Goal: Task Accomplishment & Management: Use online tool/utility

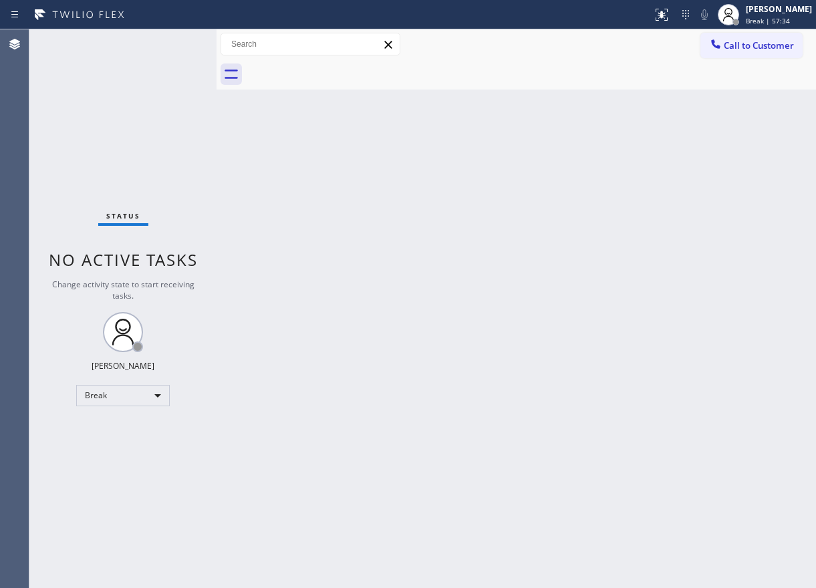
click at [786, 27] on div "[PERSON_NAME] Break | 57:34" at bounding box center [765, 14] width 102 height 29
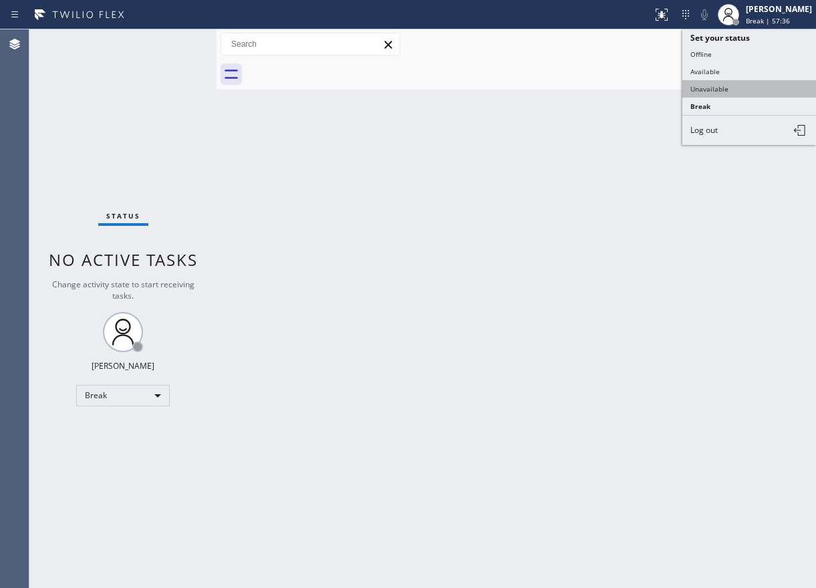
click at [723, 90] on button "Unavailable" at bounding box center [749, 88] width 134 height 17
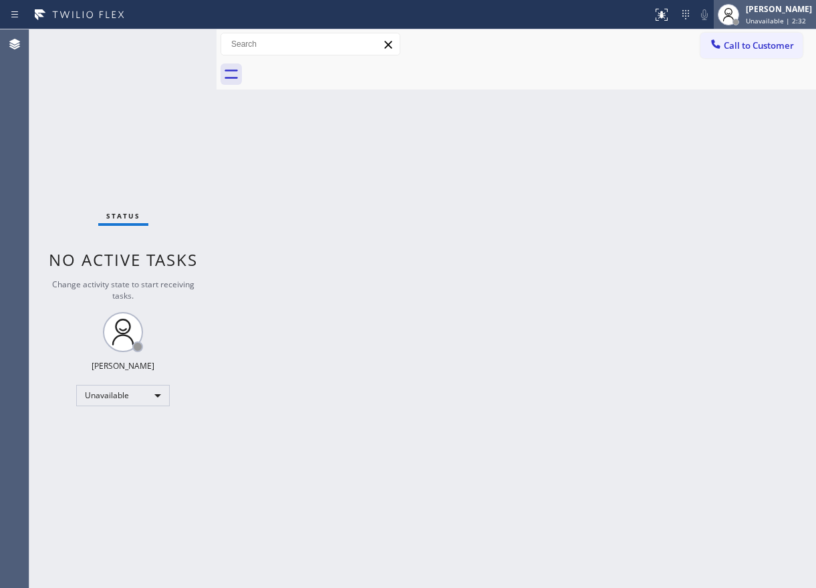
click at [787, 9] on div "[PERSON_NAME]" at bounding box center [779, 8] width 66 height 11
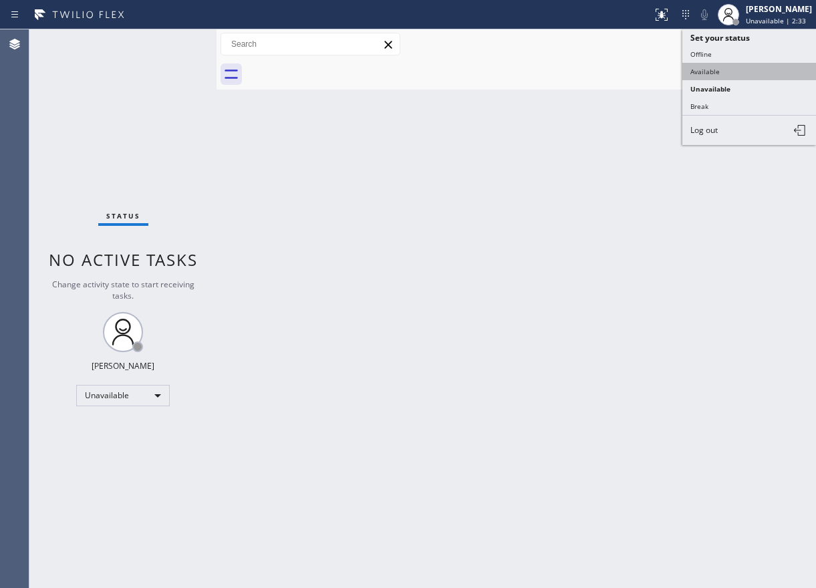
click at [747, 74] on button "Available" at bounding box center [749, 71] width 134 height 17
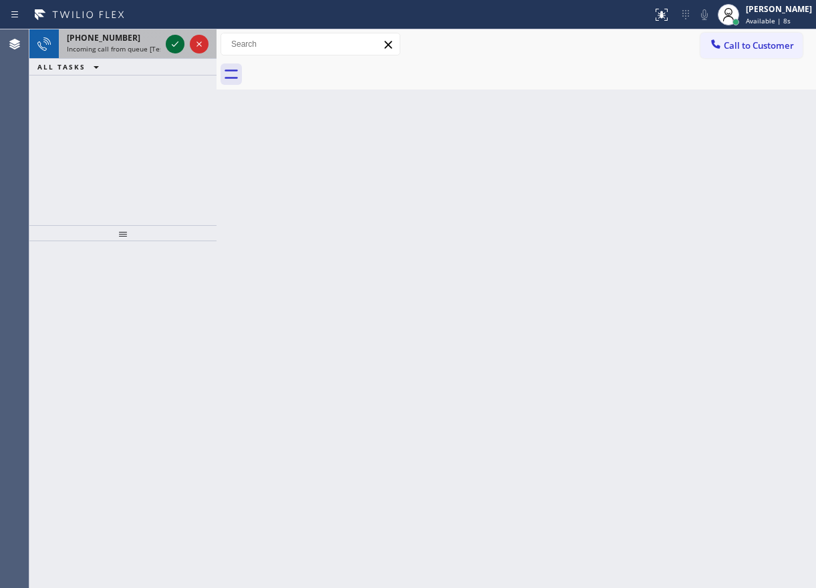
click at [175, 45] on icon at bounding box center [175, 43] width 7 height 5
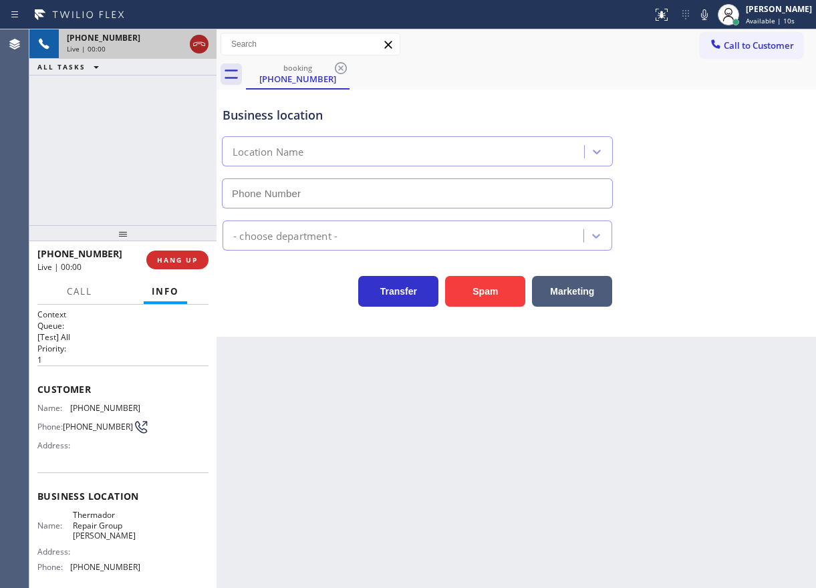
type input "[PHONE_NUMBER]"
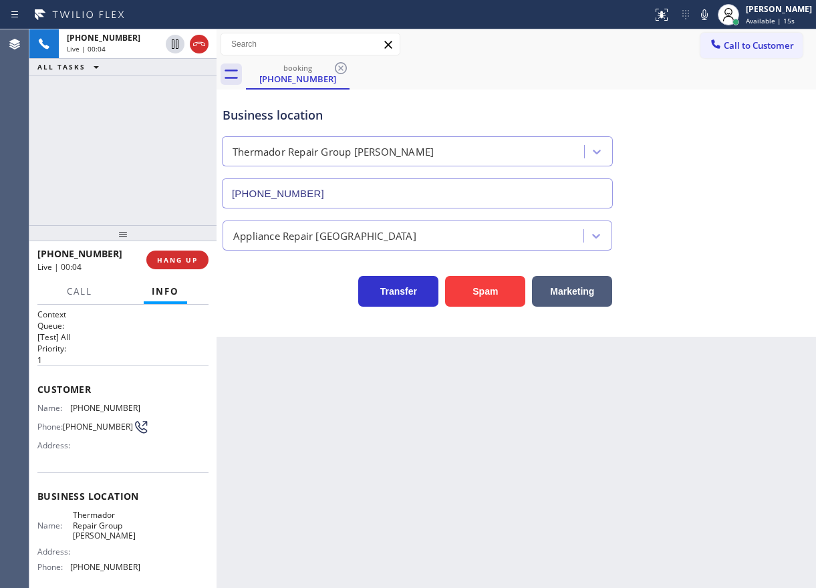
click at [91, 534] on span "Thermador Repair Group [PERSON_NAME]" at bounding box center [106, 525] width 67 height 31
copy span "Thermador Repair Group [PERSON_NAME]"
click at [366, 180] on input "[PHONE_NUMBER]" at bounding box center [417, 193] width 391 height 30
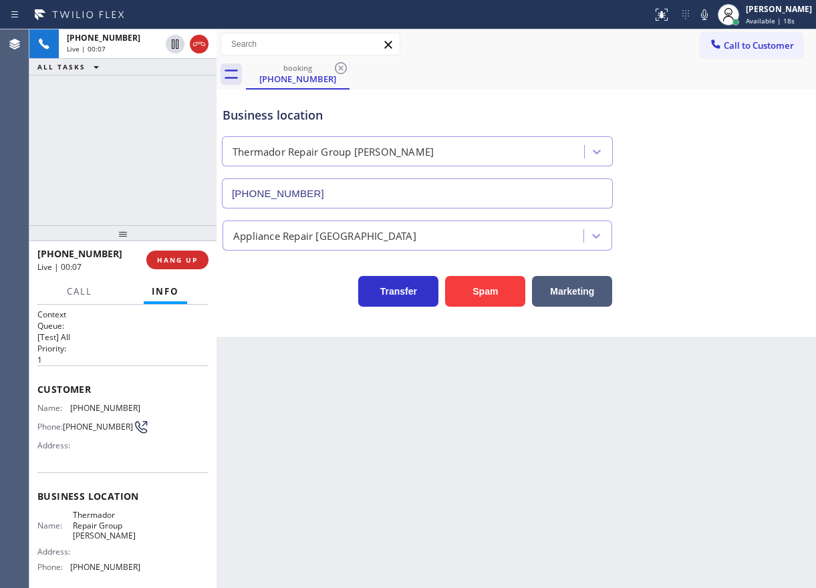
click at [366, 182] on input "[PHONE_NUMBER]" at bounding box center [417, 193] width 391 height 30
click at [95, 406] on span "[PHONE_NUMBER]" at bounding box center [105, 408] width 70 height 10
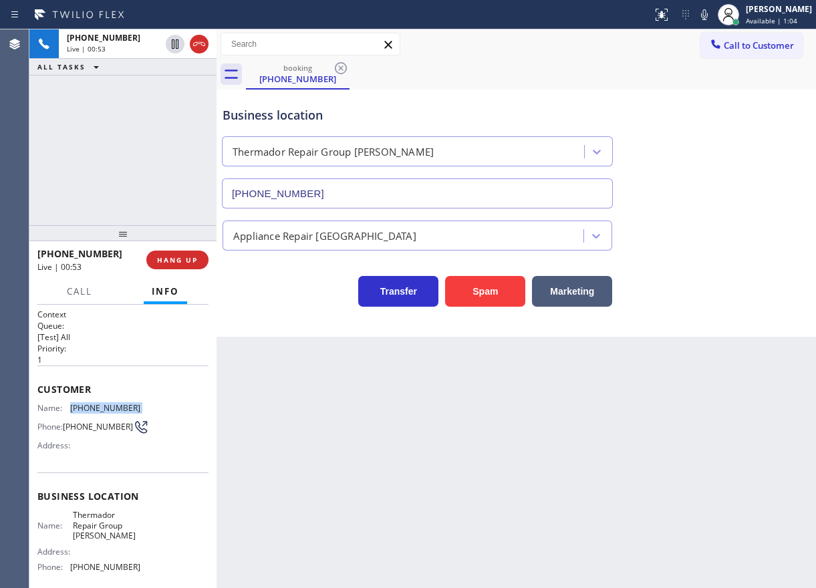
click at [95, 406] on span "[PHONE_NUMBER]" at bounding box center [105, 408] width 70 height 10
copy span "[PHONE_NUMBER]"
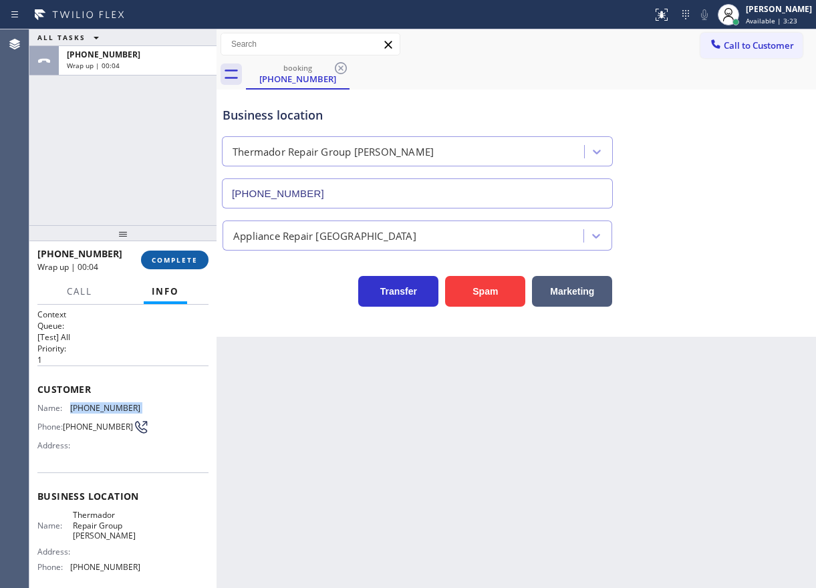
click at [168, 257] on span "COMPLETE" at bounding box center [175, 259] width 46 height 9
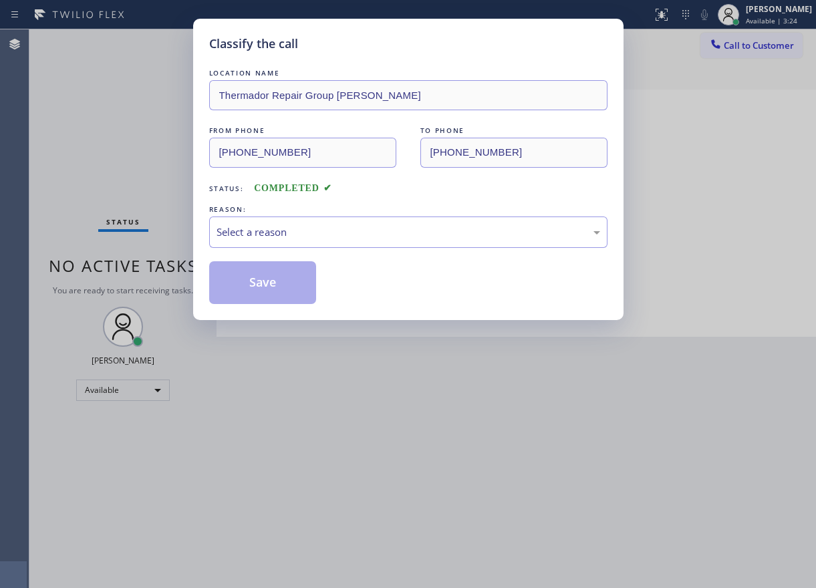
click at [285, 230] on div "Select a reason" at bounding box center [409, 232] width 384 height 15
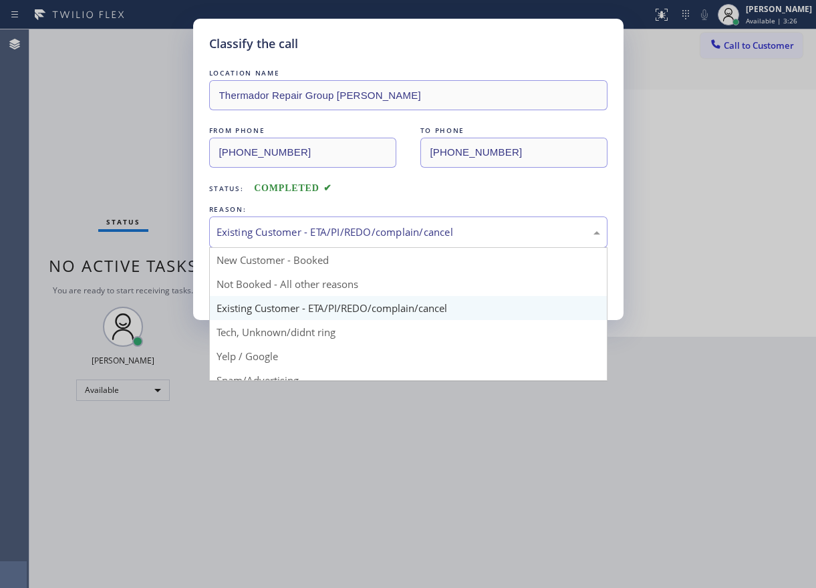
click at [272, 231] on div "Existing Customer - ETA/PI/REDO/complain/cancel" at bounding box center [409, 232] width 384 height 15
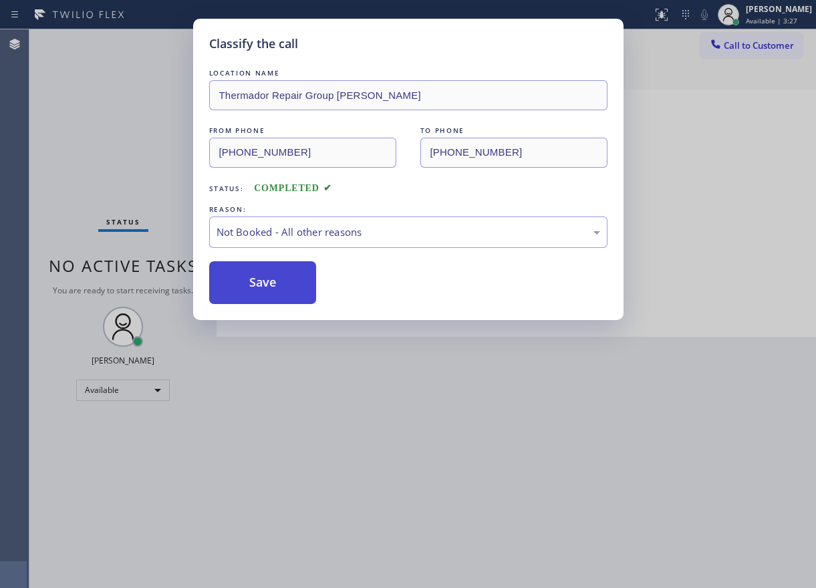
click at [261, 271] on button "Save" at bounding box center [263, 282] width 108 height 43
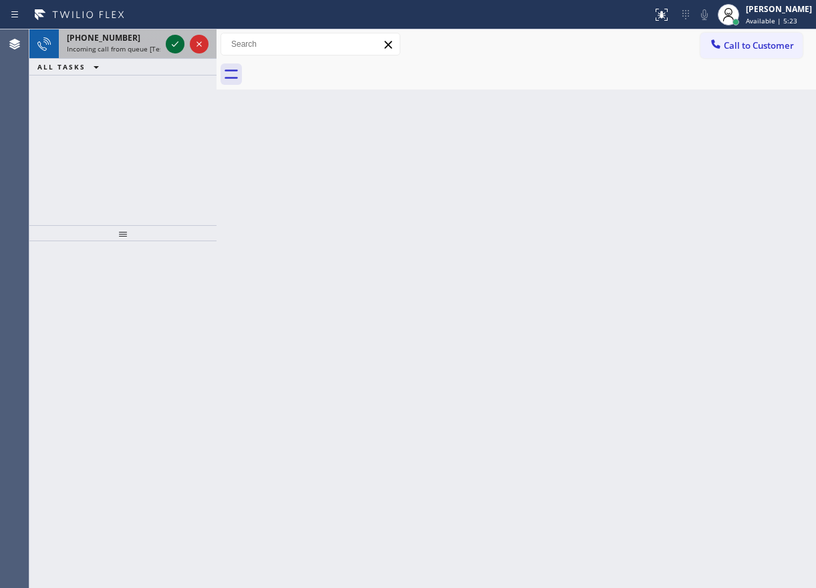
click at [171, 40] on icon at bounding box center [175, 44] width 16 height 16
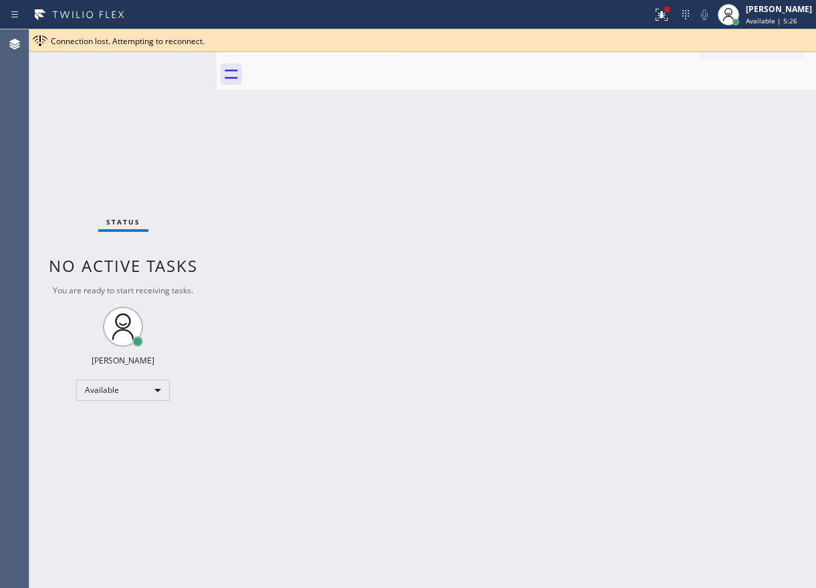
click at [746, 106] on div "Back to Dashboard Change Sender ID Customers Technicians Select a contact Outbo…" at bounding box center [517, 308] width 600 height 559
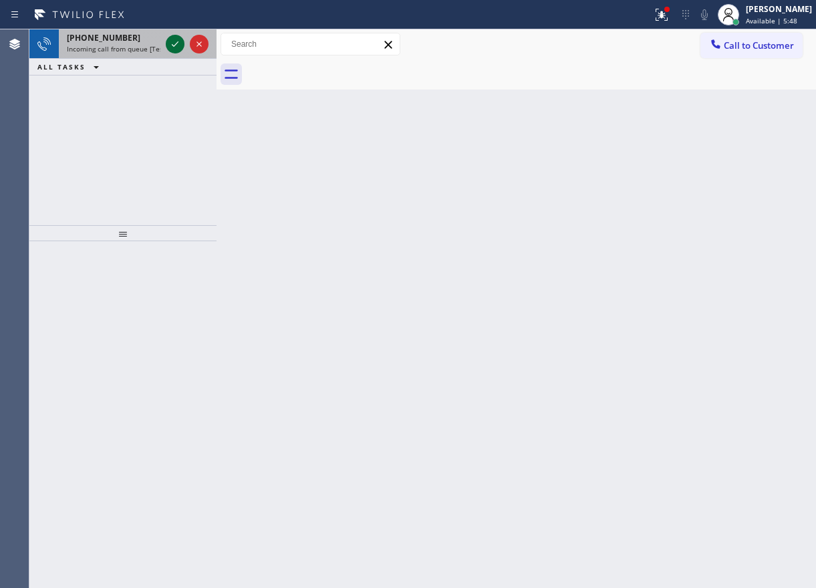
click at [172, 47] on icon at bounding box center [175, 44] width 16 height 16
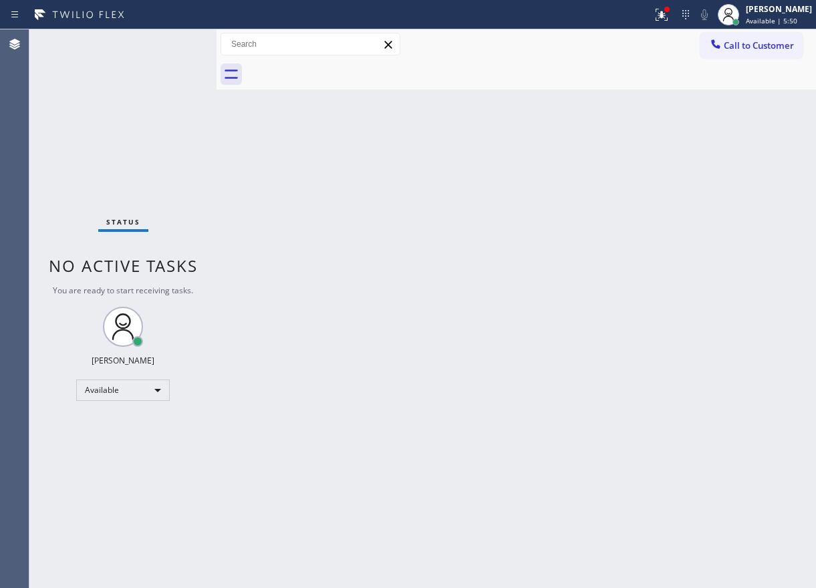
click at [172, 47] on div "Status No active tasks You are ready to start receiving tasks. [PERSON_NAME] Av…" at bounding box center [122, 308] width 187 height 559
click at [172, 46] on div "Status No active tasks You are ready to start receiving tasks. [PERSON_NAME] Av…" at bounding box center [122, 308] width 187 height 559
click at [663, 269] on div "Back to Dashboard Change Sender ID Customers Technicians Select a contact Outbo…" at bounding box center [517, 308] width 600 height 559
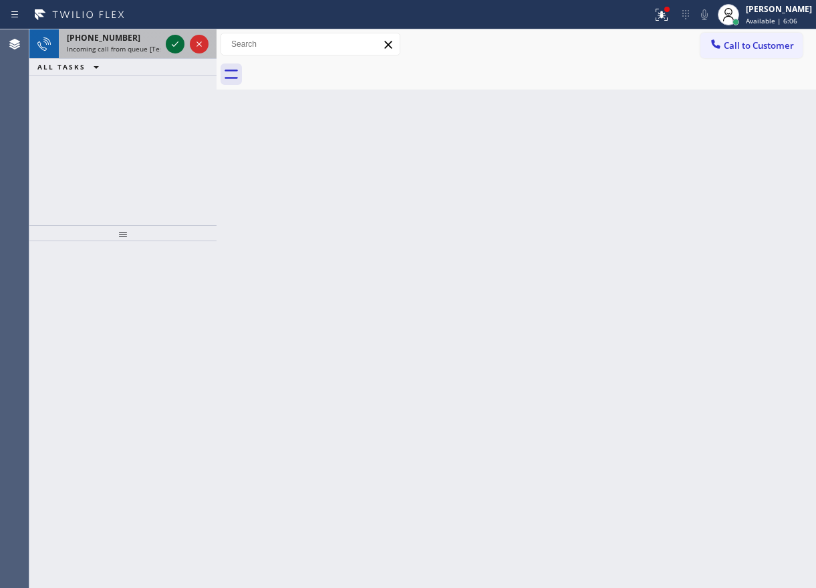
click at [178, 52] on button at bounding box center [175, 44] width 19 height 19
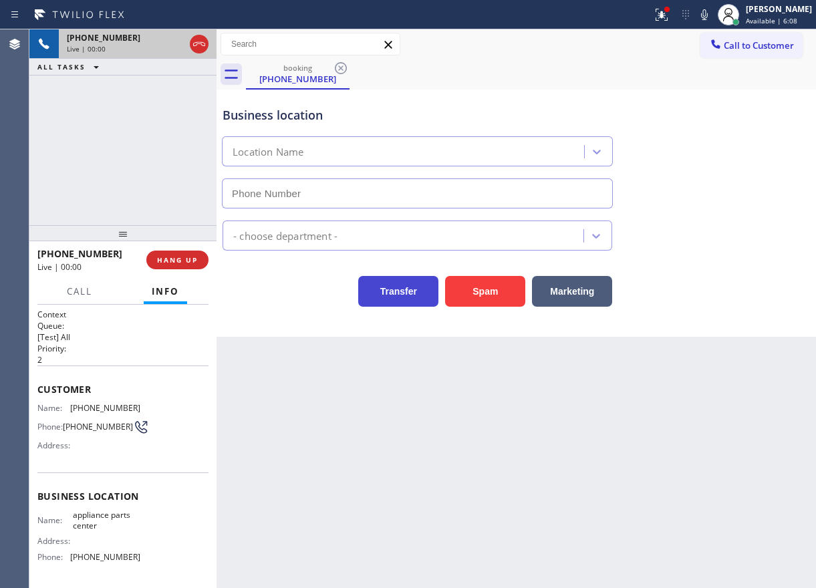
type input "[PHONE_NUMBER]"
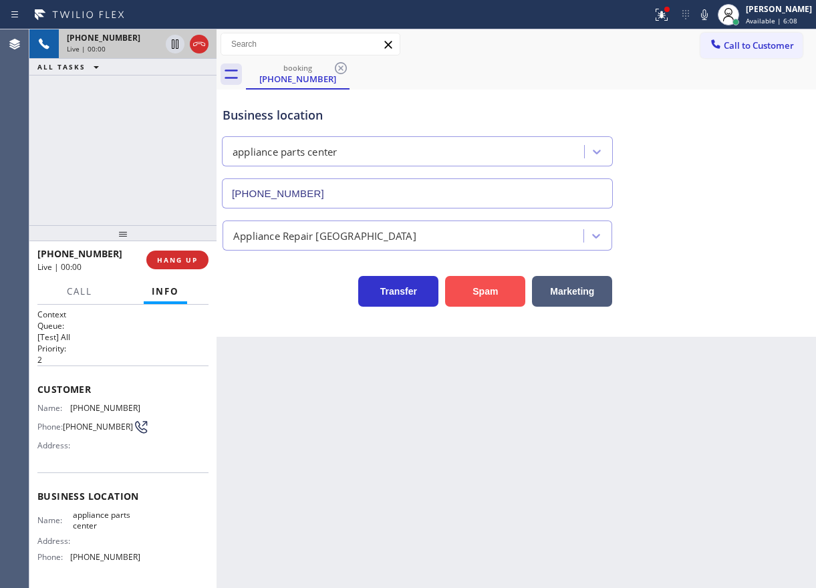
click at [483, 287] on button "Spam" at bounding box center [485, 291] width 80 height 31
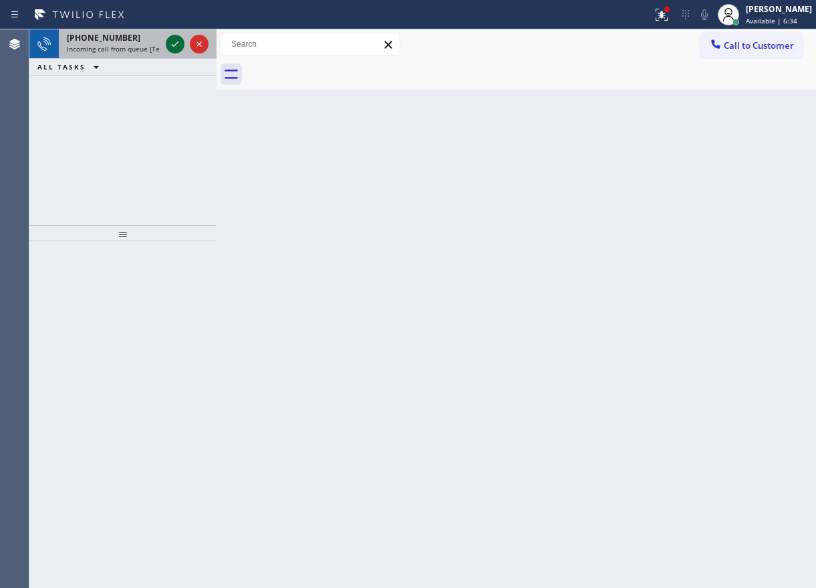
click at [168, 45] on icon at bounding box center [175, 44] width 16 height 16
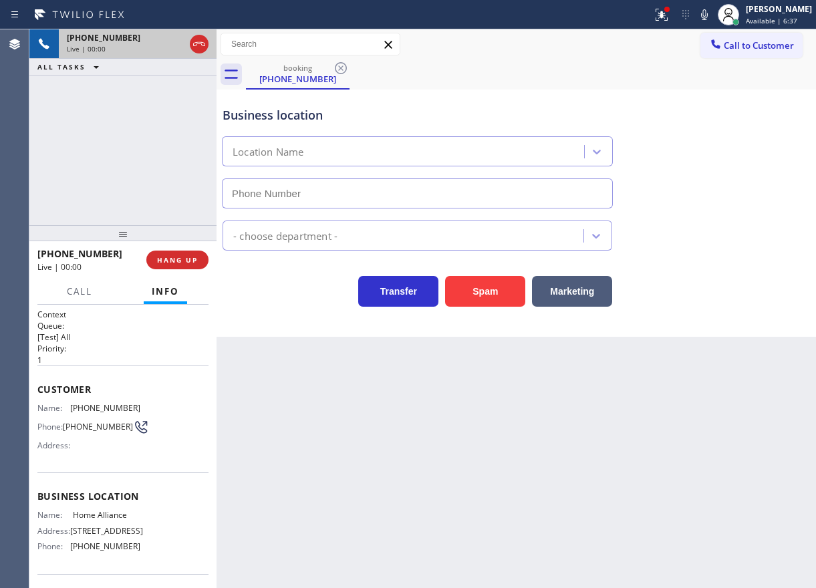
type input "[PHONE_NUMBER]"
click at [180, 264] on span "HANG UP" at bounding box center [177, 259] width 41 height 9
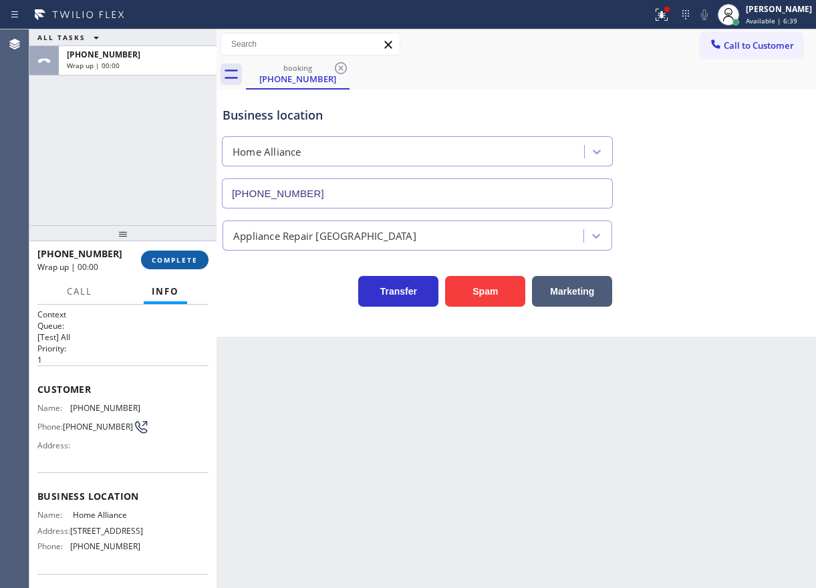
click at [180, 264] on span "COMPLETE" at bounding box center [175, 259] width 46 height 9
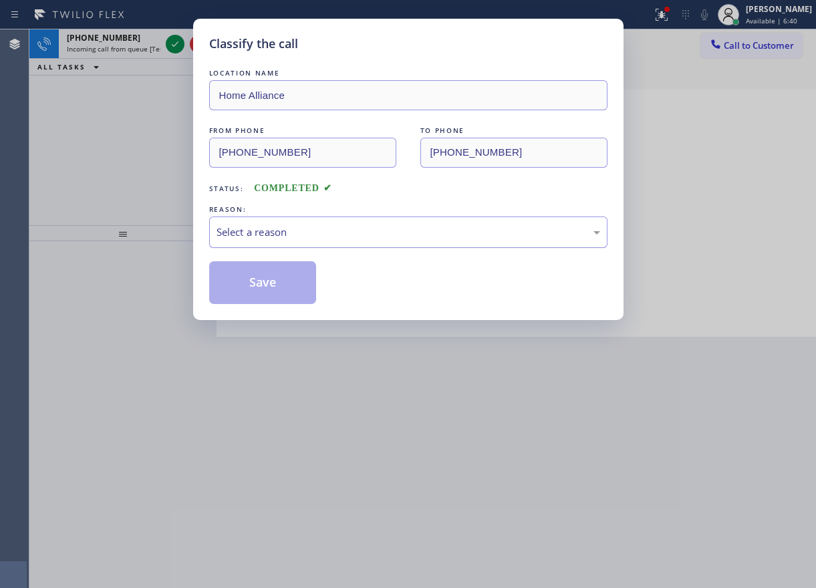
click at [318, 237] on div "Select a reason" at bounding box center [409, 232] width 384 height 15
click at [271, 281] on button "Save" at bounding box center [263, 282] width 108 height 43
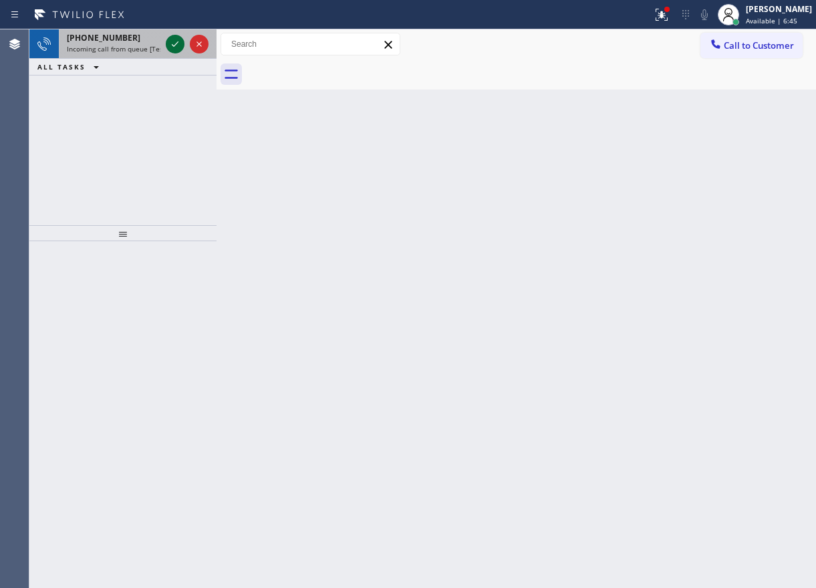
click at [166, 43] on div at bounding box center [175, 44] width 19 height 16
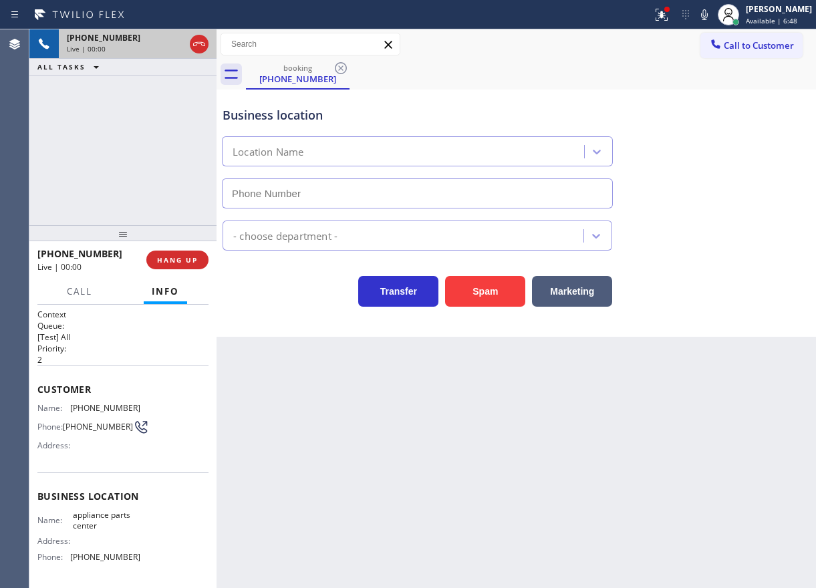
type input "[PHONE_NUMBER]"
click at [188, 262] on span "HANG UP" at bounding box center [177, 259] width 41 height 9
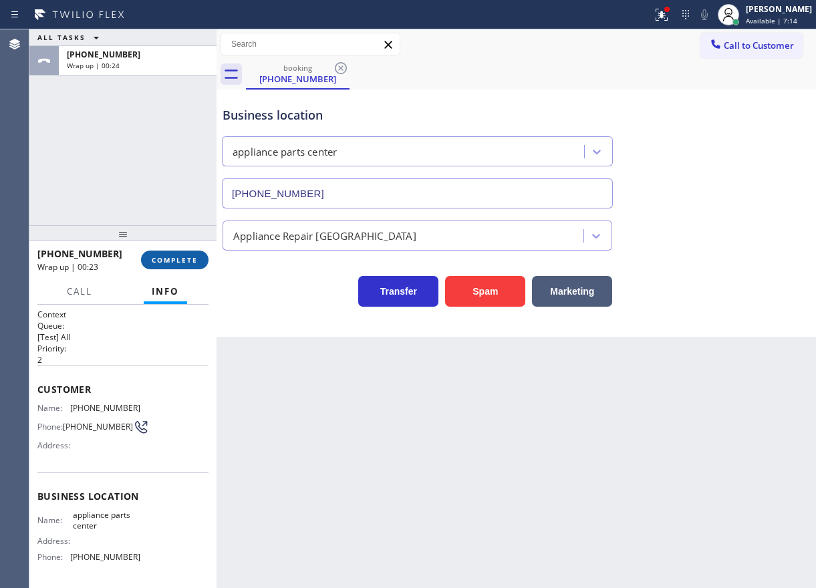
click at [158, 264] on button "COMPLETE" at bounding box center [175, 260] width 68 height 19
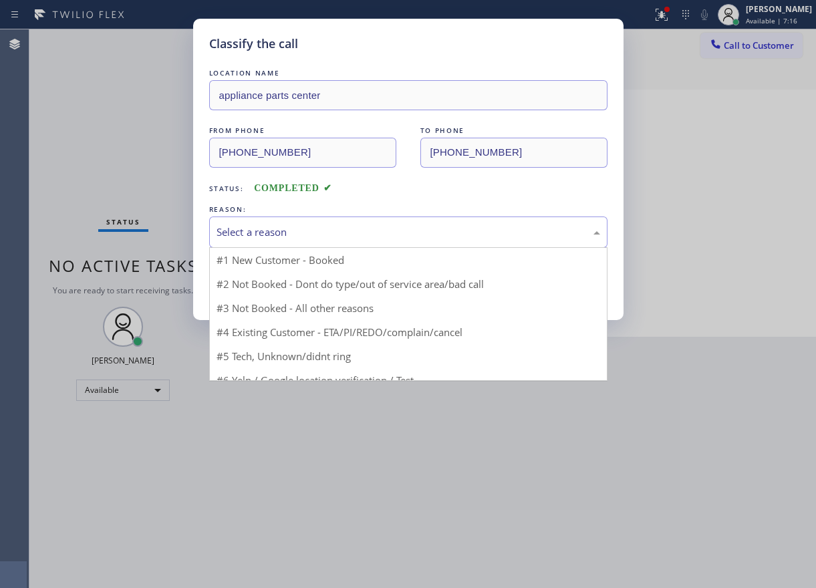
click at [313, 234] on div "Select a reason" at bounding box center [409, 232] width 384 height 15
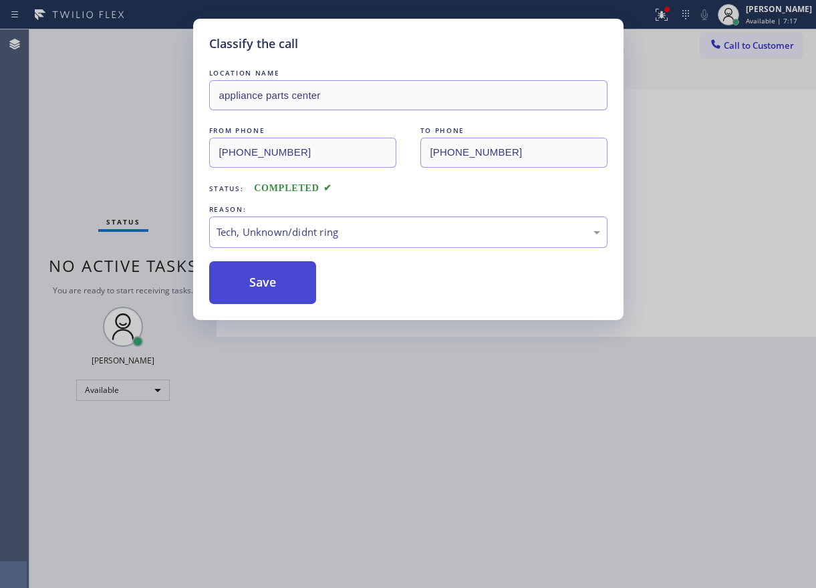
click at [279, 297] on button "Save" at bounding box center [263, 282] width 108 height 43
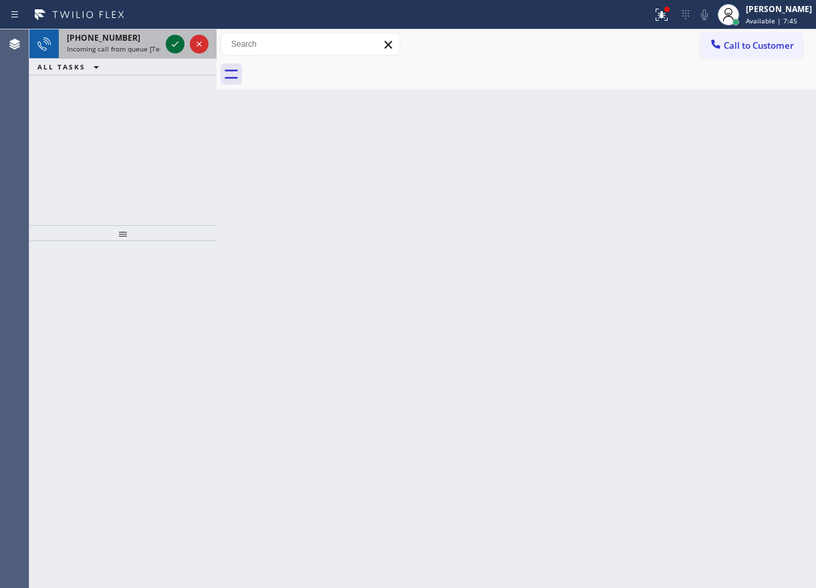
click at [176, 39] on icon at bounding box center [175, 44] width 16 height 16
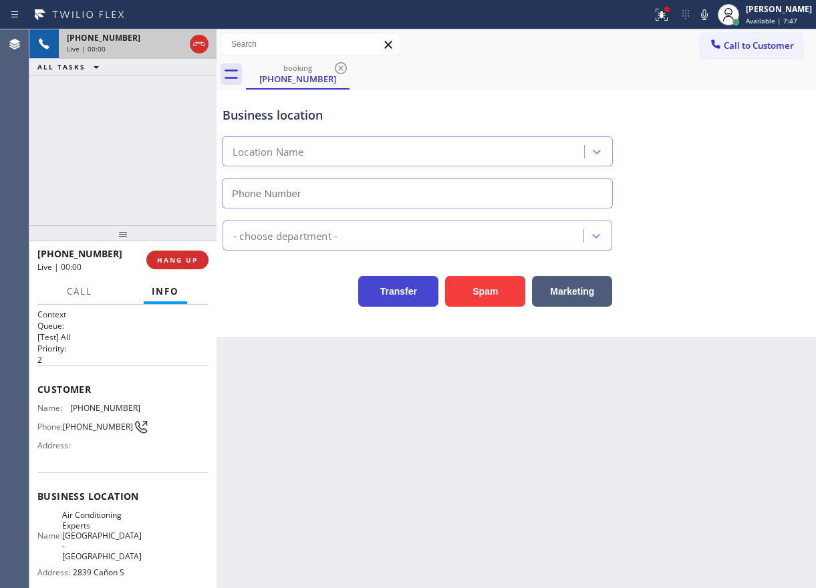
type input "[PHONE_NUMBER]"
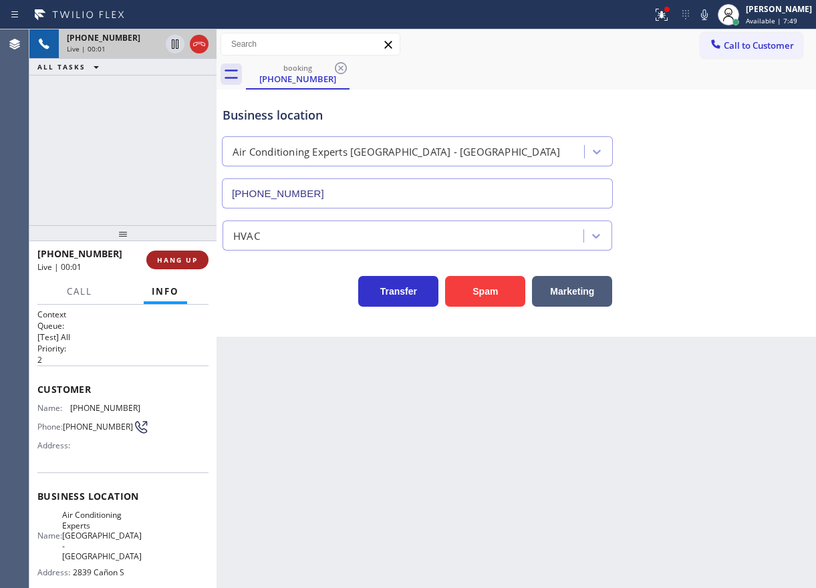
click at [172, 259] on span "HANG UP" at bounding box center [177, 259] width 41 height 9
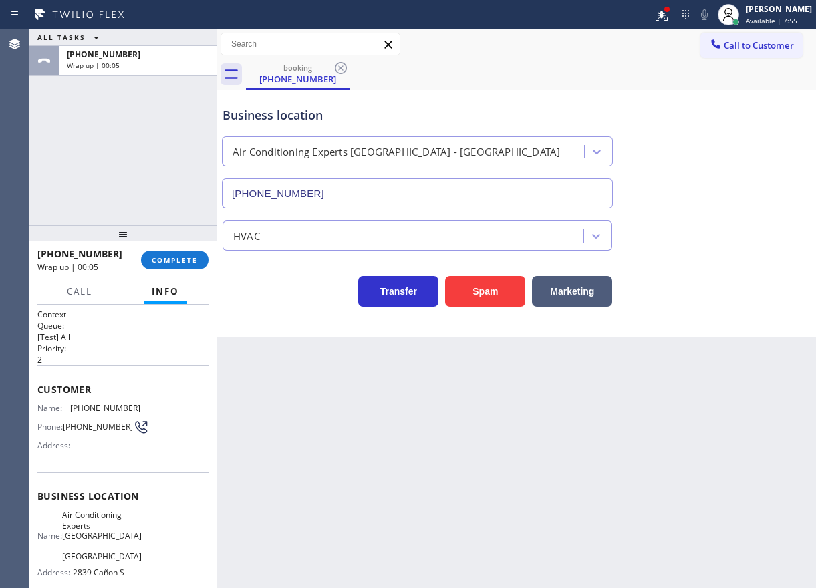
click at [180, 271] on div "[PHONE_NUMBER] Wrap up | 00:05 COMPLETE" at bounding box center [122, 260] width 171 height 35
click at [182, 262] on span "COMPLETE" at bounding box center [175, 259] width 46 height 9
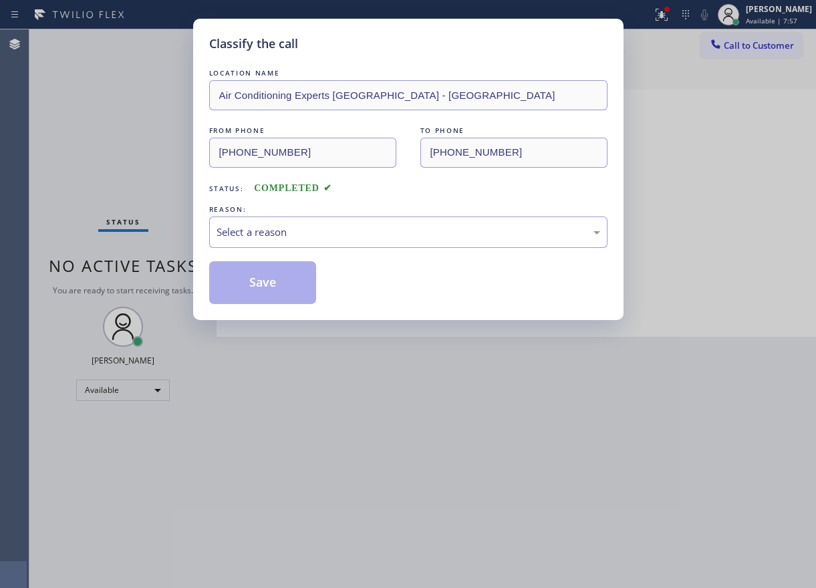
click at [283, 235] on div "Select a reason" at bounding box center [409, 232] width 384 height 15
click at [278, 301] on button "Save" at bounding box center [263, 282] width 108 height 43
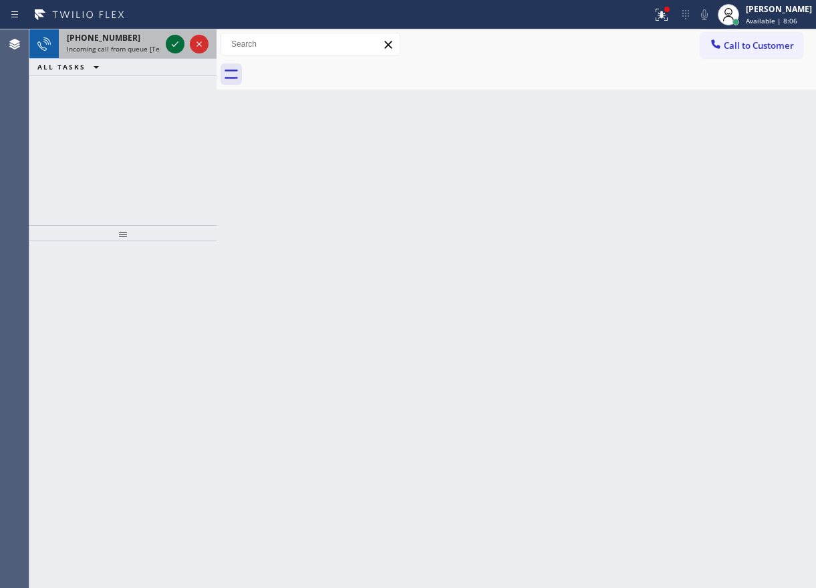
click at [173, 47] on icon at bounding box center [175, 44] width 16 height 16
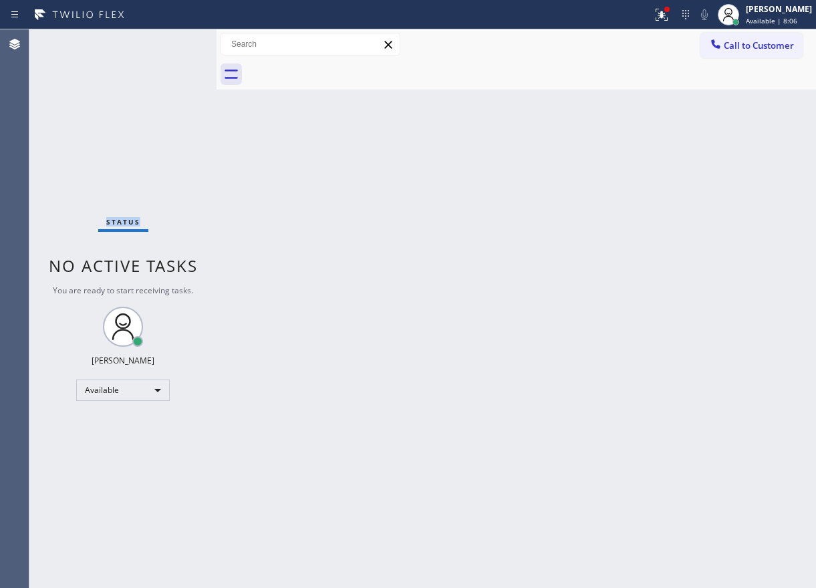
click at [173, 47] on div "Status No active tasks You are ready to start receiving tasks. [PERSON_NAME] Av…" at bounding box center [122, 308] width 187 height 559
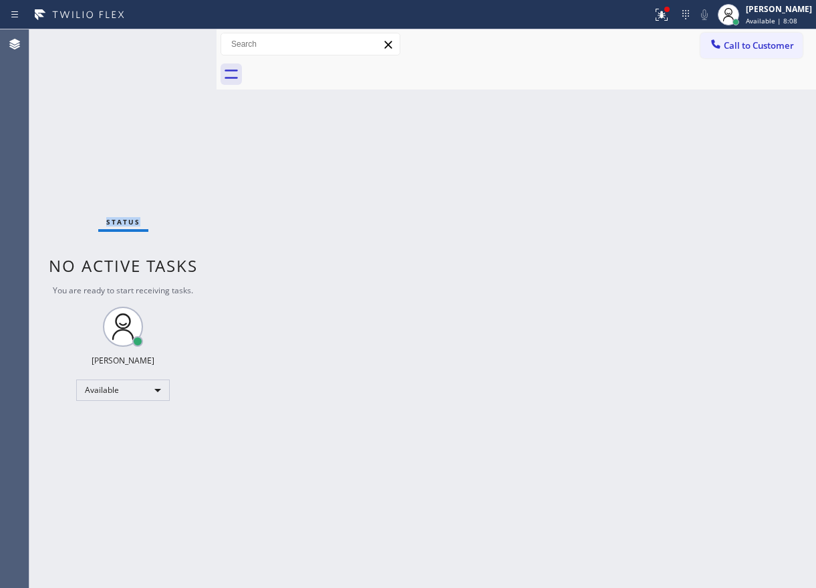
click at [173, 47] on div "Status No active tasks You are ready to start receiving tasks. [PERSON_NAME] Av…" at bounding box center [122, 308] width 187 height 559
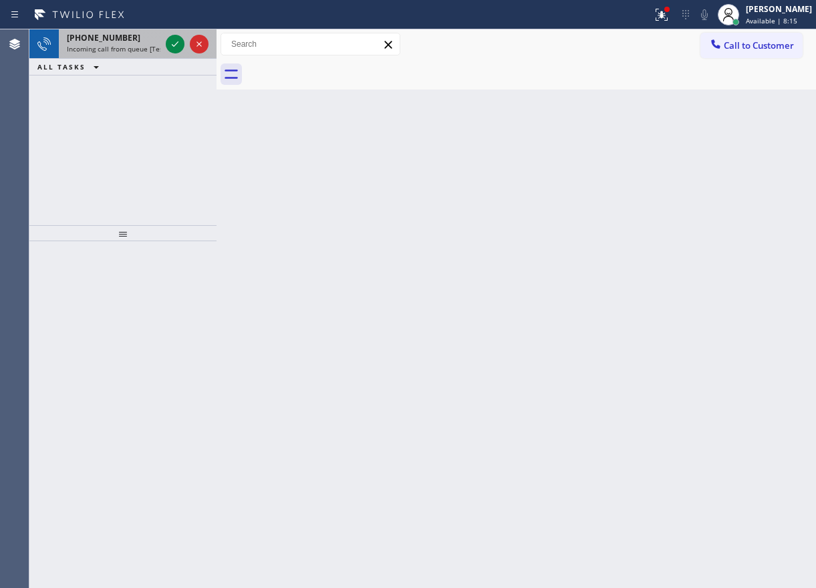
click at [159, 46] on span "Incoming call from queue [Test] All" at bounding box center [122, 48] width 111 height 9
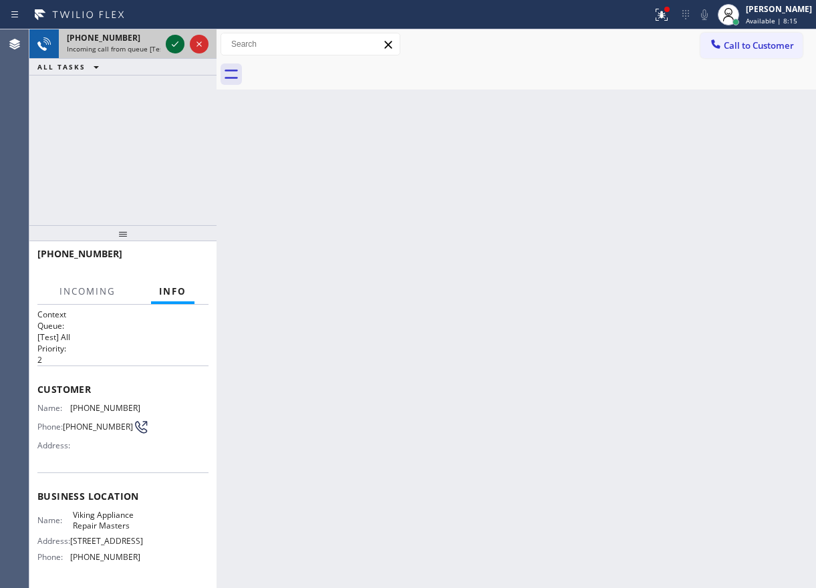
click at [169, 43] on icon at bounding box center [175, 44] width 16 height 16
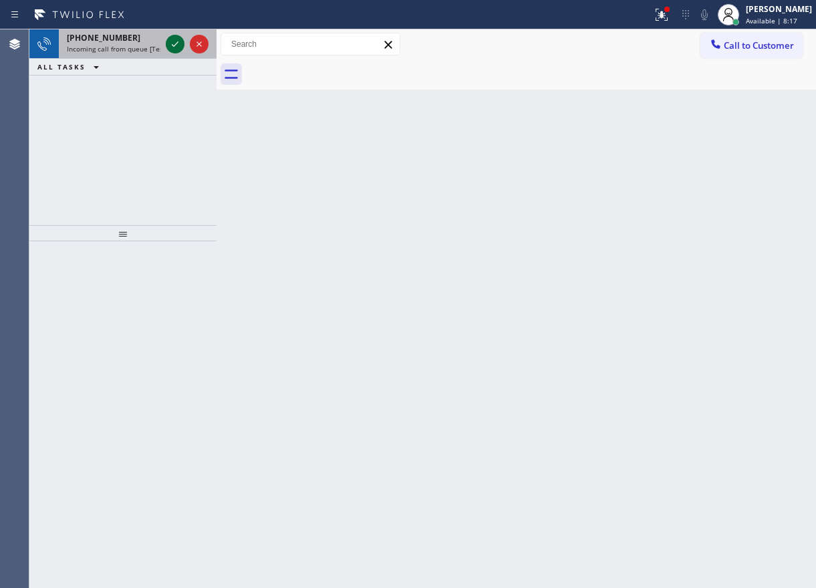
click at [170, 43] on icon at bounding box center [175, 44] width 16 height 16
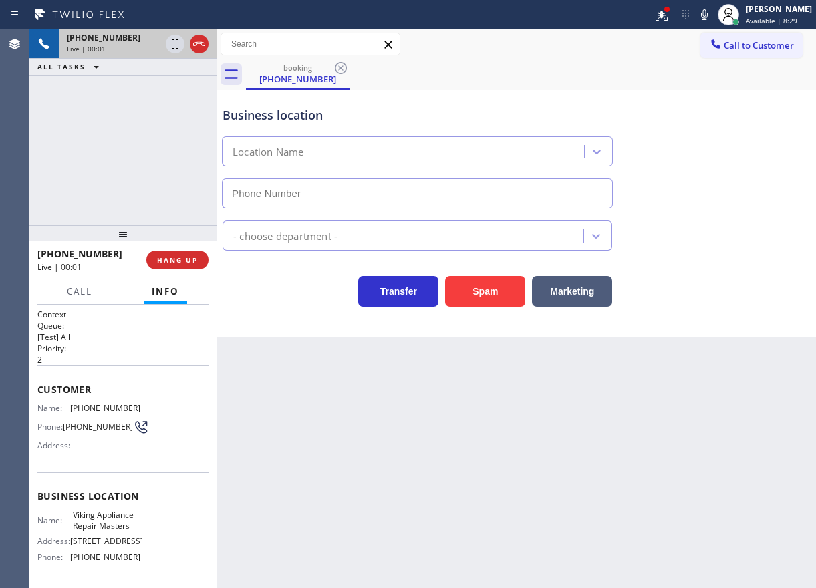
type input "[PHONE_NUMBER]"
click at [157, 254] on button "HANG UP" at bounding box center [177, 260] width 62 height 19
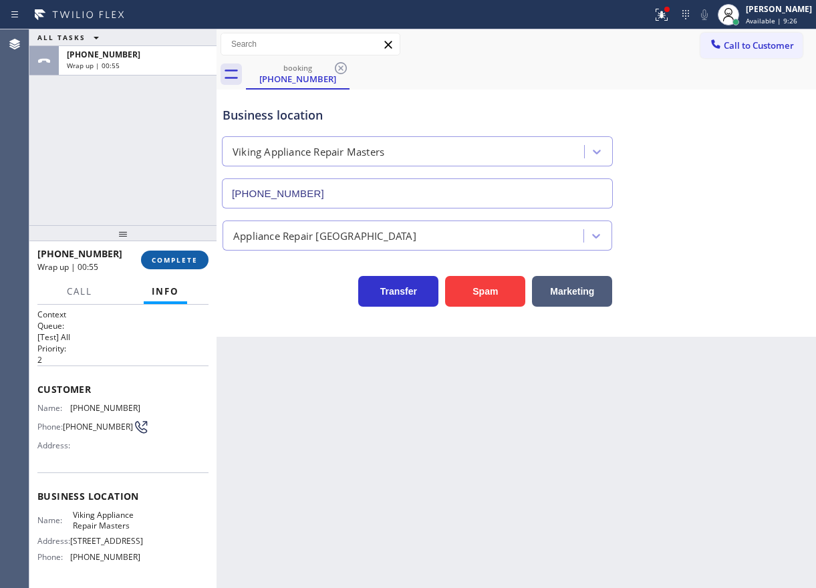
click at [203, 260] on button "COMPLETE" at bounding box center [175, 260] width 68 height 19
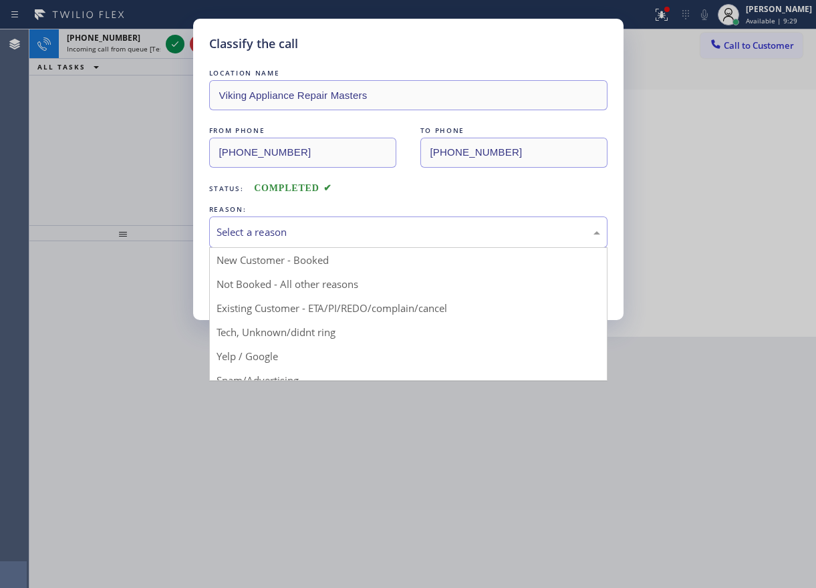
click at [243, 242] on div "Select a reason" at bounding box center [408, 232] width 398 height 31
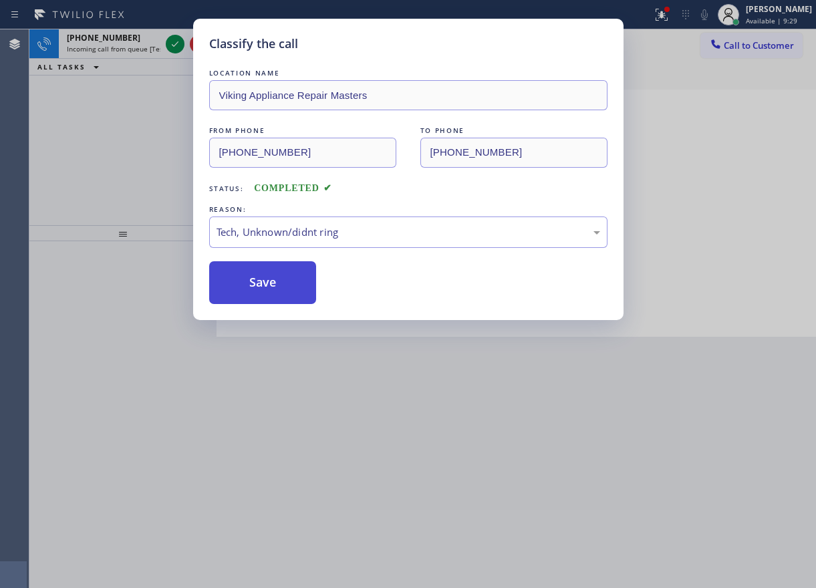
click at [244, 287] on button "Save" at bounding box center [263, 282] width 108 height 43
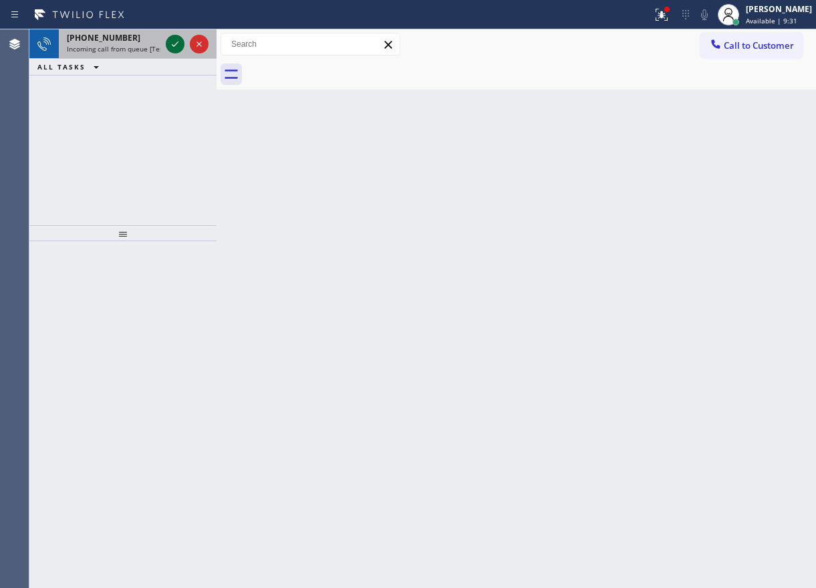
click at [171, 46] on icon at bounding box center [175, 44] width 16 height 16
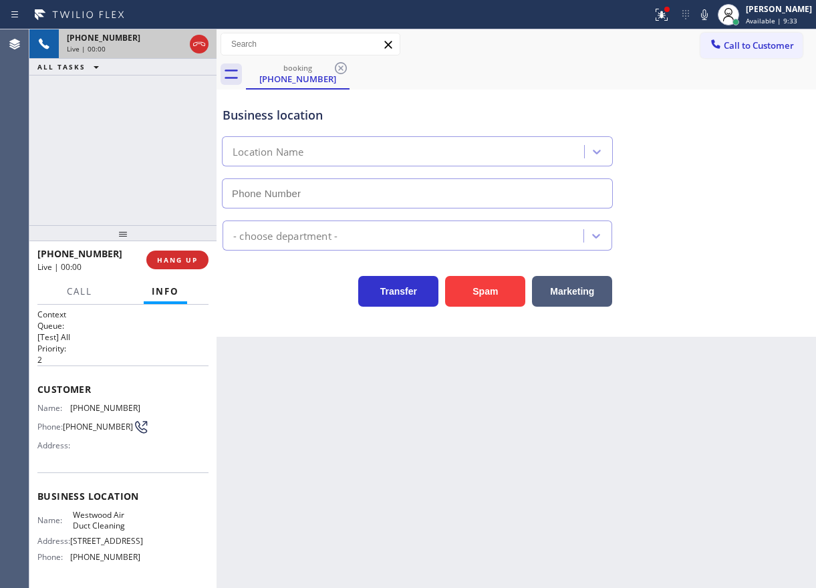
type input "[PHONE_NUMBER]"
click at [487, 292] on button "Spam" at bounding box center [485, 291] width 80 height 31
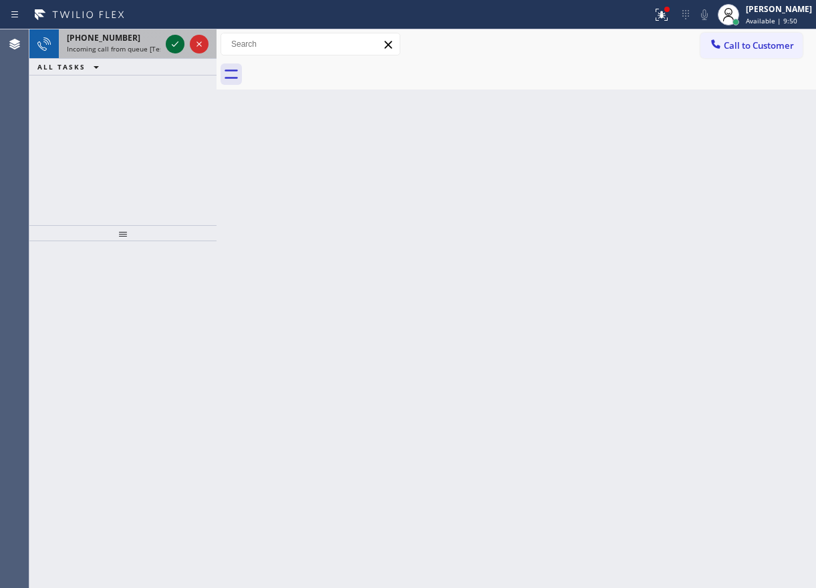
click at [173, 46] on icon at bounding box center [175, 44] width 16 height 16
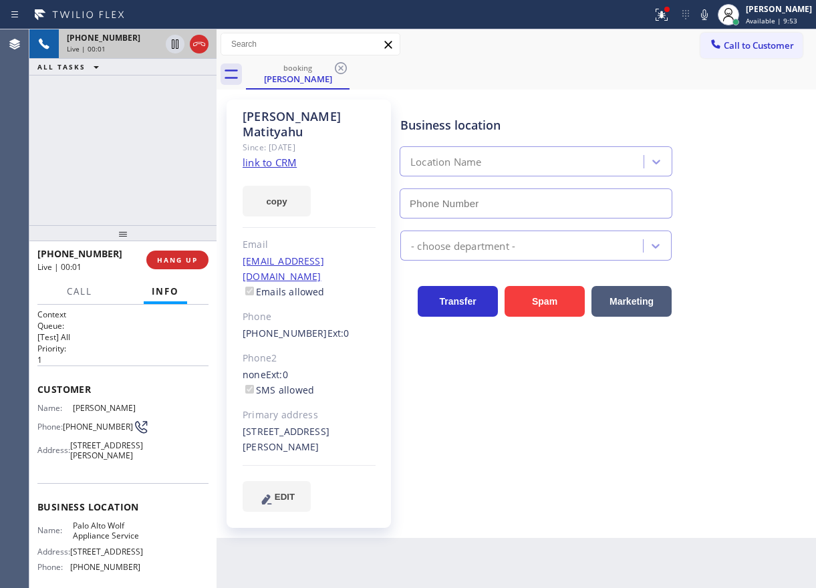
type input "[PHONE_NUMBER]"
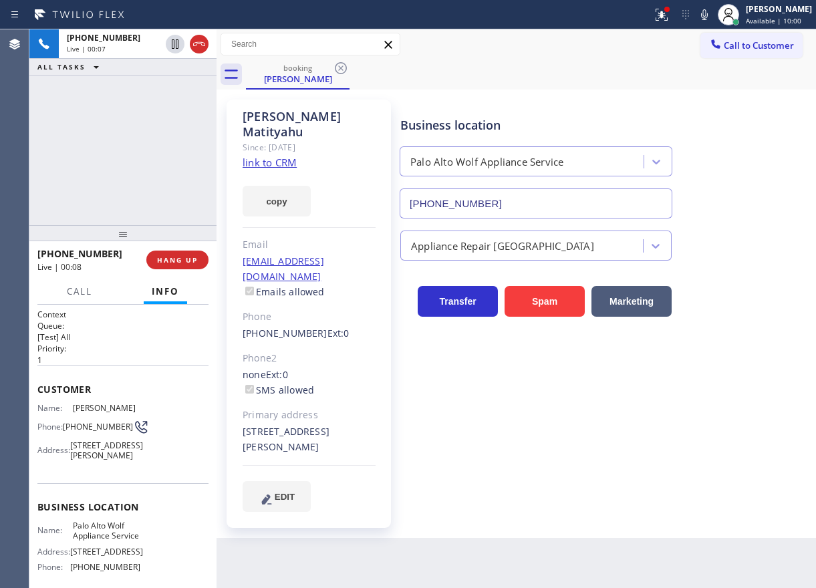
click at [108, 541] on span "Palo Alto Wolf Appliance Service" at bounding box center [106, 531] width 67 height 21
copy span "Palo Alto Wolf Appliance Service"
click at [180, 253] on button "HANG UP" at bounding box center [177, 260] width 62 height 19
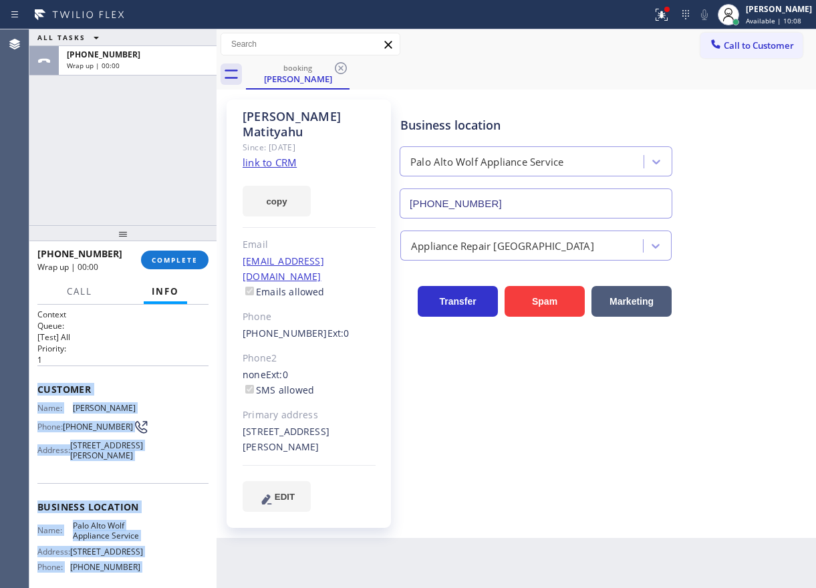
scroll to position [158, 0]
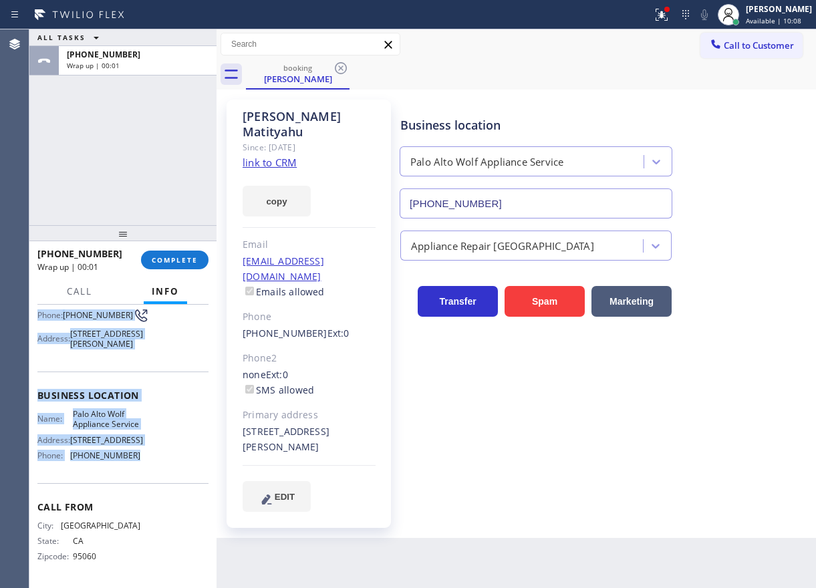
drag, startPoint x: 40, startPoint y: 388, endPoint x: 176, endPoint y: 463, distance: 155.0
click at [176, 463] on div "Context Queue: [Test] All Priority: 1 Customer Name: [PERSON_NAME] Phone: [PHON…" at bounding box center [122, 390] width 171 height 387
copy div "Customer Name: [PERSON_NAME] Phone: [PHONE_NUMBER] Address: [STREET_ADDRESS][PE…"
click at [183, 262] on span "COMPLETE" at bounding box center [175, 259] width 46 height 9
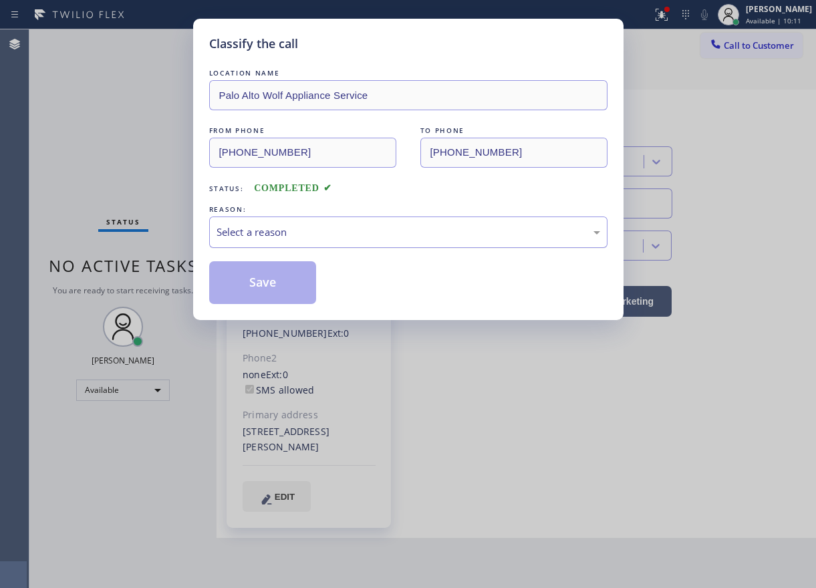
click at [351, 228] on div "Select a reason" at bounding box center [409, 232] width 384 height 15
click at [311, 287] on button "Save" at bounding box center [263, 282] width 108 height 43
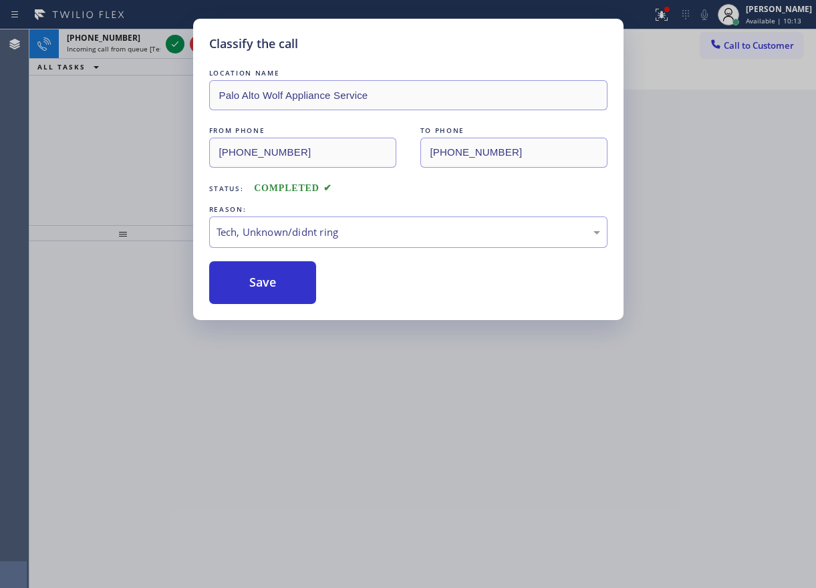
click at [702, 225] on div "Back to Dashboard Change Sender ID Customers Technicians Select a contact Outbo…" at bounding box center [517, 308] width 600 height 559
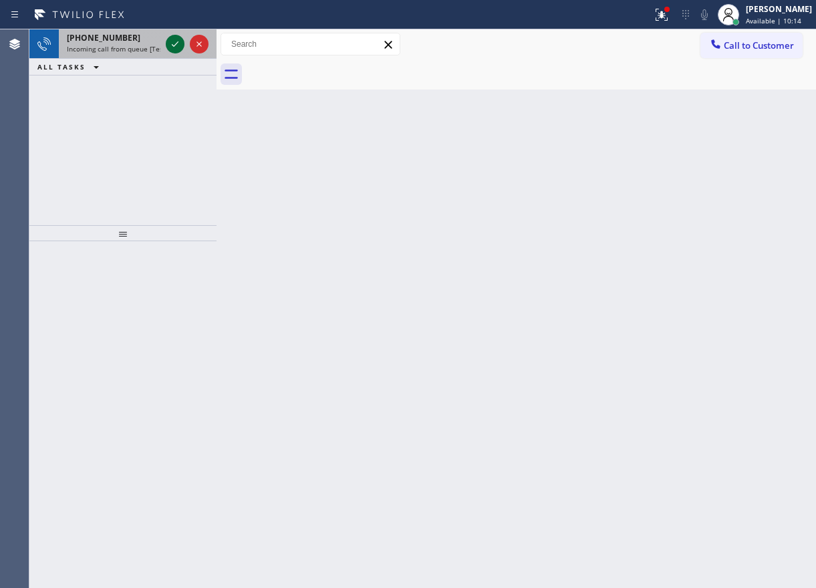
click at [181, 46] on icon at bounding box center [175, 44] width 16 height 16
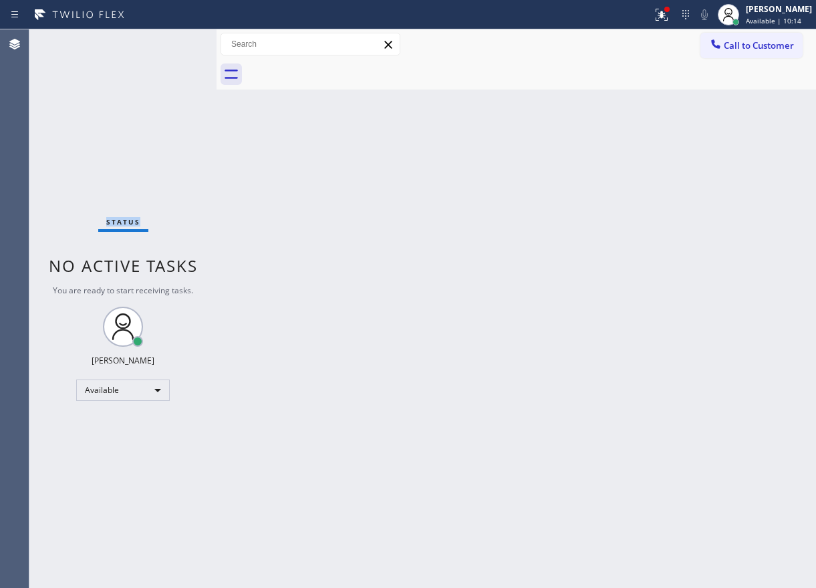
click at [181, 46] on div "Status No active tasks You are ready to start receiving tasks. [PERSON_NAME] Av…" at bounding box center [122, 308] width 187 height 559
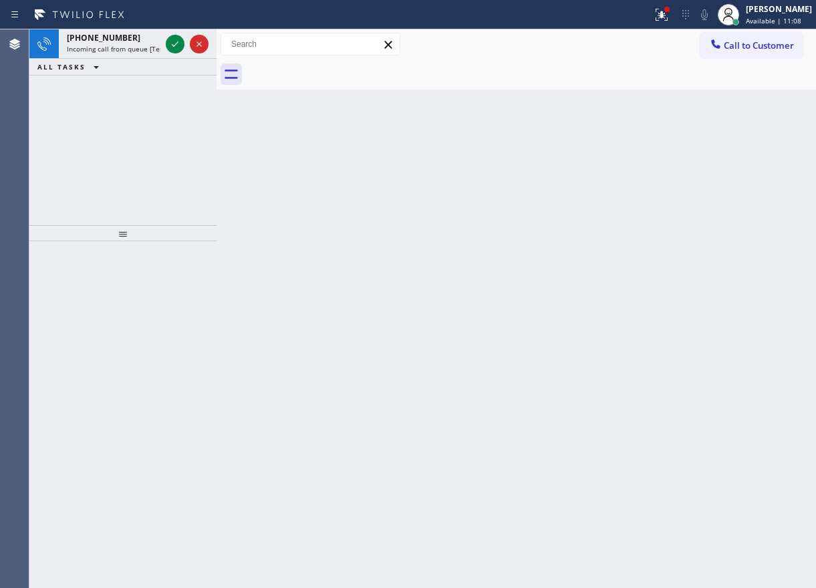
click at [672, 322] on div "Back to Dashboard Change Sender ID Customers Technicians Select a contact Outbo…" at bounding box center [517, 308] width 600 height 559
click at [172, 46] on icon at bounding box center [175, 44] width 16 height 16
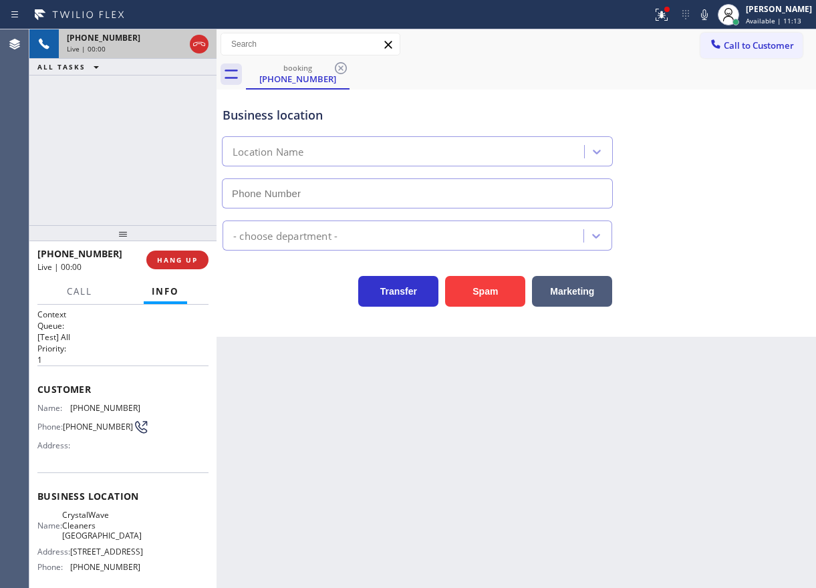
type input "[PHONE_NUMBER]"
click at [179, 265] on button "HANG UP" at bounding box center [177, 260] width 62 height 19
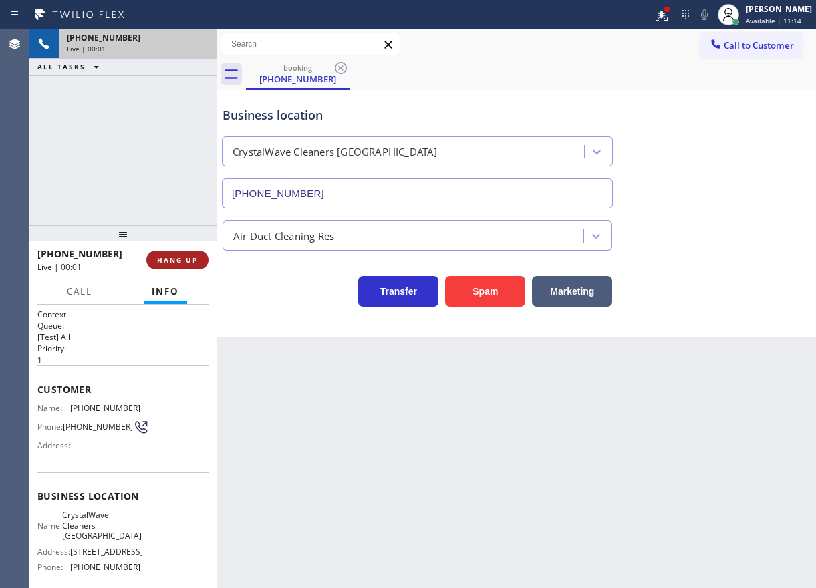
click at [179, 265] on button "HANG UP" at bounding box center [177, 260] width 62 height 19
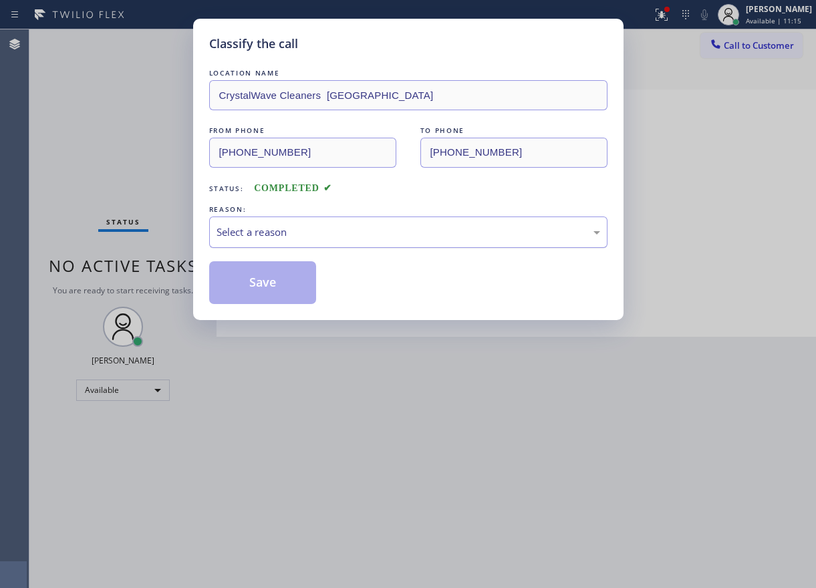
click at [366, 229] on div "Select a reason" at bounding box center [409, 232] width 384 height 15
click at [292, 308] on div "Classify the call LOCATION NAME CrystalWave Cleaners [GEOGRAPHIC_DATA] FROM PHO…" at bounding box center [408, 169] width 430 height 301
click at [292, 294] on button "Save" at bounding box center [263, 282] width 108 height 43
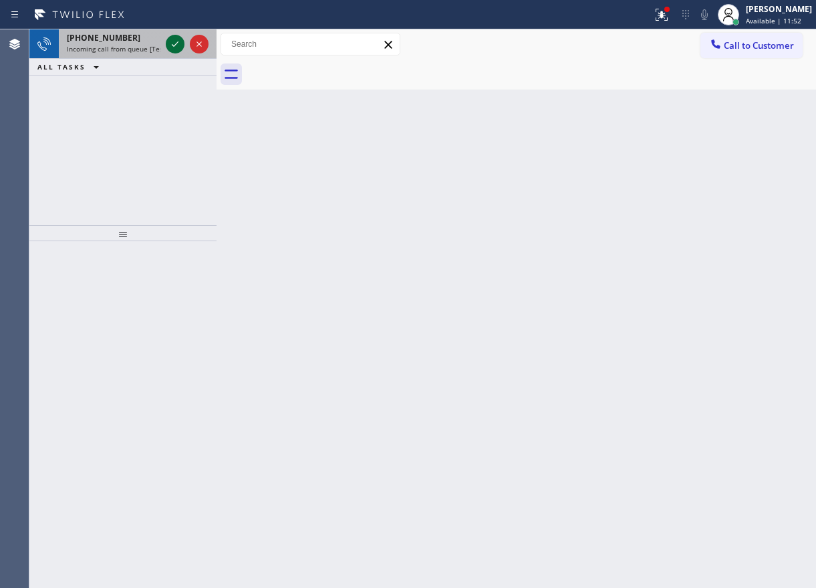
click at [172, 45] on icon at bounding box center [175, 43] width 7 height 5
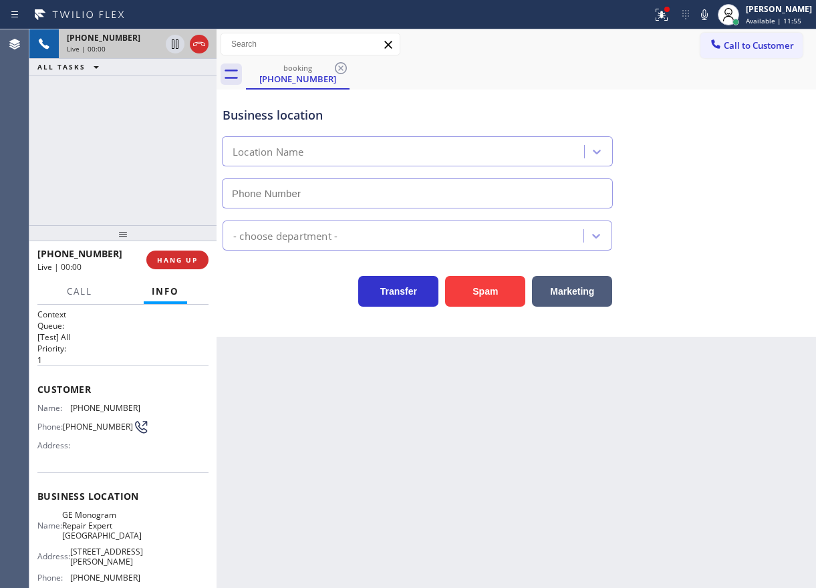
type input "[PHONE_NUMBER]"
click at [713, 21] on icon at bounding box center [704, 15] width 16 height 16
click at [108, 541] on span "GE Monogram Repair Expert [GEOGRAPHIC_DATA]" at bounding box center [102, 525] width 80 height 31
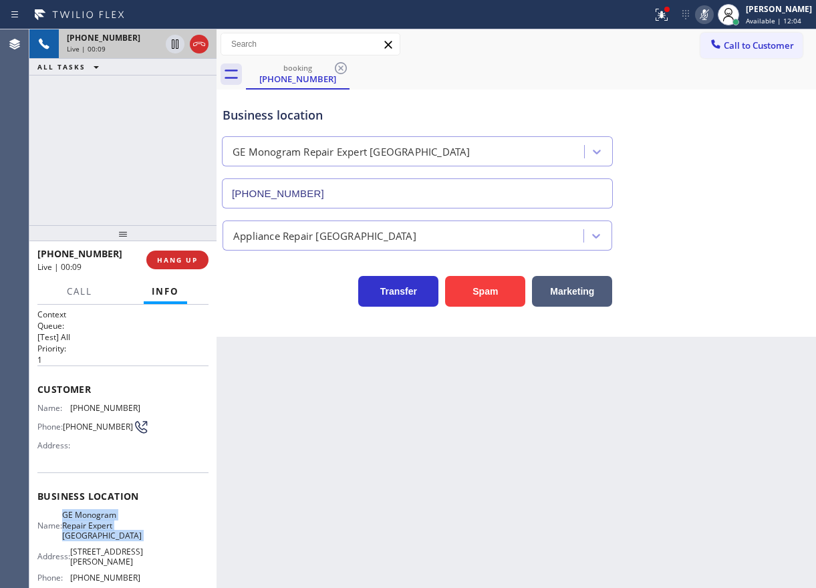
click at [108, 541] on span "GE Monogram Repair Expert [GEOGRAPHIC_DATA]" at bounding box center [102, 525] width 80 height 31
copy span "GE Monogram Repair Expert [GEOGRAPHIC_DATA]"
click at [713, 16] on icon at bounding box center [704, 15] width 16 height 16
click at [90, 526] on span "GE Monogram Repair Expert [GEOGRAPHIC_DATA]" at bounding box center [102, 525] width 80 height 31
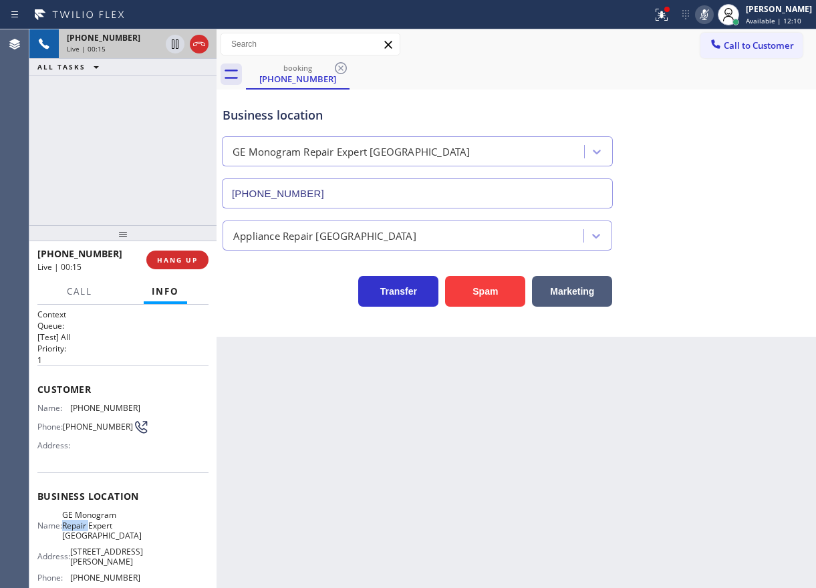
click at [90, 526] on span "GE Monogram Repair Expert [GEOGRAPHIC_DATA]" at bounding box center [102, 525] width 80 height 31
click at [713, 9] on icon at bounding box center [704, 15] width 16 height 16
click at [107, 535] on span "GE Monogram Repair Expert [GEOGRAPHIC_DATA]" at bounding box center [102, 525] width 80 height 31
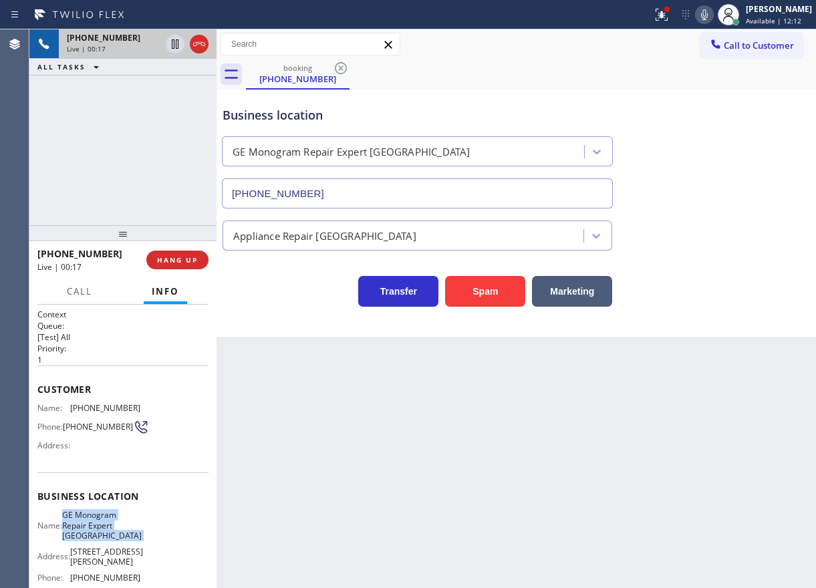
copy span "GE Monogram Repair Expert [GEOGRAPHIC_DATA]"
click at [365, 199] on input "[PHONE_NUMBER]" at bounding box center [417, 193] width 391 height 30
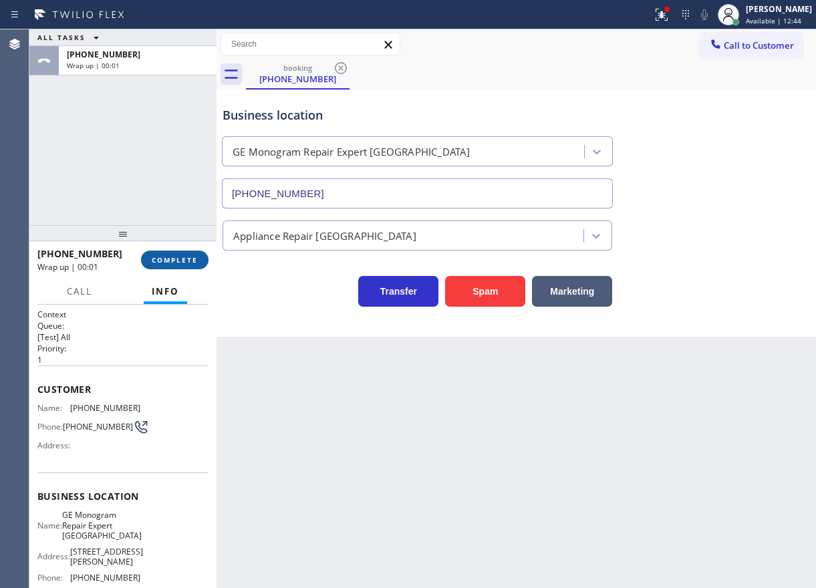
click at [181, 261] on span "COMPLETE" at bounding box center [175, 259] width 46 height 9
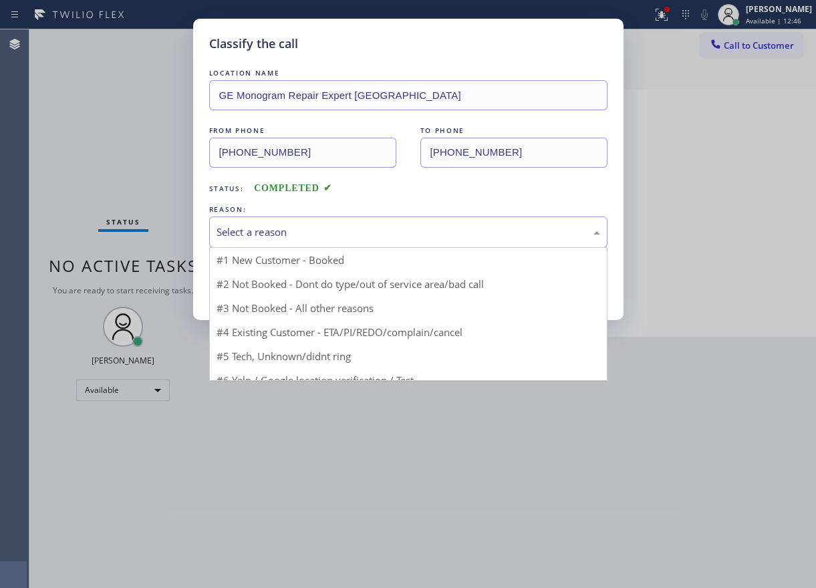
click at [290, 225] on div "Select a reason" at bounding box center [409, 232] width 384 height 15
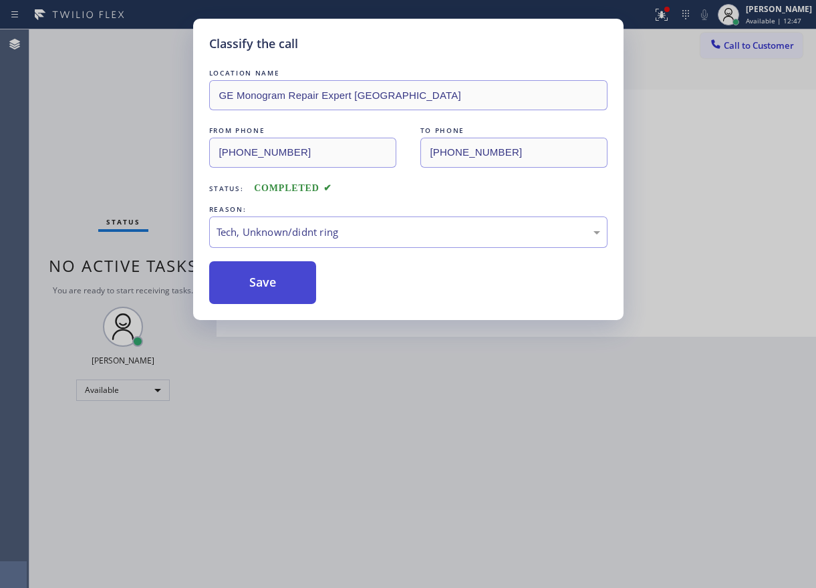
click at [272, 292] on button "Save" at bounding box center [263, 282] width 108 height 43
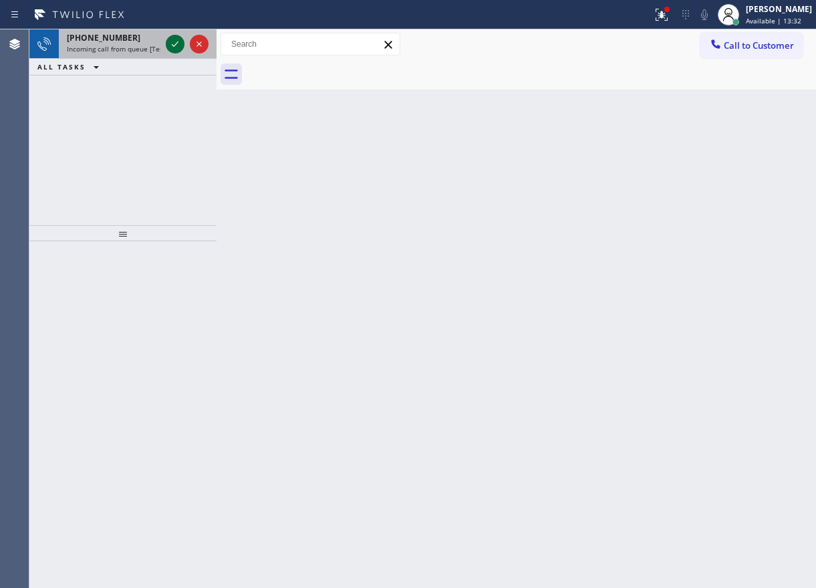
click at [173, 43] on icon at bounding box center [175, 44] width 16 height 16
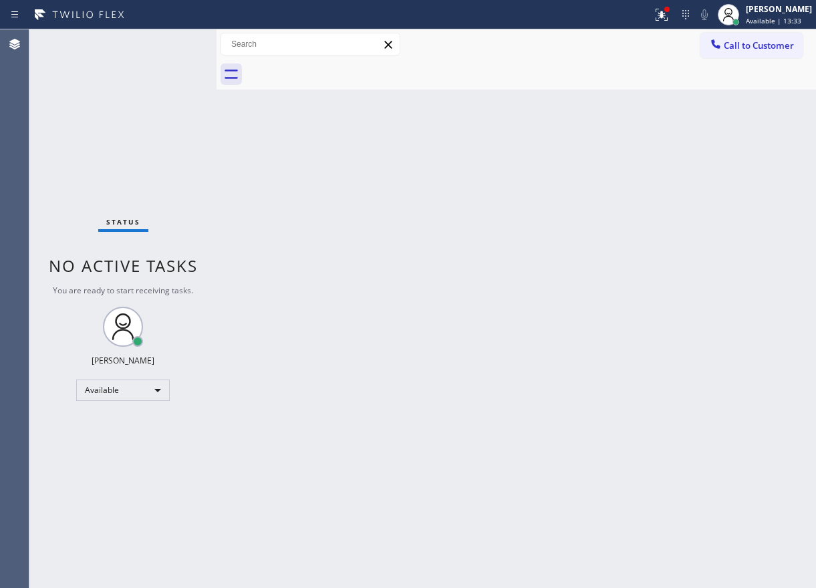
click at [173, 43] on div "Status No active tasks You are ready to start receiving tasks. [PERSON_NAME] Av…" at bounding box center [122, 308] width 187 height 559
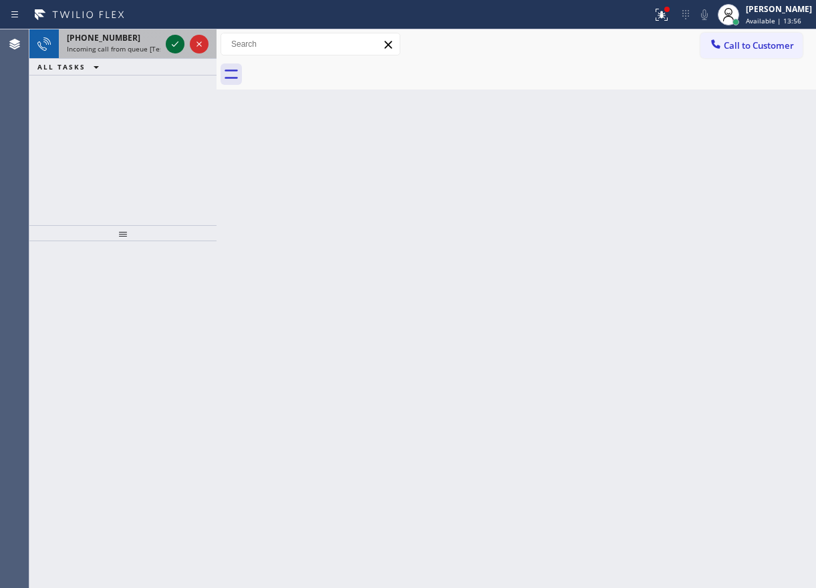
click at [176, 46] on icon at bounding box center [175, 44] width 16 height 16
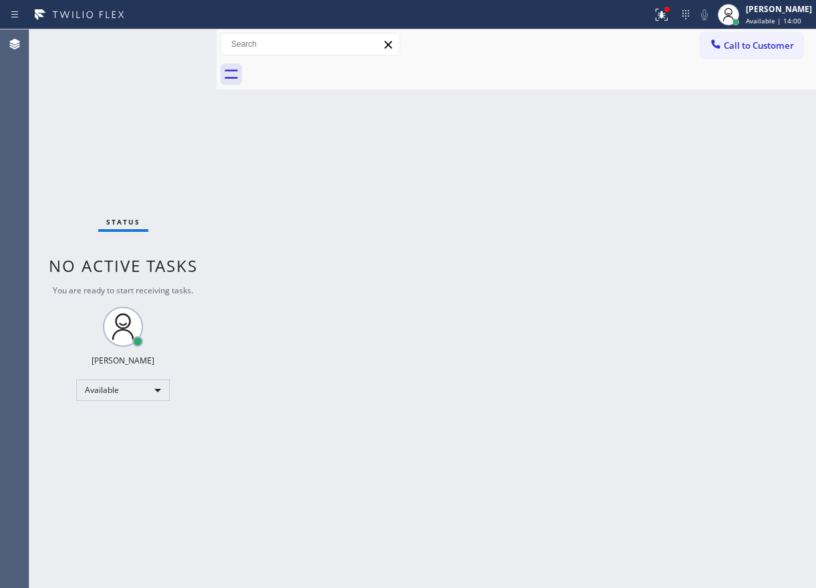
click at [658, 365] on div "Back to Dashboard Change Sender ID Customers Technicians Select a contact Outbo…" at bounding box center [517, 308] width 600 height 559
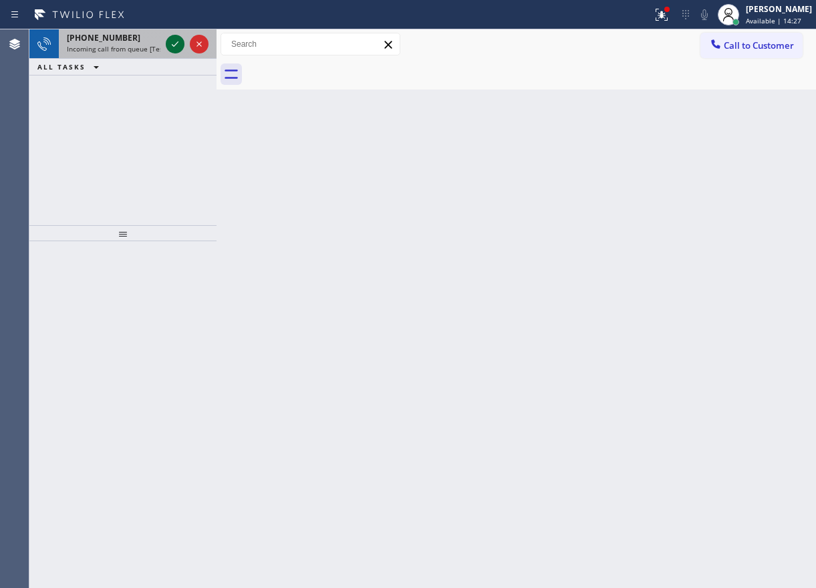
click at [172, 44] on icon at bounding box center [175, 44] width 16 height 16
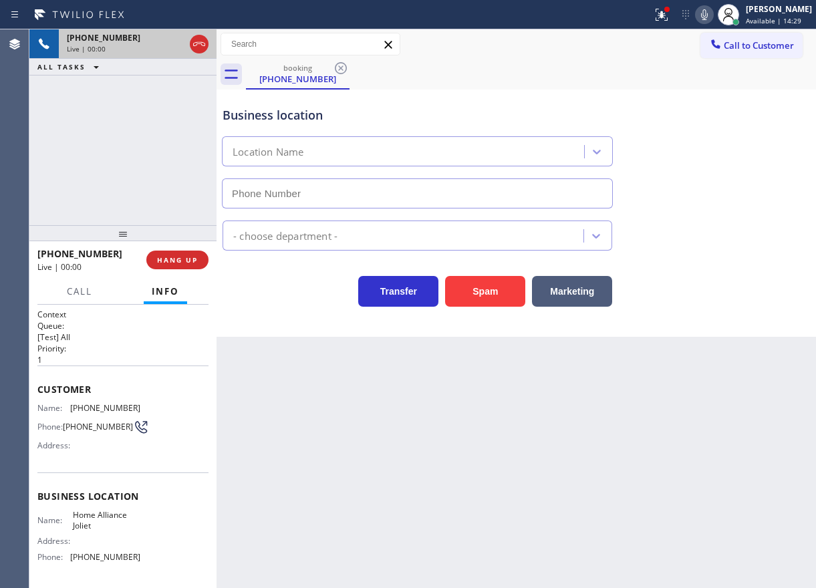
type input "[PHONE_NUMBER]"
click at [500, 298] on button "Spam" at bounding box center [485, 291] width 80 height 31
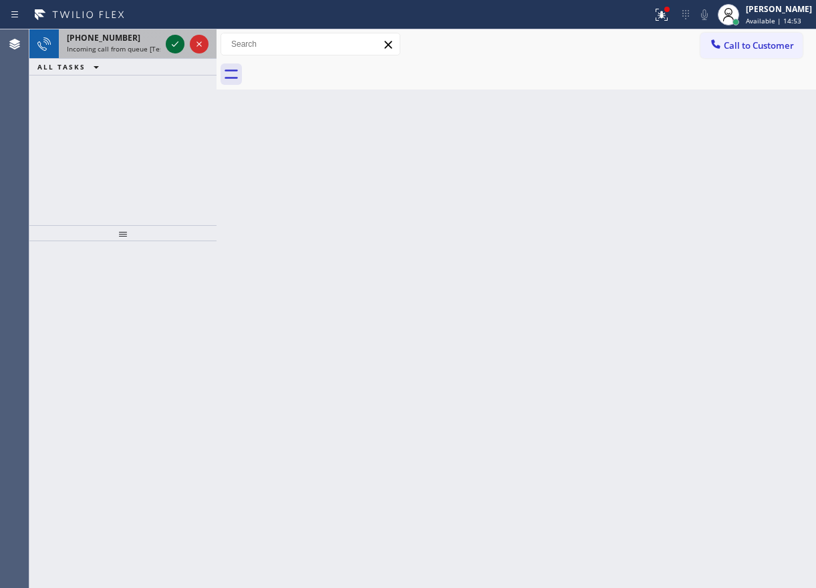
click at [178, 45] on icon at bounding box center [175, 44] width 16 height 16
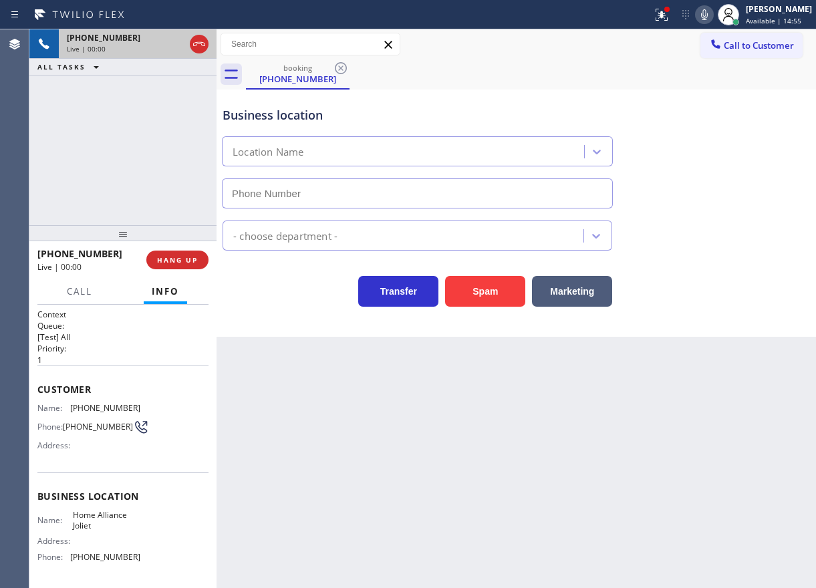
type input "[PHONE_NUMBER]"
click at [98, 531] on span "Home Alliance Joliet" at bounding box center [106, 520] width 67 height 21
drag, startPoint x: 98, startPoint y: 534, endPoint x: 289, endPoint y: 532, distance: 190.5
click at [98, 531] on span "Home Alliance Joliet" at bounding box center [106, 520] width 67 height 21
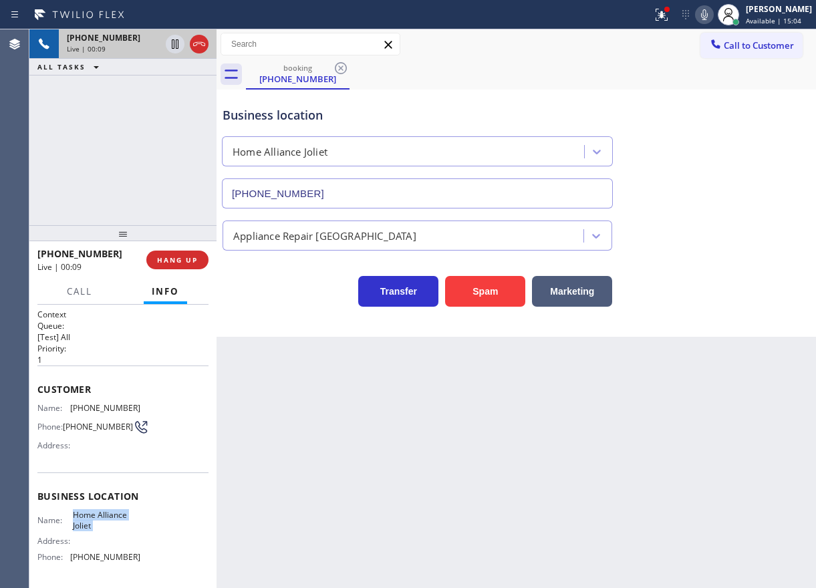
copy span "Home Alliance Joliet"
click at [400, 184] on input "[PHONE_NUMBER]" at bounding box center [417, 193] width 391 height 30
click at [708, 17] on icon at bounding box center [704, 14] width 7 height 11
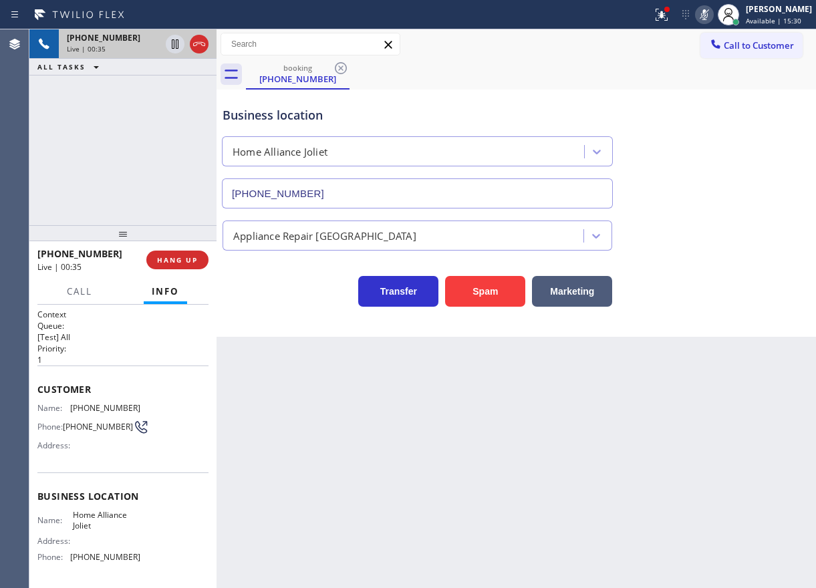
click at [713, 17] on icon at bounding box center [704, 15] width 16 height 16
click at [708, 17] on icon at bounding box center [704, 14] width 7 height 11
click at [713, 17] on icon at bounding box center [704, 15] width 16 height 16
click at [82, 410] on span "[PHONE_NUMBER]" at bounding box center [105, 408] width 70 height 10
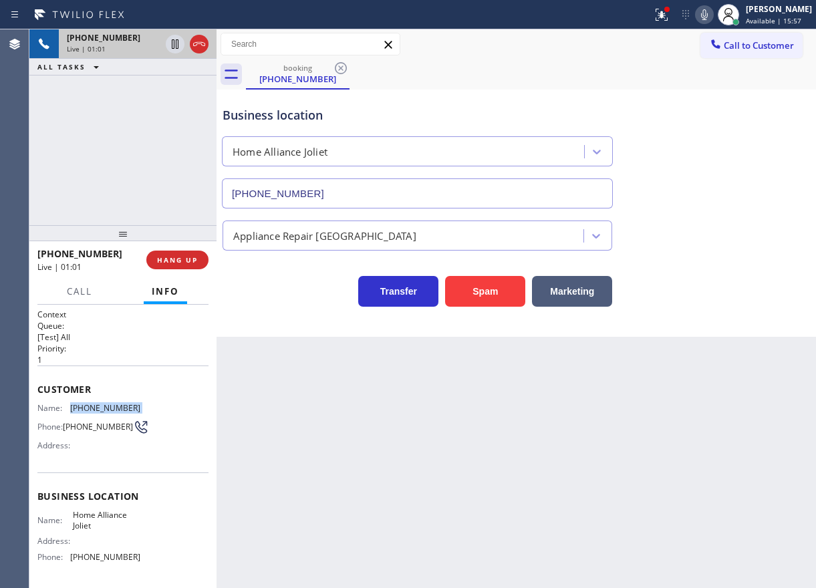
click at [82, 410] on span "[PHONE_NUMBER]" at bounding box center [105, 408] width 70 height 10
copy span "[PHONE_NUMBER]"
click at [173, 42] on icon at bounding box center [175, 44] width 16 height 16
drag, startPoint x: 711, startPoint y: 16, endPoint x: 753, endPoint y: 100, distance: 93.6
click at [711, 15] on icon at bounding box center [704, 15] width 16 height 16
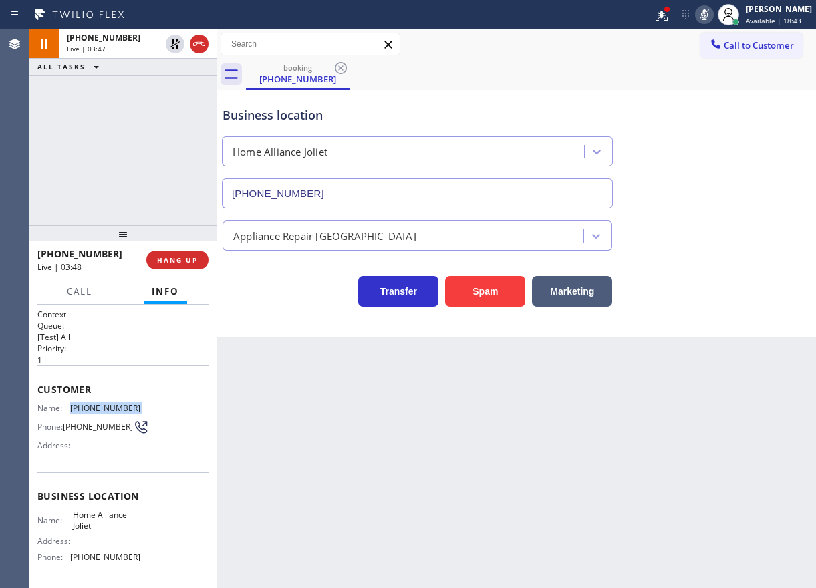
click at [713, 17] on icon at bounding box center [704, 15] width 16 height 16
click at [173, 45] on icon at bounding box center [175, 44] width 16 height 16
click at [172, 43] on icon at bounding box center [174, 43] width 9 height 9
click at [713, 19] on icon at bounding box center [704, 15] width 16 height 16
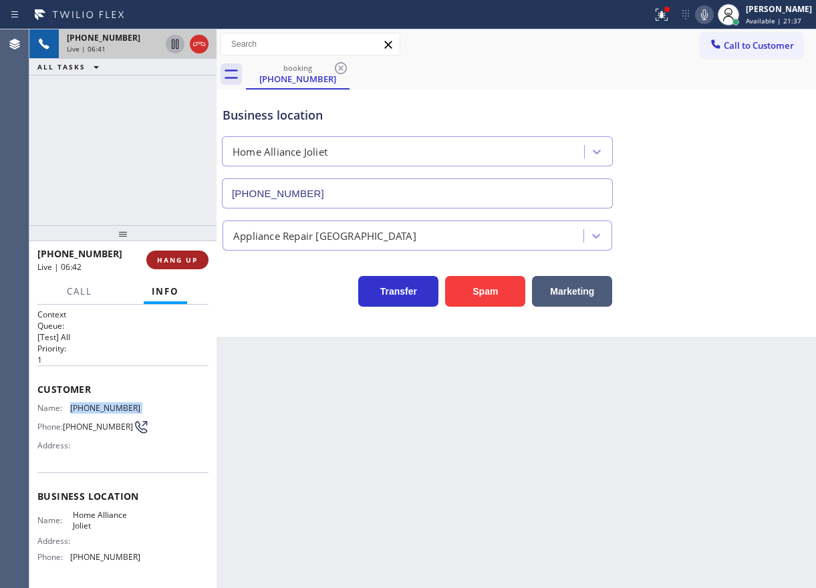
click at [180, 257] on span "HANG UP" at bounding box center [177, 259] width 41 height 9
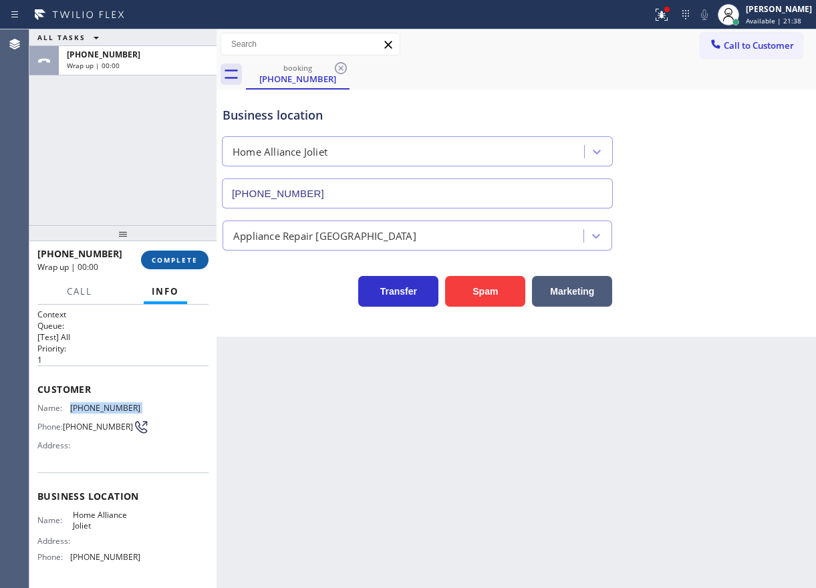
click at [180, 257] on span "COMPLETE" at bounding box center [175, 259] width 46 height 9
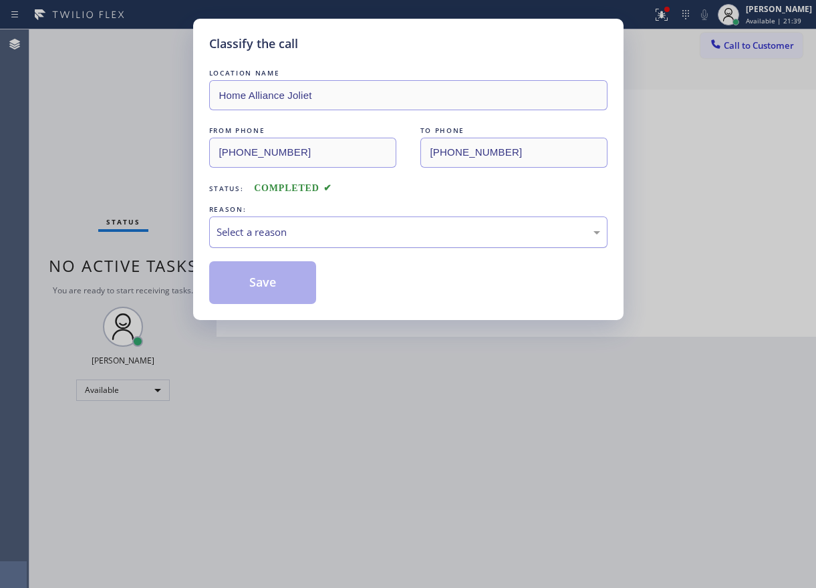
click at [305, 237] on div "Select a reason" at bounding box center [409, 232] width 384 height 15
click at [295, 286] on button "Save" at bounding box center [263, 282] width 108 height 43
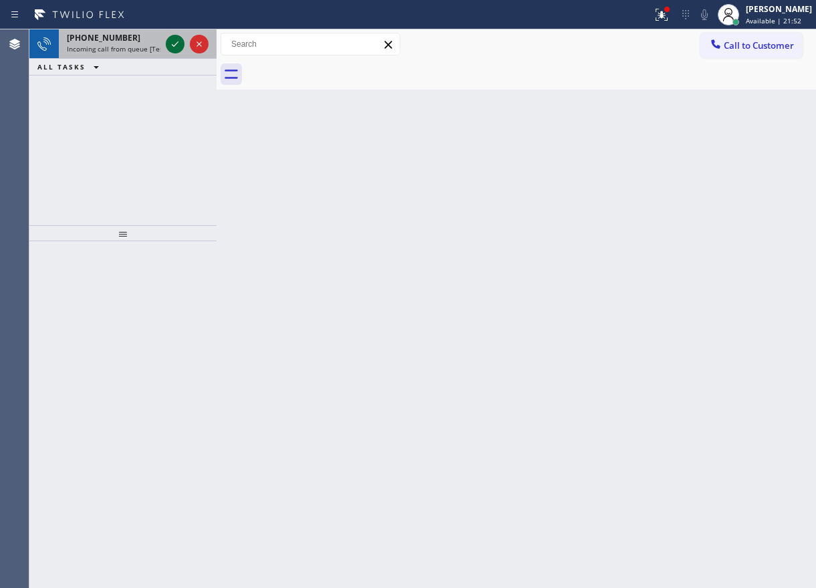
drag, startPoint x: 178, startPoint y: 39, endPoint x: 172, endPoint y: 44, distance: 8.2
click at [174, 43] on icon at bounding box center [175, 44] width 16 height 16
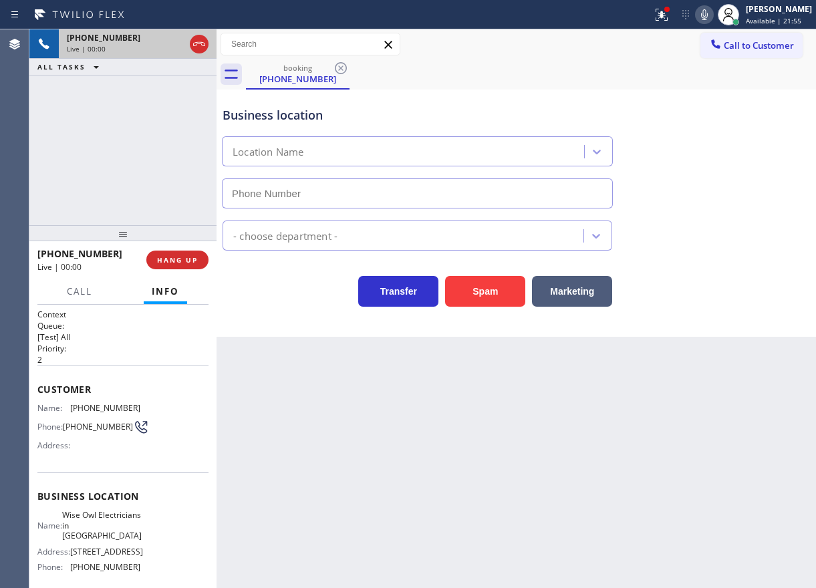
type input "[PHONE_NUMBER]"
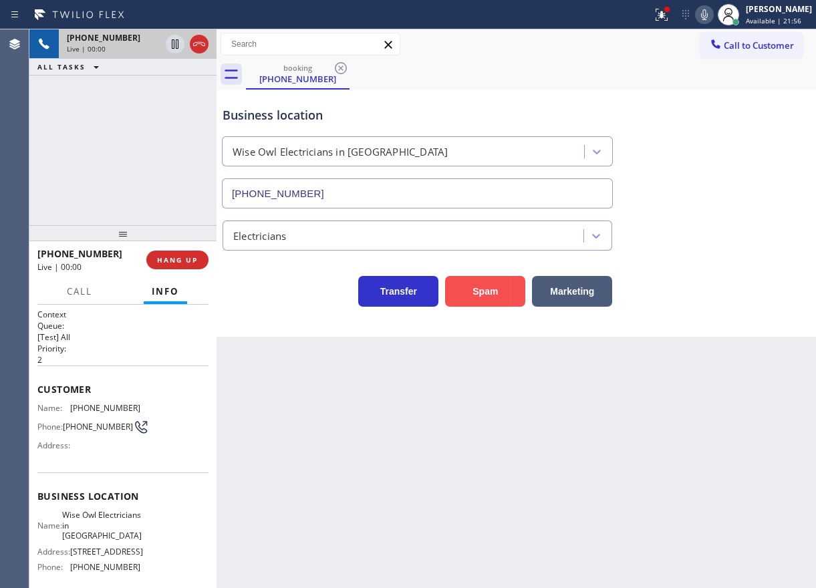
click at [472, 291] on button "Spam" at bounding box center [485, 291] width 80 height 31
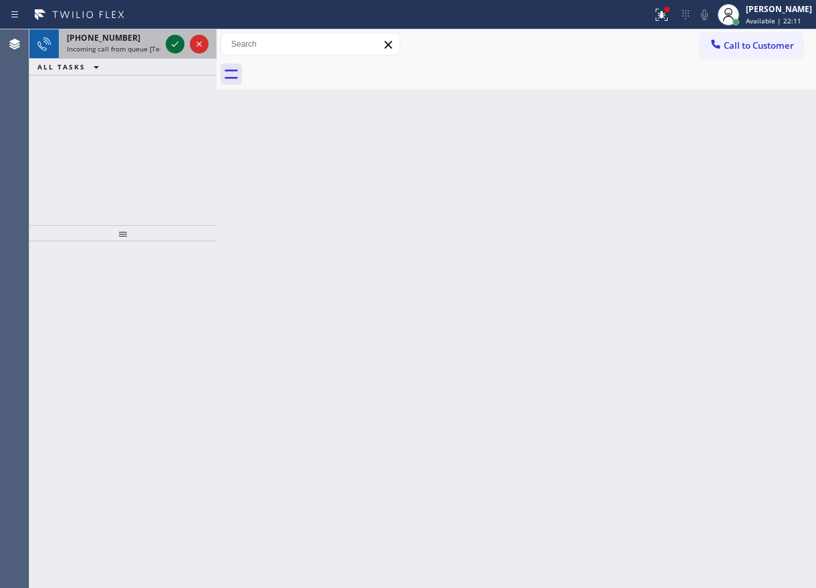
click at [170, 37] on icon at bounding box center [175, 44] width 16 height 16
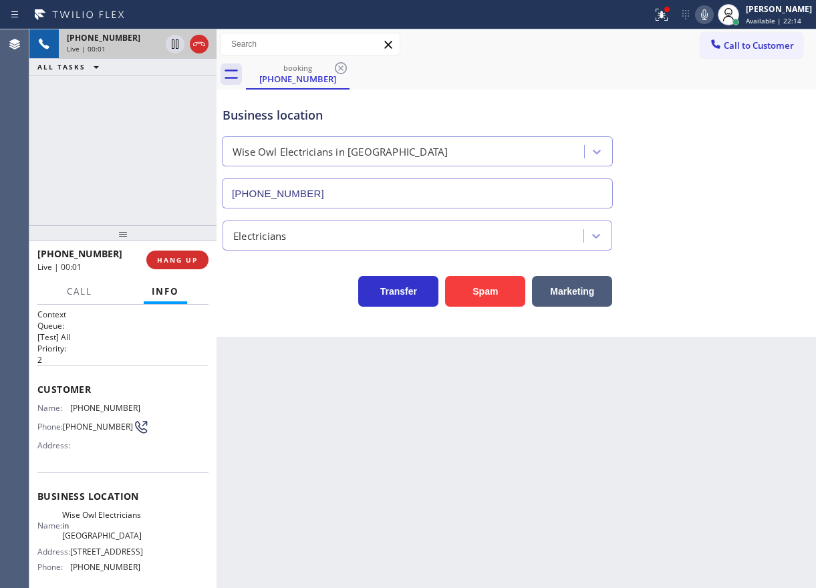
type input "[PHONE_NUMBER]"
click at [168, 257] on span "HANG UP" at bounding box center [177, 259] width 41 height 9
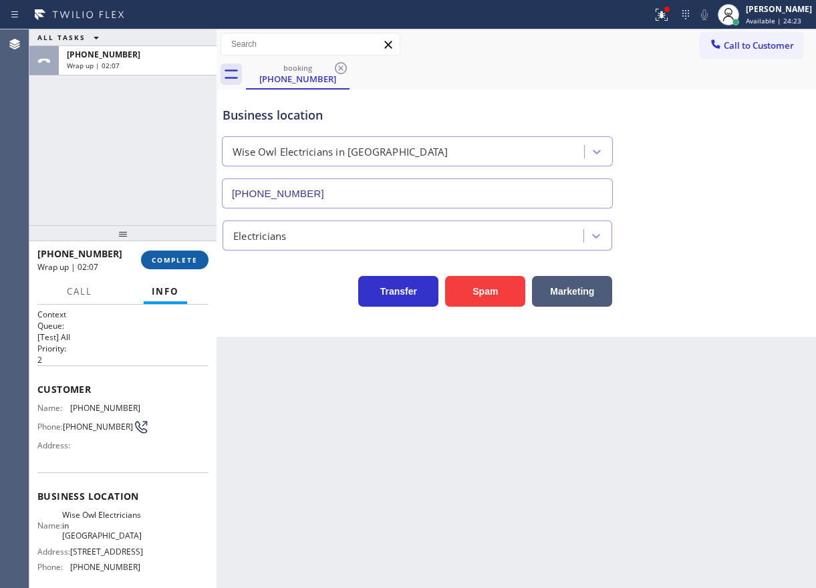
click at [192, 253] on button "COMPLETE" at bounding box center [175, 260] width 68 height 19
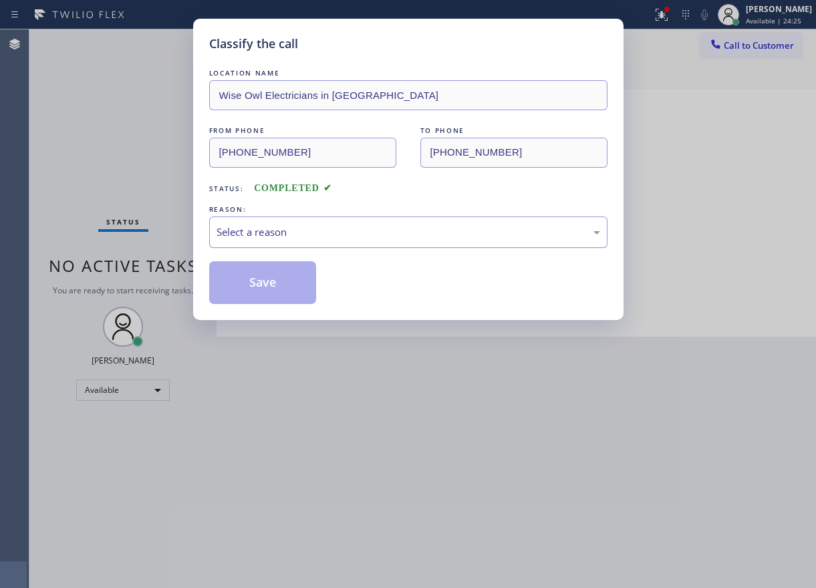
click at [362, 227] on div "Select a reason" at bounding box center [409, 232] width 384 height 15
drag, startPoint x: 267, startPoint y: 289, endPoint x: 606, endPoint y: 7, distance: 441.3
click at [267, 289] on button "Save" at bounding box center [263, 282] width 108 height 43
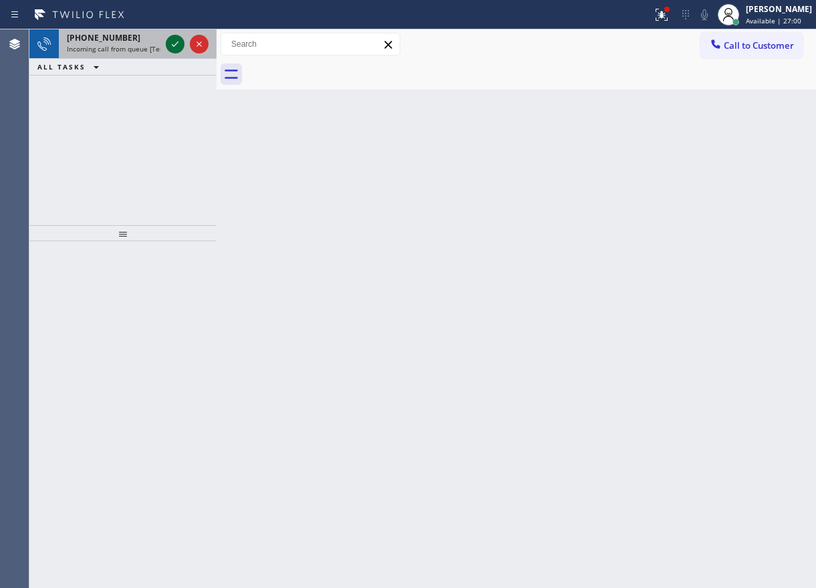
click at [174, 43] on icon at bounding box center [175, 44] width 16 height 16
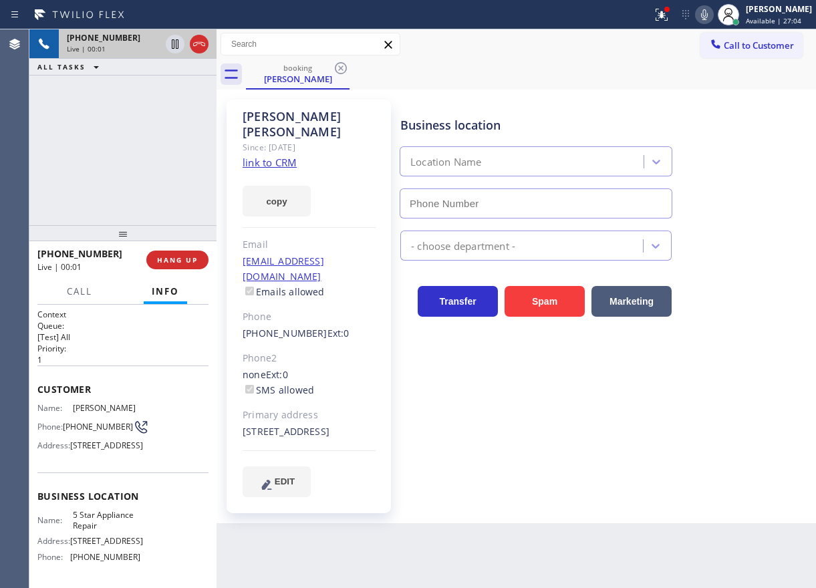
type input "[PHONE_NUMBER]"
click at [262, 156] on link "link to CRM" at bounding box center [270, 162] width 54 height 13
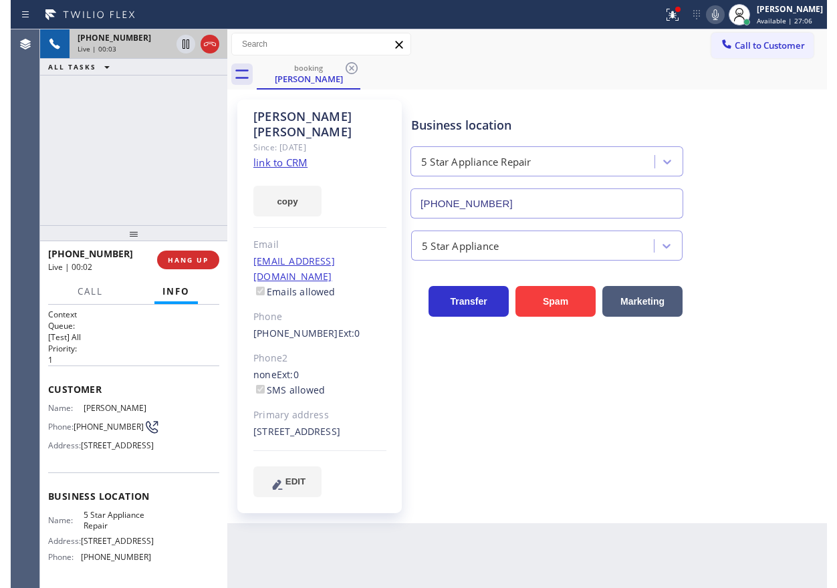
scroll to position [67, 0]
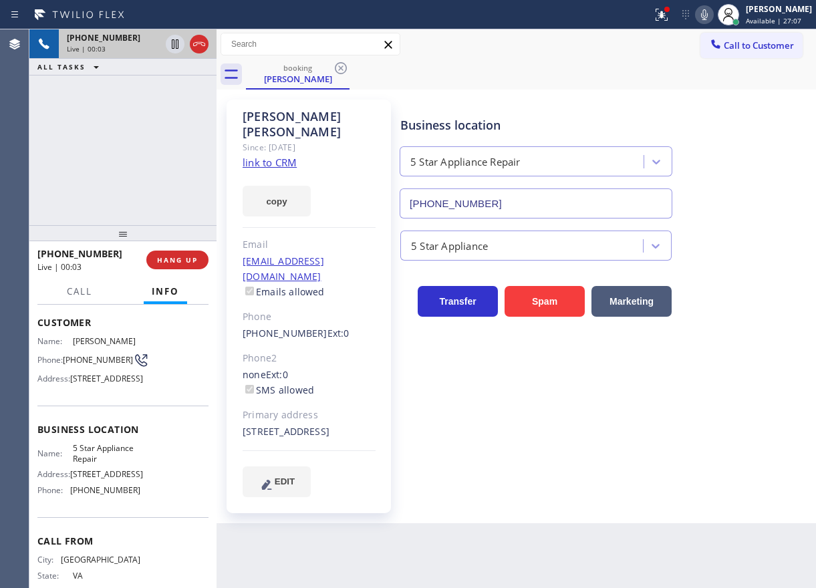
click at [120, 464] on span "5 Star Appliance Repair" at bounding box center [106, 453] width 67 height 21
click at [119, 464] on span "5 Star Appliance Repair" at bounding box center [106, 453] width 67 height 21
copy span "5 Star Appliance Repair"
click at [531, 201] on input "[PHONE_NUMBER]" at bounding box center [536, 203] width 273 height 30
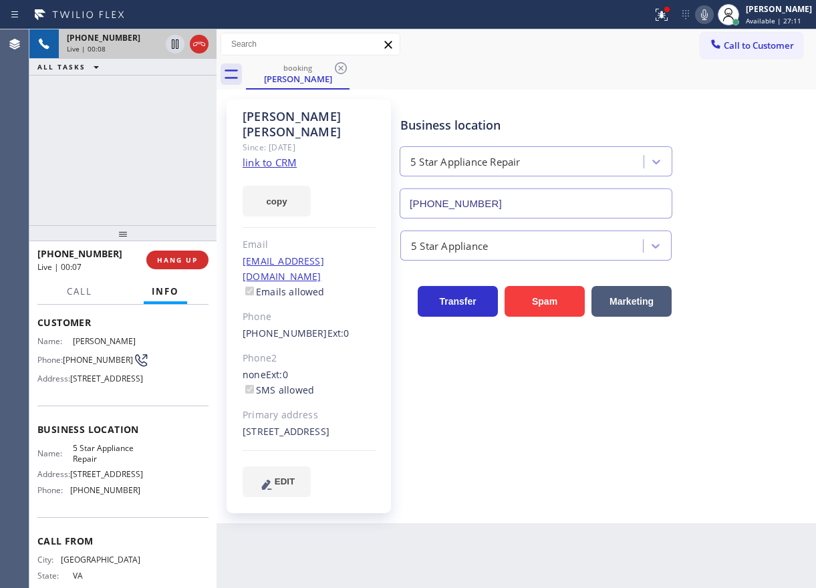
click at [531, 201] on input "[PHONE_NUMBER]" at bounding box center [536, 203] width 273 height 30
click at [170, 43] on icon at bounding box center [175, 44] width 16 height 16
click at [713, 13] on icon at bounding box center [704, 15] width 16 height 16
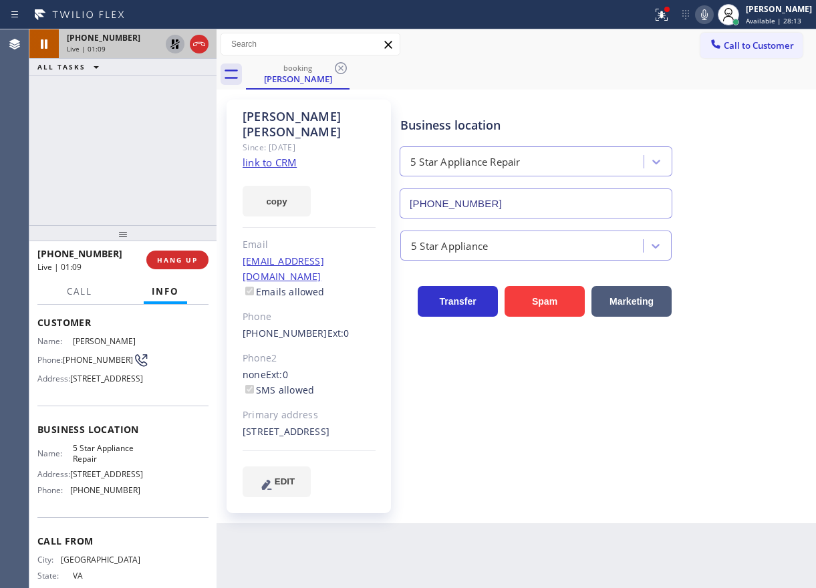
click at [173, 41] on icon at bounding box center [174, 43] width 9 height 9
click at [729, 190] on div "Business location 5 Star Appliance Repair [PHONE_NUMBER]" at bounding box center [605, 158] width 415 height 121
click at [80, 287] on span "Call" at bounding box center [79, 291] width 25 height 12
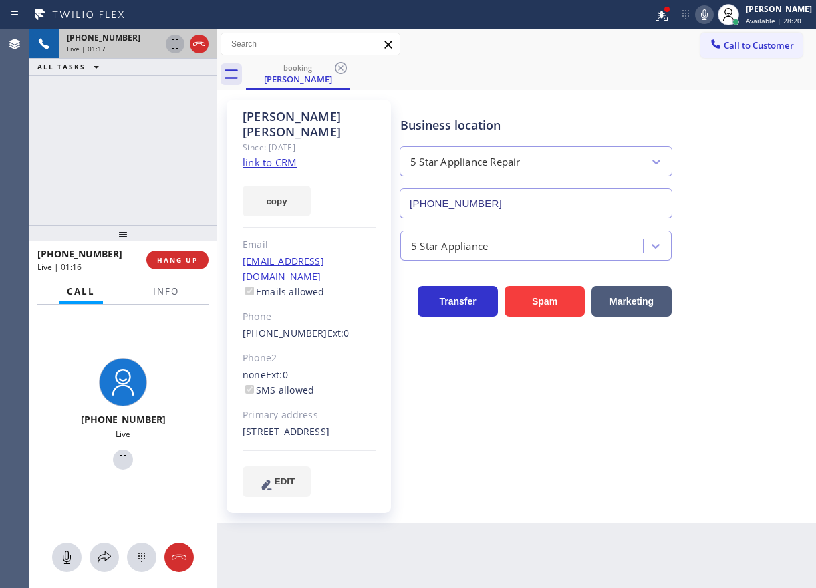
click at [89, 556] on div at bounding box center [122, 557] width 187 height 29
click at [100, 556] on icon at bounding box center [104, 557] width 16 height 16
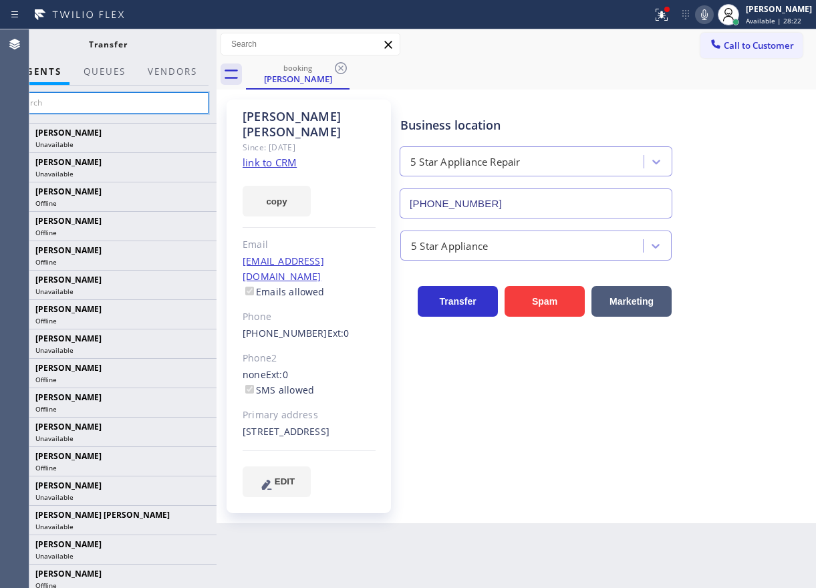
click at [130, 92] on input "text" at bounding box center [107, 102] width 201 height 21
paste input "[PERSON_NAME]"
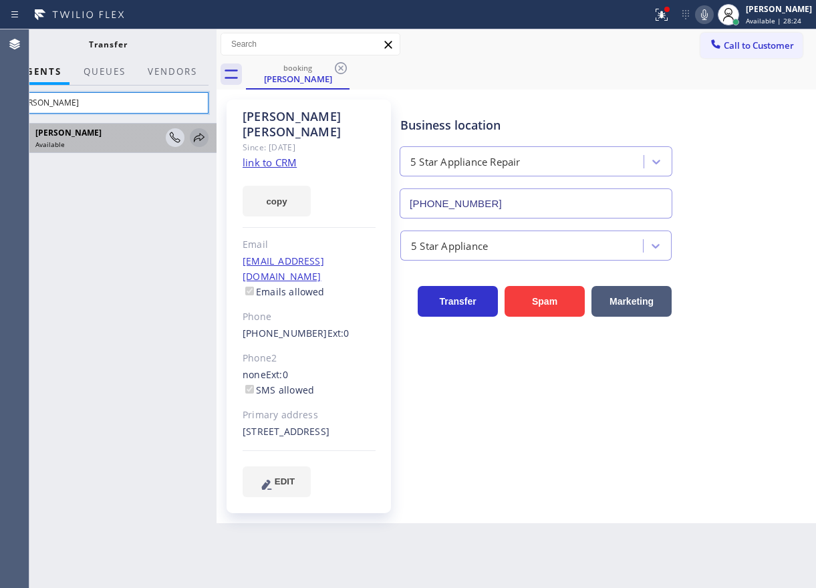
type input "[PERSON_NAME]"
click at [199, 142] on icon at bounding box center [199, 138] width 16 height 16
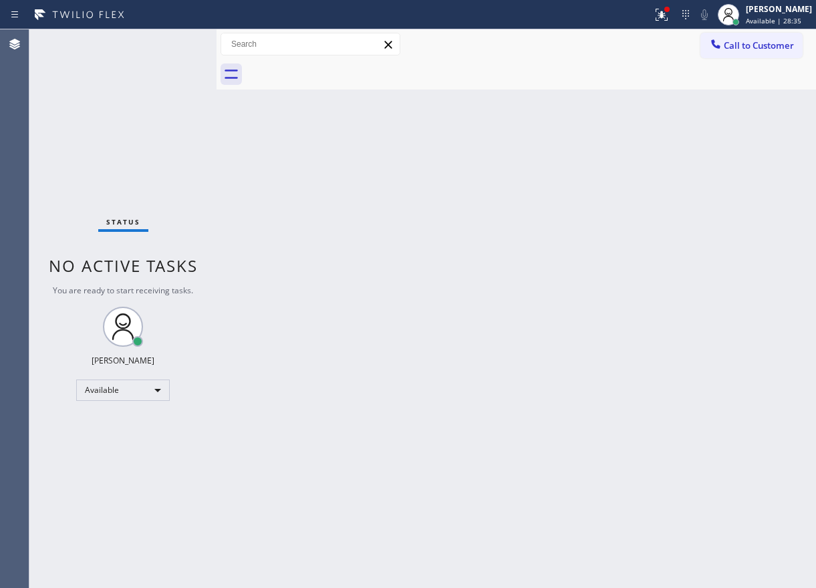
click at [693, 114] on div "Back to Dashboard Change Sender ID Customers Technicians Select a contact Outbo…" at bounding box center [517, 308] width 600 height 559
click at [671, 5] on button at bounding box center [661, 14] width 29 height 29
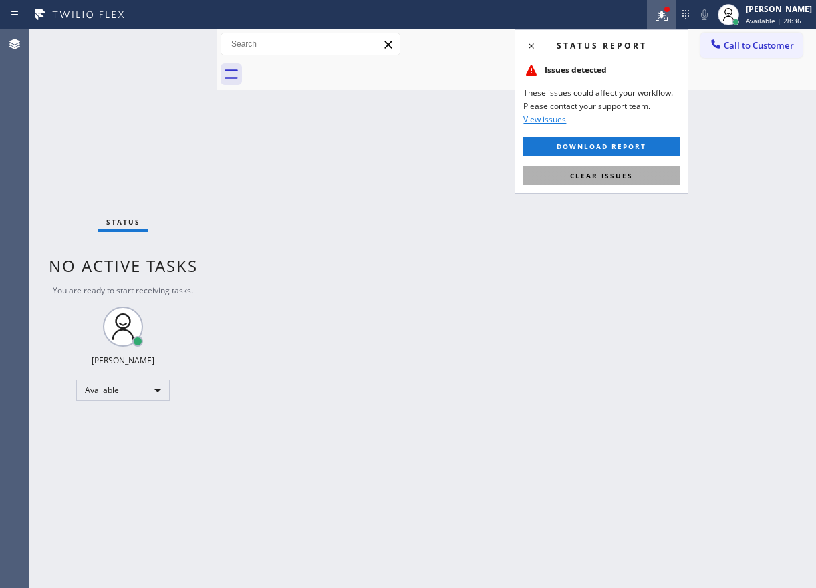
click at [654, 170] on button "Clear issues" at bounding box center [601, 175] width 156 height 19
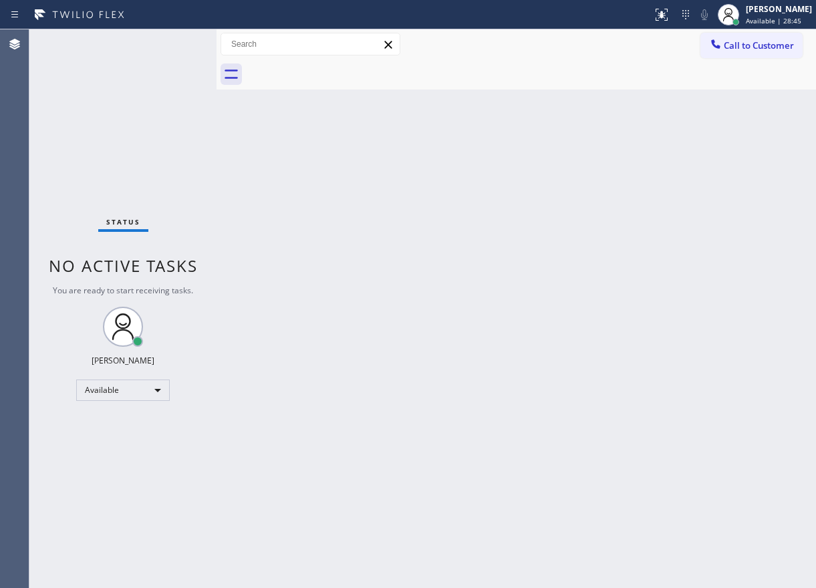
click at [625, 282] on div "Back to Dashboard Change Sender ID Customers Technicians Select a contact Outbo…" at bounding box center [517, 308] width 600 height 559
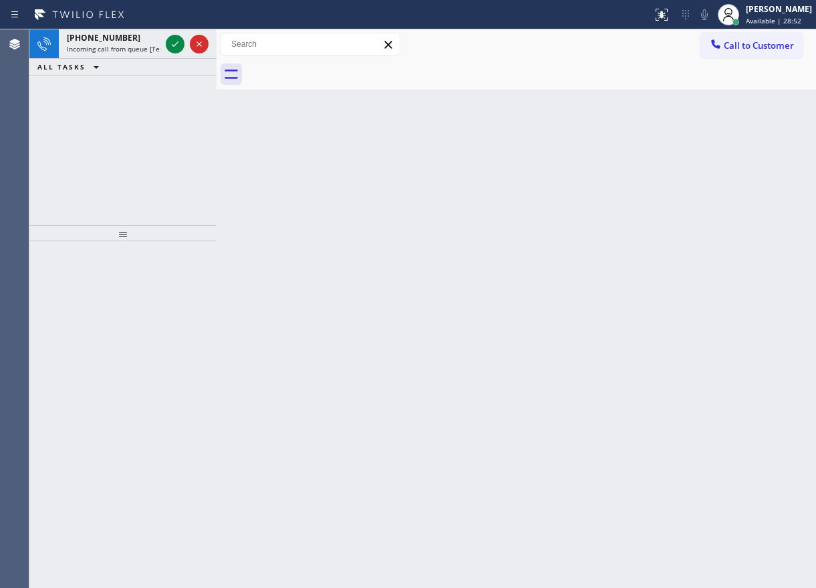
click at [680, 173] on div "Back to Dashboard Change Sender ID Customers Technicians Select a contact Outbo…" at bounding box center [517, 308] width 600 height 559
click at [176, 42] on icon at bounding box center [175, 44] width 16 height 16
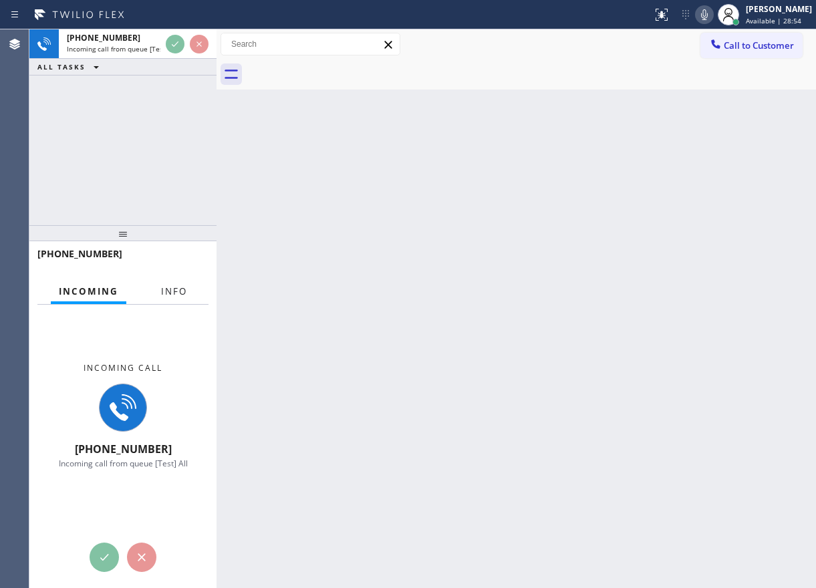
click at [178, 292] on span "Info" at bounding box center [174, 291] width 26 height 12
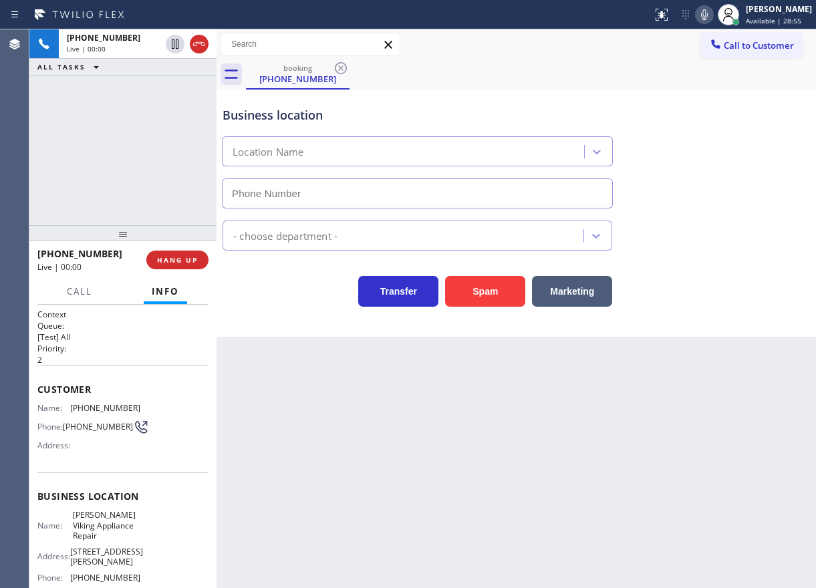
type input "[PHONE_NUMBER]"
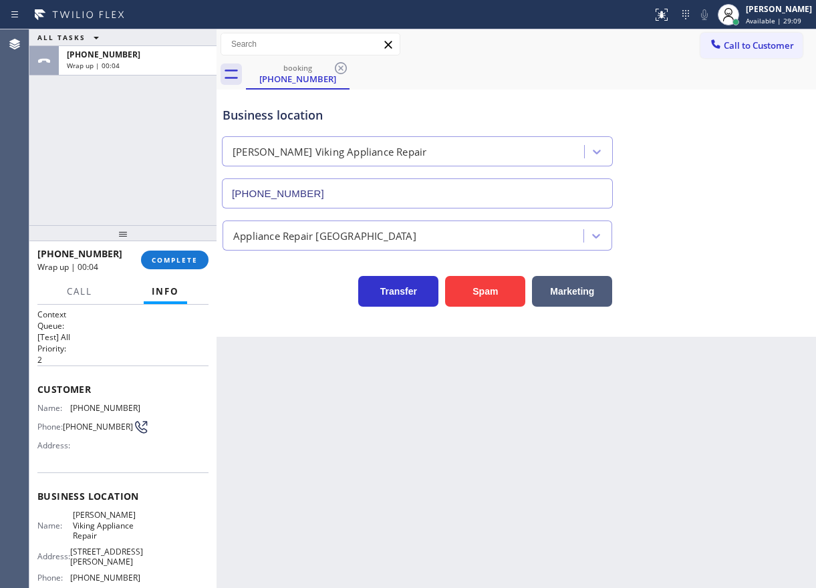
drag, startPoint x: 749, startPoint y: 374, endPoint x: 281, endPoint y: 336, distance: 469.4
click at [738, 374] on div "Back to Dashboard Change Sender ID Customers Technicians Select a contact Outbo…" at bounding box center [517, 308] width 600 height 559
click at [174, 273] on div "[PHONE_NUMBER] Wrap up | 00:05 COMPLETE" at bounding box center [122, 260] width 171 height 35
click at [174, 266] on button "COMPLETE" at bounding box center [175, 260] width 68 height 19
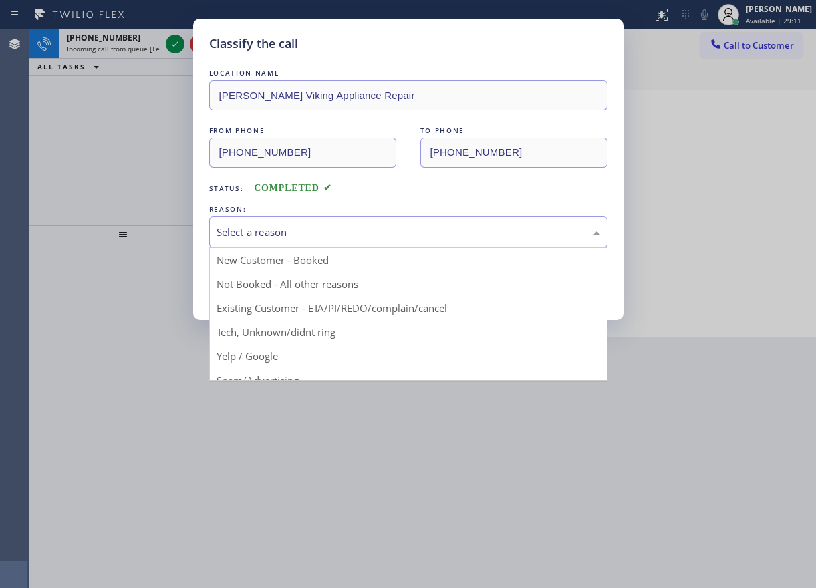
click at [271, 232] on div "Select a reason" at bounding box center [409, 232] width 384 height 15
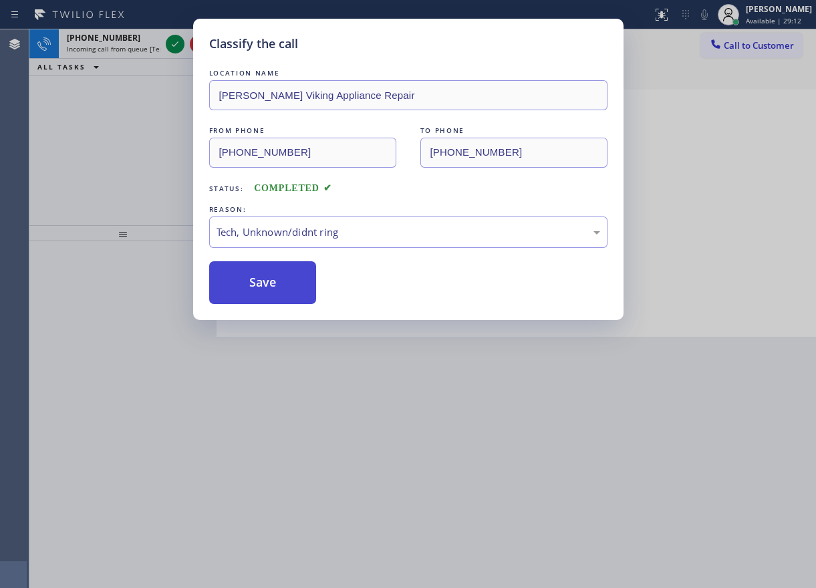
click at [281, 281] on button "Save" at bounding box center [263, 282] width 108 height 43
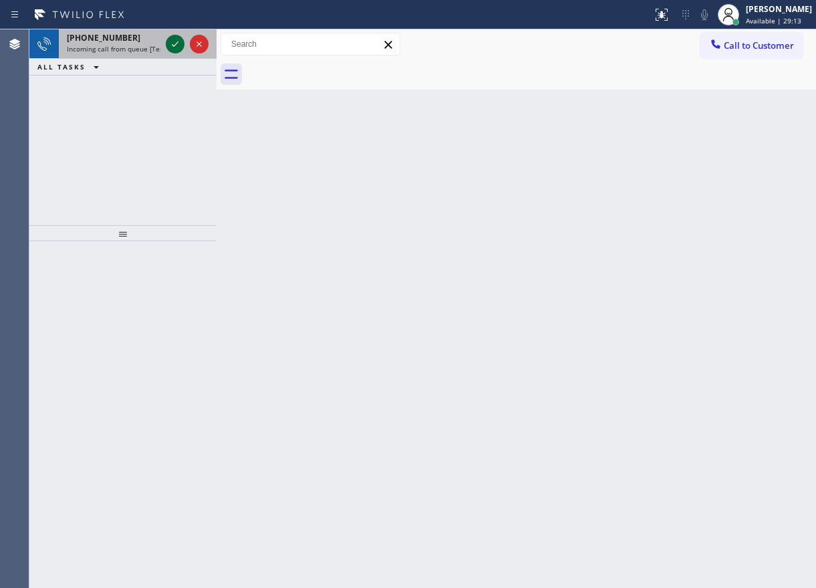
click at [171, 39] on icon at bounding box center [175, 44] width 16 height 16
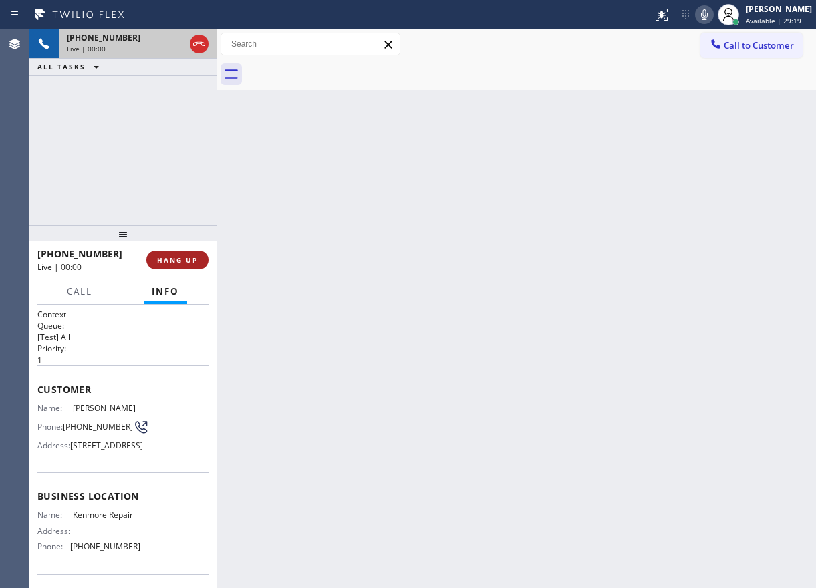
click at [179, 261] on span "HANG UP" at bounding box center [177, 259] width 41 height 9
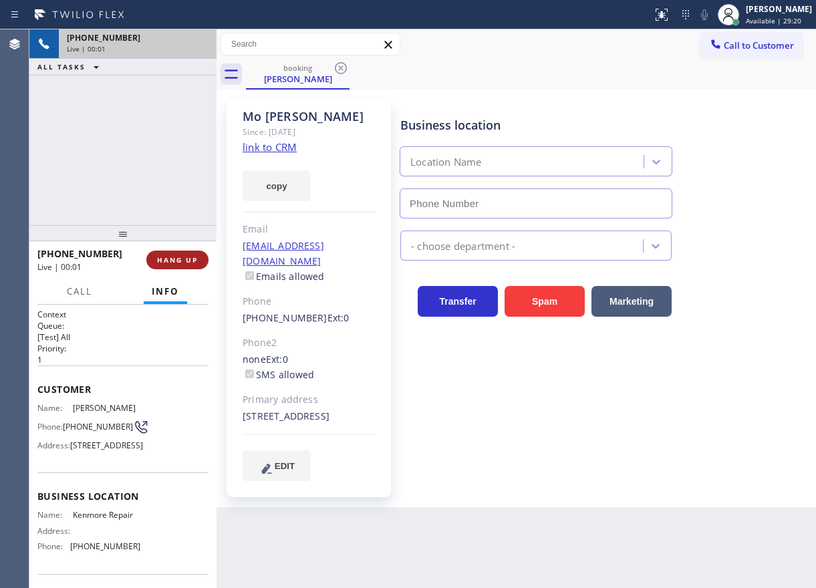
type input "[PHONE_NUMBER]"
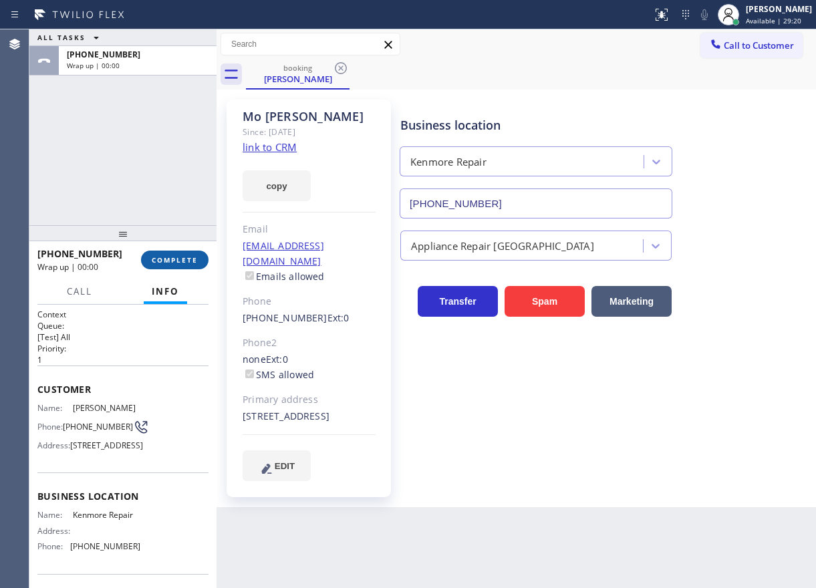
click at [180, 261] on span "COMPLETE" at bounding box center [175, 259] width 46 height 9
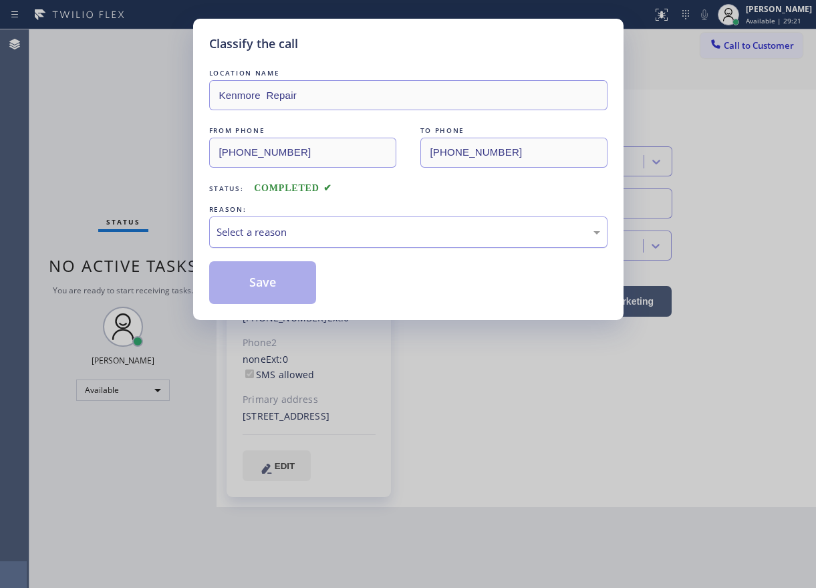
click at [314, 229] on div "Select a reason" at bounding box center [409, 232] width 384 height 15
click at [285, 295] on button "Save" at bounding box center [263, 282] width 108 height 43
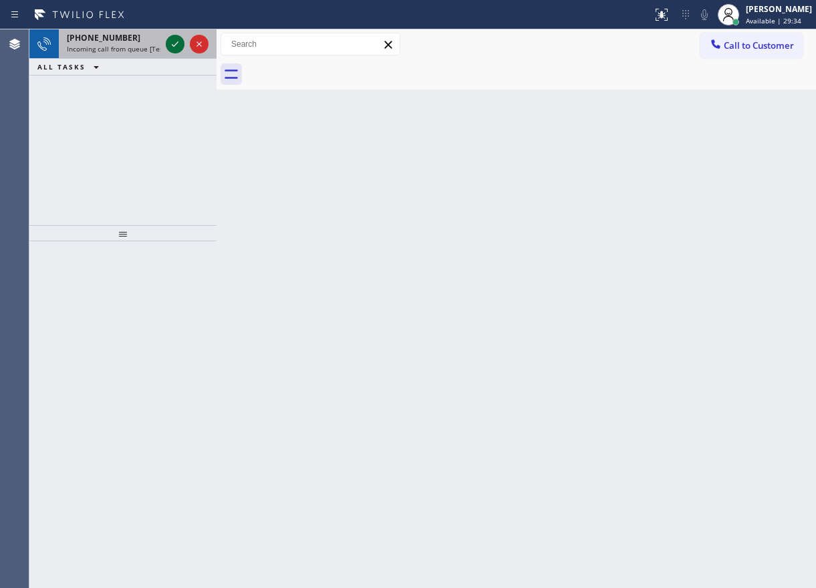
click at [173, 49] on icon at bounding box center [175, 44] width 16 height 16
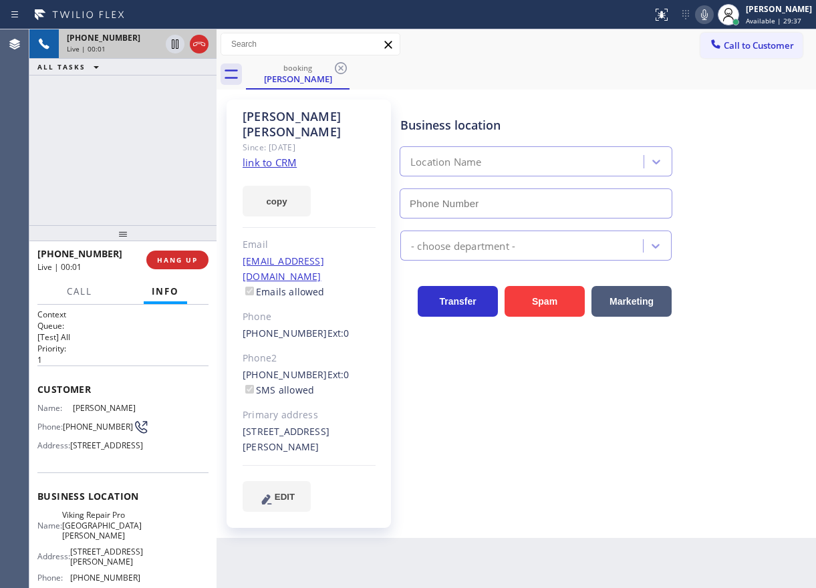
type input "[PHONE_NUMBER]"
click at [86, 541] on span "Viking Repair Pro [GEOGRAPHIC_DATA][PERSON_NAME]" at bounding box center [102, 525] width 80 height 31
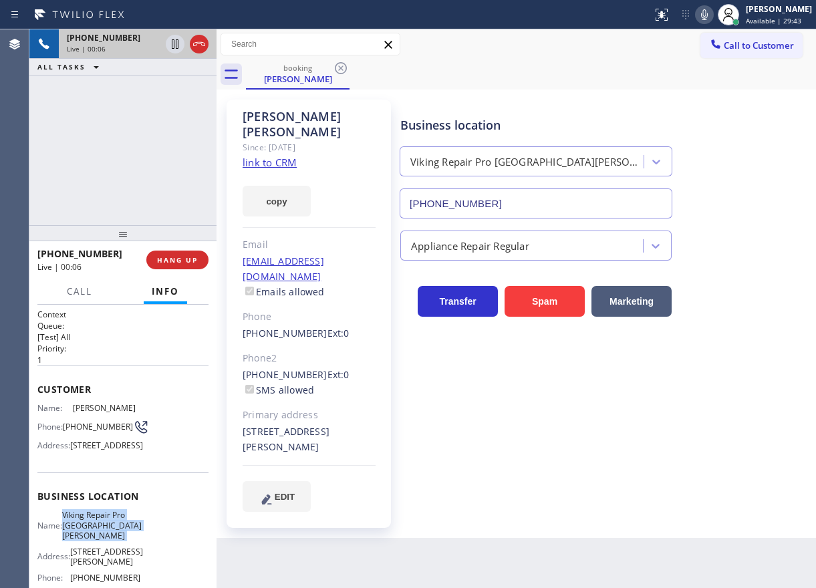
click at [86, 541] on span "Viking Repair Pro [GEOGRAPHIC_DATA][PERSON_NAME]" at bounding box center [102, 525] width 80 height 31
copy span "Viking Repair Pro [GEOGRAPHIC_DATA][PERSON_NAME]"
click at [602, 227] on div "Appliance Repair Regular" at bounding box center [605, 242] width 415 height 35
click at [587, 208] on input "[PHONE_NUMBER]" at bounding box center [536, 203] width 273 height 30
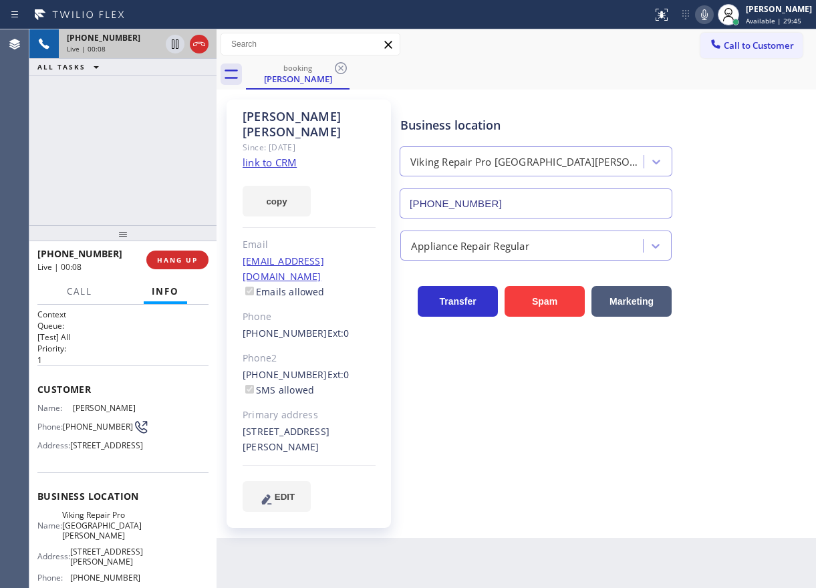
click at [587, 208] on input "[PHONE_NUMBER]" at bounding box center [536, 203] width 273 height 30
click at [591, 205] on input "[PHONE_NUMBER]" at bounding box center [536, 203] width 273 height 30
click at [590, 205] on input "[PHONE_NUMBER]" at bounding box center [536, 203] width 273 height 30
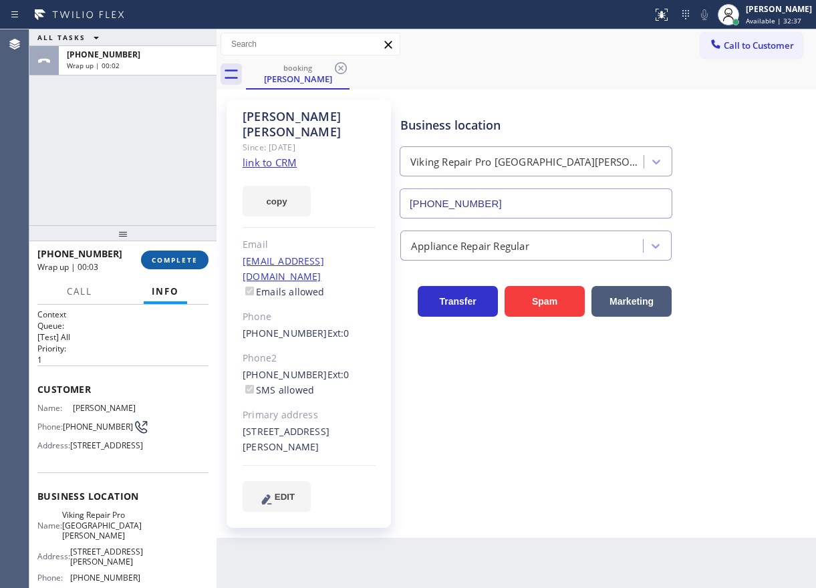
click at [178, 259] on span "COMPLETE" at bounding box center [175, 259] width 46 height 9
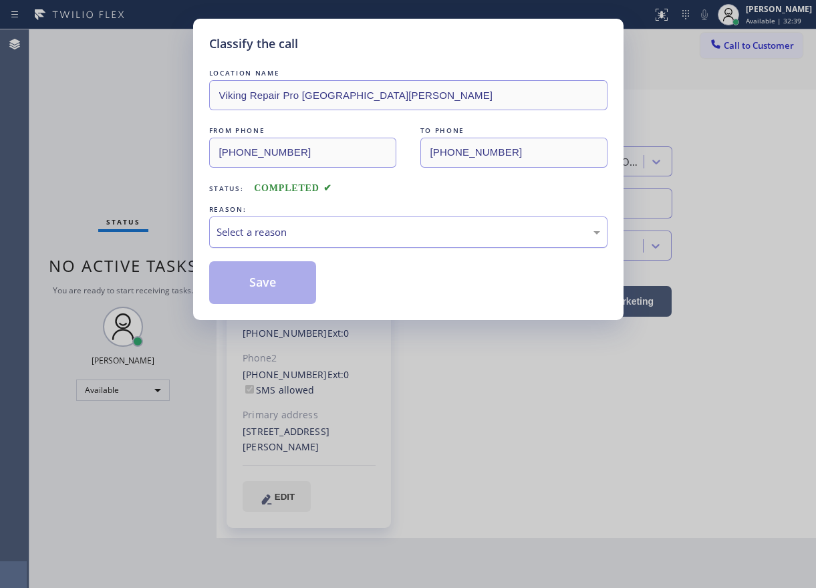
click at [340, 241] on div "Select a reason" at bounding box center [408, 232] width 398 height 31
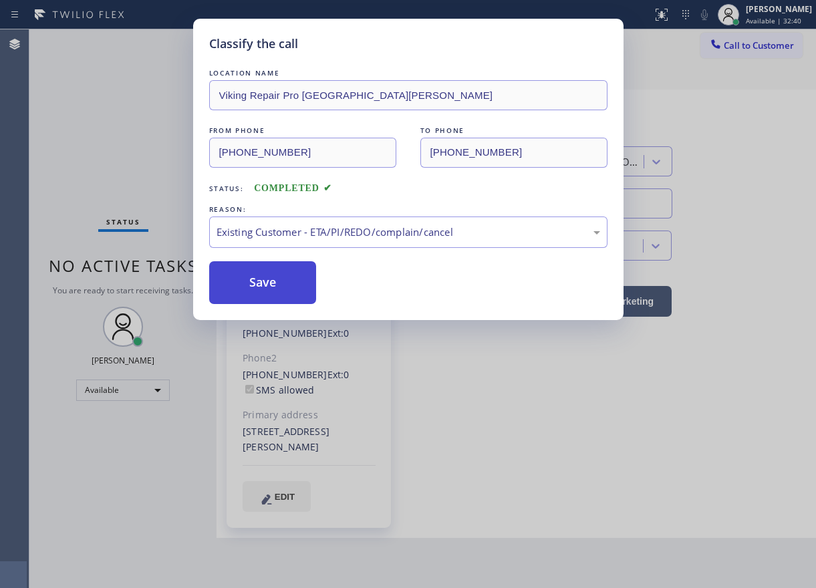
click at [285, 275] on button "Save" at bounding box center [263, 282] width 108 height 43
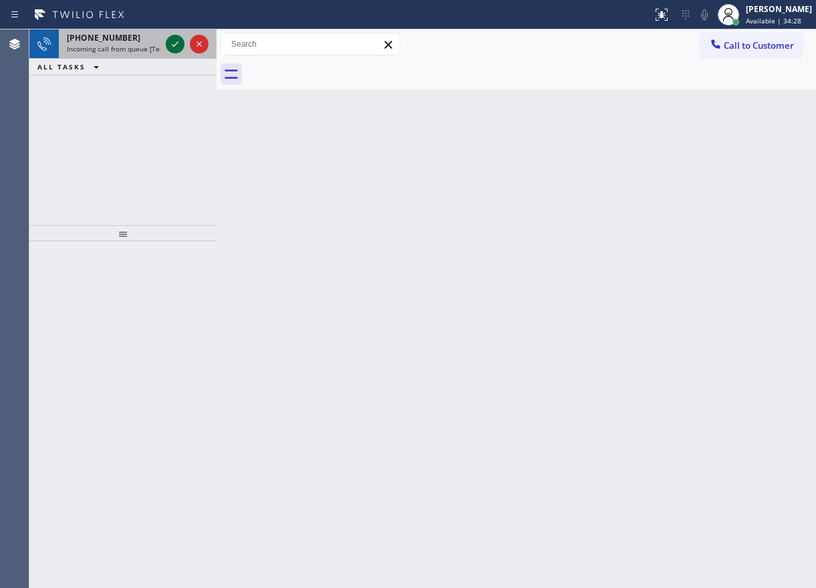
click at [174, 45] on icon at bounding box center [175, 43] width 7 height 5
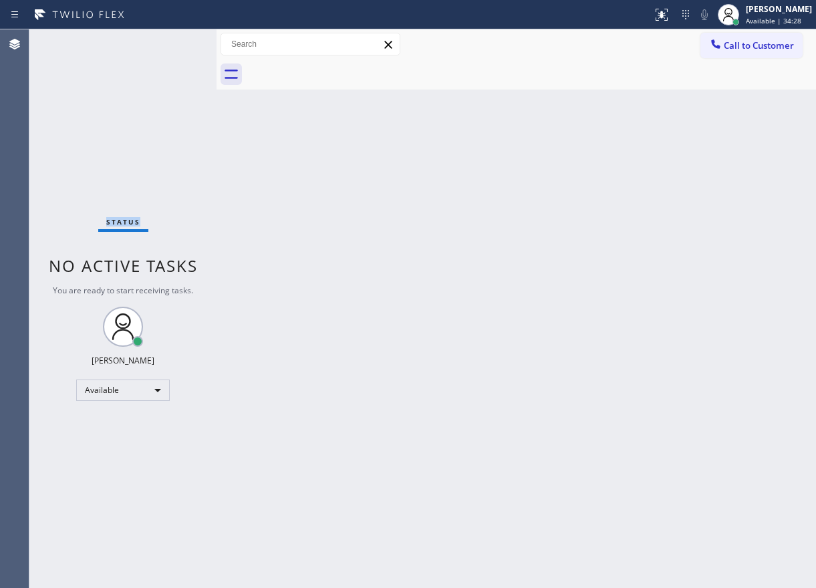
click at [174, 45] on div "Status No active tasks You are ready to start receiving tasks. [PERSON_NAME] Av…" at bounding box center [122, 308] width 187 height 559
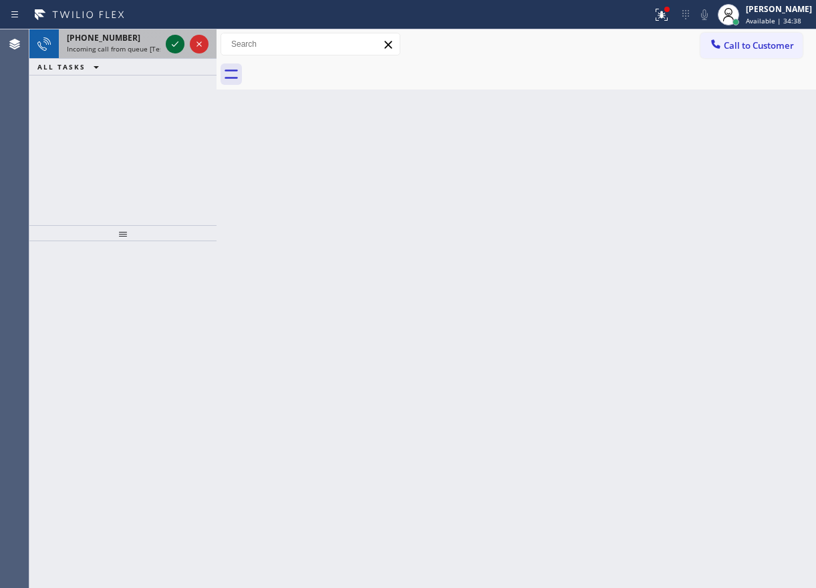
click at [174, 45] on icon at bounding box center [175, 43] width 7 height 5
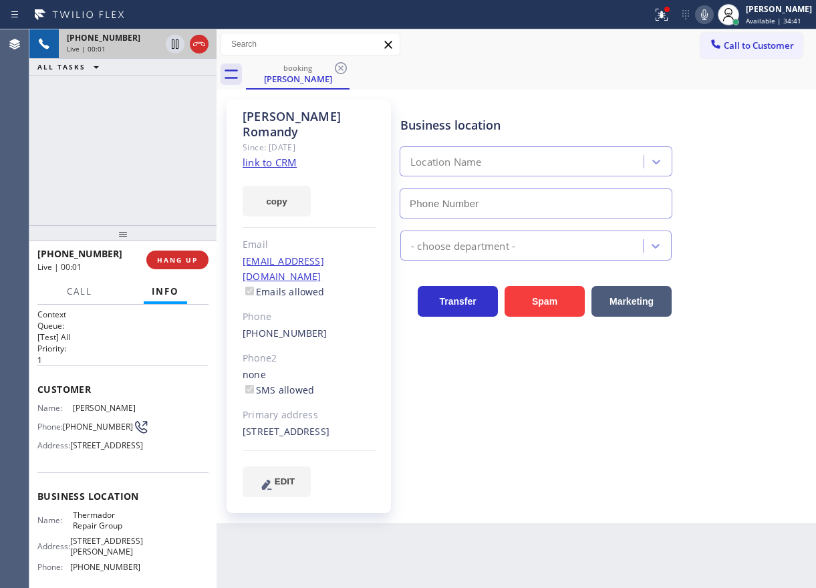
type input "[PHONE_NUMBER]"
click at [267, 156] on link "link to CRM" at bounding box center [270, 162] width 54 height 13
click at [97, 531] on span "Thermador Repair Group" at bounding box center [106, 520] width 67 height 21
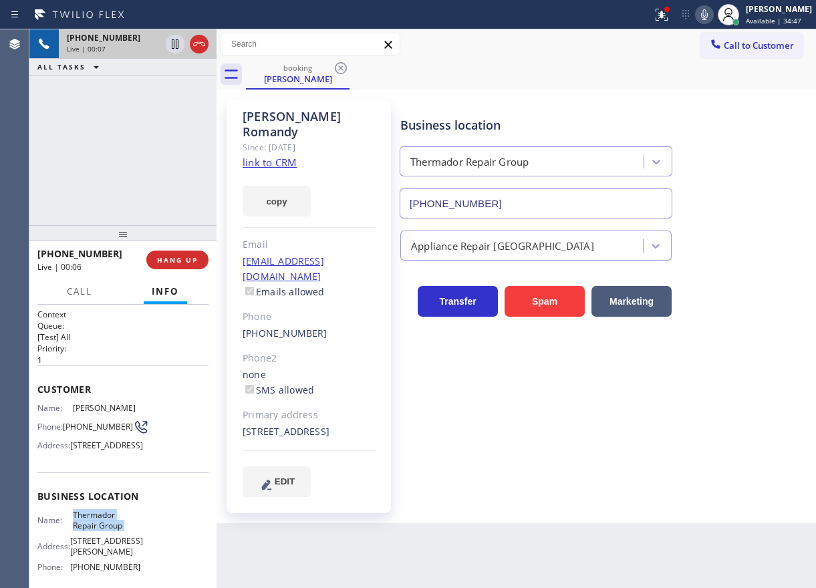
click at [523, 201] on input "[PHONE_NUMBER]" at bounding box center [536, 203] width 273 height 30
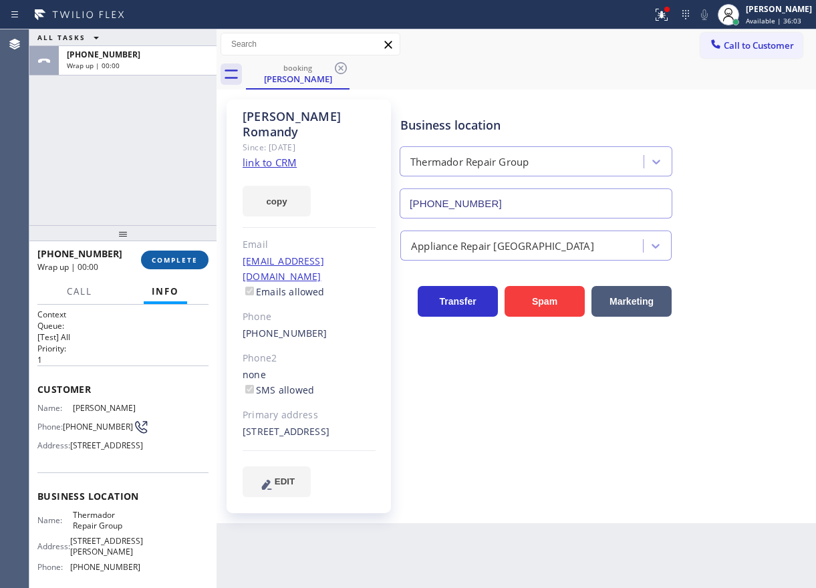
drag, startPoint x: 172, startPoint y: 263, endPoint x: 299, endPoint y: 249, distance: 128.4
click at [172, 263] on span "COMPLETE" at bounding box center [175, 259] width 46 height 9
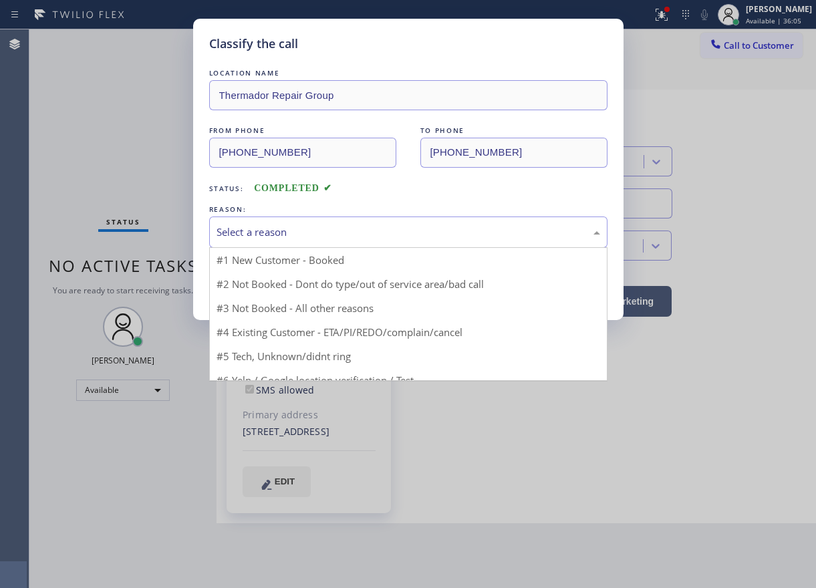
click at [308, 230] on div "Select a reason" at bounding box center [409, 232] width 384 height 15
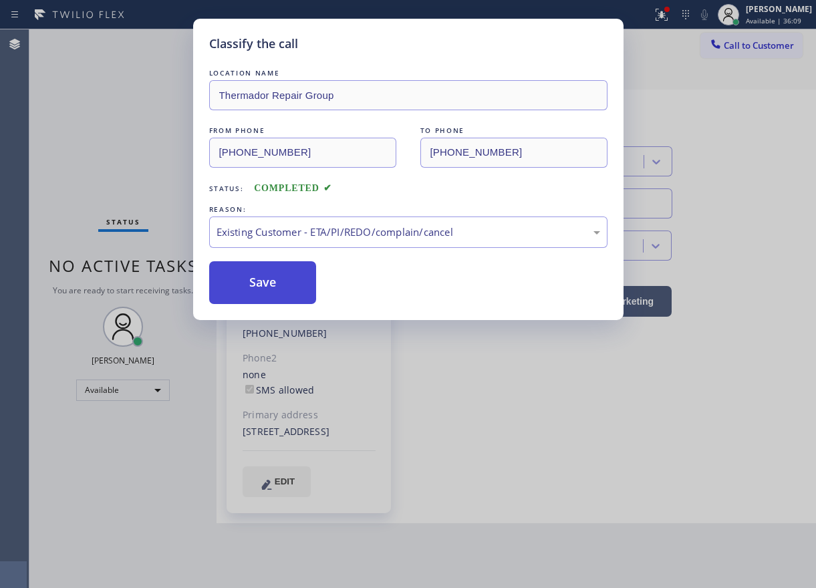
click at [268, 287] on button "Save" at bounding box center [263, 282] width 108 height 43
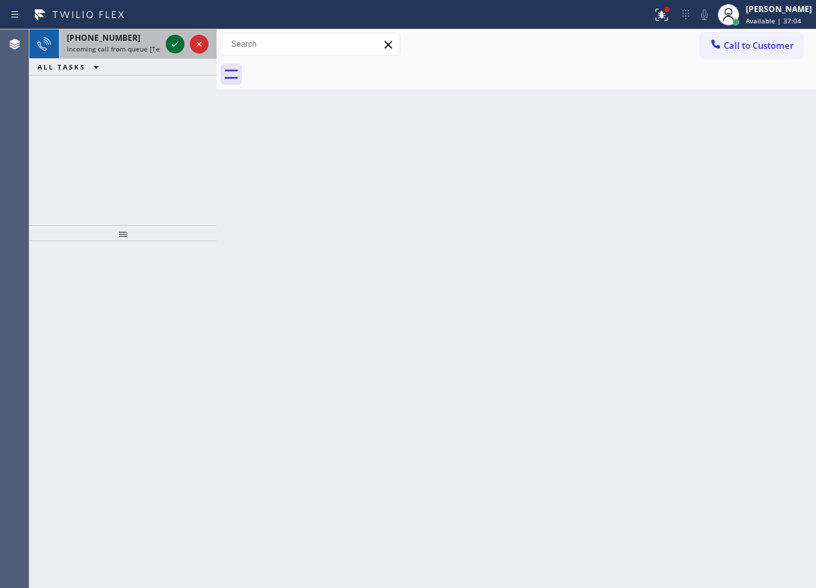
click at [174, 41] on icon at bounding box center [175, 44] width 16 height 16
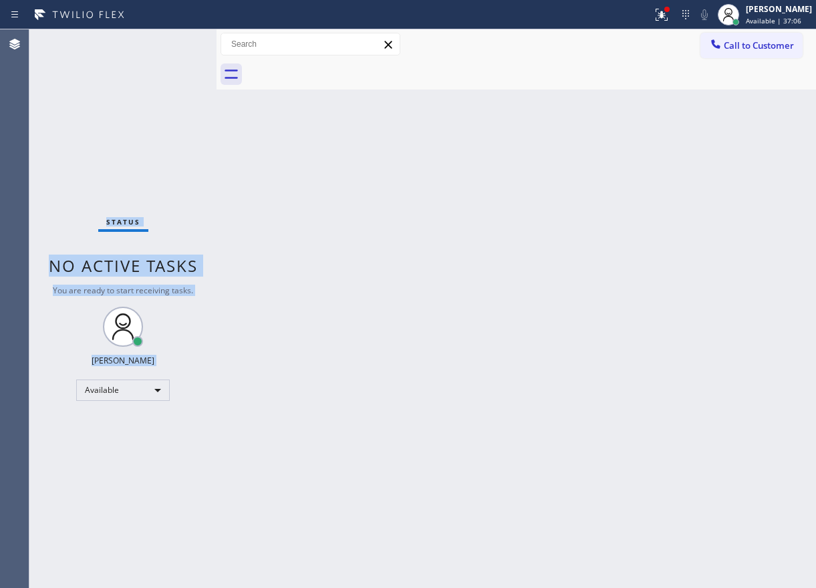
click at [174, 41] on div "Status No active tasks You are ready to start receiving tasks. [PERSON_NAME] Av…" at bounding box center [122, 308] width 187 height 559
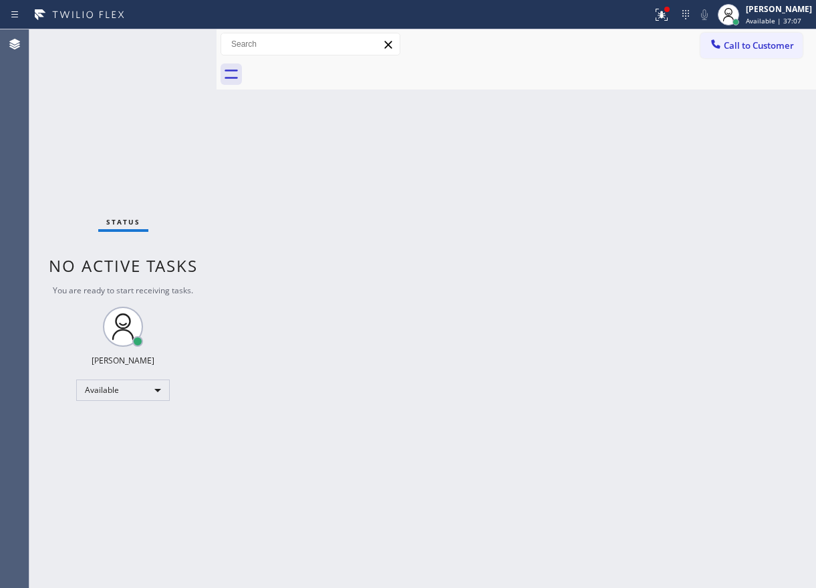
click at [174, 41] on div "Status No active tasks You are ready to start receiving tasks. [PERSON_NAME] Av…" at bounding box center [122, 308] width 187 height 559
click at [658, 160] on div "Back to Dashboard Change Sender ID Customers Technicians Select a contact Outbo…" at bounding box center [517, 308] width 600 height 559
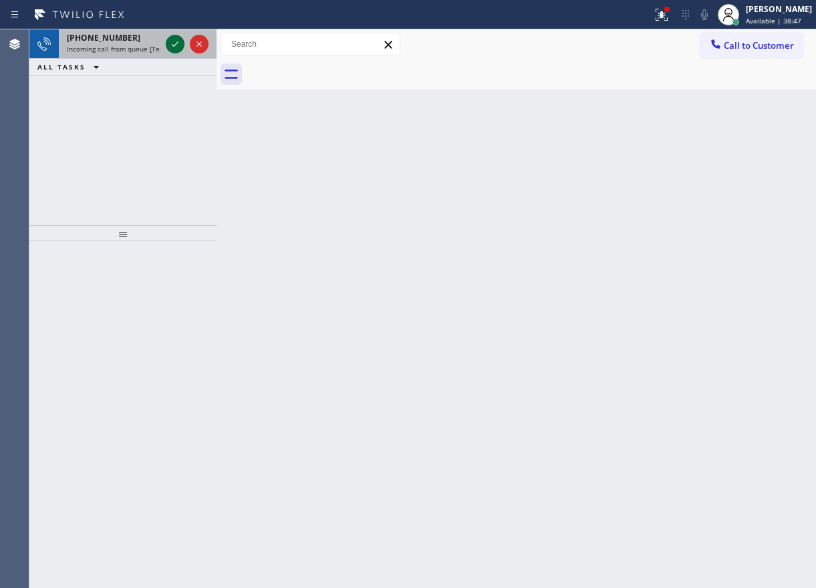
click at [174, 46] on icon at bounding box center [175, 43] width 7 height 5
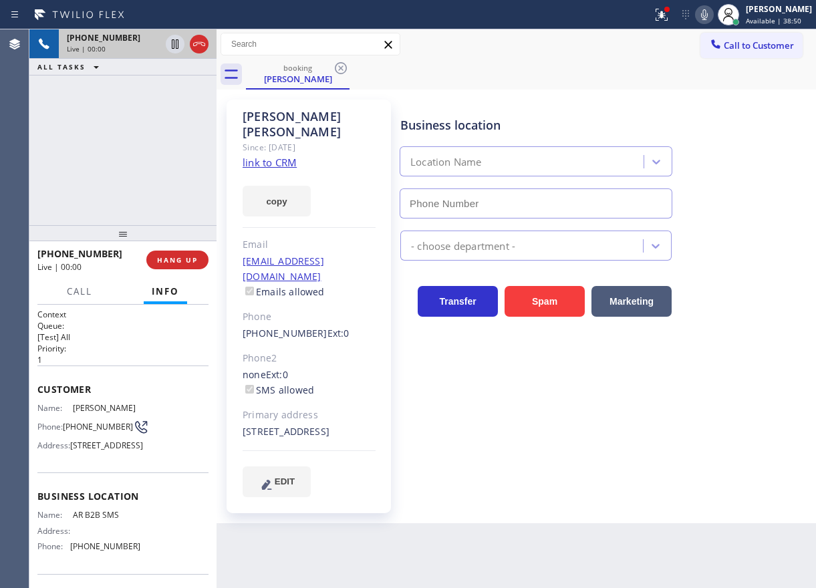
type input "[PHONE_NUMBER]"
click at [267, 156] on link "link to CRM" at bounding box center [270, 162] width 54 height 13
click at [101, 520] on span "AR B2B SMS" at bounding box center [106, 515] width 67 height 10
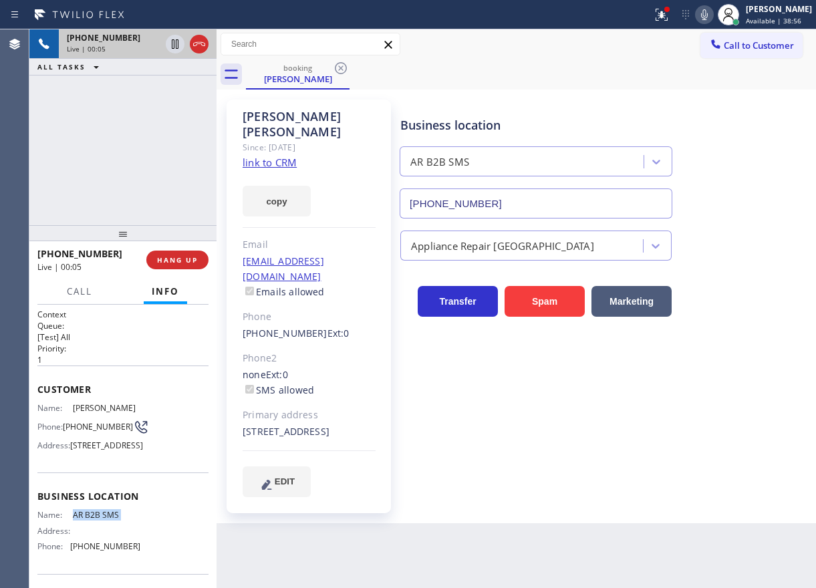
click at [503, 205] on input "[PHONE_NUMBER]" at bounding box center [536, 203] width 273 height 30
click at [80, 428] on span "[PHONE_NUMBER]" at bounding box center [98, 427] width 70 height 10
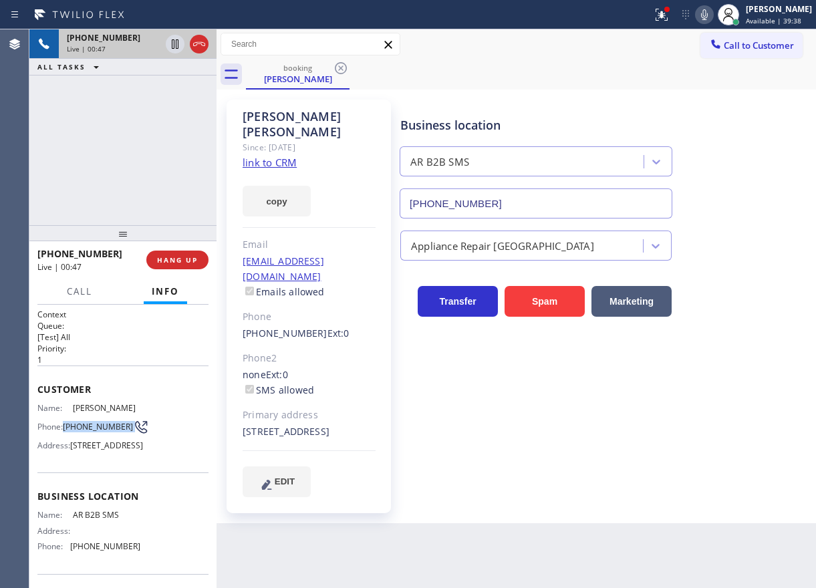
click at [80, 428] on span "[PHONE_NUMBER]" at bounding box center [98, 427] width 70 height 10
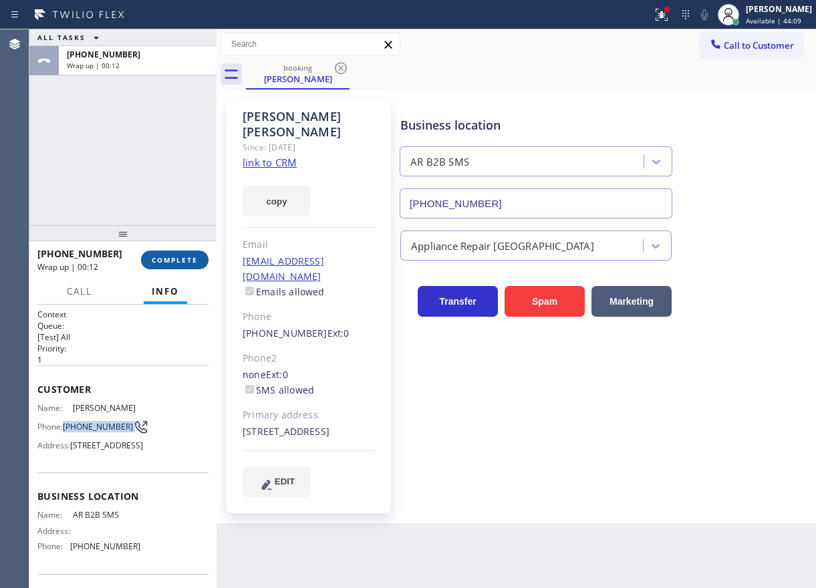
click at [180, 261] on span "COMPLETE" at bounding box center [175, 259] width 46 height 9
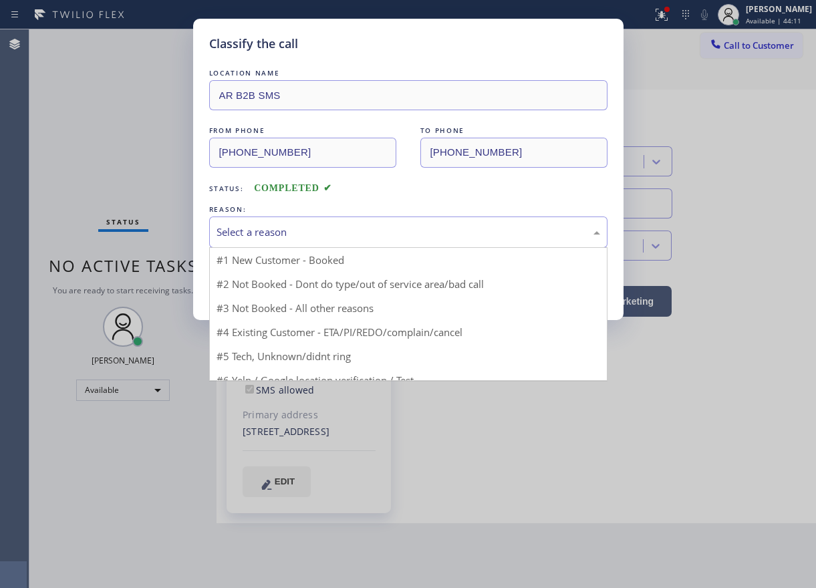
click at [288, 234] on div "Select a reason" at bounding box center [409, 232] width 384 height 15
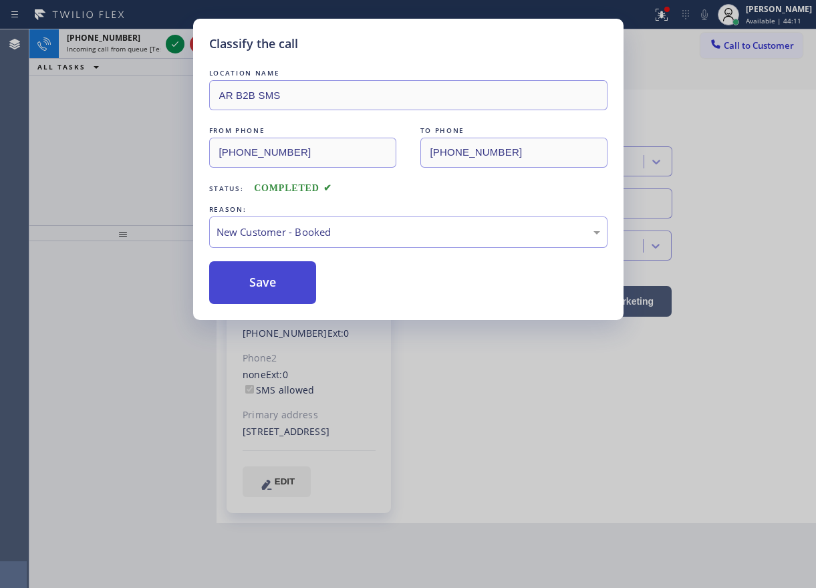
click at [270, 285] on button "Save" at bounding box center [263, 282] width 108 height 43
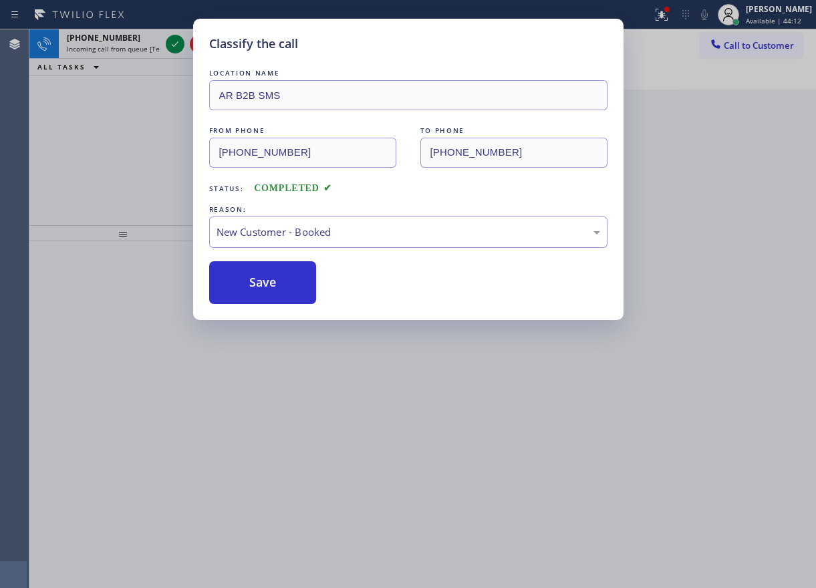
click at [169, 41] on div "Classify the call LOCATION NAME AR B2B SMS FROM PHONE [PHONE_NUMBER] TO PHONE […" at bounding box center [408, 294] width 816 height 588
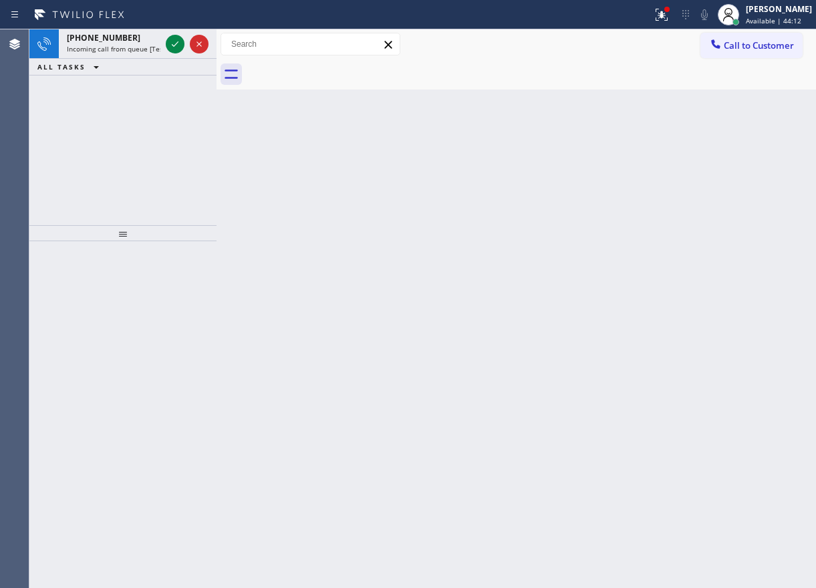
click at [169, 41] on icon at bounding box center [175, 44] width 16 height 16
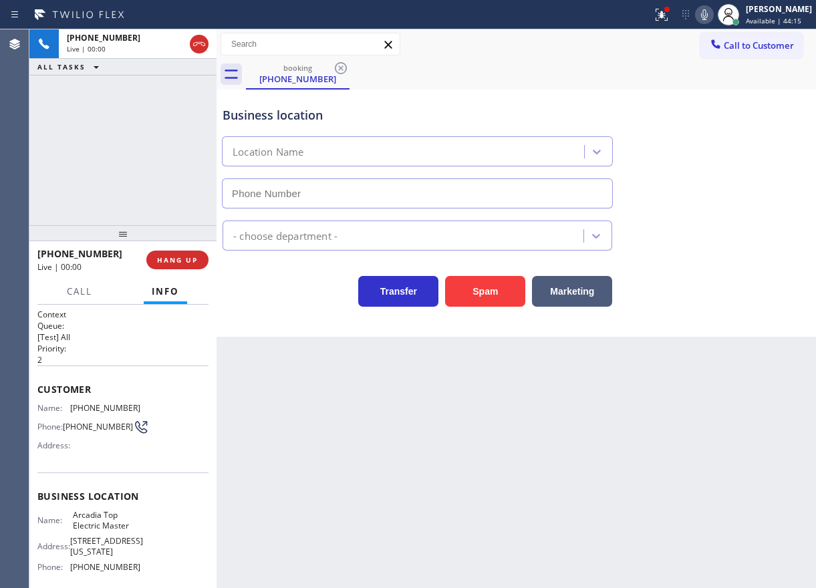
type input "[PHONE_NUMBER]"
click at [180, 253] on button "HANG UP" at bounding box center [177, 260] width 62 height 19
click at [185, 261] on span "HANG UP" at bounding box center [177, 259] width 41 height 9
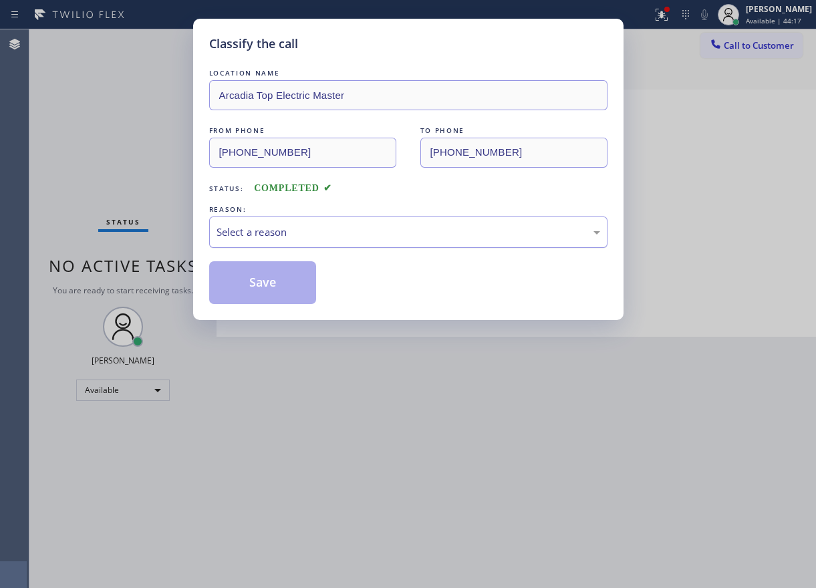
click at [350, 229] on div "Select a reason" at bounding box center [409, 232] width 384 height 15
click at [282, 286] on button "Save" at bounding box center [263, 282] width 108 height 43
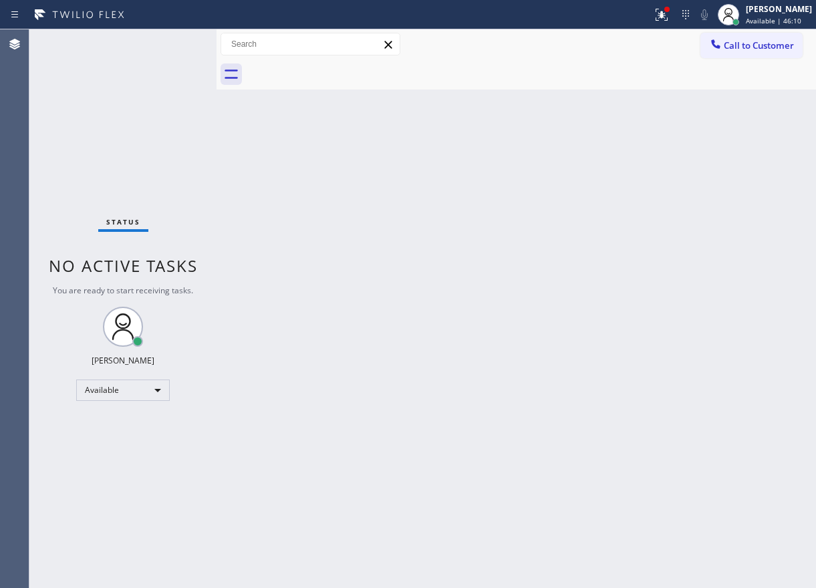
click at [172, 46] on div "Status No active tasks You are ready to start receiving tasks. [PERSON_NAME] Av…" at bounding box center [122, 308] width 187 height 559
click at [785, 21] on span "Available | 46:49" at bounding box center [773, 20] width 55 height 9
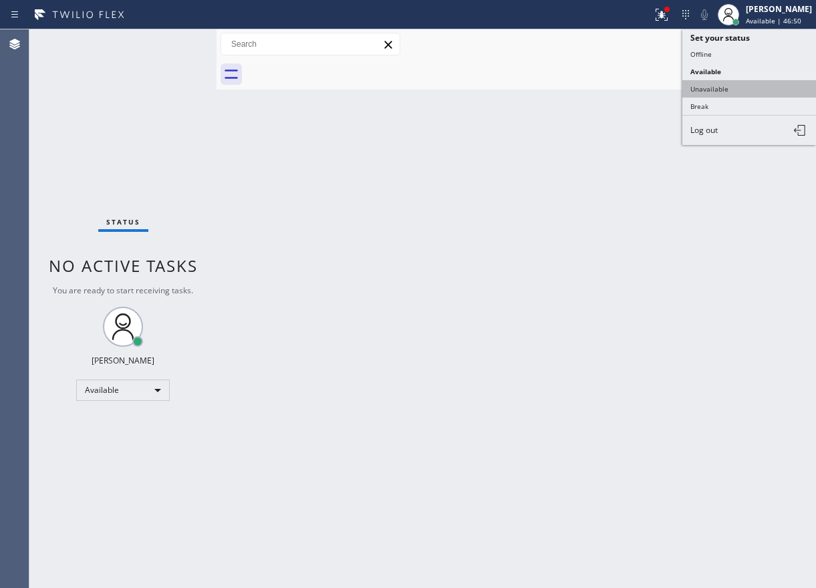
click at [746, 86] on button "Unavailable" at bounding box center [749, 88] width 134 height 17
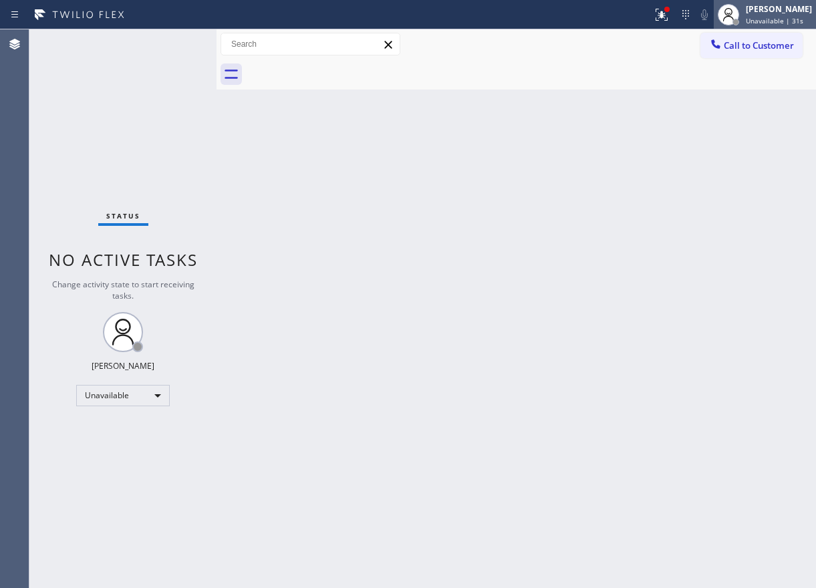
click at [761, 17] on span "Unavailable | 31s" at bounding box center [774, 20] width 57 height 9
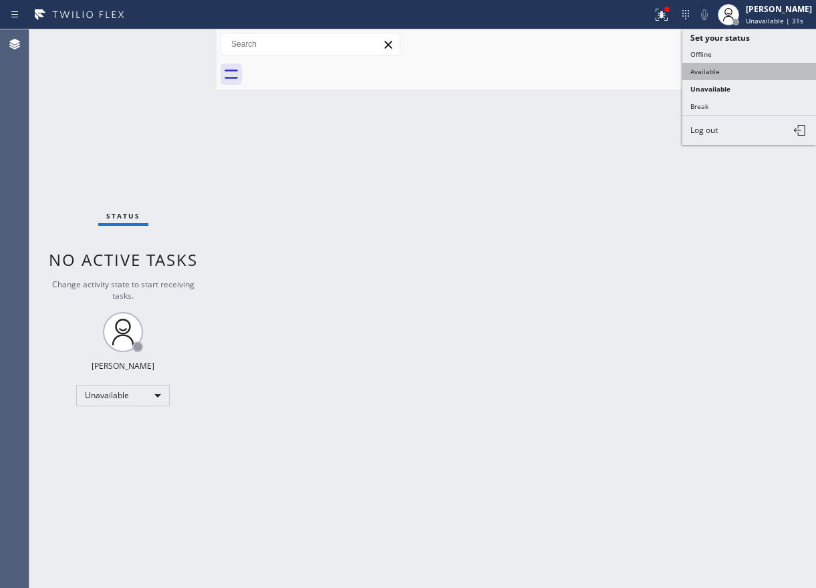
click at [749, 71] on button "Available" at bounding box center [749, 71] width 134 height 17
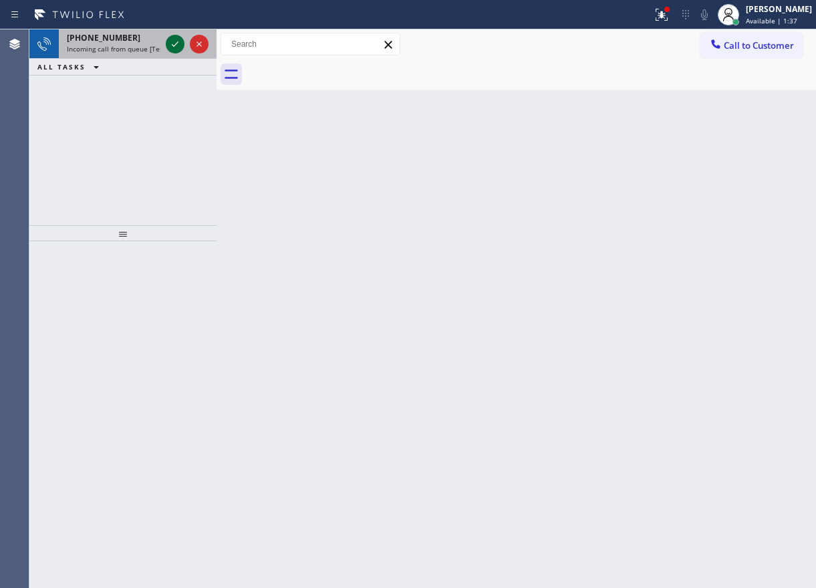
click at [176, 43] on icon at bounding box center [175, 44] width 16 height 16
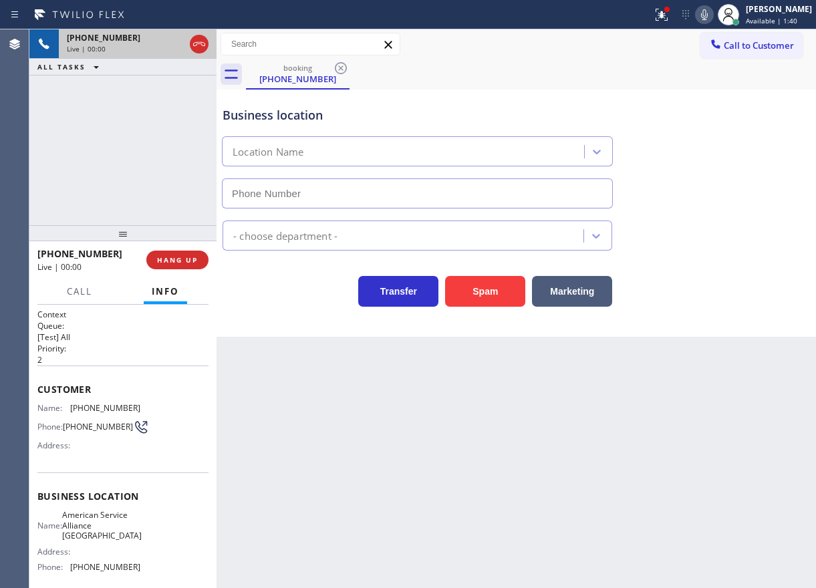
type input "[PHONE_NUMBER]"
click at [104, 535] on span "American Service Alliance [GEOGRAPHIC_DATA]" at bounding box center [102, 525] width 80 height 31
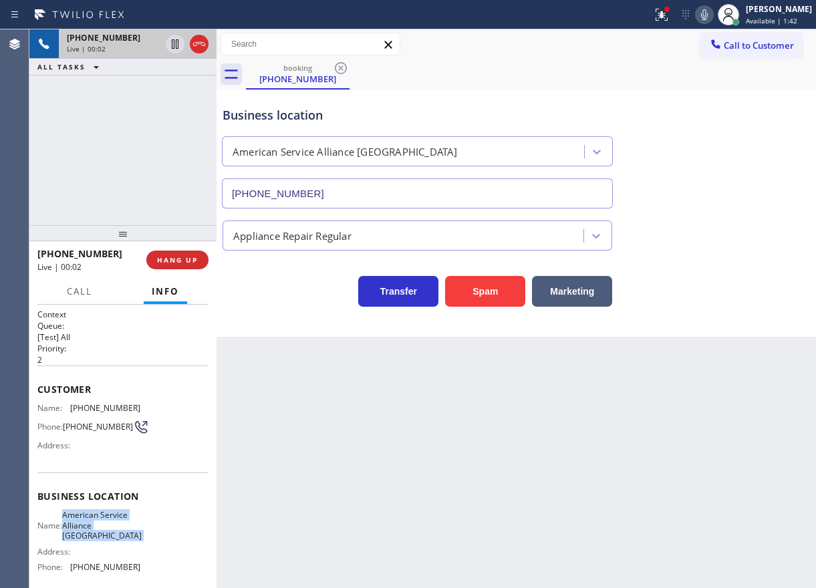
click at [104, 535] on span "American Service Alliance [GEOGRAPHIC_DATA]" at bounding box center [102, 525] width 80 height 31
click at [360, 195] on input "[PHONE_NUMBER]" at bounding box center [417, 193] width 391 height 30
click at [90, 410] on span "[PHONE_NUMBER]" at bounding box center [105, 408] width 70 height 10
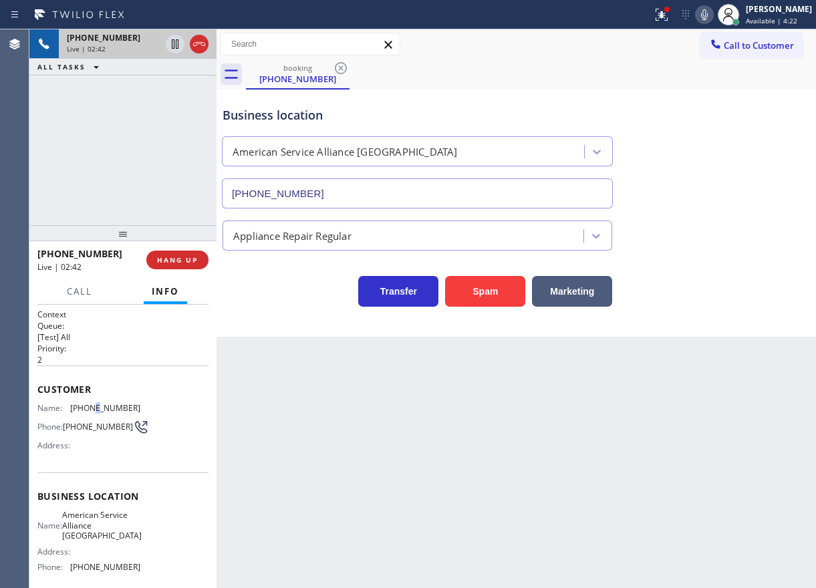
click at [90, 410] on span "[PHONE_NUMBER]" at bounding box center [105, 408] width 70 height 10
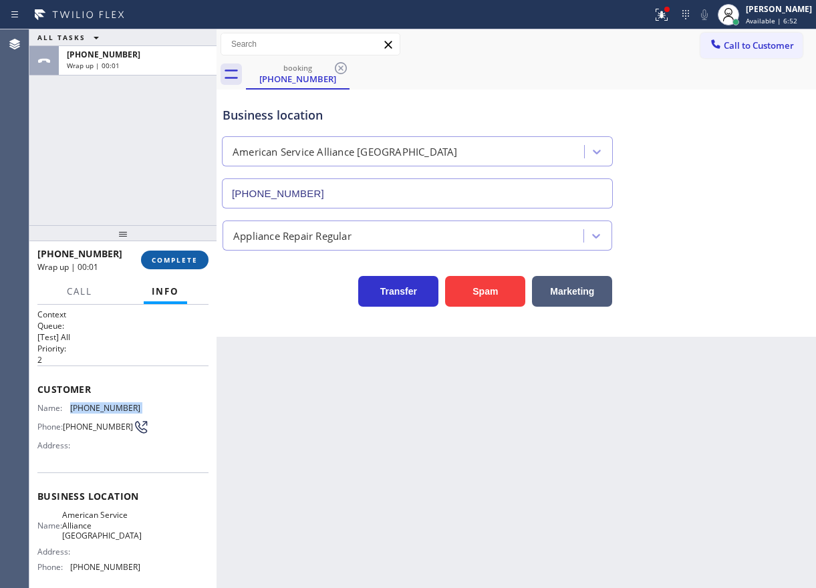
click at [184, 269] on button "COMPLETE" at bounding box center [175, 260] width 68 height 19
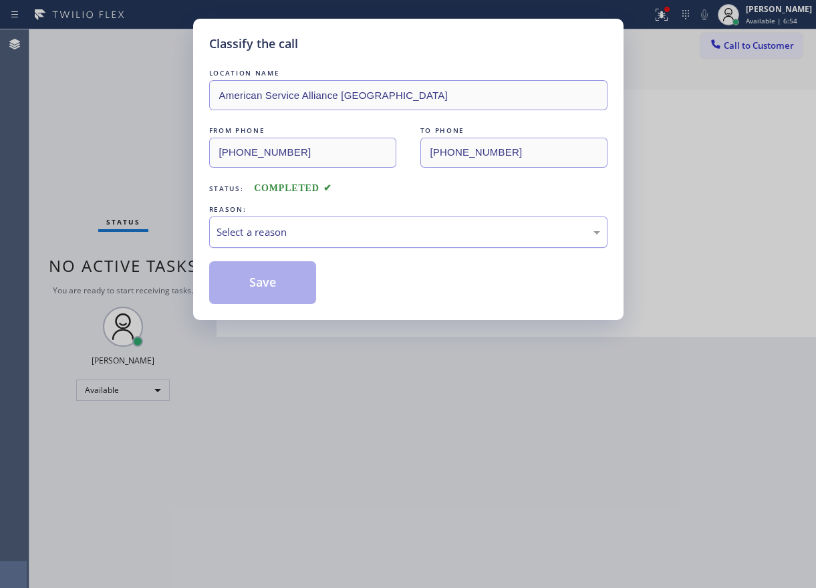
click at [287, 221] on div "Select a reason" at bounding box center [408, 232] width 398 height 31
click at [273, 239] on div "New Customer - Booked" at bounding box center [409, 232] width 384 height 15
click at [265, 285] on button "Save" at bounding box center [263, 282] width 108 height 43
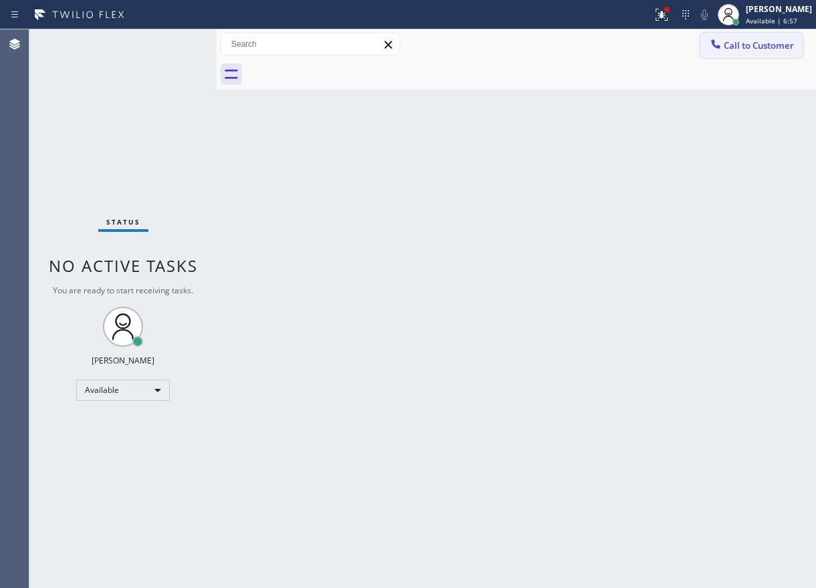
click at [746, 43] on span "Call to Customer" at bounding box center [759, 45] width 70 height 12
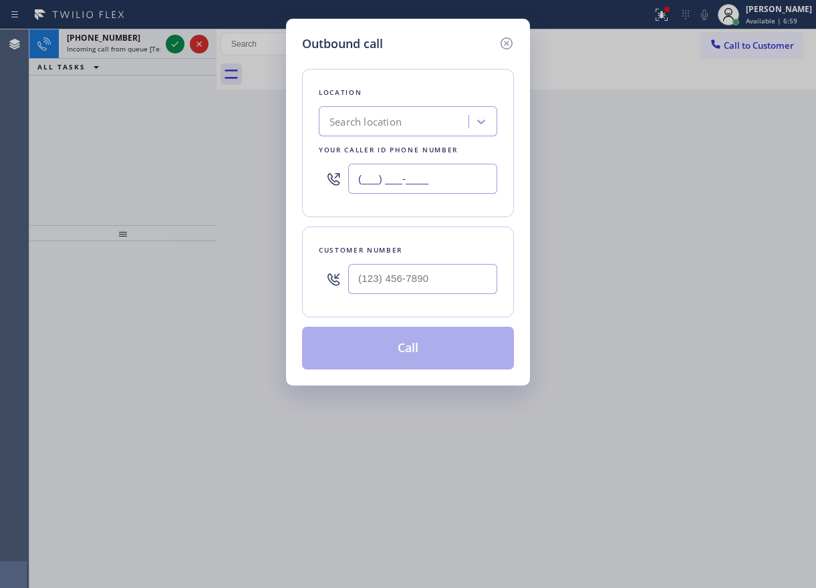
click at [416, 168] on input "(___) ___-____" at bounding box center [422, 179] width 149 height 30
paste input "510) 756-4242"
type input "[PHONE_NUMBER]"
click at [412, 284] on input "(___) ___-____" at bounding box center [422, 279] width 149 height 30
paste input "510) 919-8009"
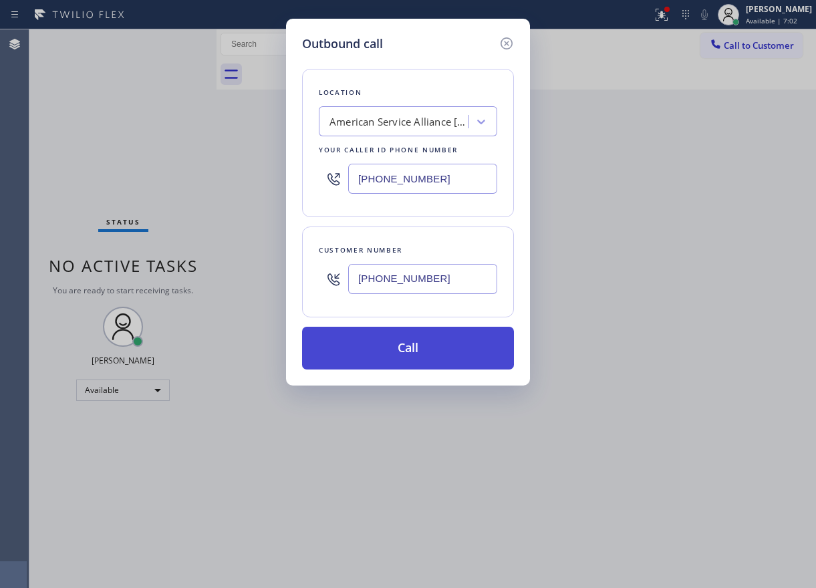
type input "[PHONE_NUMBER]"
click at [409, 328] on button "Call" at bounding box center [408, 348] width 212 height 43
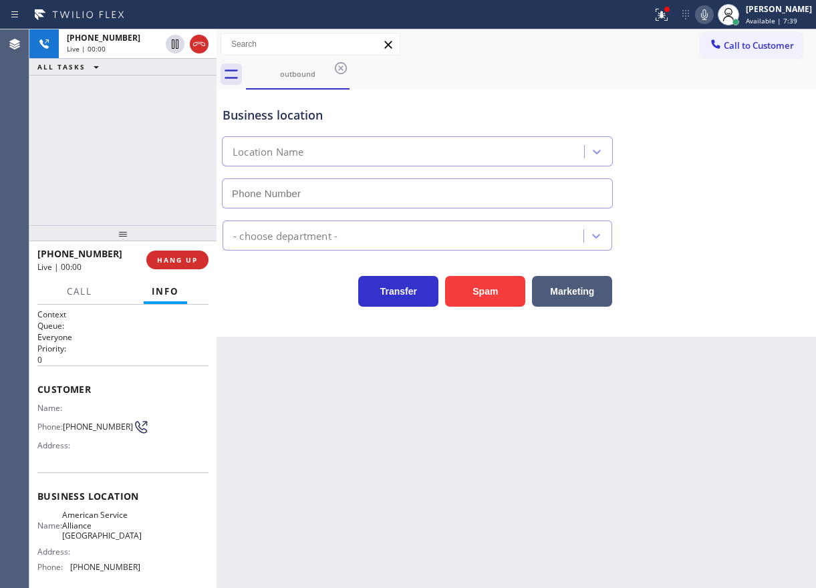
type input "[PHONE_NUMBER]"
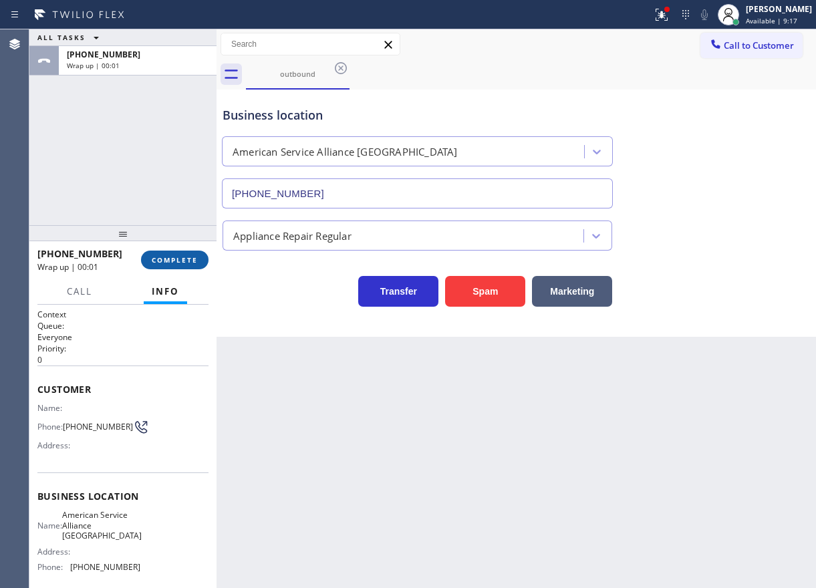
click at [180, 266] on button "COMPLETE" at bounding box center [175, 260] width 68 height 19
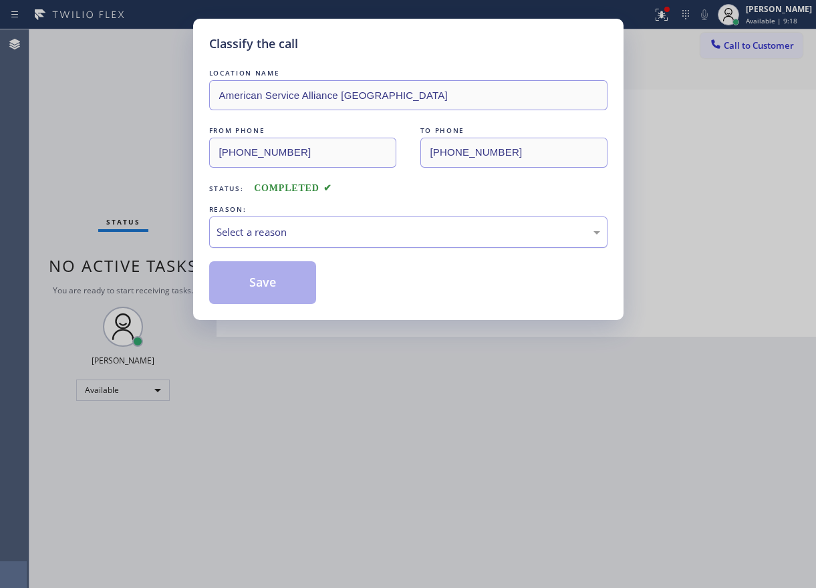
click at [313, 221] on div "Select a reason" at bounding box center [408, 232] width 398 height 31
click at [270, 267] on button "Save" at bounding box center [263, 282] width 108 height 43
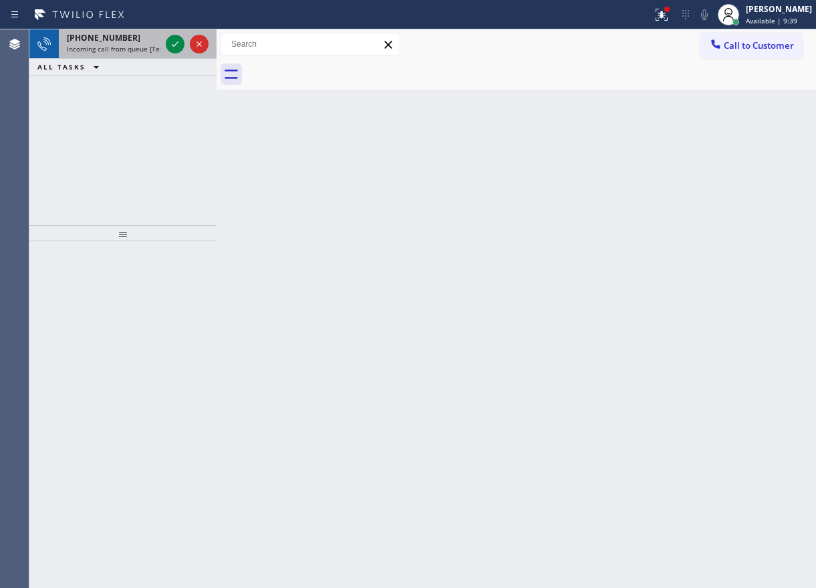
click at [165, 43] on div at bounding box center [187, 43] width 48 height 29
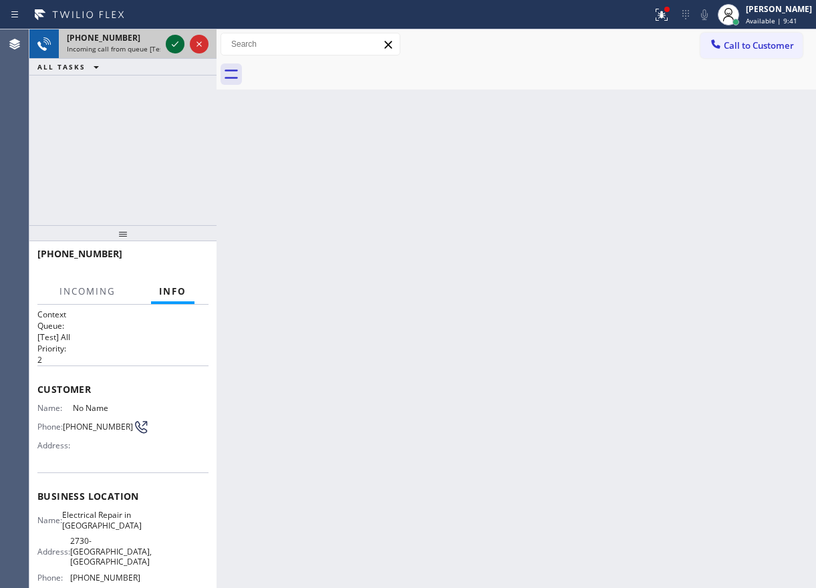
click at [169, 44] on icon at bounding box center [175, 44] width 16 height 16
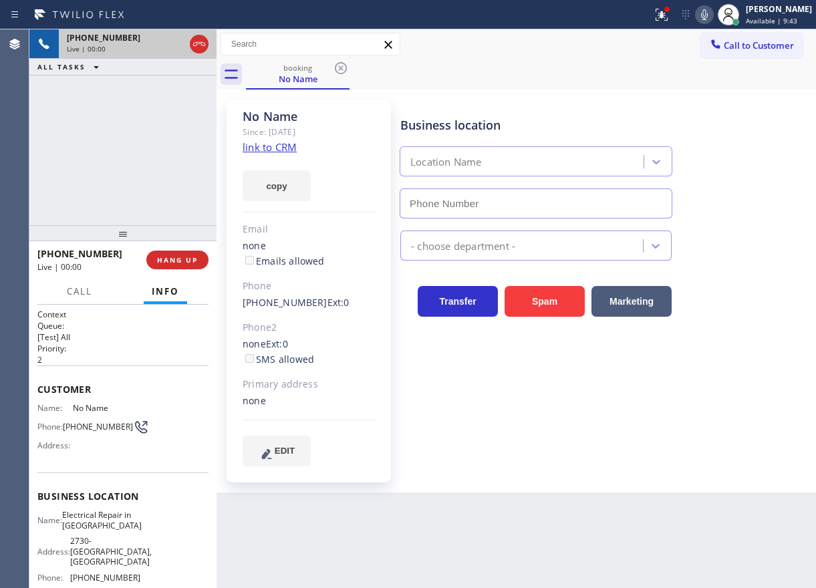
click at [170, 260] on span "HANG UP" at bounding box center [177, 259] width 41 height 9
type input "[PHONE_NUMBER]"
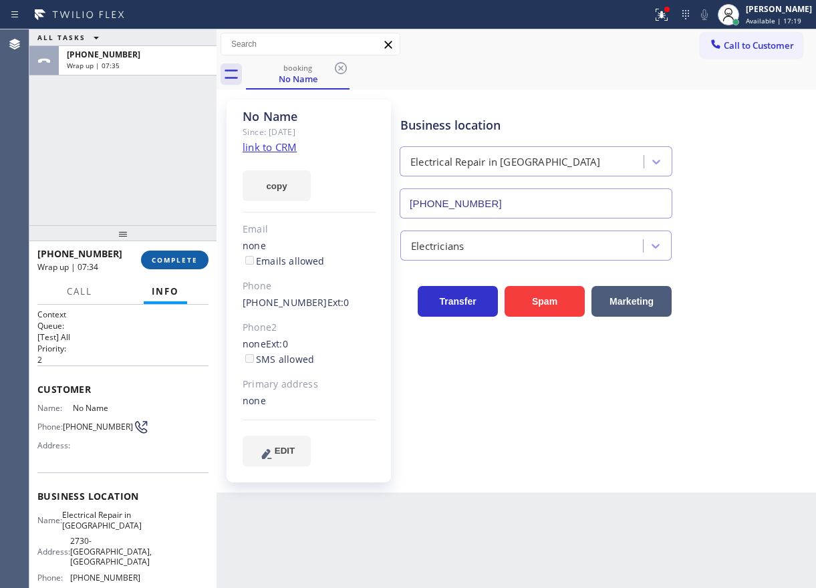
click at [195, 255] on span "COMPLETE" at bounding box center [175, 259] width 46 height 9
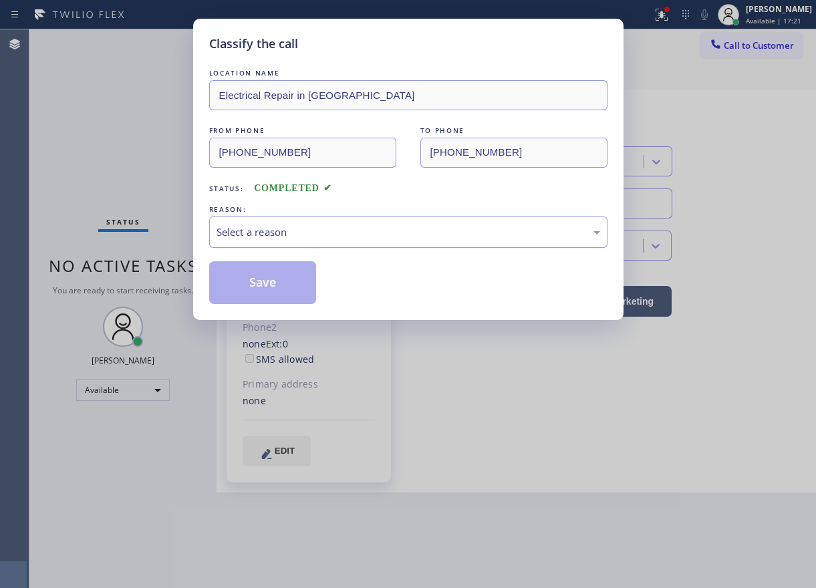
click at [364, 231] on div "Select a reason" at bounding box center [409, 232] width 384 height 15
click at [268, 291] on button "Save" at bounding box center [263, 282] width 108 height 43
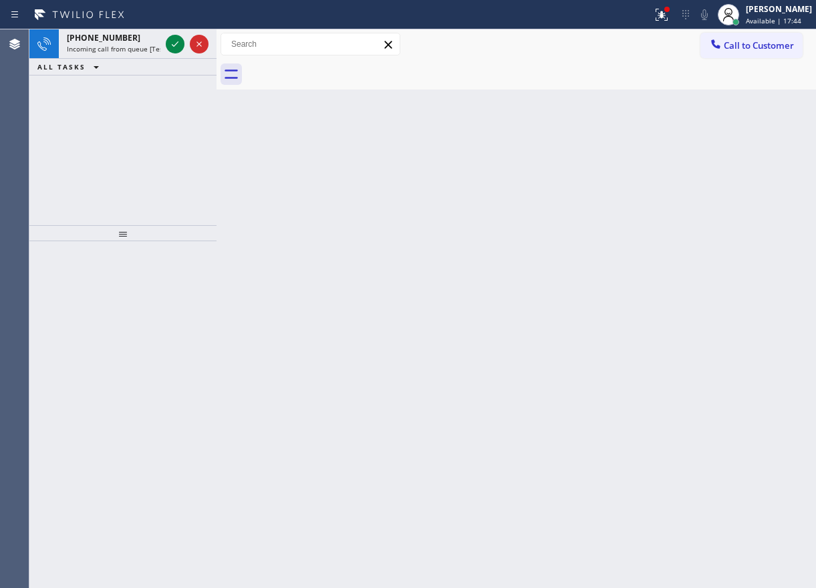
click at [689, 146] on div "Back to Dashboard Change Sender ID Customers Technicians Select a contact Outbo…" at bounding box center [517, 308] width 600 height 559
click at [179, 47] on icon at bounding box center [175, 44] width 16 height 16
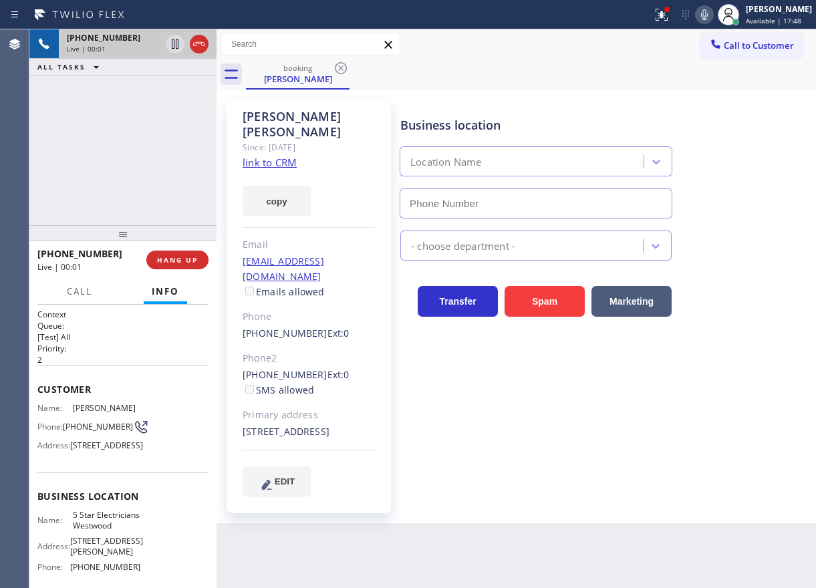
type input "[PHONE_NUMBER]"
click at [282, 156] on link "link to CRM" at bounding box center [270, 162] width 54 height 13
click at [92, 531] on span "5 Star Electricians Westwood" at bounding box center [106, 520] width 67 height 21
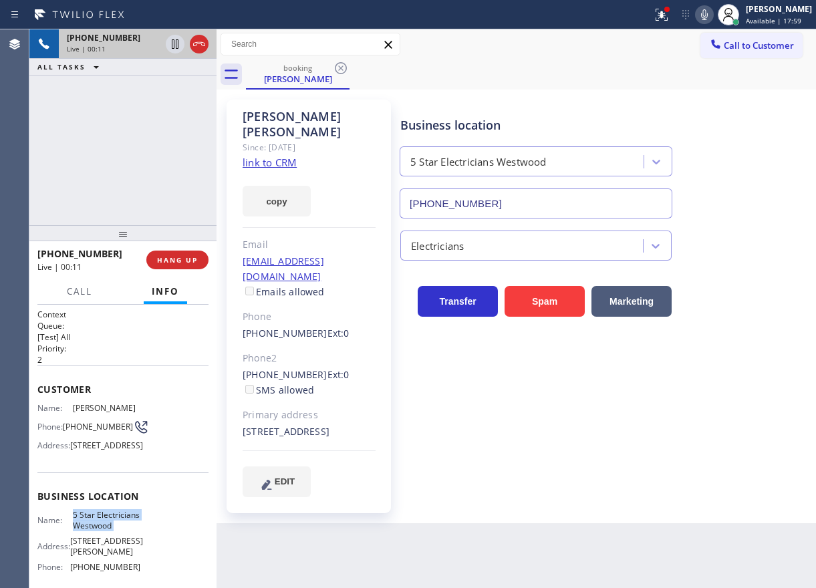
click at [470, 206] on input "[PHONE_NUMBER]" at bounding box center [536, 203] width 273 height 30
click at [80, 422] on span "[PHONE_NUMBER]" at bounding box center [98, 427] width 70 height 10
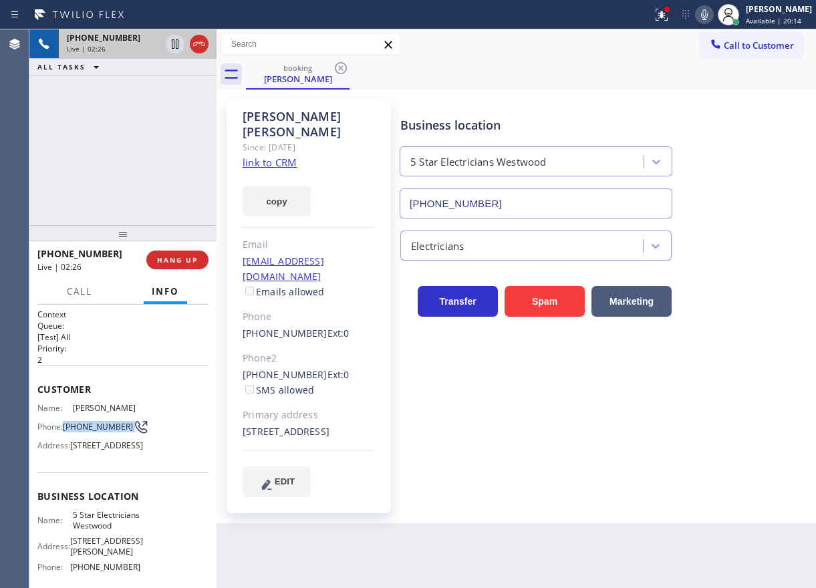
click at [80, 422] on span "[PHONE_NUMBER]" at bounding box center [98, 427] width 70 height 10
click at [172, 48] on icon at bounding box center [175, 43] width 7 height 9
click at [713, 15] on icon at bounding box center [704, 15] width 16 height 16
click at [755, 446] on div "Business location 5 Star Electricians Westwood [PHONE_NUMBER] Electricians Tran…" at bounding box center [605, 298] width 415 height 390
click at [172, 42] on icon at bounding box center [174, 43] width 9 height 9
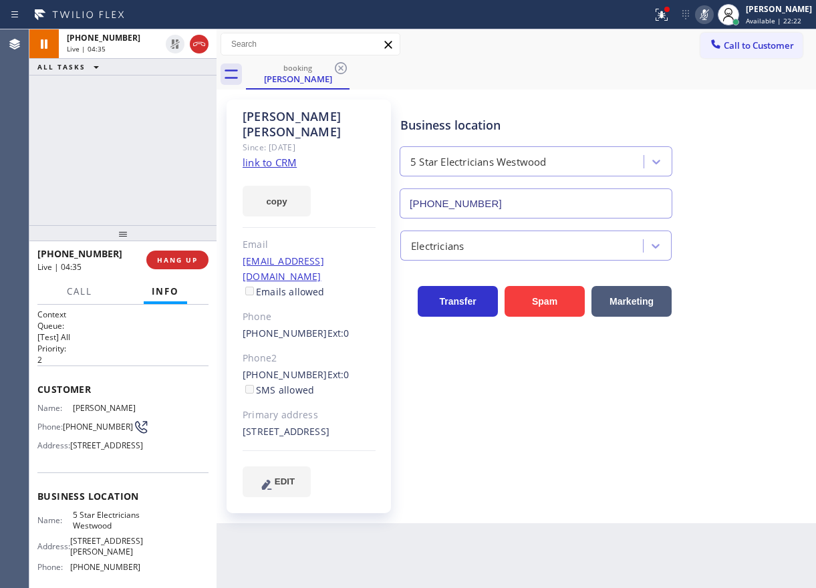
click at [713, 17] on icon at bounding box center [704, 15] width 16 height 16
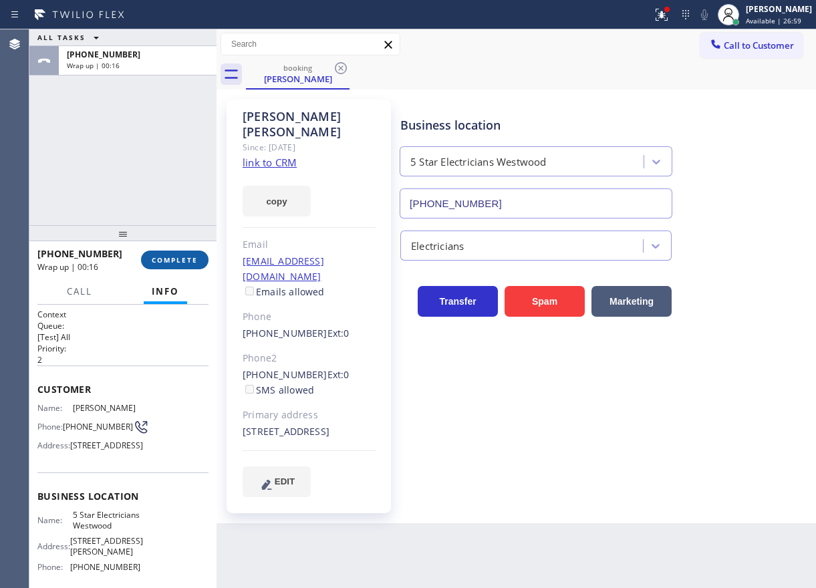
click at [179, 257] on span "COMPLETE" at bounding box center [175, 259] width 46 height 9
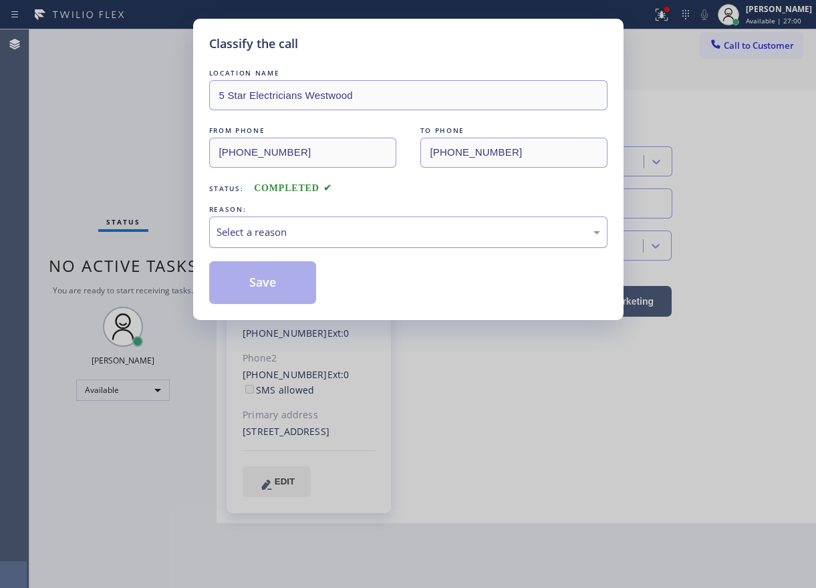
click at [292, 235] on div "Select a reason" at bounding box center [409, 232] width 384 height 15
click at [255, 275] on button "Save" at bounding box center [263, 282] width 108 height 43
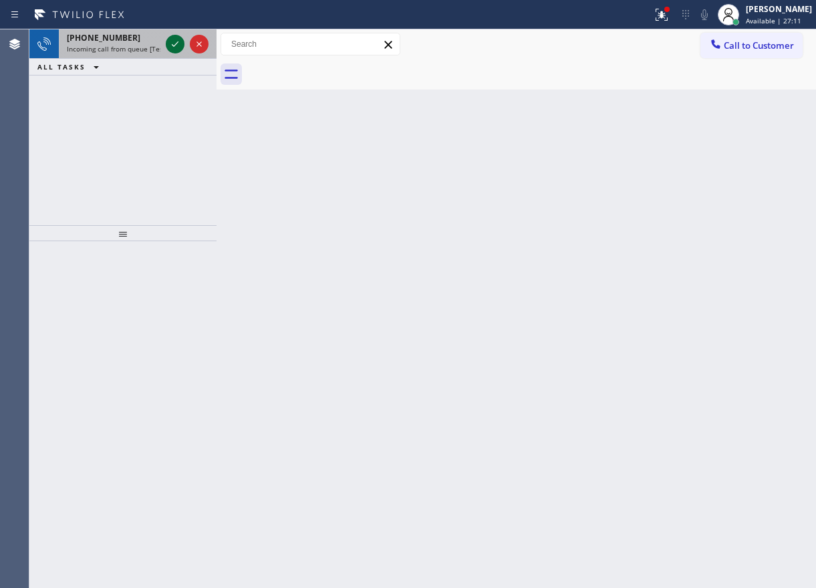
click at [170, 41] on icon at bounding box center [175, 44] width 16 height 16
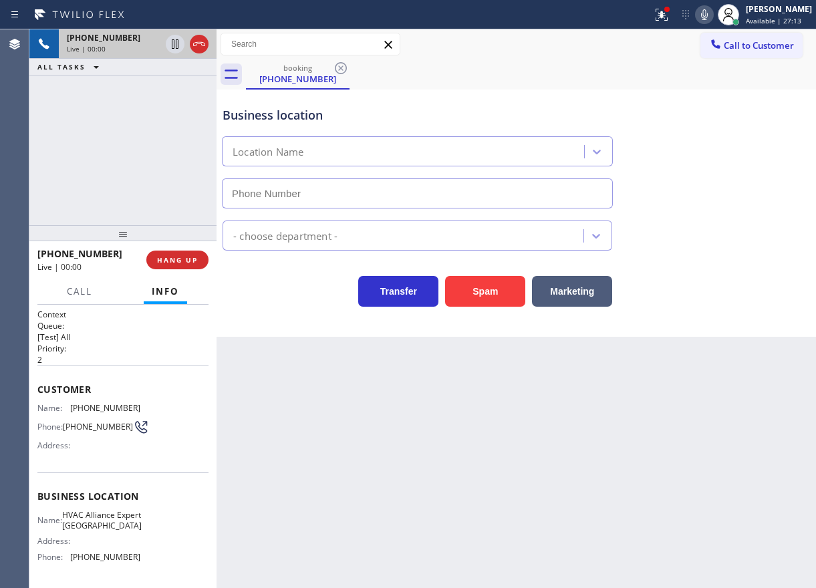
type input "[PHONE_NUMBER]"
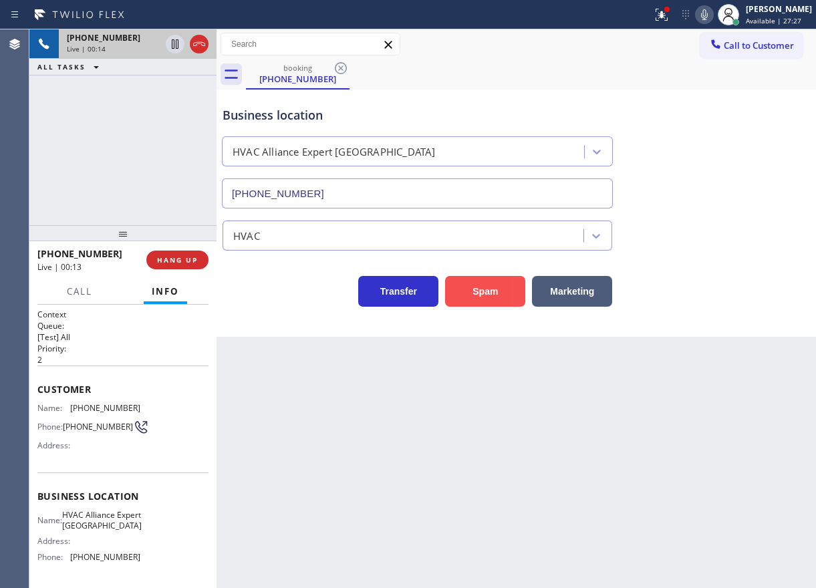
click at [513, 300] on button "Spam" at bounding box center [485, 291] width 80 height 31
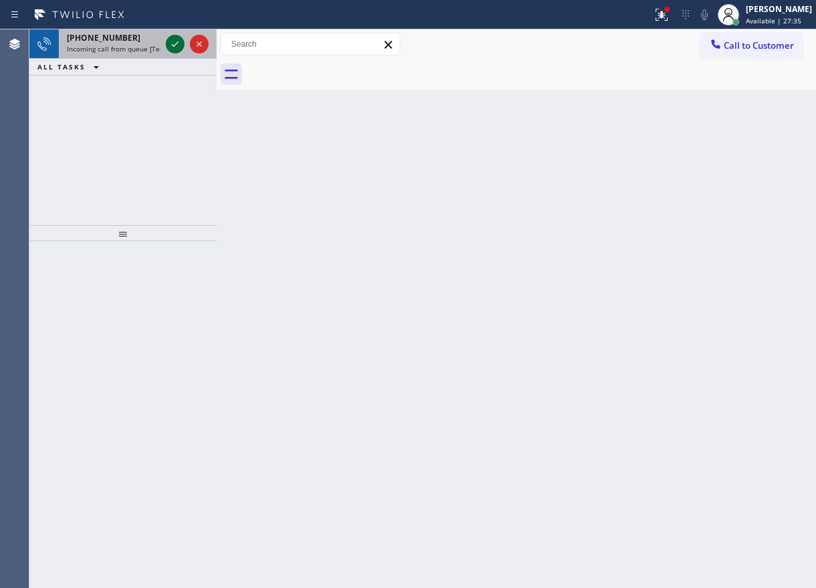
click at [174, 43] on icon at bounding box center [175, 44] width 16 height 16
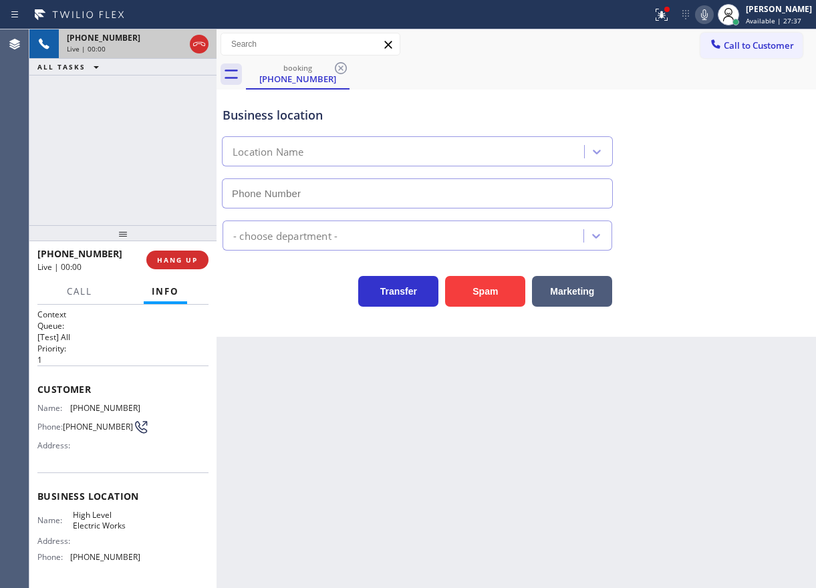
type input "[PHONE_NUMBER]"
click at [179, 258] on span "HANG UP" at bounding box center [177, 259] width 41 height 9
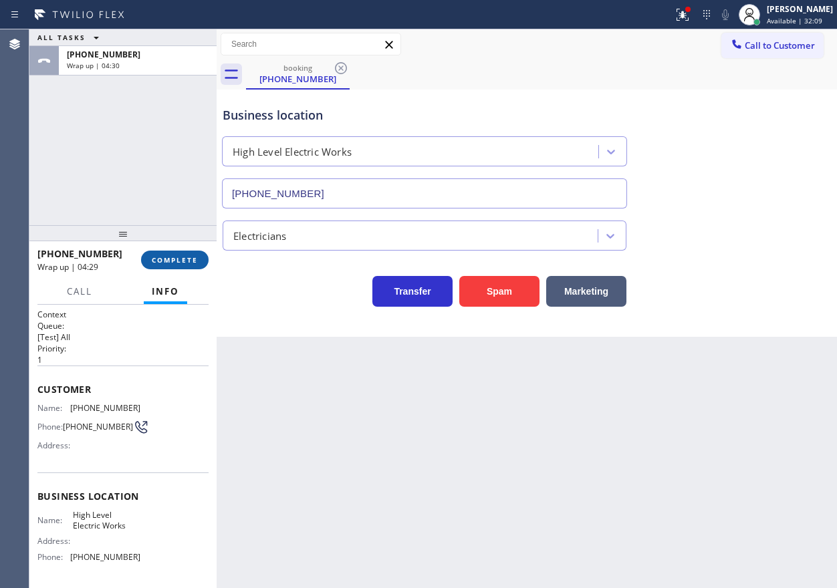
click at [165, 254] on button "COMPLETE" at bounding box center [175, 260] width 68 height 19
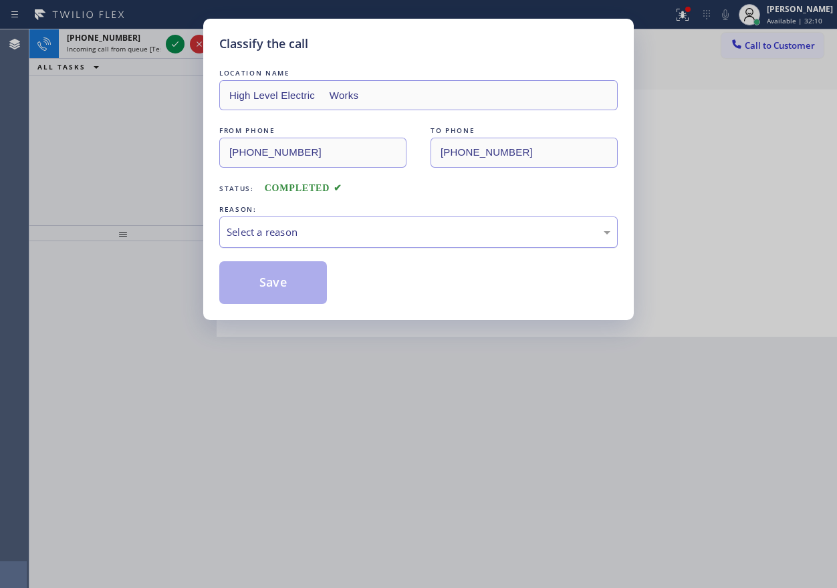
drag, startPoint x: 178, startPoint y: 253, endPoint x: 354, endPoint y: 246, distance: 175.2
click at [354, 243] on div "Select a reason" at bounding box center [418, 232] width 398 height 31
click at [267, 272] on button "Save" at bounding box center [273, 282] width 108 height 43
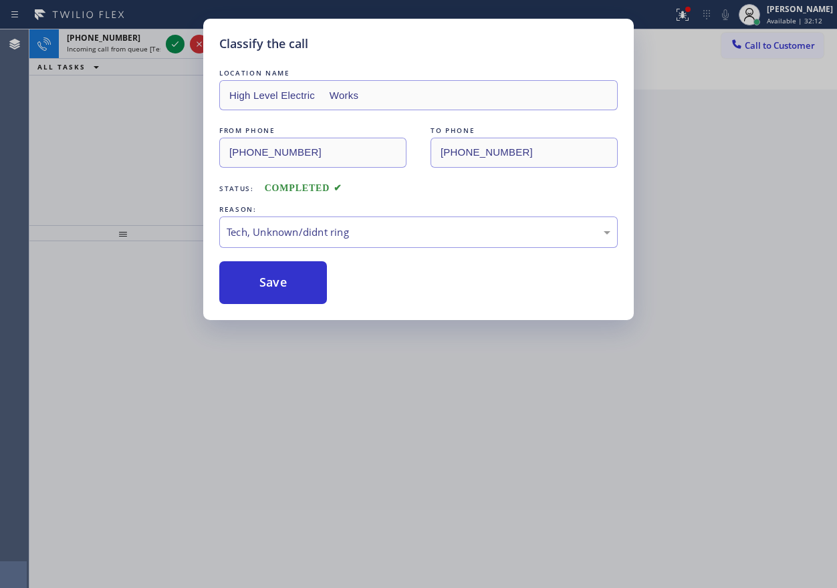
click at [177, 43] on div "Classify the call LOCATION NAME Top Brooklyn HVAC Repair FROM PHONE [PHONE_NUMB…" at bounding box center [432, 308] width 807 height 559
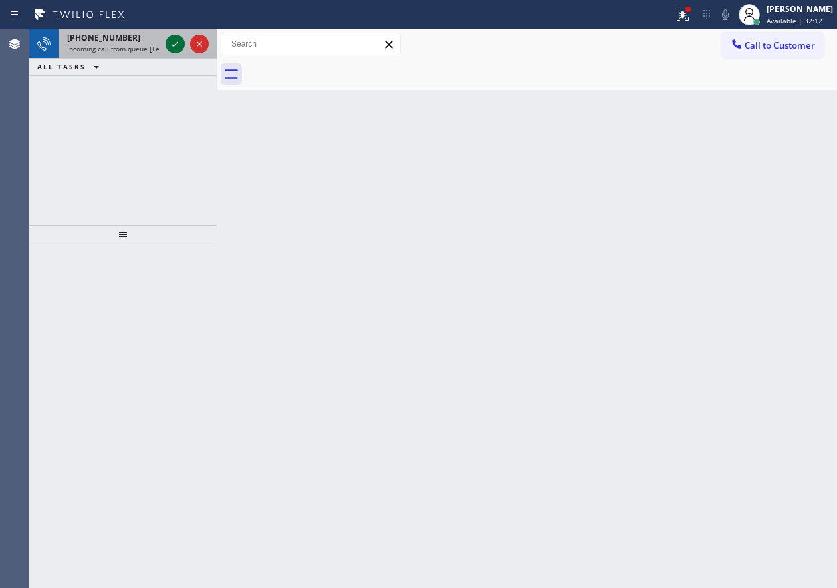
click at [168, 45] on icon at bounding box center [175, 44] width 16 height 16
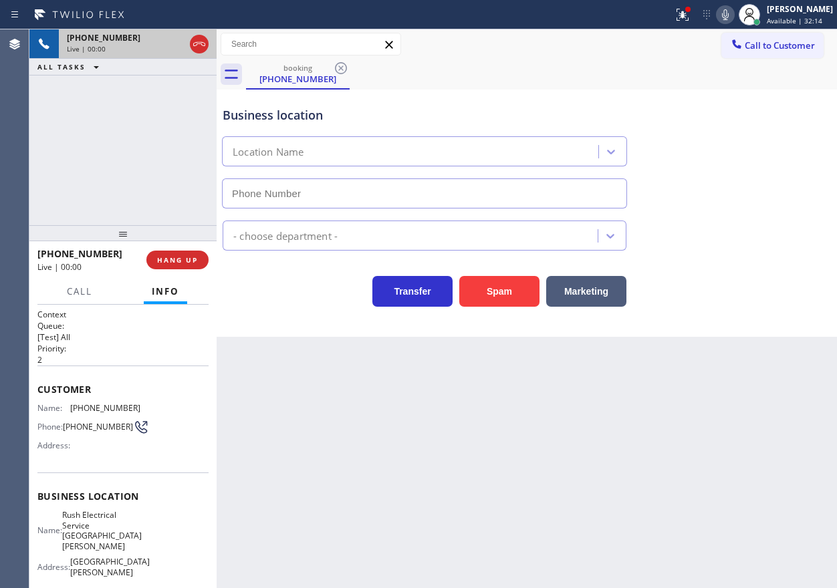
type input "[PHONE_NUMBER]"
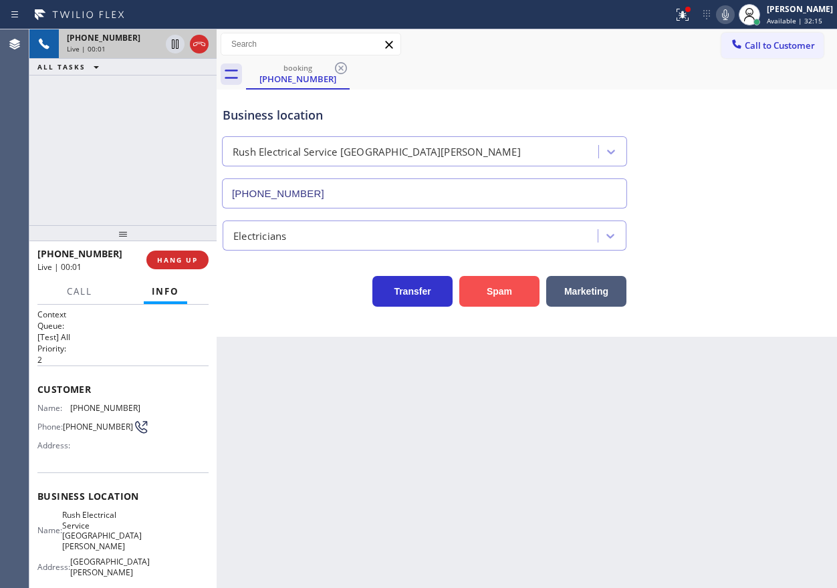
click at [502, 295] on button "Spam" at bounding box center [499, 291] width 80 height 31
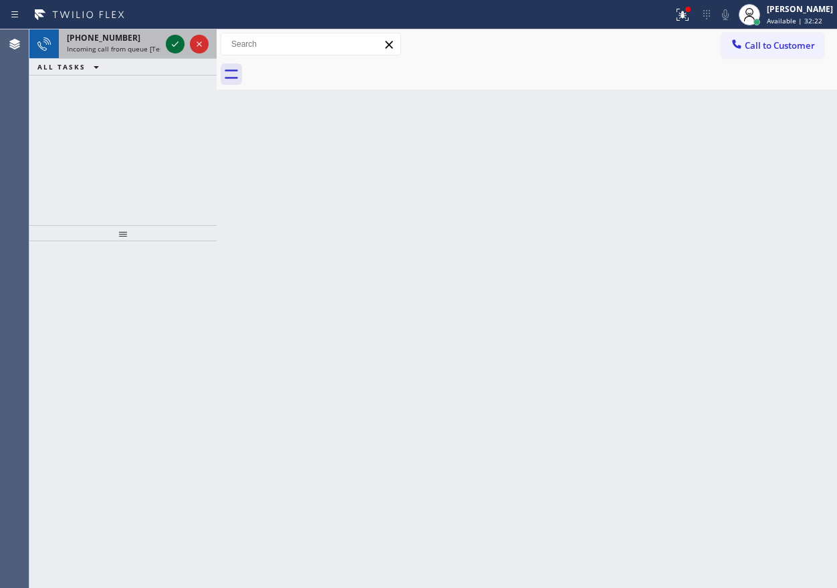
click at [176, 46] on icon at bounding box center [175, 44] width 16 height 16
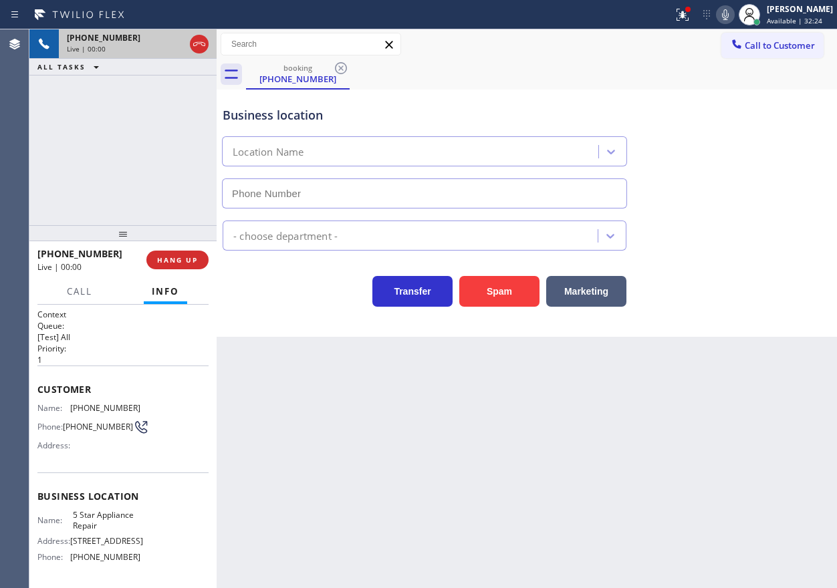
type input "[PHONE_NUMBER]"
click at [172, 257] on span "HANG UP" at bounding box center [177, 259] width 41 height 9
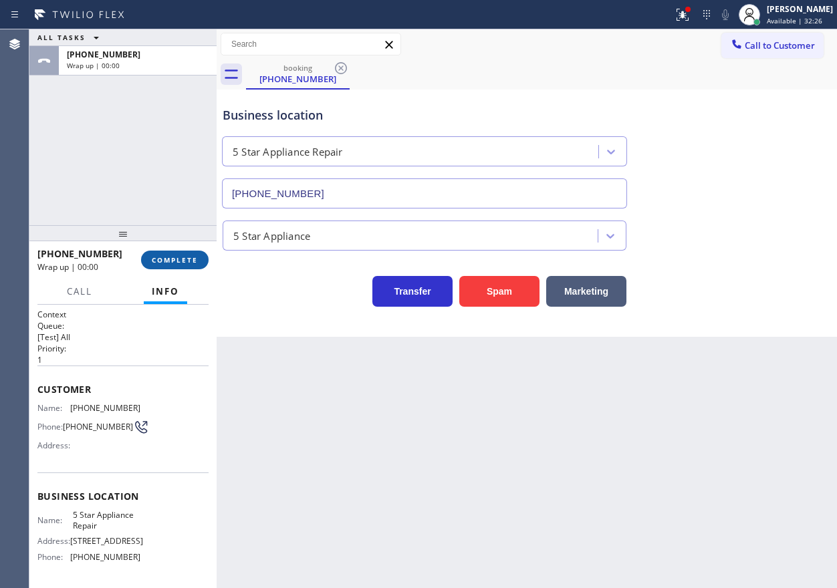
click at [172, 259] on span "COMPLETE" at bounding box center [175, 259] width 46 height 9
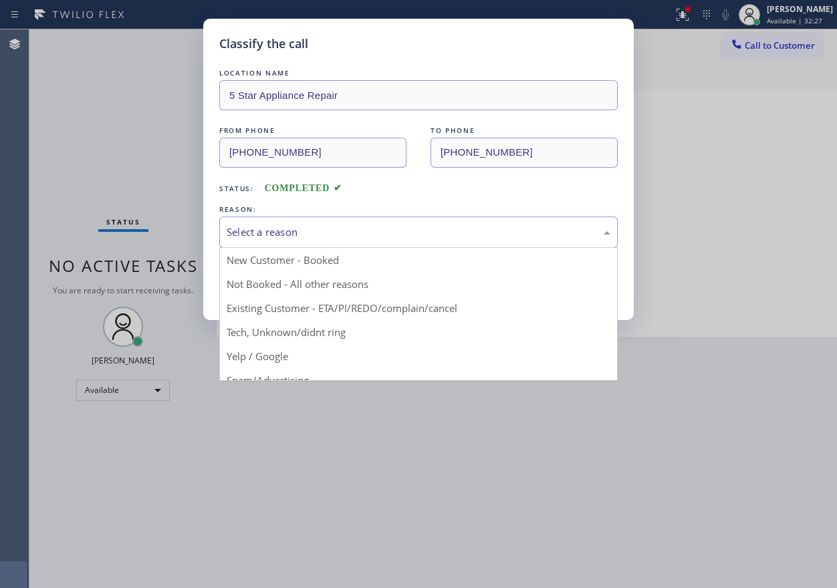
click at [400, 240] on div "Select a reason" at bounding box center [418, 232] width 398 height 31
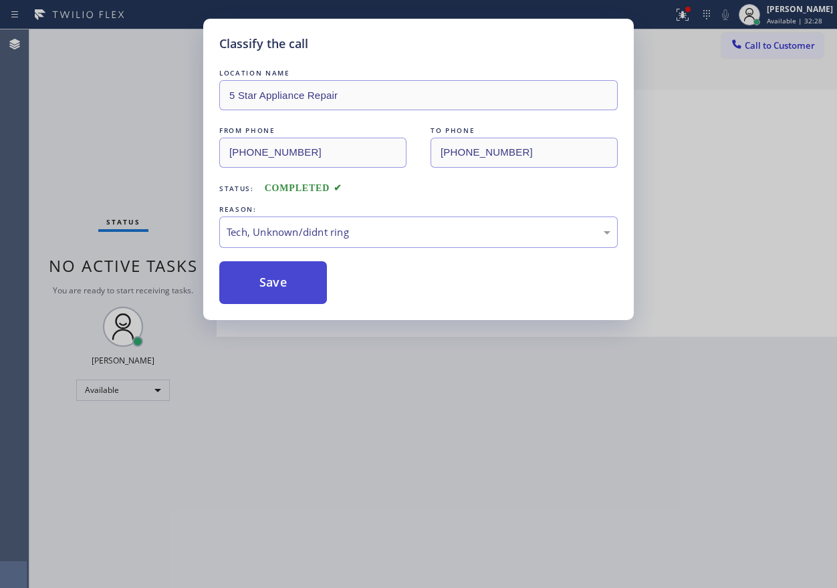
click at [276, 291] on button "Save" at bounding box center [273, 282] width 108 height 43
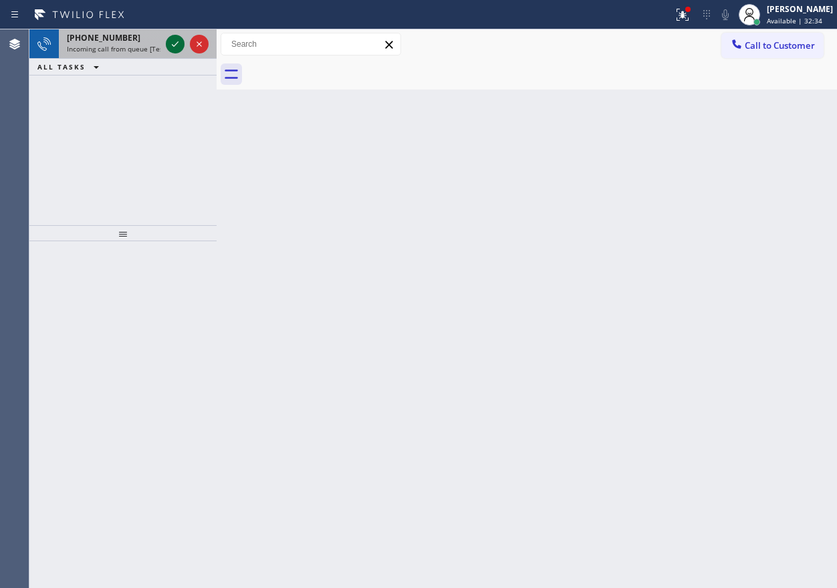
click at [171, 45] on icon at bounding box center [175, 44] width 16 height 16
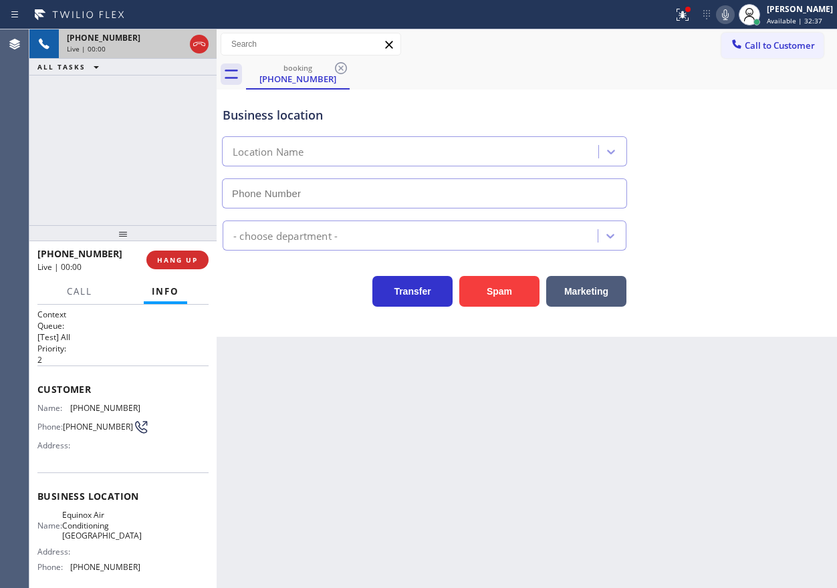
type input "[PHONE_NUMBER]"
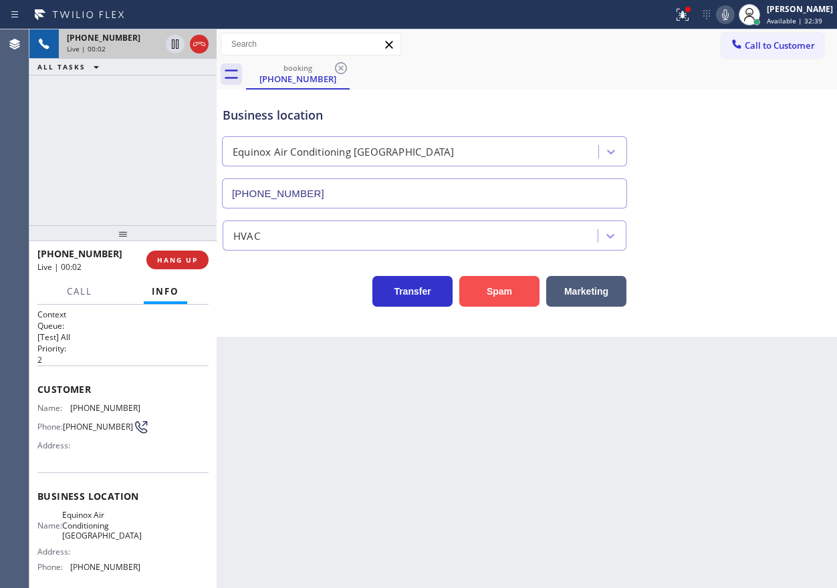
click at [495, 291] on button "Spam" at bounding box center [499, 291] width 80 height 31
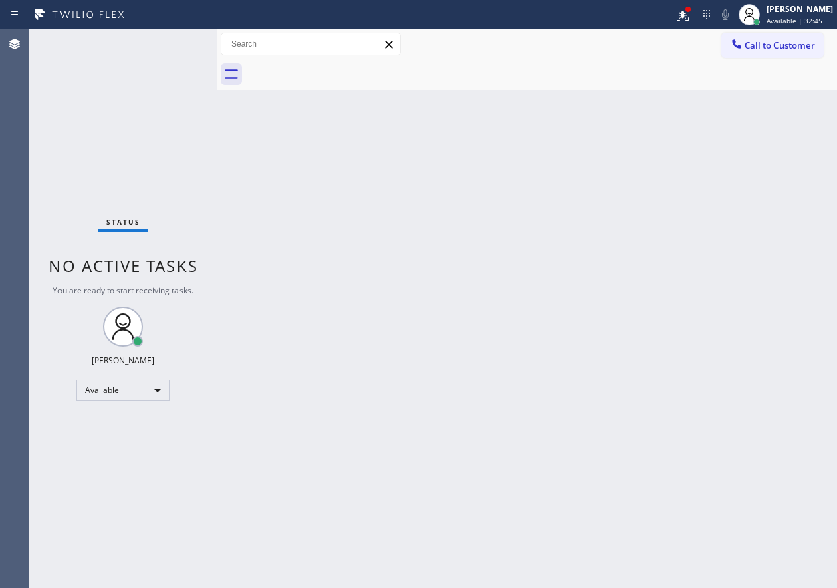
click at [522, 333] on div "Back to Dashboard Change Sender ID Customers Technicians Select a contact Outbo…" at bounding box center [527, 308] width 620 height 559
click at [688, 9] on icon at bounding box center [682, 15] width 16 height 16
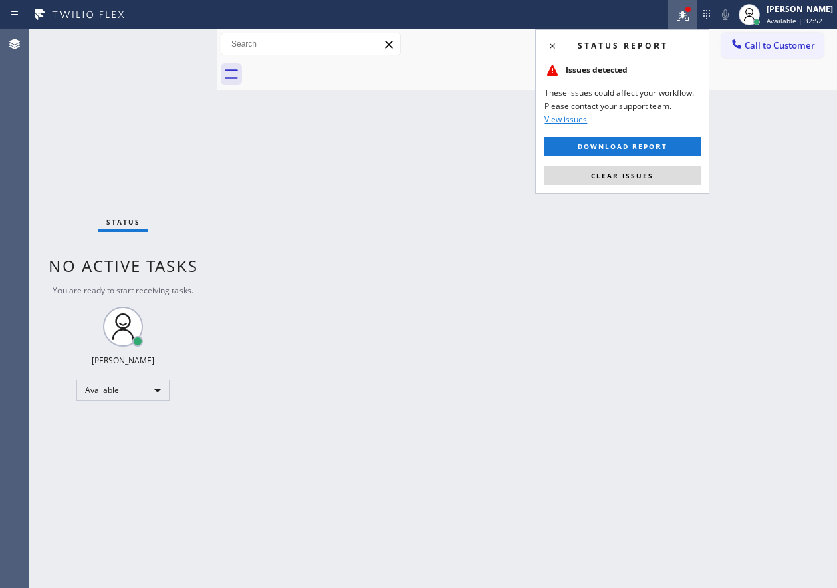
click at [673, 178] on button "Clear issues" at bounding box center [622, 175] width 156 height 19
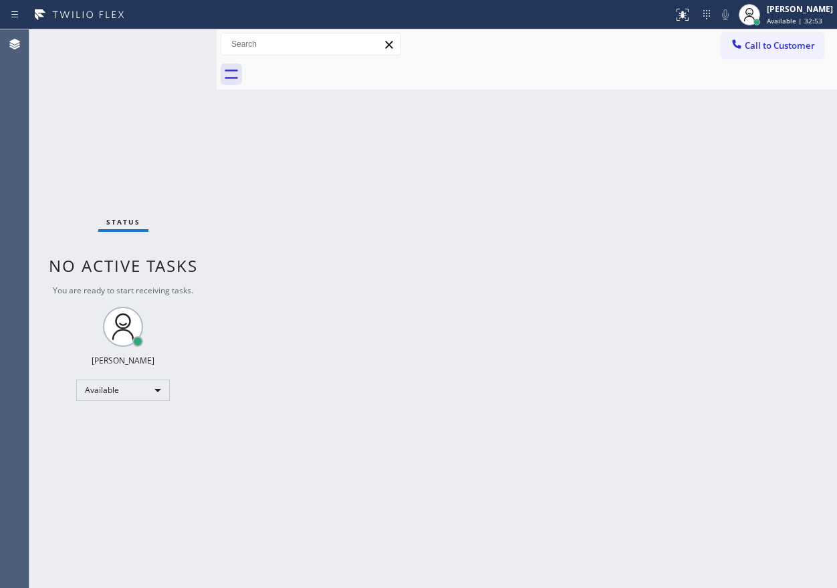
click at [596, 380] on div "Back to Dashboard Change Sender ID Customers Technicians Select a contact Outbo…" at bounding box center [527, 308] width 620 height 559
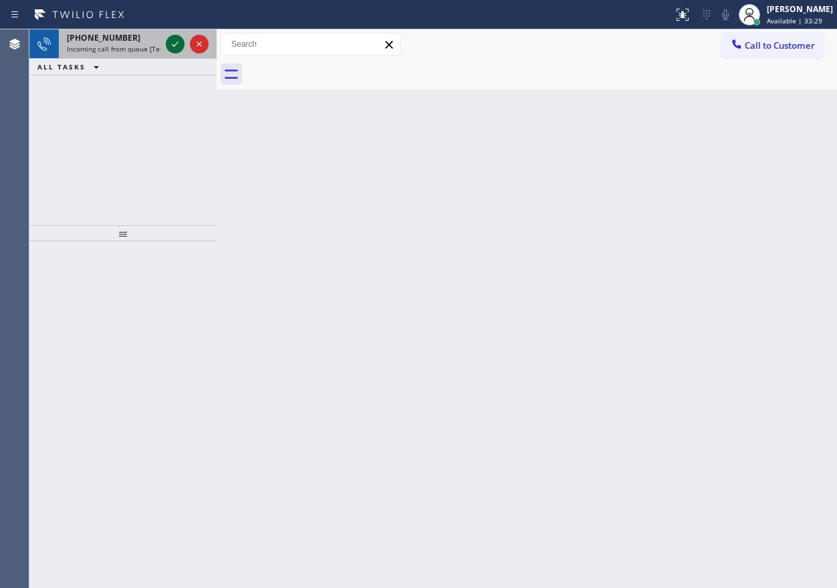
click at [172, 43] on icon at bounding box center [175, 44] width 16 height 16
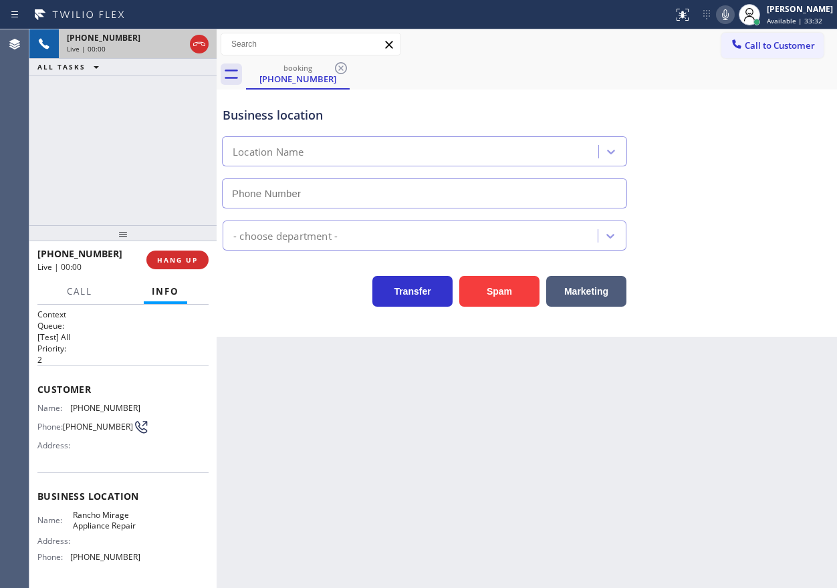
type input "[PHONE_NUMBER]"
click at [112, 531] on span "Rancho Mirage Appliance Repair" at bounding box center [106, 520] width 67 height 21
click at [111, 531] on span "Rancho Mirage Appliance Repair" at bounding box center [106, 520] width 67 height 21
click at [323, 198] on input "[PHONE_NUMBER]" at bounding box center [424, 193] width 405 height 30
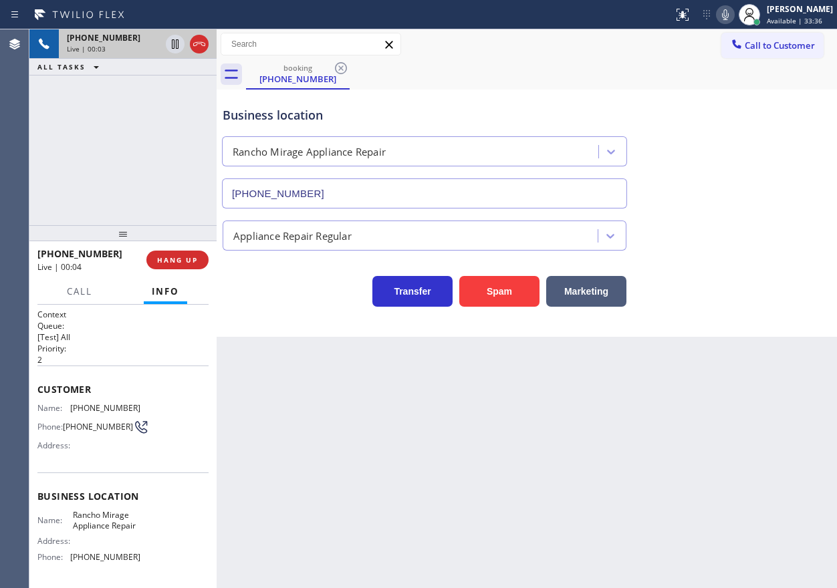
click at [323, 198] on input "[PHONE_NUMBER]" at bounding box center [424, 193] width 405 height 30
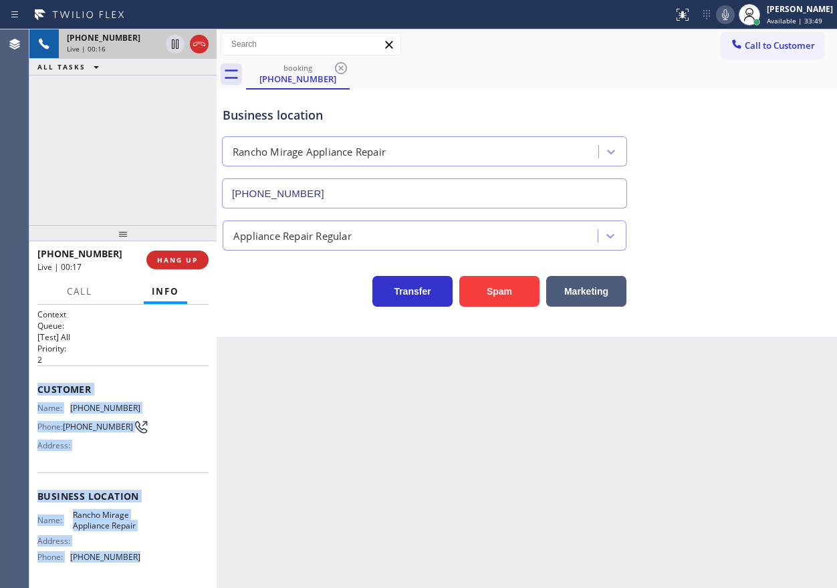
scroll to position [106, 0]
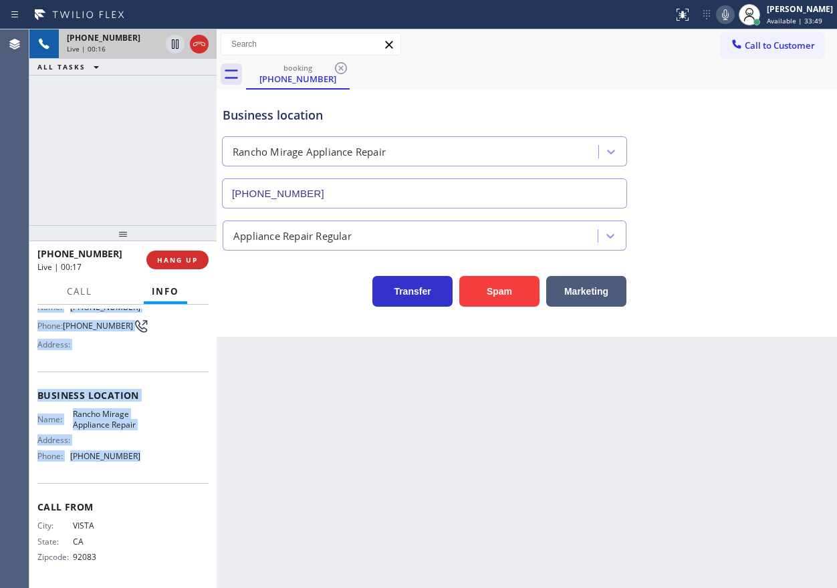
drag, startPoint x: 34, startPoint y: 392, endPoint x: 172, endPoint y: 480, distance: 163.5
click at [172, 480] on div "Context Queue: [Test] All Priority: 2 Customer Name: [PHONE_NUMBER] Phone: [PHO…" at bounding box center [122, 446] width 187 height 283
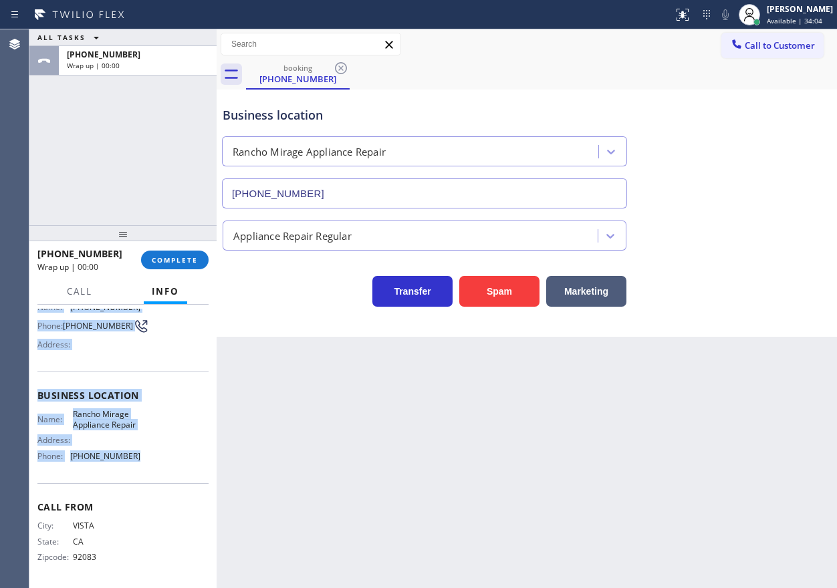
click at [747, 155] on div "Business location [GEOGRAPHIC_DATA] Appliance Repair [PHONE_NUMBER]" at bounding box center [527, 148] width 614 height 121
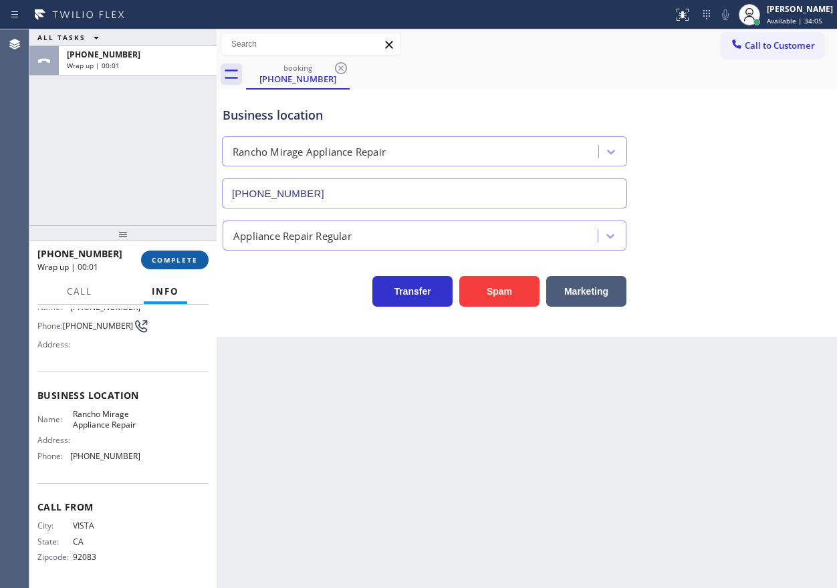
click at [184, 255] on span "COMPLETE" at bounding box center [175, 259] width 46 height 9
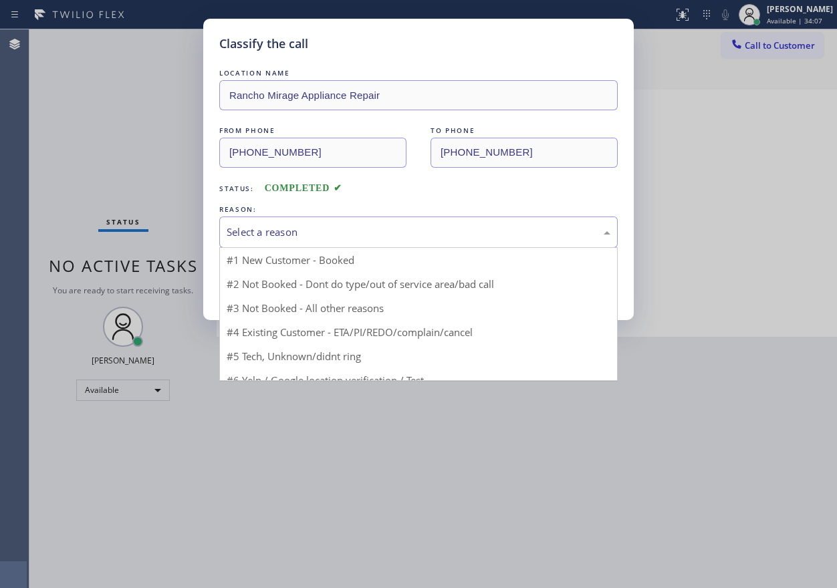
click at [267, 236] on div "Select a reason" at bounding box center [419, 232] width 384 height 15
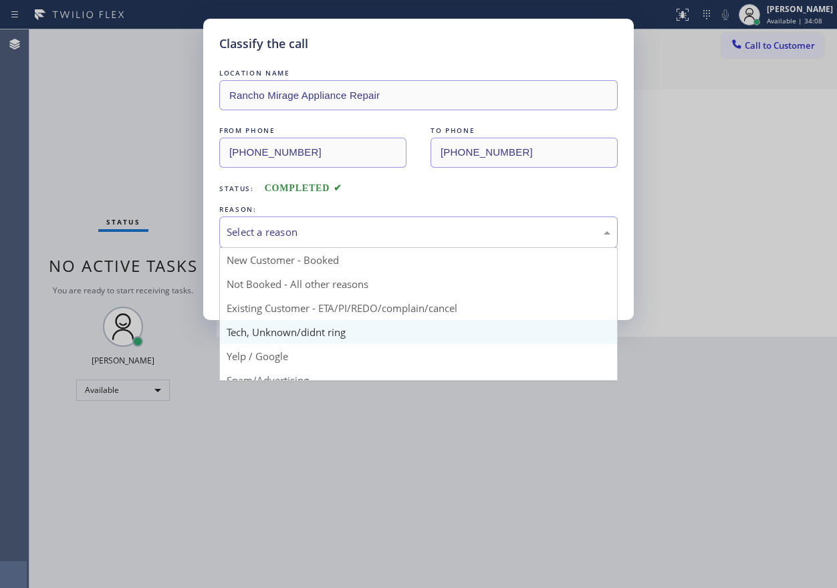
drag, startPoint x: 266, startPoint y: 332, endPoint x: 266, endPoint y: 273, distance: 58.2
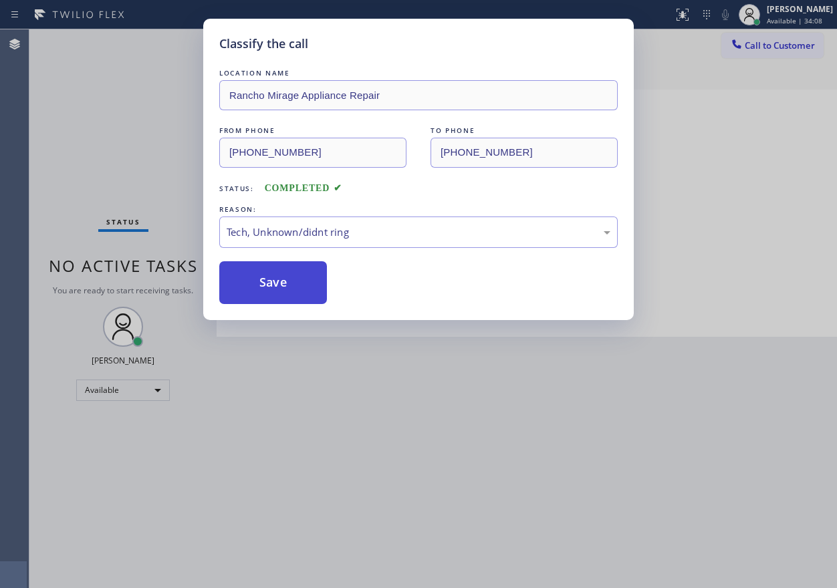
click at [266, 268] on button "Save" at bounding box center [273, 282] width 108 height 43
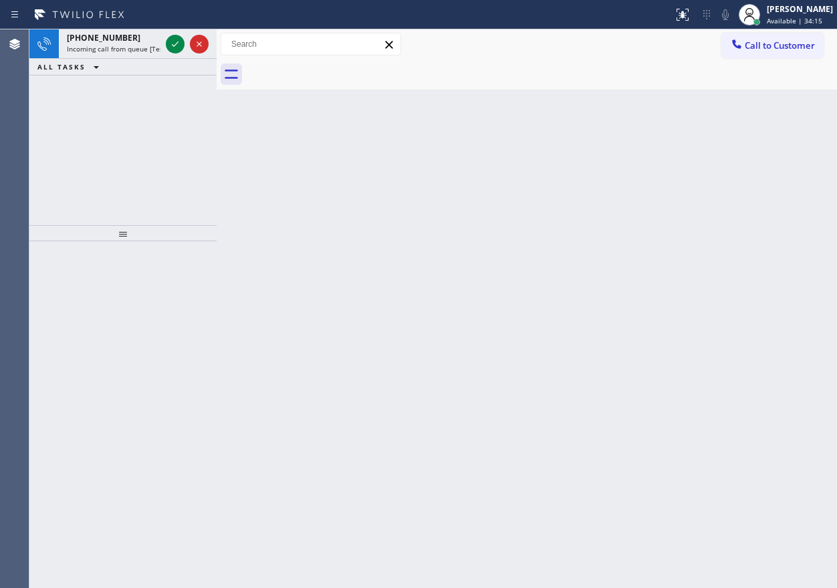
click at [705, 259] on div "Back to Dashboard Change Sender ID Customers Technicians Select a contact Outbo…" at bounding box center [527, 308] width 620 height 559
click at [174, 45] on icon at bounding box center [175, 43] width 7 height 5
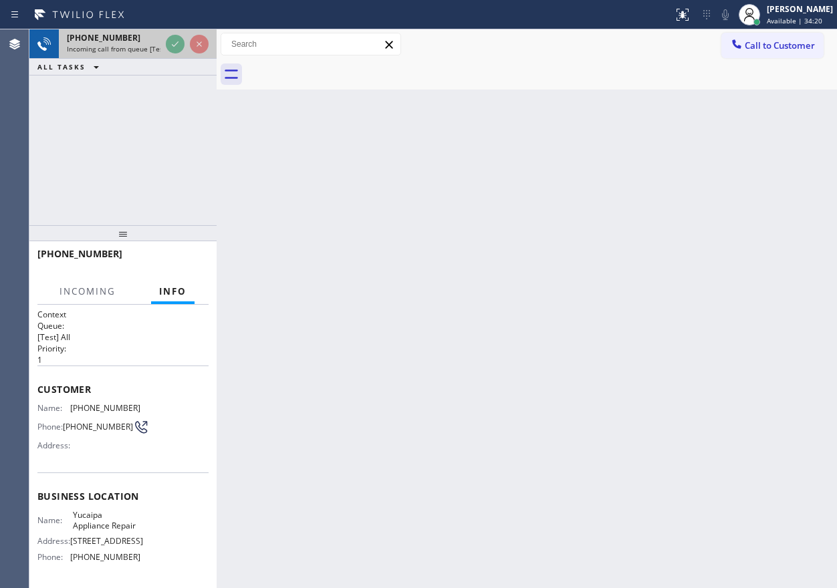
click at [164, 45] on div at bounding box center [187, 43] width 48 height 29
click at [443, 157] on div "Back to Dashboard Change Sender ID Customers Technicians Select a contact Outbo…" at bounding box center [527, 308] width 620 height 559
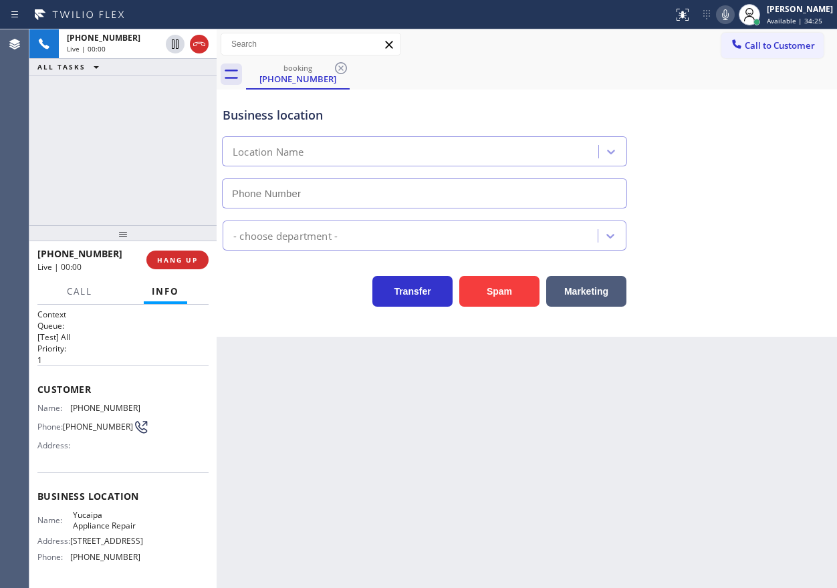
click at [112, 526] on span "Yucaipa Appliance Repair" at bounding box center [106, 520] width 67 height 21
type input "[PHONE_NUMBER]"
click at [112, 526] on span "Yucaipa Appliance Repair" at bounding box center [106, 520] width 67 height 21
click at [341, 192] on input "[PHONE_NUMBER]" at bounding box center [424, 193] width 405 height 30
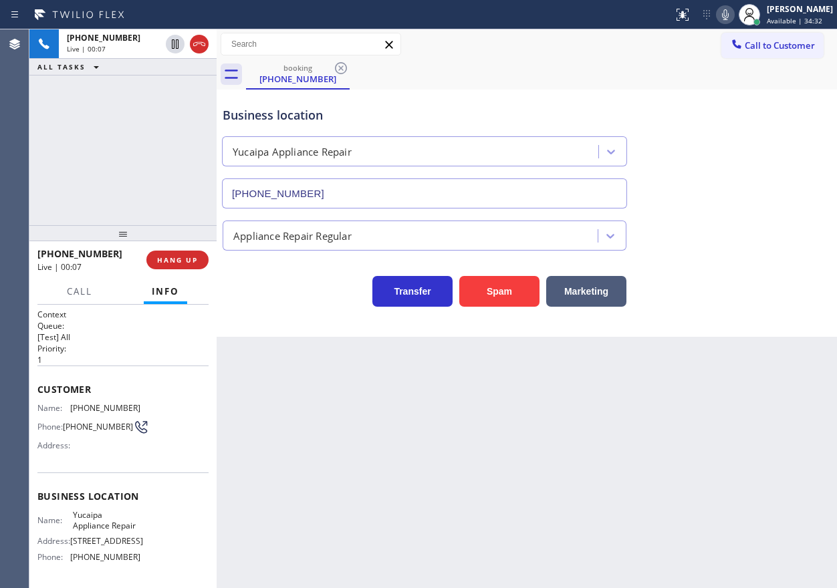
click at [341, 192] on input "[PHONE_NUMBER]" at bounding box center [424, 193] width 405 height 30
click at [87, 408] on span "[PHONE_NUMBER]" at bounding box center [105, 408] width 70 height 10
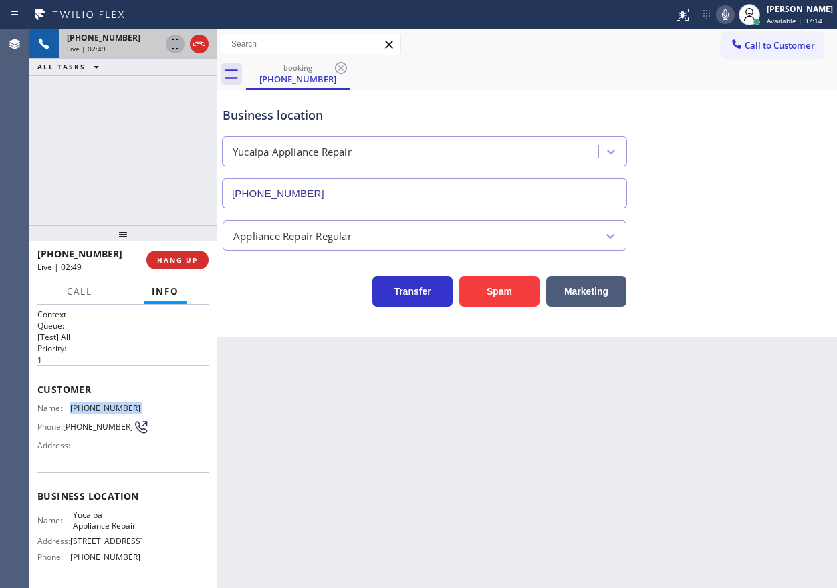
click at [176, 43] on icon at bounding box center [175, 43] width 7 height 9
click at [729, 9] on icon at bounding box center [725, 14] width 7 height 11
click at [171, 45] on icon at bounding box center [175, 44] width 16 height 16
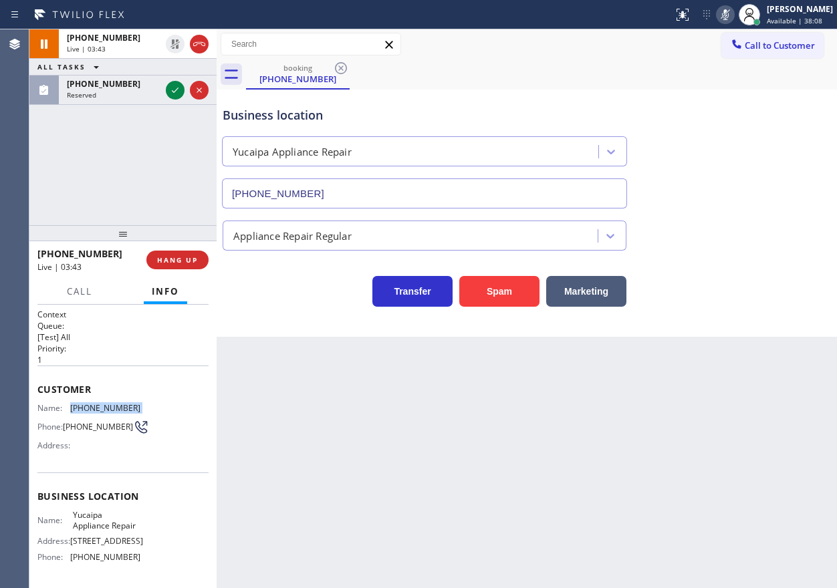
click at [733, 16] on icon at bounding box center [725, 15] width 16 height 16
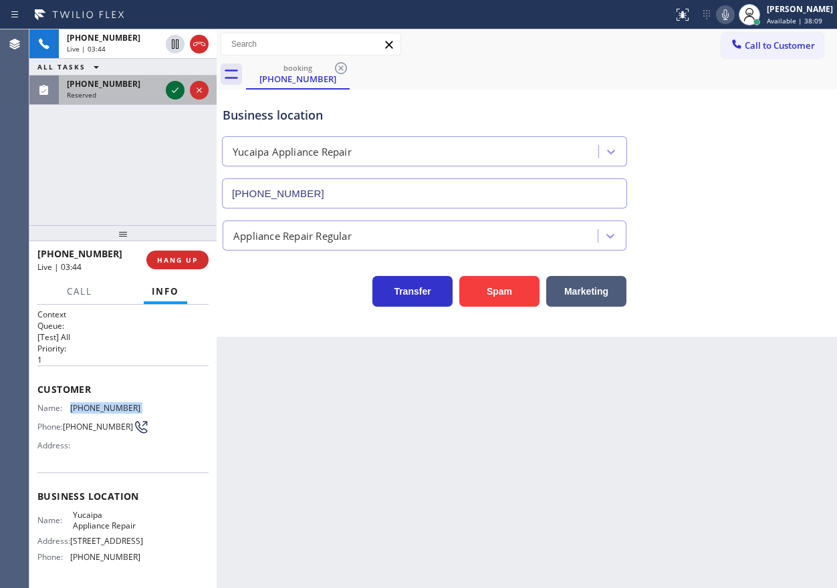
click at [173, 89] on icon at bounding box center [175, 90] width 16 height 16
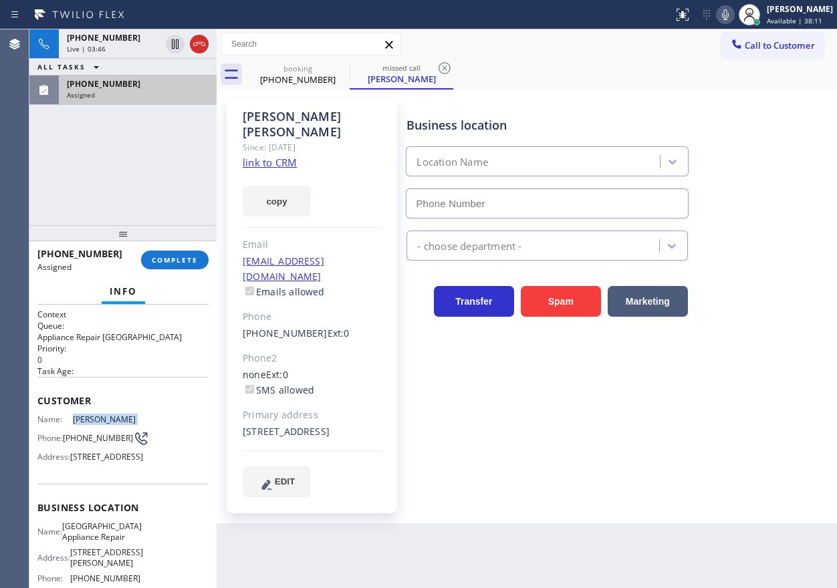
type input "[PHONE_NUMBER]"
drag, startPoint x: 46, startPoint y: 410, endPoint x: 158, endPoint y: 487, distance: 136.5
click at [158, 487] on div "Agent Desktop Classify the call LOCATION NAME Top Brooklyn HVAC Repair FROM PHO…" at bounding box center [418, 308] width 837 height 559
click at [161, 484] on div "Customer Name: [PERSON_NAME] Phone: [PHONE_NUMBER] Address: [STREET_ADDRESS]" at bounding box center [122, 430] width 171 height 107
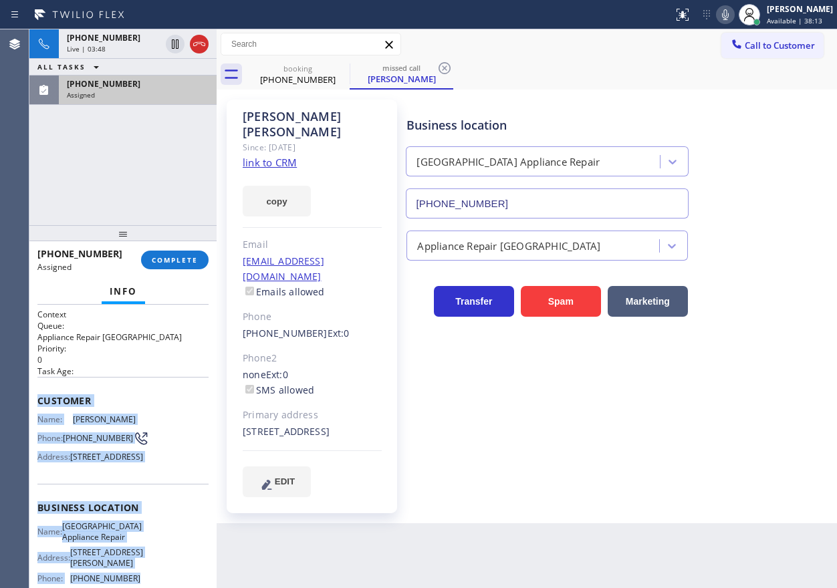
scroll to position [148, 0]
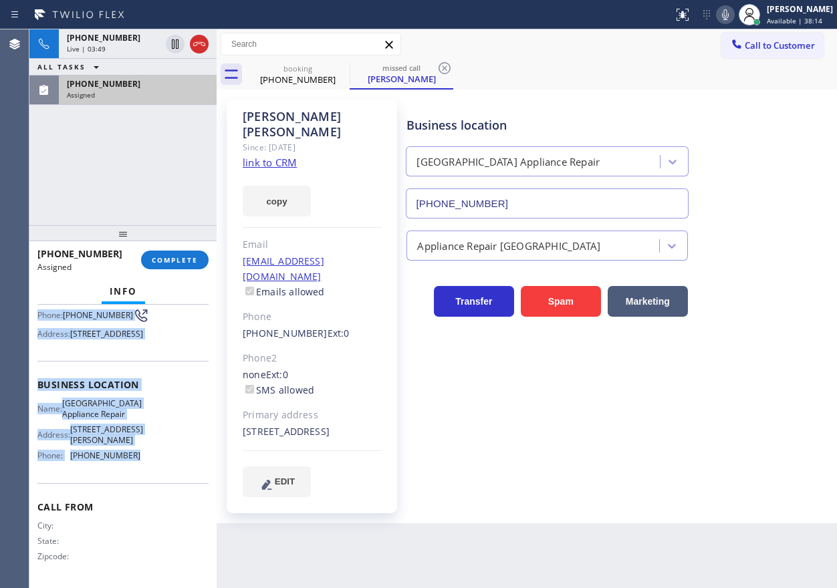
drag, startPoint x: 36, startPoint y: 400, endPoint x: 151, endPoint y: 472, distance: 135.8
click at [151, 472] on div "Context Queue: Appliance Repair High End Priority: 0 Task Age: Customer Name: […" at bounding box center [122, 446] width 187 height 283
click at [200, 254] on button "COMPLETE" at bounding box center [175, 260] width 68 height 19
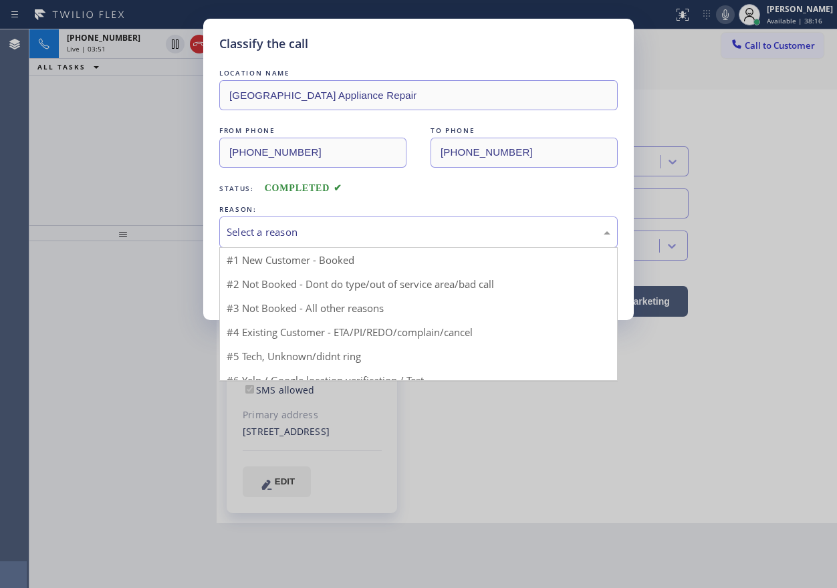
click at [325, 241] on div "Select a reason" at bounding box center [418, 232] width 398 height 31
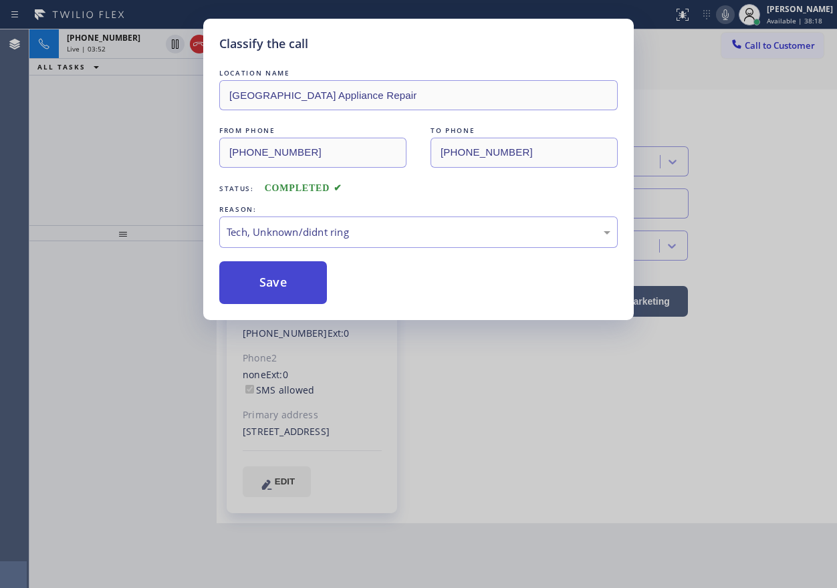
click at [270, 278] on button "Save" at bounding box center [273, 282] width 108 height 43
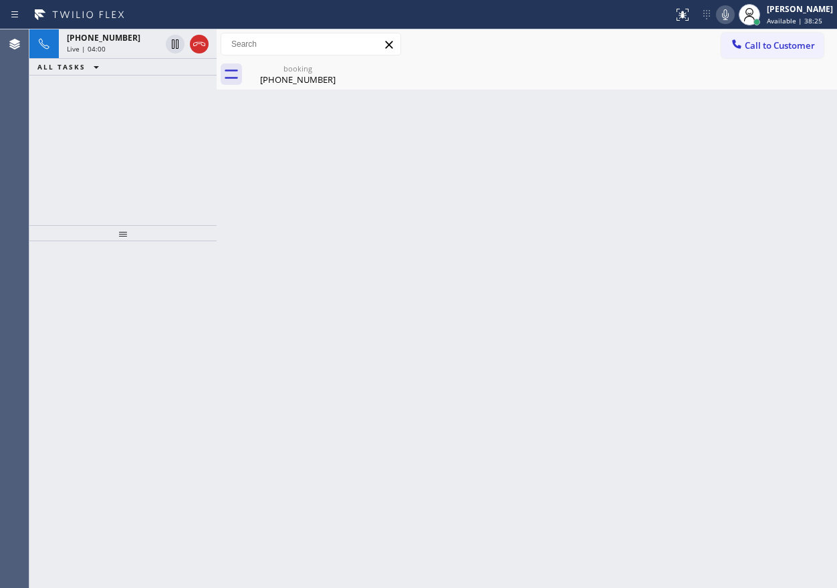
click at [735, 307] on div "Back to Dashboard Change Sender ID Customers Technicians Select a contact Outbo…" at bounding box center [527, 308] width 620 height 559
click at [282, 82] on div "[PHONE_NUMBER]" at bounding box center [297, 80] width 101 height 12
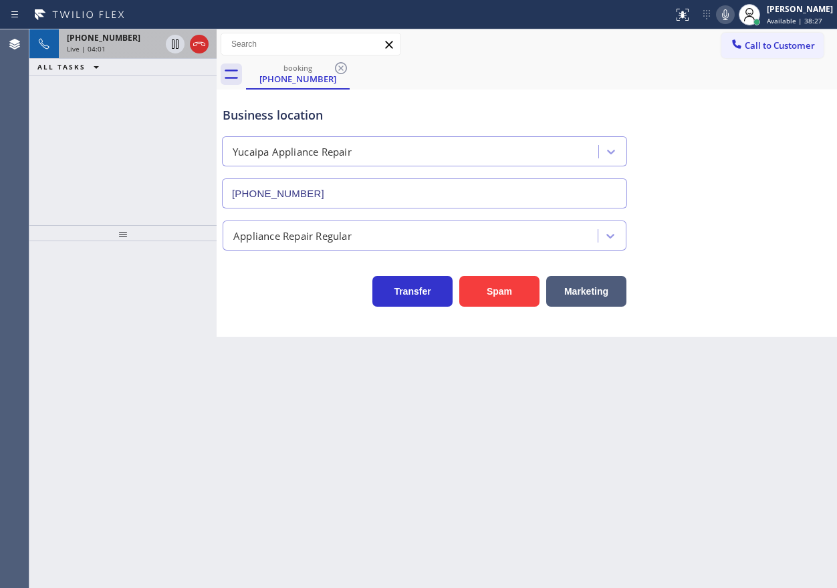
click at [106, 51] on div "Live | 04:01" at bounding box center [114, 48] width 94 height 9
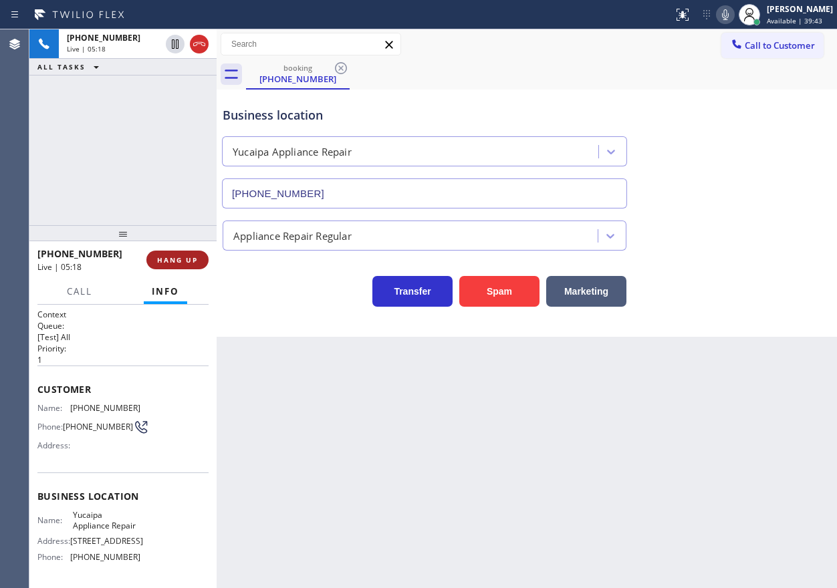
click at [184, 263] on span "HANG UP" at bounding box center [177, 259] width 41 height 9
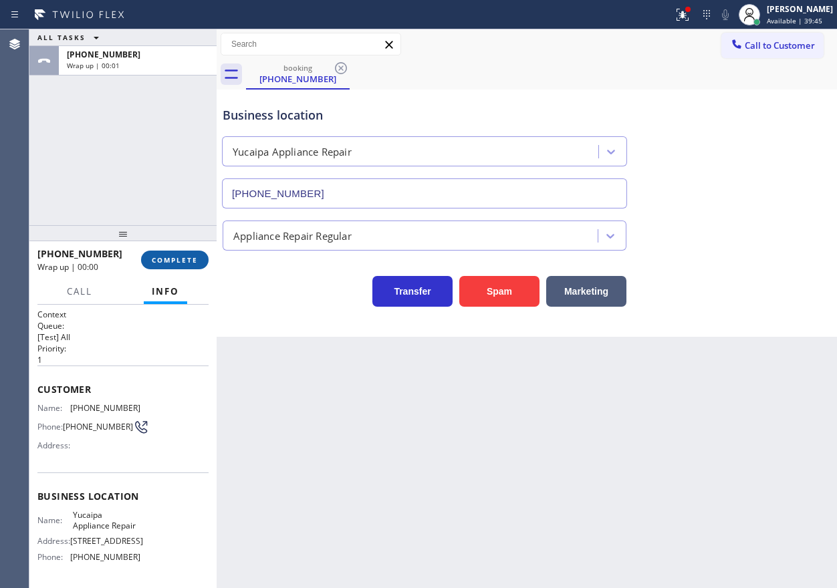
click at [184, 260] on span "COMPLETE" at bounding box center [175, 259] width 46 height 9
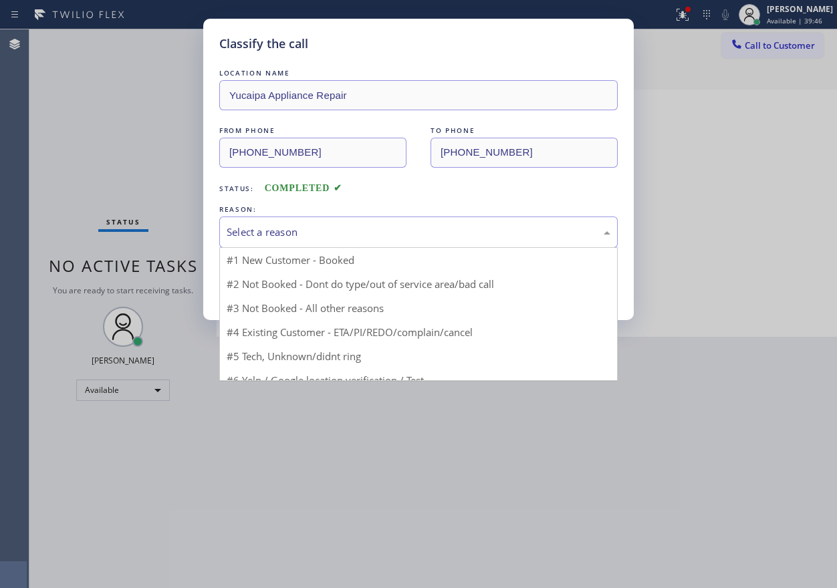
drag, startPoint x: 340, startPoint y: 229, endPoint x: 271, endPoint y: 301, distance: 99.3
click at [340, 231] on div "Select a reason" at bounding box center [419, 232] width 384 height 15
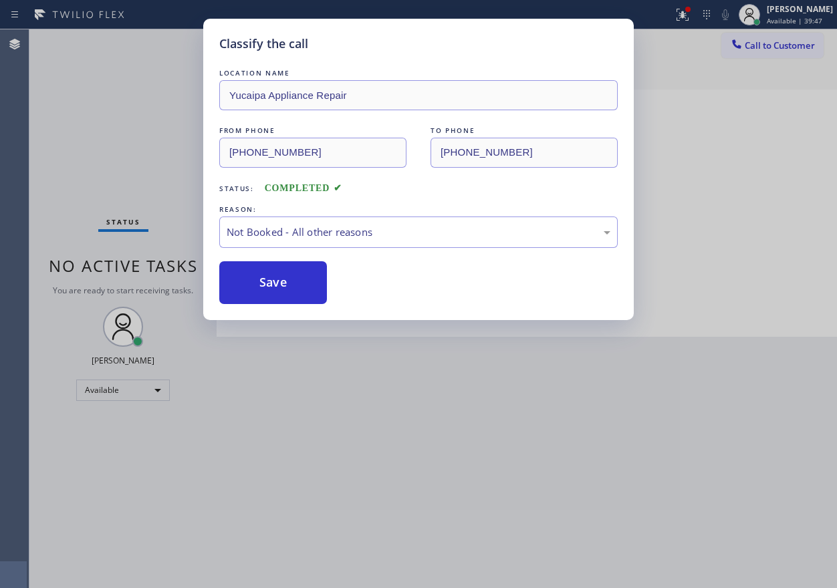
click at [264, 289] on button "Save" at bounding box center [273, 282] width 108 height 43
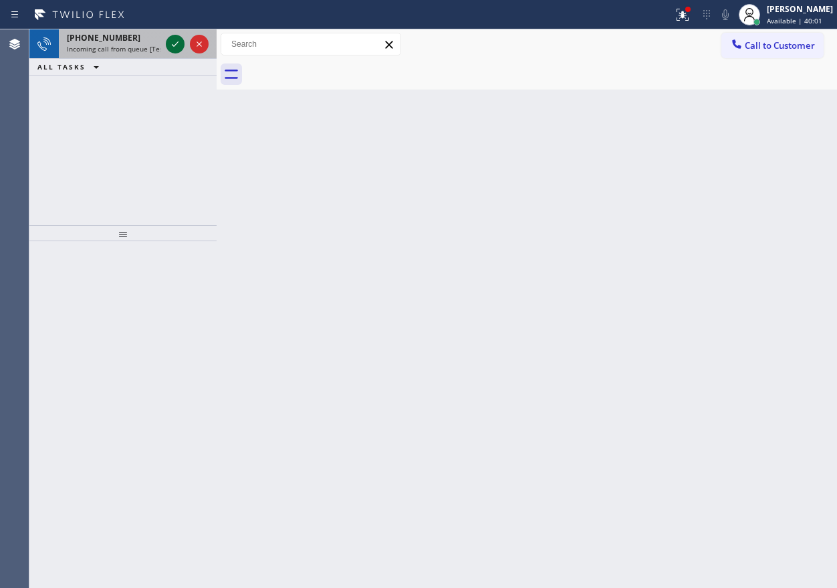
click at [176, 46] on icon at bounding box center [175, 44] width 16 height 16
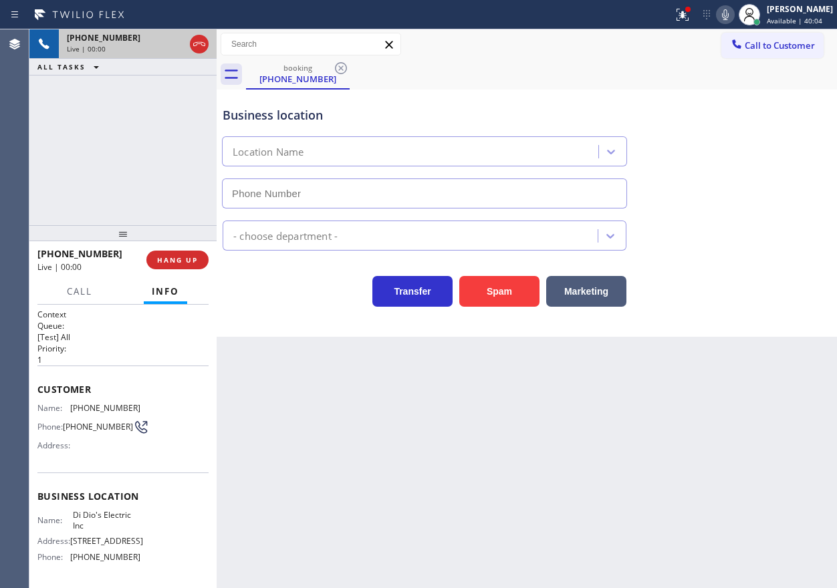
type input "[PHONE_NUMBER]"
click at [180, 257] on span "HANG UP" at bounding box center [177, 259] width 41 height 9
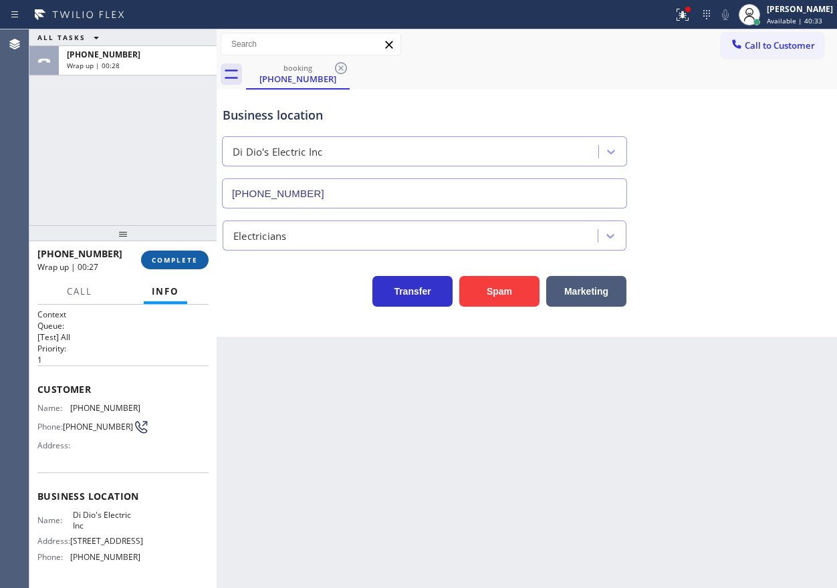
click at [198, 259] on button "COMPLETE" at bounding box center [175, 260] width 68 height 19
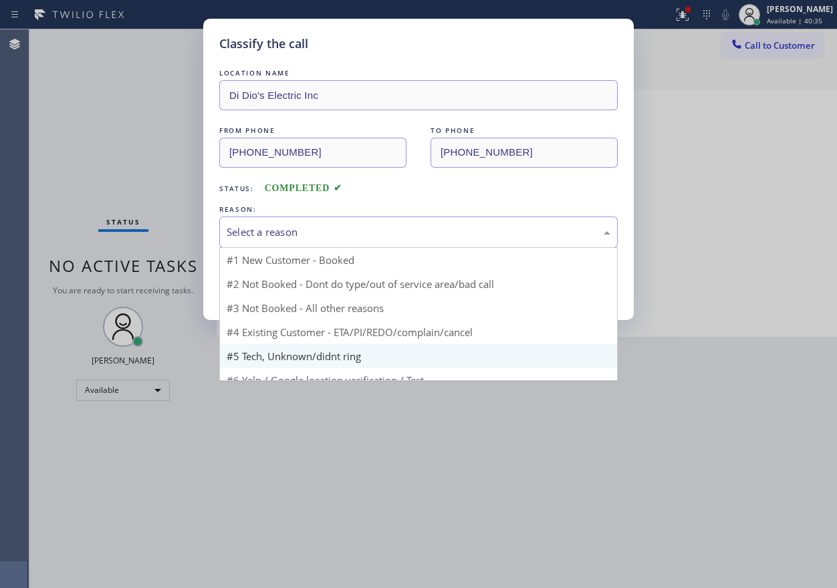
drag, startPoint x: 322, startPoint y: 235, endPoint x: 321, endPoint y: 356, distance: 121.0
click at [322, 235] on div "Select a reason" at bounding box center [419, 232] width 384 height 15
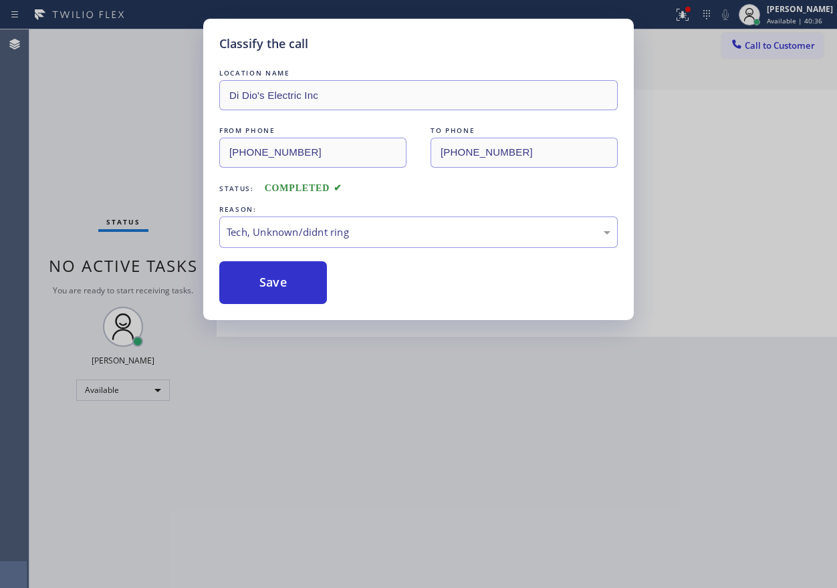
click at [250, 279] on button "Save" at bounding box center [273, 282] width 108 height 43
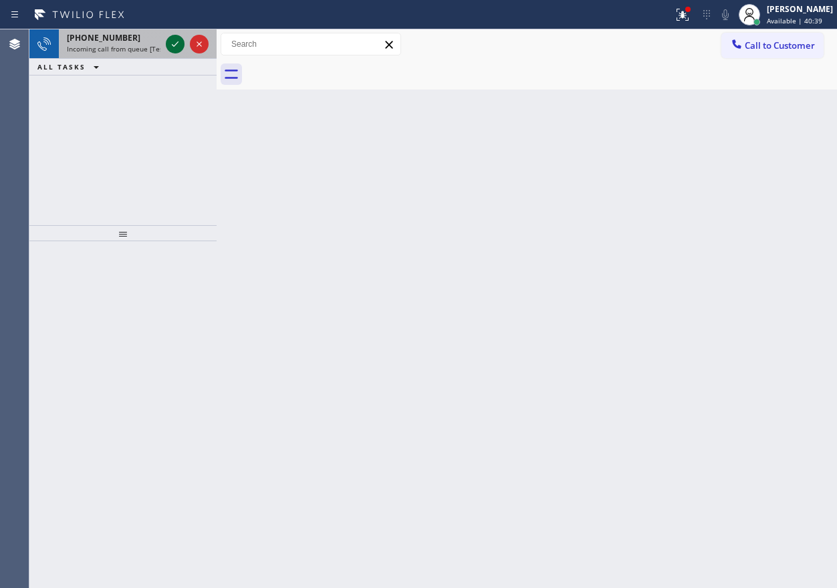
click at [178, 39] on icon at bounding box center [175, 44] width 16 height 16
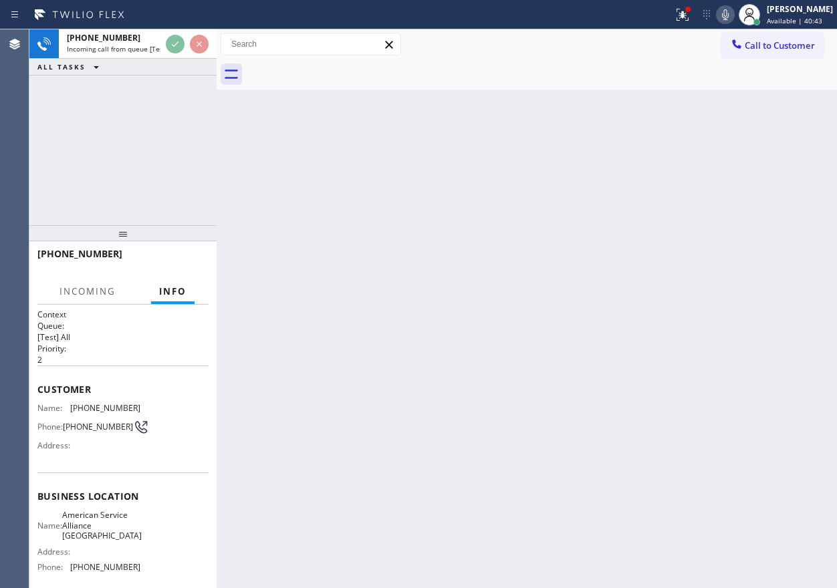
click at [461, 279] on div "Back to Dashboard Change Sender ID Customers Technicians Select a contact Outbo…" at bounding box center [527, 308] width 620 height 559
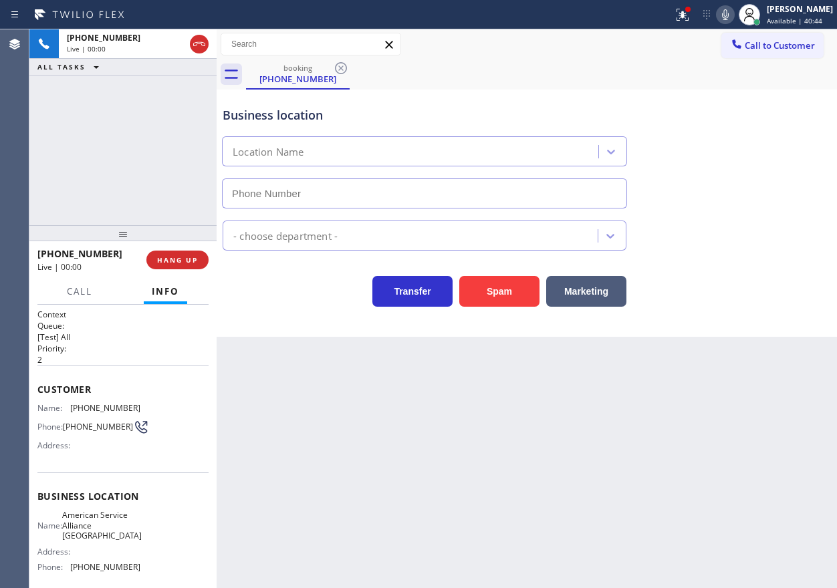
type input "[PHONE_NUMBER]"
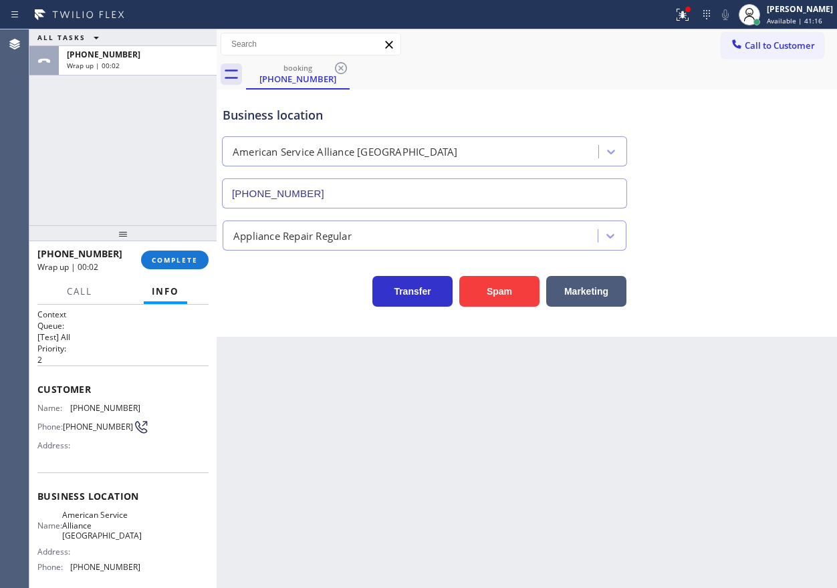
click at [178, 249] on div "[PHONE_NUMBER] Wrap up | 00:02 COMPLETE" at bounding box center [122, 260] width 171 height 35
click at [178, 252] on button "COMPLETE" at bounding box center [175, 260] width 68 height 19
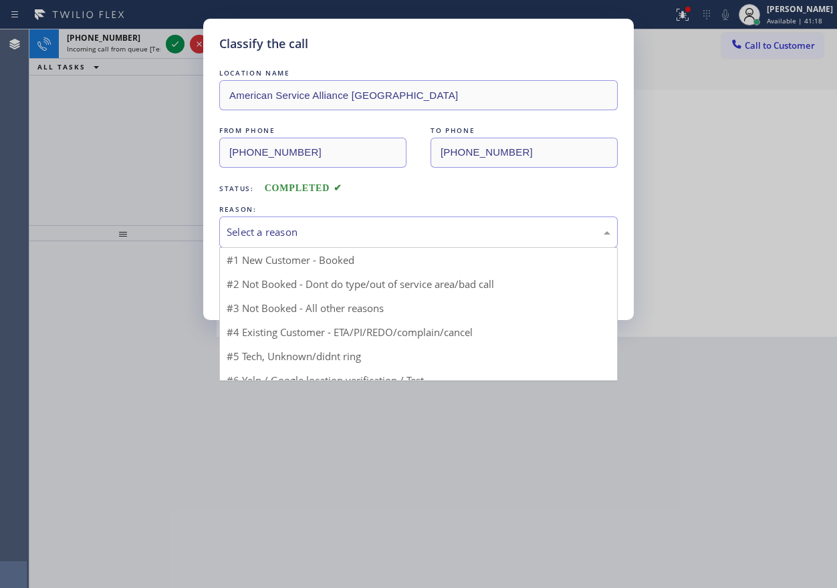
click at [313, 230] on div "Select a reason" at bounding box center [419, 232] width 384 height 15
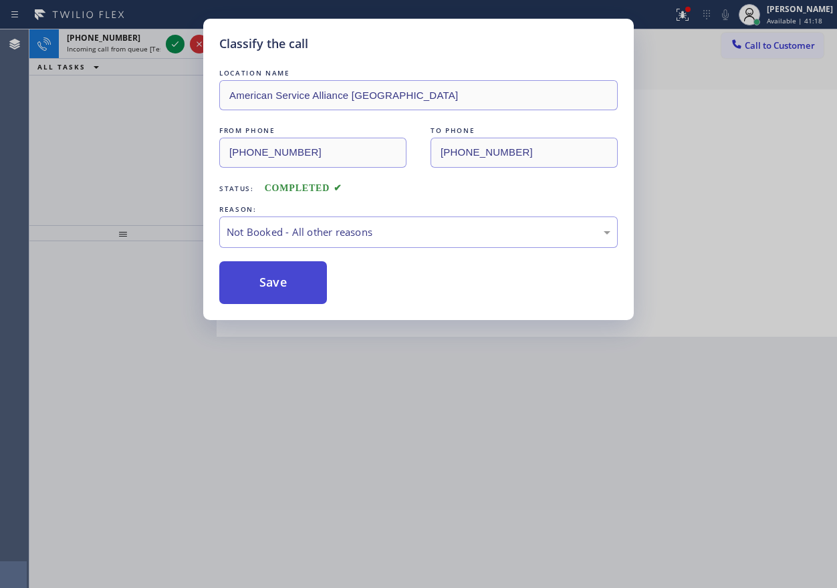
click at [280, 277] on button "Save" at bounding box center [273, 282] width 108 height 43
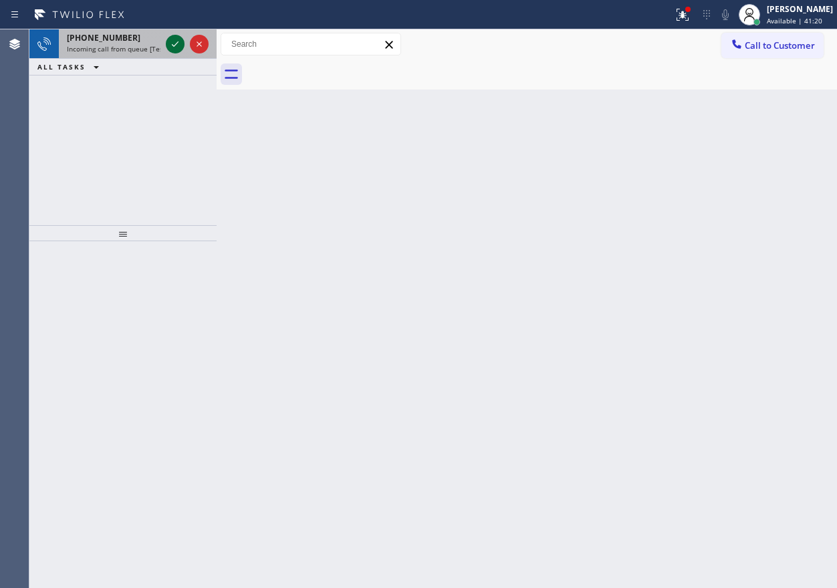
click at [171, 43] on icon at bounding box center [175, 44] width 16 height 16
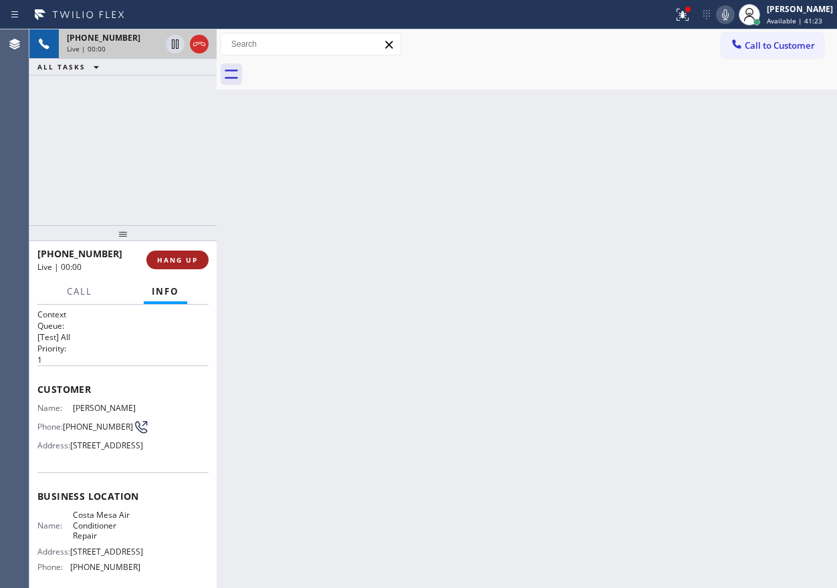
click at [163, 264] on span "HANG UP" at bounding box center [177, 259] width 41 height 9
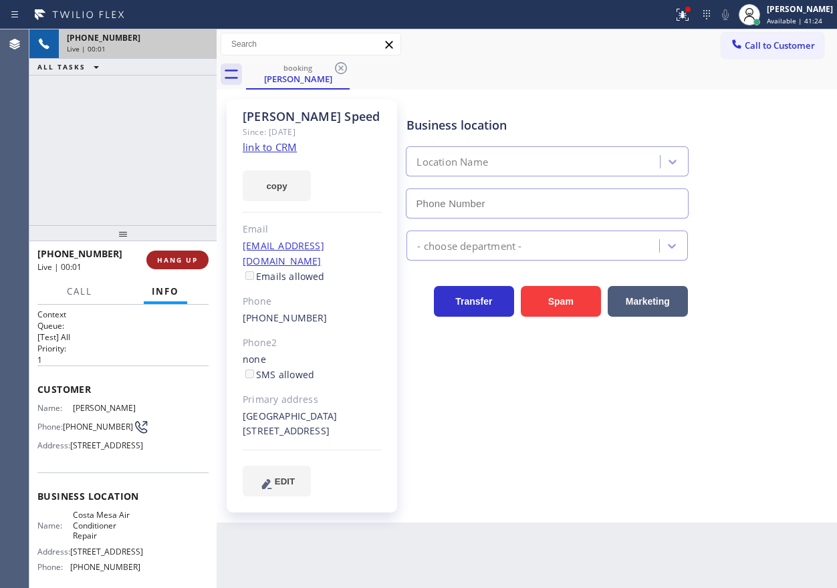
type input "[PHONE_NUMBER]"
click at [171, 261] on span "HANG UP" at bounding box center [177, 259] width 41 height 9
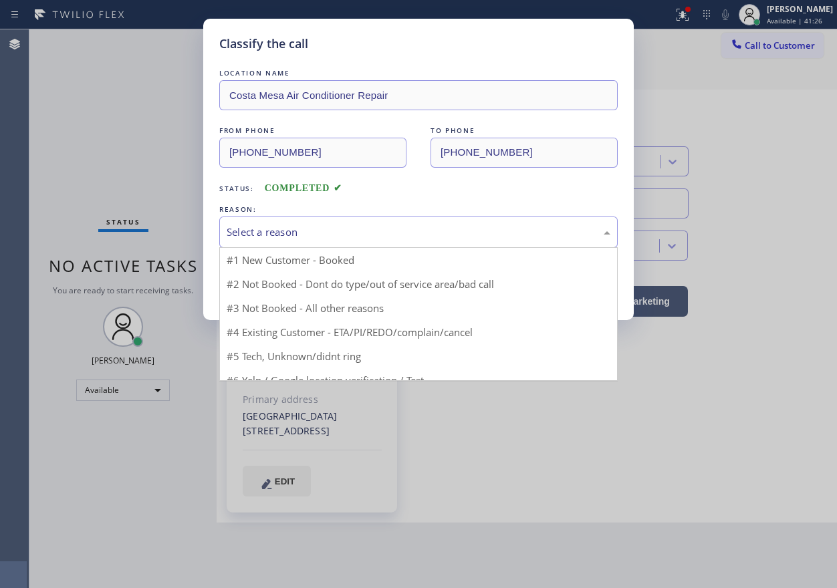
click at [289, 236] on div "Select a reason" at bounding box center [419, 232] width 384 height 15
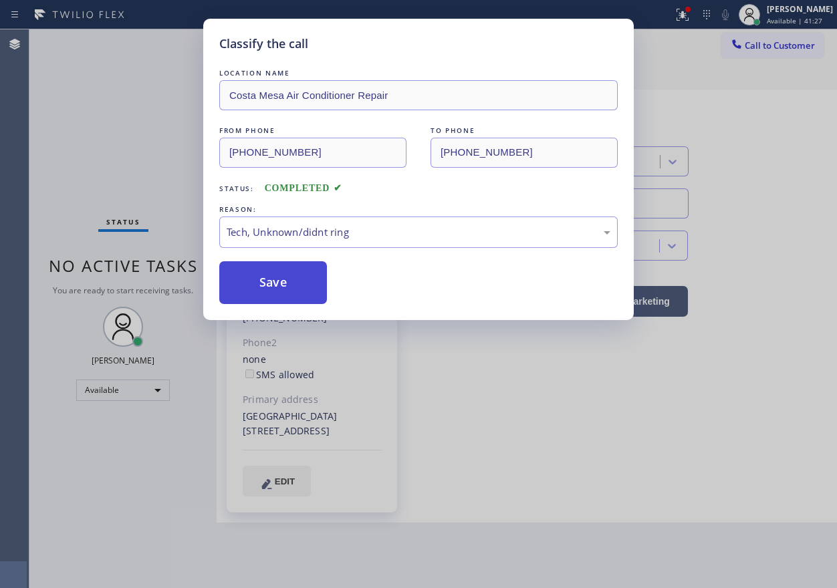
drag, startPoint x: 289, startPoint y: 272, endPoint x: 671, endPoint y: 7, distance: 465.4
click at [289, 272] on button "Save" at bounding box center [273, 282] width 108 height 43
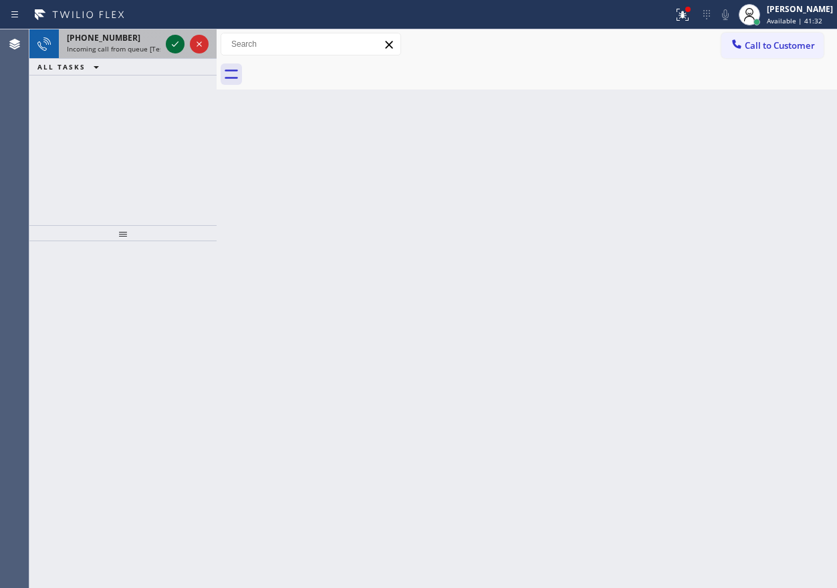
click at [172, 43] on icon at bounding box center [175, 44] width 16 height 16
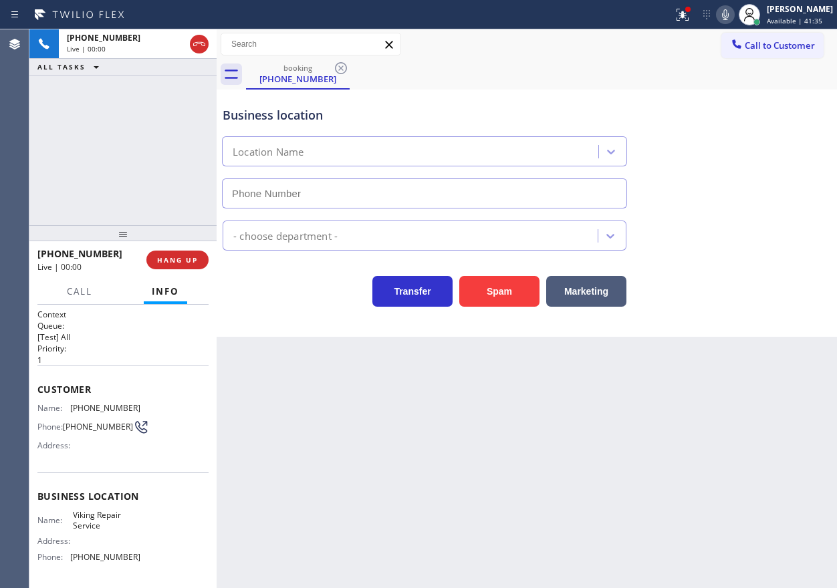
type input "[PHONE_NUMBER]"
click at [90, 523] on span "Viking Repair Service" at bounding box center [106, 520] width 67 height 21
click at [372, 198] on input "[PHONE_NUMBER]" at bounding box center [424, 193] width 405 height 30
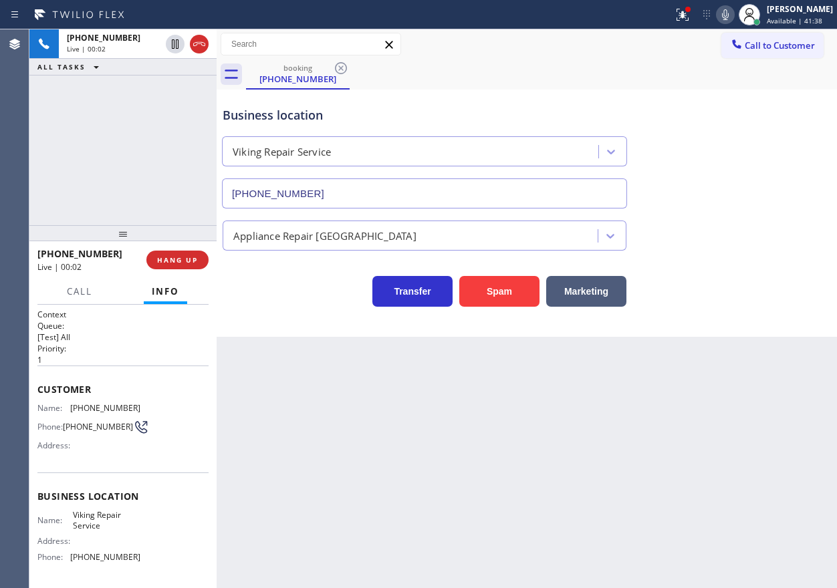
click at [372, 198] on input "[PHONE_NUMBER]" at bounding box center [424, 193] width 405 height 30
click at [85, 406] on span "[PHONE_NUMBER]" at bounding box center [105, 408] width 70 height 10
click at [87, 408] on span "[PHONE_NUMBER]" at bounding box center [105, 408] width 70 height 10
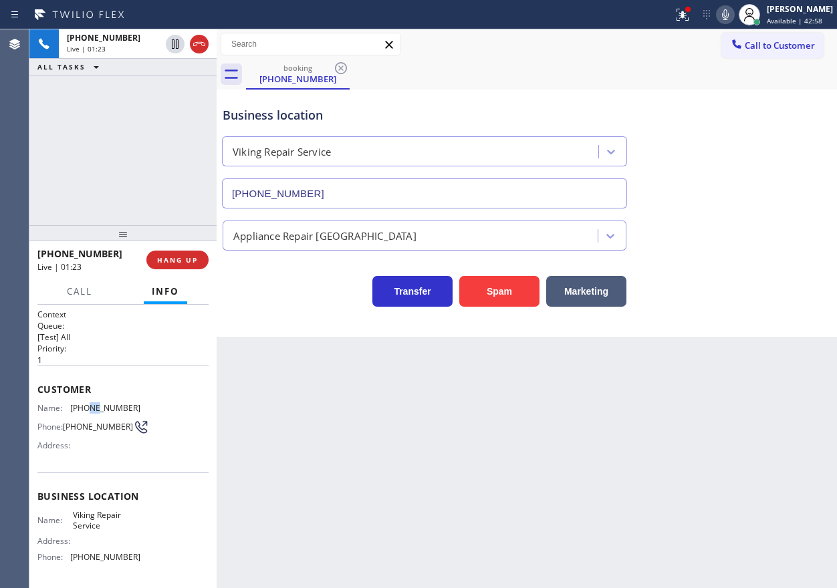
click at [94, 406] on span "[PHONE_NUMBER]" at bounding box center [105, 408] width 70 height 10
click at [733, 19] on icon at bounding box center [725, 15] width 16 height 16
click at [729, 16] on icon at bounding box center [725, 14] width 7 height 11
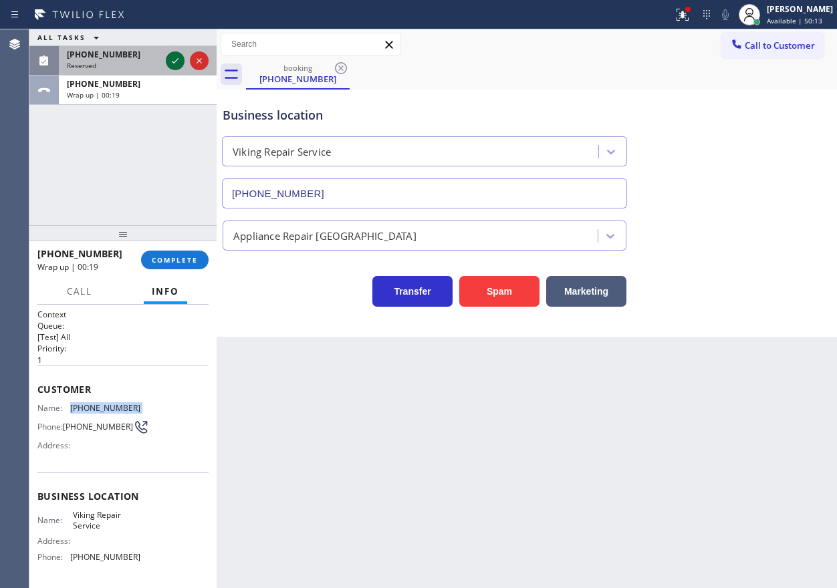
click at [172, 59] on icon at bounding box center [175, 61] width 16 height 16
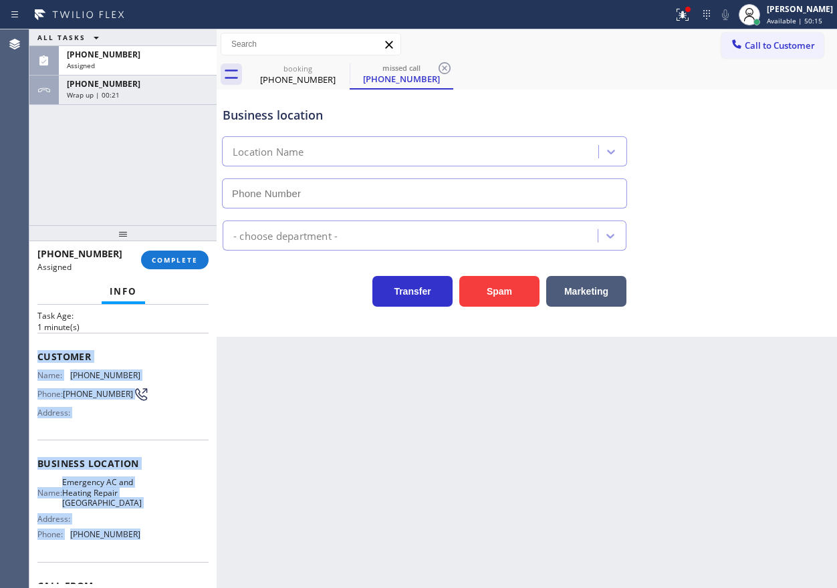
scroll to position [67, 0]
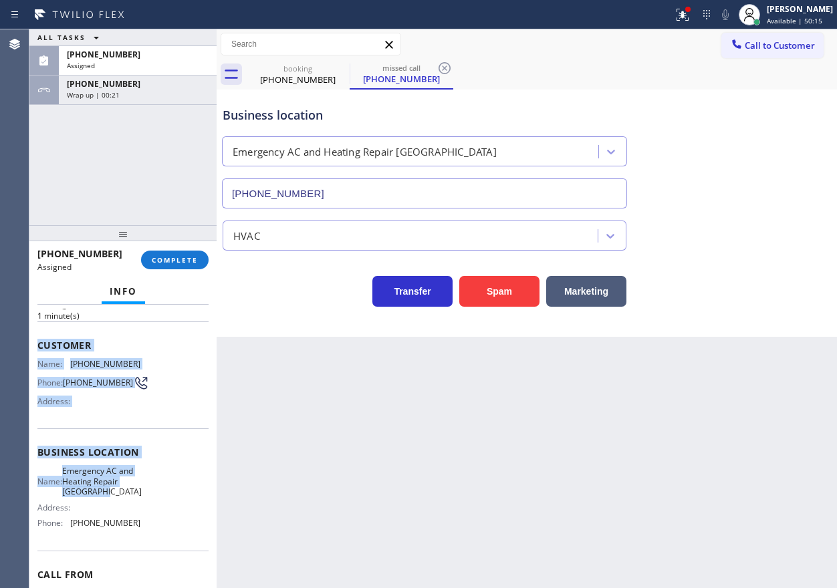
type input "[PHONE_NUMBER]"
drag, startPoint x: 36, startPoint y: 411, endPoint x: 156, endPoint y: 532, distance: 170.6
click at [156, 541] on div "Context Queue: HVAC Priority: 0 Task Age: [DEMOGRAPHIC_DATA] minute(s) Customer…" at bounding box center [122, 446] width 187 height 283
click at [187, 265] on button "COMPLETE" at bounding box center [175, 260] width 68 height 19
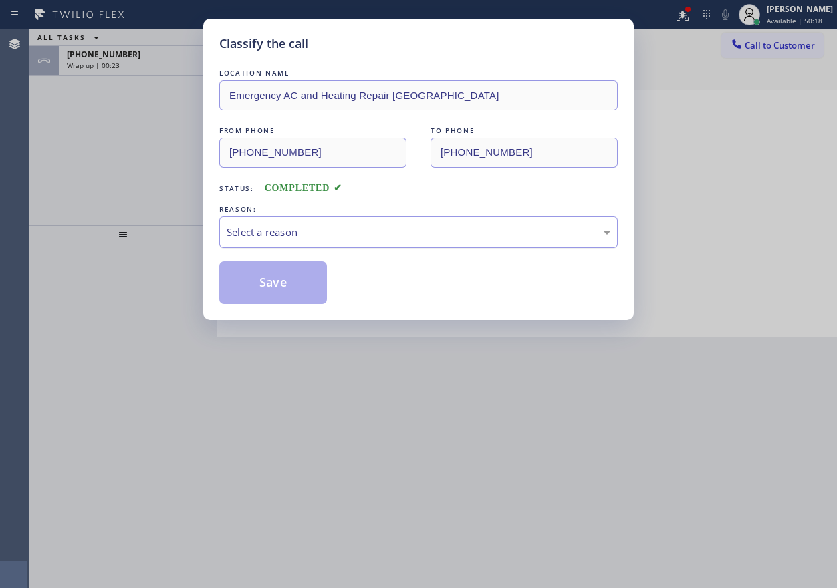
drag, startPoint x: 343, startPoint y: 233, endPoint x: 342, endPoint y: 243, distance: 9.5
click at [342, 235] on div "Select a reason" at bounding box center [419, 232] width 384 height 15
click at [269, 279] on button "Save" at bounding box center [273, 282] width 108 height 43
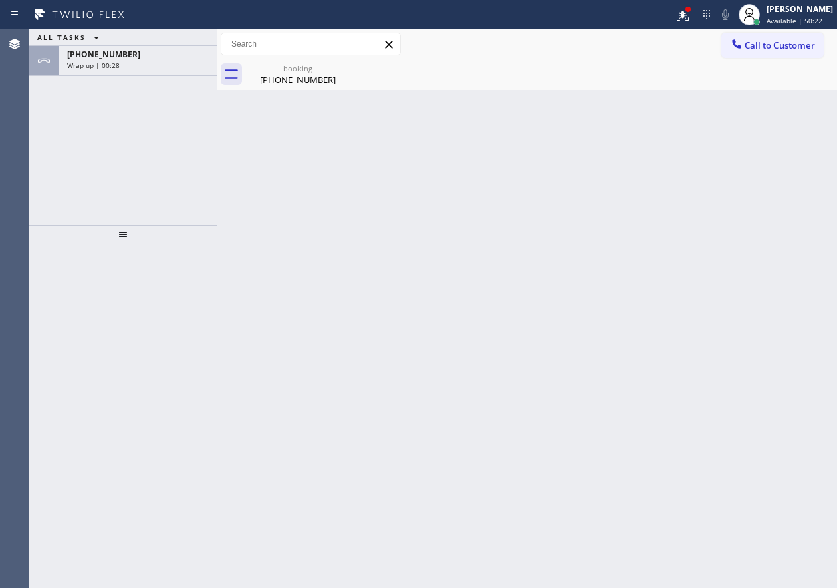
drag, startPoint x: 721, startPoint y: 286, endPoint x: 728, endPoint y: 74, distance: 212.7
click at [721, 286] on div "Back to Dashboard Change Sender ID Customers Technicians Select a contact Outbo…" at bounding box center [527, 308] width 620 height 559
click at [118, 60] on div "[PHONE_NUMBER] Wrap up | 00:35" at bounding box center [135, 60] width 152 height 29
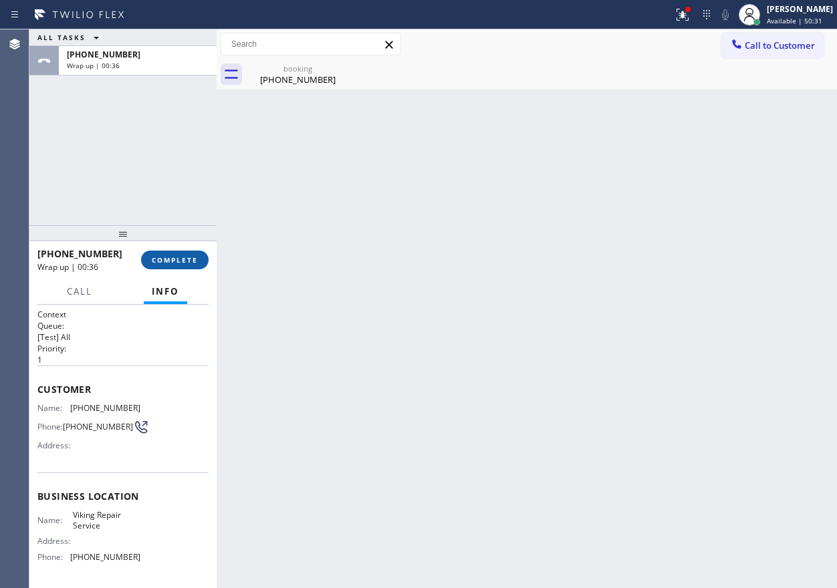
click at [172, 259] on span "COMPLETE" at bounding box center [175, 259] width 46 height 9
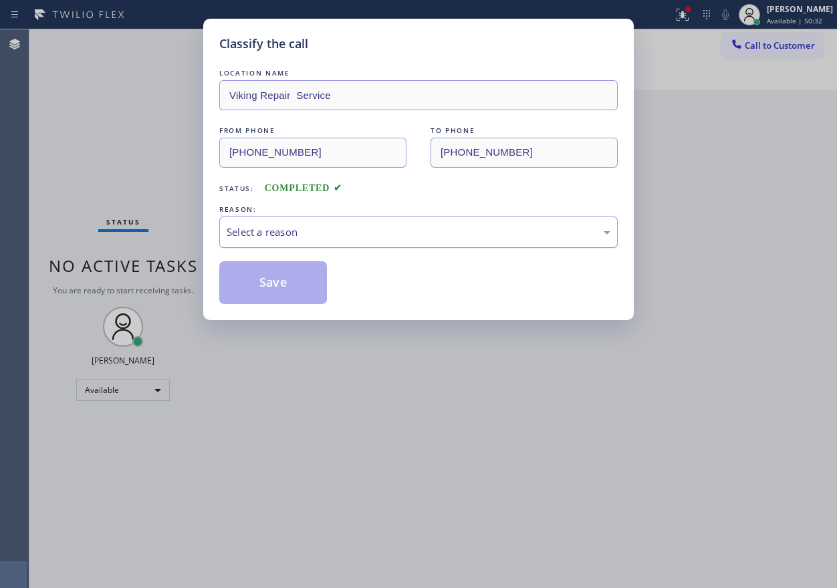
click at [323, 230] on div "Select a reason" at bounding box center [419, 232] width 384 height 15
click at [253, 295] on button "Save" at bounding box center [273, 282] width 108 height 43
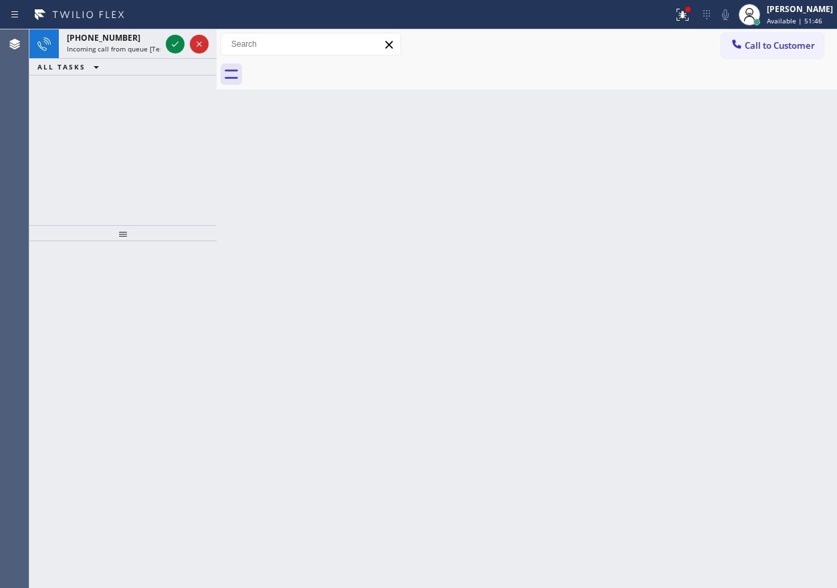
click at [738, 281] on div "Back to Dashboard Change Sender ID Customers Technicians Select a contact Outbo…" at bounding box center [527, 308] width 620 height 559
click at [172, 45] on icon at bounding box center [175, 43] width 7 height 5
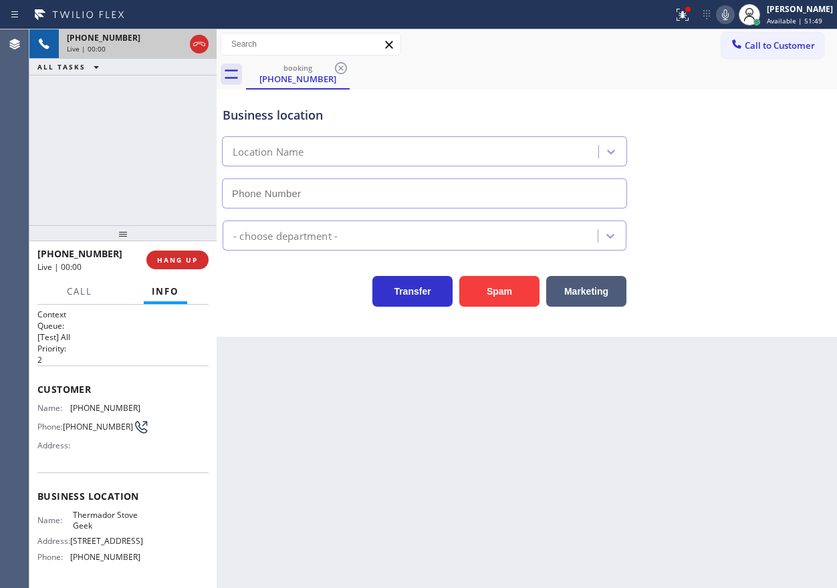
type input "[PHONE_NUMBER]"
click at [174, 263] on span "HANG UP" at bounding box center [177, 259] width 41 height 9
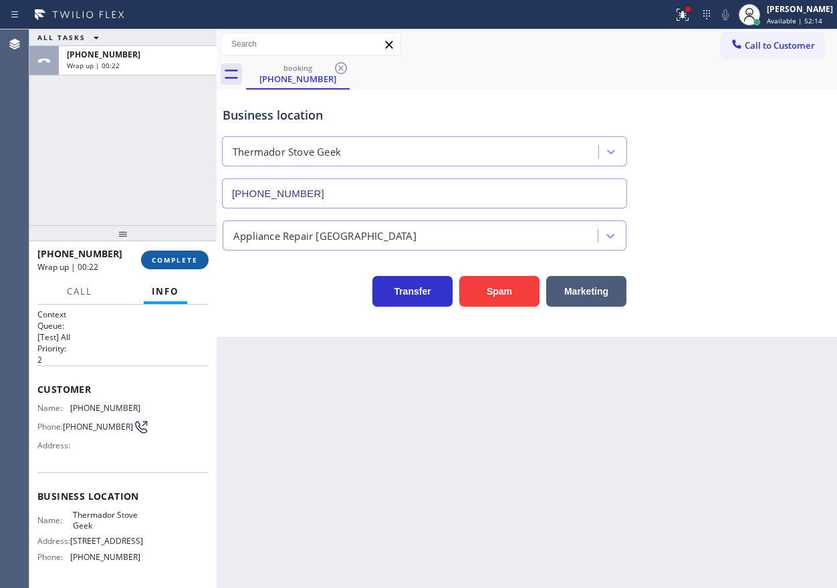
click at [168, 261] on span "COMPLETE" at bounding box center [175, 259] width 46 height 9
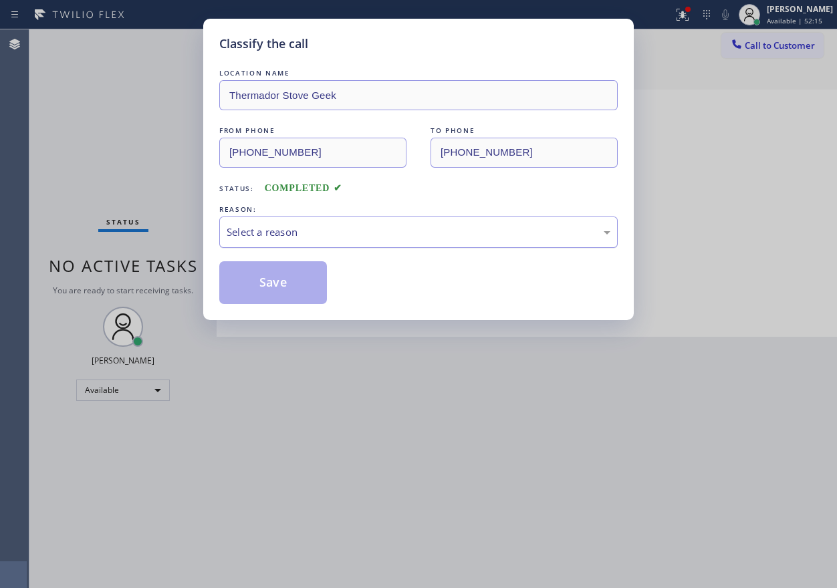
click at [328, 230] on div "Select a reason" at bounding box center [419, 232] width 384 height 15
click at [268, 291] on button "Save" at bounding box center [273, 282] width 108 height 43
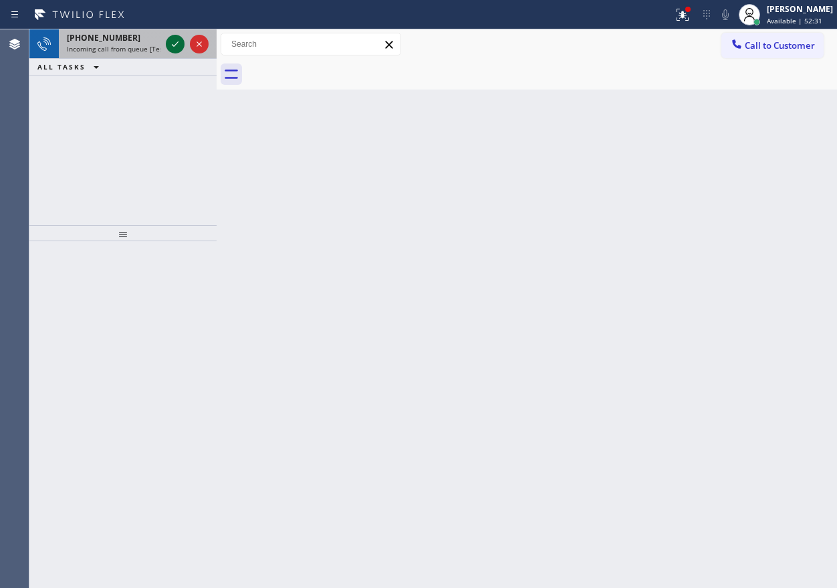
click at [176, 42] on icon at bounding box center [175, 44] width 16 height 16
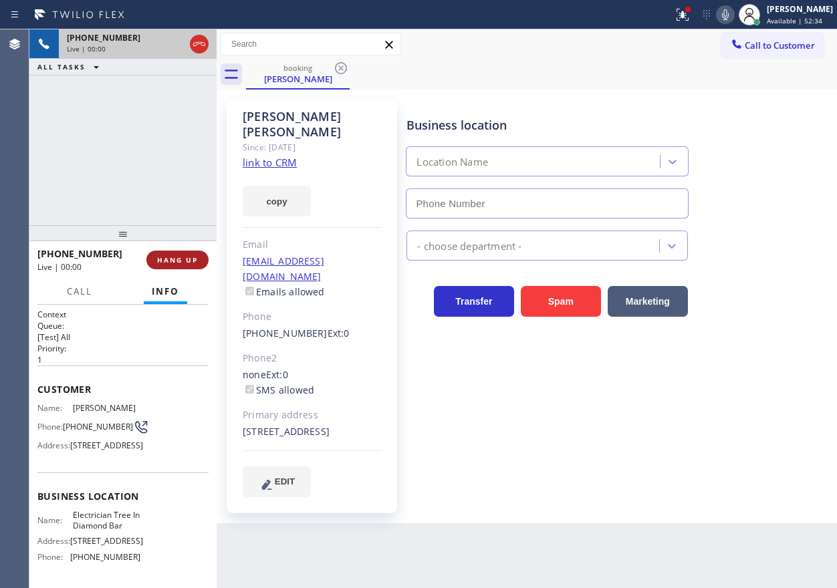
click at [180, 261] on span "HANG UP" at bounding box center [177, 259] width 41 height 9
type input "[PHONE_NUMBER]"
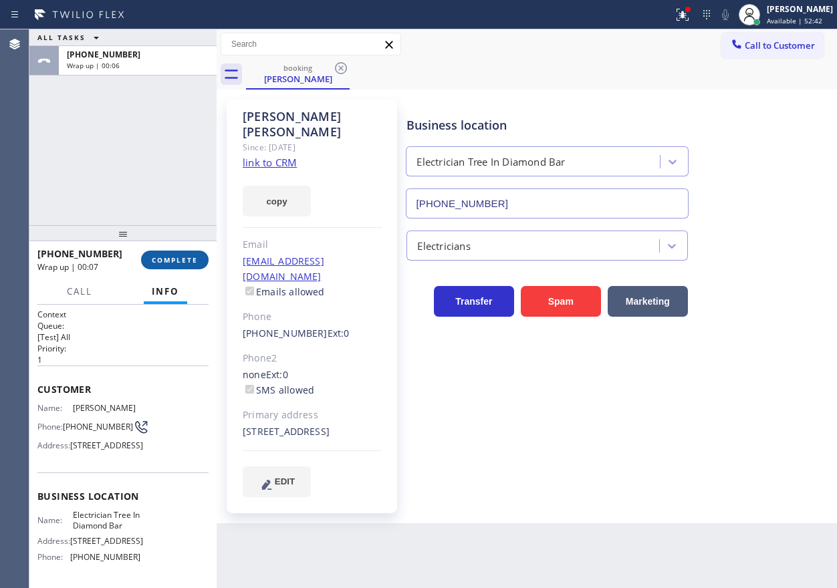
click at [167, 262] on span "COMPLETE" at bounding box center [175, 259] width 46 height 9
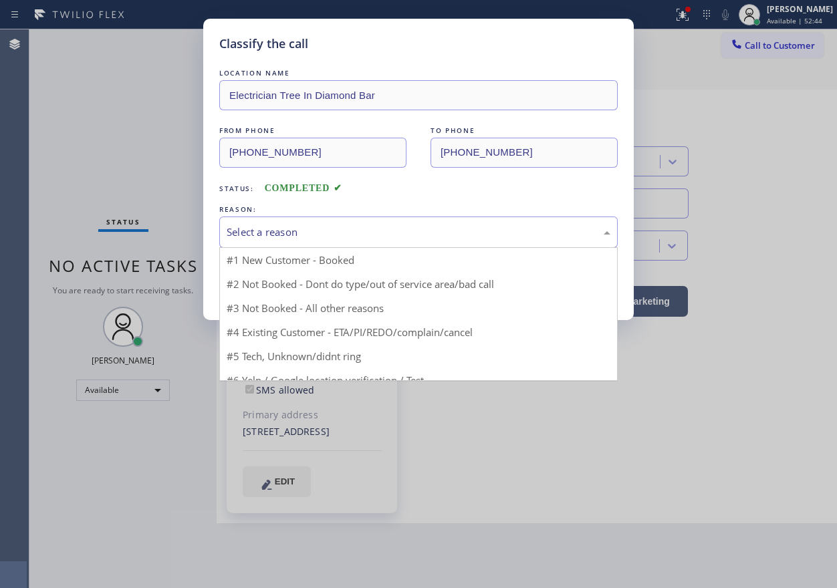
click at [281, 236] on div "Select a reason" at bounding box center [419, 232] width 384 height 15
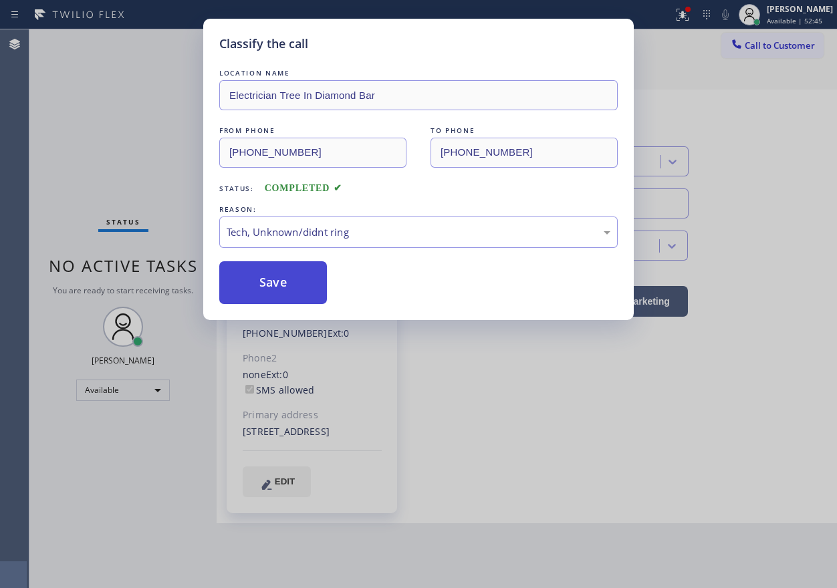
click at [263, 287] on button "Save" at bounding box center [273, 282] width 108 height 43
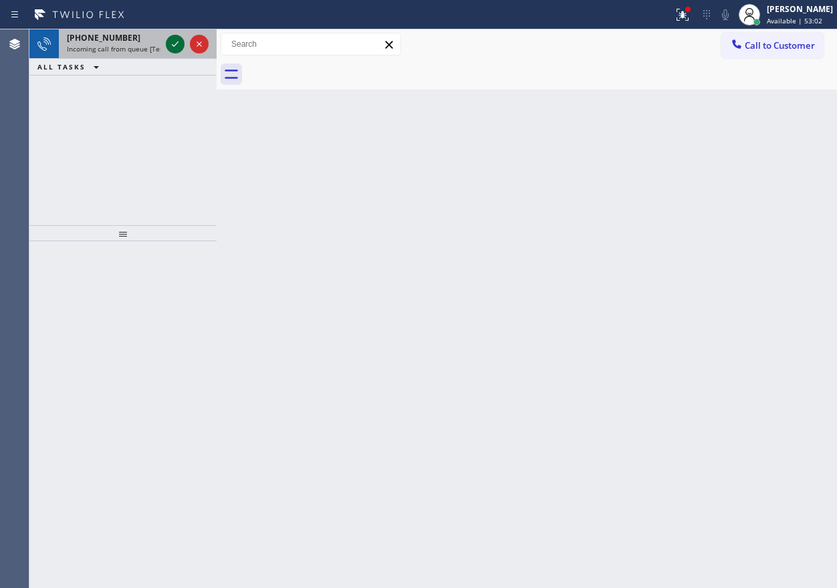
click at [178, 43] on icon at bounding box center [175, 44] width 16 height 16
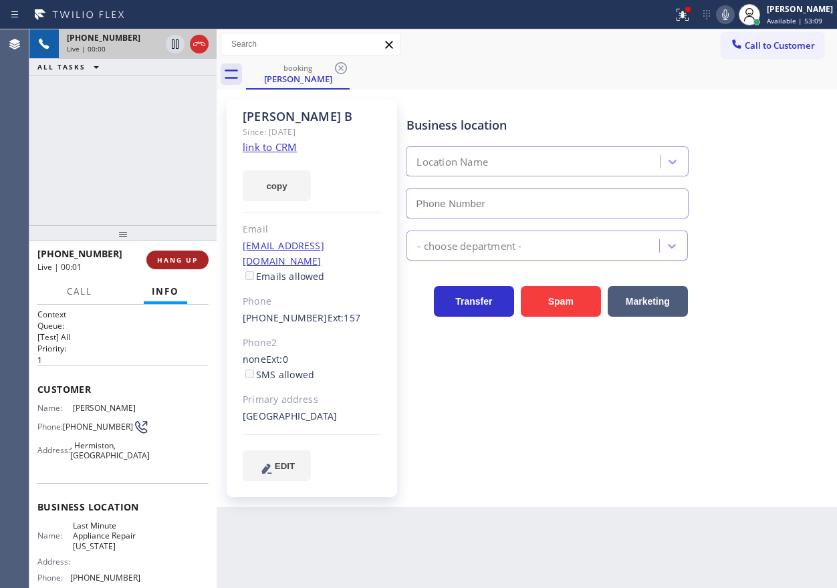
click at [190, 253] on button "HANG UP" at bounding box center [177, 260] width 62 height 19
type input "[PHONE_NUMBER]"
click at [188, 263] on span "HANG UP" at bounding box center [177, 259] width 41 height 9
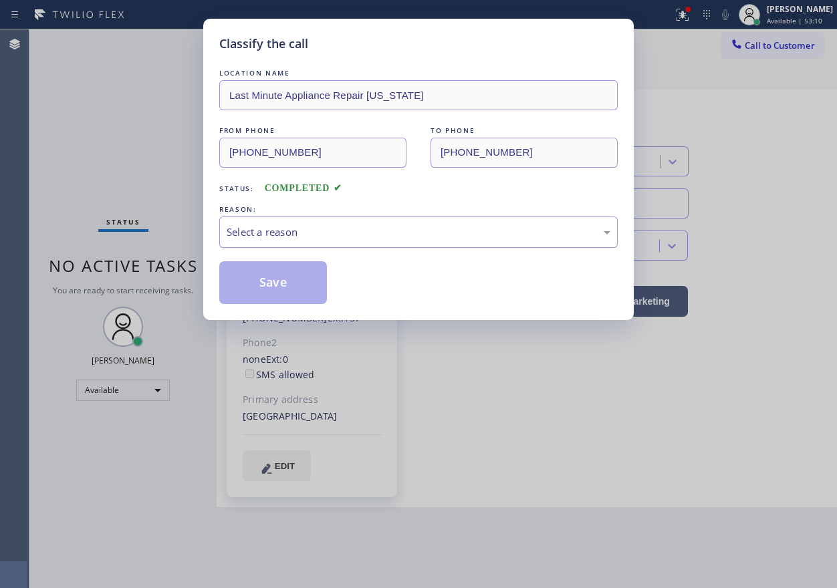
click at [326, 242] on div "Select a reason" at bounding box center [418, 232] width 398 height 31
click at [275, 289] on button "Save" at bounding box center [273, 282] width 108 height 43
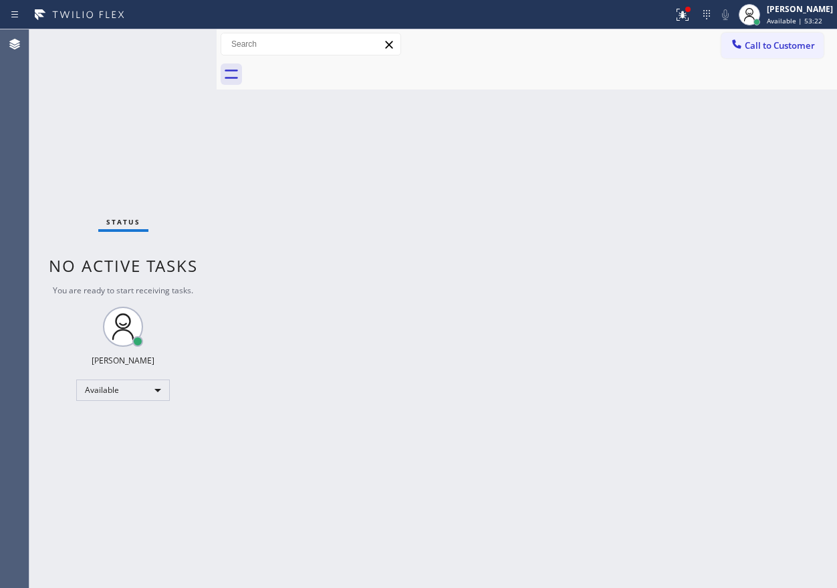
click at [737, 379] on div "Back to Dashboard Change Sender ID Customers Technicians Select a contact Outbo…" at bounding box center [527, 308] width 620 height 559
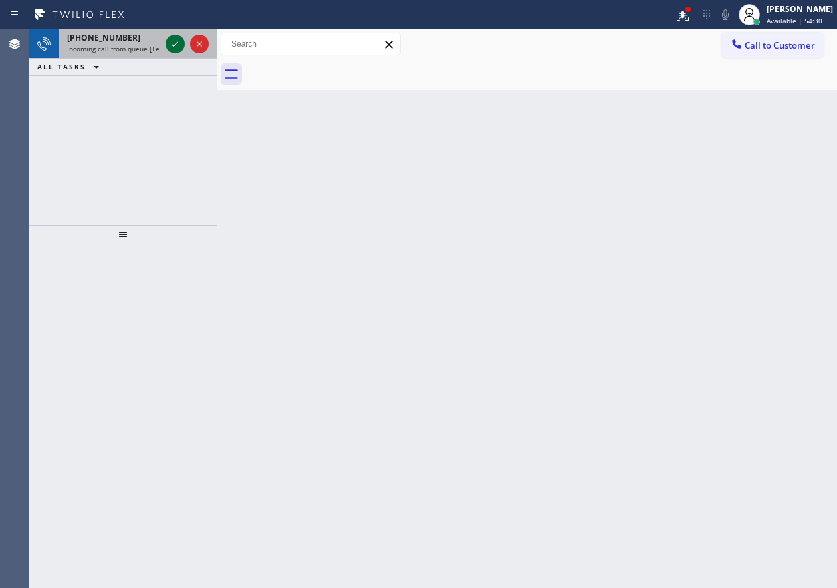
click at [172, 45] on icon at bounding box center [175, 43] width 7 height 5
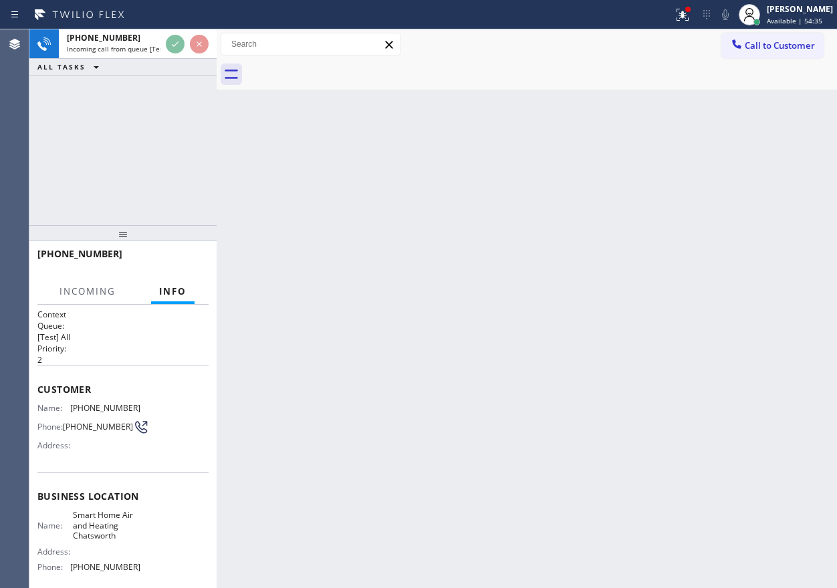
click at [521, 408] on div "Back to Dashboard Change Sender ID Customers Technicians Select a contact Outbo…" at bounding box center [527, 308] width 620 height 559
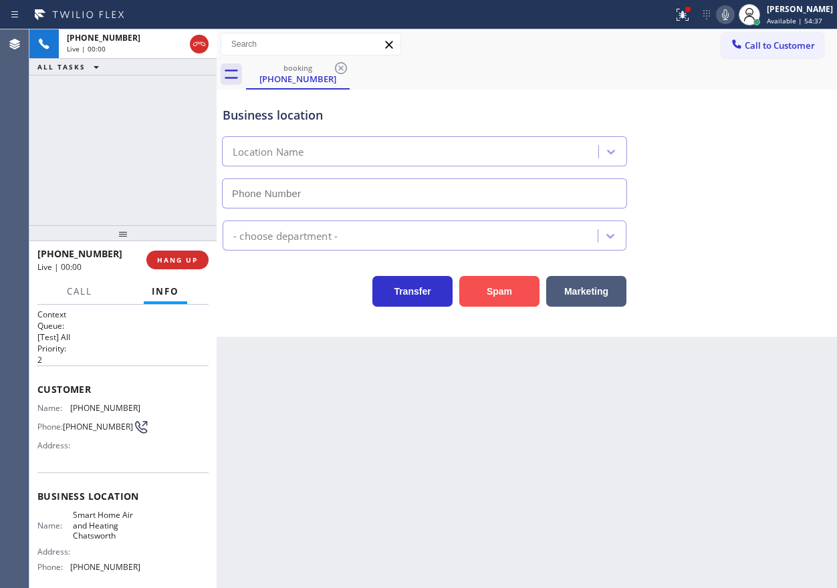
type input "[PHONE_NUMBER]"
click at [522, 279] on button "Spam" at bounding box center [499, 291] width 80 height 31
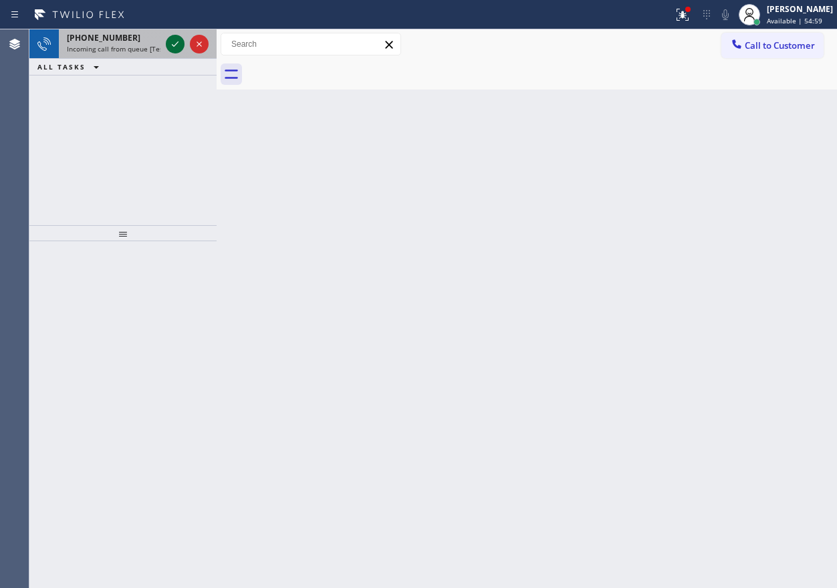
click at [180, 50] on icon at bounding box center [175, 44] width 16 height 16
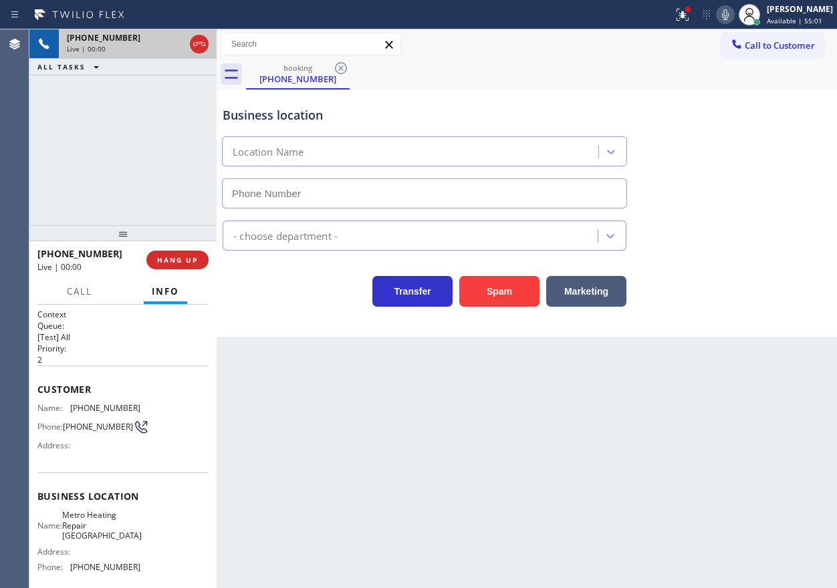
type input "[PHONE_NUMBER]"
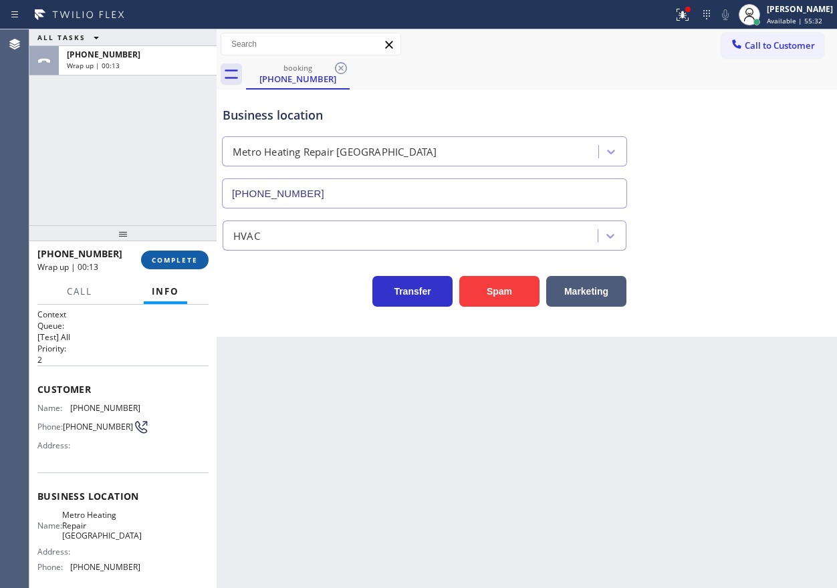
click at [192, 258] on span "COMPLETE" at bounding box center [175, 259] width 46 height 9
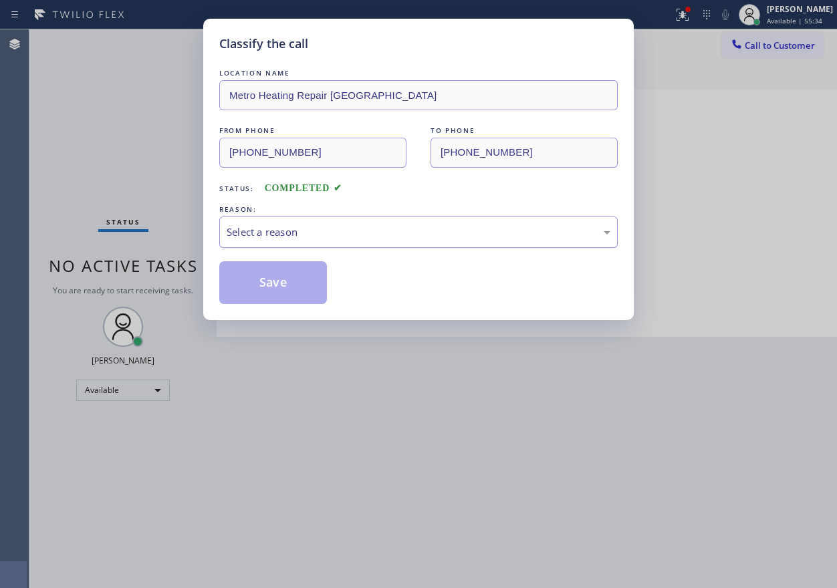
click at [294, 239] on div "Select a reason" at bounding box center [419, 232] width 384 height 15
click at [267, 284] on button "Save" at bounding box center [273, 282] width 108 height 43
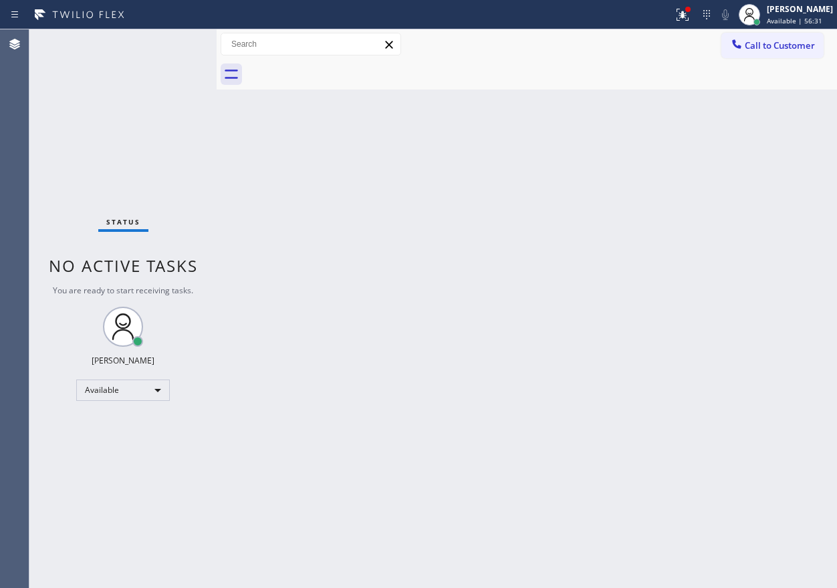
click at [696, 185] on div "Back to Dashboard Change Sender ID Customers Technicians Select a contact Outbo…" at bounding box center [527, 308] width 620 height 559
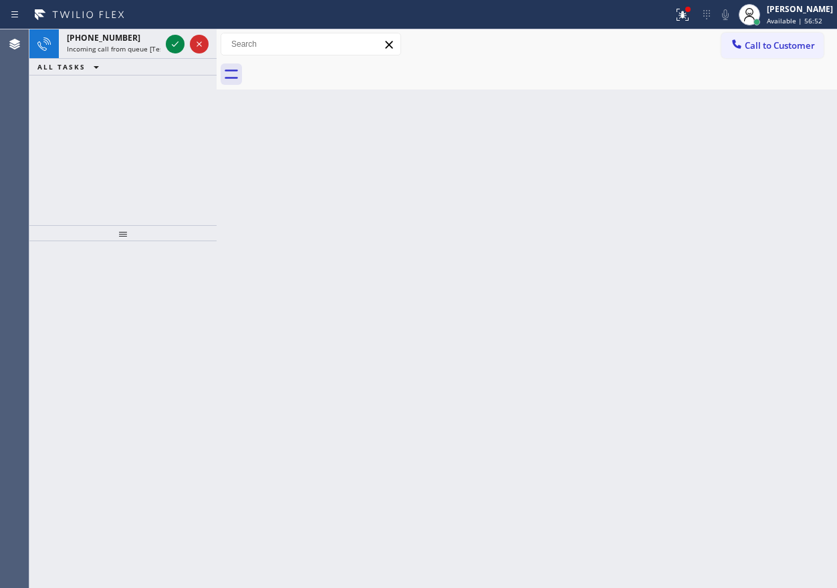
drag, startPoint x: 711, startPoint y: 390, endPoint x: 708, endPoint y: 363, distance: 26.9
click at [727, 384] on div "Back to Dashboard Change Sender ID Customers Technicians Select a contact Outbo…" at bounding box center [527, 308] width 620 height 559
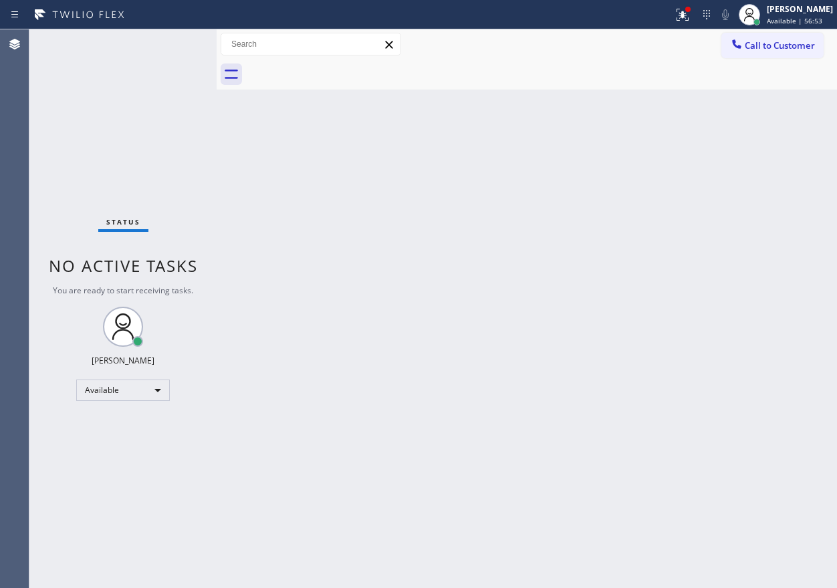
click at [177, 46] on div "Status No active tasks You are ready to start receiving tasks. [PERSON_NAME] Av…" at bounding box center [122, 308] width 187 height 559
click at [715, 330] on div "Back to Dashboard Change Sender ID Customers Technicians Select a contact Outbo…" at bounding box center [527, 308] width 620 height 559
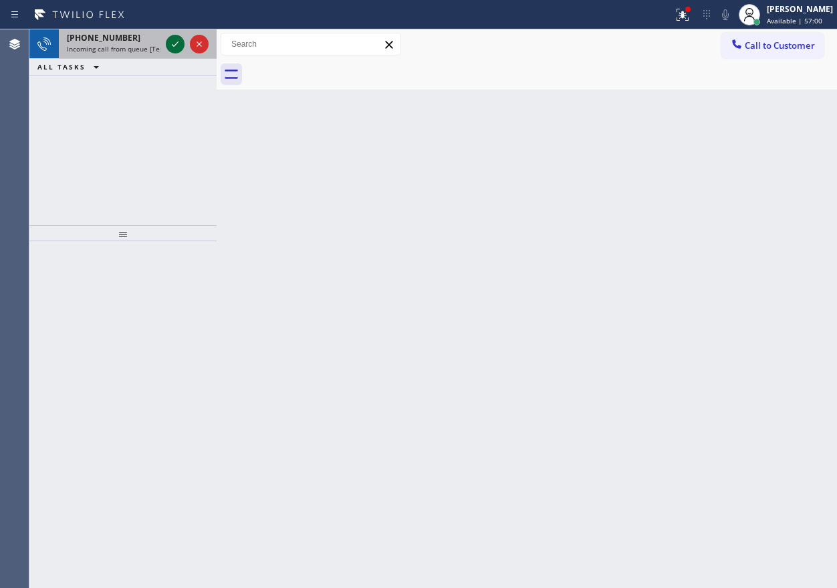
click at [173, 45] on icon at bounding box center [175, 44] width 16 height 16
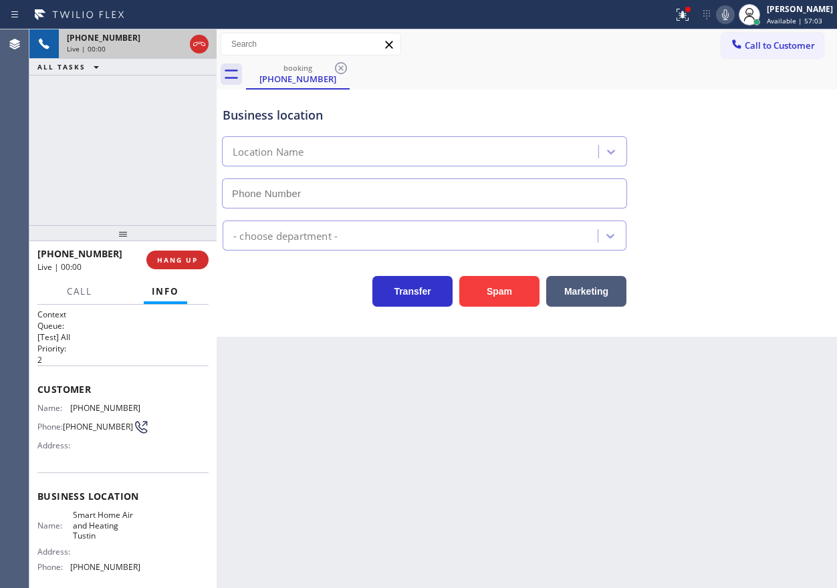
type input "[PHONE_NUMBER]"
click at [499, 288] on button "Spam" at bounding box center [499, 291] width 80 height 31
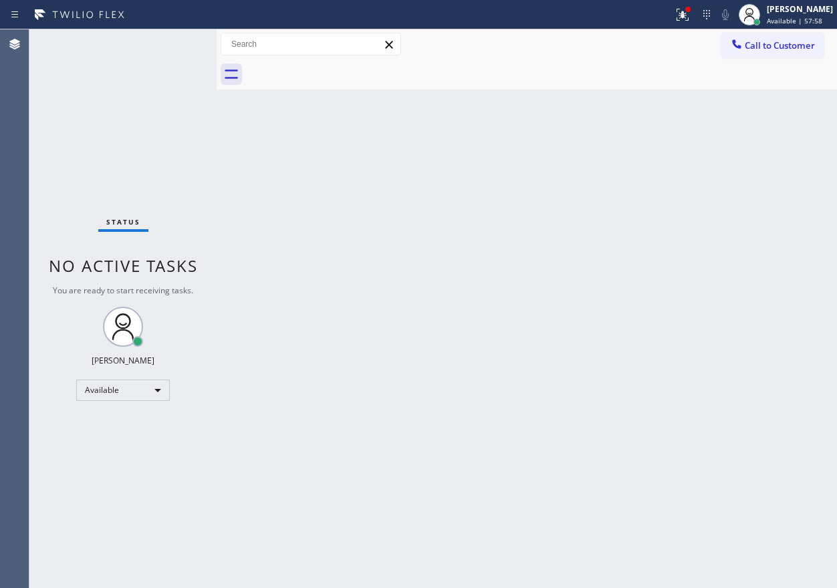
click at [770, 396] on div "Back to Dashboard Change Sender ID Customers Technicians Select a contact Outbo…" at bounding box center [527, 308] width 620 height 559
click at [172, 54] on div "Status No active tasks You are ready to start receiving tasks. [PERSON_NAME] Av…" at bounding box center [122, 308] width 187 height 559
click at [173, 41] on div "Status No active tasks You are ready to start receiving tasks. [PERSON_NAME] Av…" at bounding box center [122, 308] width 187 height 559
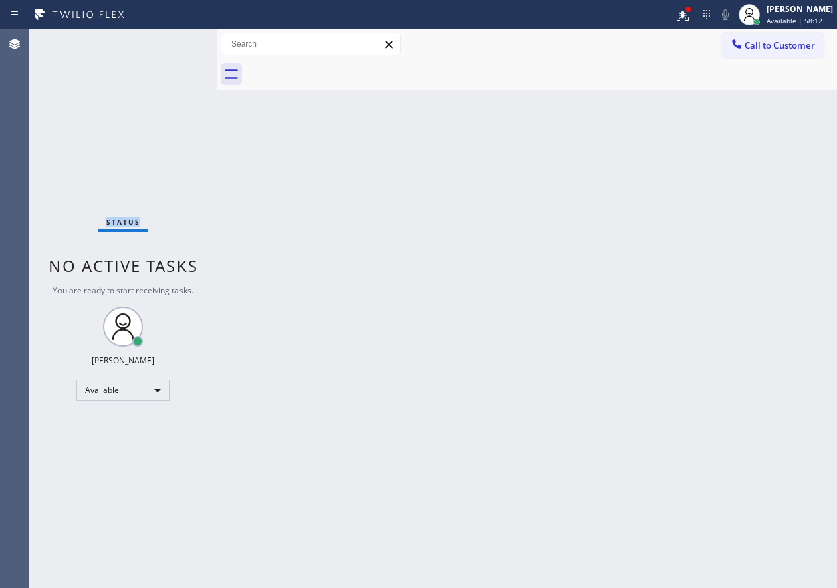
click at [173, 41] on div "Status No active tasks You are ready to start receiving tasks. [PERSON_NAME] Av…" at bounding box center [122, 308] width 187 height 559
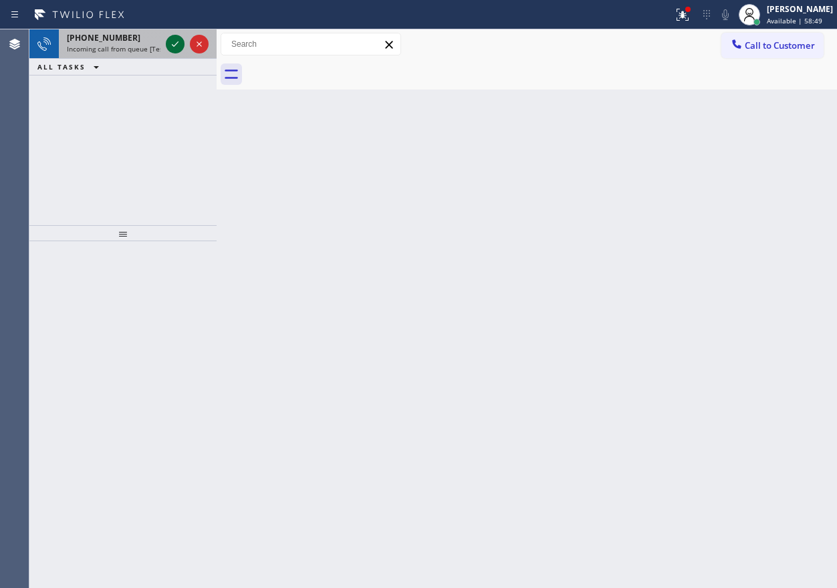
click at [170, 43] on icon at bounding box center [175, 44] width 16 height 16
click at [172, 39] on icon at bounding box center [175, 44] width 16 height 16
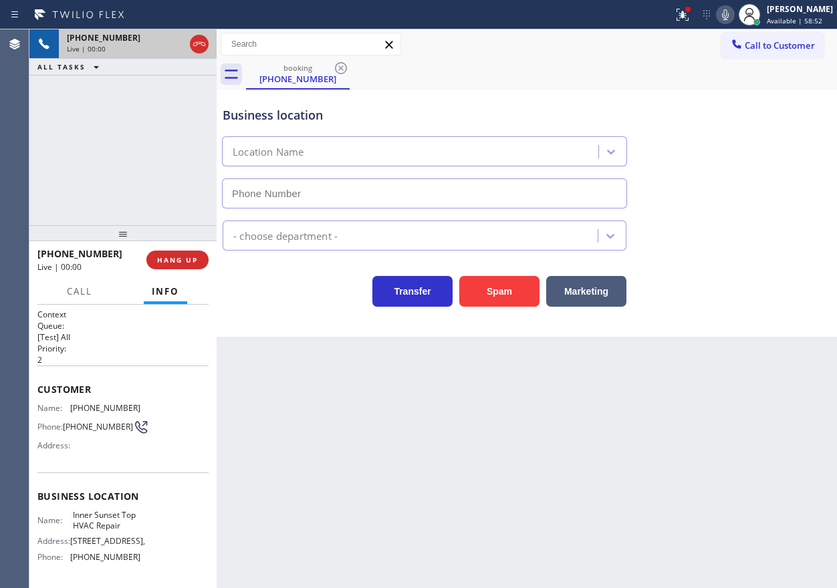
type input "[PHONE_NUMBER]"
click at [497, 290] on button "Spam" at bounding box center [499, 291] width 80 height 31
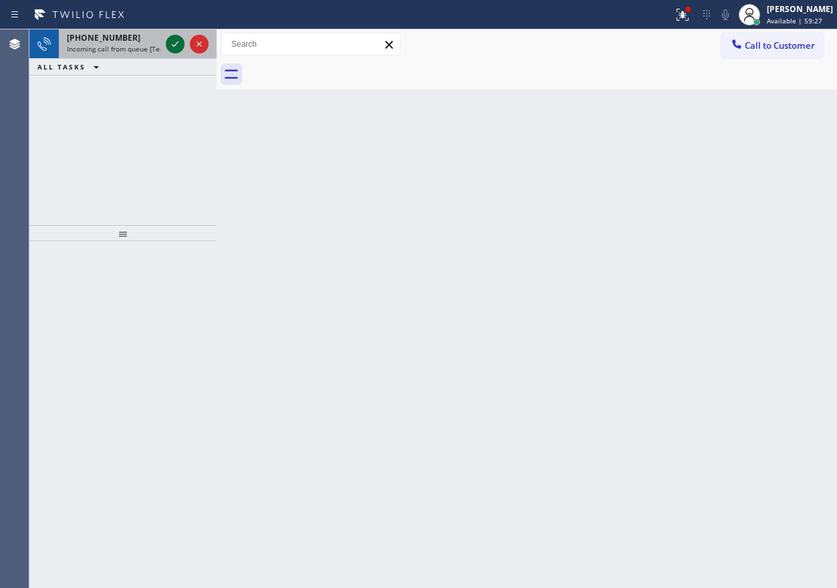
click at [178, 43] on icon at bounding box center [175, 44] width 16 height 16
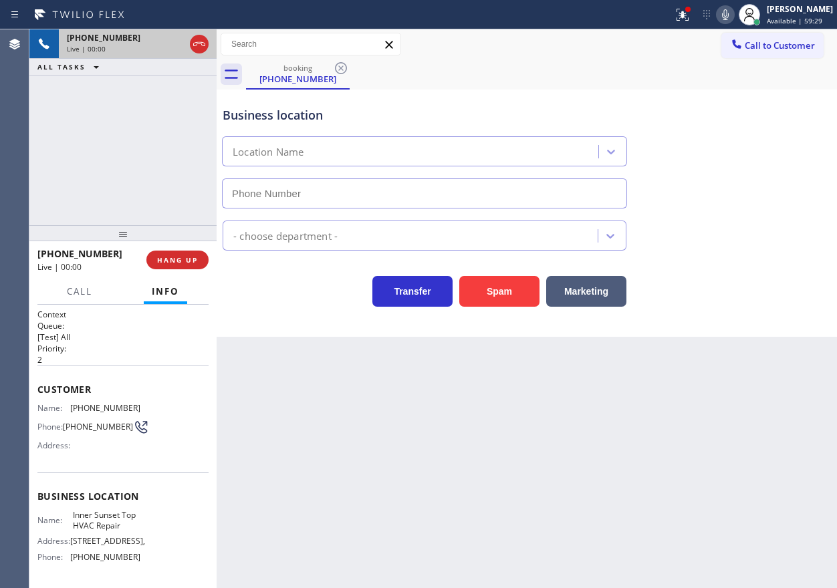
type input "[PHONE_NUMBER]"
click at [175, 261] on span "HANG UP" at bounding box center [177, 259] width 41 height 9
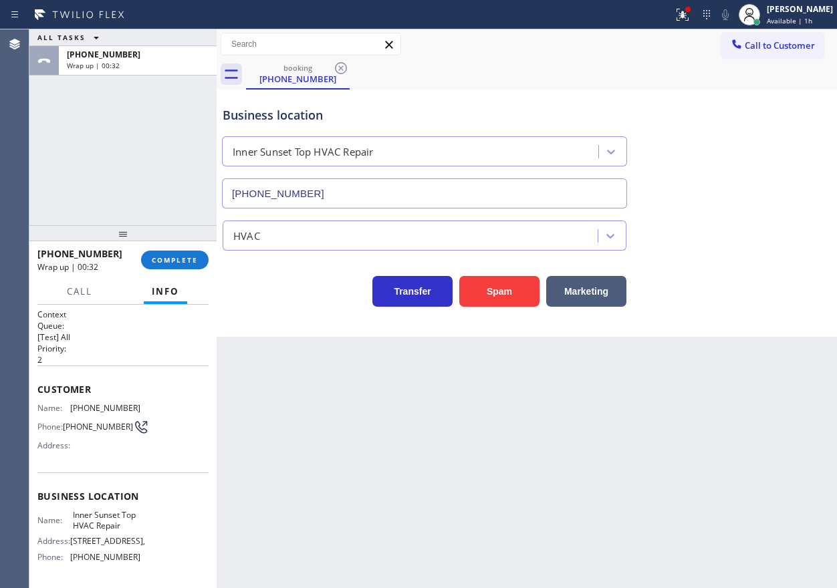
click at [758, 330] on div "Business location [GEOGRAPHIC_DATA] Top HVAC Repair [PHONE_NUMBER] HVAC Transfe…" at bounding box center [527, 213] width 620 height 247
click at [187, 261] on span "COMPLETE" at bounding box center [175, 259] width 46 height 9
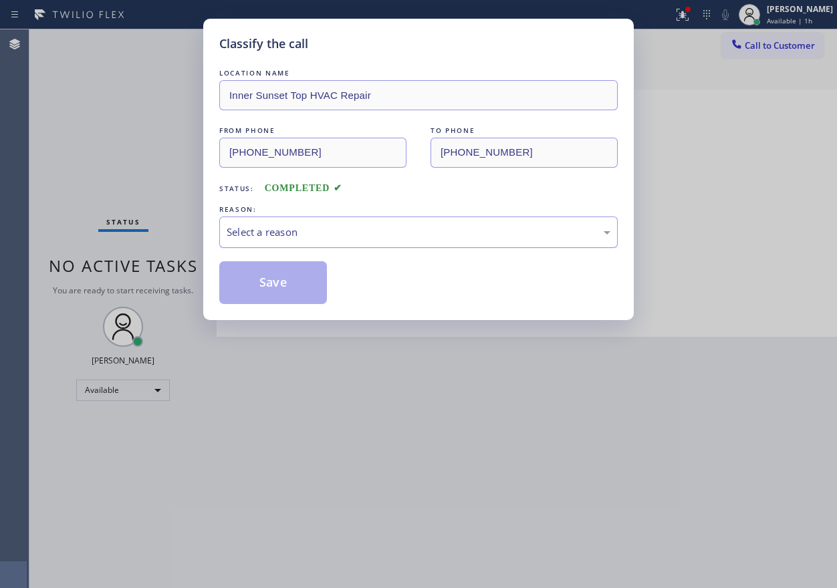
click at [329, 233] on div "Select a reason" at bounding box center [419, 232] width 384 height 15
click at [270, 277] on button "Save" at bounding box center [273, 282] width 108 height 43
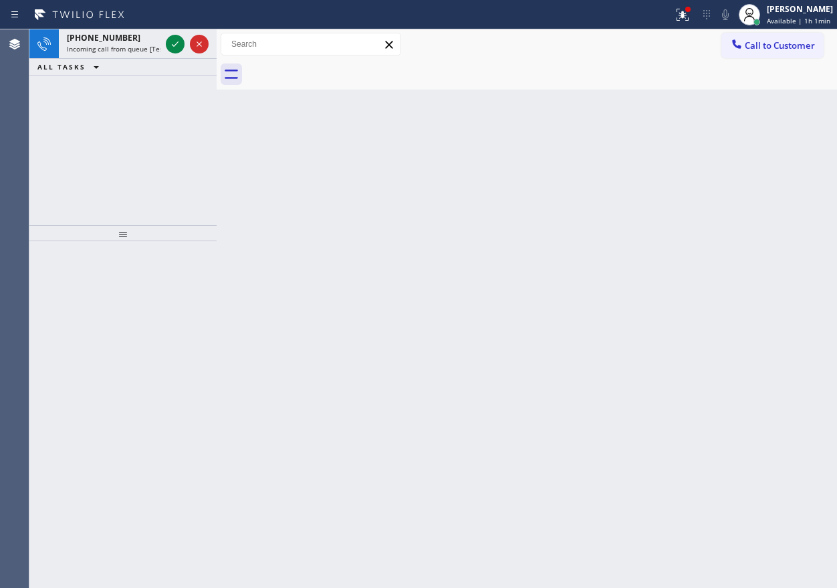
drag, startPoint x: 761, startPoint y: 344, endPoint x: 495, endPoint y: 222, distance: 292.5
click at [760, 344] on div "Back to Dashboard Change Sender ID Customers Technicians Select a contact Outbo…" at bounding box center [527, 308] width 620 height 559
click at [174, 44] on icon at bounding box center [175, 44] width 16 height 16
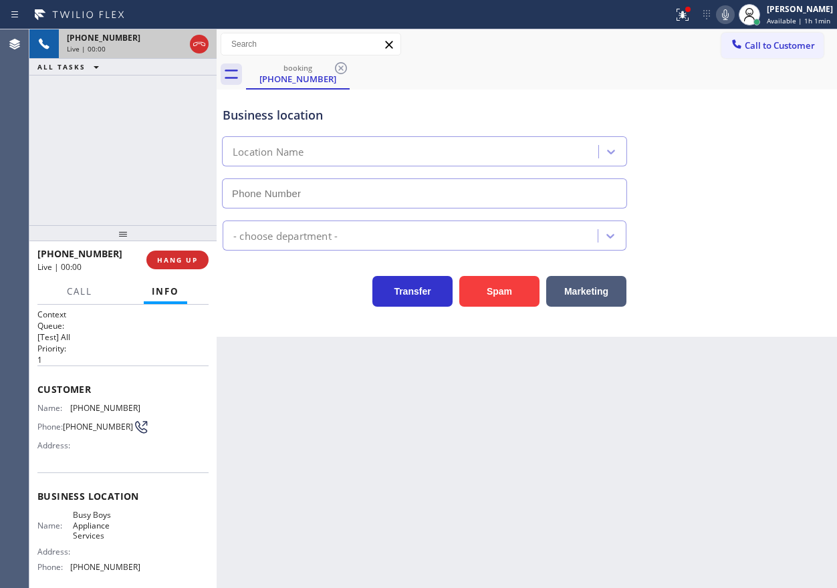
type input "[PHONE_NUMBER]"
click at [98, 539] on span "Busy Boys Appliance Services" at bounding box center [106, 525] width 67 height 31
click at [458, 190] on input "[PHONE_NUMBER]" at bounding box center [424, 193] width 405 height 30
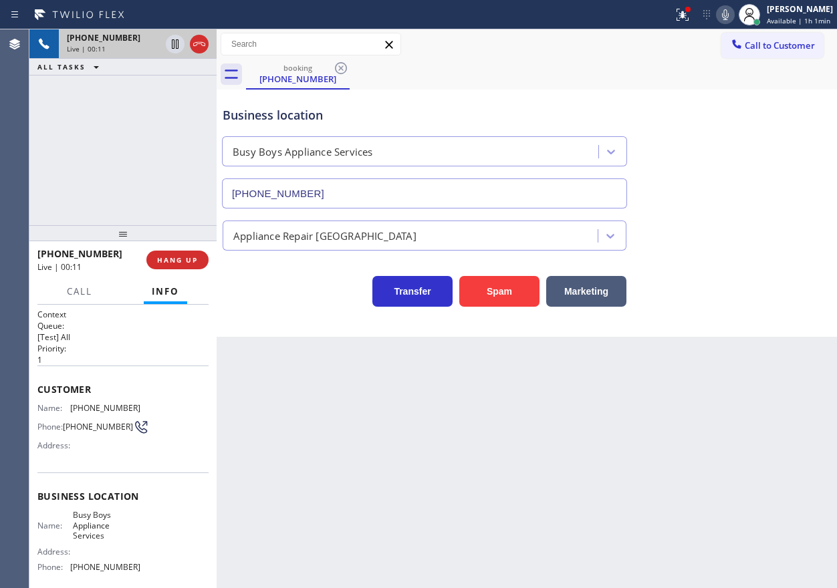
click at [458, 190] on input "[PHONE_NUMBER]" at bounding box center [424, 193] width 405 height 30
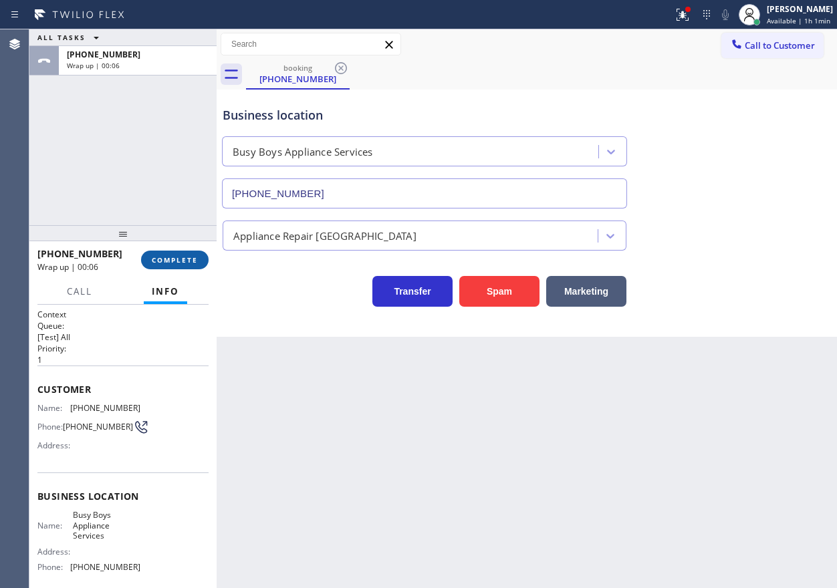
click at [168, 260] on span "COMPLETE" at bounding box center [175, 259] width 46 height 9
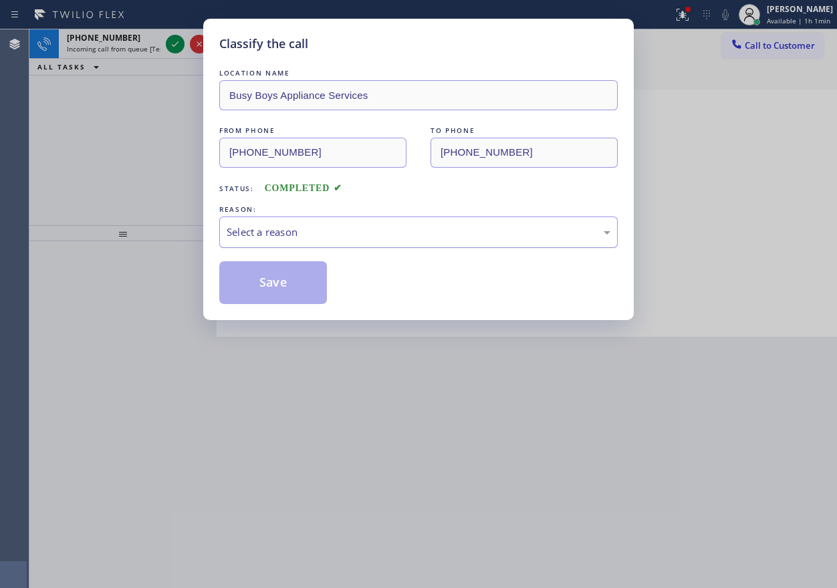
click at [358, 229] on div "Select a reason" at bounding box center [419, 232] width 384 height 15
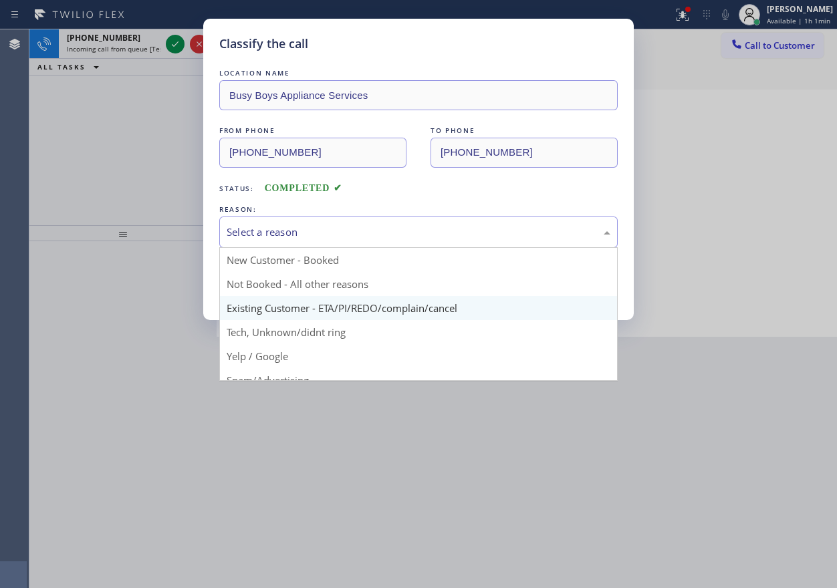
scroll to position [67, 0]
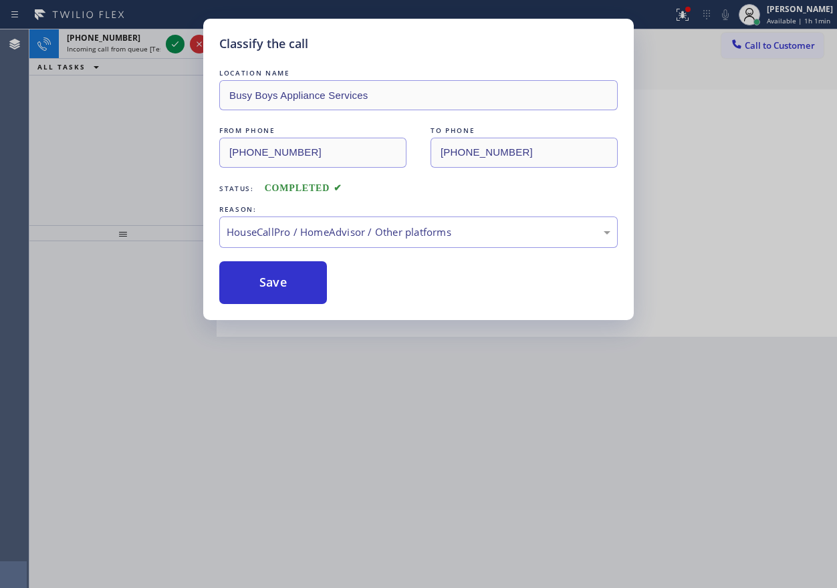
click at [293, 281] on button "Save" at bounding box center [273, 282] width 108 height 43
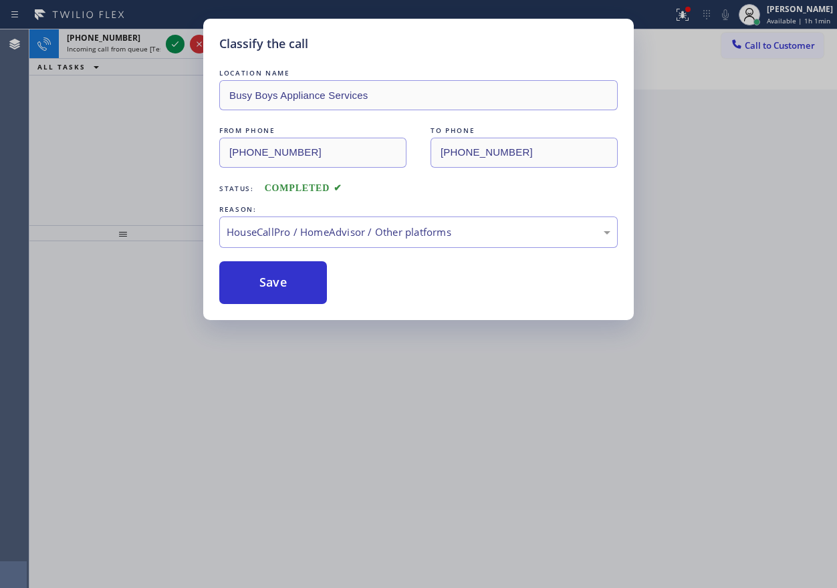
click at [142, 140] on div "Classify the call LOCATION NAME Busy Boys Appliance Services FROM PHONE [PHONE_…" at bounding box center [418, 294] width 837 height 588
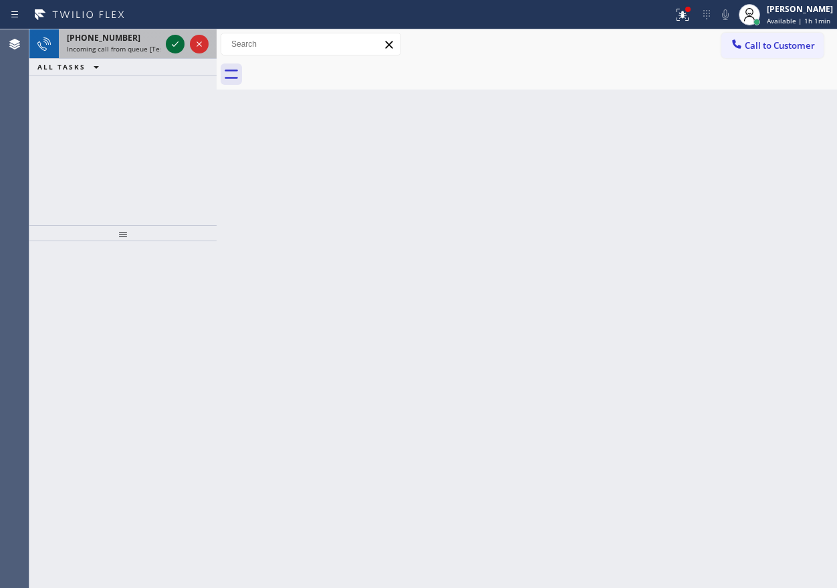
click at [173, 44] on icon at bounding box center [175, 44] width 16 height 16
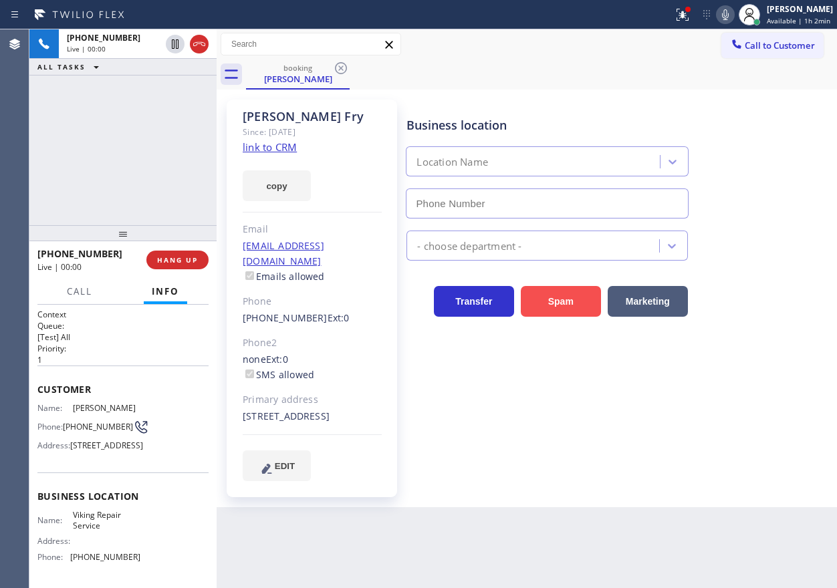
type input "[PHONE_NUMBER]"
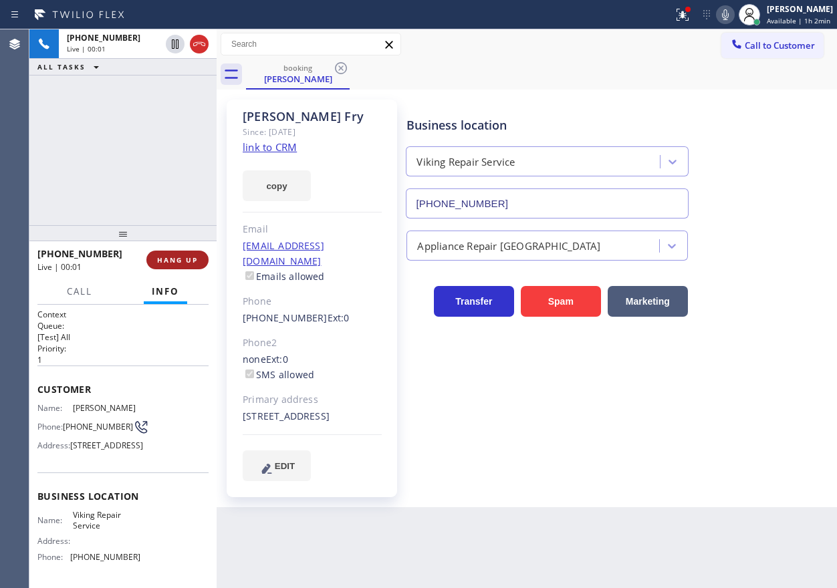
click at [165, 254] on button "HANG UP" at bounding box center [177, 260] width 62 height 19
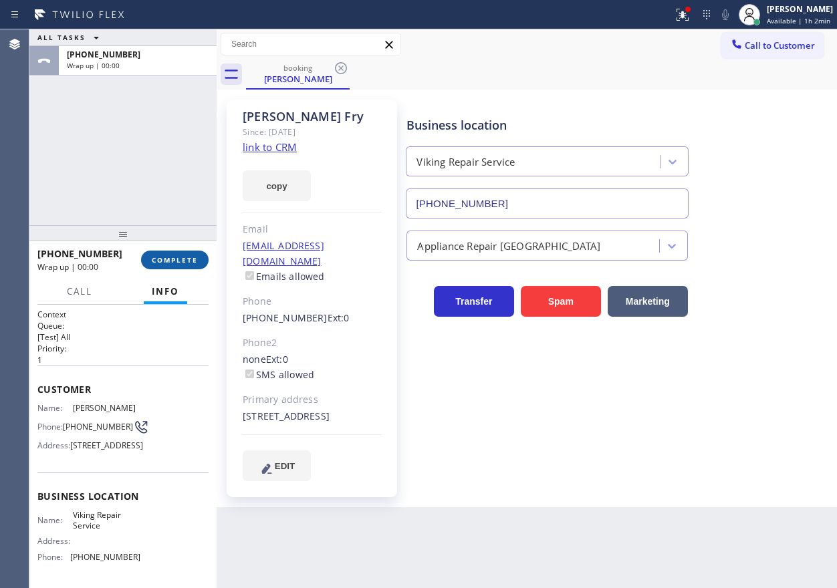
click at [165, 259] on span "COMPLETE" at bounding box center [175, 259] width 46 height 9
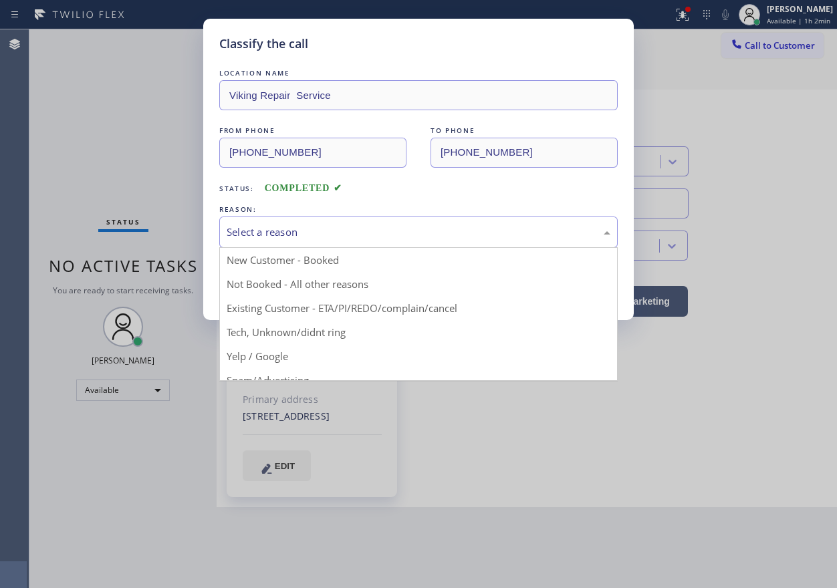
click at [298, 233] on div "Select a reason" at bounding box center [419, 232] width 384 height 15
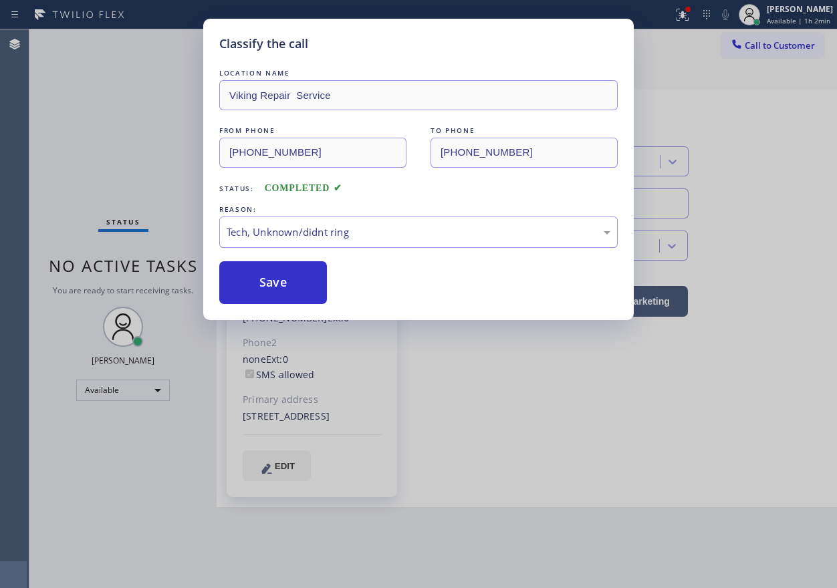
click at [271, 279] on button "Save" at bounding box center [273, 282] width 108 height 43
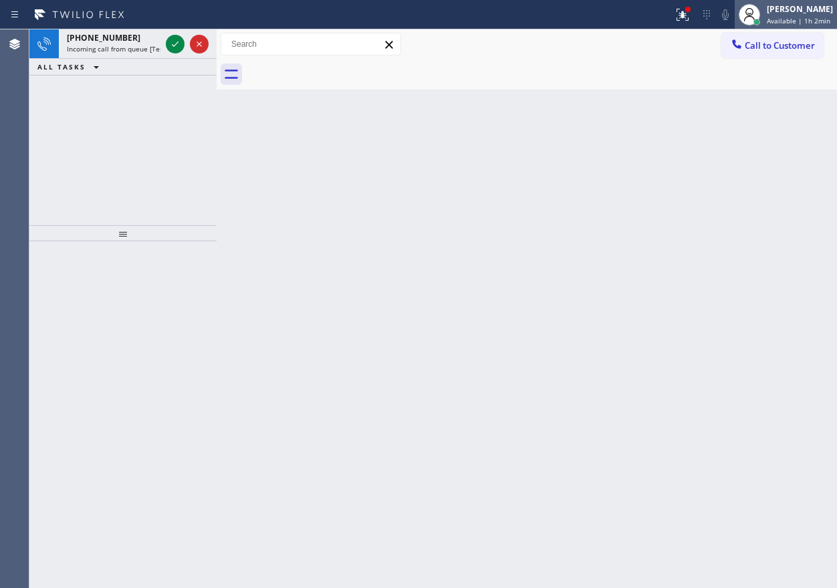
click at [811, 21] on span "Available | 1h 2min" at bounding box center [798, 20] width 63 height 9
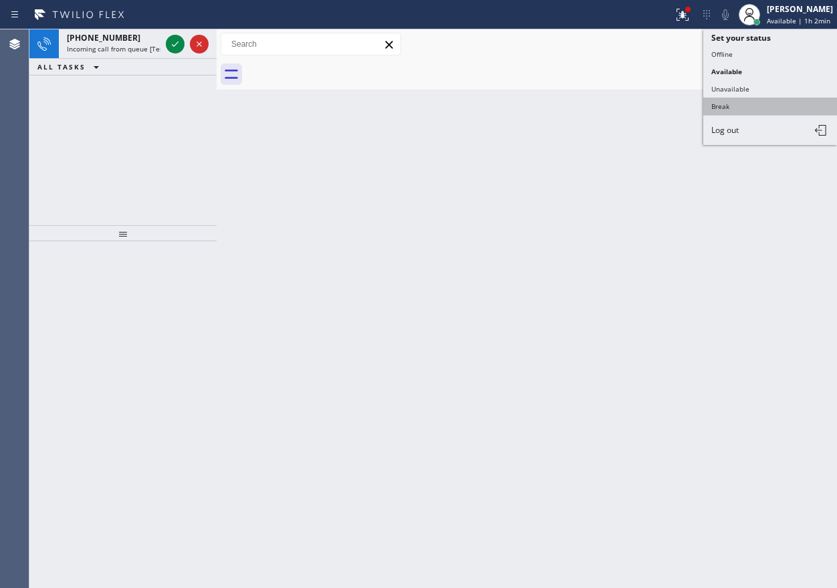
click at [728, 98] on button "Break" at bounding box center [770, 106] width 134 height 17
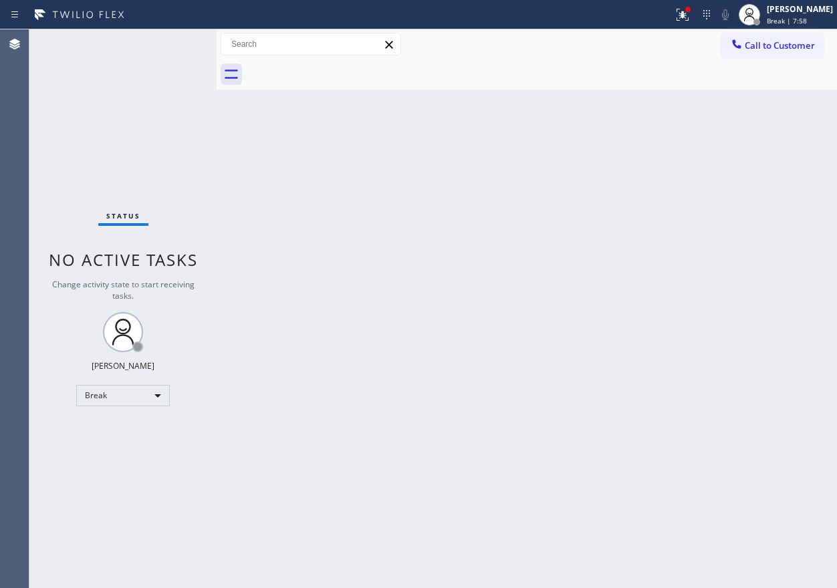
click at [726, 215] on div "Back to Dashboard Change Sender ID Customers Technicians Select a contact Outbo…" at bounding box center [527, 308] width 620 height 559
click at [690, 13] on icon at bounding box center [682, 15] width 16 height 16
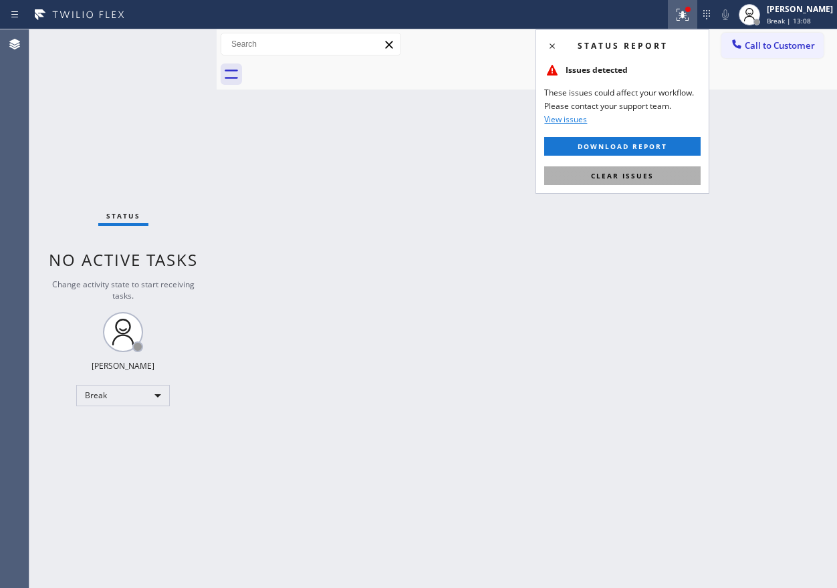
click at [679, 177] on button "Clear issues" at bounding box center [622, 175] width 156 height 19
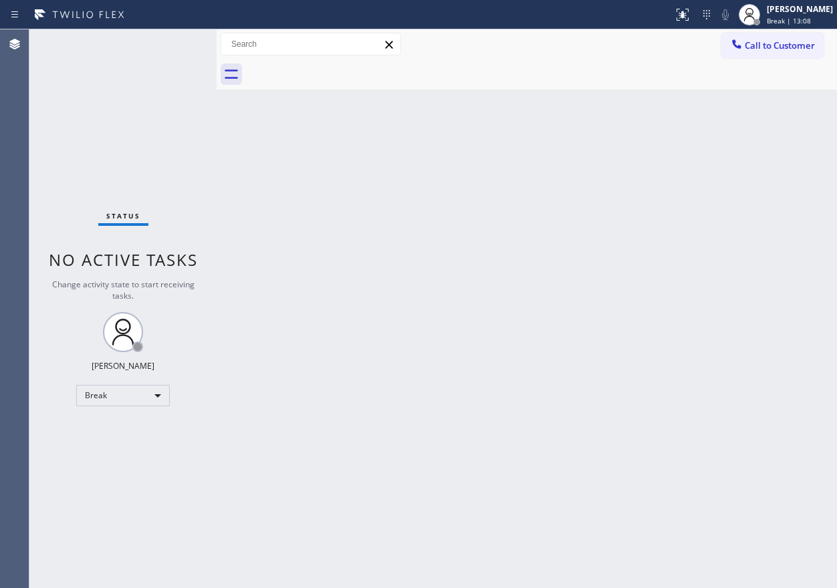
click at [405, 180] on div "Back to Dashboard Change Sender ID Customers Technicians Select a contact Outbo…" at bounding box center [527, 308] width 620 height 559
click at [805, 15] on div "[PERSON_NAME] Break | 14:02" at bounding box center [800, 14] width 73 height 23
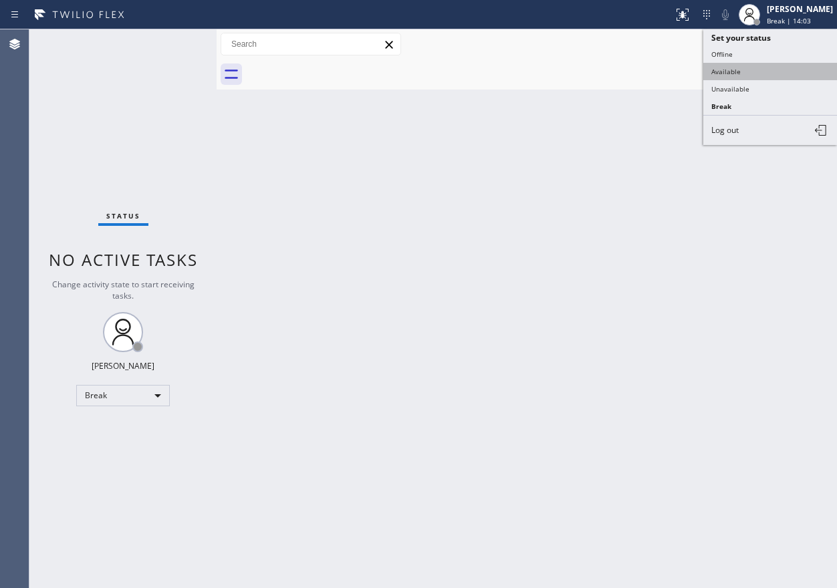
click at [771, 77] on button "Available" at bounding box center [770, 71] width 134 height 17
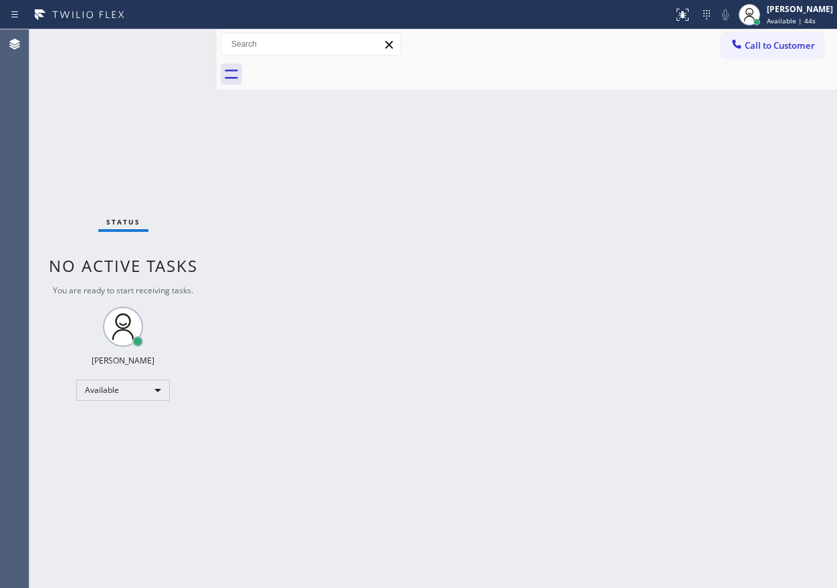
click at [732, 233] on div "Back to Dashboard Change Sender ID Customers Technicians Select a contact Outbo…" at bounding box center [527, 308] width 620 height 559
click at [662, 245] on div "Back to Dashboard Change Sender ID Customers Technicians Select a contact Outbo…" at bounding box center [527, 308] width 620 height 559
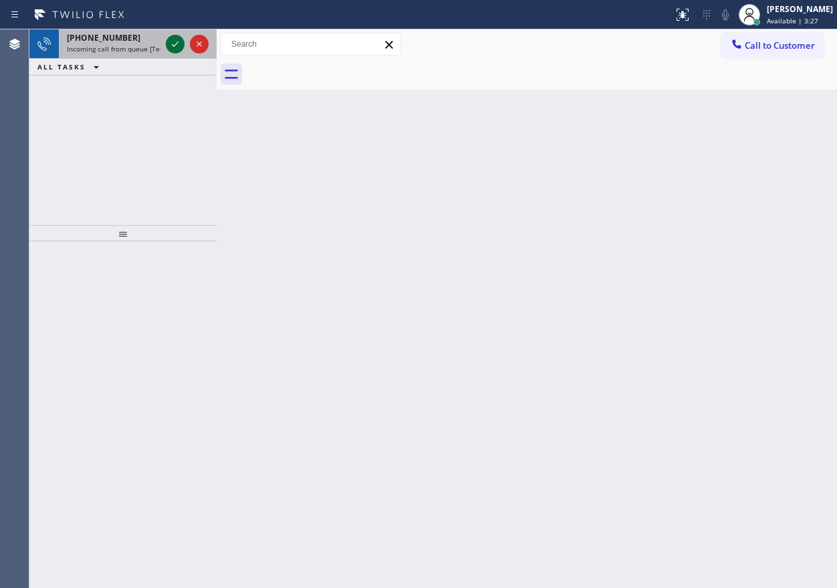
click at [168, 43] on icon at bounding box center [175, 44] width 16 height 16
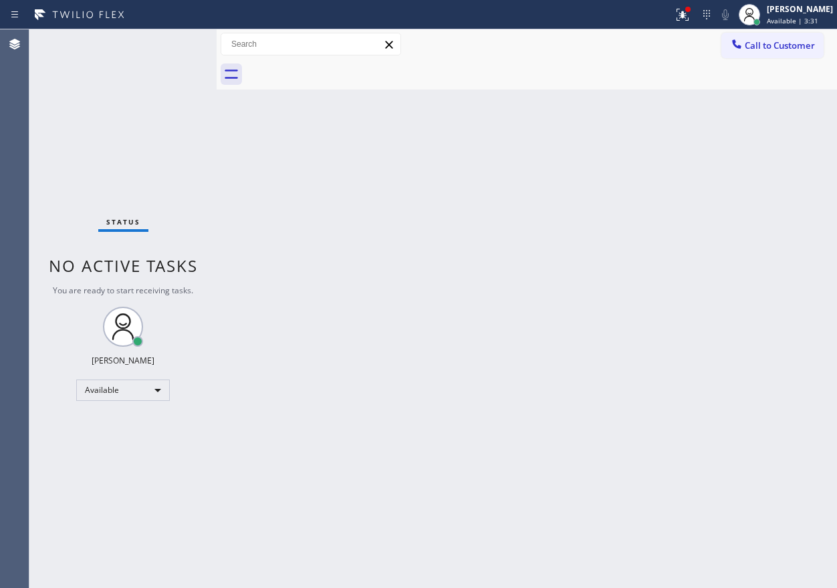
drag, startPoint x: 688, startPoint y: 146, endPoint x: 723, endPoint y: 142, distance: 35.7
click at [692, 146] on div "Back to Dashboard Change Sender ID Customers Technicians Select a contact Outbo…" at bounding box center [527, 308] width 620 height 559
click at [690, 7] on icon at bounding box center [682, 15] width 16 height 16
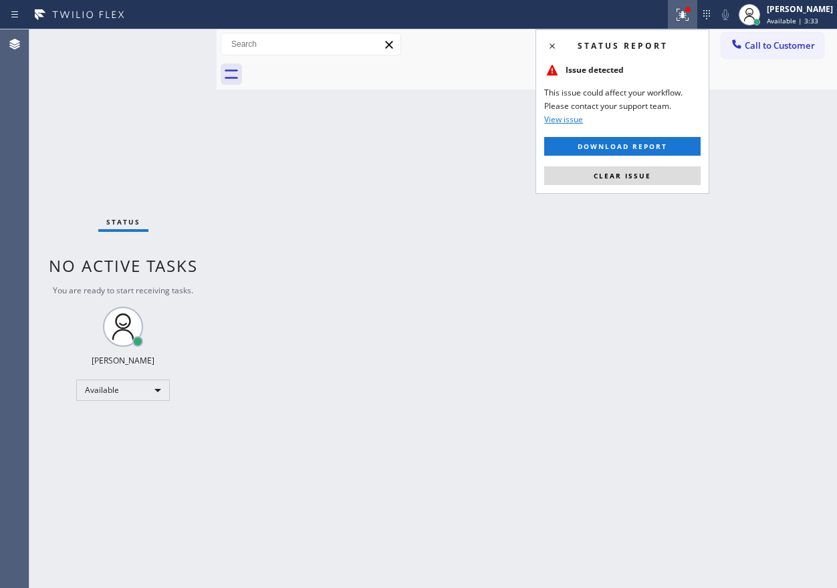
click at [661, 170] on button "Clear issue" at bounding box center [622, 175] width 156 height 19
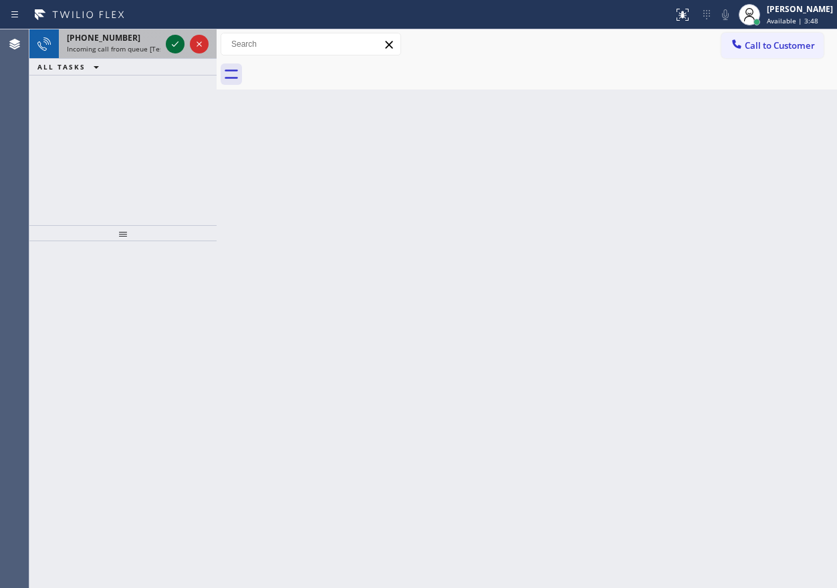
click at [174, 44] on icon at bounding box center [175, 44] width 16 height 16
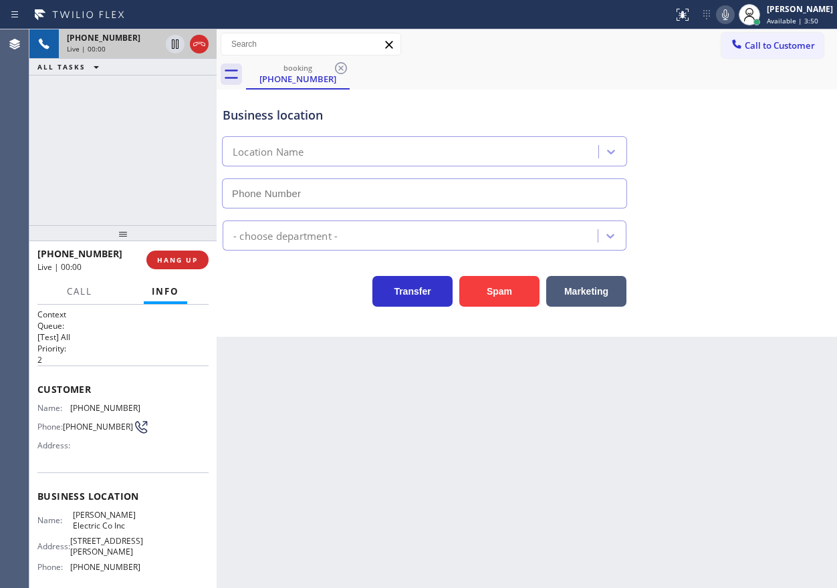
type input "[PHONE_NUMBER]"
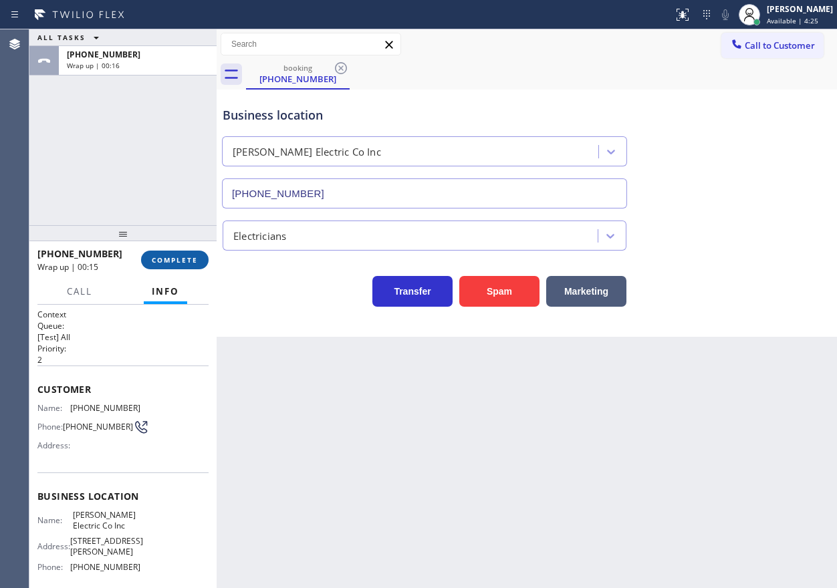
click at [188, 256] on div "[PHONE_NUMBER] Wrap up | 00:15 COMPLETE" at bounding box center [122, 260] width 171 height 35
click at [188, 256] on span "COMPLETE" at bounding box center [175, 259] width 46 height 9
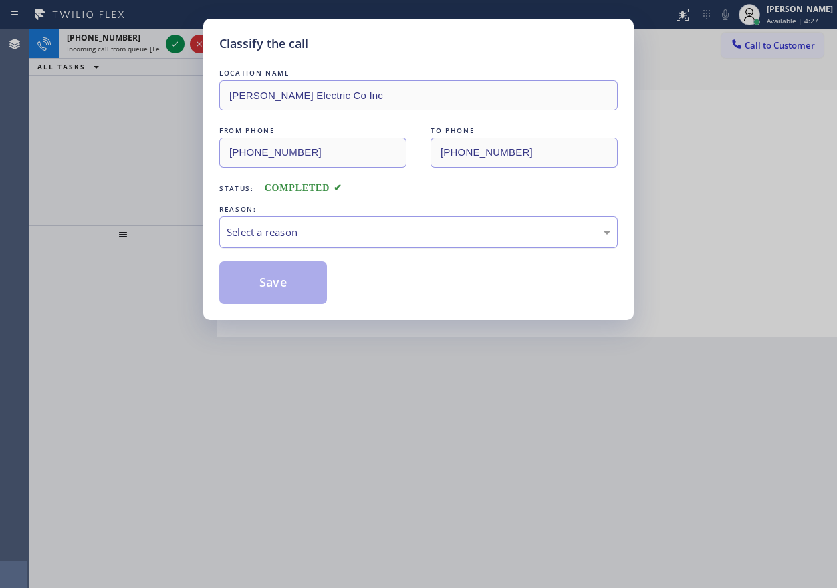
click at [379, 232] on div "Select a reason" at bounding box center [419, 232] width 384 height 15
drag, startPoint x: 293, startPoint y: 286, endPoint x: 236, endPoint y: 10, distance: 281.8
click at [293, 285] on button "Save" at bounding box center [273, 282] width 108 height 43
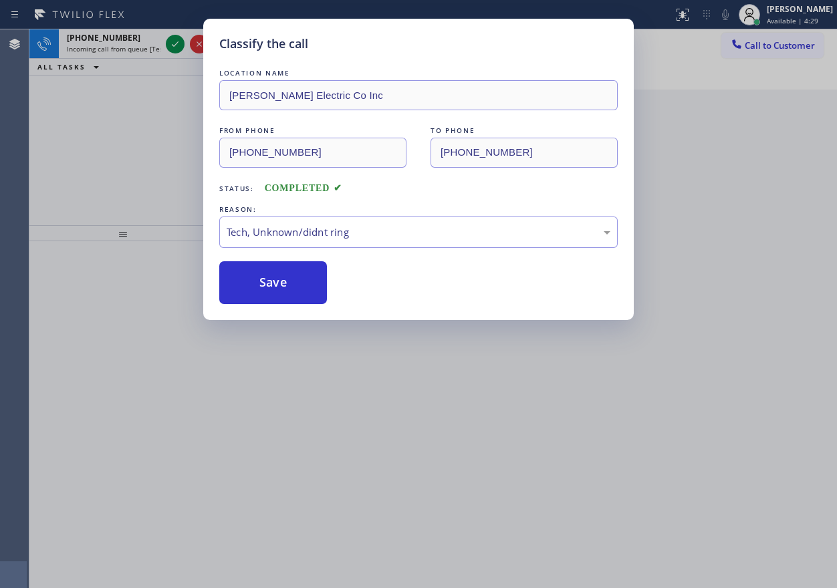
click at [166, 41] on div "Classify the call LOCATION NAME Top Brooklyn HVAC Repair FROM PHONE [PHONE_NUMB…" at bounding box center [432, 308] width 807 height 559
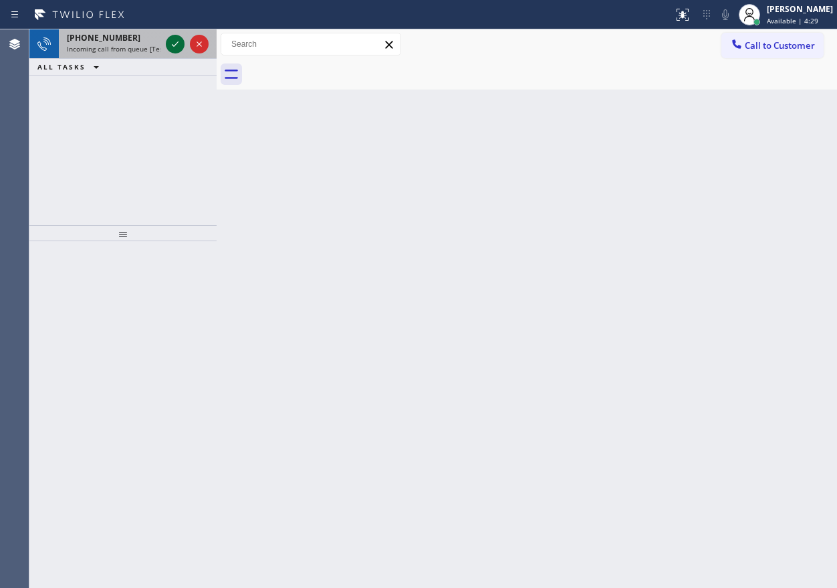
click at [170, 42] on icon at bounding box center [175, 44] width 16 height 16
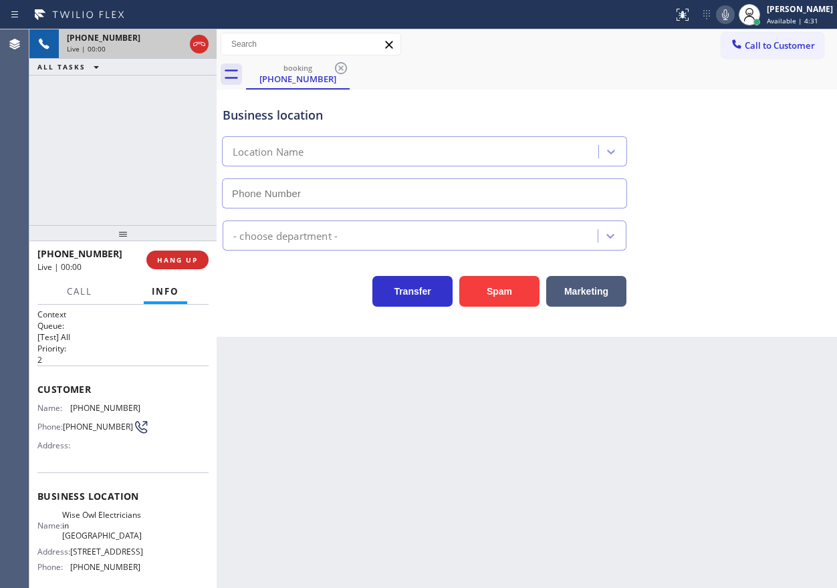
type input "[PHONE_NUMBER]"
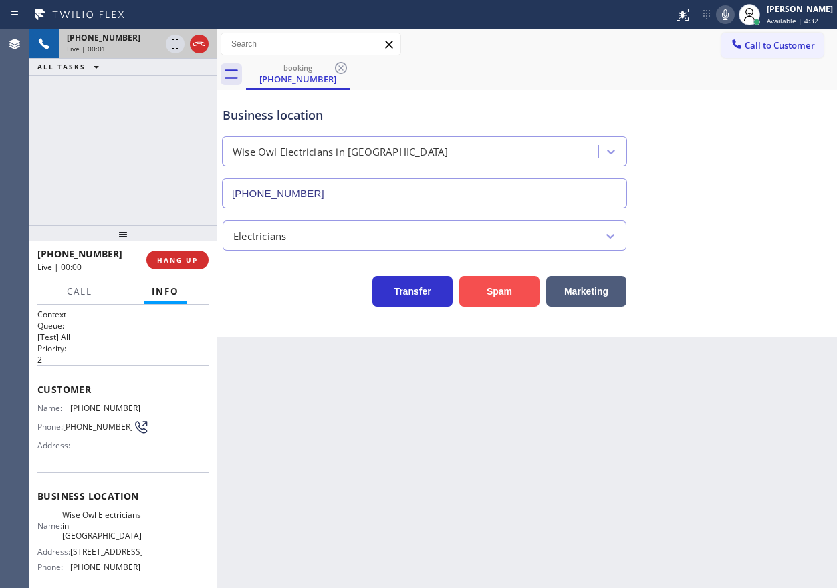
click at [505, 282] on button "Spam" at bounding box center [499, 291] width 80 height 31
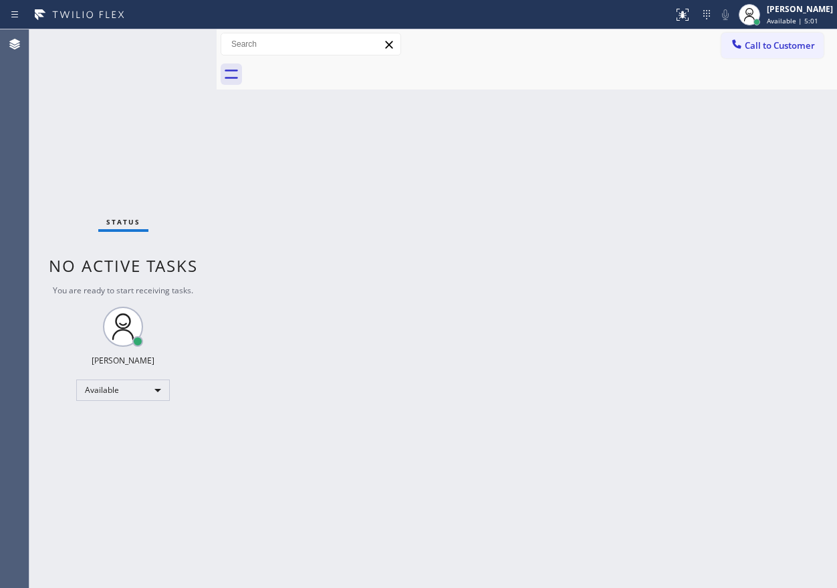
click at [664, 301] on div "Back to Dashboard Change Sender ID Customers Technicians Select a contact Outbo…" at bounding box center [527, 308] width 620 height 559
click at [715, 245] on div "Back to Dashboard Change Sender ID Customers Technicians Select a contact Outbo…" at bounding box center [527, 308] width 620 height 559
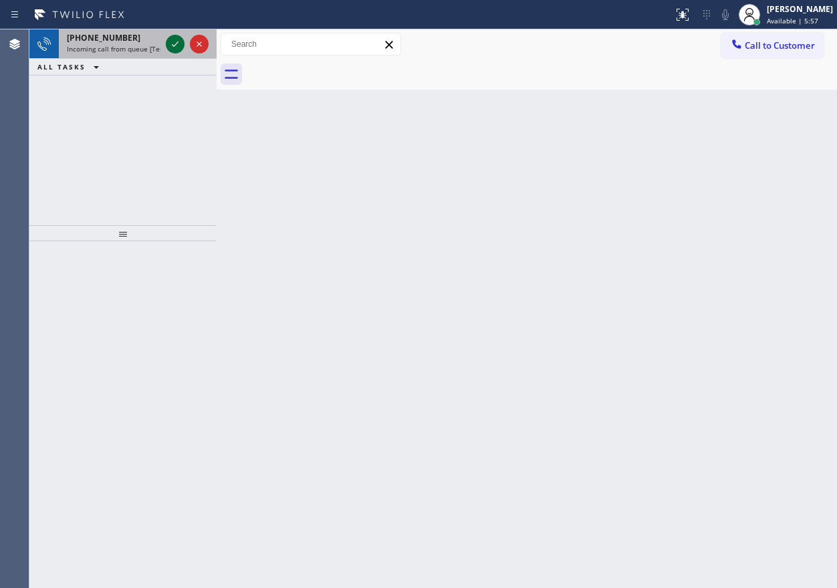
click at [172, 47] on icon at bounding box center [175, 44] width 16 height 16
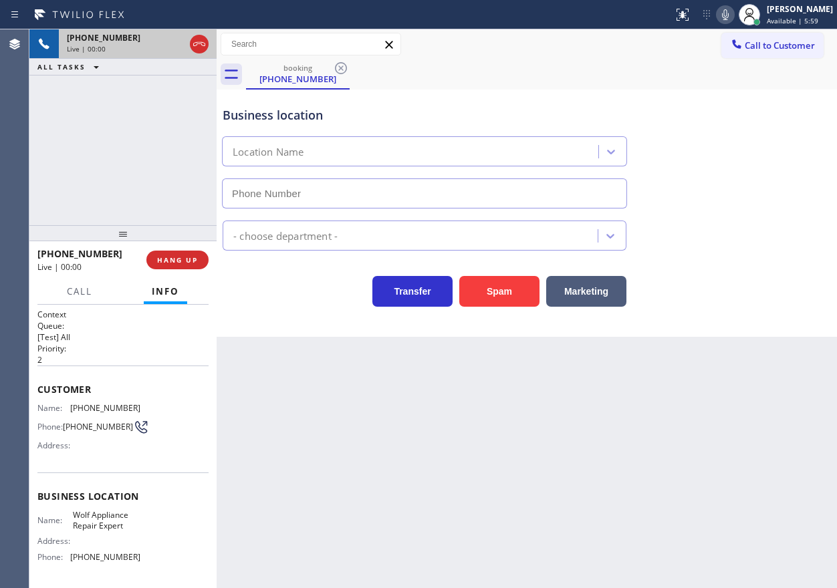
type input "[PHONE_NUMBER]"
click at [118, 519] on span "Wolf Appliance Repair Expert" at bounding box center [106, 520] width 67 height 21
click at [396, 195] on input "[PHONE_NUMBER]" at bounding box center [424, 193] width 405 height 30
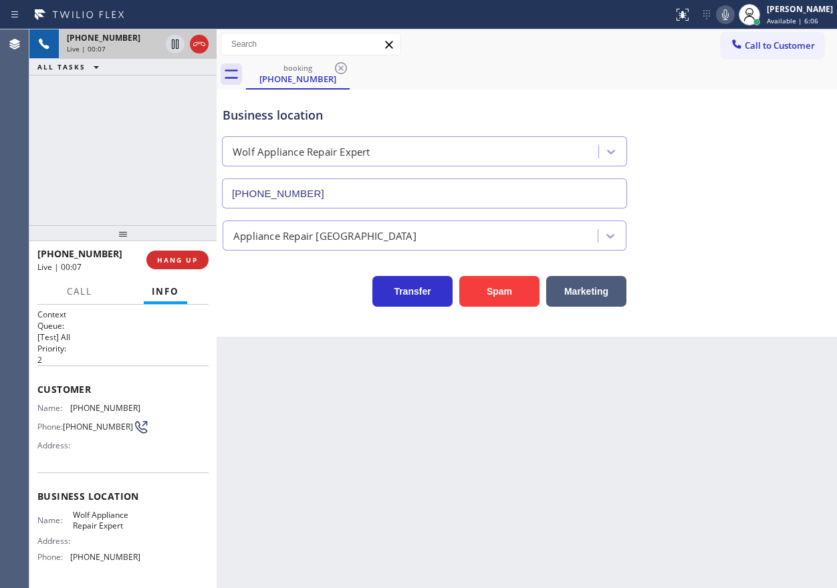
click at [396, 195] on input "[PHONE_NUMBER]" at bounding box center [424, 193] width 405 height 30
click at [88, 410] on span "[PHONE_NUMBER]" at bounding box center [105, 408] width 70 height 10
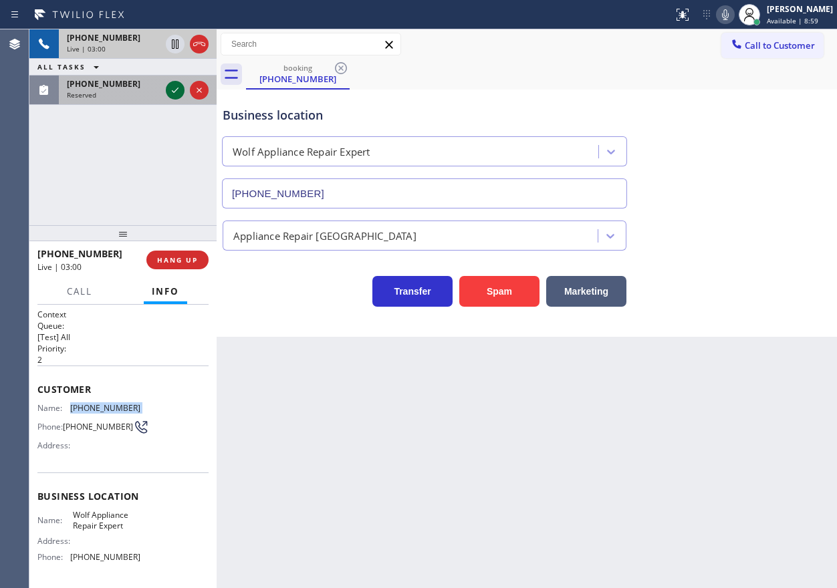
click at [168, 92] on icon at bounding box center [175, 90] width 16 height 16
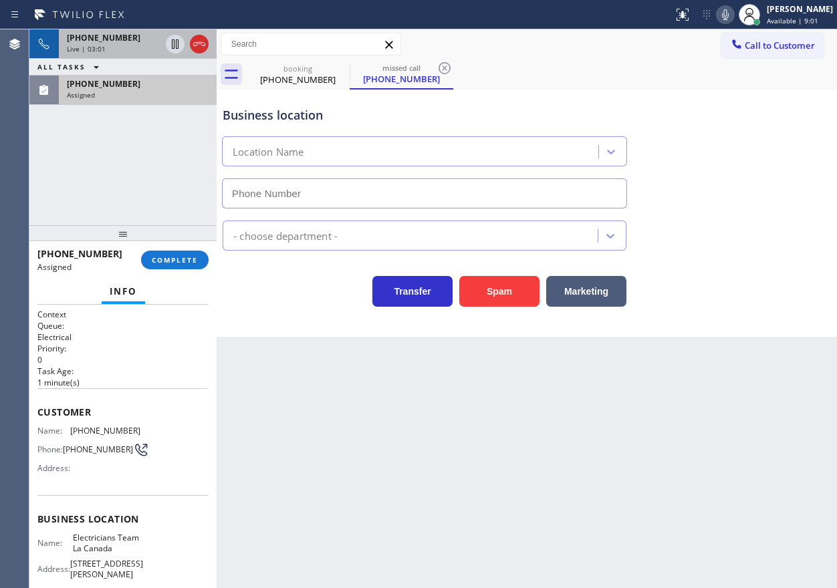
type input "[PHONE_NUMBER]"
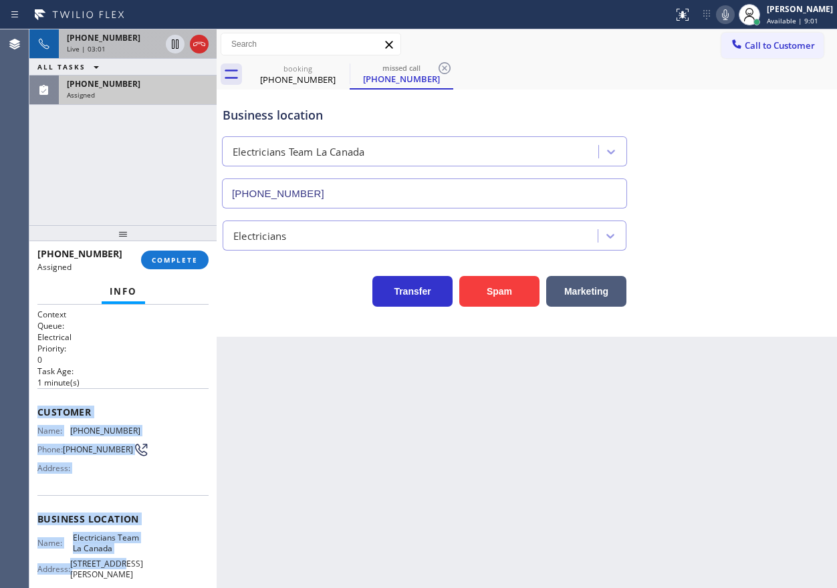
scroll to position [139, 0]
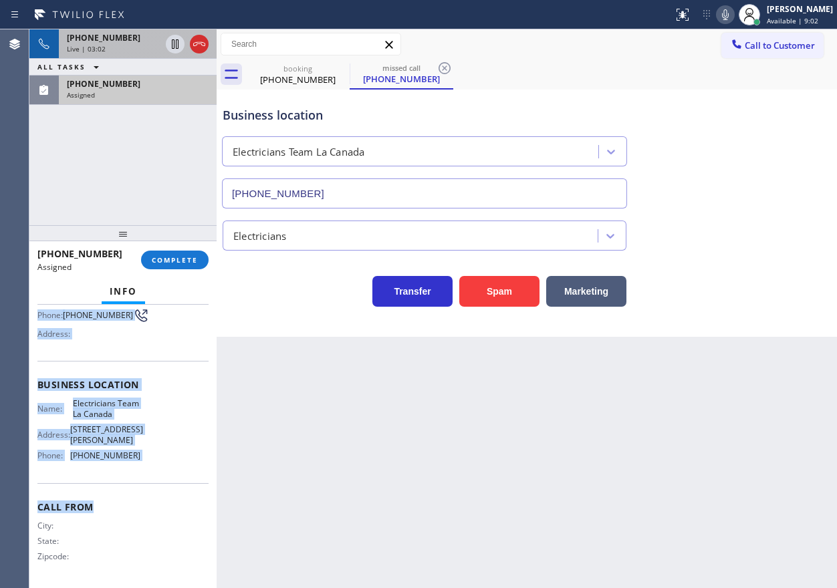
drag, startPoint x: 37, startPoint y: 410, endPoint x: 162, endPoint y: 487, distance: 145.8
click at [162, 487] on div "Context Queue: Electrical Priority: 0 Task Age: [DEMOGRAPHIC_DATA] minute(s) Cu…" at bounding box center [122, 379] width 171 height 410
click at [186, 254] on button "COMPLETE" at bounding box center [175, 260] width 68 height 19
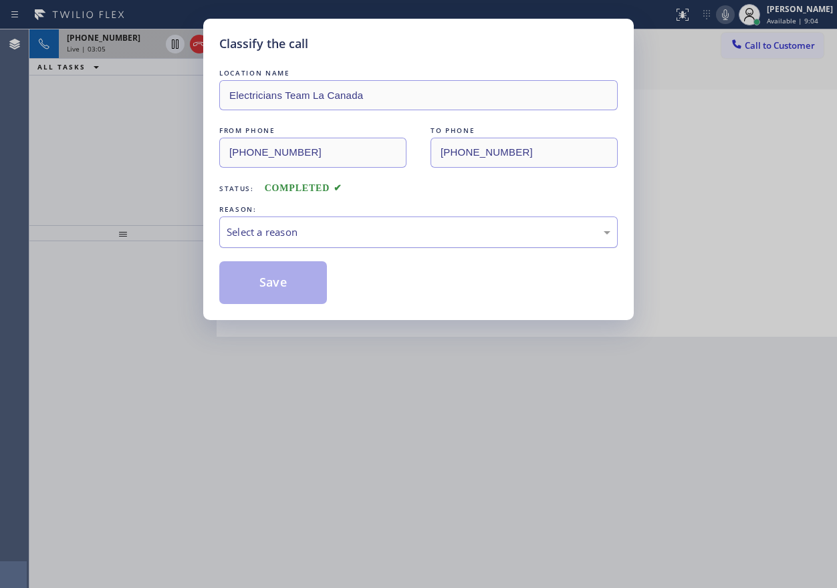
click at [306, 233] on div "Select a reason" at bounding box center [419, 232] width 384 height 15
click at [281, 281] on button "Save" at bounding box center [273, 282] width 108 height 43
click at [263, 283] on button "Save" at bounding box center [273, 282] width 108 height 43
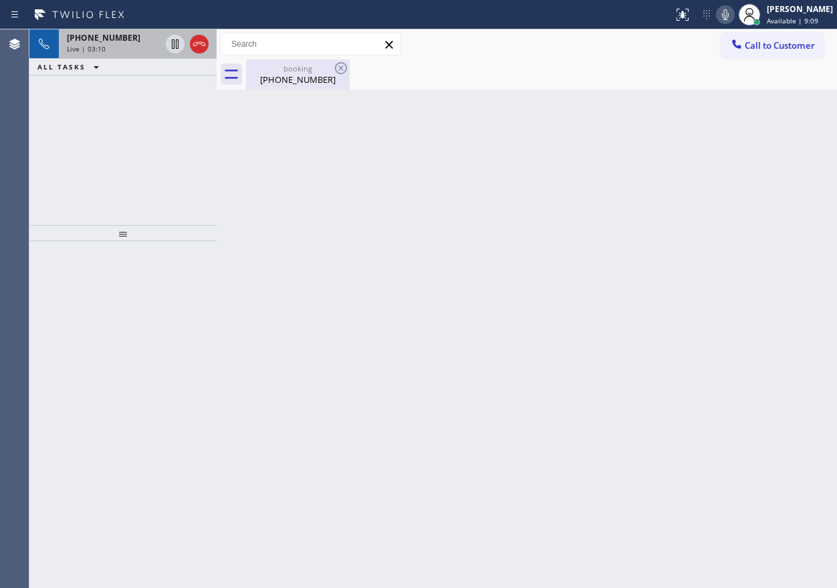
click at [283, 68] on div "booking" at bounding box center [297, 68] width 101 height 10
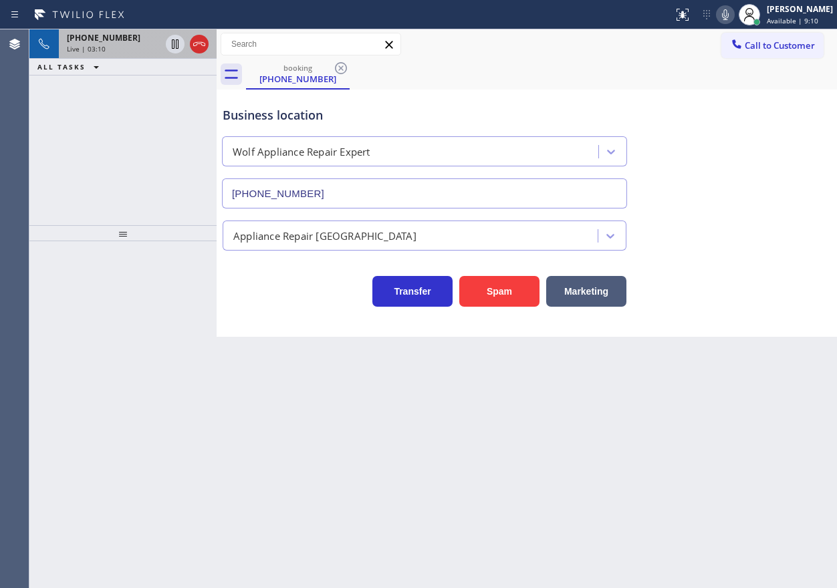
click at [114, 53] on div "[PHONE_NUMBER] Live | 03:10" at bounding box center [111, 43] width 104 height 29
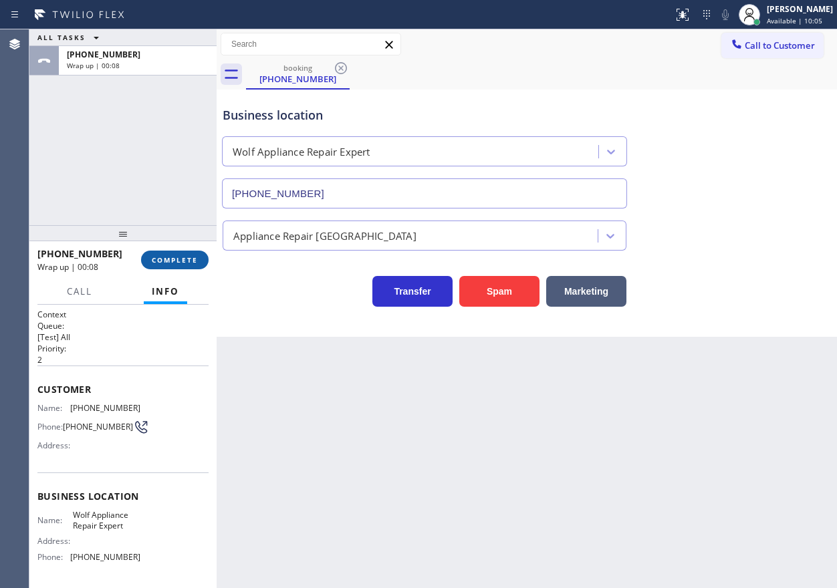
click at [174, 259] on span "COMPLETE" at bounding box center [175, 259] width 46 height 9
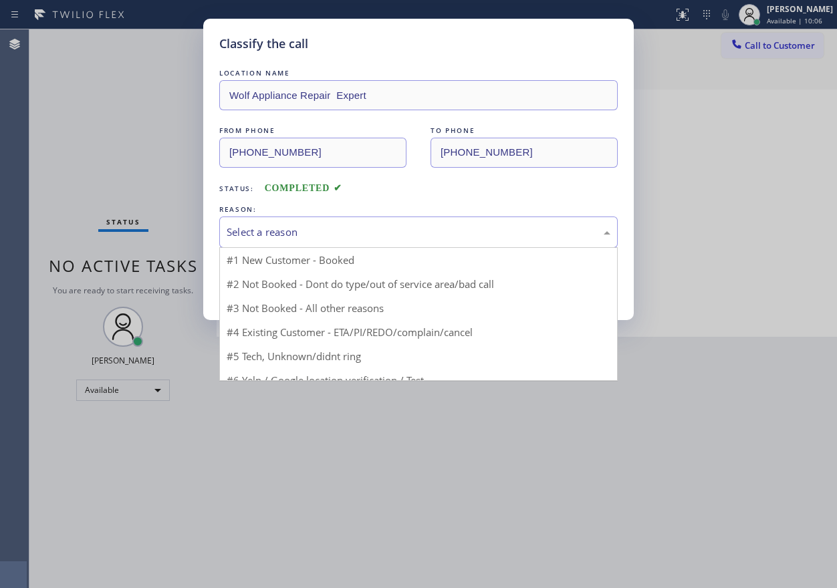
click at [351, 225] on div "Select a reason" at bounding box center [419, 232] width 384 height 15
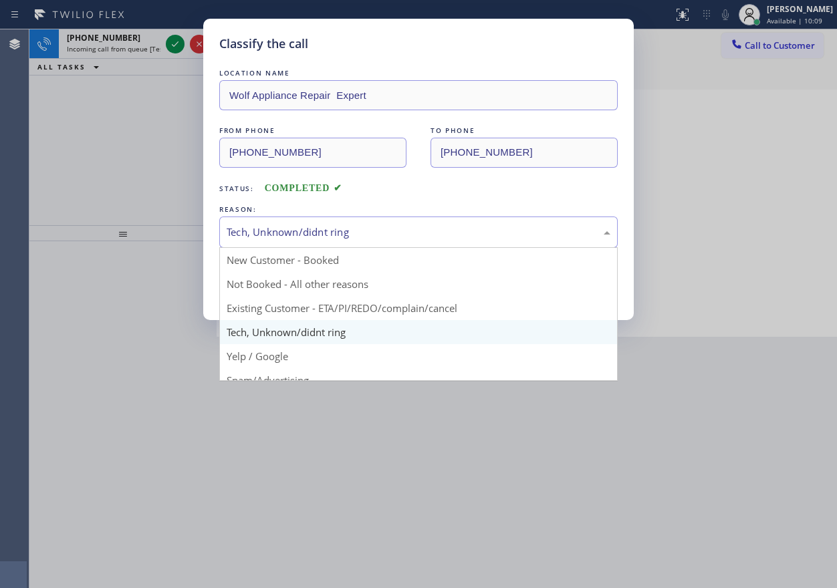
click at [295, 233] on div "Tech, Unknown/didnt ring" at bounding box center [419, 232] width 384 height 15
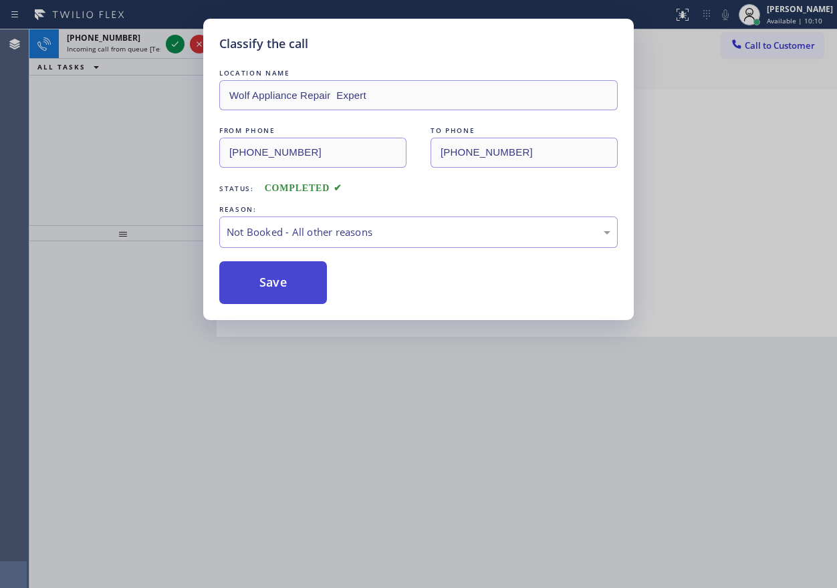
click at [273, 279] on button "Save" at bounding box center [273, 282] width 108 height 43
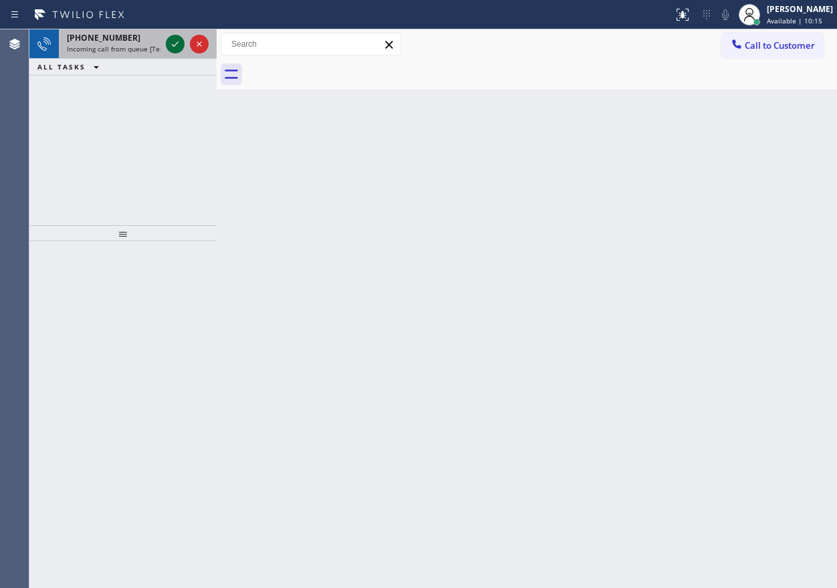
click at [173, 47] on icon at bounding box center [175, 44] width 16 height 16
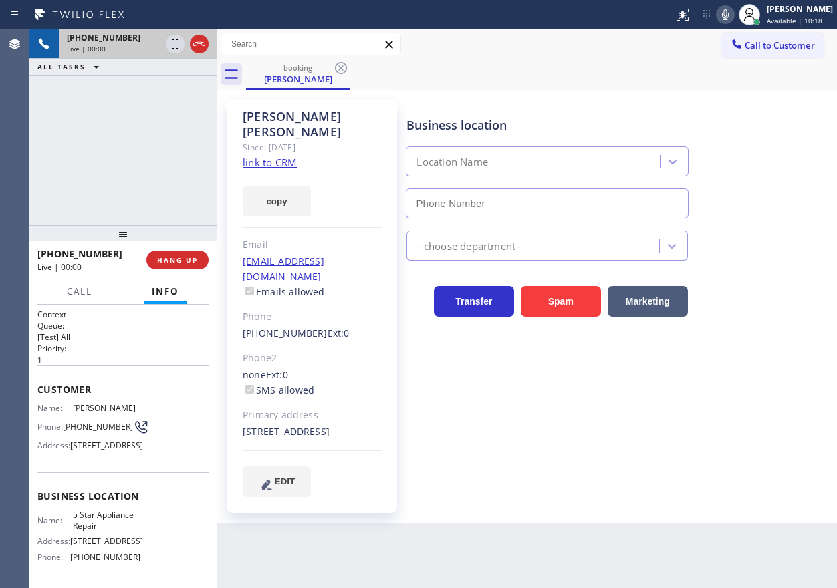
type input "[PHONE_NUMBER]"
click at [103, 554] on div "Business location Name: 5 Star Appliance Repair Address: [STREET_ADDRESS] Phone…" at bounding box center [122, 529] width 171 height 112
click at [495, 201] on input "[PHONE_NUMBER]" at bounding box center [547, 203] width 282 height 30
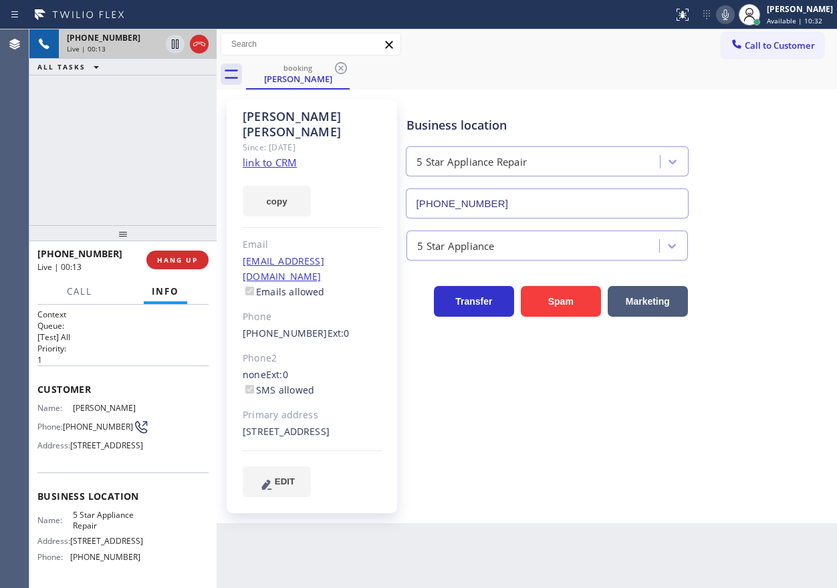
click at [495, 201] on input "[PHONE_NUMBER]" at bounding box center [547, 203] width 282 height 30
click at [287, 156] on link "link to CRM" at bounding box center [270, 162] width 54 height 13
click at [175, 47] on icon at bounding box center [175, 44] width 16 height 16
click at [732, 18] on icon at bounding box center [725, 15] width 16 height 16
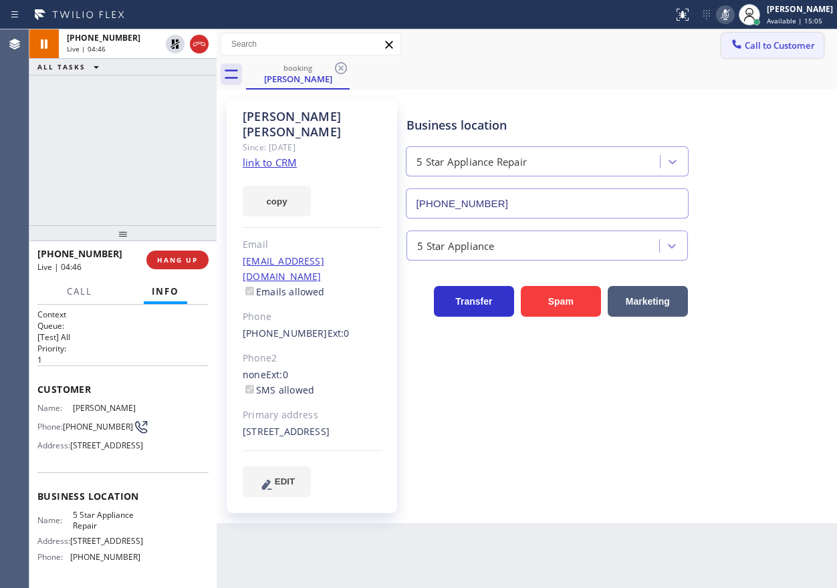
click at [778, 111] on div "Business location 5 Star Appliance Repair [PHONE_NUMBER]" at bounding box center [619, 158] width 430 height 121
click at [729, 15] on icon at bounding box center [725, 14] width 7 height 11
drag, startPoint x: 172, startPoint y: 35, endPoint x: 199, endPoint y: 108, distance: 77.0
click at [172, 36] on button at bounding box center [175, 44] width 19 height 19
click at [191, 266] on button "HANG UP" at bounding box center [177, 260] width 62 height 19
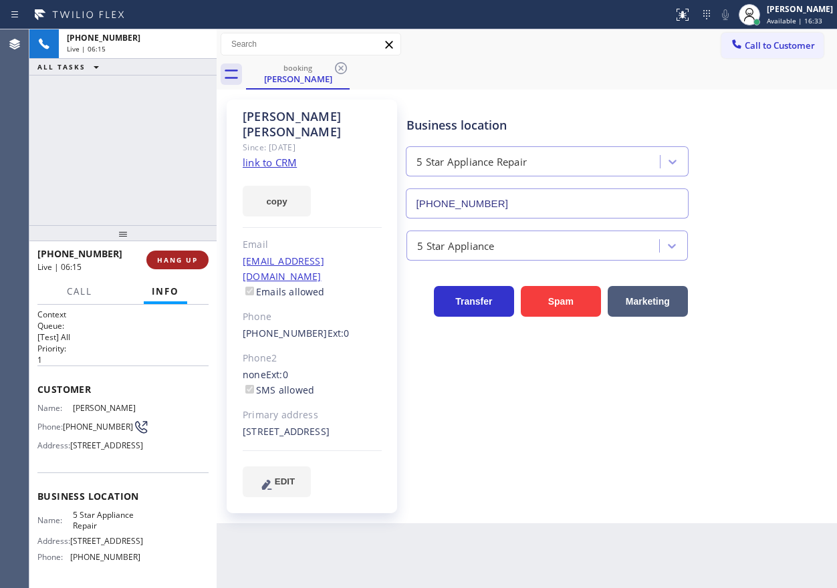
click at [191, 260] on span "HANG UP" at bounding box center [177, 259] width 41 height 9
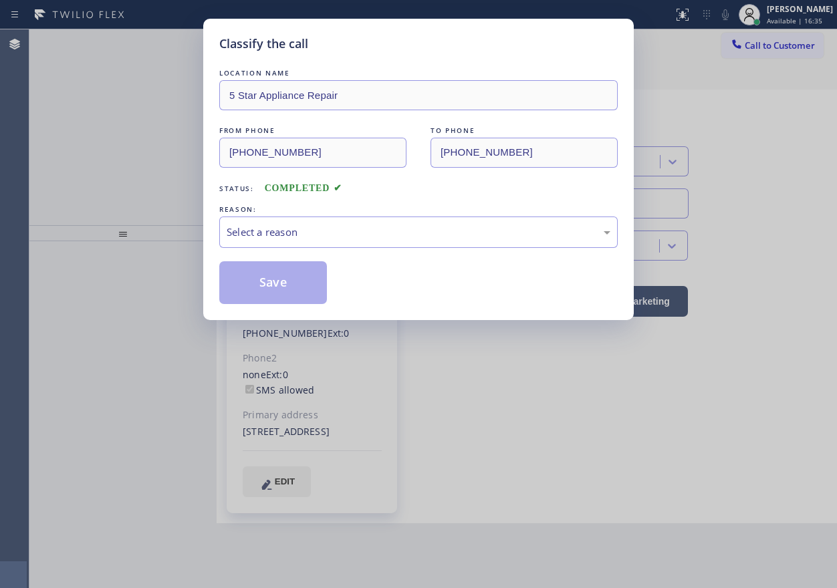
click at [320, 235] on div "Select a reason" at bounding box center [419, 232] width 384 height 15
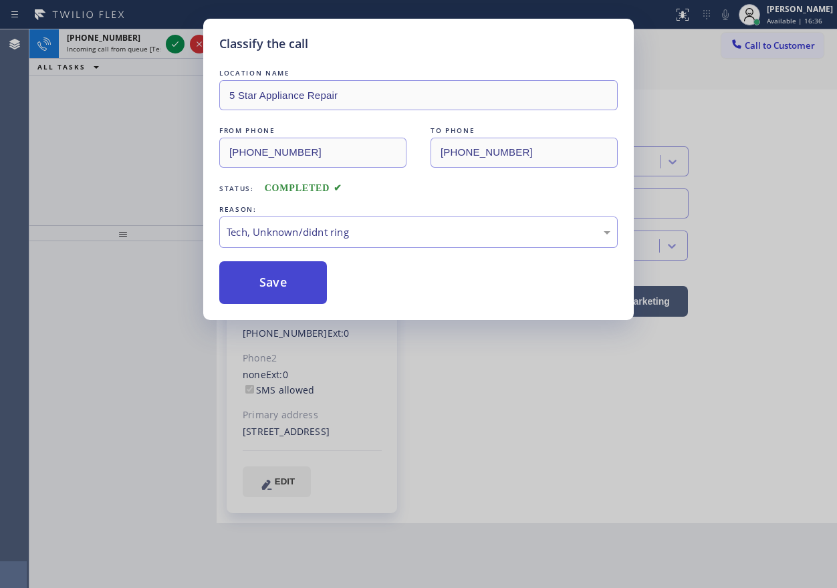
click at [273, 273] on button "Save" at bounding box center [273, 282] width 108 height 43
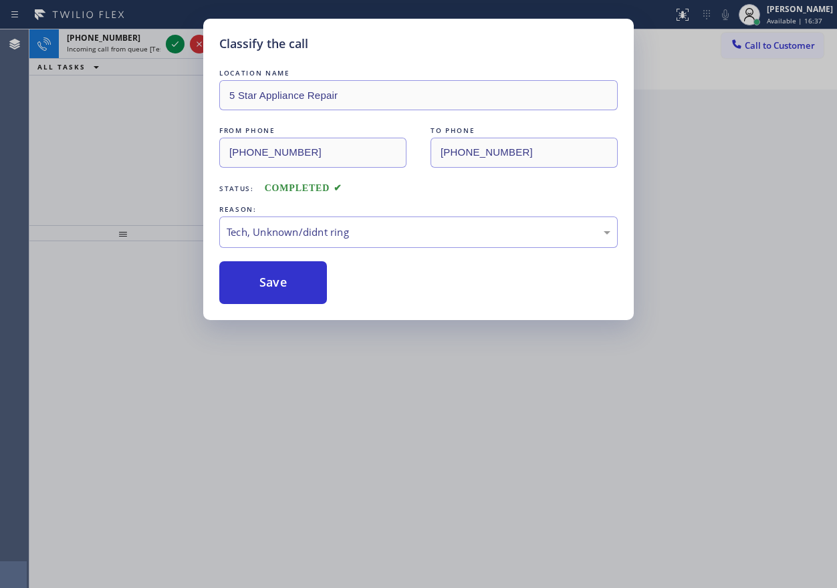
click at [175, 43] on div "Classify the call LOCATION NAME 5 Star Appliance Repair FROM PHONE [PHONE_NUMBE…" at bounding box center [418, 294] width 837 height 588
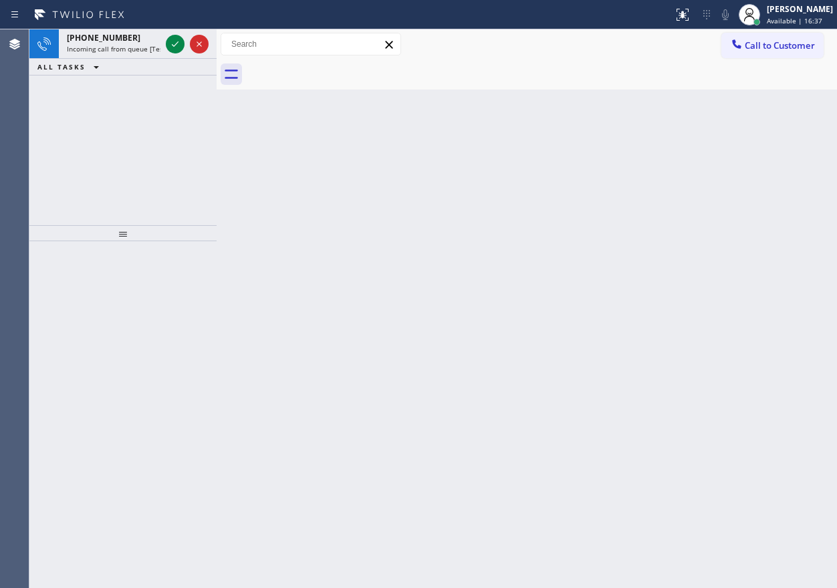
click at [175, 43] on icon at bounding box center [175, 44] width 16 height 16
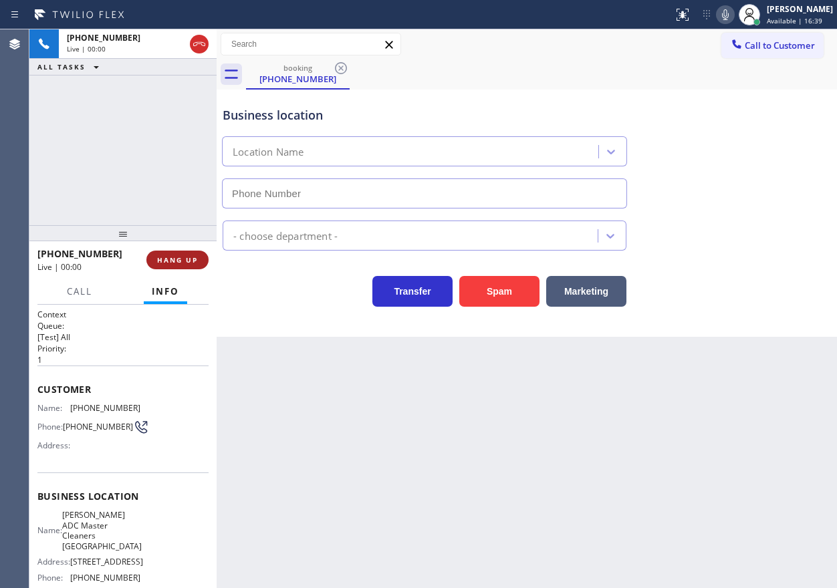
type input "[PHONE_NUMBER]"
click at [185, 255] on span "HANG UP" at bounding box center [177, 259] width 41 height 9
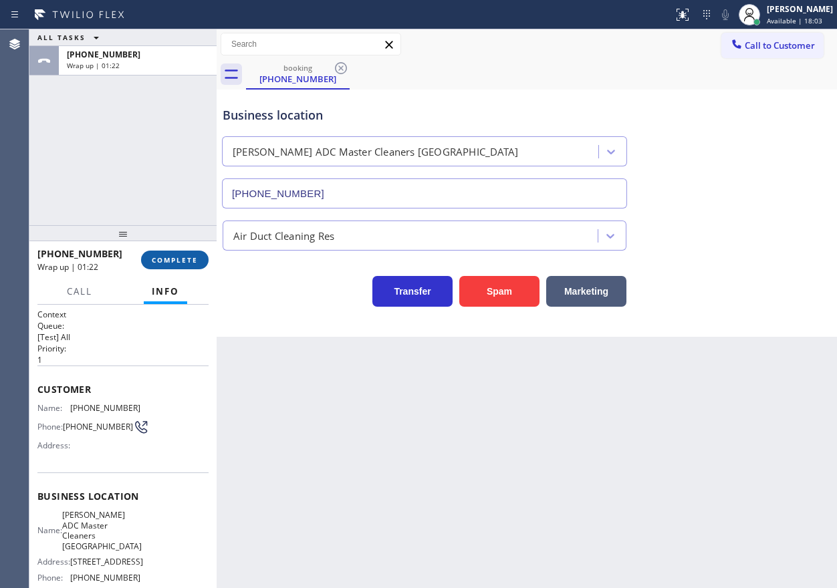
click at [164, 261] on span "COMPLETE" at bounding box center [175, 259] width 46 height 9
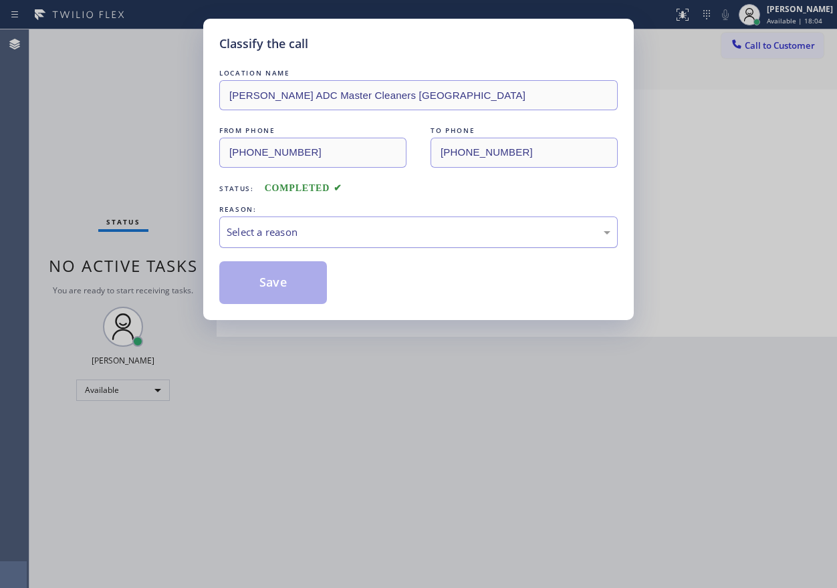
click at [318, 238] on div "Select a reason" at bounding box center [419, 232] width 384 height 15
click at [285, 283] on button "Save" at bounding box center [273, 282] width 108 height 43
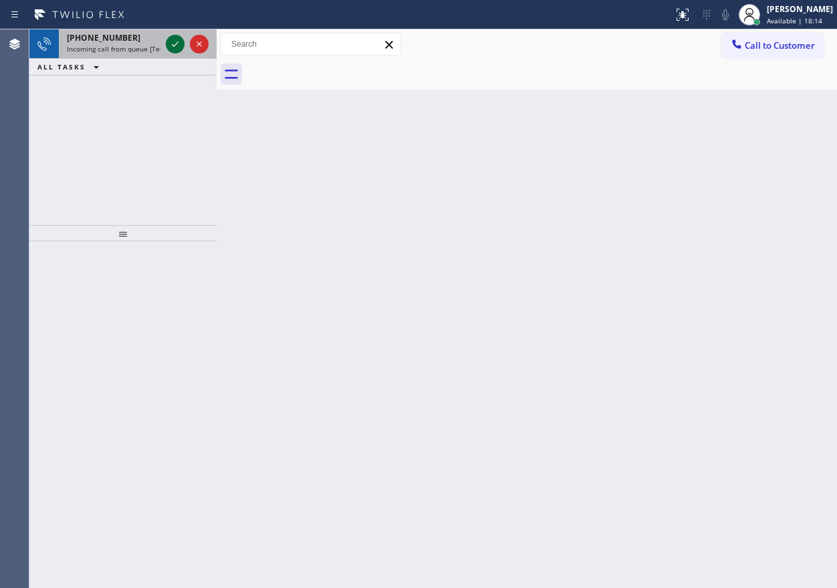
click at [171, 45] on icon at bounding box center [175, 44] width 16 height 16
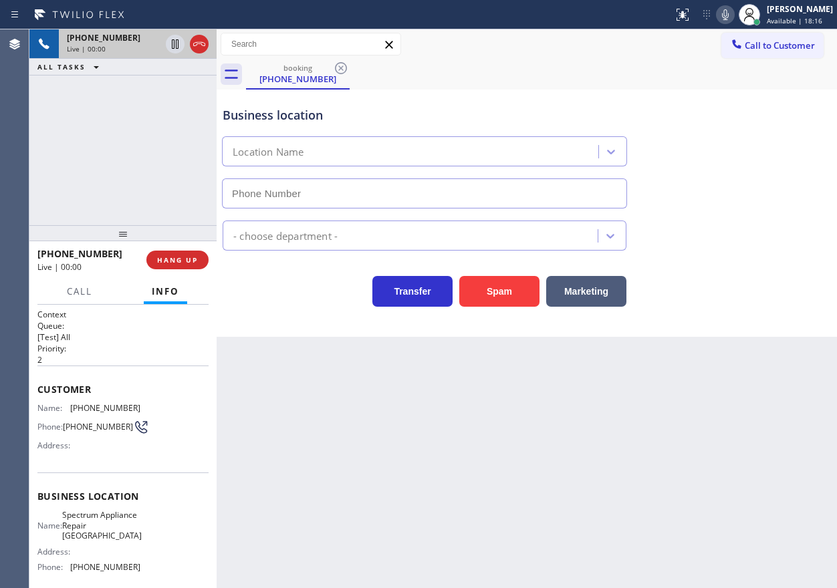
type input "[PHONE_NUMBER]"
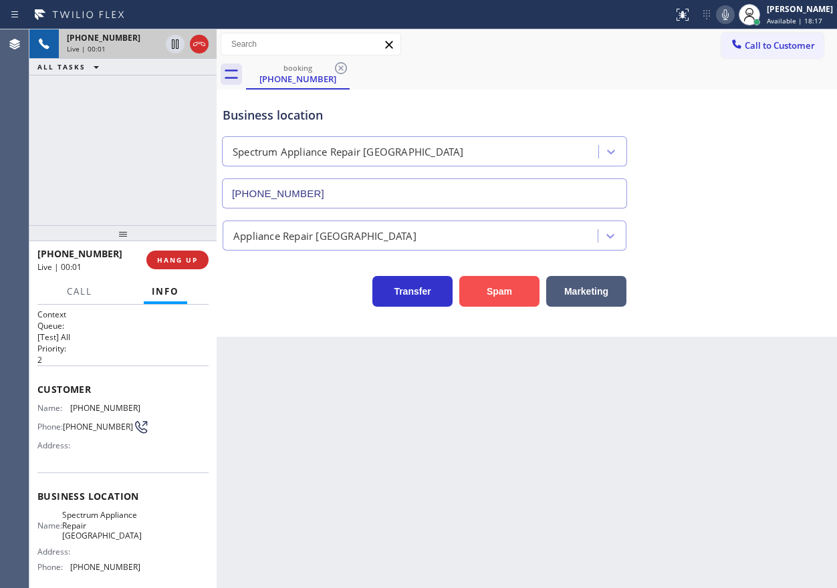
click at [509, 298] on button "Spam" at bounding box center [499, 291] width 80 height 31
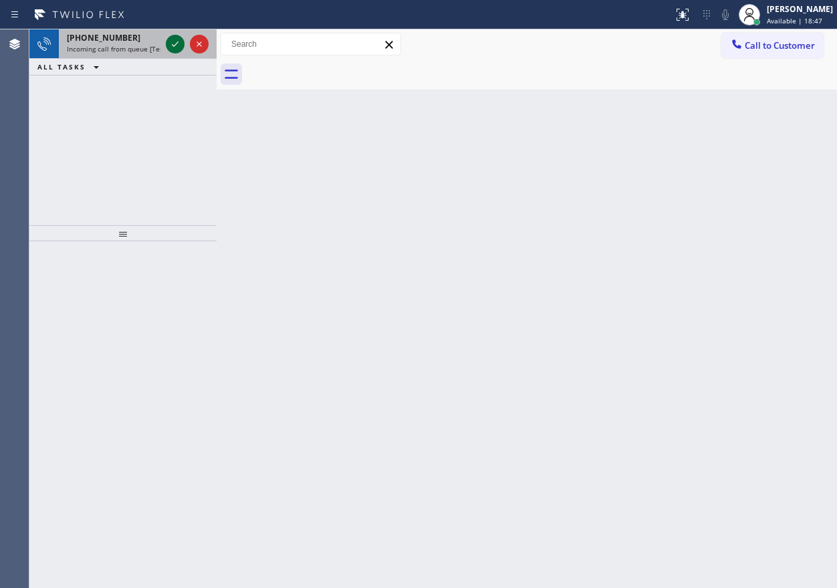
click at [174, 49] on icon at bounding box center [175, 44] width 16 height 16
click at [169, 45] on icon at bounding box center [175, 44] width 16 height 16
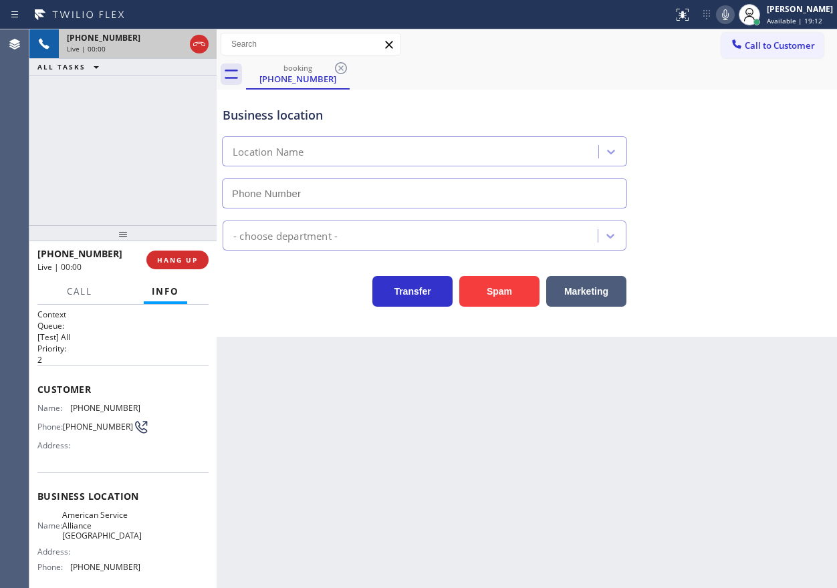
type input "[PHONE_NUMBER]"
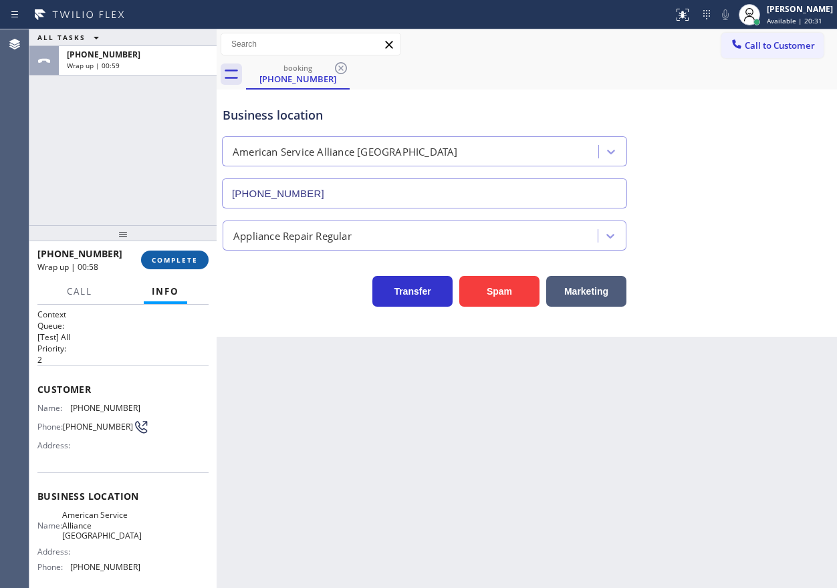
click at [199, 260] on button "COMPLETE" at bounding box center [175, 260] width 68 height 19
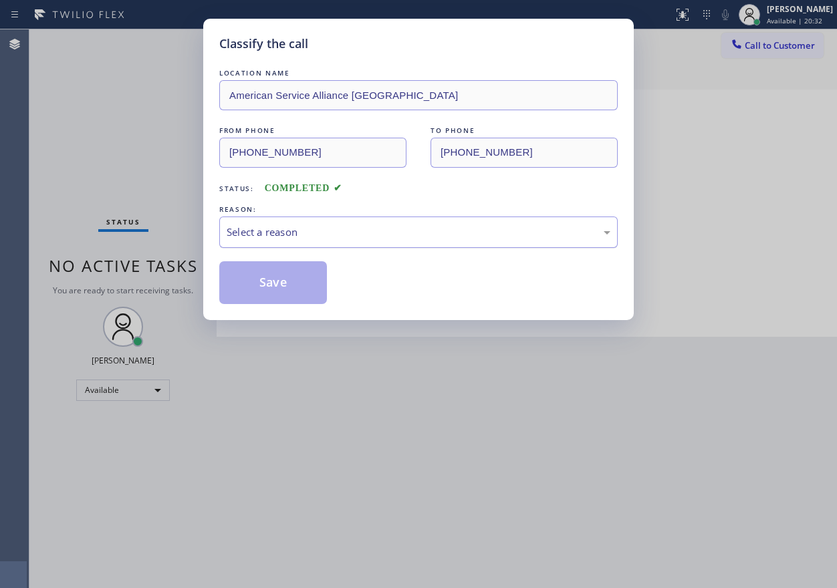
click at [336, 220] on div "Select a reason" at bounding box center [418, 232] width 398 height 31
click at [281, 283] on button "Save" at bounding box center [273, 282] width 108 height 43
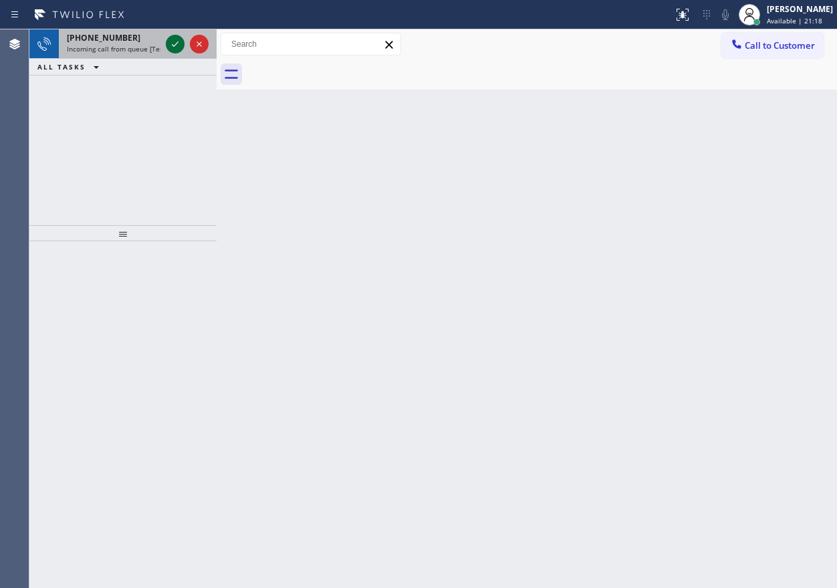
click at [170, 42] on icon at bounding box center [175, 44] width 16 height 16
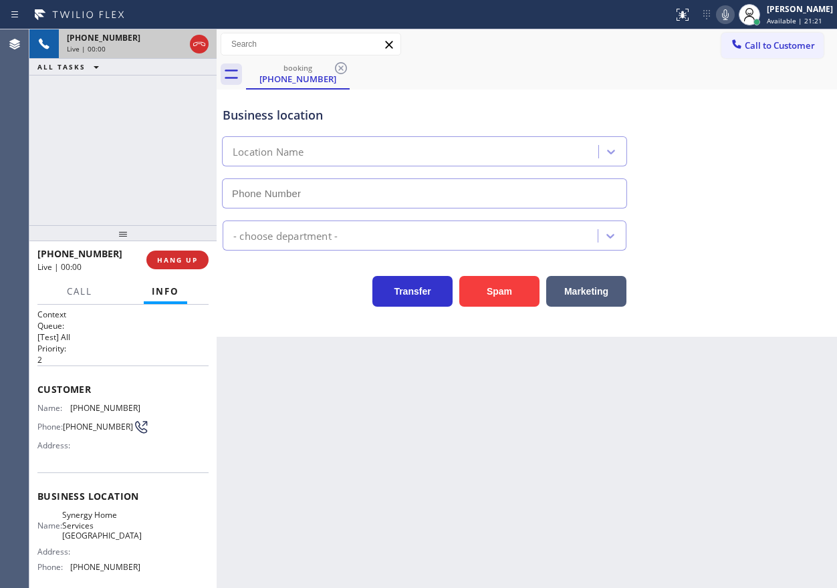
type input "[PHONE_NUMBER]"
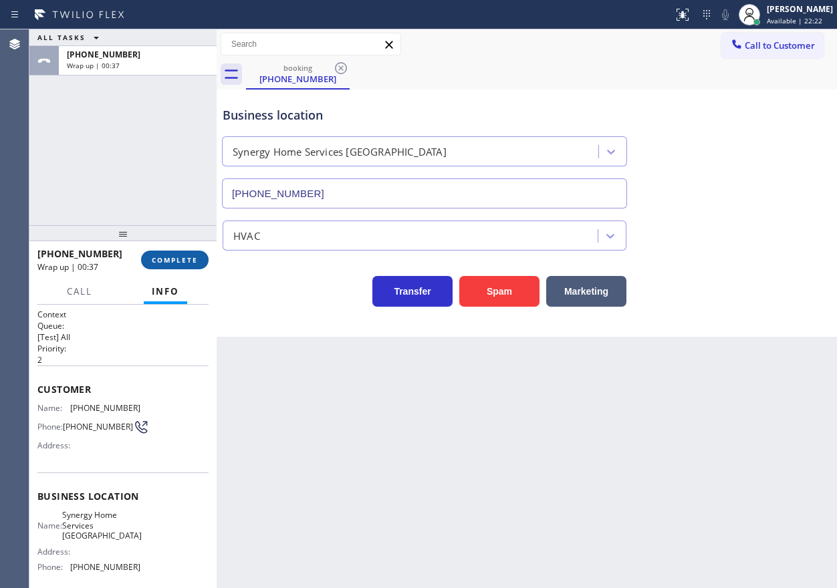
click at [206, 264] on button "COMPLETE" at bounding box center [175, 260] width 68 height 19
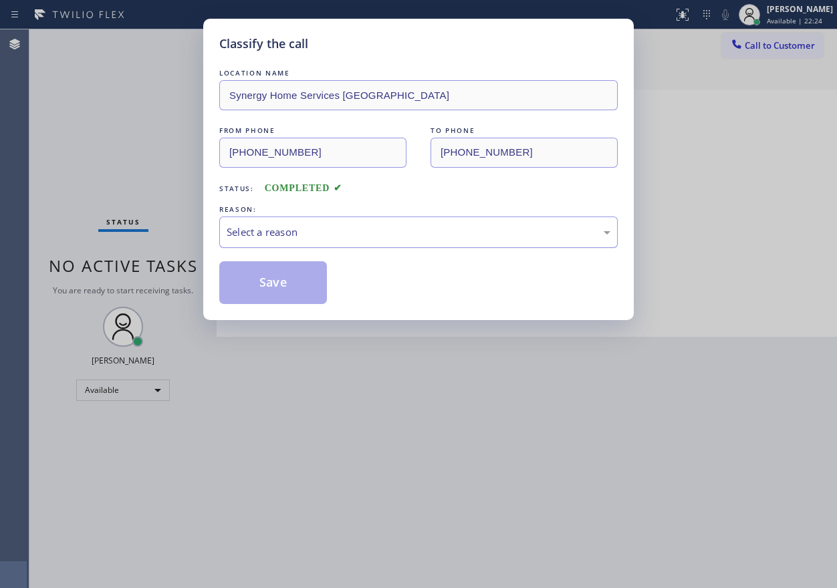
click at [302, 240] on div "Select a reason" at bounding box center [418, 232] width 398 height 31
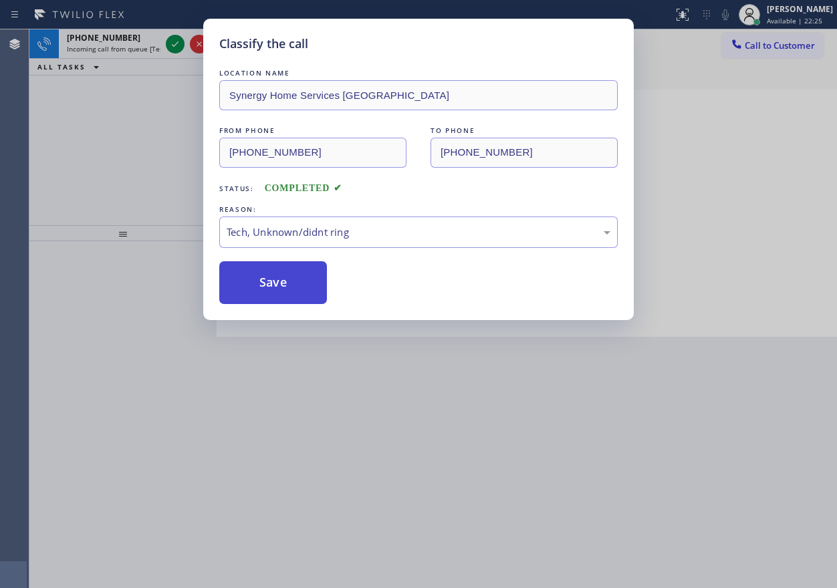
click at [279, 282] on button "Save" at bounding box center [273, 282] width 108 height 43
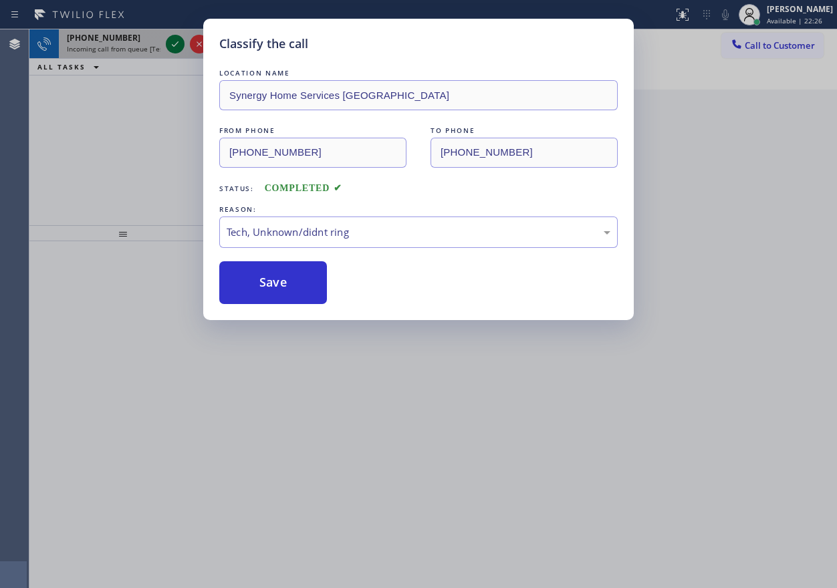
click at [176, 45] on icon at bounding box center [175, 44] width 16 height 16
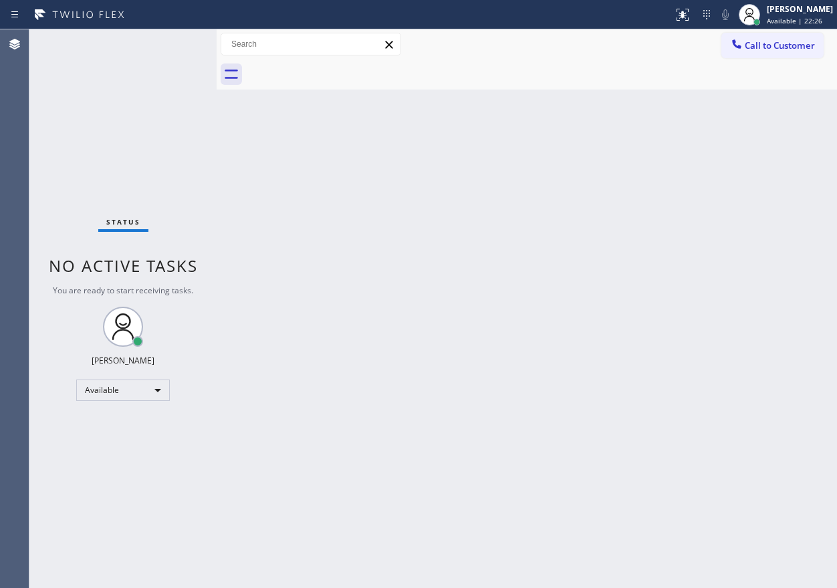
click at [176, 45] on div "Status No active tasks You are ready to start receiving tasks. [PERSON_NAME] Av…" at bounding box center [122, 308] width 187 height 559
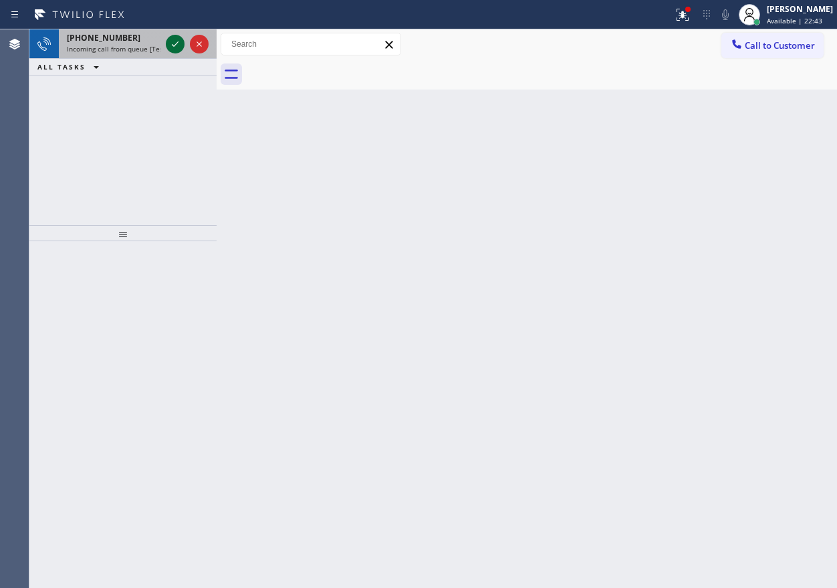
click at [174, 39] on icon at bounding box center [175, 44] width 16 height 16
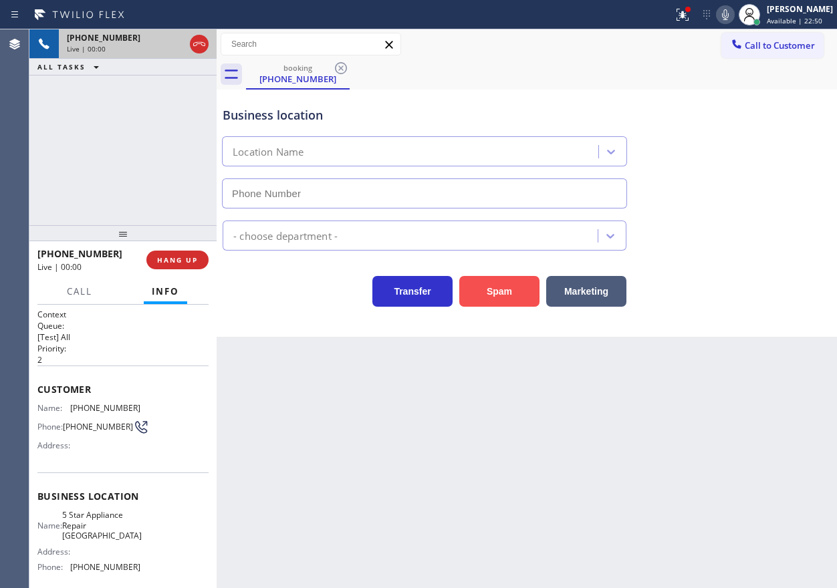
type input "[PHONE_NUMBER]"
click at [490, 300] on button "Spam" at bounding box center [499, 291] width 80 height 31
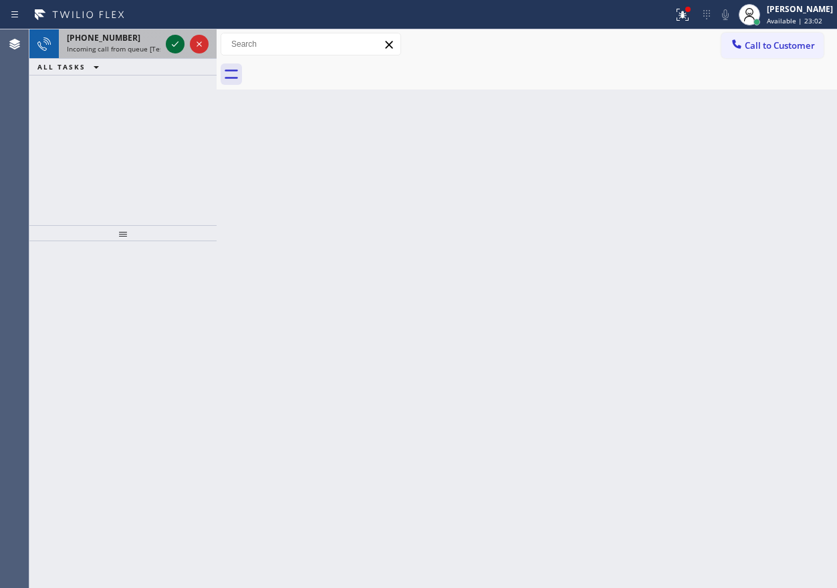
click at [176, 47] on icon at bounding box center [175, 44] width 16 height 16
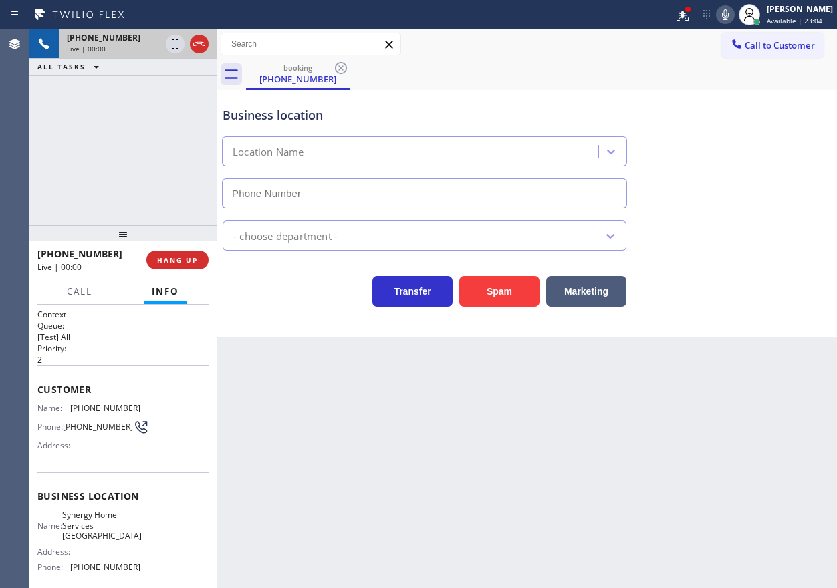
type input "[PHONE_NUMBER]"
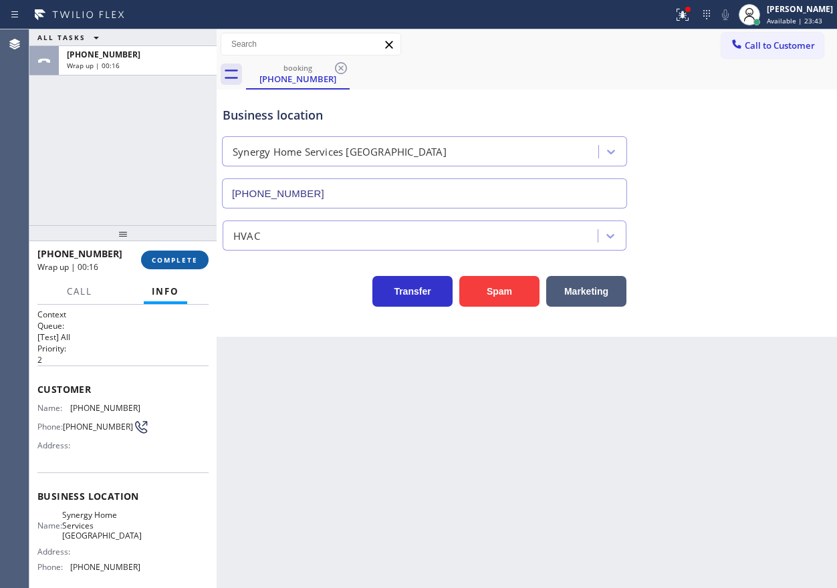
click at [195, 265] on button "COMPLETE" at bounding box center [175, 260] width 68 height 19
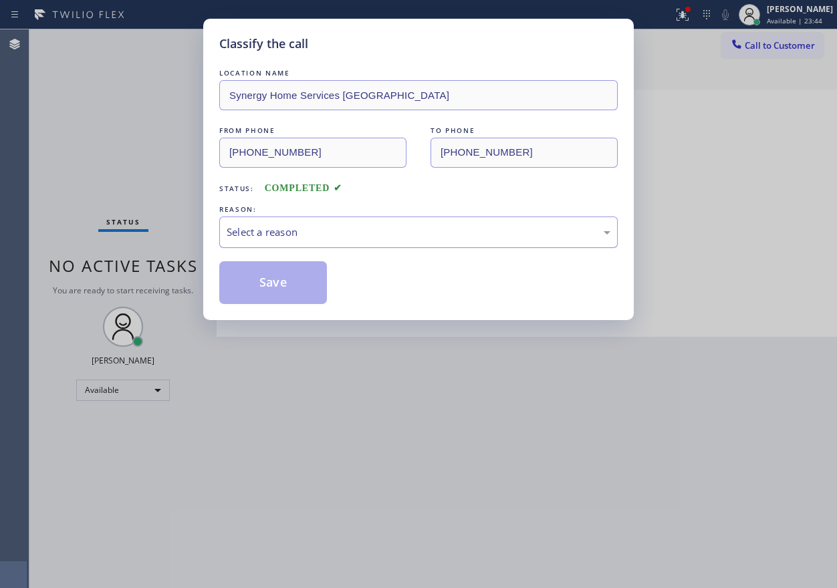
click at [376, 241] on div "Select a reason" at bounding box center [418, 232] width 398 height 31
click at [277, 271] on button "Save" at bounding box center [273, 282] width 108 height 43
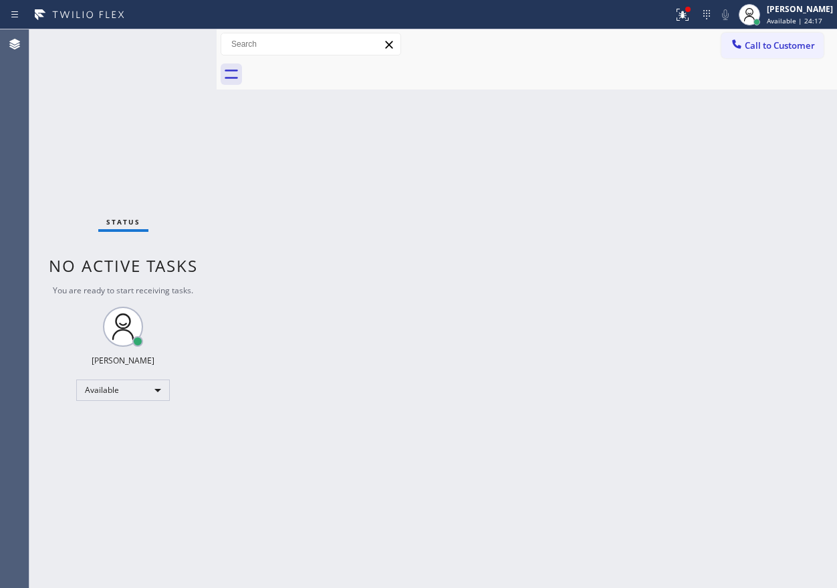
click at [665, 278] on div "Back to Dashboard Change Sender ID Customers Technicians Select a contact Outbo…" at bounding box center [527, 308] width 620 height 559
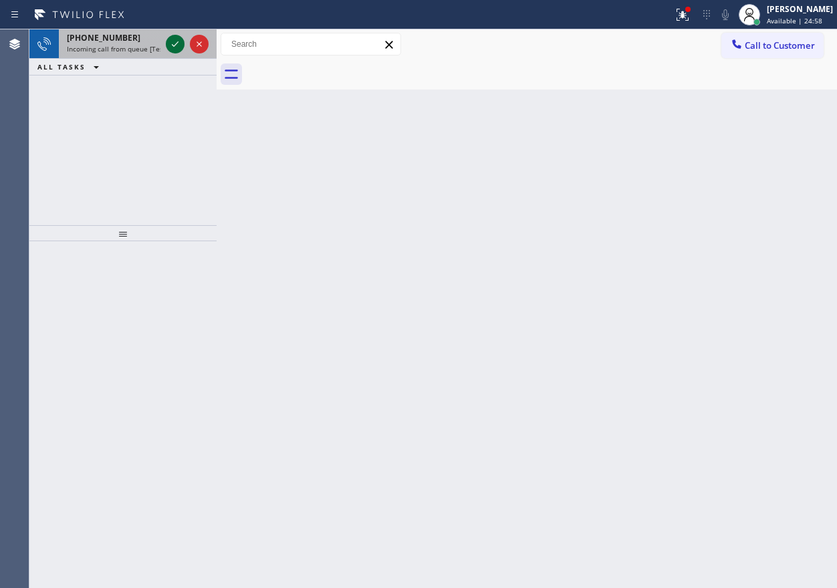
click at [179, 47] on icon at bounding box center [175, 44] width 16 height 16
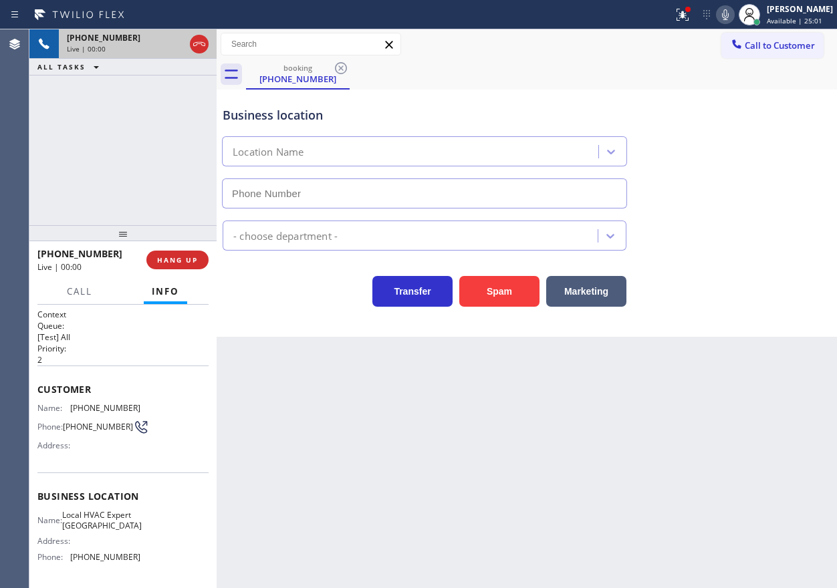
type input "[PHONE_NUMBER]"
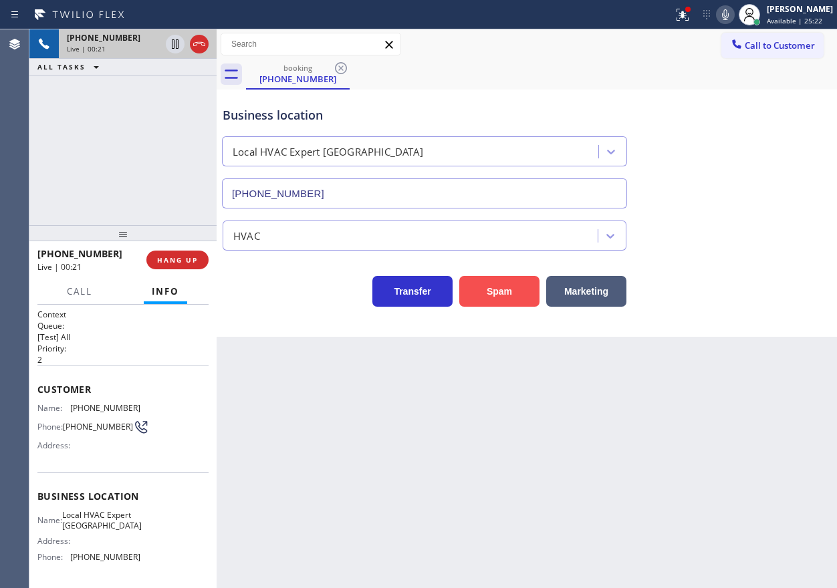
click at [511, 291] on button "Spam" at bounding box center [499, 291] width 80 height 31
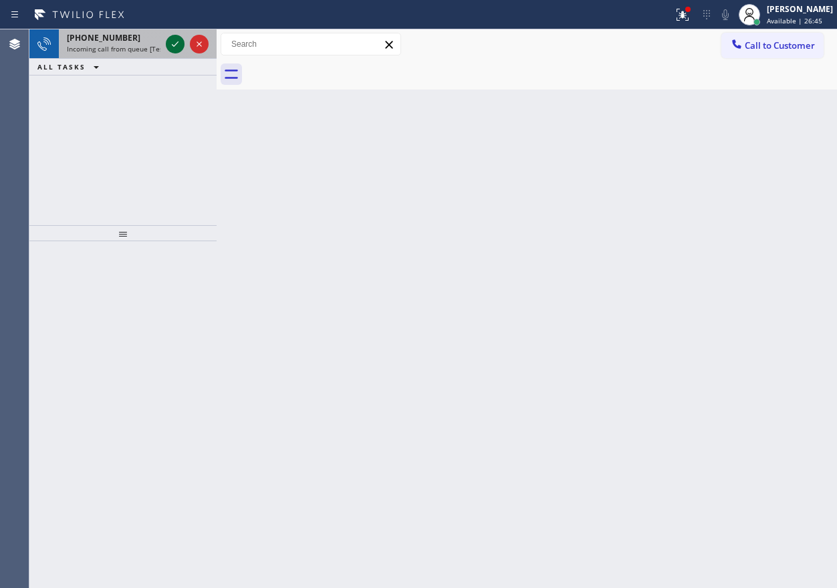
click at [177, 42] on icon at bounding box center [175, 44] width 16 height 16
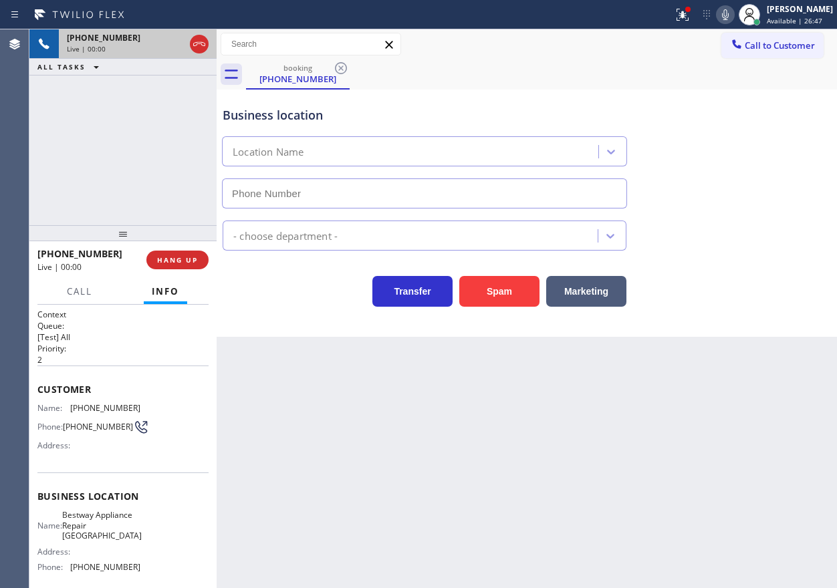
type input "[PHONE_NUMBER]"
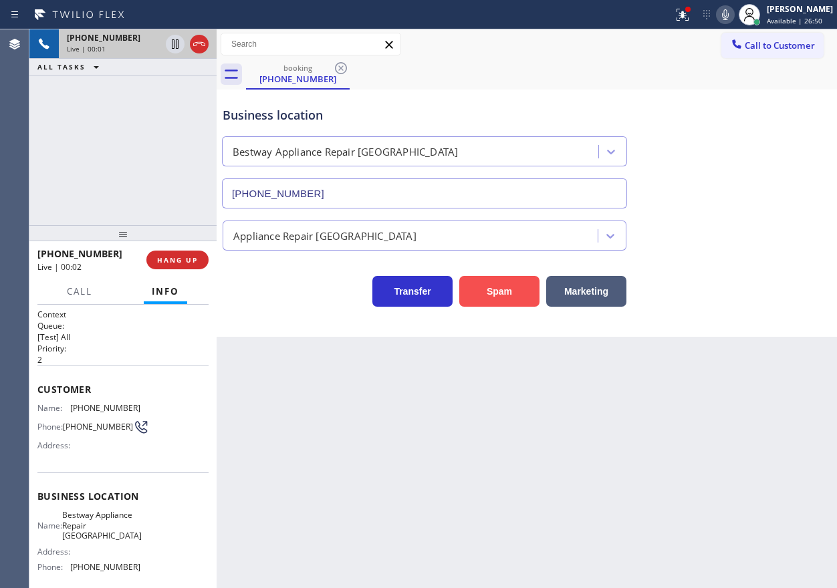
click at [472, 294] on button "Spam" at bounding box center [499, 291] width 80 height 31
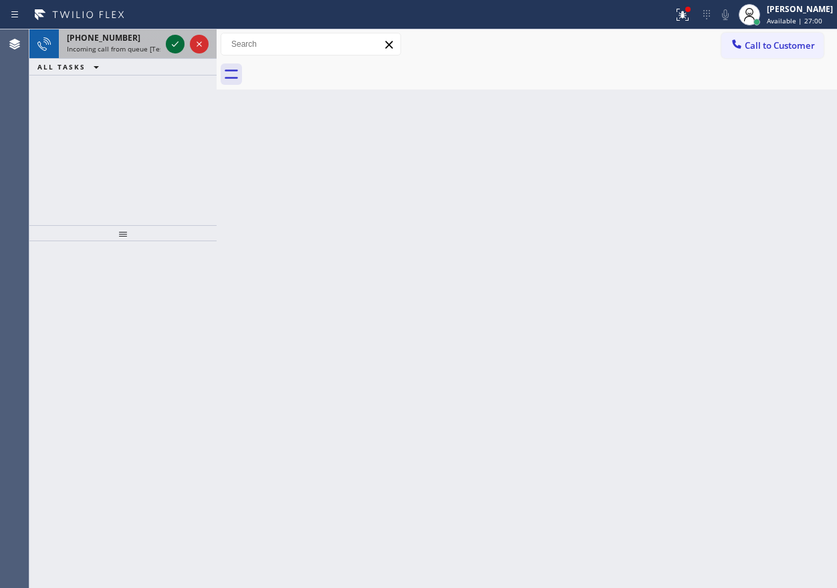
click at [175, 47] on icon at bounding box center [175, 44] width 16 height 16
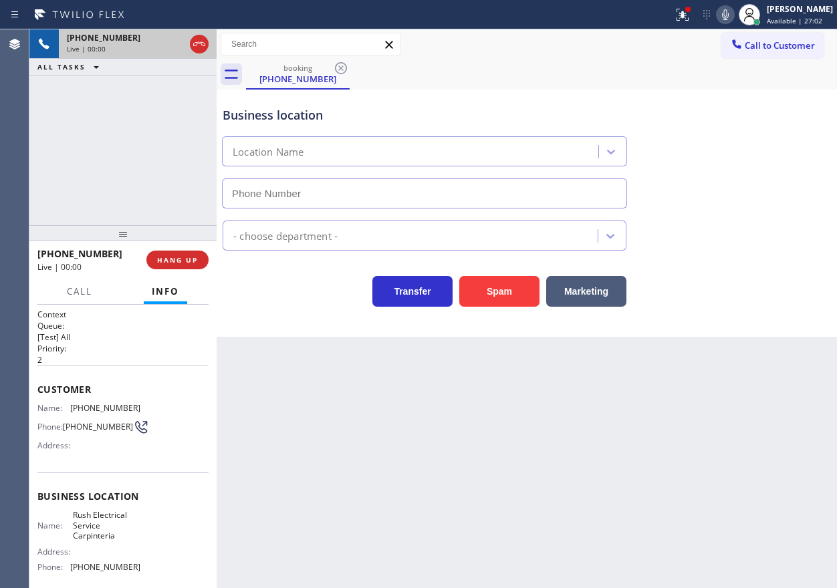
type input "[PHONE_NUMBER]"
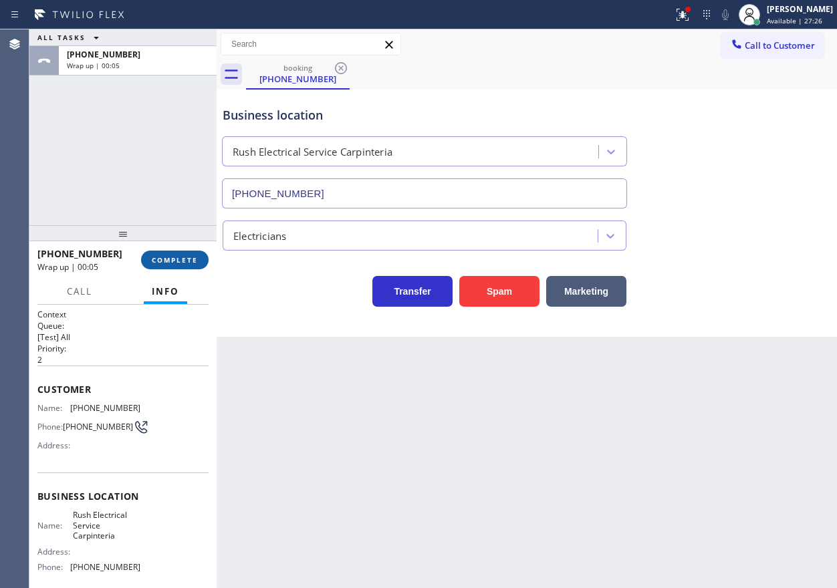
click at [189, 254] on button "COMPLETE" at bounding box center [175, 260] width 68 height 19
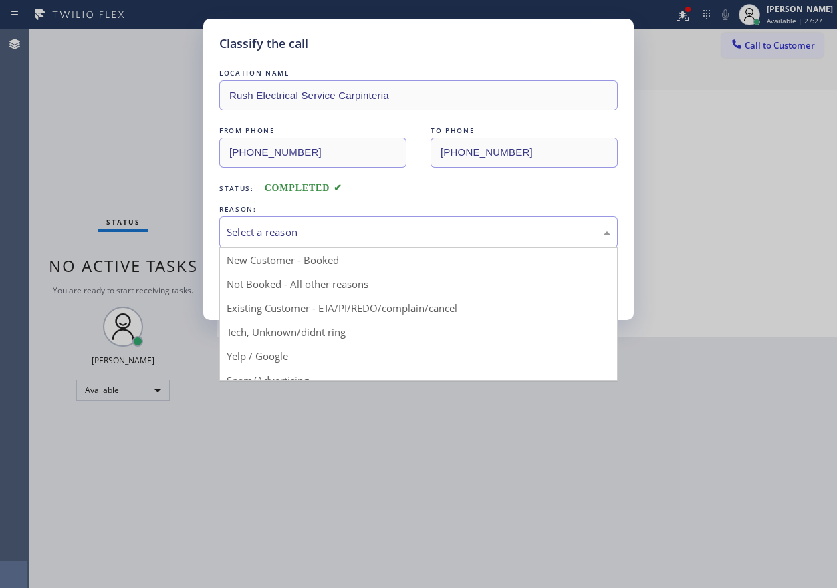
click at [253, 217] on div "Select a reason" at bounding box center [418, 232] width 398 height 31
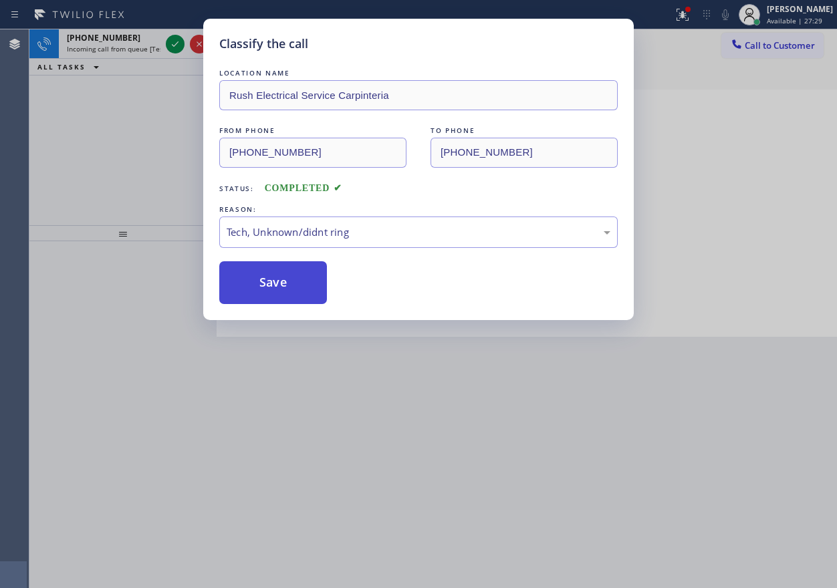
click at [264, 277] on button "Save" at bounding box center [273, 282] width 108 height 43
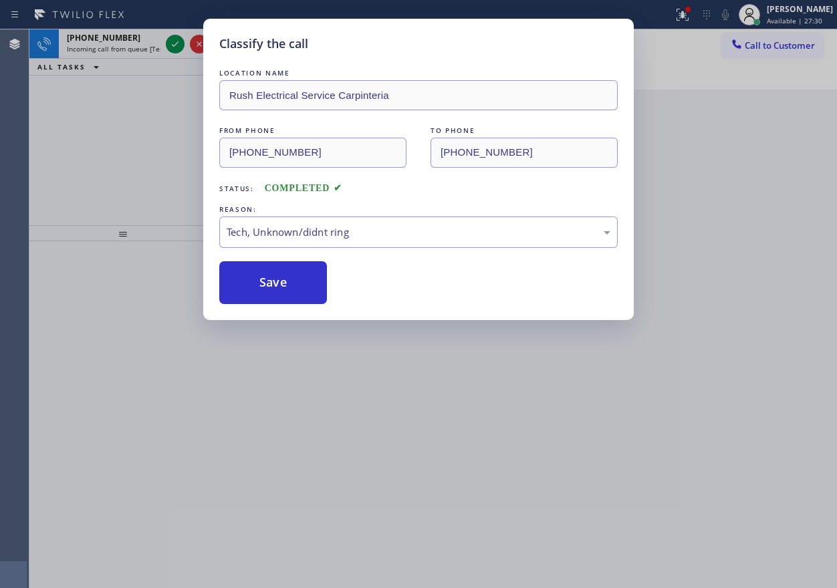
click at [172, 42] on div "Classify the call LOCATION NAME Rush Electrical Service Carpinteria FROM PHONE …" at bounding box center [418, 294] width 837 height 588
click at [172, 42] on icon at bounding box center [175, 44] width 16 height 16
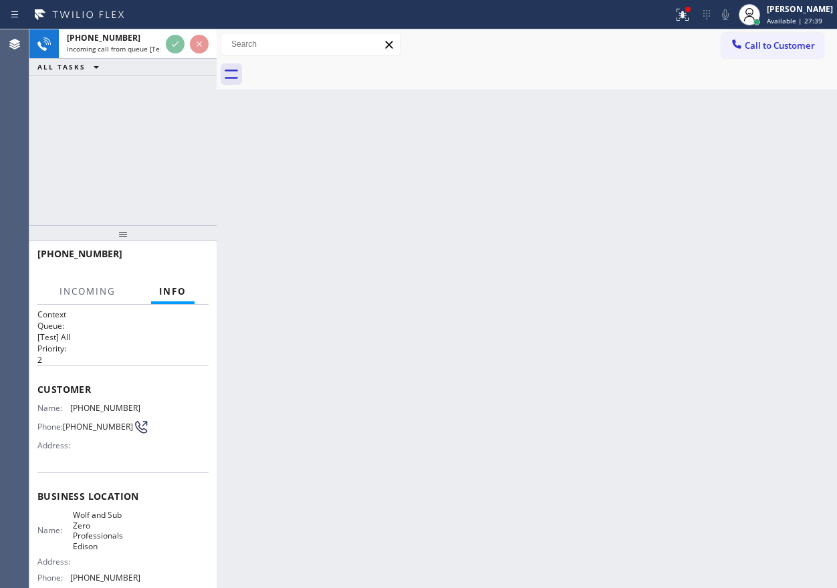
click at [311, 150] on div "Back to Dashboard Change Sender ID Customers Technicians Select a contact Outbo…" at bounding box center [527, 308] width 620 height 559
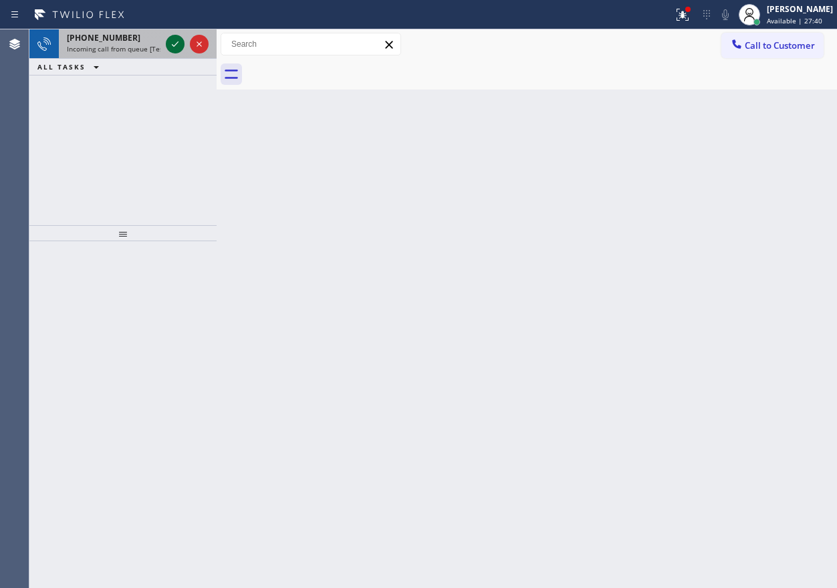
click at [174, 47] on icon at bounding box center [175, 44] width 16 height 16
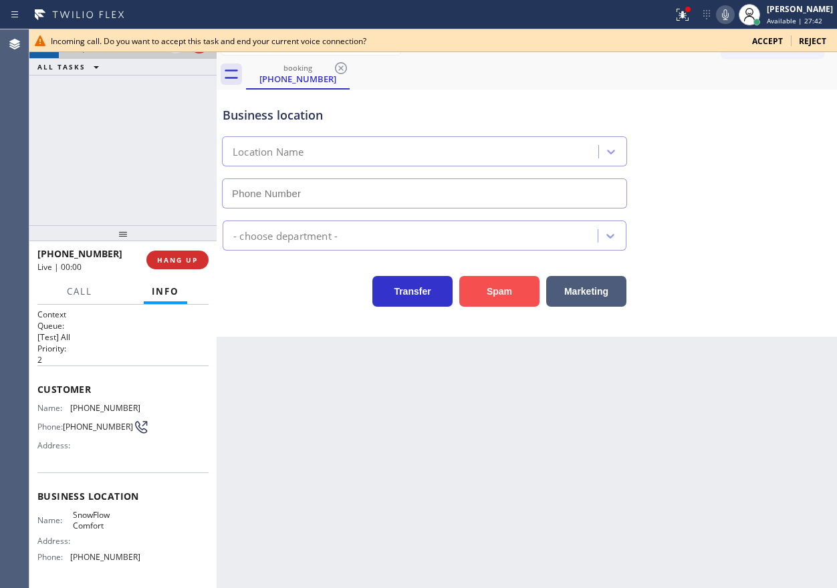
type input "[PHONE_NUMBER]"
click at [503, 291] on button "Spam" at bounding box center [499, 291] width 80 height 31
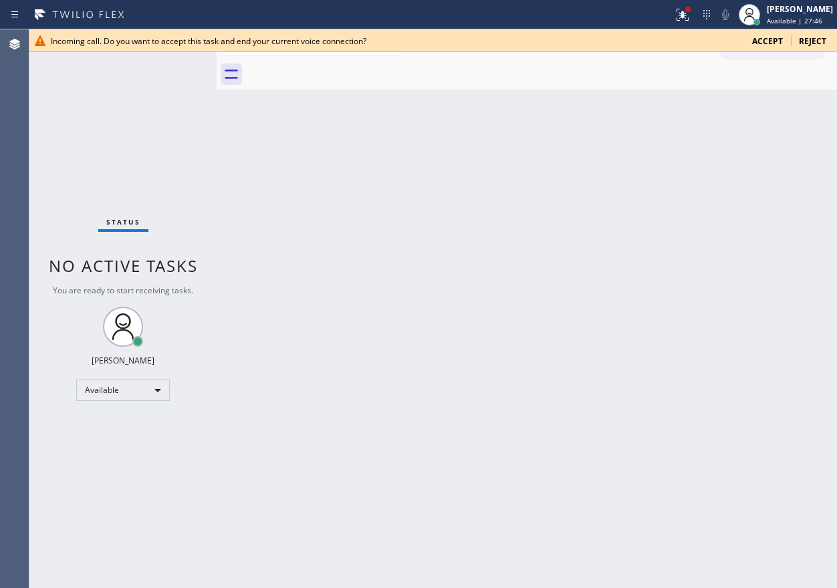
click at [776, 45] on span "Accept" at bounding box center [767, 40] width 31 height 11
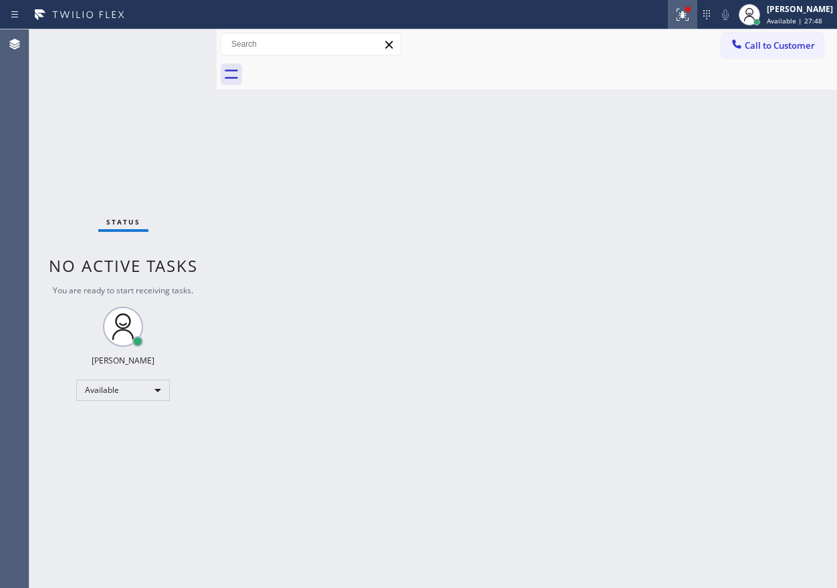
click at [684, 16] on icon at bounding box center [680, 13] width 8 height 9
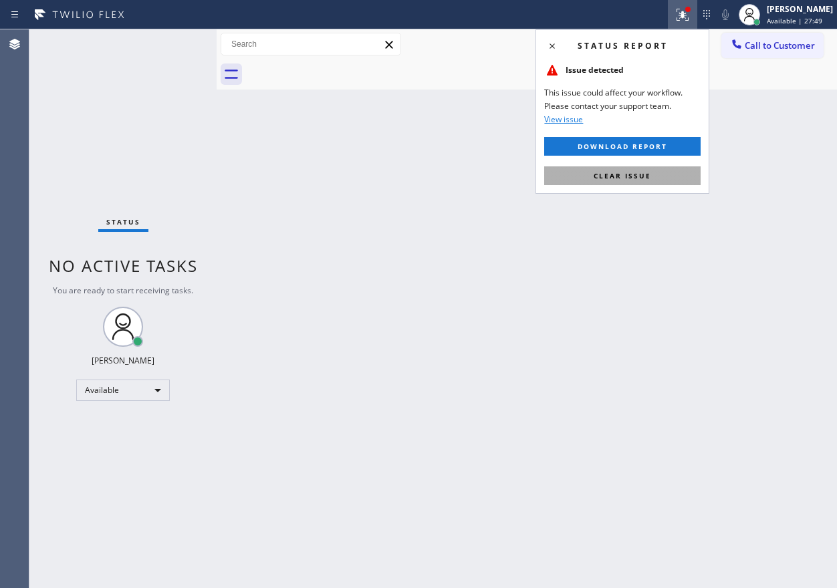
click at [650, 171] on span "Clear issue" at bounding box center [622, 175] width 57 height 9
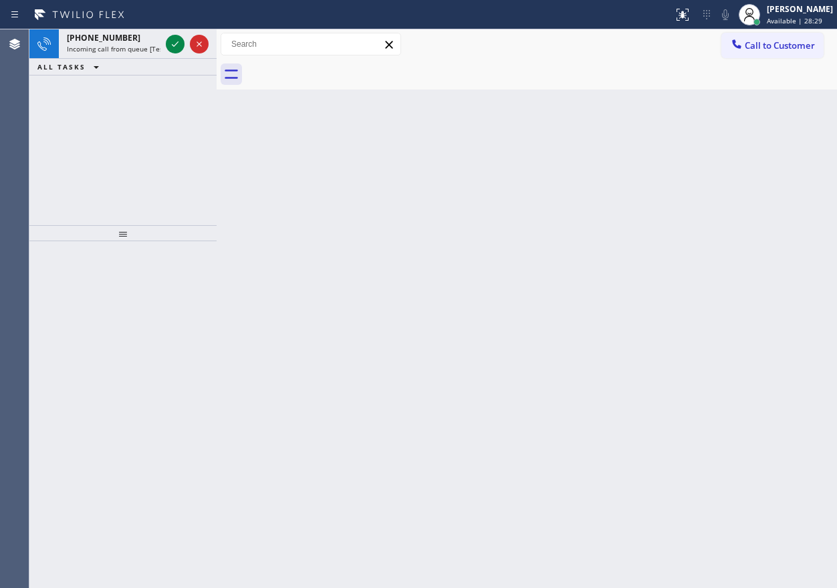
click at [761, 258] on div "Back to Dashboard Change Sender ID Customers Technicians Select a contact Outbo…" at bounding box center [527, 308] width 620 height 559
click at [172, 49] on icon at bounding box center [175, 44] width 16 height 16
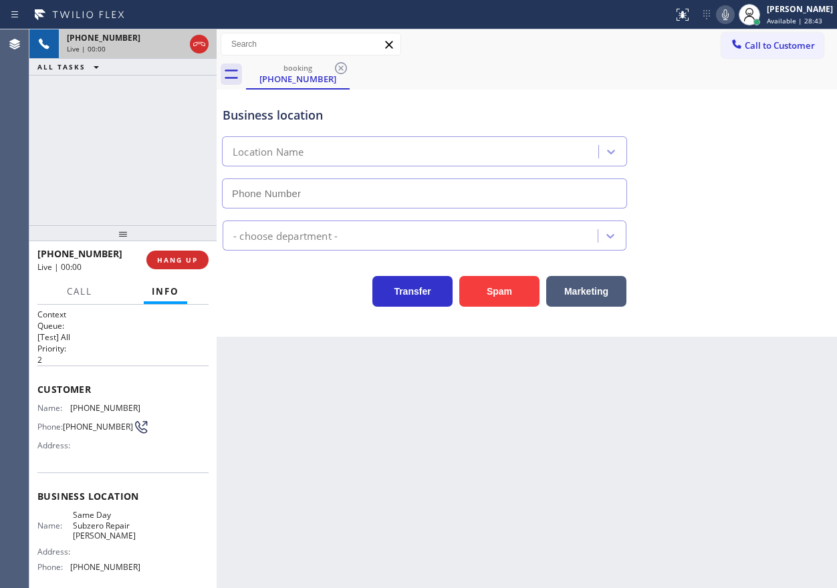
type input "[PHONE_NUMBER]"
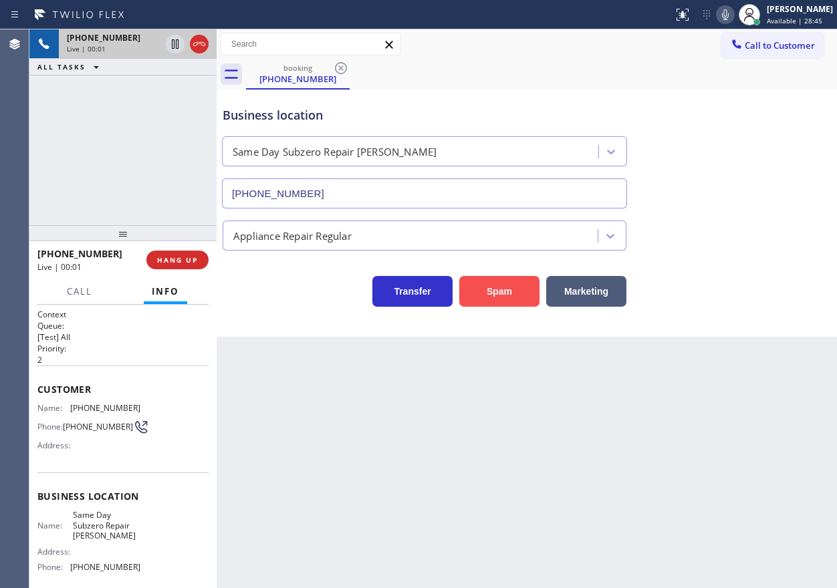
click at [503, 291] on button "Spam" at bounding box center [499, 291] width 80 height 31
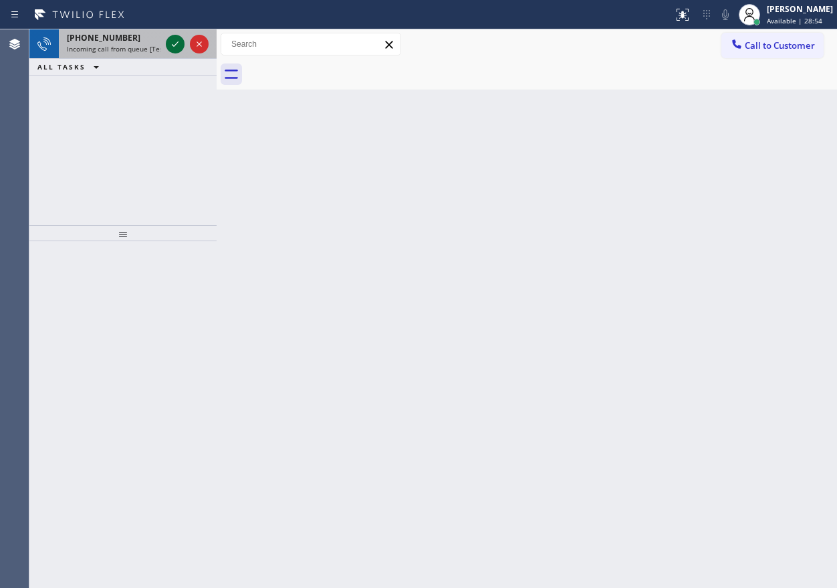
click at [170, 45] on icon at bounding box center [175, 44] width 16 height 16
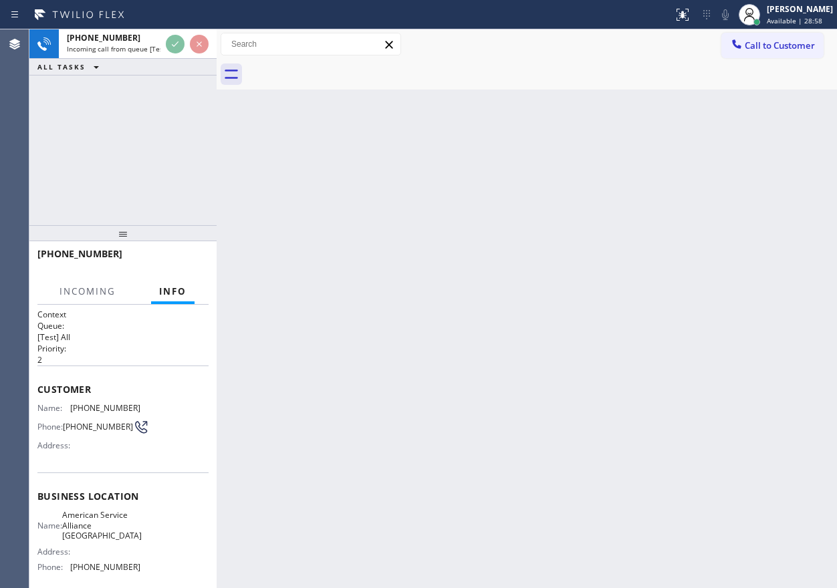
click at [417, 186] on div "Back to Dashboard Change Sender ID Customers Technicians Select a contact Outbo…" at bounding box center [527, 308] width 620 height 559
click at [515, 304] on div "Back to Dashboard Change Sender ID Customers Technicians Select a contact Outbo…" at bounding box center [527, 308] width 620 height 559
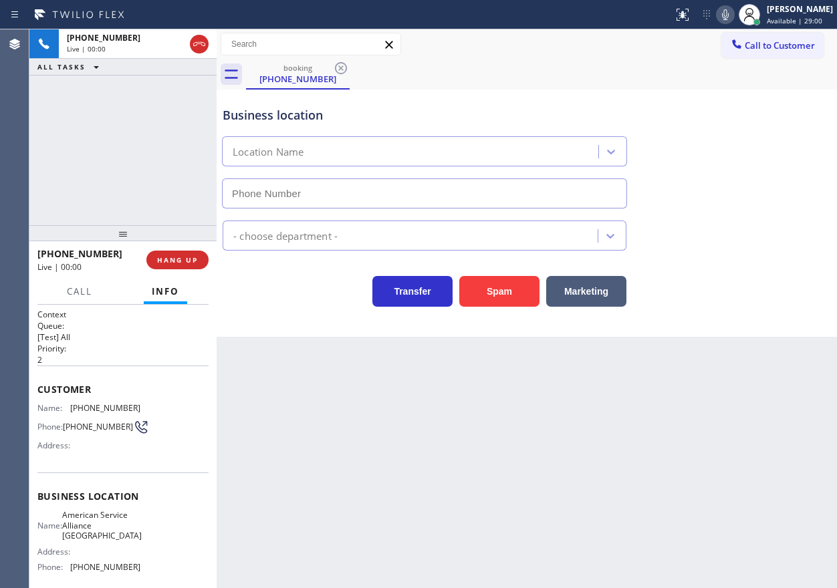
type input "[PHONE_NUMBER]"
click at [174, 267] on button "HANG UP" at bounding box center [177, 260] width 62 height 19
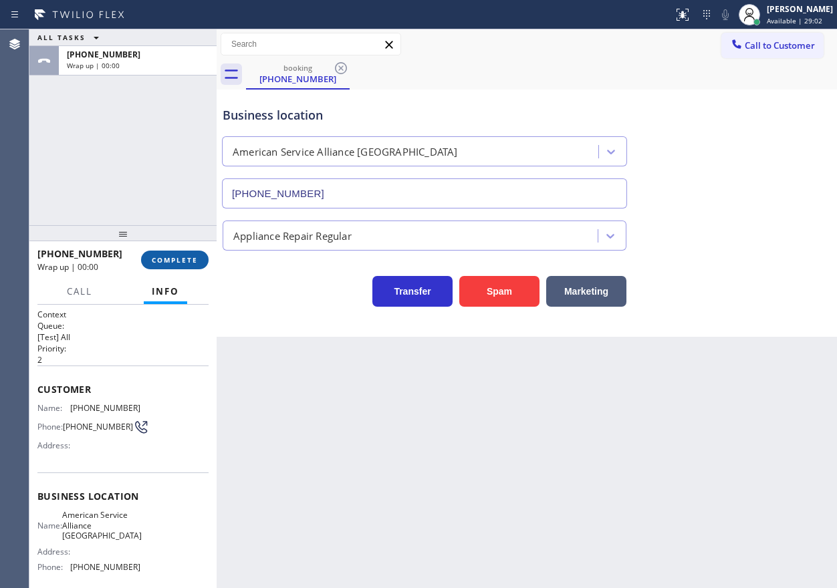
click at [175, 263] on span "COMPLETE" at bounding box center [175, 259] width 46 height 9
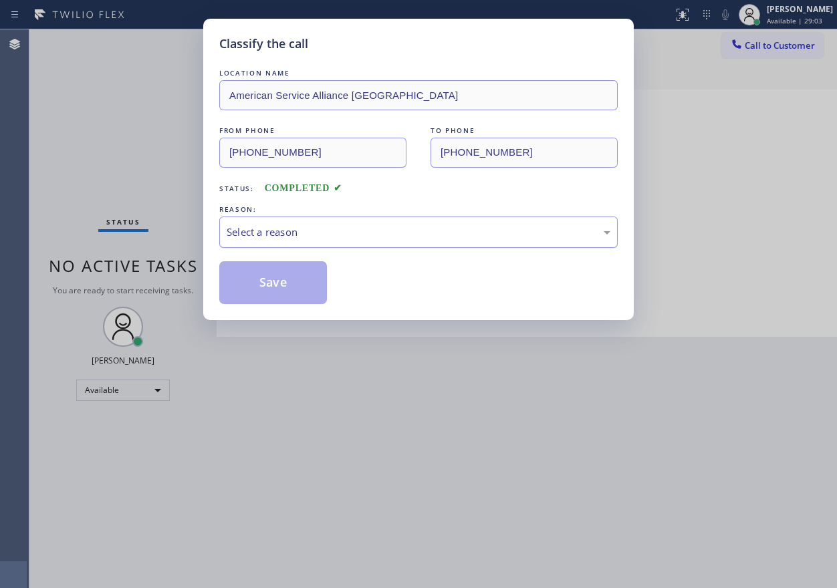
click at [267, 238] on div "Select a reason" at bounding box center [419, 232] width 384 height 15
click at [277, 285] on button "Save" at bounding box center [273, 282] width 108 height 43
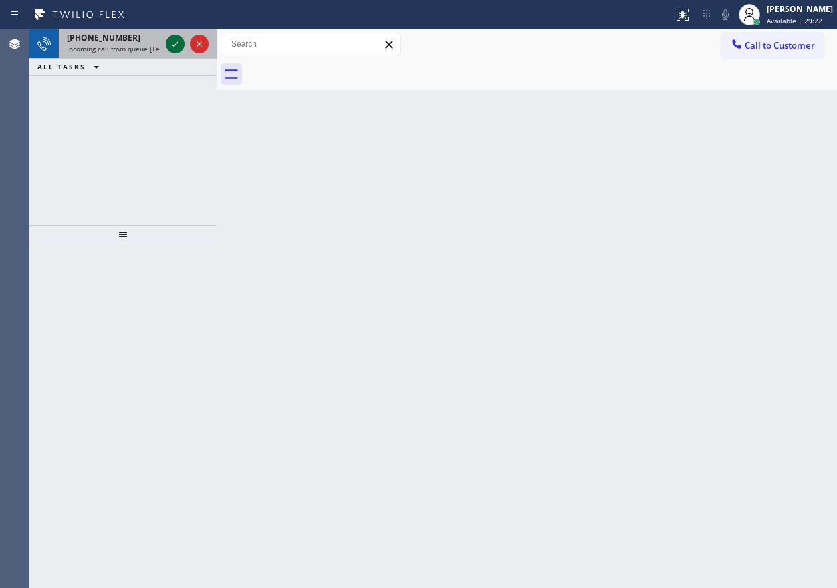
click at [172, 46] on icon at bounding box center [175, 44] width 16 height 16
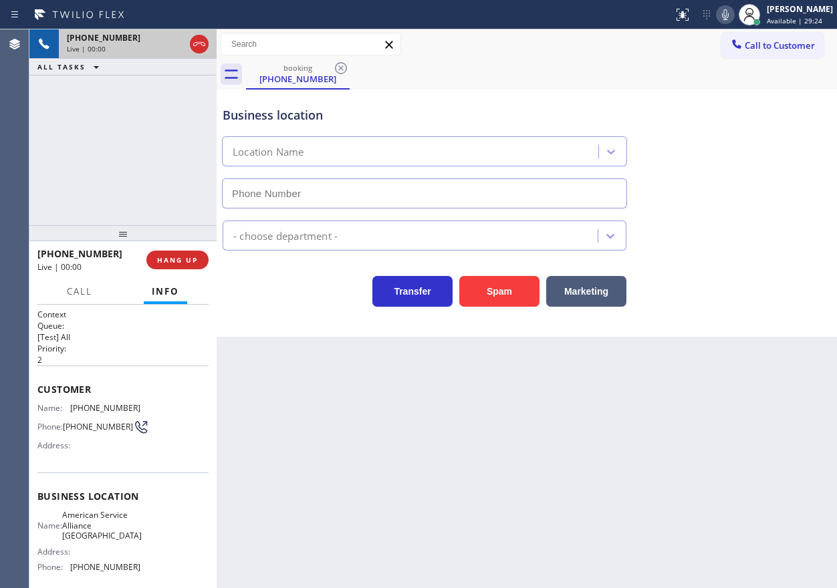
type input "[PHONE_NUMBER]"
click at [102, 533] on span "American Service Alliance [GEOGRAPHIC_DATA]" at bounding box center [102, 525] width 80 height 31
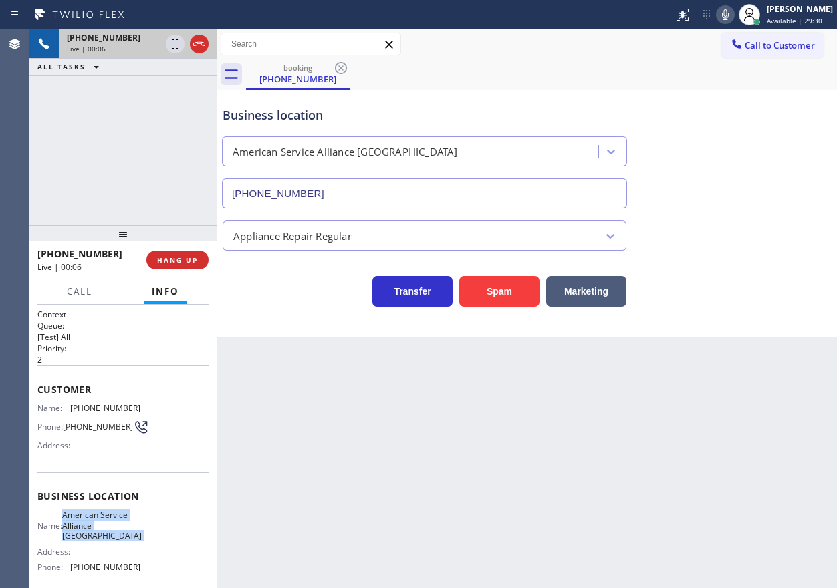
click at [102, 533] on span "American Service Alliance [GEOGRAPHIC_DATA]" at bounding box center [102, 525] width 80 height 31
click at [352, 190] on input "[PHONE_NUMBER]" at bounding box center [424, 193] width 405 height 30
click at [104, 407] on span "[PHONE_NUMBER]" at bounding box center [105, 408] width 70 height 10
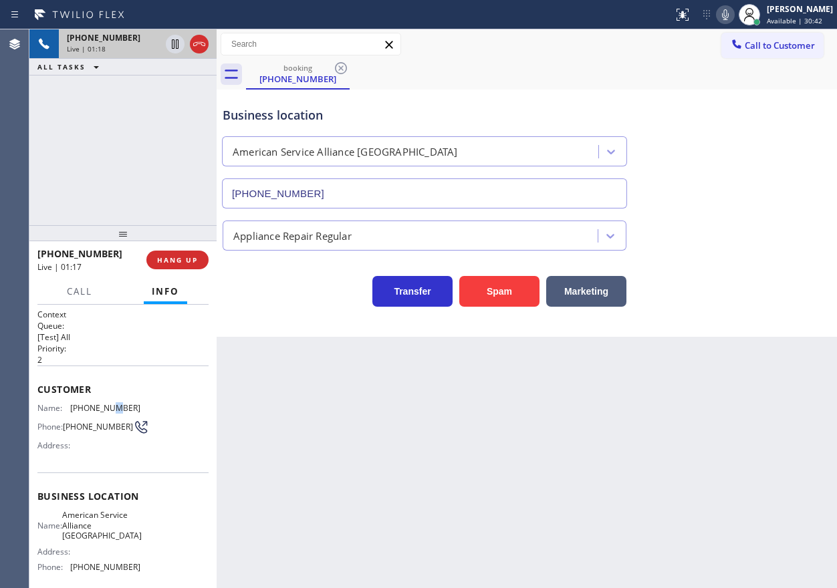
click at [104, 407] on span "[PHONE_NUMBER]" at bounding box center [105, 408] width 70 height 10
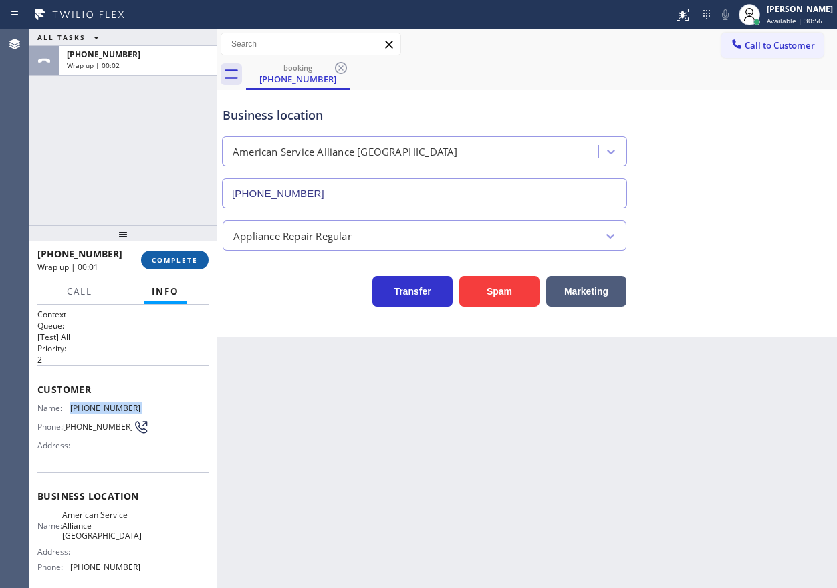
click at [161, 252] on button "COMPLETE" at bounding box center [175, 260] width 68 height 19
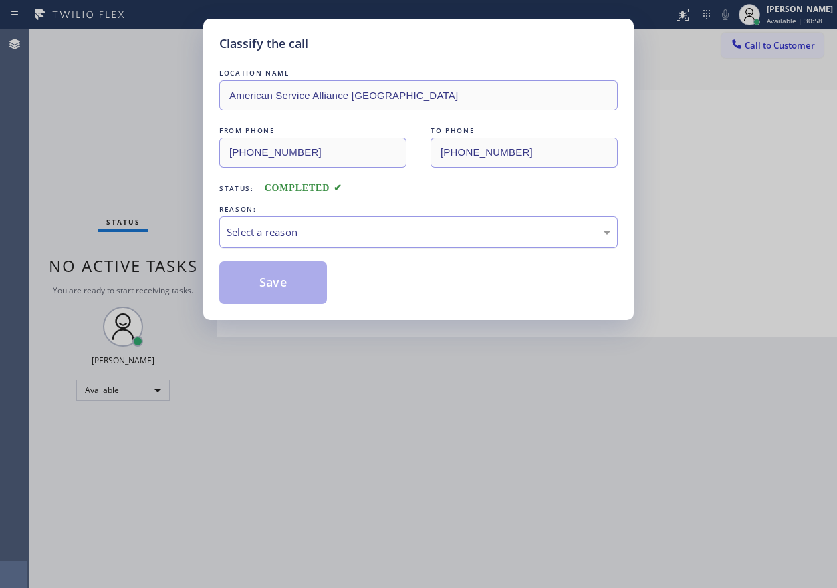
click at [348, 234] on div "Select a reason" at bounding box center [419, 232] width 384 height 15
click at [271, 281] on button "Save" at bounding box center [273, 282] width 108 height 43
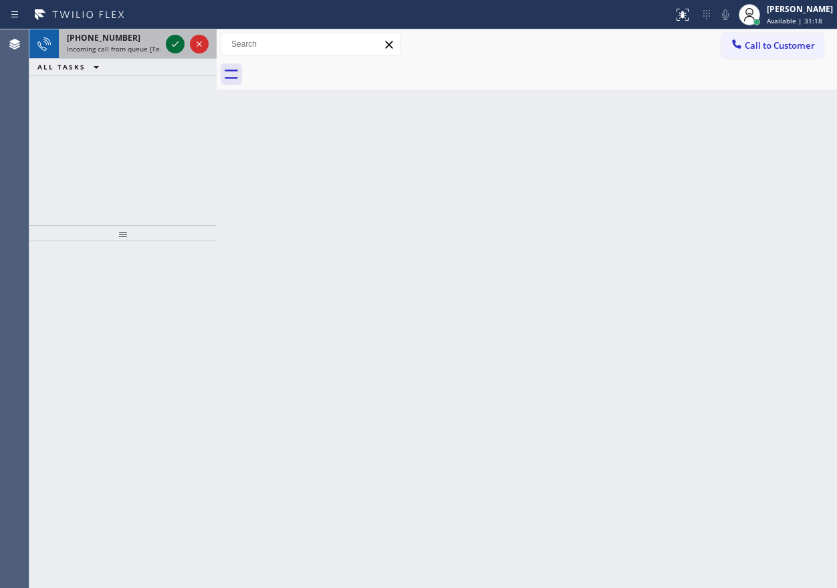
click at [173, 43] on icon at bounding box center [175, 44] width 16 height 16
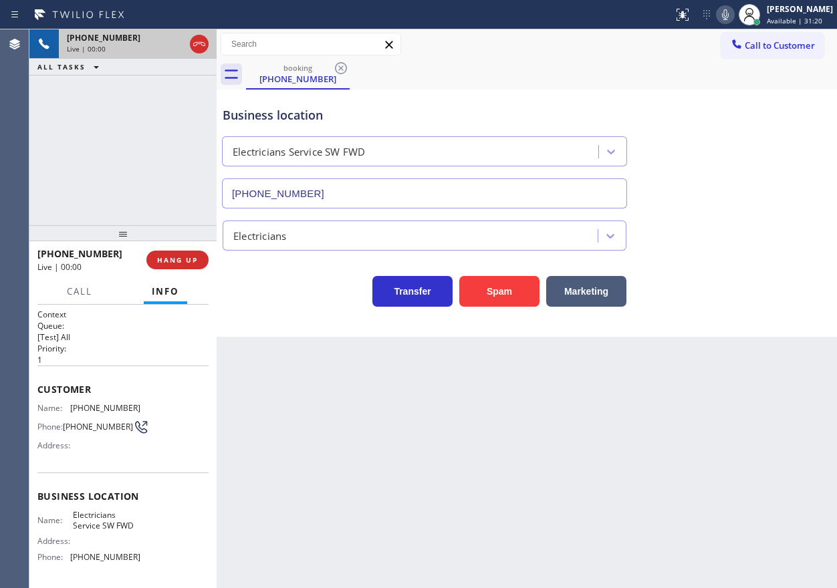
type input "[PHONE_NUMBER]"
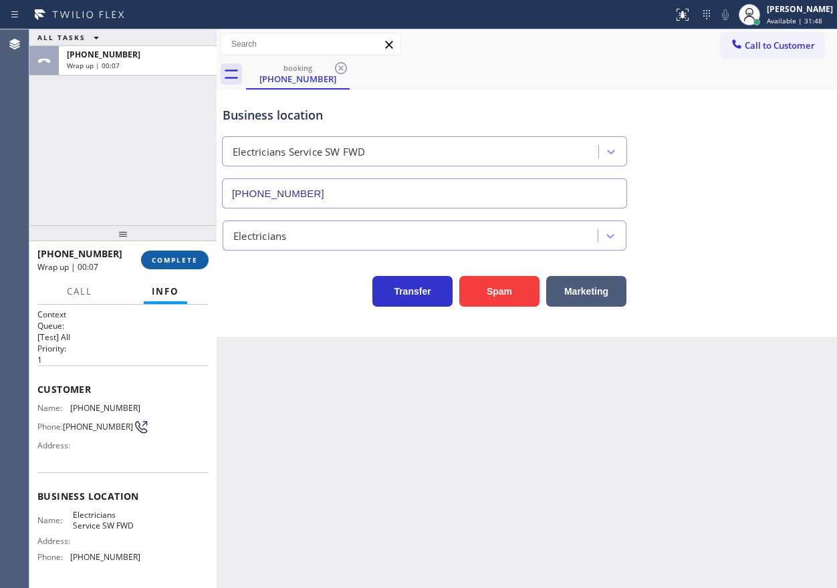
click at [176, 263] on span "COMPLETE" at bounding box center [175, 259] width 46 height 9
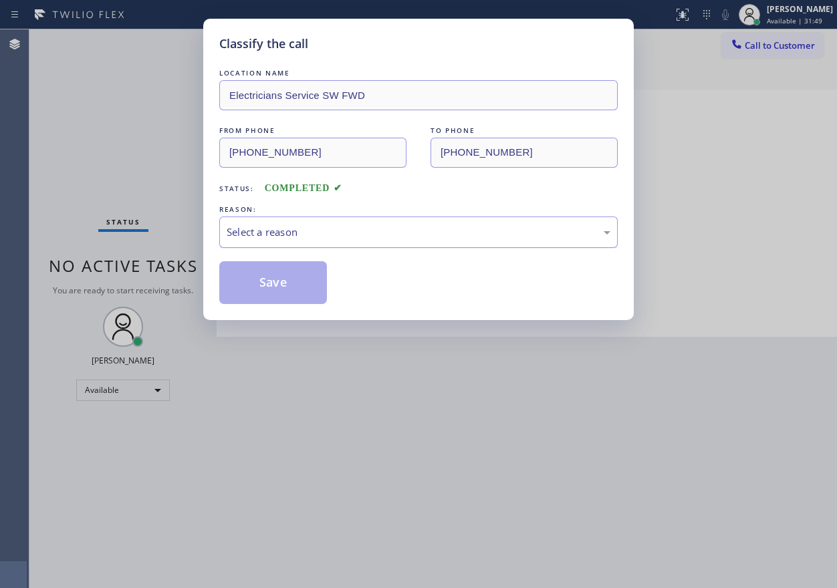
click at [307, 231] on div "Select a reason" at bounding box center [419, 232] width 384 height 15
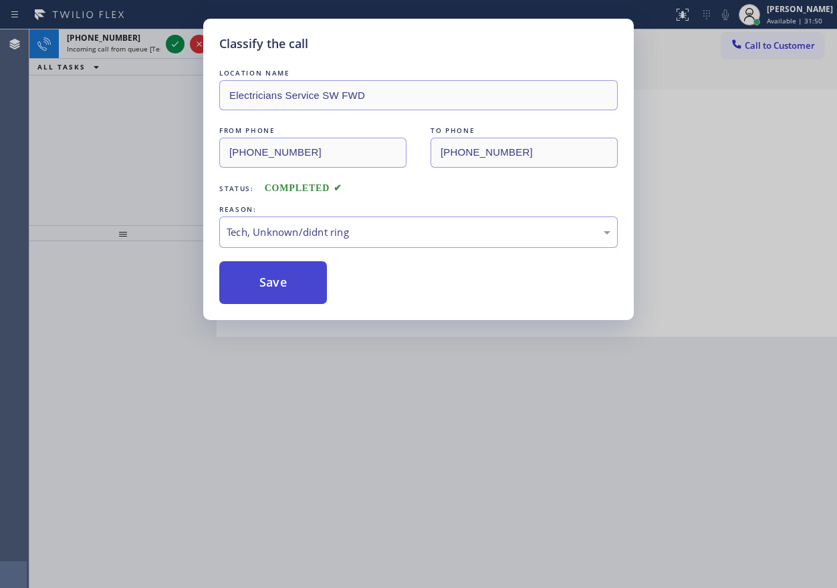
click at [290, 292] on button "Save" at bounding box center [273, 282] width 108 height 43
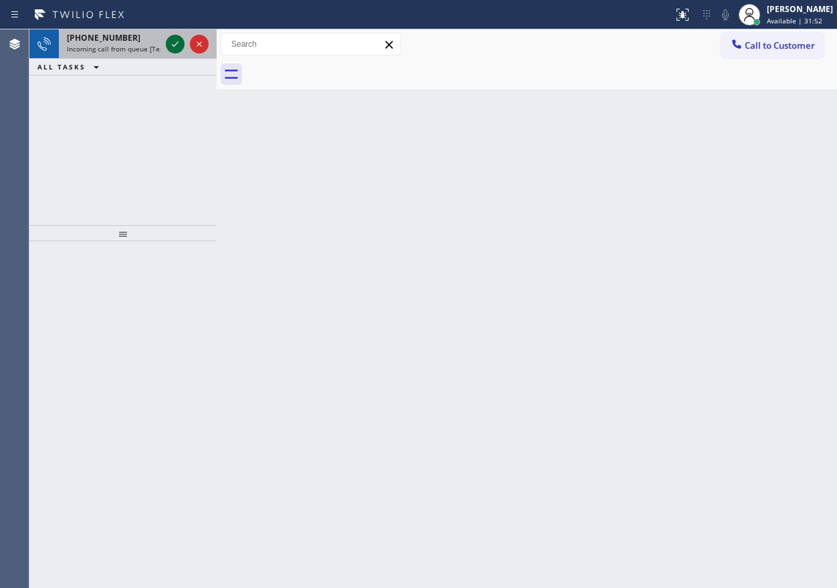
click at [176, 46] on icon at bounding box center [175, 44] width 16 height 16
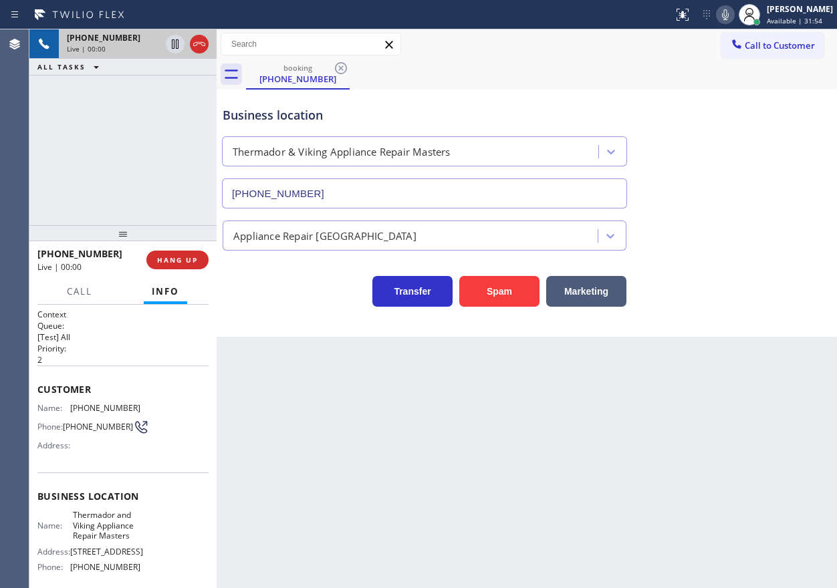
type input "[PHONE_NUMBER]"
click at [507, 299] on button "Spam" at bounding box center [499, 291] width 80 height 31
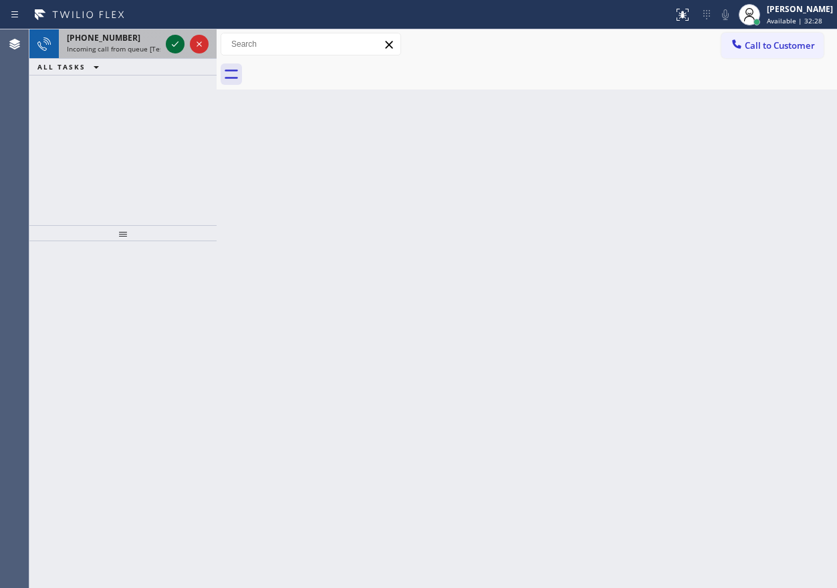
click at [172, 47] on icon at bounding box center [175, 44] width 16 height 16
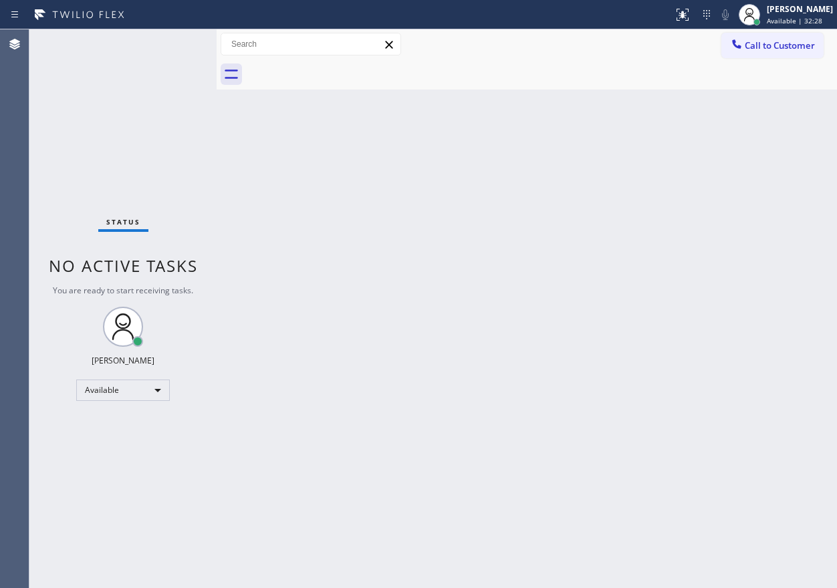
click at [172, 47] on div "Status No active tasks You are ready to start receiving tasks. [PERSON_NAME] Av…" at bounding box center [122, 308] width 187 height 559
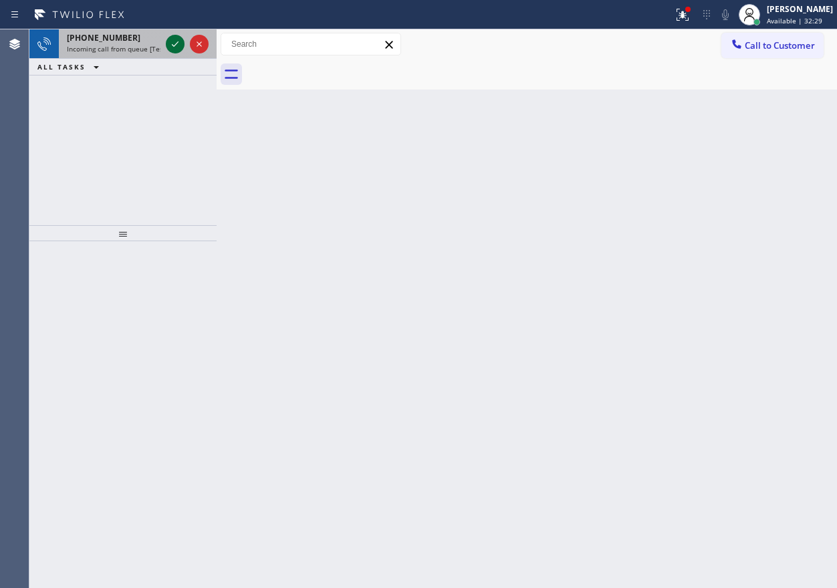
click at [172, 47] on icon at bounding box center [175, 44] width 16 height 16
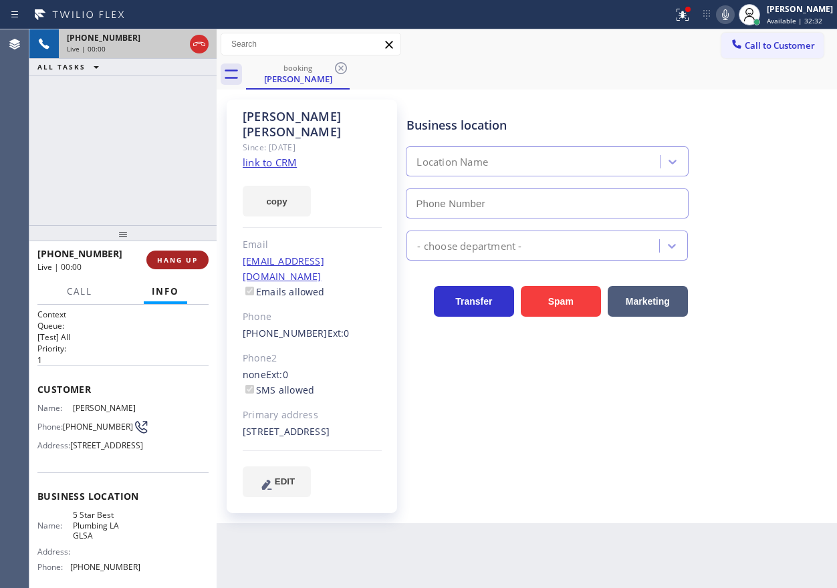
click at [173, 263] on span "HANG UP" at bounding box center [177, 259] width 41 height 9
type input "[PHONE_NUMBER]"
click at [173, 263] on span "HANG UP" at bounding box center [177, 259] width 41 height 9
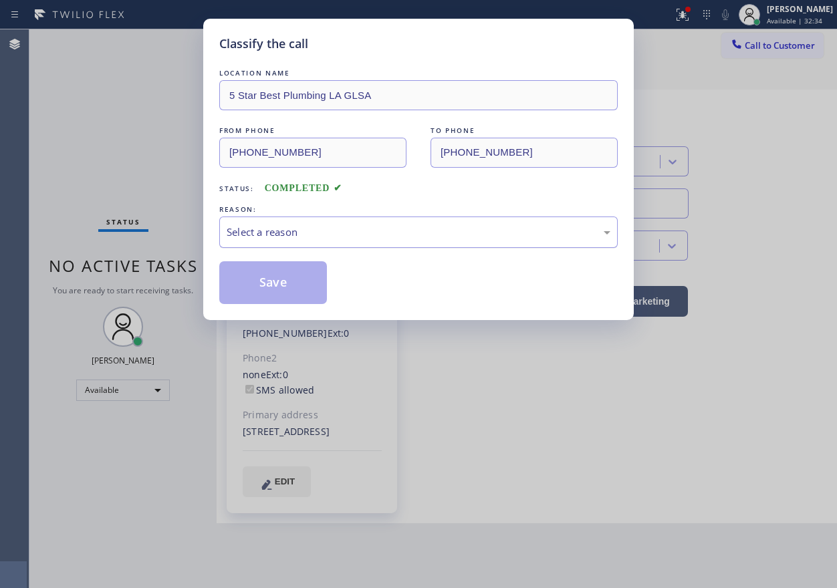
click at [332, 238] on div "Select a reason" at bounding box center [419, 232] width 384 height 15
drag, startPoint x: 304, startPoint y: 329, endPoint x: 293, endPoint y: 285, distance: 45.6
click at [293, 284] on button "Save" at bounding box center [273, 282] width 108 height 43
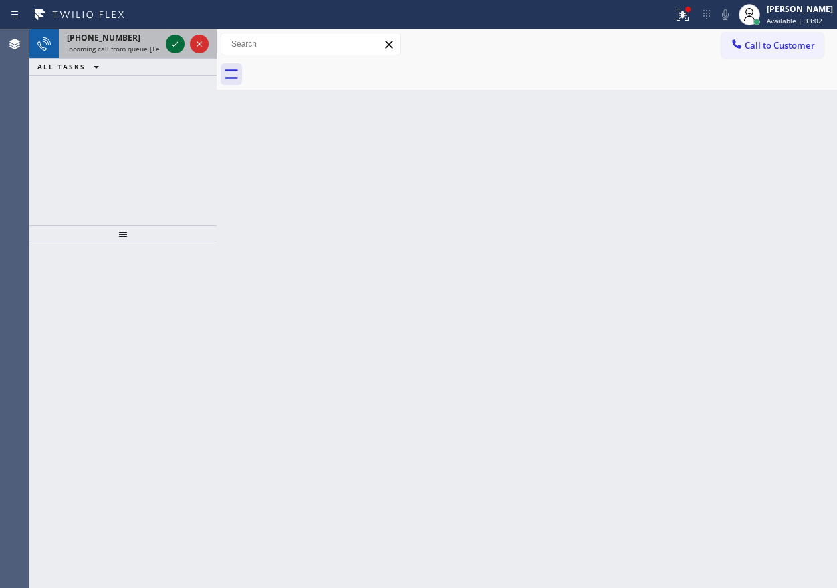
click at [168, 45] on icon at bounding box center [175, 44] width 16 height 16
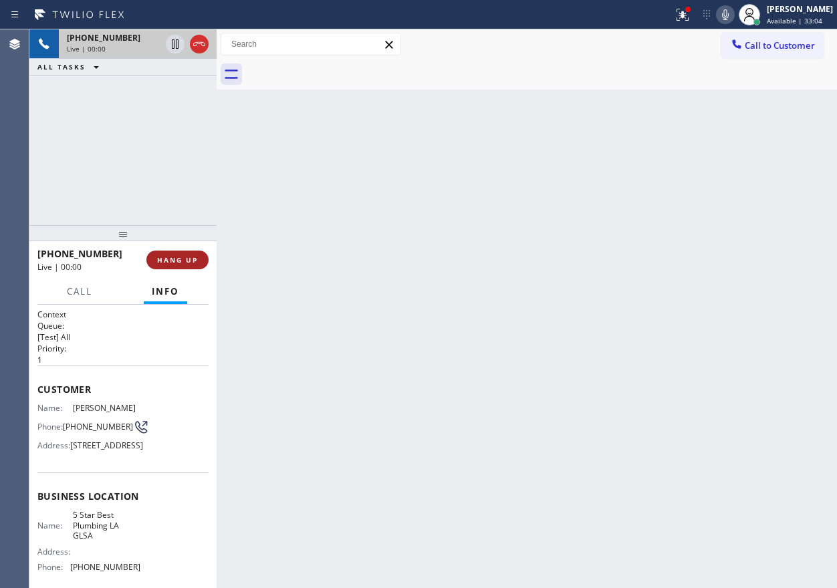
click at [184, 263] on span "HANG UP" at bounding box center [177, 259] width 41 height 9
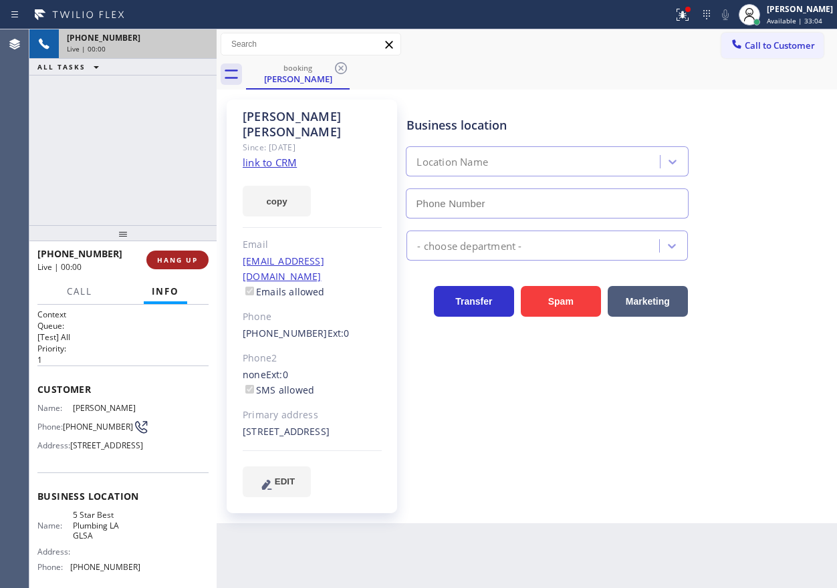
type input "[PHONE_NUMBER]"
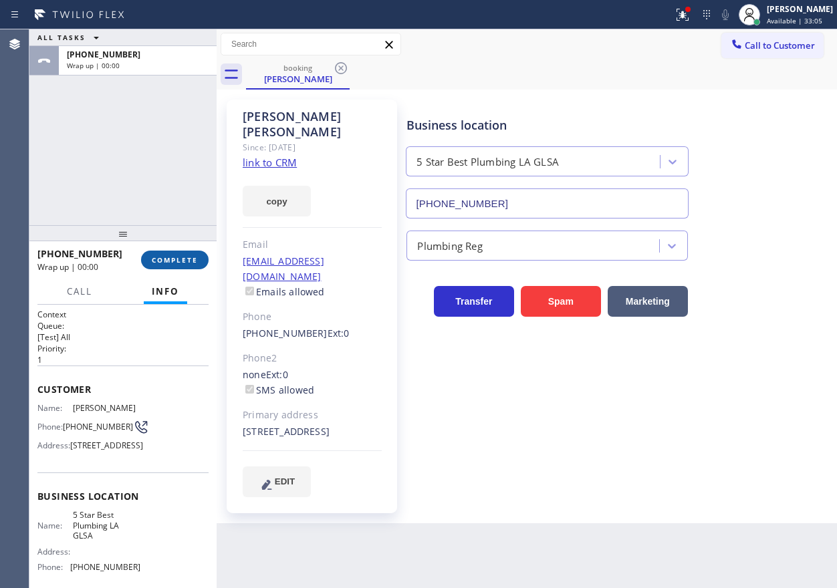
click at [185, 263] on span "COMPLETE" at bounding box center [175, 259] width 46 height 9
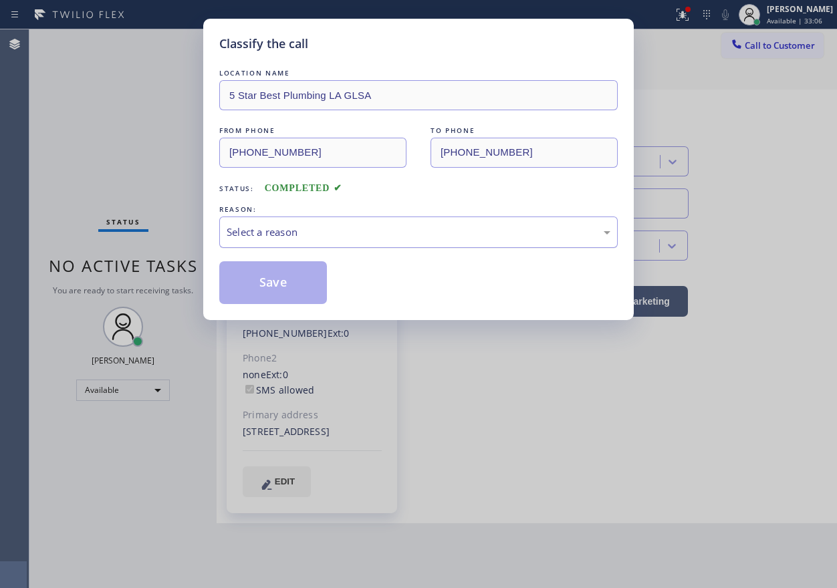
click at [346, 235] on div "Select a reason" at bounding box center [419, 232] width 384 height 15
drag, startPoint x: 290, startPoint y: 336, endPoint x: 289, endPoint y: 284, distance: 52.1
click at [289, 282] on button "Save" at bounding box center [273, 282] width 108 height 43
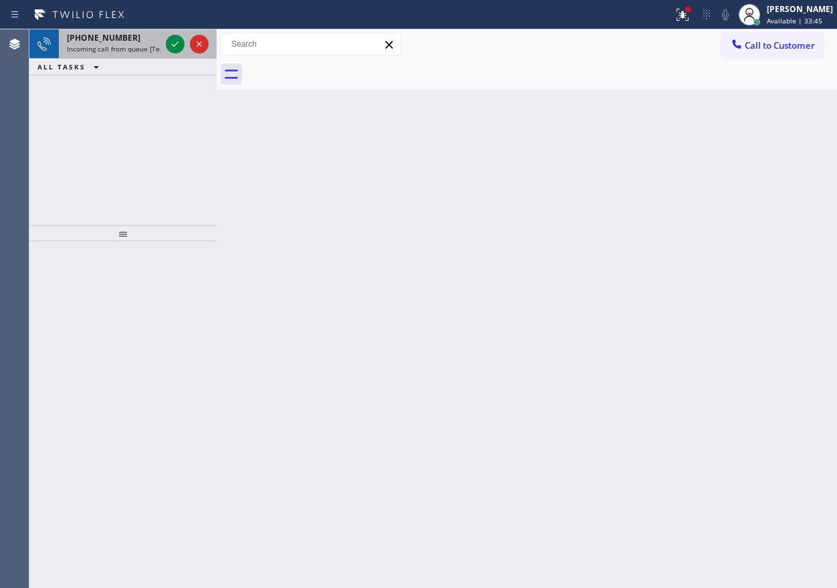
click at [128, 41] on div "[PHONE_NUMBER]" at bounding box center [114, 37] width 94 height 11
click at [94, 41] on span "[PHONE_NUMBER]" at bounding box center [104, 37] width 74 height 11
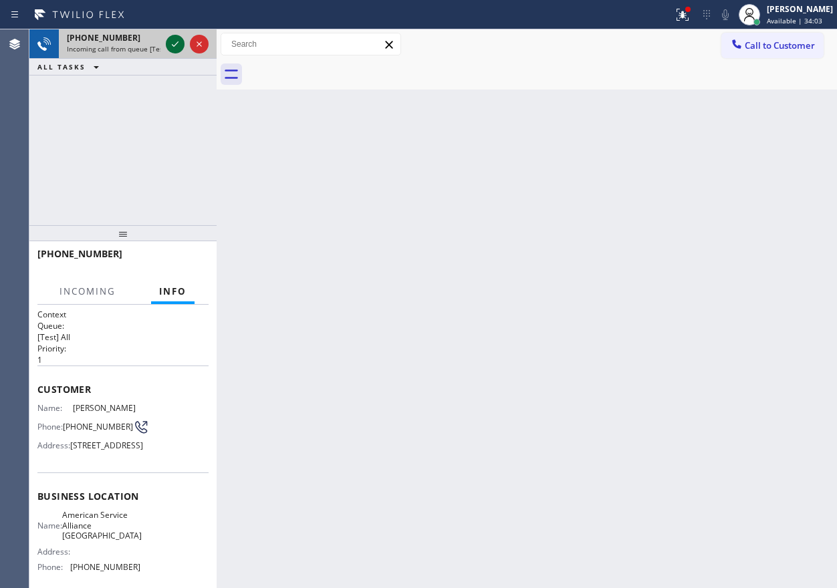
click at [174, 43] on icon at bounding box center [175, 44] width 16 height 16
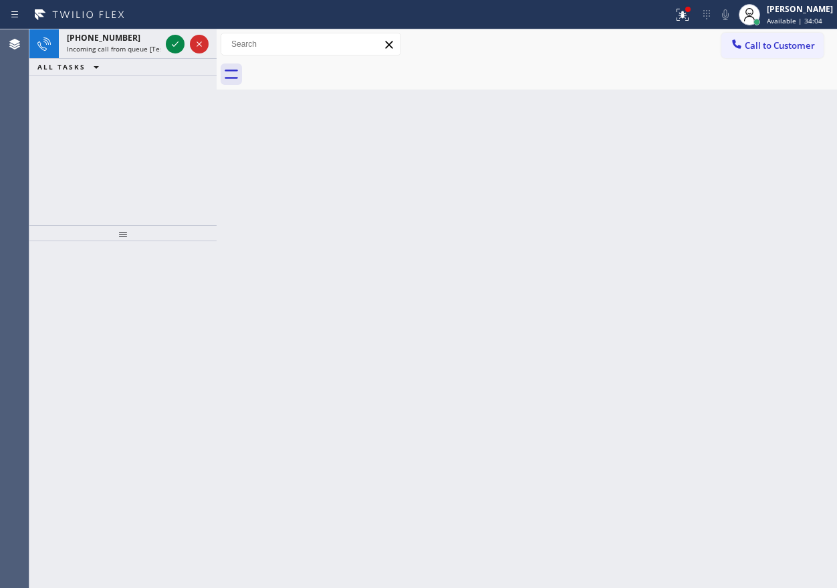
click at [175, 43] on icon at bounding box center [175, 44] width 16 height 16
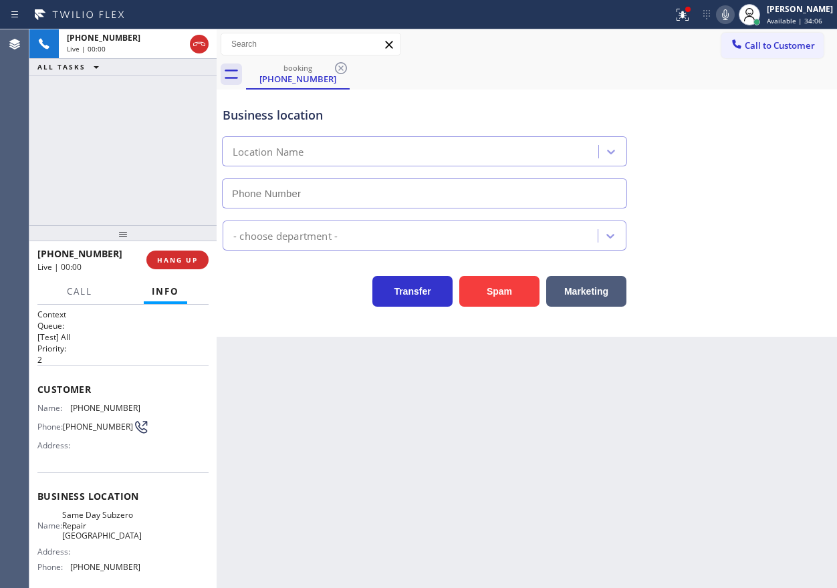
type input "[PHONE_NUMBER]"
click at [184, 266] on button "HANG UP" at bounding box center [177, 260] width 62 height 19
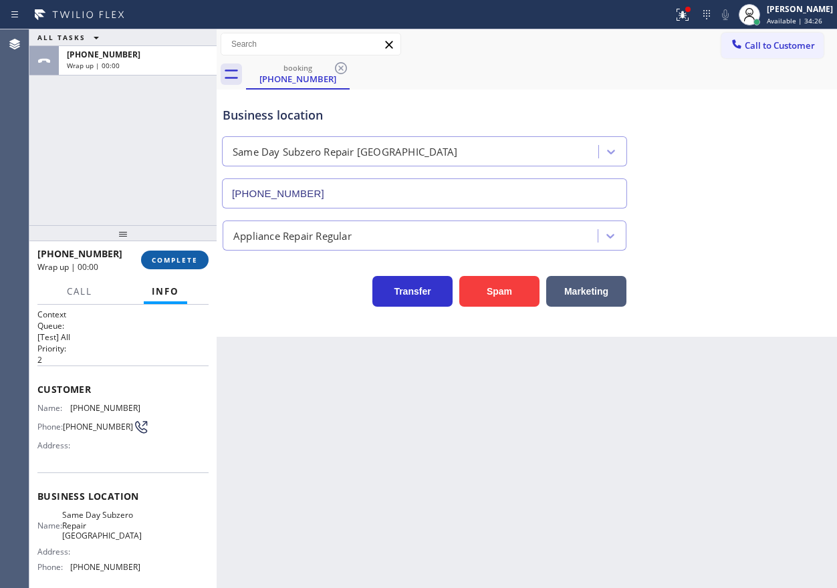
click at [186, 266] on button "COMPLETE" at bounding box center [175, 260] width 68 height 19
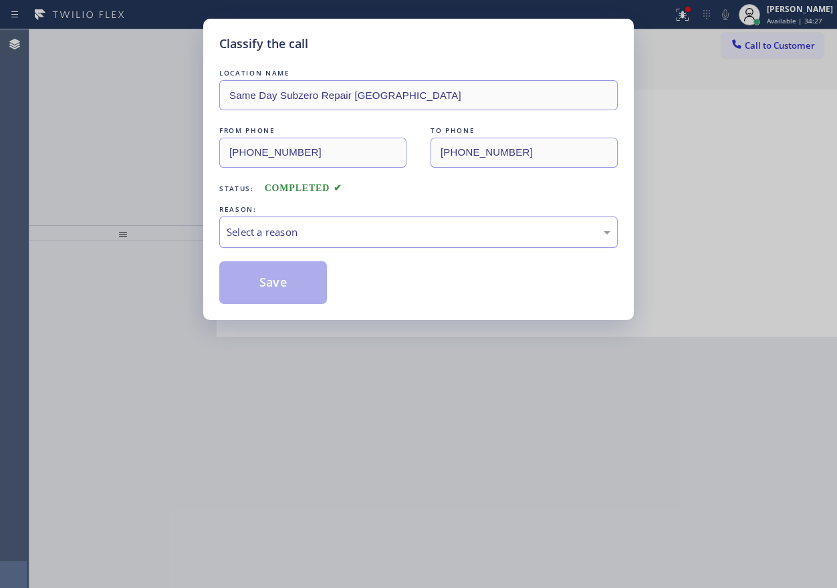
click at [322, 237] on div "Select a reason" at bounding box center [419, 232] width 384 height 15
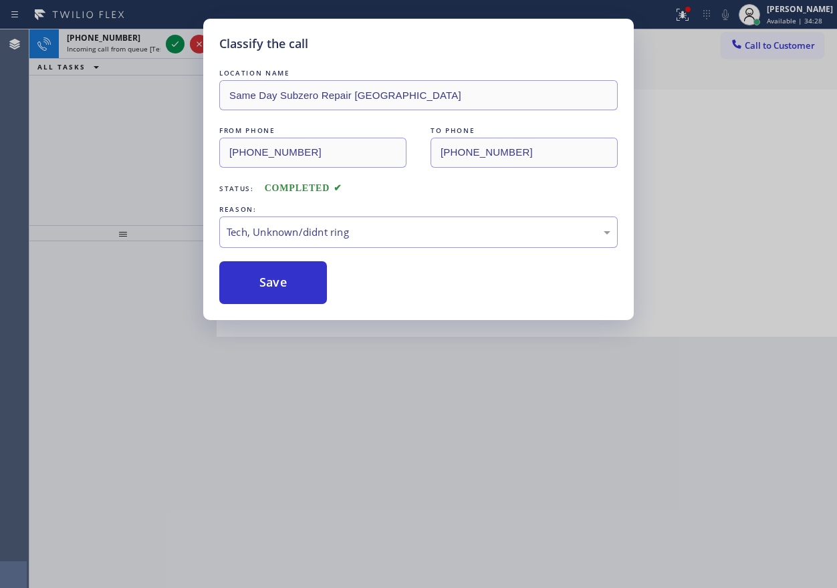
drag, startPoint x: 282, startPoint y: 282, endPoint x: 163, endPoint y: 25, distance: 283.5
click at [282, 278] on button "Save" at bounding box center [273, 282] width 108 height 43
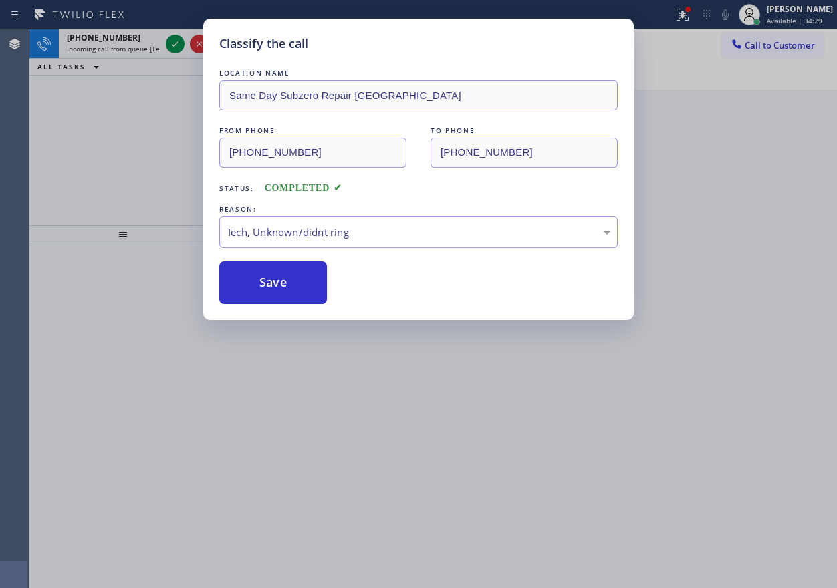
click at [175, 48] on div "Classify the call LOCATION NAME Same Day Subzero Repair [GEOGRAPHIC_DATA] FROM …" at bounding box center [418, 294] width 837 height 588
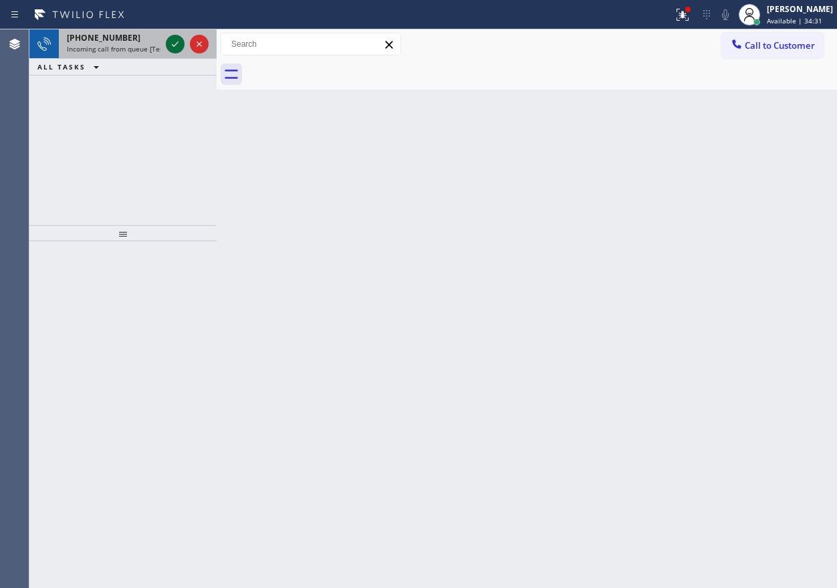
click at [175, 48] on icon at bounding box center [175, 44] width 16 height 16
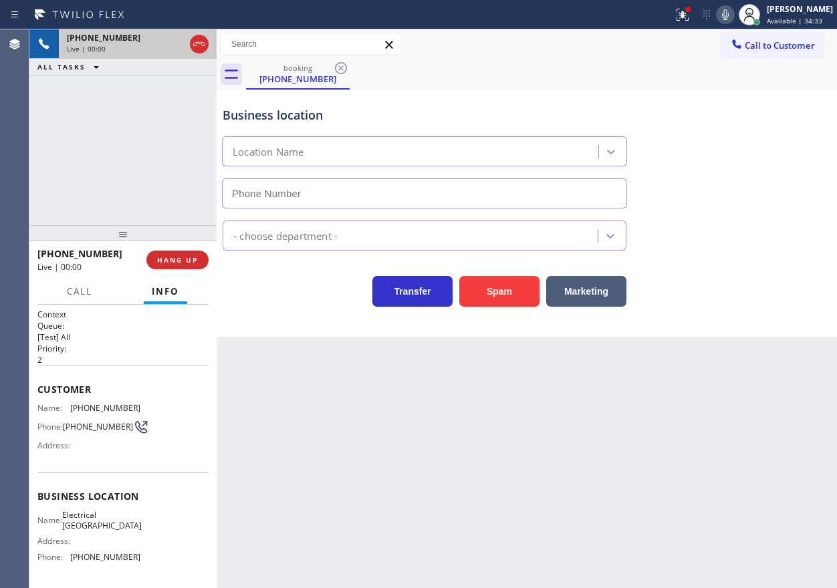
type input "[PHONE_NUMBER]"
click at [503, 285] on button "Spam" at bounding box center [499, 291] width 80 height 31
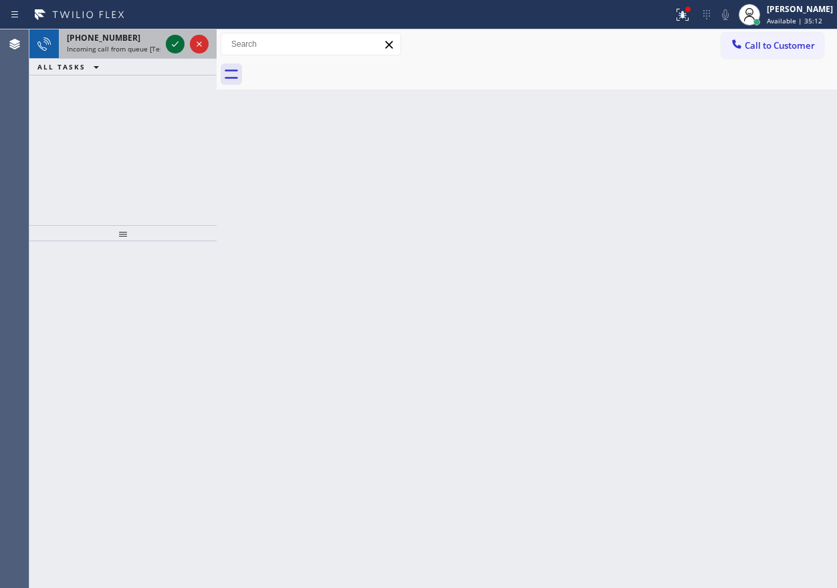
click at [172, 51] on icon at bounding box center [175, 44] width 16 height 16
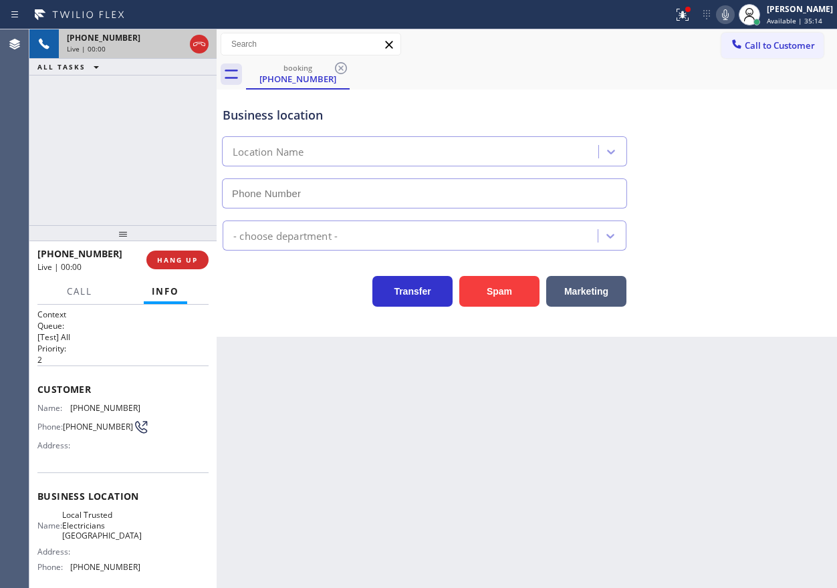
type input "[PHONE_NUMBER]"
click at [731, 15] on icon at bounding box center [725, 15] width 16 height 16
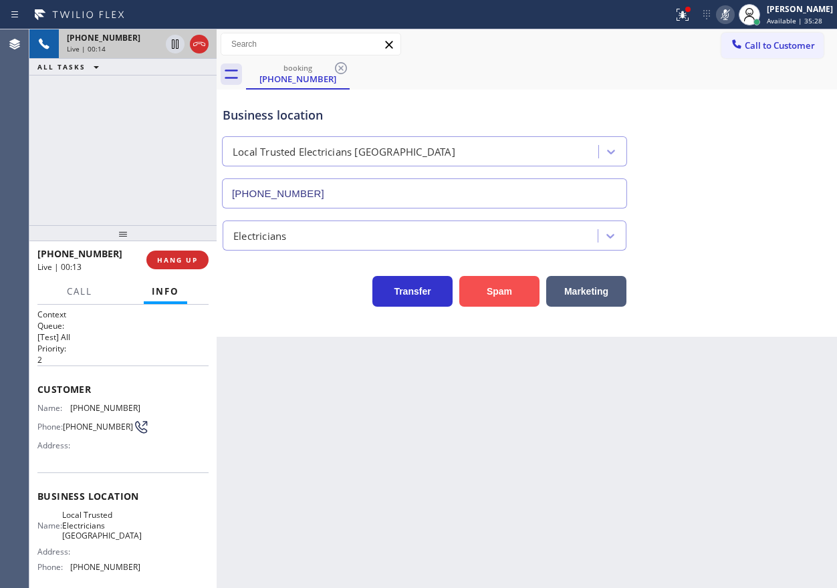
click at [508, 287] on button "Spam" at bounding box center [499, 291] width 80 height 31
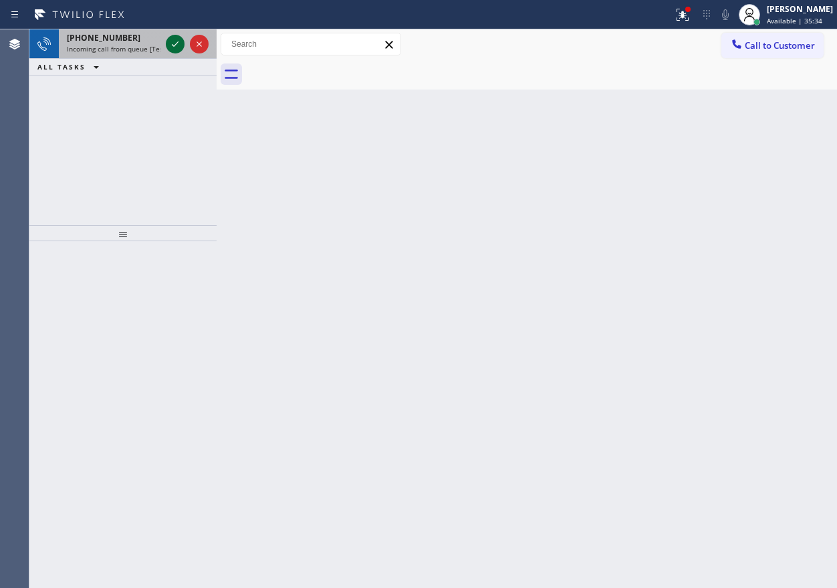
click at [176, 43] on icon at bounding box center [175, 44] width 16 height 16
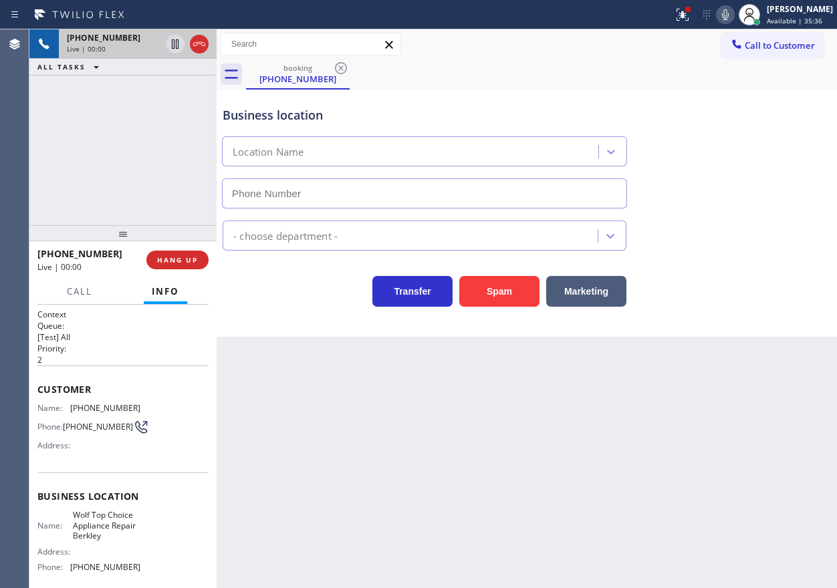
type input "[PHONE_NUMBER]"
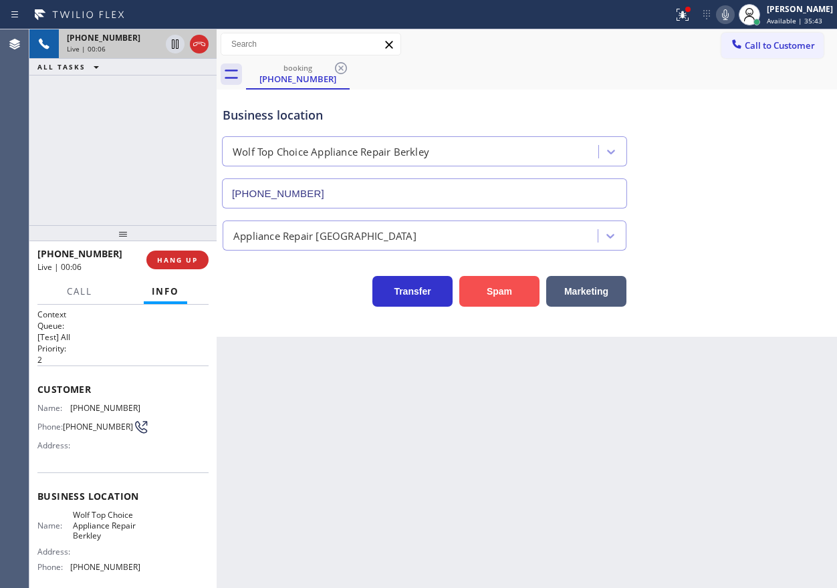
drag, startPoint x: 479, startPoint y: 286, endPoint x: 524, endPoint y: 254, distance: 55.6
click at [479, 286] on button "Spam" at bounding box center [499, 291] width 80 height 31
click at [697, 21] on div at bounding box center [682, 15] width 29 height 16
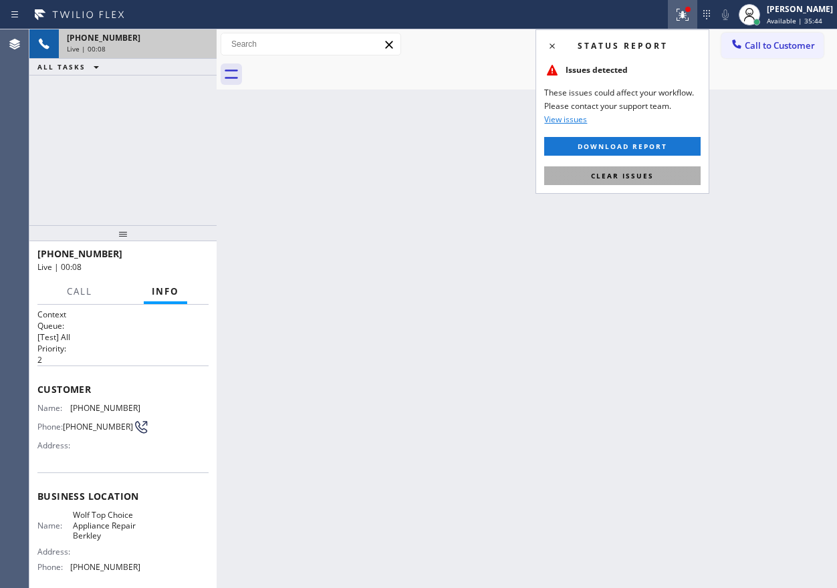
click at [683, 171] on button "Clear issues" at bounding box center [622, 175] width 156 height 19
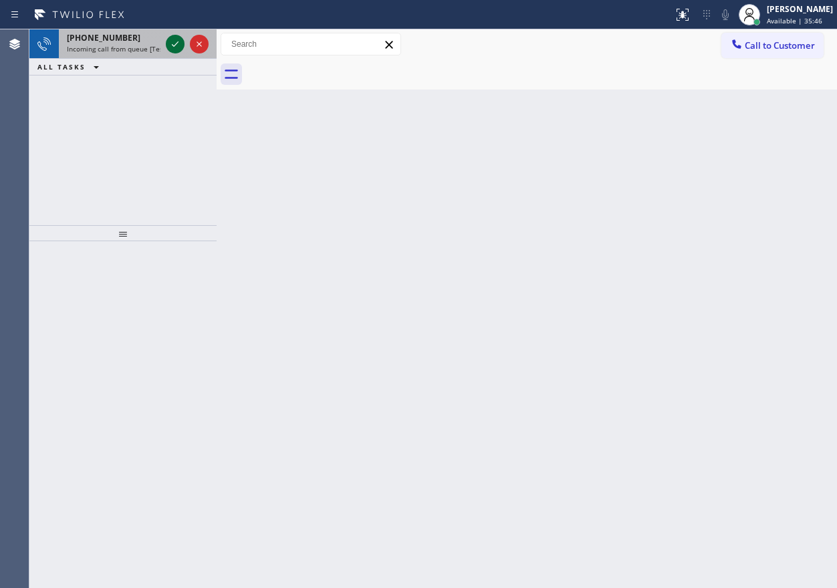
click at [171, 45] on icon at bounding box center [175, 44] width 16 height 16
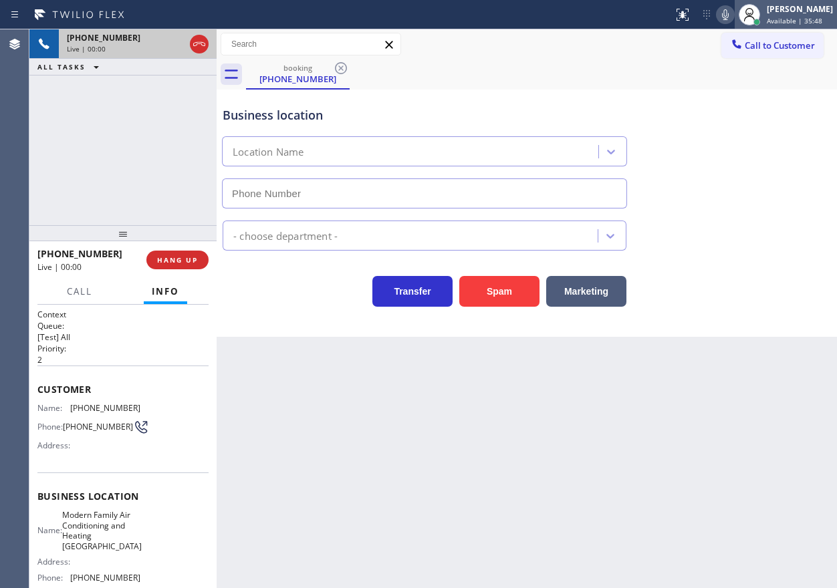
type input "[PHONE_NUMBER]"
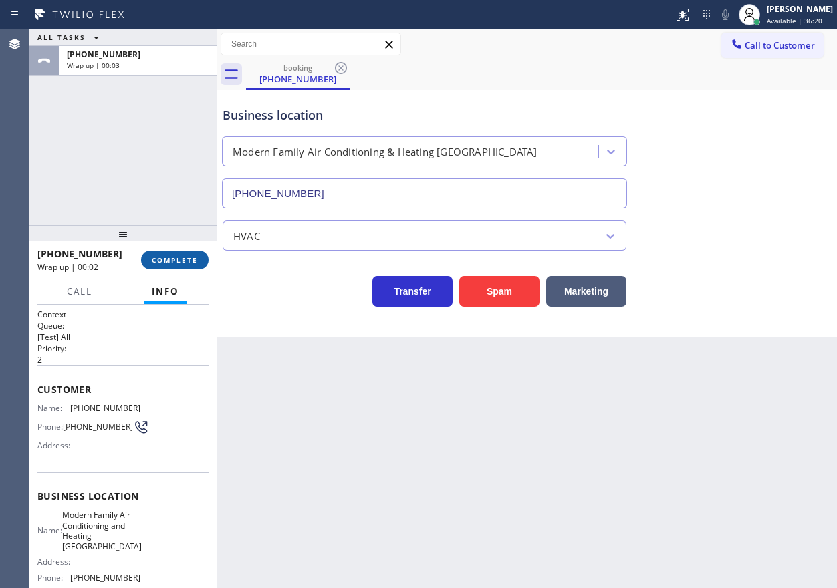
click at [176, 255] on span "COMPLETE" at bounding box center [175, 259] width 46 height 9
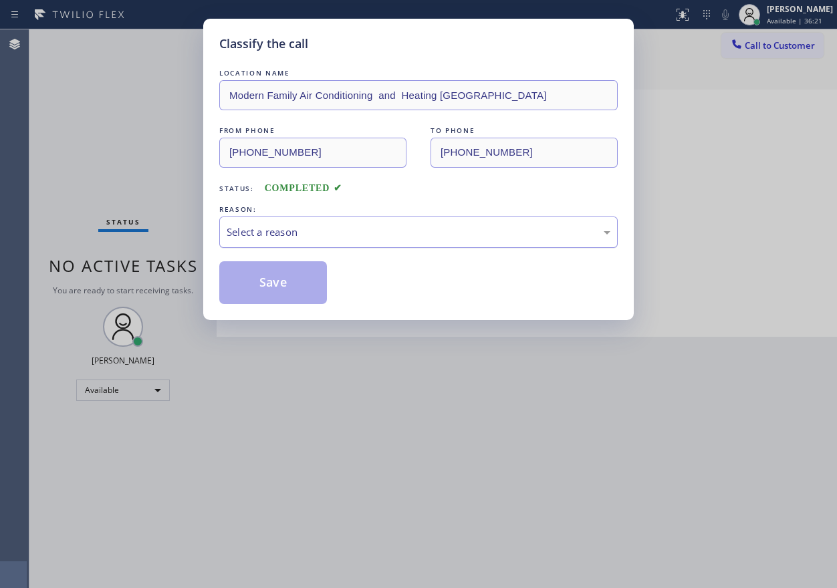
click at [362, 235] on div "Select a reason" at bounding box center [419, 232] width 384 height 15
click at [287, 287] on button "Save" at bounding box center [273, 282] width 108 height 43
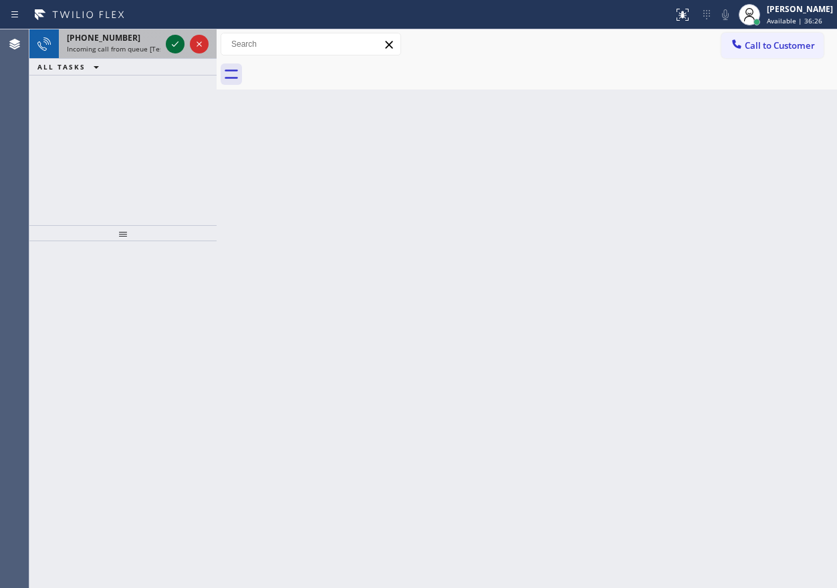
click at [179, 43] on icon at bounding box center [175, 44] width 16 height 16
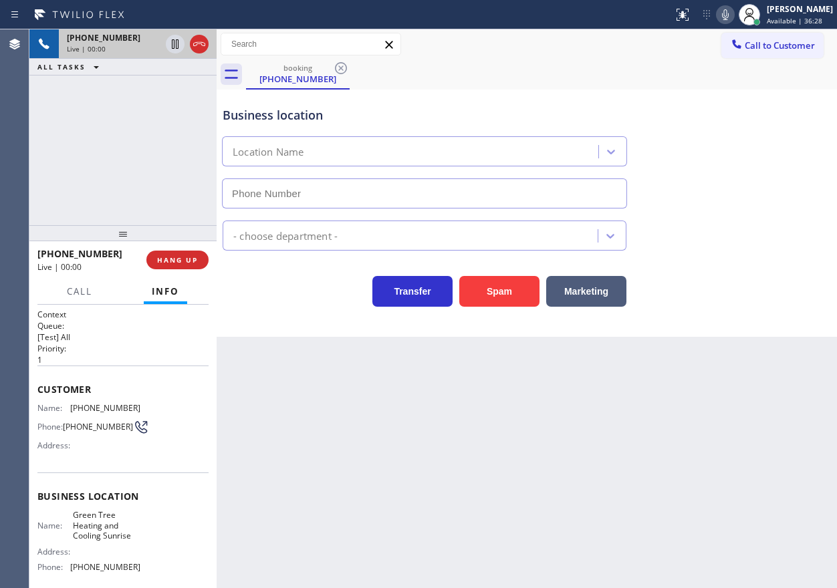
type input "[PHONE_NUMBER]"
click at [488, 279] on button "Spam" at bounding box center [499, 291] width 80 height 31
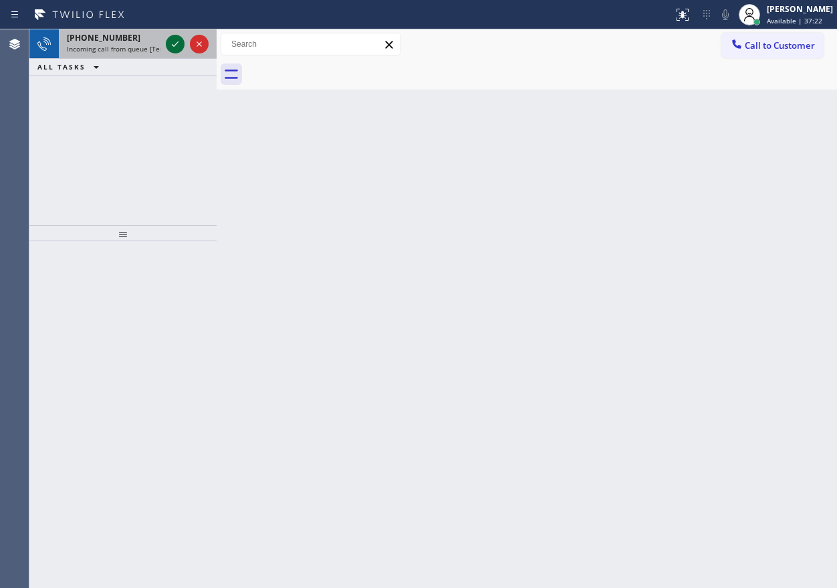
click at [174, 44] on icon at bounding box center [175, 44] width 16 height 16
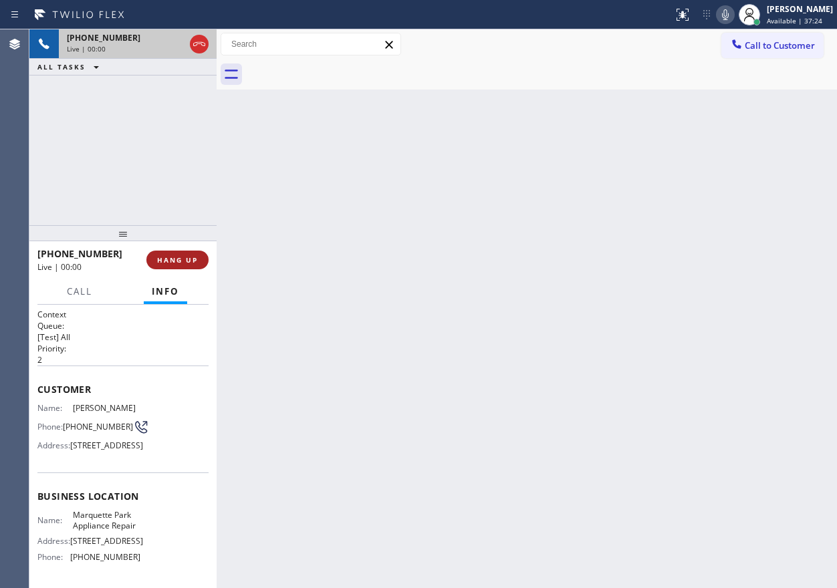
click at [173, 261] on span "HANG UP" at bounding box center [177, 259] width 41 height 9
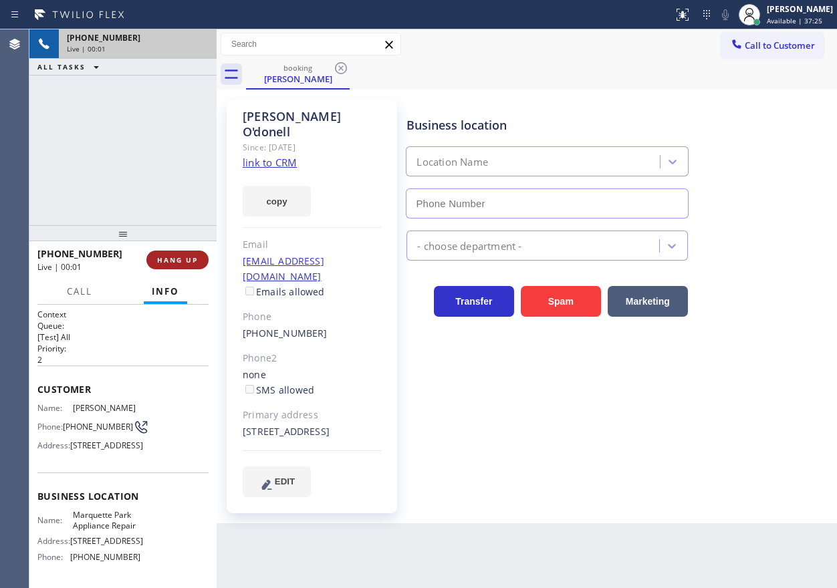
type input "[PHONE_NUMBER]"
click at [173, 261] on span "HANG UP" at bounding box center [177, 259] width 41 height 9
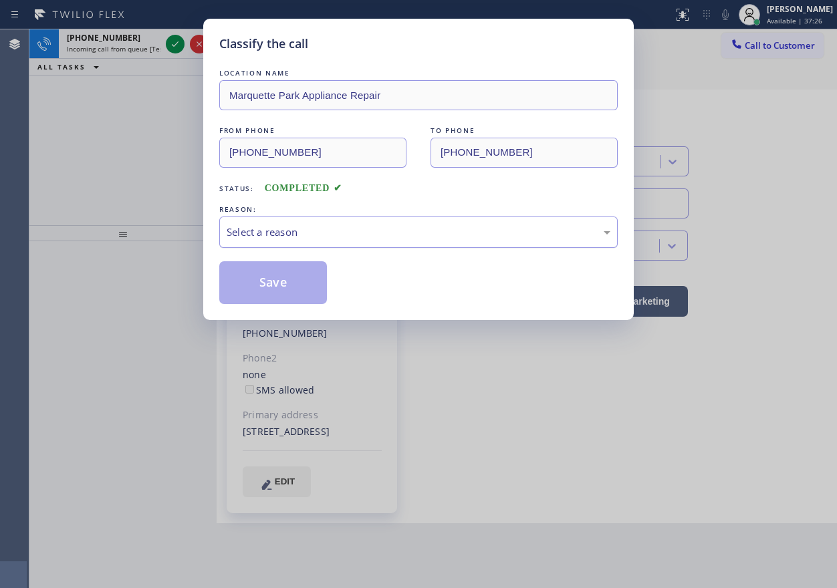
click at [363, 237] on div "Select a reason" at bounding box center [419, 232] width 384 height 15
click at [257, 287] on button "Save" at bounding box center [273, 282] width 108 height 43
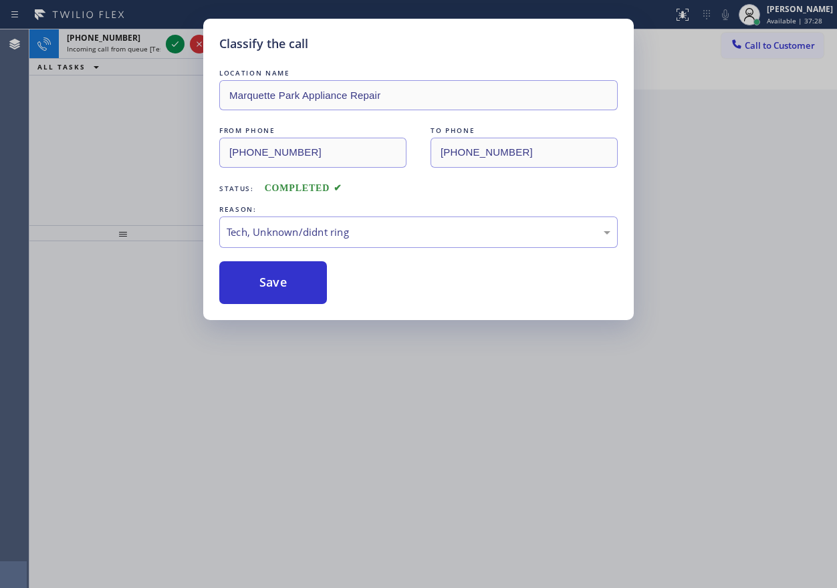
click at [172, 43] on div "Classify the call LOCATION NAME [GEOGRAPHIC_DATA] Appliance Repair FROM PHONE […" at bounding box center [418, 294] width 837 height 588
click at [172, 43] on icon at bounding box center [175, 44] width 16 height 16
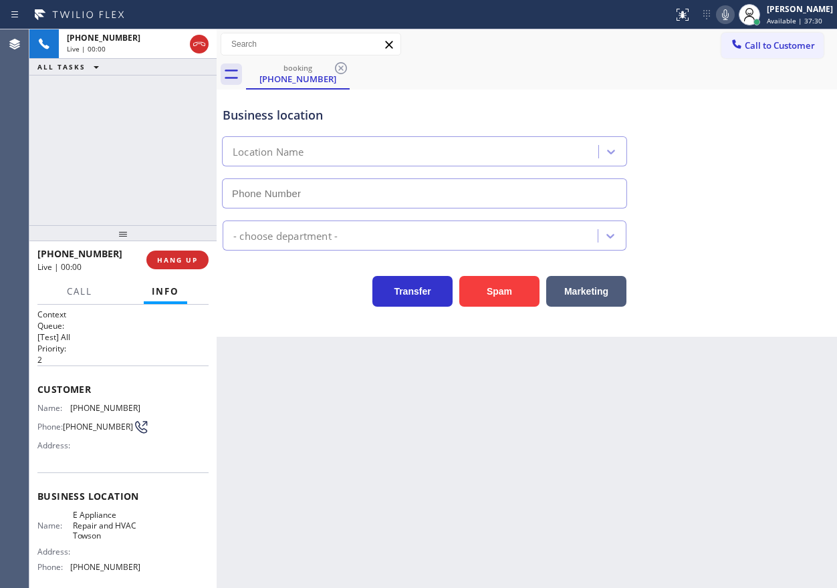
type input "[PHONE_NUMBER]"
click at [188, 262] on span "HANG UP" at bounding box center [177, 259] width 41 height 9
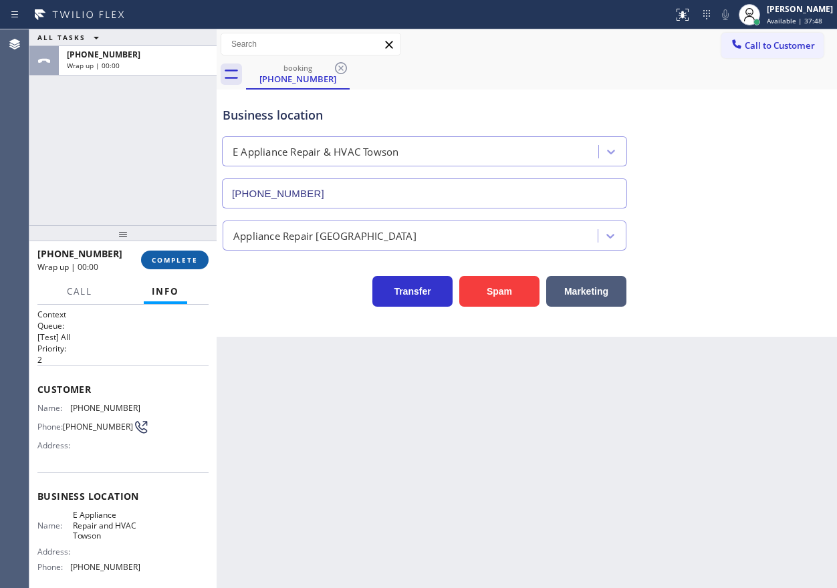
click at [186, 259] on span "COMPLETE" at bounding box center [175, 259] width 46 height 9
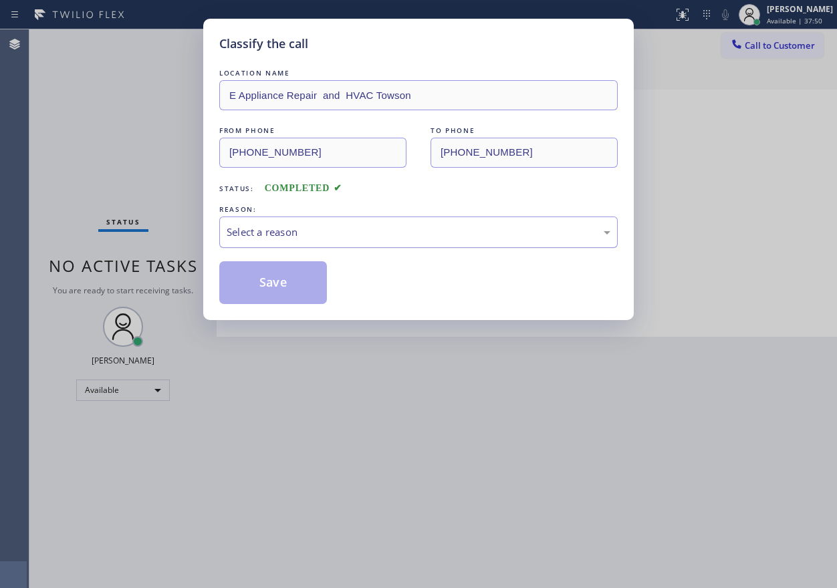
click at [366, 227] on div "Select a reason" at bounding box center [419, 232] width 384 height 15
click at [298, 292] on button "Save" at bounding box center [273, 282] width 108 height 43
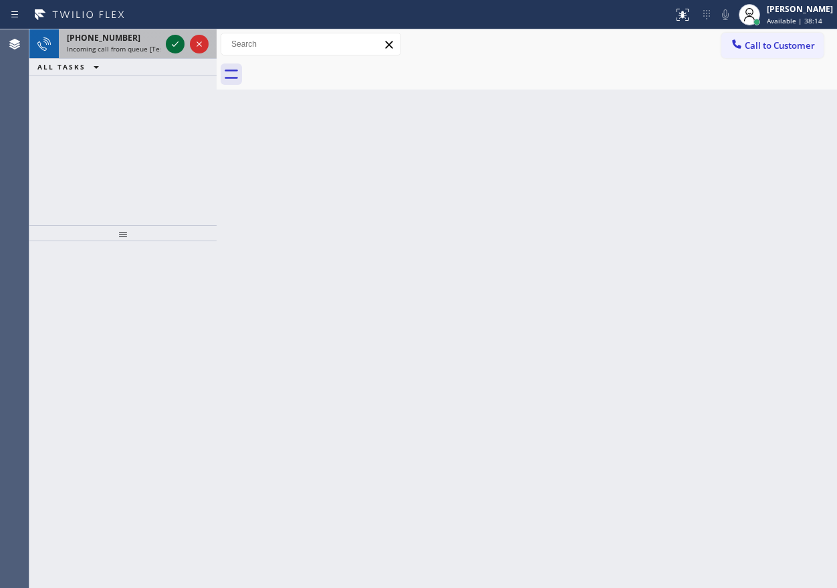
click at [174, 42] on icon at bounding box center [175, 44] width 16 height 16
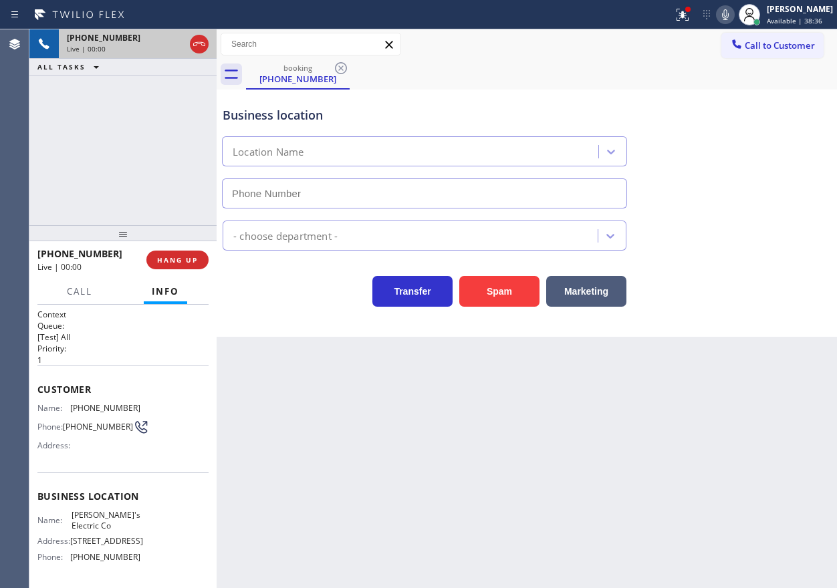
type input "[PHONE_NUMBER]"
click at [151, 259] on button "HANG UP" at bounding box center [177, 260] width 62 height 19
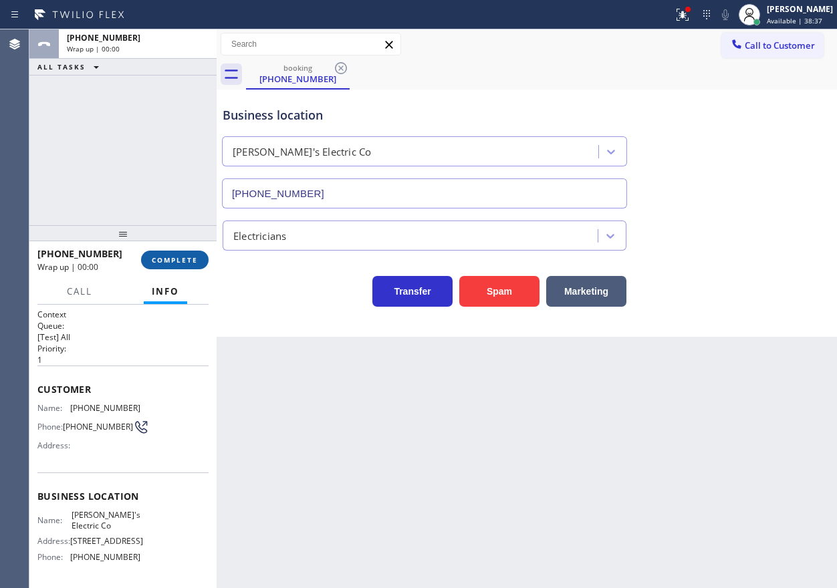
click at [176, 259] on span "COMPLETE" at bounding box center [175, 259] width 46 height 9
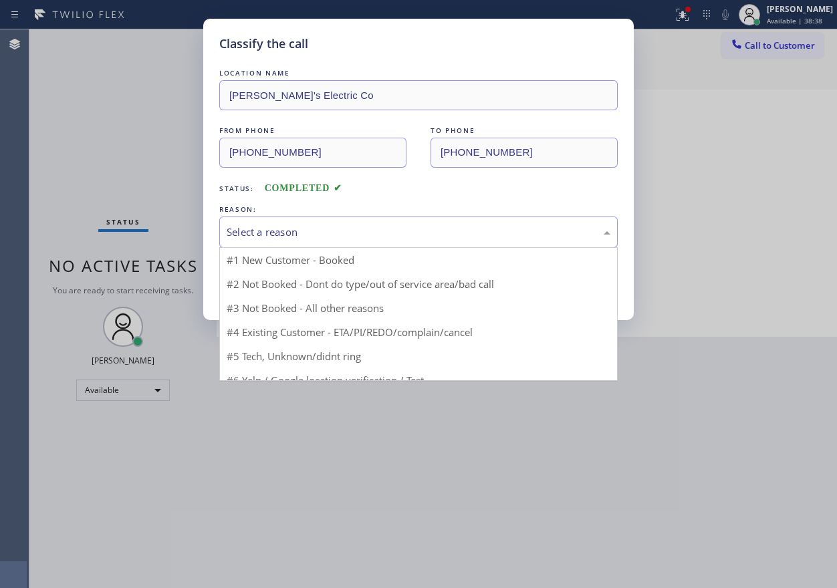
click at [379, 229] on div "Select a reason" at bounding box center [419, 232] width 384 height 15
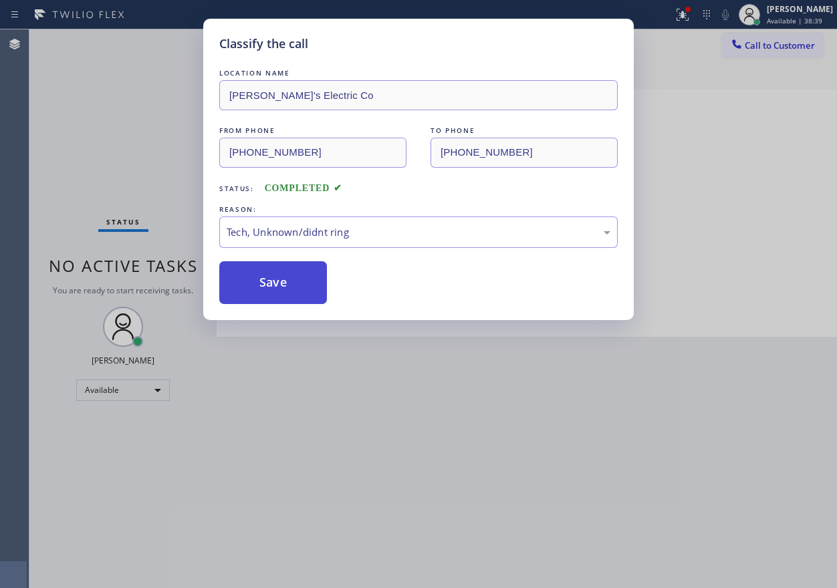
click at [291, 295] on button "Save" at bounding box center [273, 282] width 108 height 43
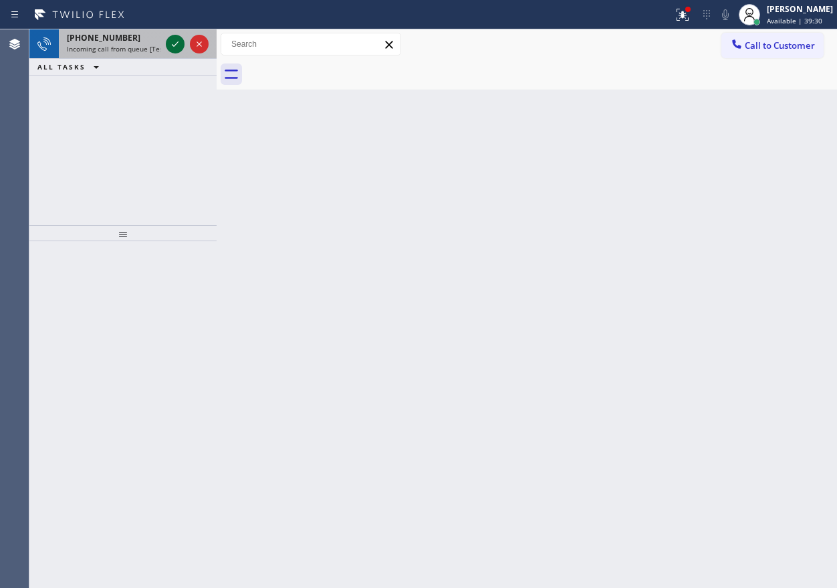
click at [167, 41] on icon at bounding box center [175, 44] width 16 height 16
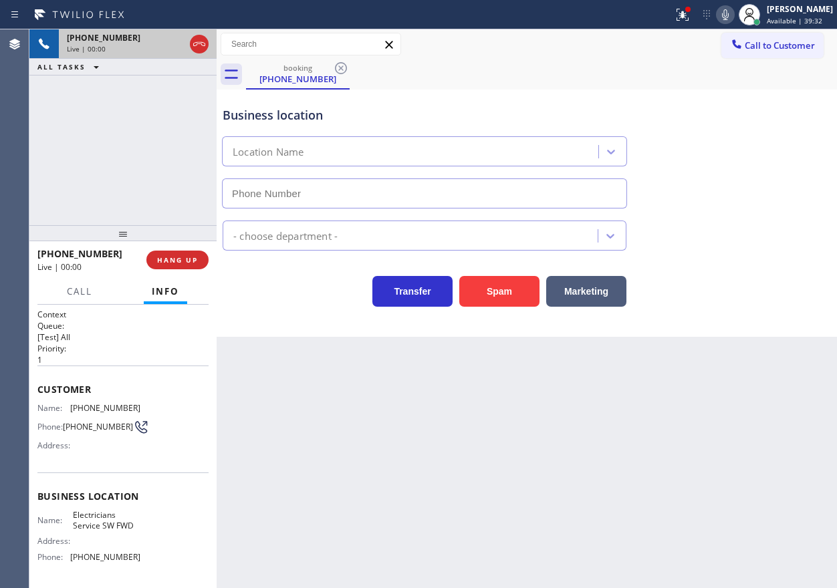
type input "[PHONE_NUMBER]"
click at [198, 266] on button "HANG UP" at bounding box center [177, 260] width 62 height 19
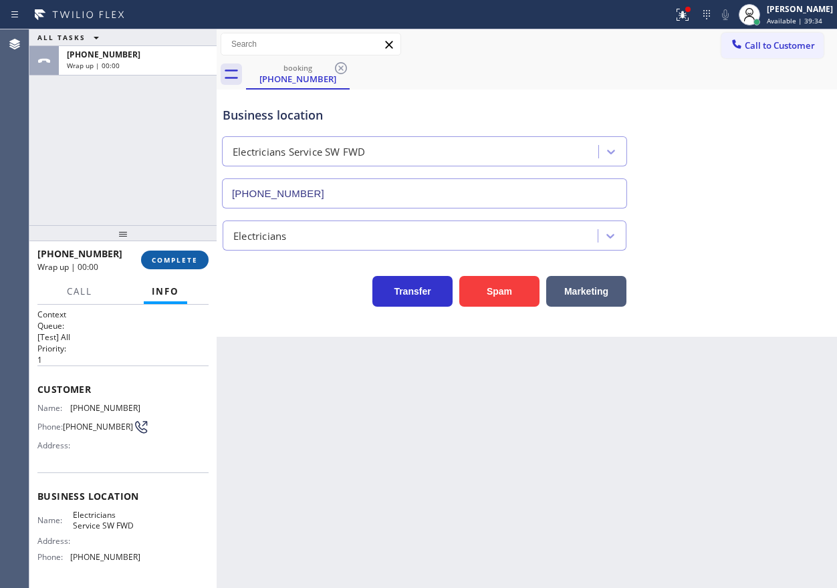
click at [198, 264] on button "COMPLETE" at bounding box center [175, 260] width 68 height 19
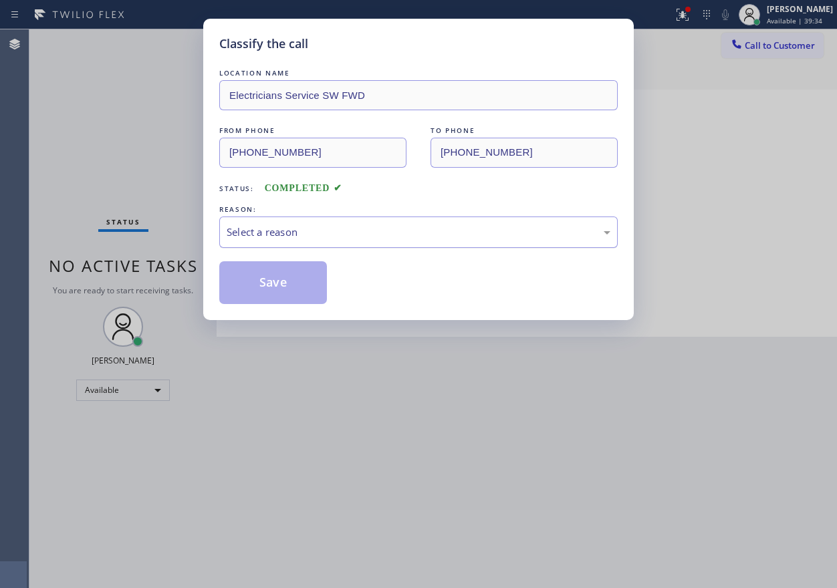
click at [334, 225] on div "Select a reason" at bounding box center [419, 232] width 384 height 15
click at [293, 285] on button "Save" at bounding box center [273, 282] width 108 height 43
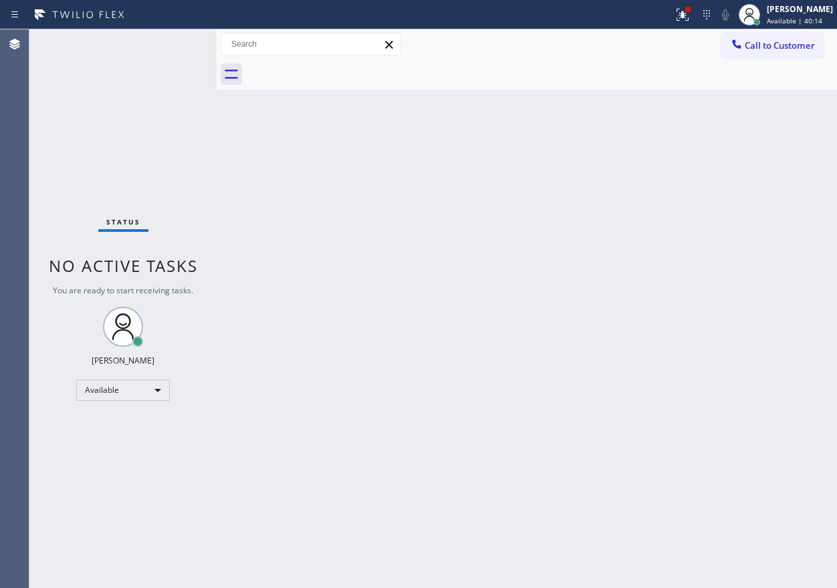
drag, startPoint x: 771, startPoint y: 244, endPoint x: 606, endPoint y: 179, distance: 178.0
click at [771, 244] on div "Back to Dashboard Change Sender ID Customers Technicians Select a contact Outbo…" at bounding box center [527, 308] width 620 height 559
click at [692, 13] on div at bounding box center [688, 9] width 8 height 8
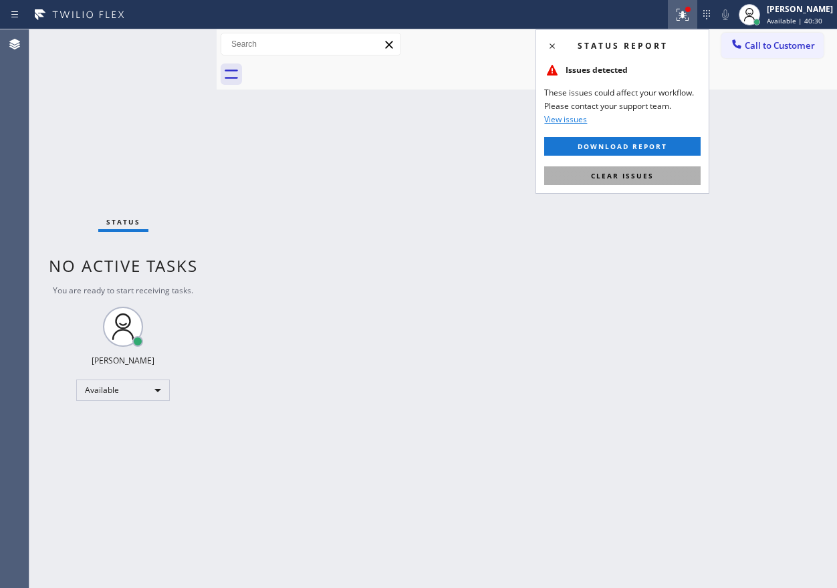
click at [652, 181] on button "Clear issues" at bounding box center [622, 175] width 156 height 19
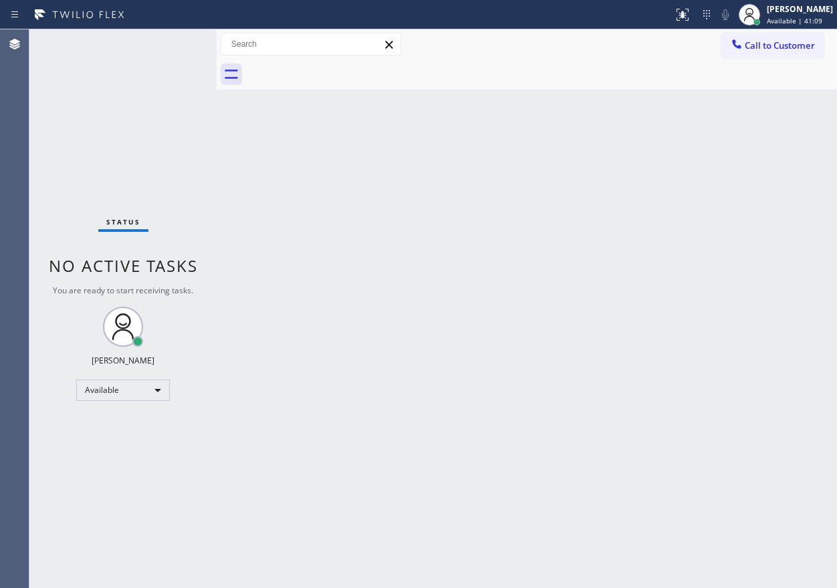
click at [711, 170] on div "Back to Dashboard Change Sender ID Customers Technicians Select a contact Outbo…" at bounding box center [527, 308] width 620 height 559
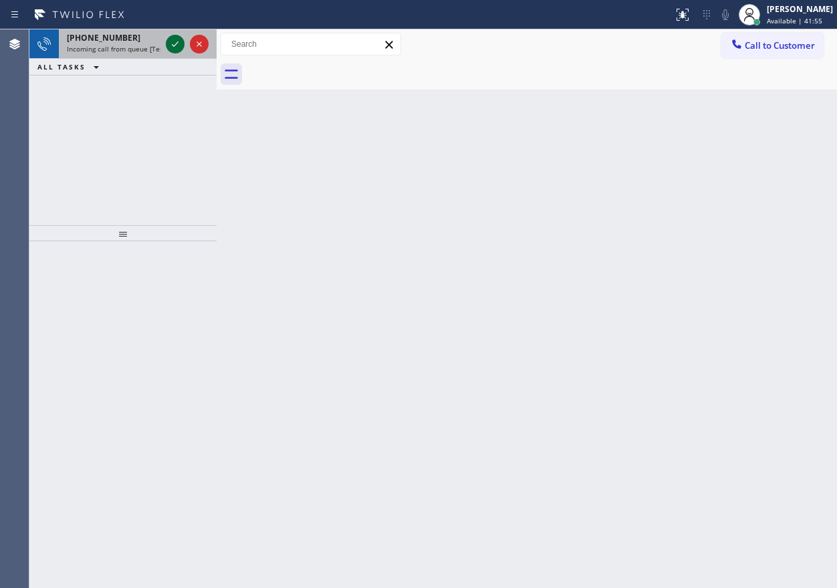
click at [176, 44] on icon at bounding box center [175, 43] width 7 height 5
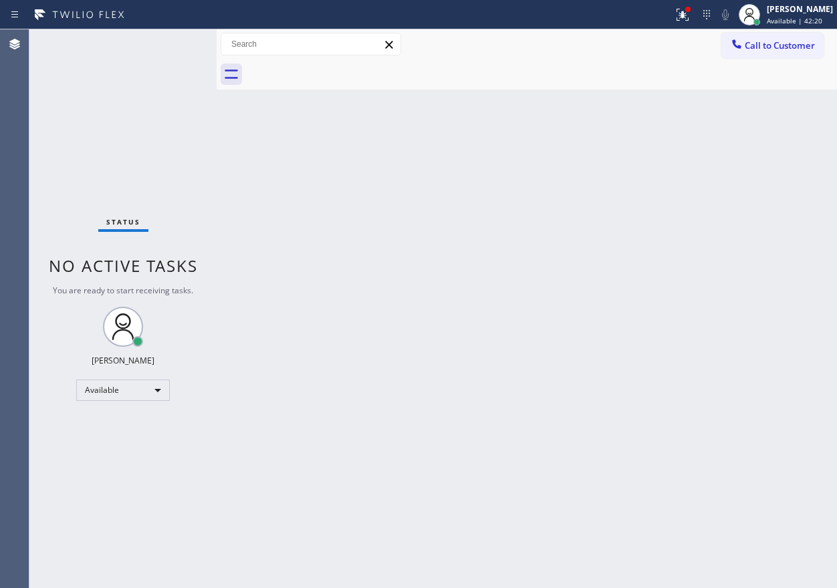
click at [178, 51] on div "Status No active tasks You are ready to start receiving tasks. [PERSON_NAME] Av…" at bounding box center [122, 308] width 187 height 559
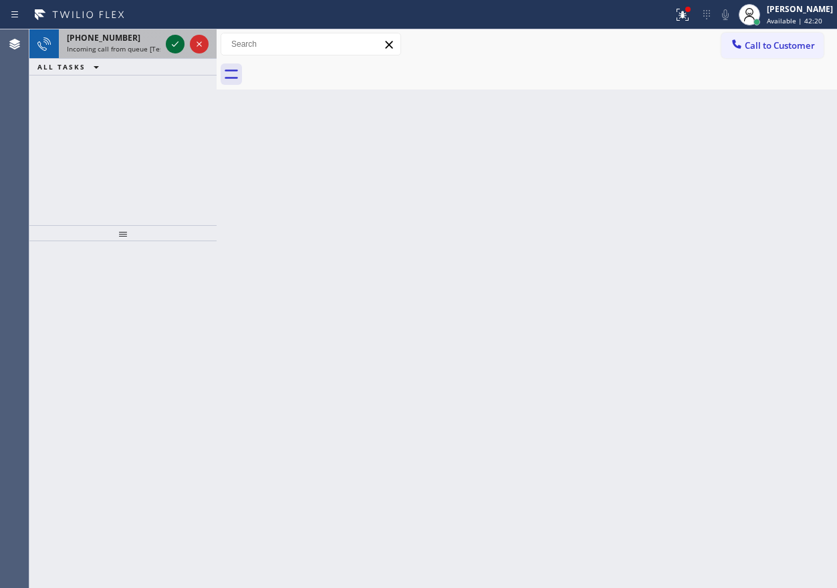
click at [174, 46] on icon at bounding box center [175, 43] width 7 height 5
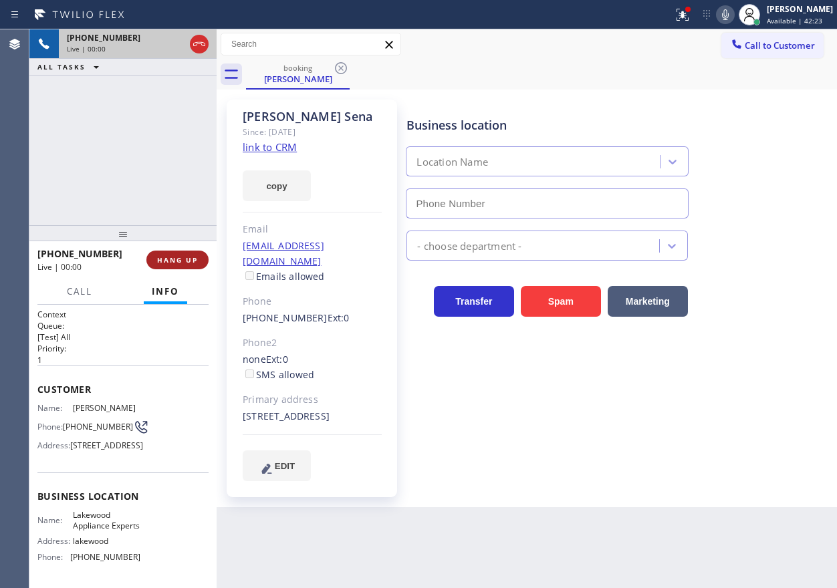
click at [170, 262] on span "HANG UP" at bounding box center [177, 259] width 41 height 9
type input "[PHONE_NUMBER]"
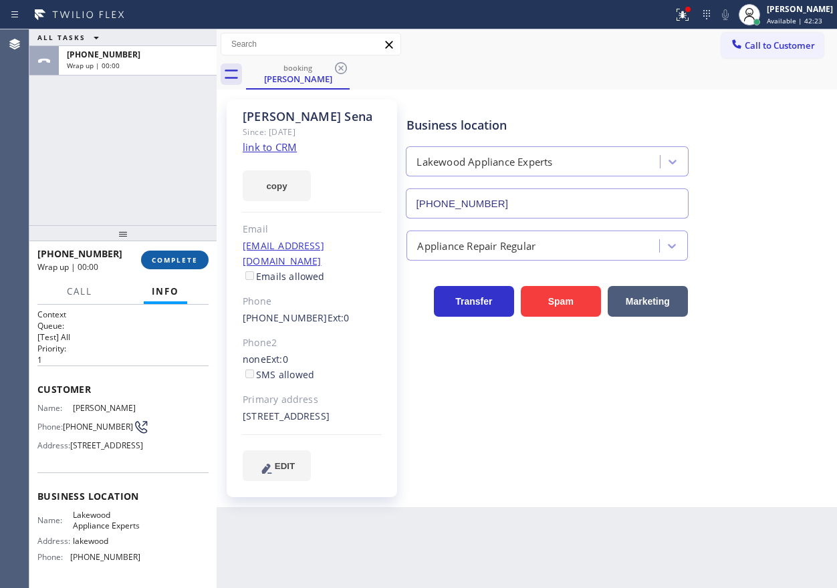
click at [187, 255] on span "COMPLETE" at bounding box center [175, 259] width 46 height 9
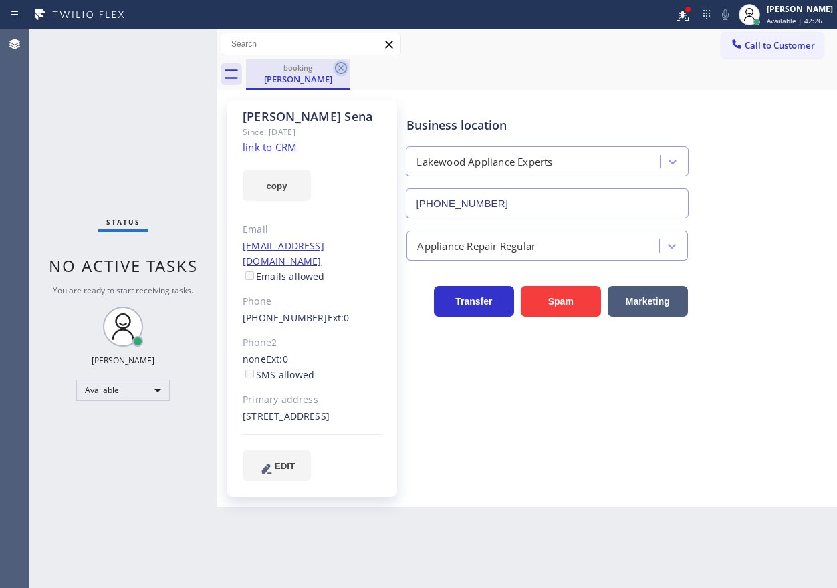
click at [342, 68] on icon at bounding box center [341, 68] width 16 height 16
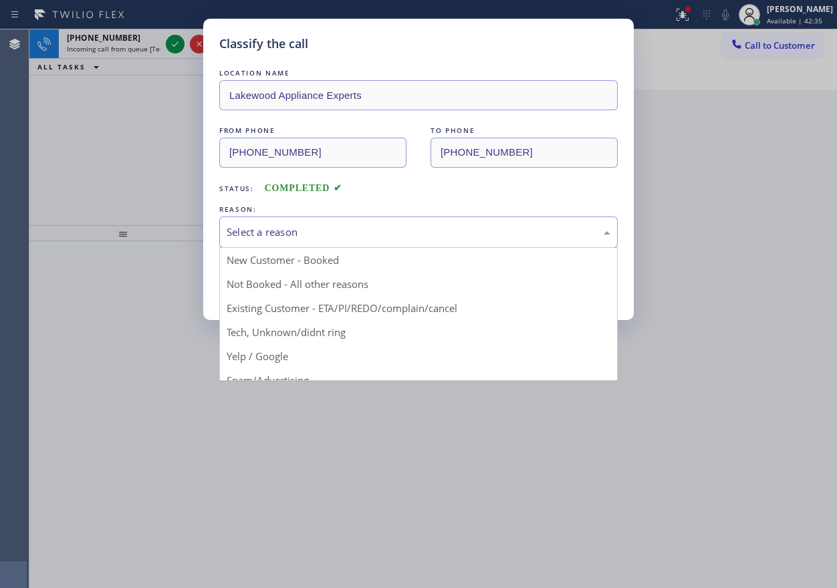
click at [380, 220] on div "Select a reason" at bounding box center [418, 232] width 398 height 31
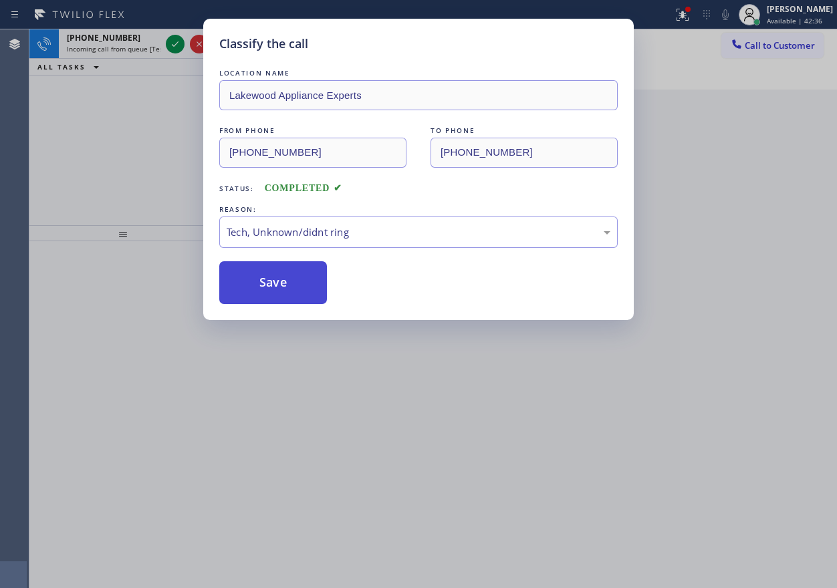
click at [294, 289] on button "Save" at bounding box center [273, 282] width 108 height 43
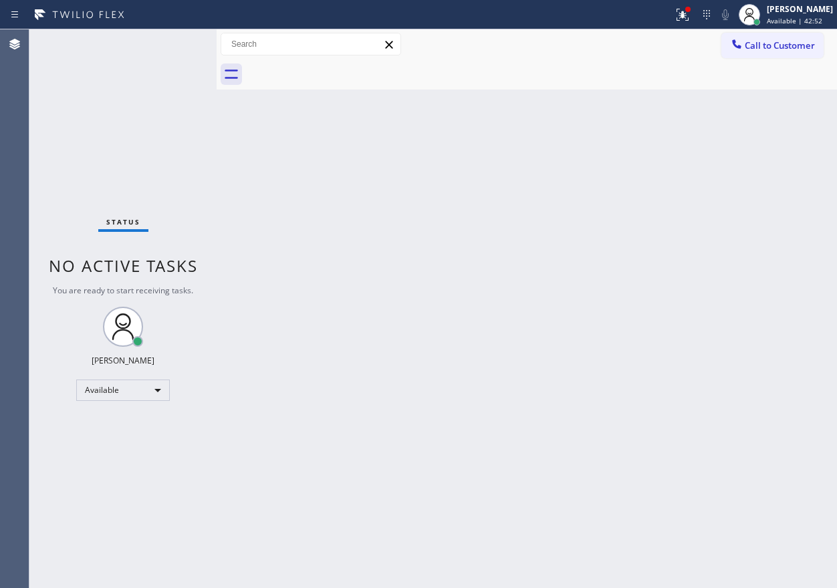
click at [176, 49] on div "Status No active tasks You are ready to start receiving tasks. [PERSON_NAME] Av…" at bounding box center [122, 308] width 187 height 559
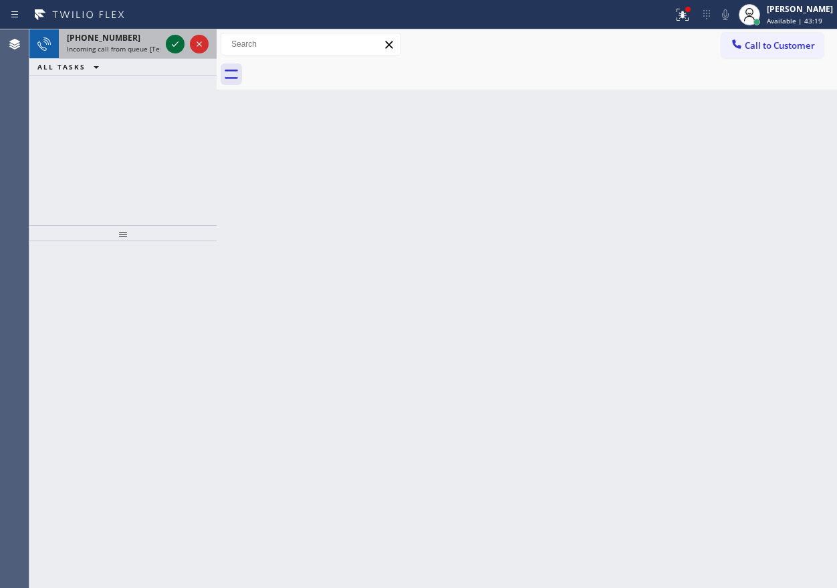
click at [177, 49] on icon at bounding box center [175, 44] width 16 height 16
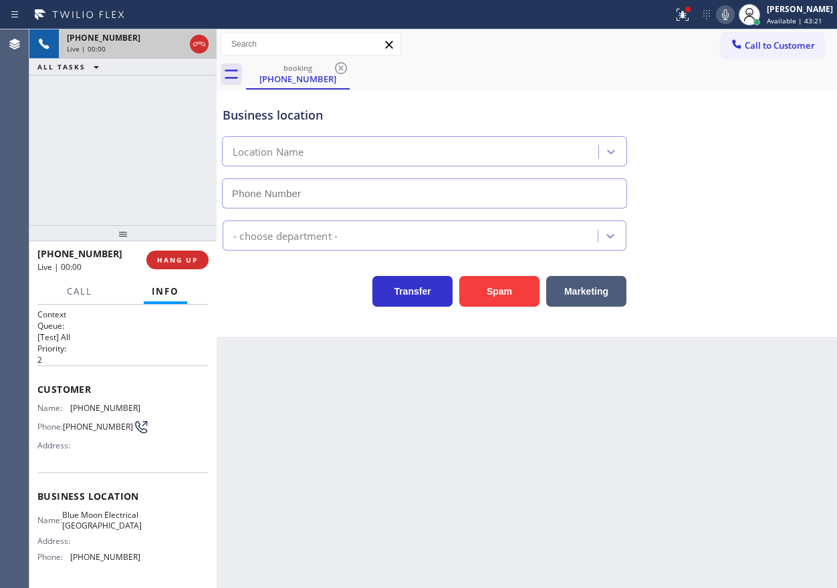
type input "[PHONE_NUMBER]"
click at [181, 264] on span "HANG UP" at bounding box center [177, 259] width 41 height 9
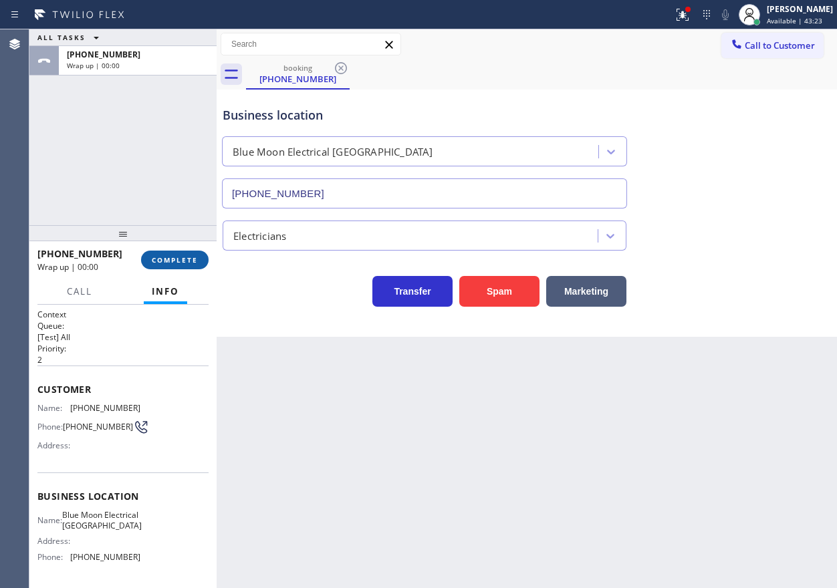
click at [181, 264] on span "COMPLETE" at bounding box center [175, 259] width 46 height 9
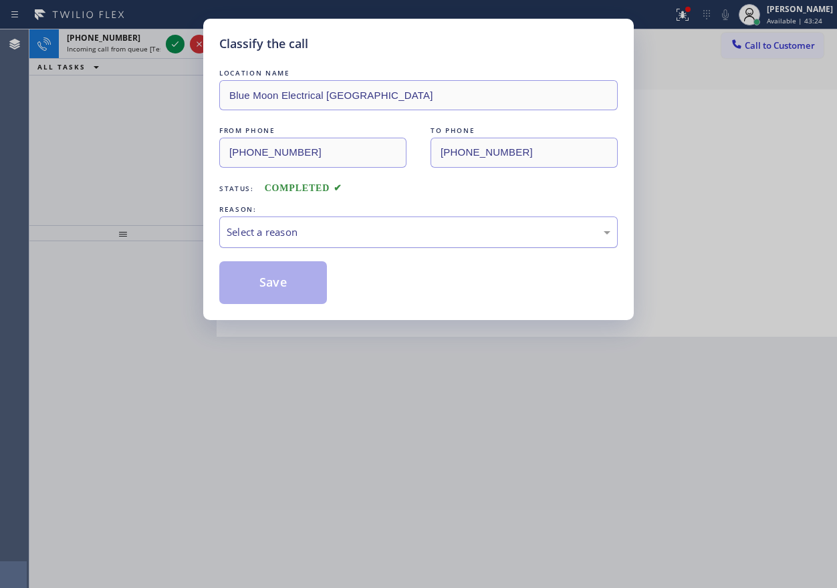
drag, startPoint x: 265, startPoint y: 235, endPoint x: 265, endPoint y: 243, distance: 8.0
click at [265, 236] on div "Select a reason" at bounding box center [419, 232] width 384 height 15
click at [289, 293] on button "Save" at bounding box center [273, 282] width 108 height 43
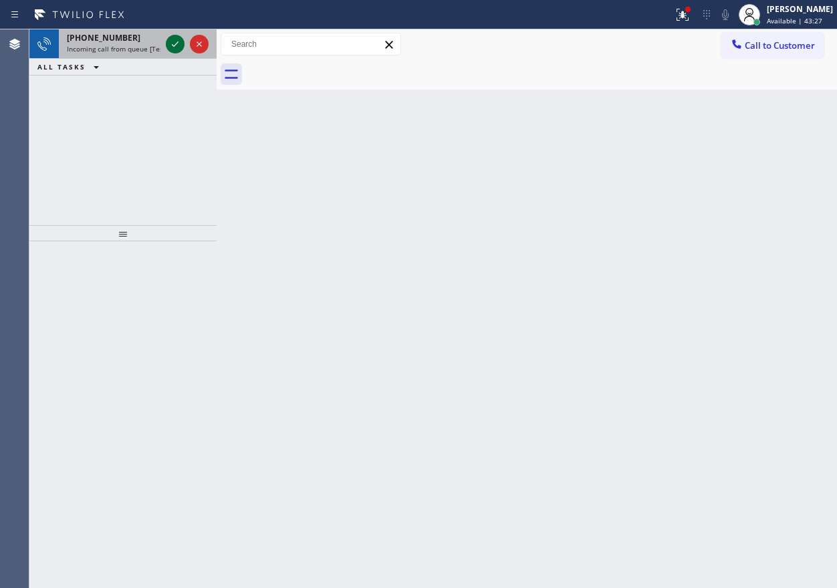
click at [171, 42] on icon at bounding box center [175, 44] width 16 height 16
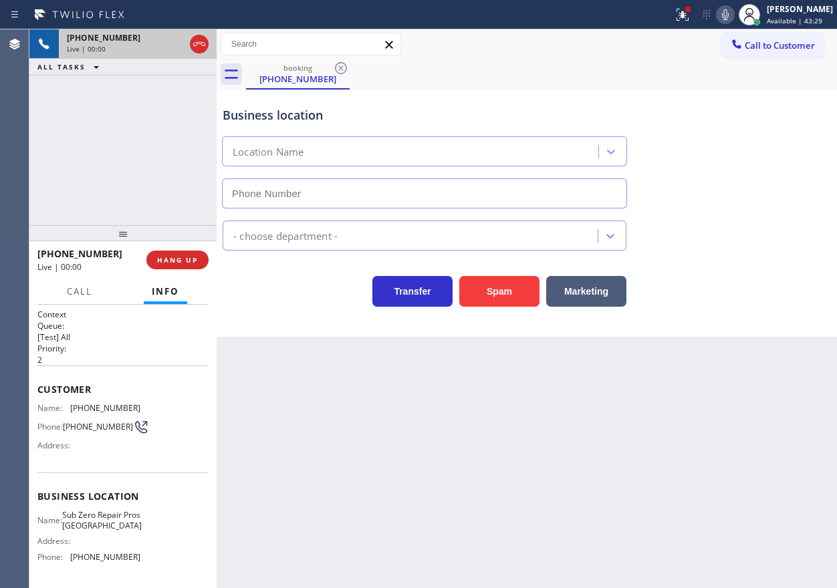
type input "[PHONE_NUMBER]"
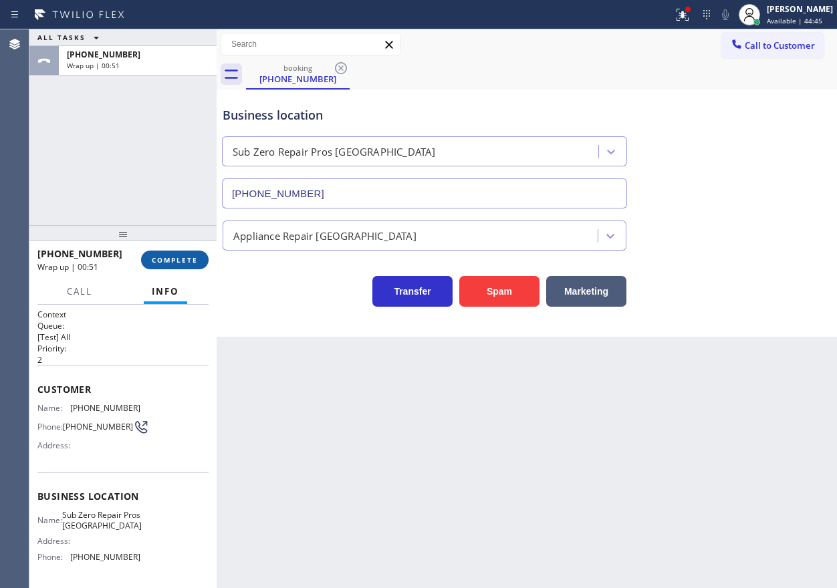
click at [176, 257] on span "COMPLETE" at bounding box center [175, 259] width 46 height 9
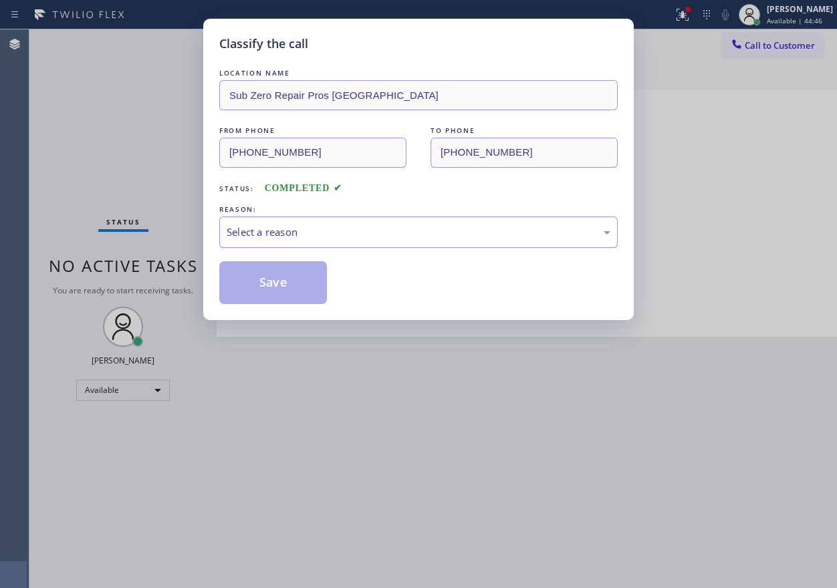
click at [322, 233] on div "Select a reason" at bounding box center [419, 232] width 384 height 15
click at [282, 285] on button "Save" at bounding box center [273, 282] width 108 height 43
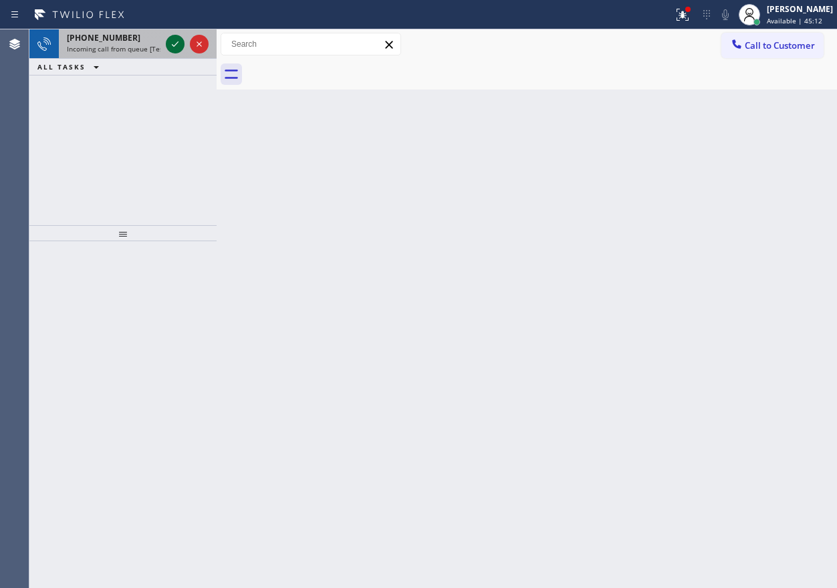
click at [168, 37] on icon at bounding box center [175, 44] width 16 height 16
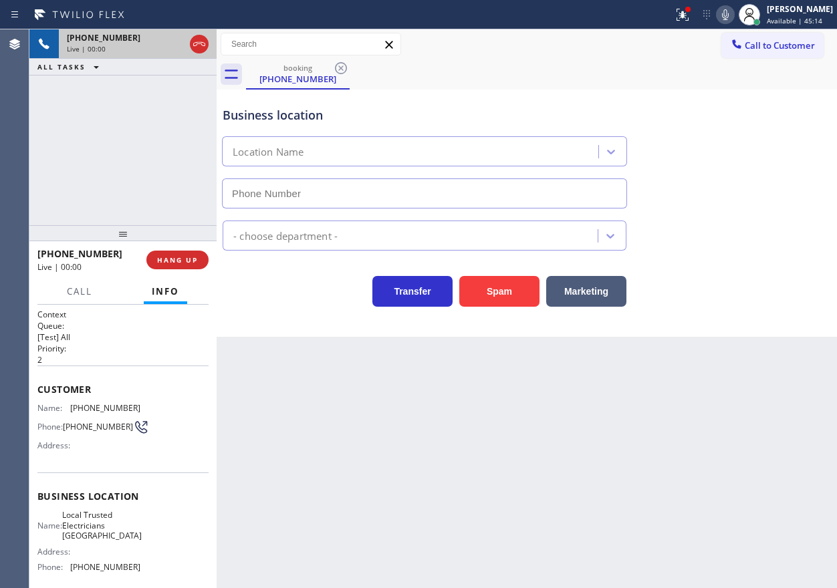
type input "[PHONE_NUMBER]"
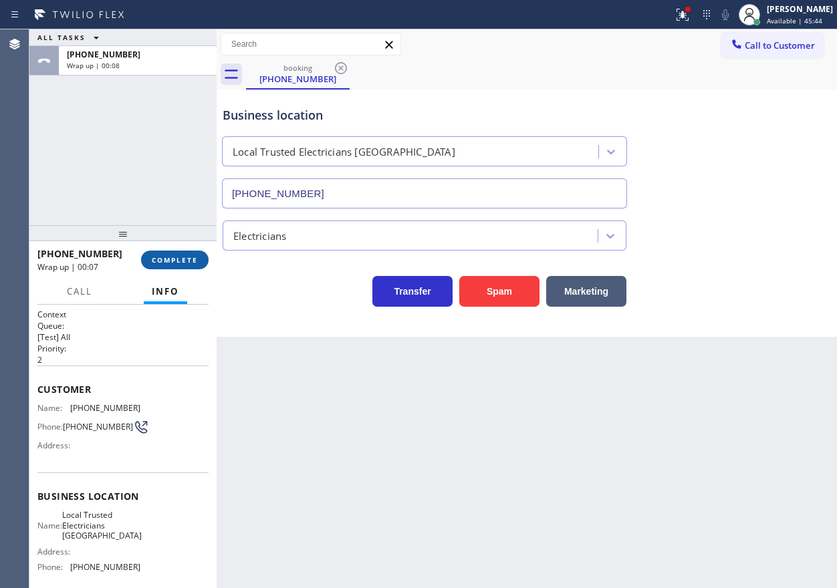
drag, startPoint x: 184, startPoint y: 267, endPoint x: 203, endPoint y: 263, distance: 19.9
click at [183, 267] on button "COMPLETE" at bounding box center [175, 260] width 68 height 19
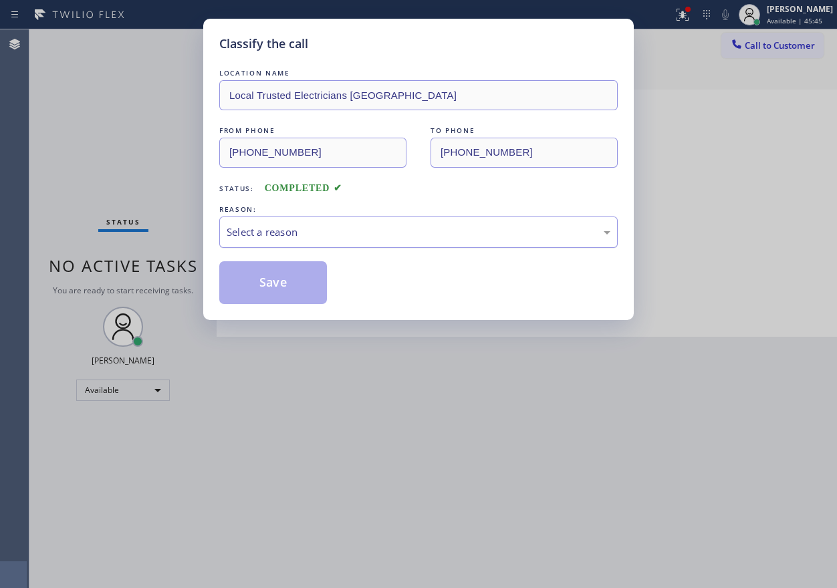
click at [356, 221] on div "Select a reason" at bounding box center [418, 232] width 398 height 31
click at [282, 289] on button "Save" at bounding box center [273, 282] width 108 height 43
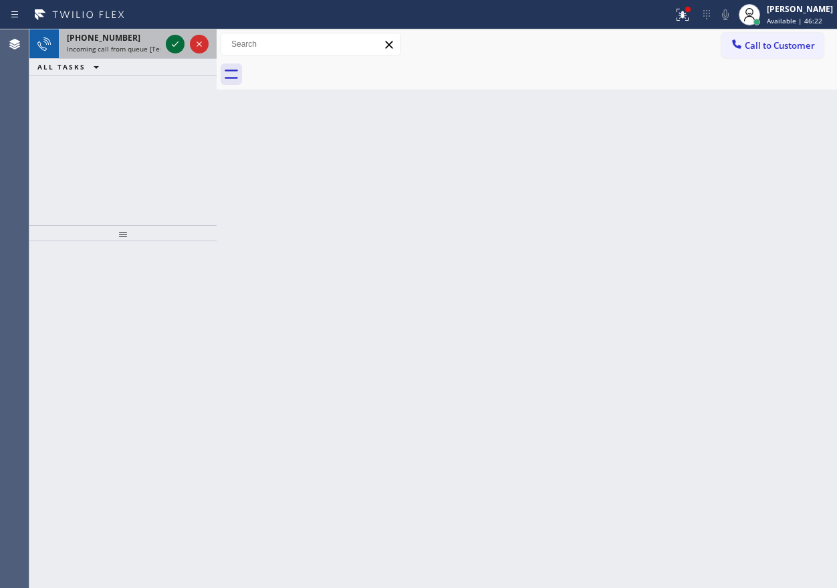
click at [172, 46] on icon at bounding box center [175, 44] width 16 height 16
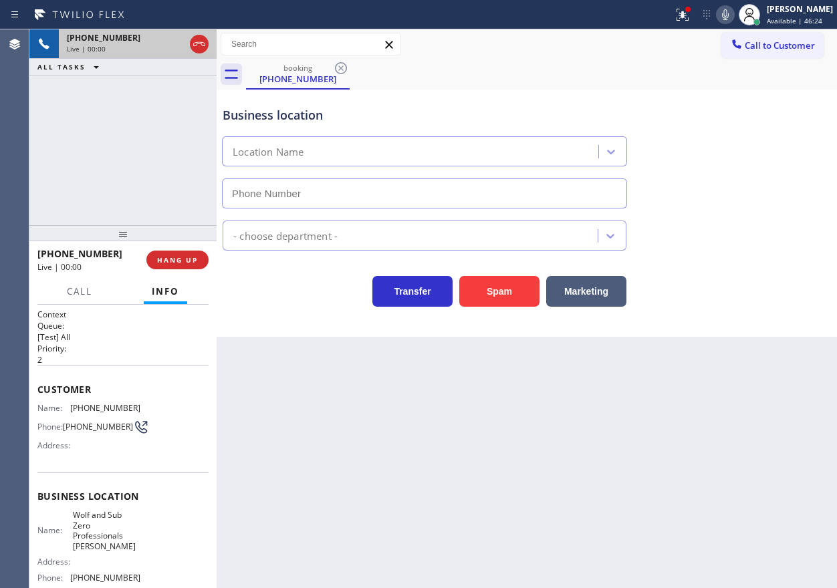
type input "[PHONE_NUMBER]"
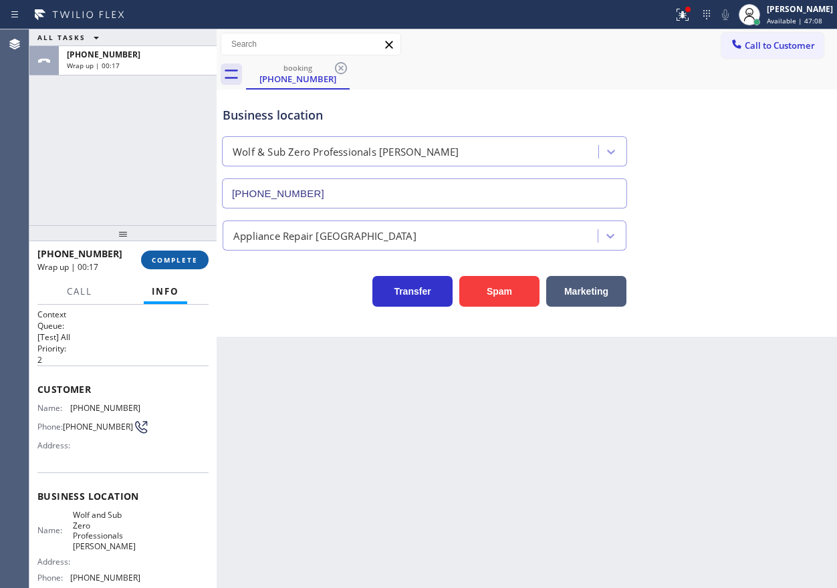
click at [175, 257] on span "COMPLETE" at bounding box center [175, 259] width 46 height 9
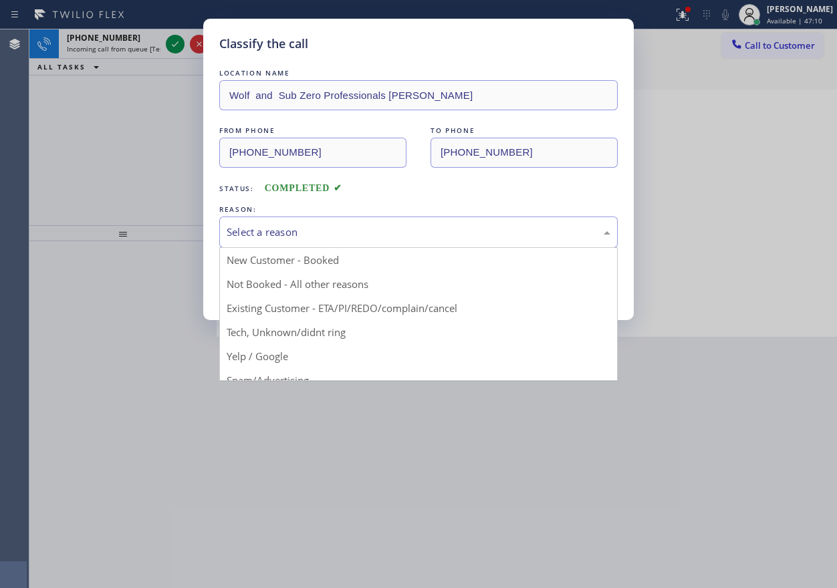
drag, startPoint x: 342, startPoint y: 231, endPoint x: 342, endPoint y: 238, distance: 7.4
click at [342, 232] on div "Select a reason" at bounding box center [419, 232] width 384 height 15
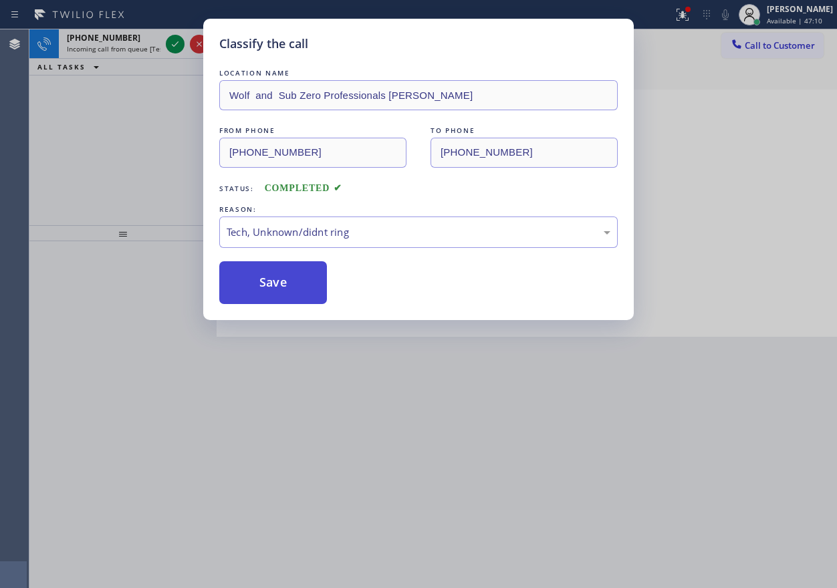
click at [291, 291] on button "Save" at bounding box center [273, 282] width 108 height 43
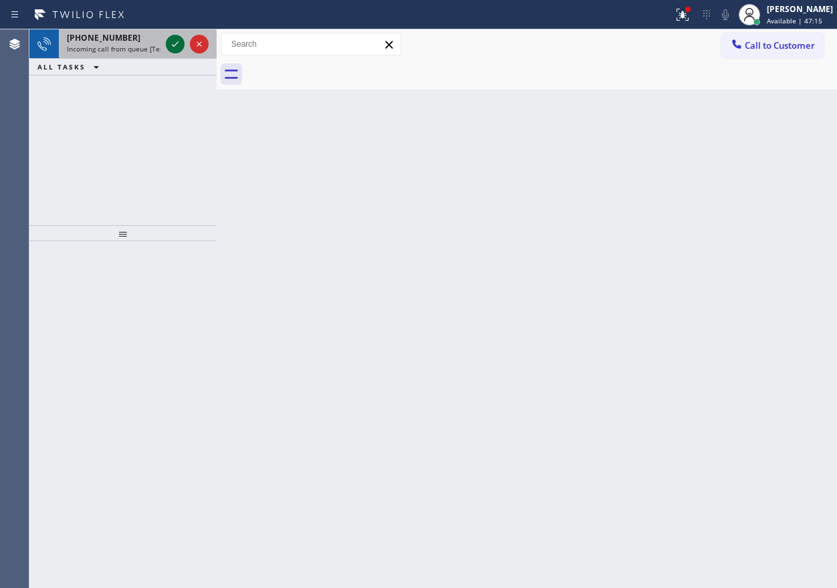
click at [174, 46] on icon at bounding box center [175, 43] width 7 height 5
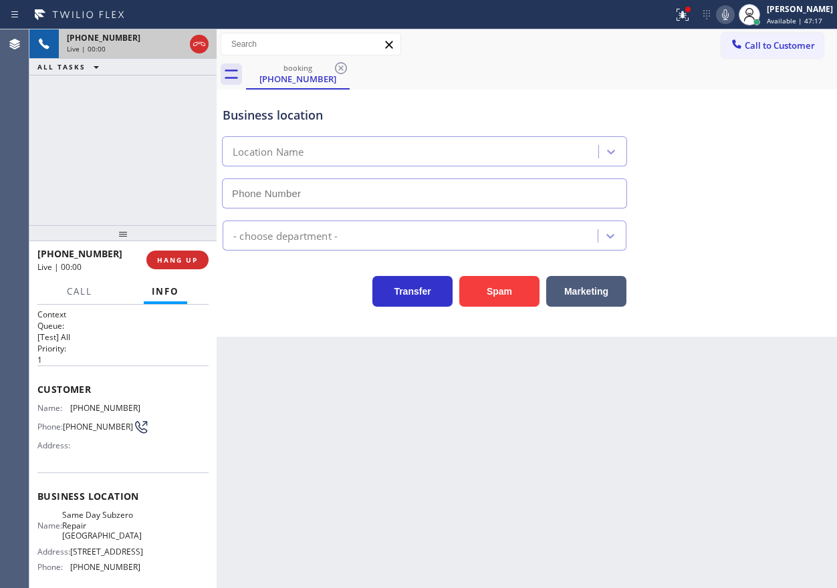
type input "[PHONE_NUMBER]"
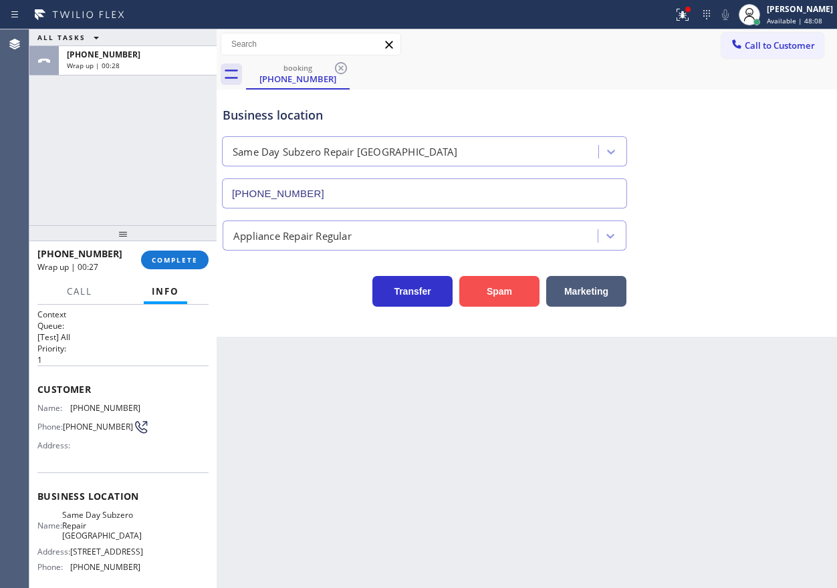
click at [505, 305] on button "Spam" at bounding box center [499, 291] width 80 height 31
click at [174, 260] on span "COMPLETE" at bounding box center [175, 259] width 46 height 9
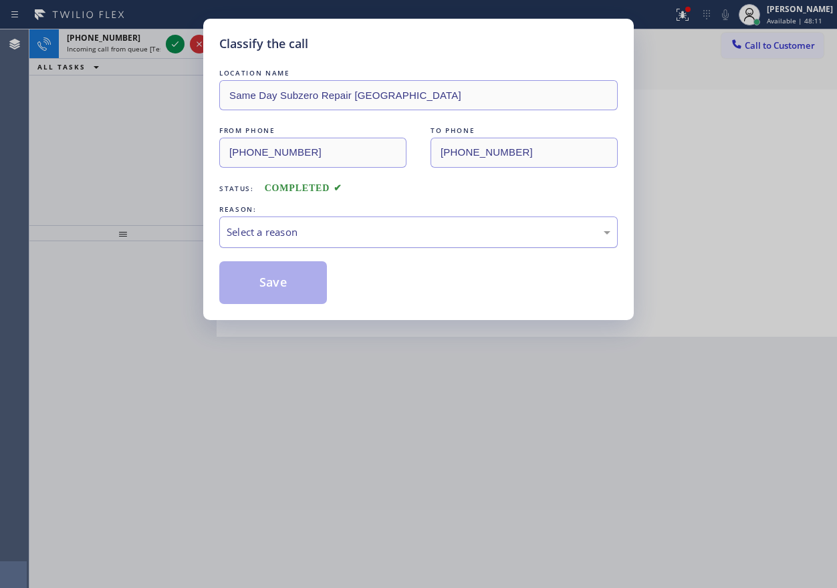
drag, startPoint x: 366, startPoint y: 223, endPoint x: 353, endPoint y: 244, distance: 24.9
click at [365, 226] on div "Select a reason" at bounding box center [418, 232] width 398 height 31
click at [274, 295] on button "Save" at bounding box center [273, 282] width 108 height 43
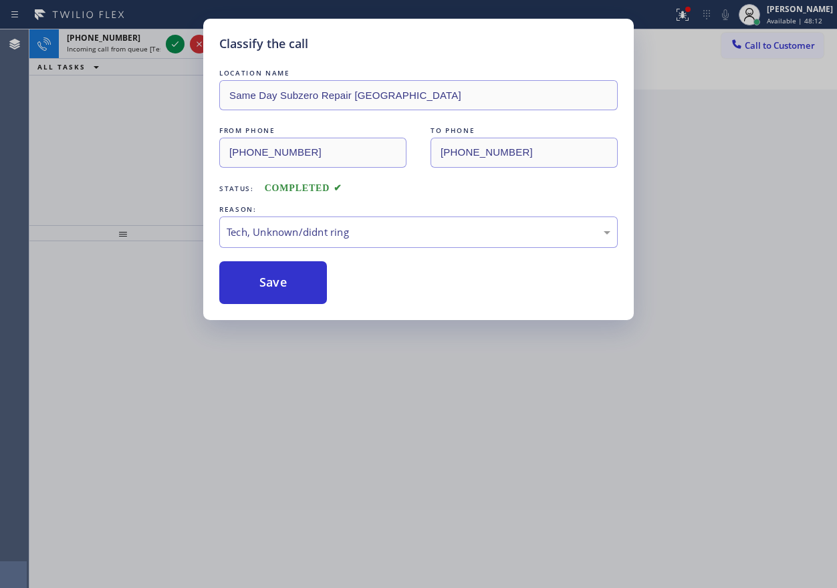
click at [178, 45] on div "Classify the call LOCATION NAME Same Day Subzero Repair [GEOGRAPHIC_DATA] FROM …" at bounding box center [418, 294] width 837 height 588
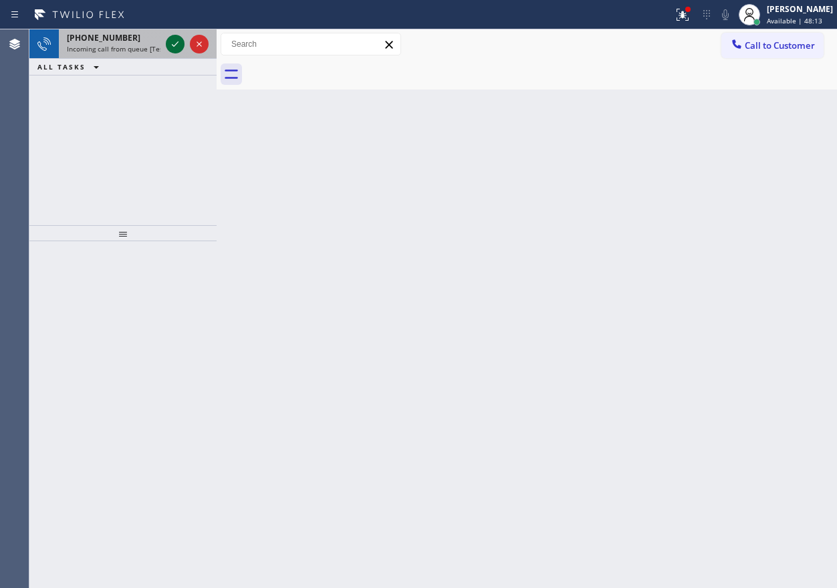
click at [176, 45] on icon at bounding box center [175, 44] width 16 height 16
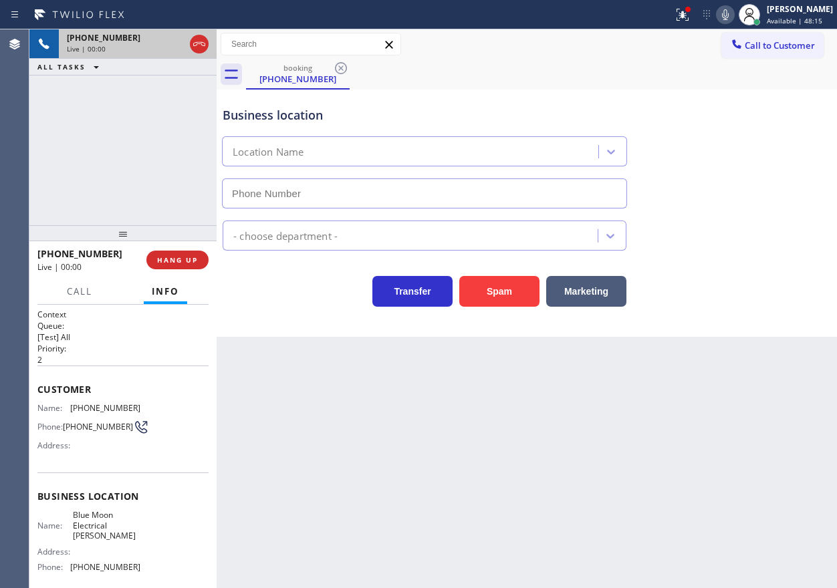
type input "[PHONE_NUMBER]"
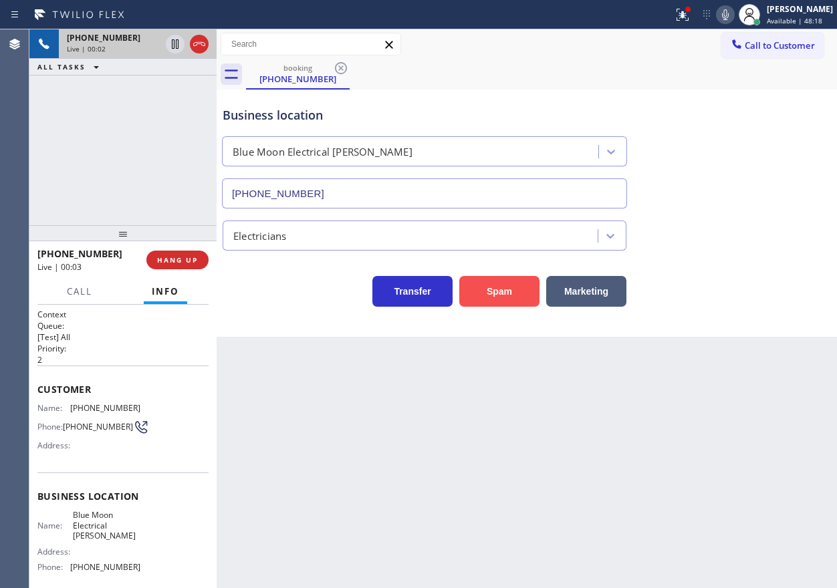
click at [520, 297] on button "Spam" at bounding box center [499, 291] width 80 height 31
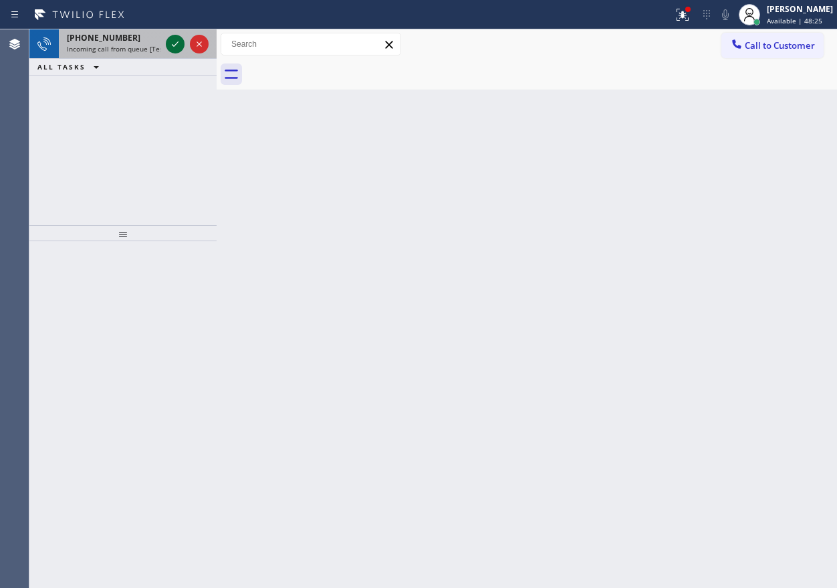
click at [175, 46] on icon at bounding box center [175, 44] width 16 height 16
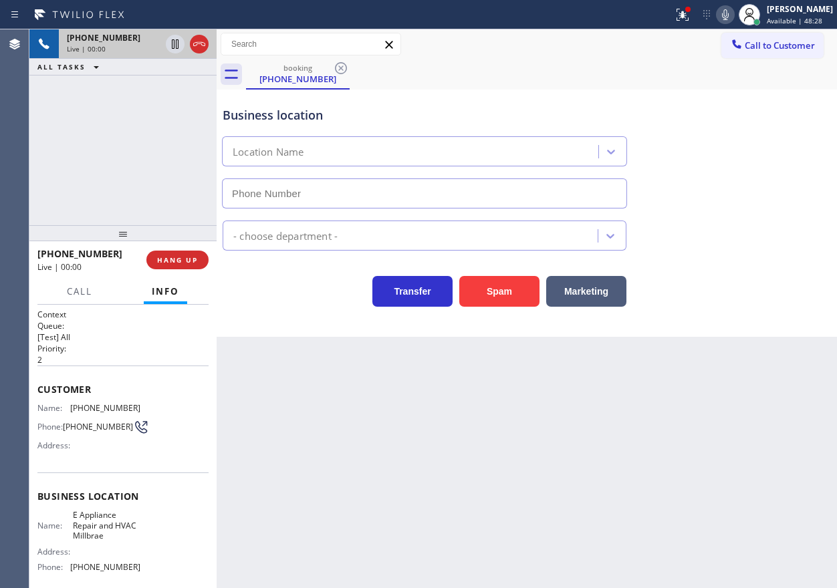
type input "[PHONE_NUMBER]"
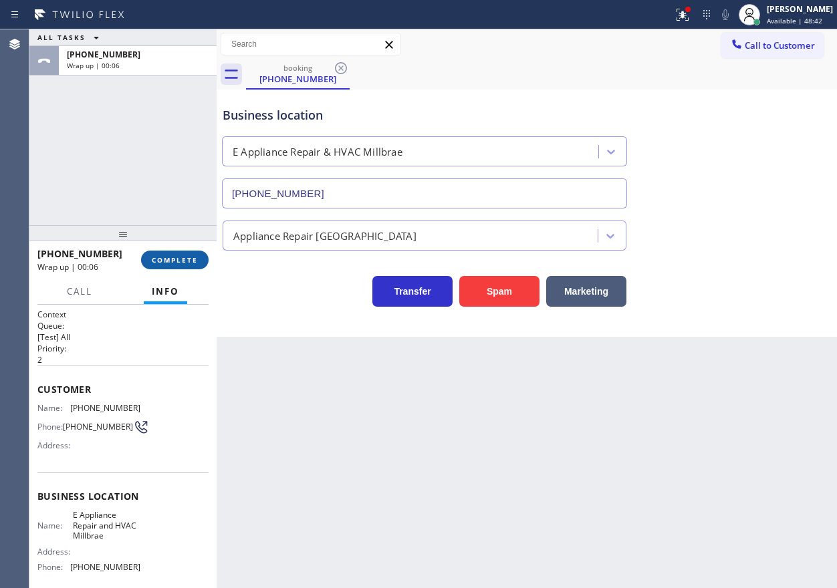
click at [184, 267] on button "COMPLETE" at bounding box center [175, 260] width 68 height 19
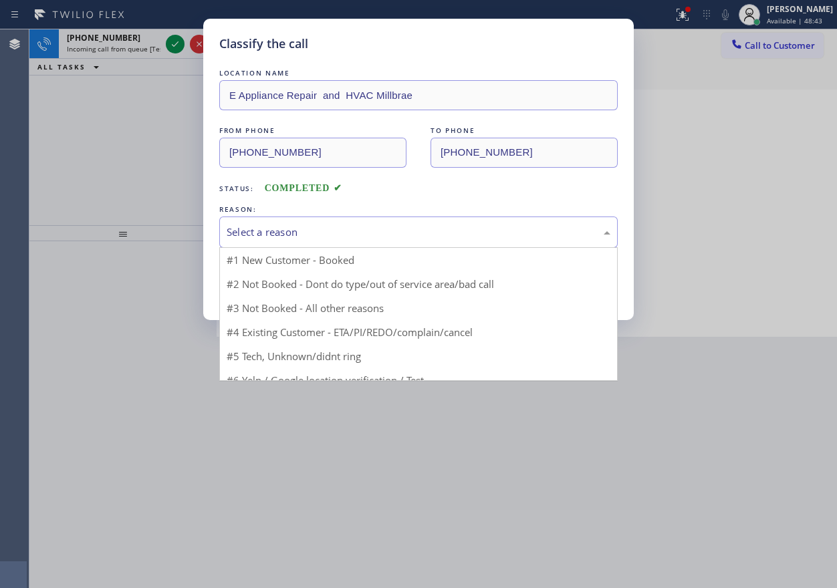
click at [315, 236] on div "Select a reason" at bounding box center [419, 232] width 384 height 15
drag, startPoint x: 313, startPoint y: 339, endPoint x: 307, endPoint y: 293, distance: 46.5
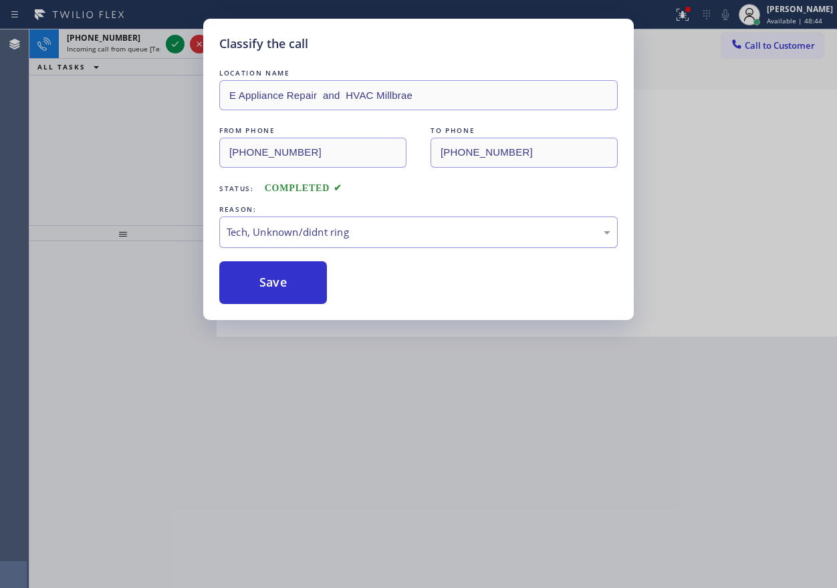
click at [302, 282] on button "Save" at bounding box center [273, 282] width 108 height 43
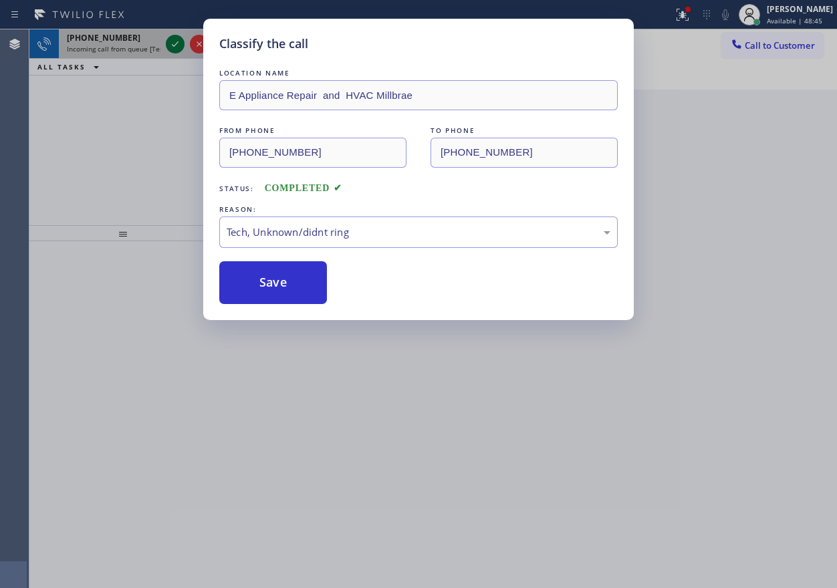
click at [170, 42] on div "Classify the call LOCATION NAME Top Brooklyn HVAC Repair FROM PHONE [PHONE_NUMB…" at bounding box center [432, 308] width 807 height 559
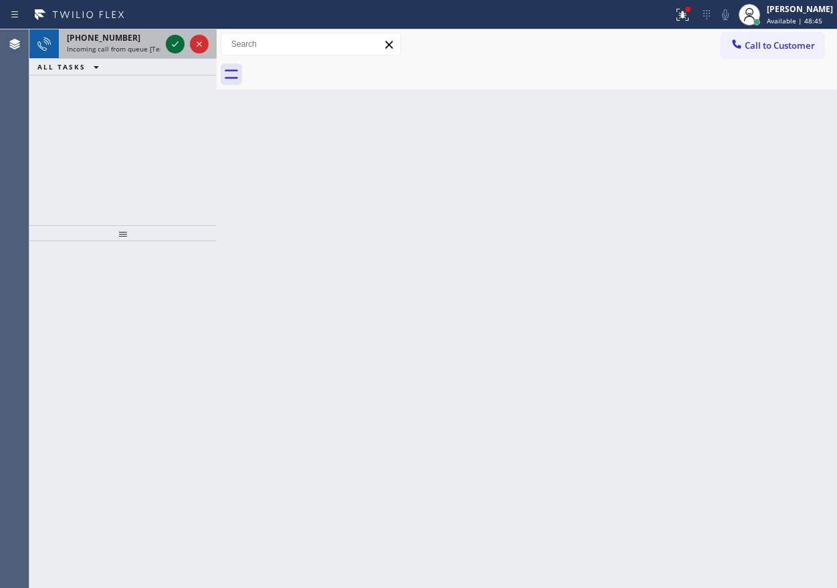
click at [170, 42] on icon at bounding box center [175, 44] width 16 height 16
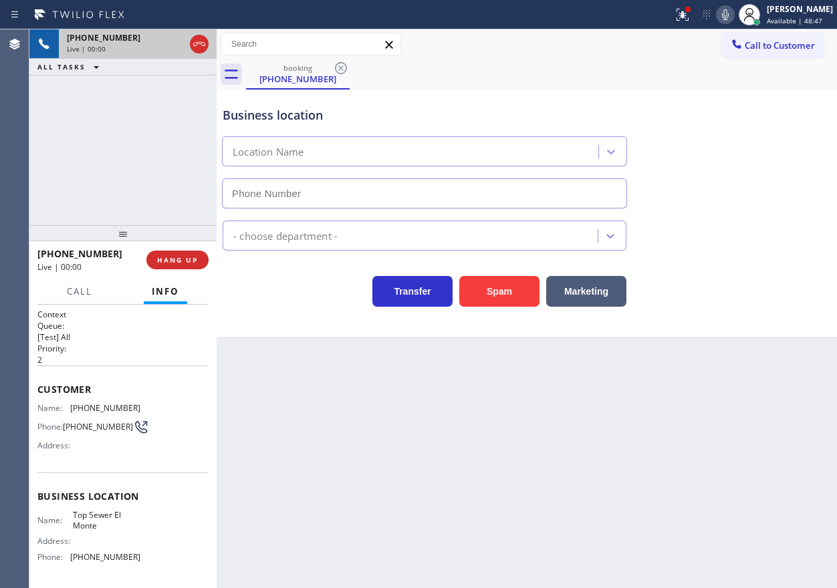
type input "[PHONE_NUMBER]"
click at [478, 285] on button "Spam" at bounding box center [499, 291] width 80 height 31
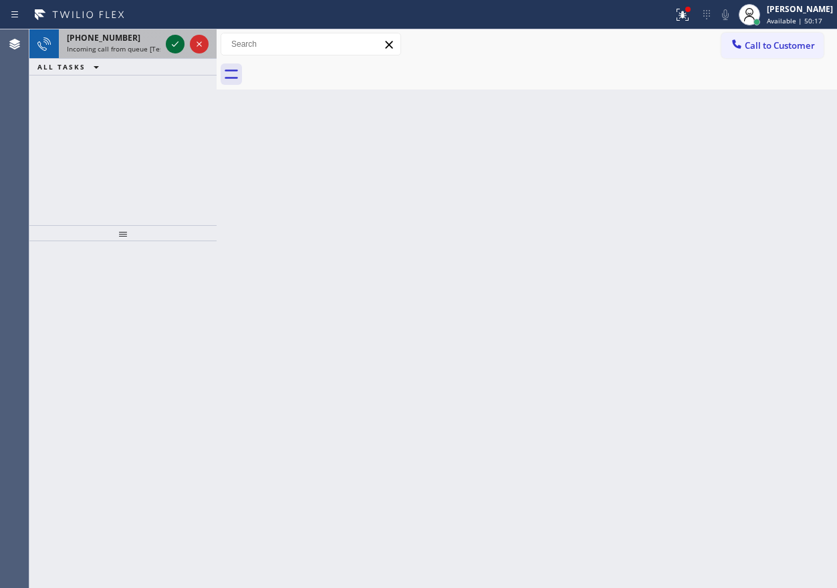
click at [167, 46] on icon at bounding box center [175, 44] width 16 height 16
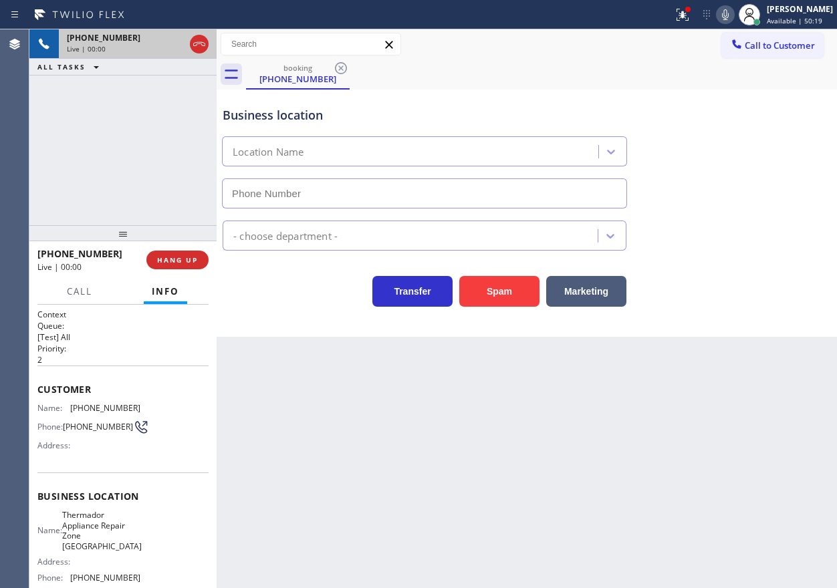
type input "[PHONE_NUMBER]"
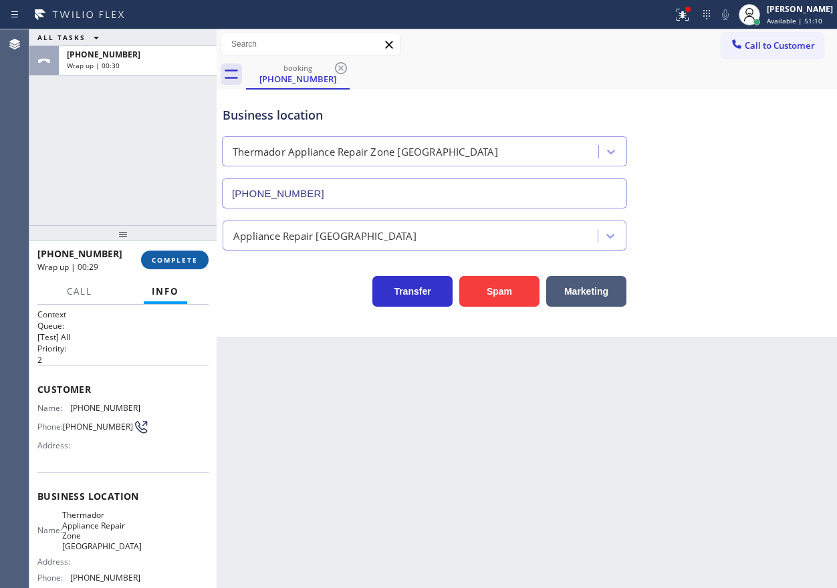
click at [169, 267] on button "COMPLETE" at bounding box center [175, 260] width 68 height 19
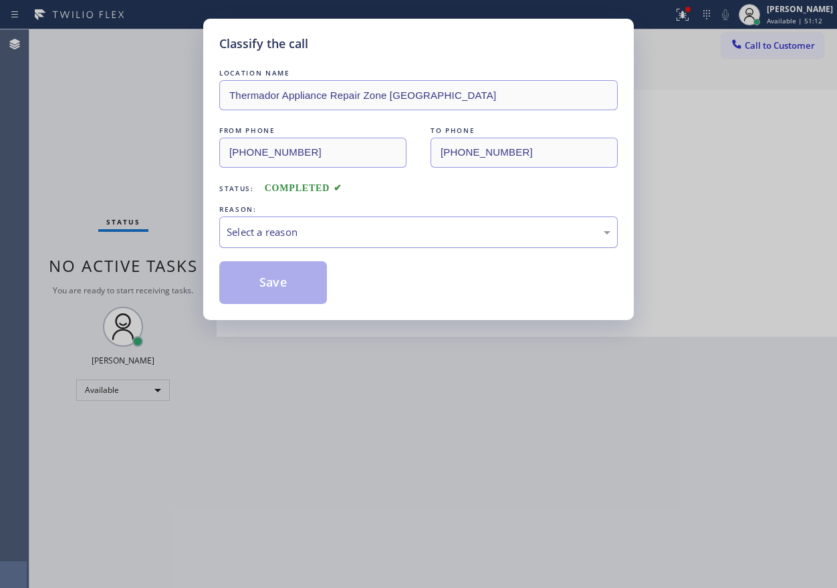
click at [333, 227] on div "Select a reason" at bounding box center [419, 232] width 384 height 15
click at [295, 302] on button "Save" at bounding box center [273, 282] width 108 height 43
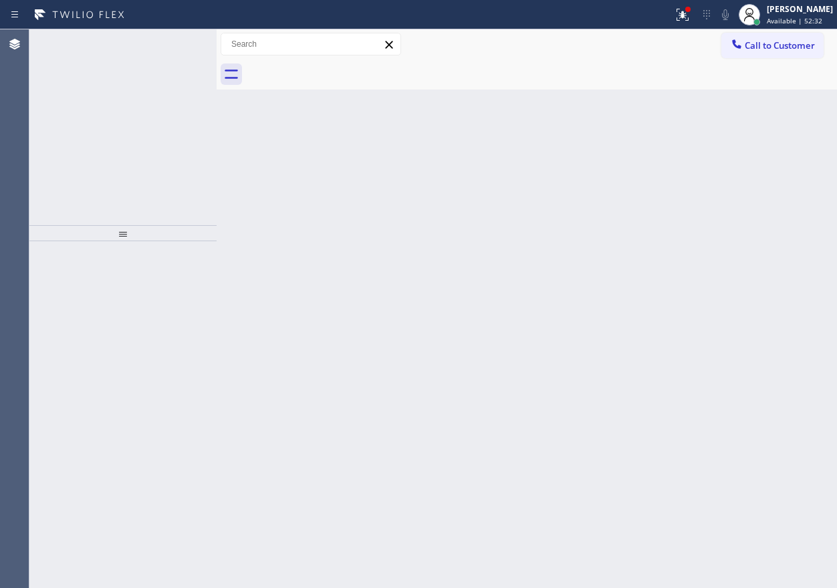
click at [170, 50] on icon at bounding box center [175, 44] width 16 height 16
click at [170, 50] on div at bounding box center [187, 60] width 48 height 29
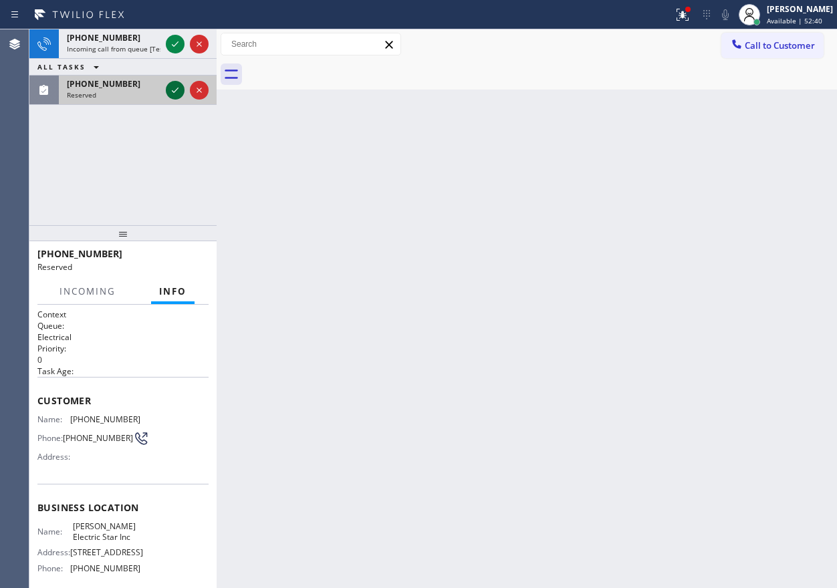
click at [172, 86] on icon at bounding box center [175, 90] width 16 height 16
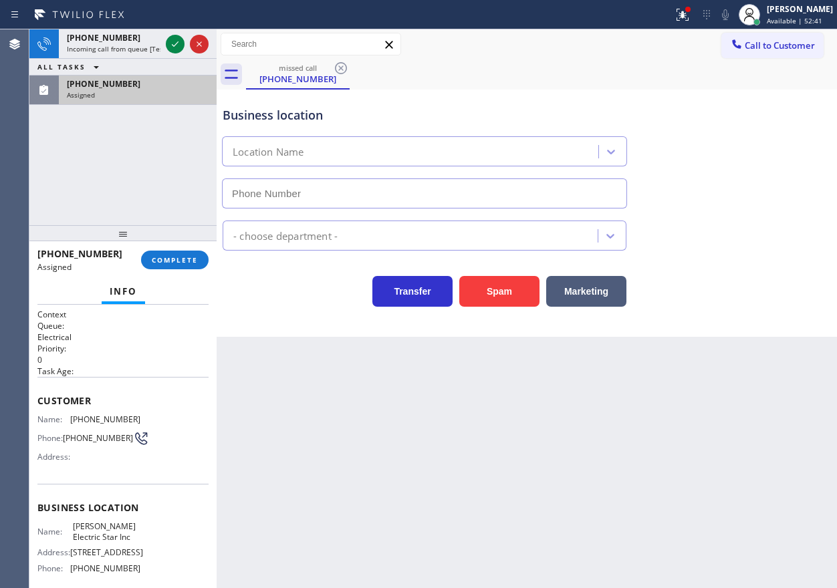
type input "[PHONE_NUMBER]"
click at [180, 263] on span "COMPLETE" at bounding box center [175, 259] width 46 height 9
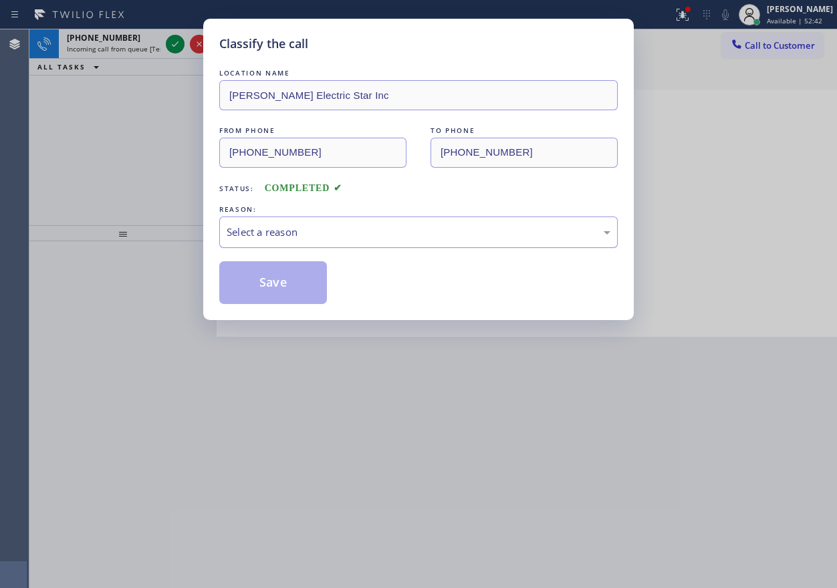
click at [306, 236] on div "Select a reason" at bounding box center [419, 232] width 384 height 15
click at [285, 290] on button "Save" at bounding box center [273, 282] width 108 height 43
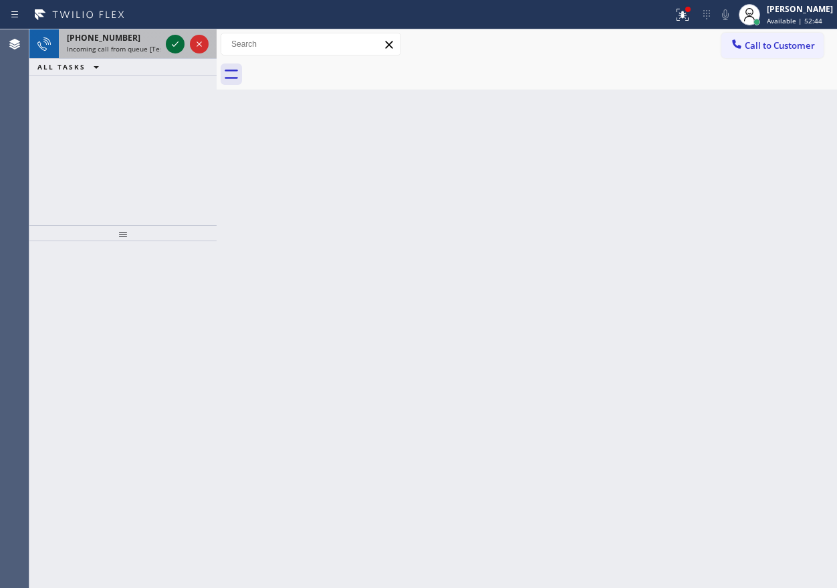
click at [172, 43] on icon at bounding box center [175, 44] width 16 height 16
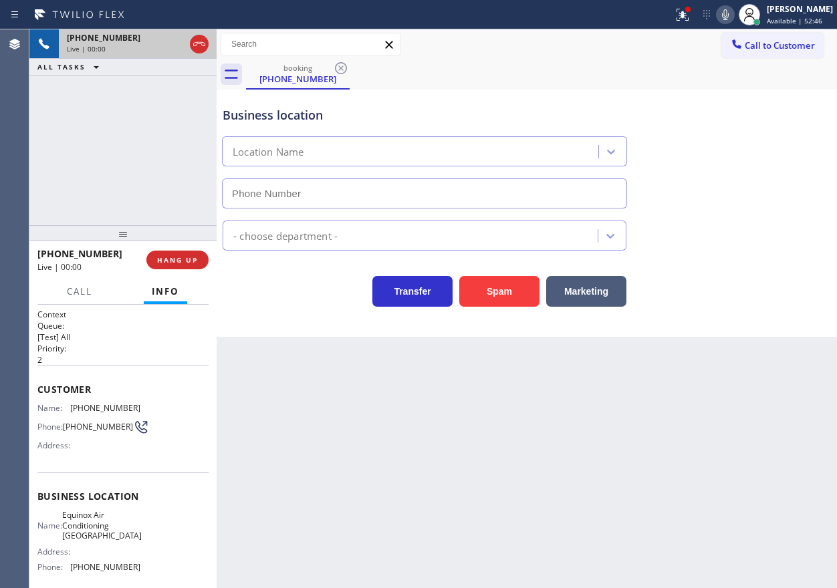
type input "[PHONE_NUMBER]"
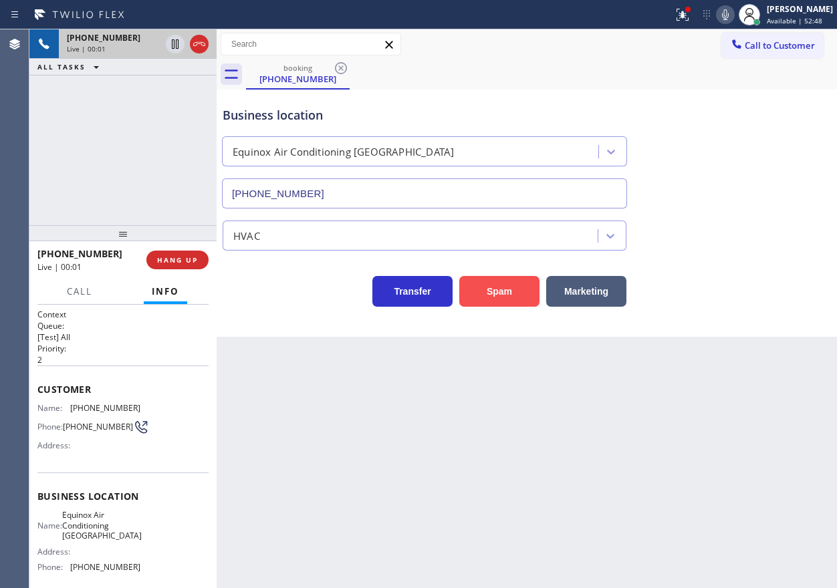
click at [498, 301] on button "Spam" at bounding box center [499, 291] width 80 height 31
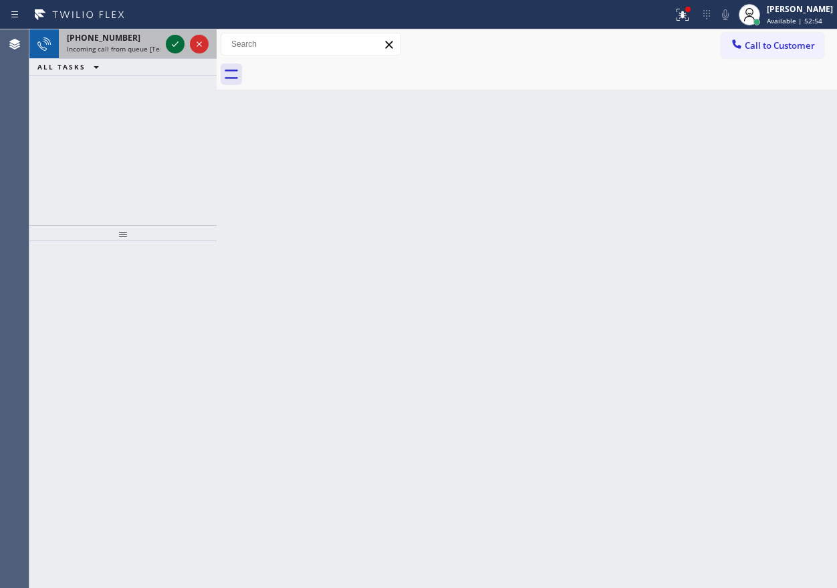
click at [168, 40] on icon at bounding box center [175, 44] width 16 height 16
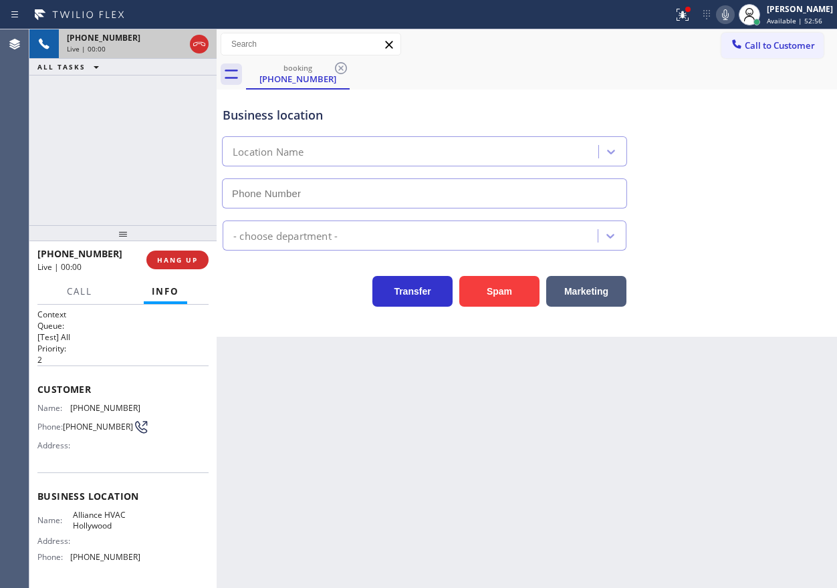
type input "[PHONE_NUMBER]"
click at [507, 279] on button "Spam" at bounding box center [499, 291] width 80 height 31
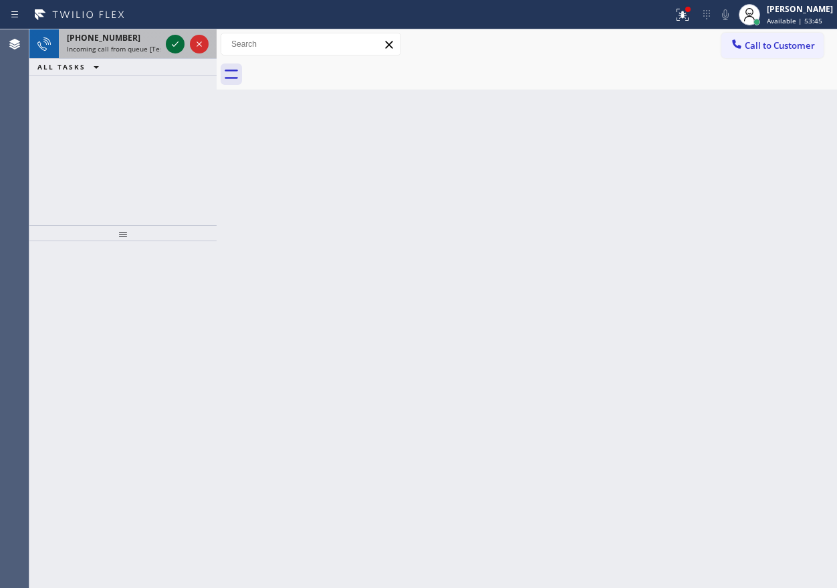
click at [173, 40] on icon at bounding box center [175, 44] width 16 height 16
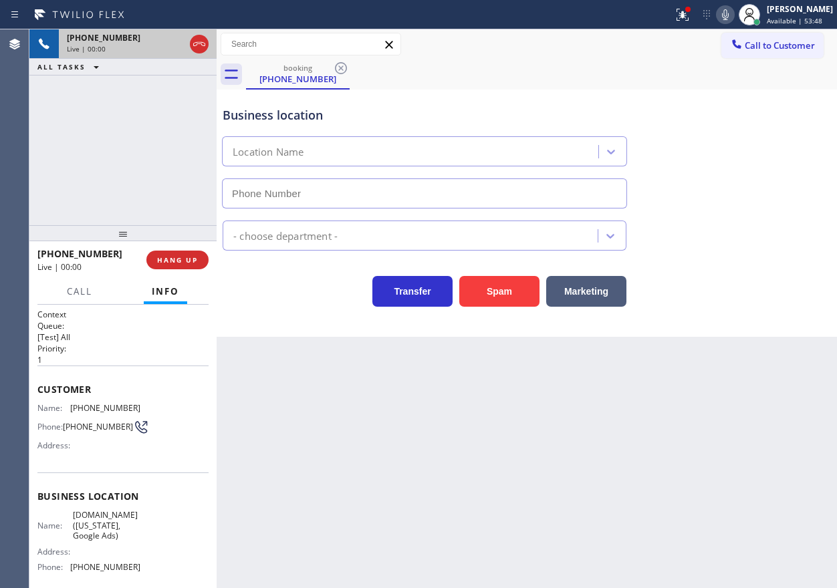
type input "[PHONE_NUMBER]"
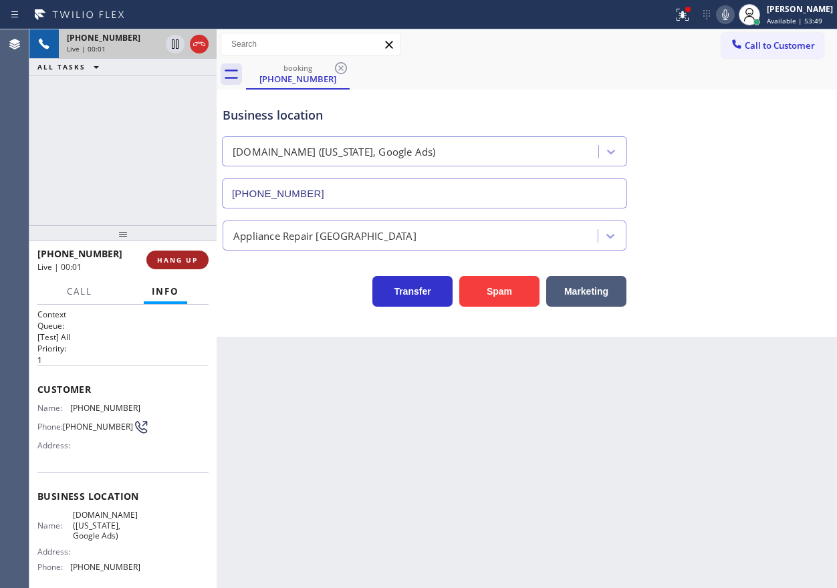
click at [168, 260] on span "HANG UP" at bounding box center [177, 259] width 41 height 9
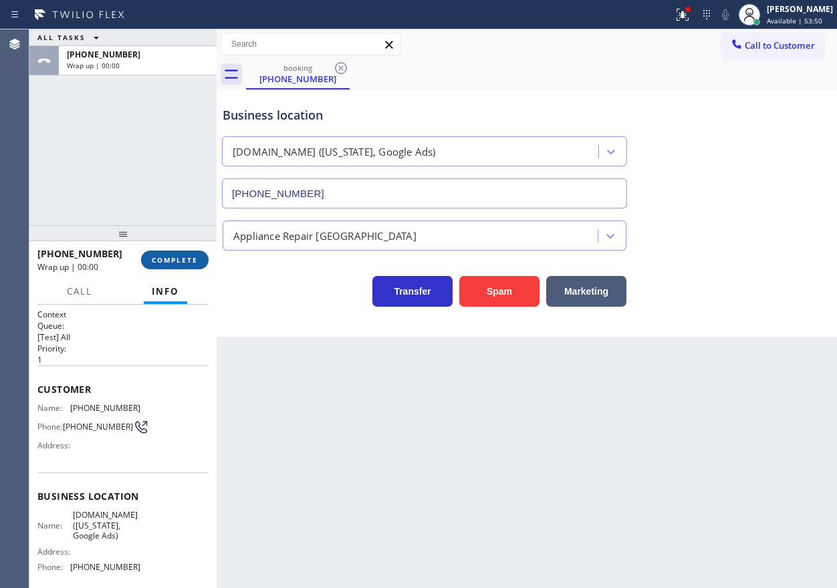
click at [168, 260] on span "COMPLETE" at bounding box center [175, 259] width 46 height 9
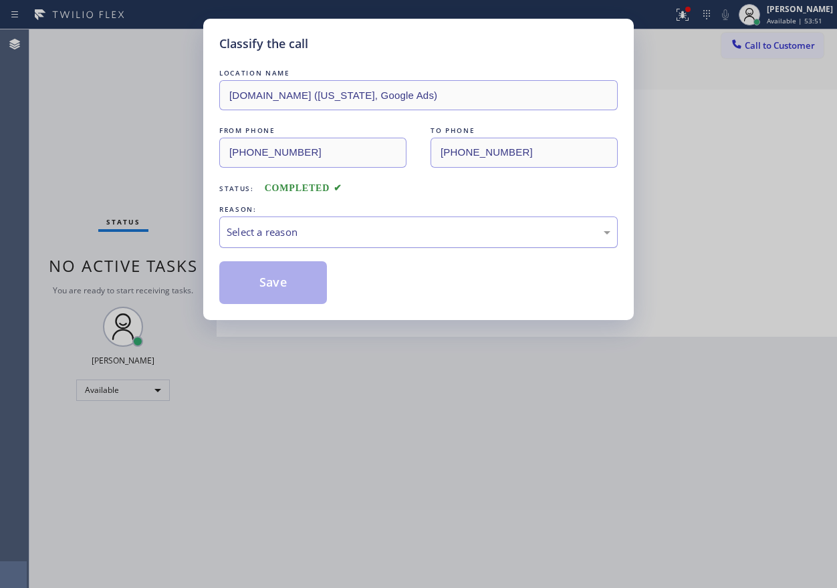
click at [298, 229] on div "Select a reason" at bounding box center [419, 232] width 384 height 15
click at [274, 288] on button "Save" at bounding box center [273, 282] width 108 height 43
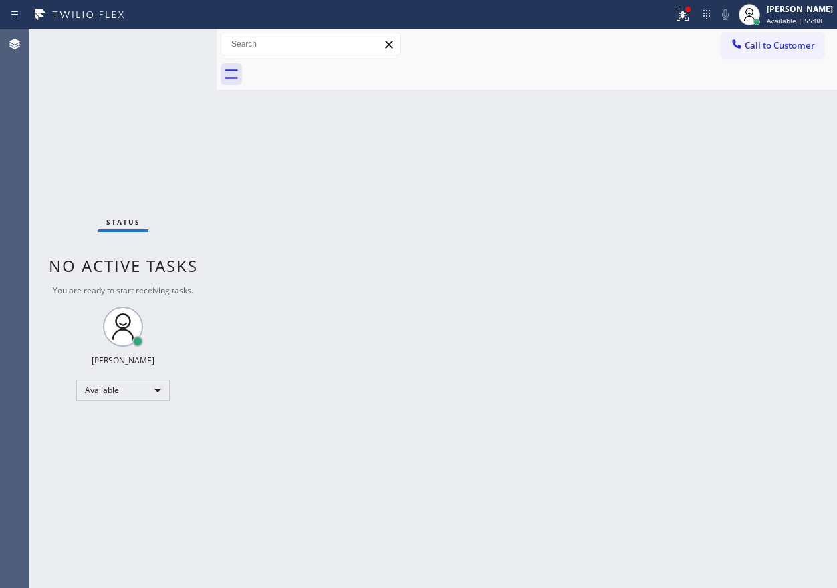
click at [682, 291] on div "Back to Dashboard Change Sender ID Customers Technicians Select a contact Outbo…" at bounding box center [527, 308] width 620 height 559
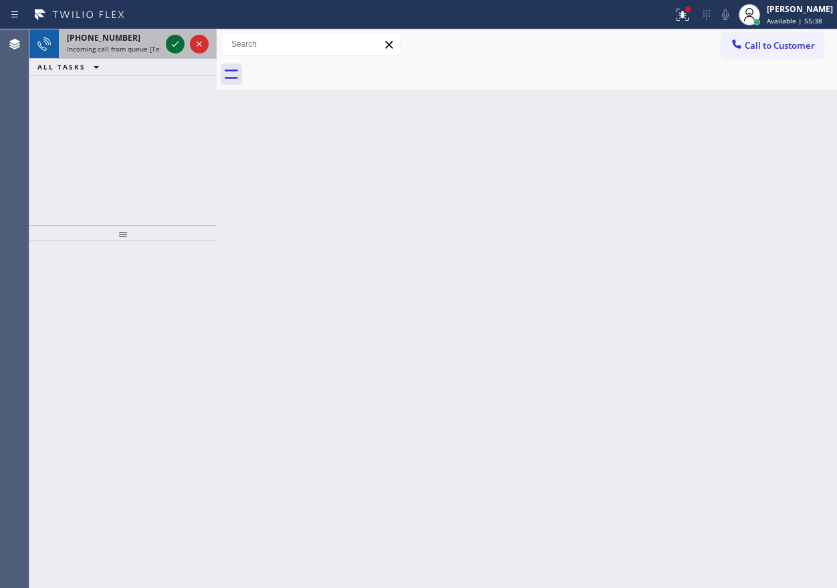
click at [172, 51] on icon at bounding box center [175, 44] width 16 height 16
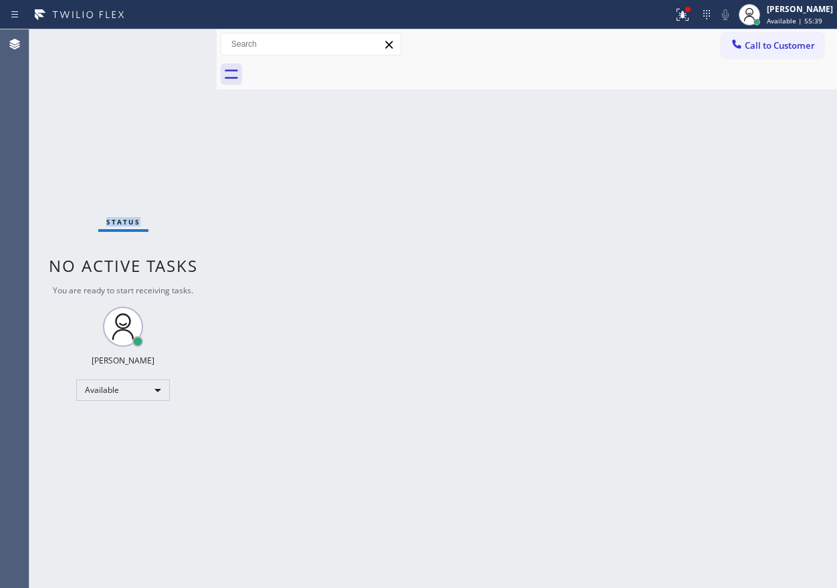
click at [172, 51] on div "Status No active tasks You are ready to start receiving tasks. [PERSON_NAME] Av…" at bounding box center [122, 308] width 187 height 559
click at [172, 49] on div "Status No active tasks You are ready to start receiving tasks. [PERSON_NAME] Av…" at bounding box center [122, 308] width 187 height 559
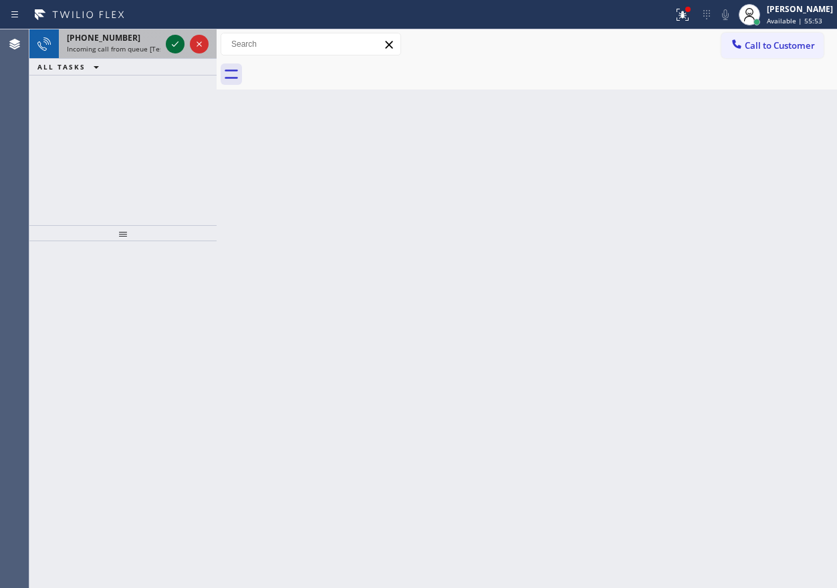
click at [174, 41] on icon at bounding box center [175, 44] width 16 height 16
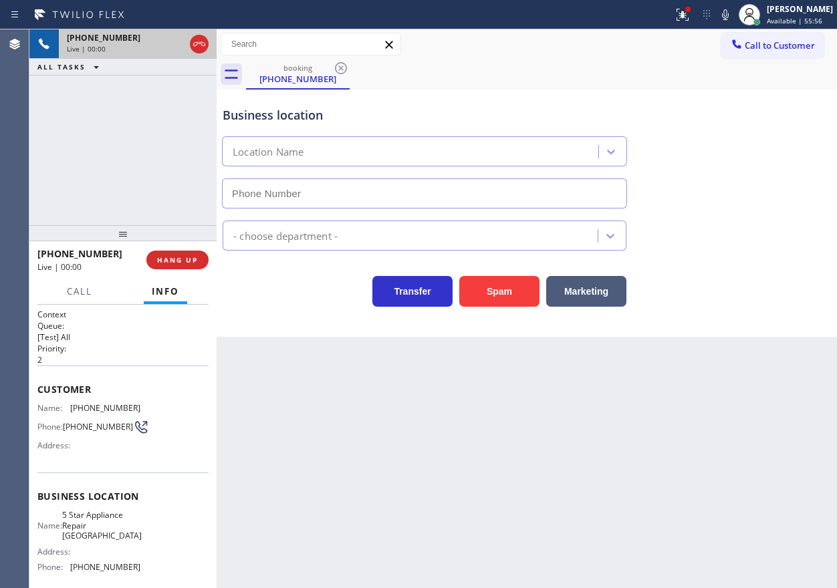
type input "(458) 217-1517"
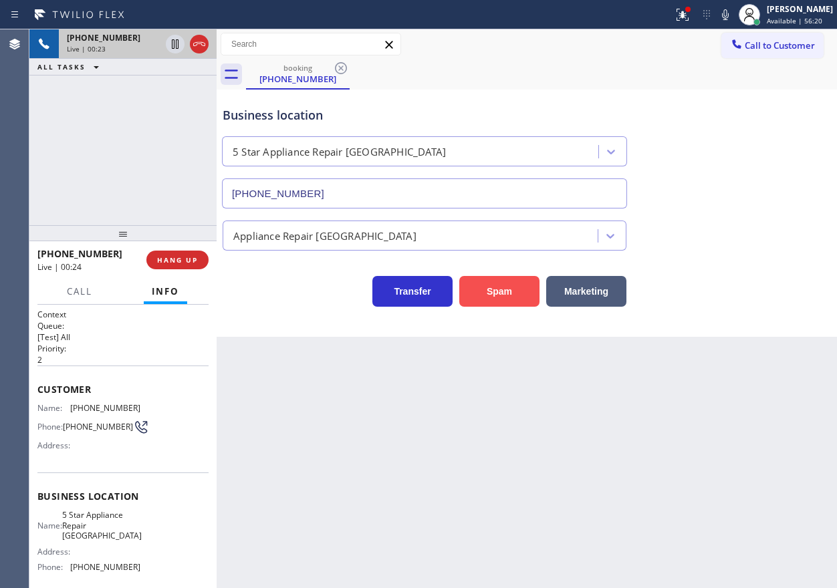
click at [515, 292] on button "Spam" at bounding box center [499, 291] width 80 height 31
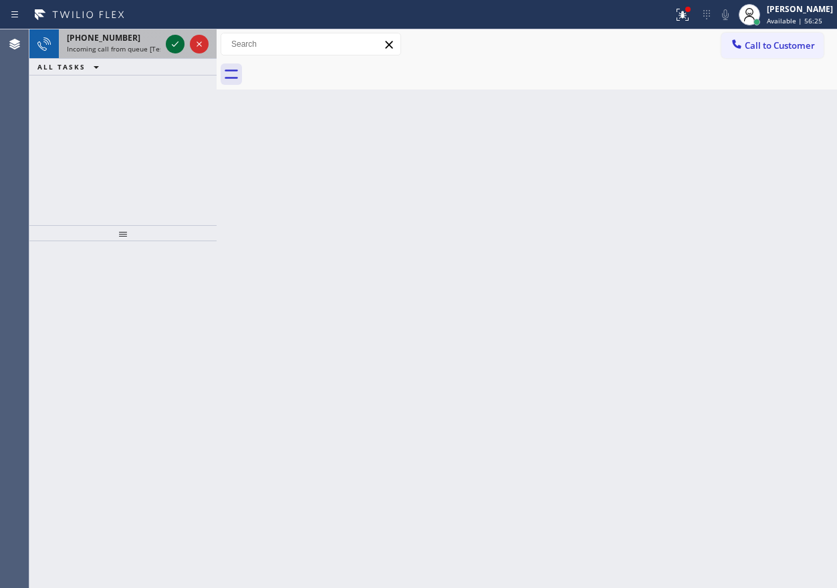
click at [175, 47] on icon at bounding box center [175, 44] width 16 height 16
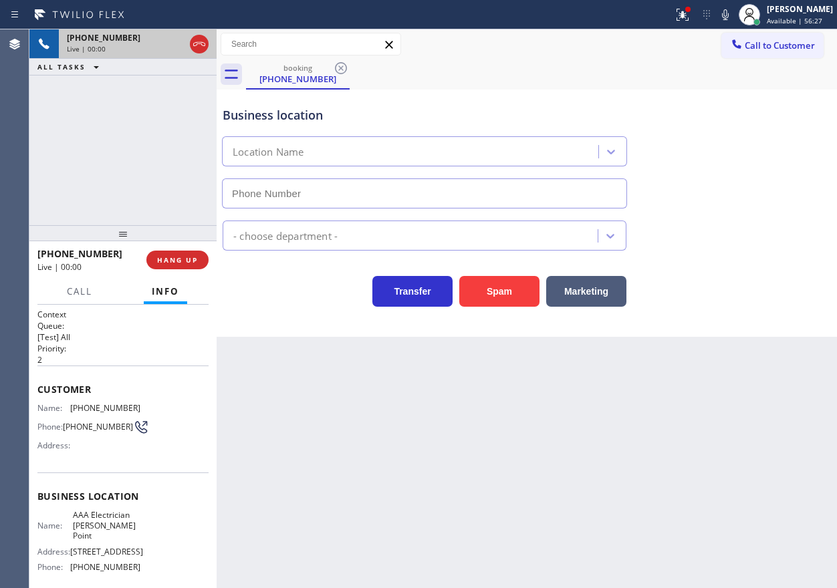
type input "(949) 979-5974"
click at [193, 257] on span "HANG UP" at bounding box center [177, 259] width 41 height 9
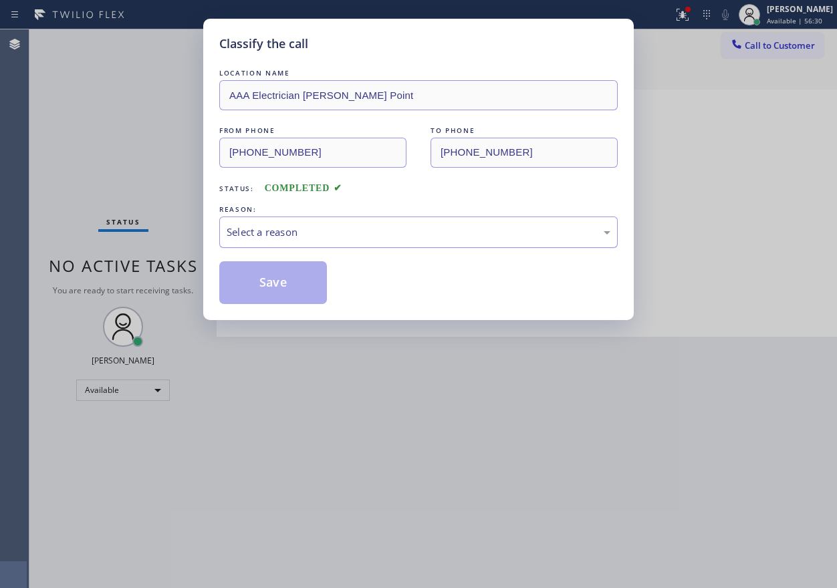
click at [313, 233] on div "Select a reason" at bounding box center [419, 232] width 384 height 15
click at [291, 275] on button "Save" at bounding box center [273, 282] width 108 height 43
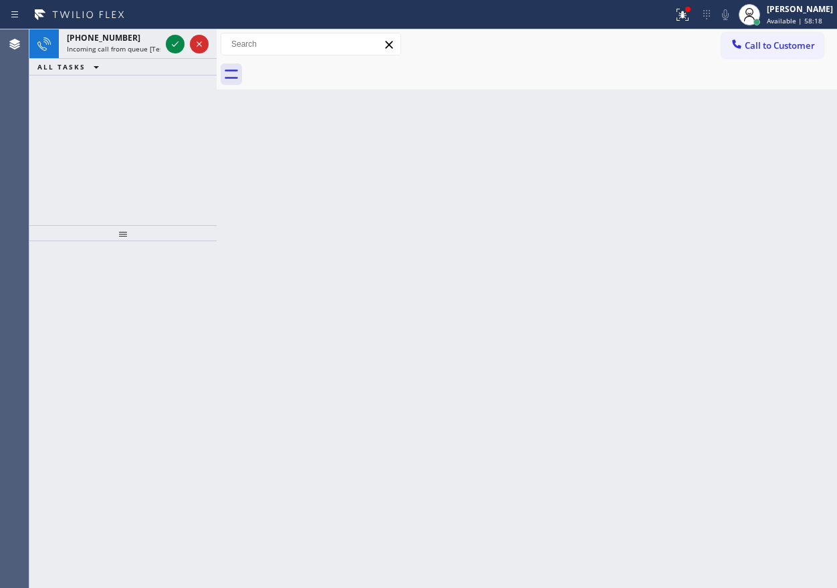
click at [707, 213] on div "Back to Dashboard Change Sender ID Customers Technicians Select a contact Outbo…" at bounding box center [527, 308] width 620 height 559
click at [172, 45] on icon at bounding box center [175, 43] width 7 height 5
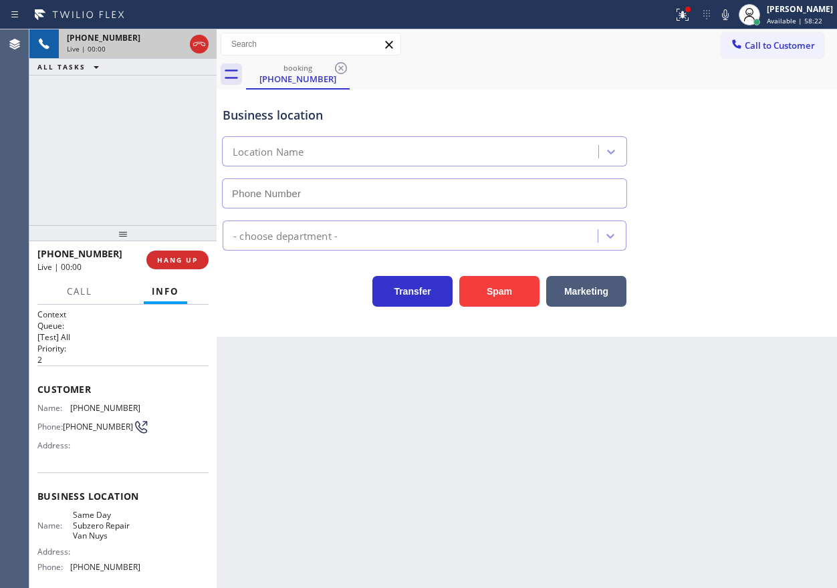
type input "(747) 282-0524"
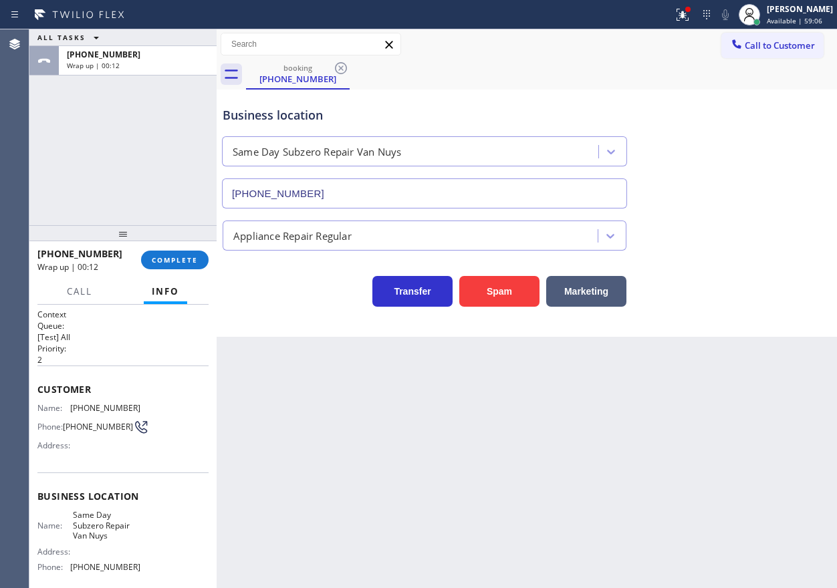
click at [711, 394] on div "Back to Dashboard Change Sender ID Customers Technicians Select a contact Outbo…" at bounding box center [527, 308] width 620 height 559
click at [201, 260] on button "COMPLETE" at bounding box center [175, 260] width 68 height 19
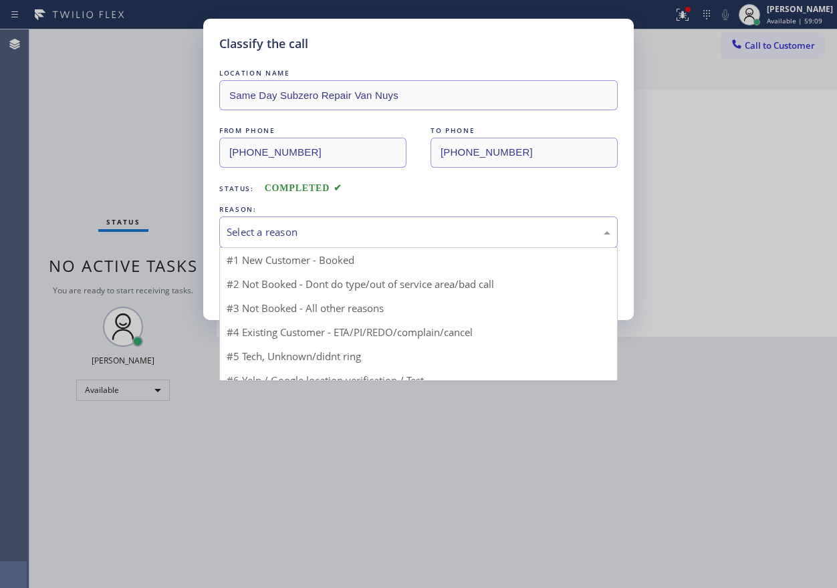
click at [352, 236] on div "Select a reason" at bounding box center [419, 232] width 384 height 15
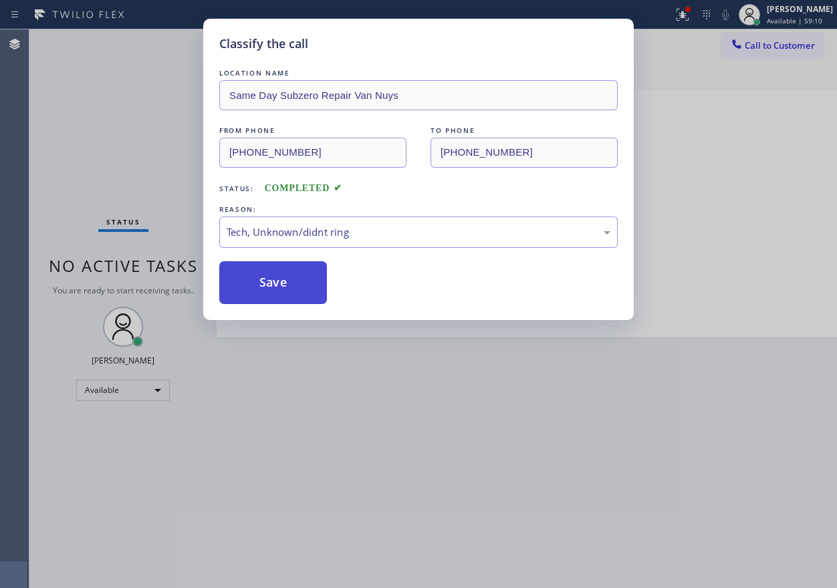
click at [285, 295] on button "Save" at bounding box center [273, 282] width 108 height 43
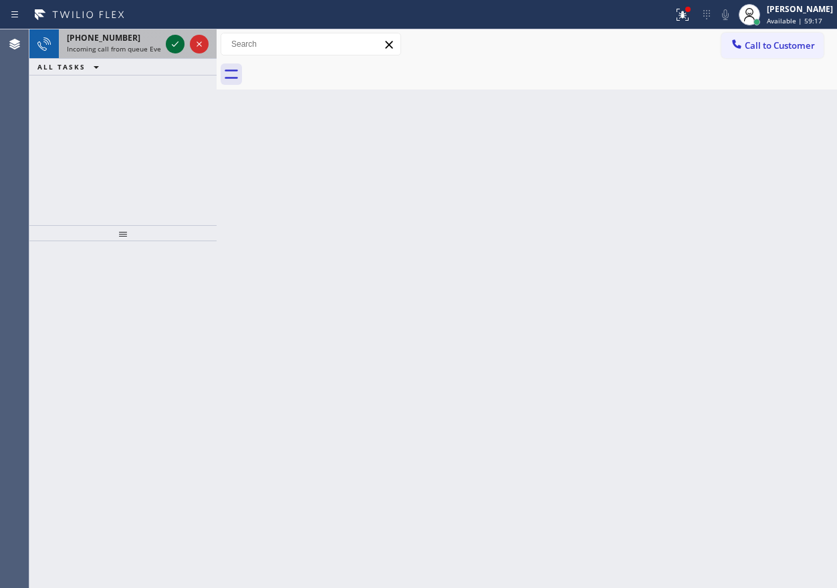
click at [175, 45] on icon at bounding box center [175, 43] width 7 height 5
click at [172, 45] on icon at bounding box center [175, 43] width 7 height 5
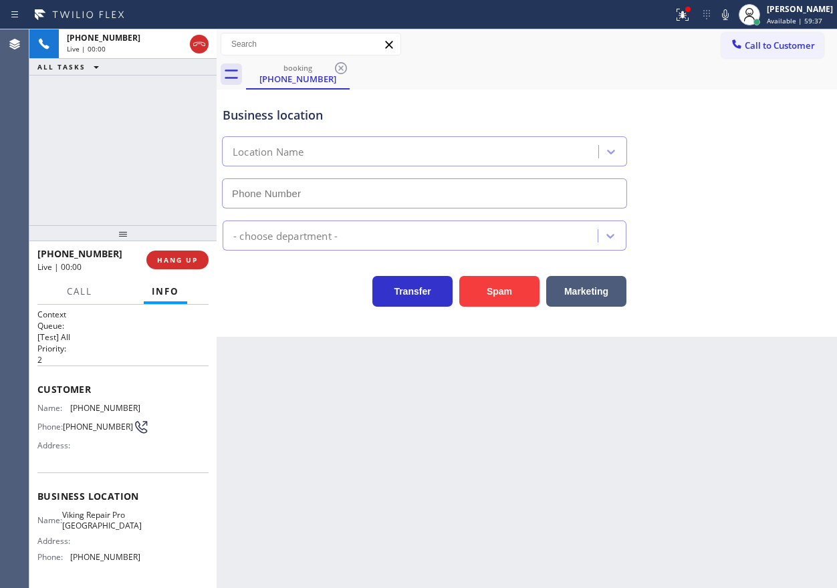
type input "(630) 523-8444"
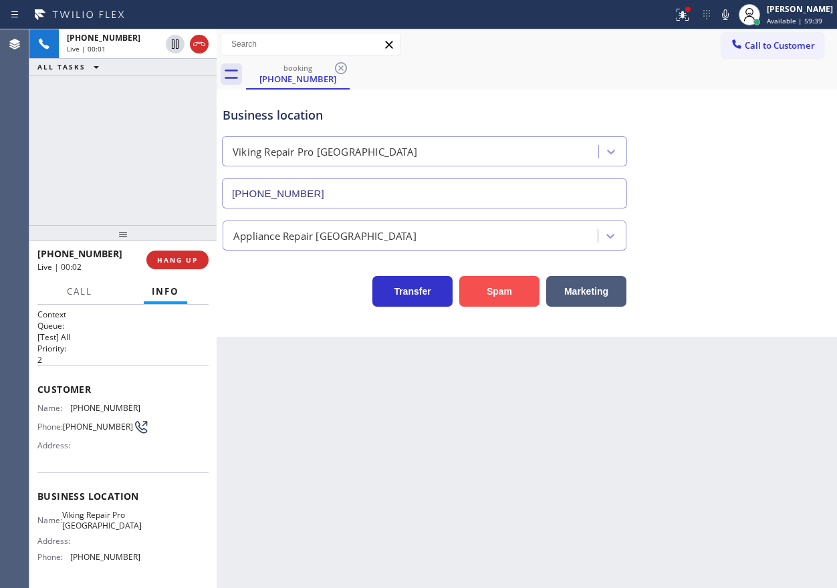
click at [499, 287] on button "Spam" at bounding box center [499, 291] width 80 height 31
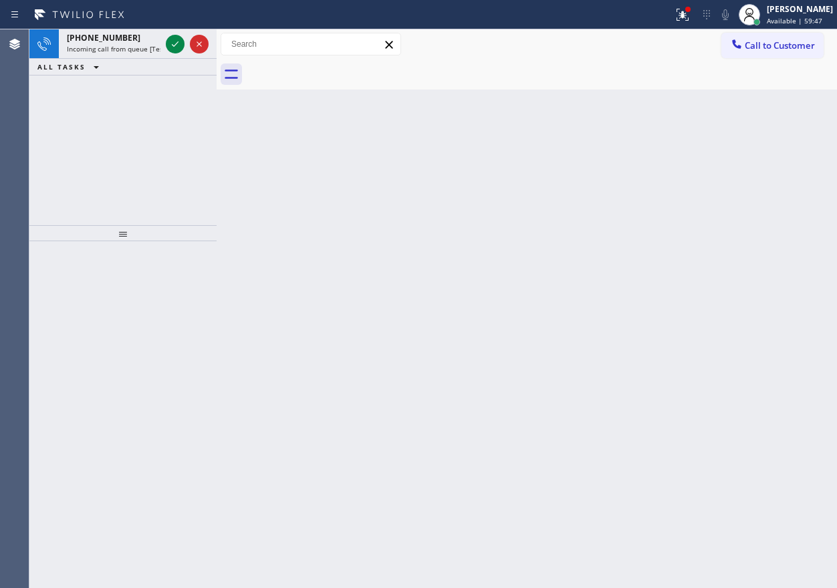
click at [735, 256] on div "Back to Dashboard Change Sender ID Customers Technicians Select a contact Outbo…" at bounding box center [527, 308] width 620 height 559
click at [172, 44] on icon at bounding box center [175, 44] width 16 height 16
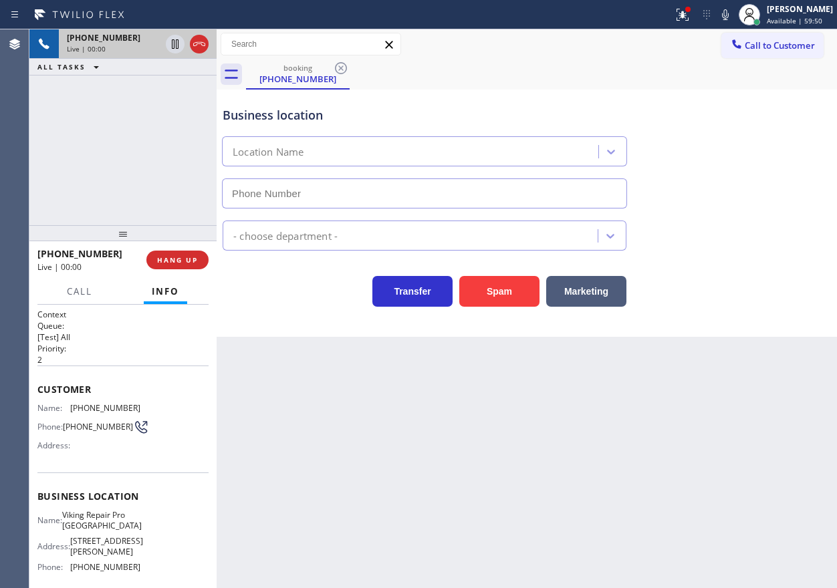
type input "(480) 608-9885"
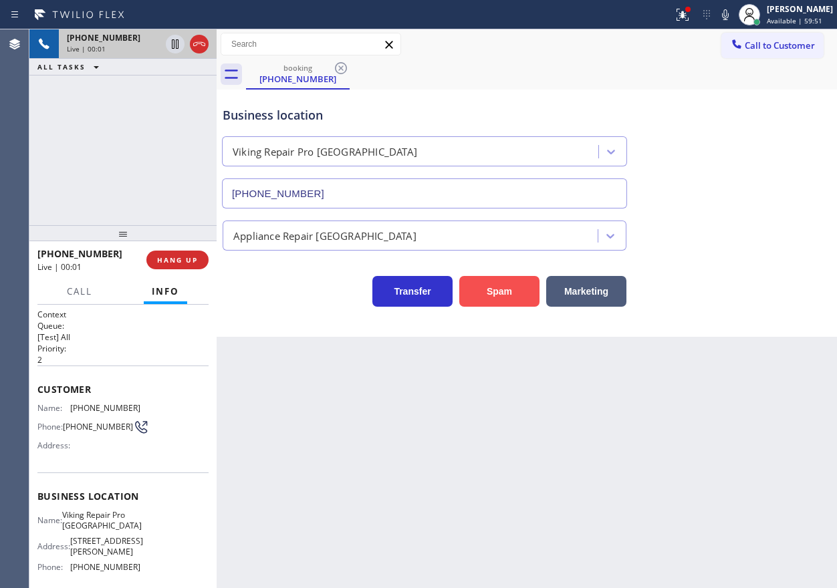
click at [473, 297] on button "Spam" at bounding box center [499, 291] width 80 height 31
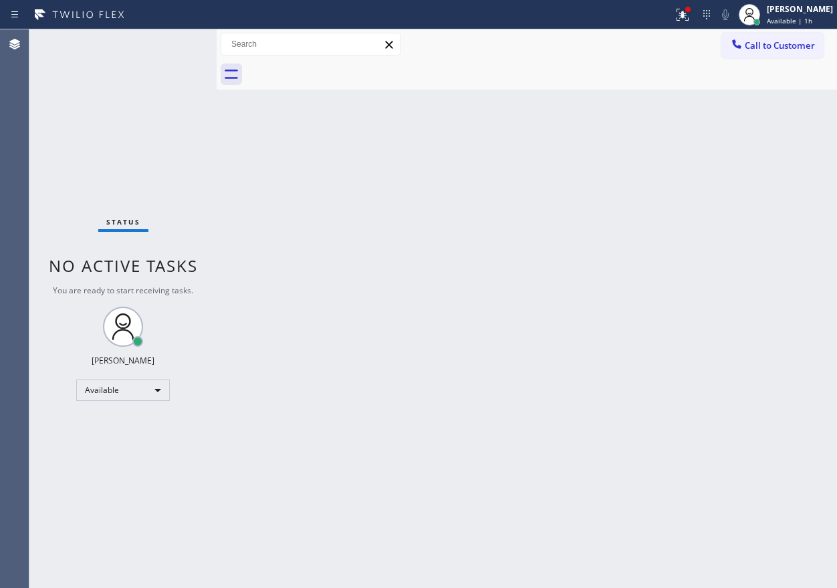
click at [759, 363] on div "Back to Dashboard Change Sender ID Customers Technicians Select a contact Outbo…" at bounding box center [527, 308] width 620 height 559
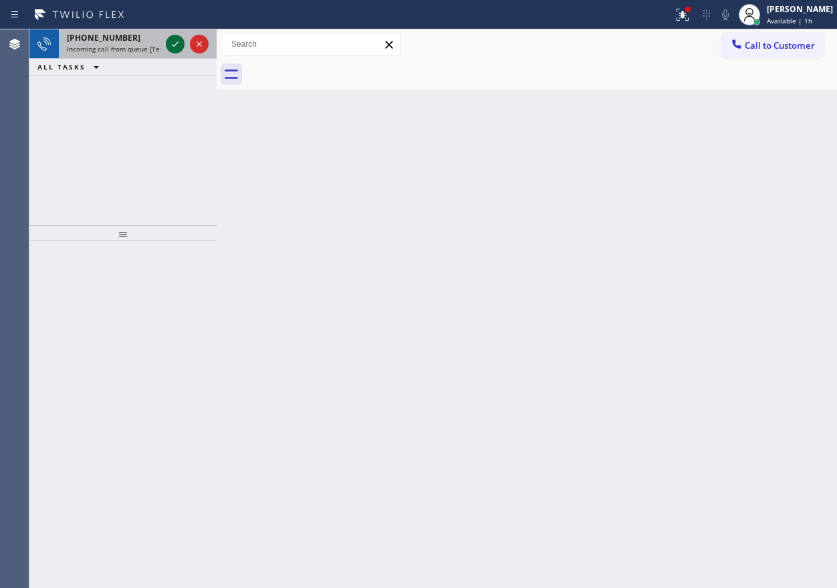
click at [175, 40] on icon at bounding box center [175, 44] width 16 height 16
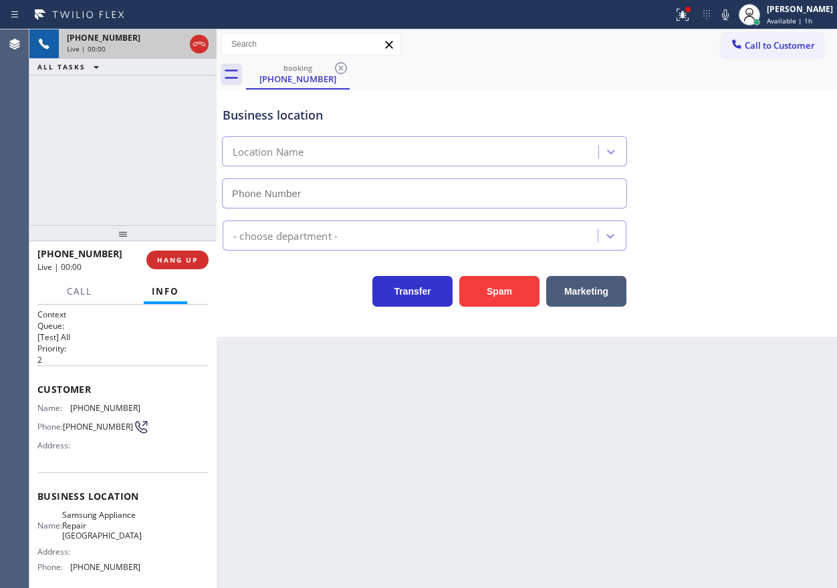
type input "(602) 755-6525"
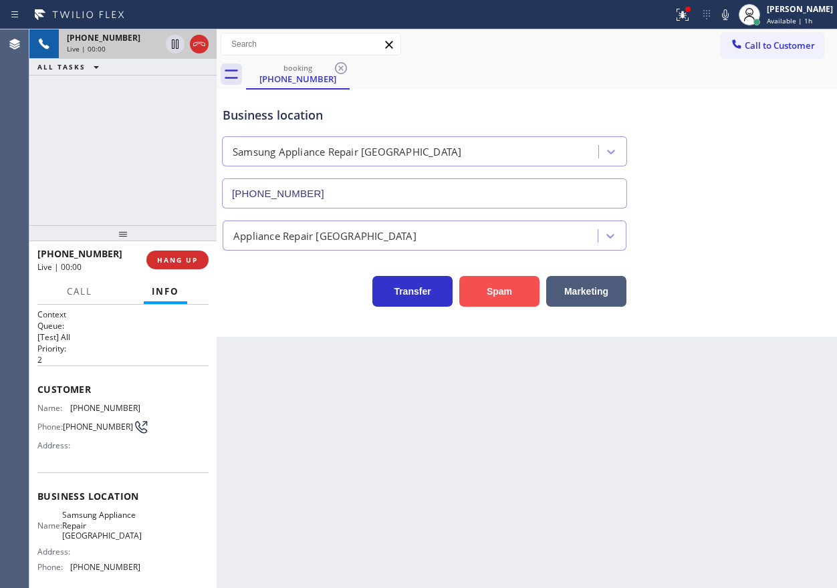
click at [501, 293] on button "Spam" at bounding box center [499, 291] width 80 height 31
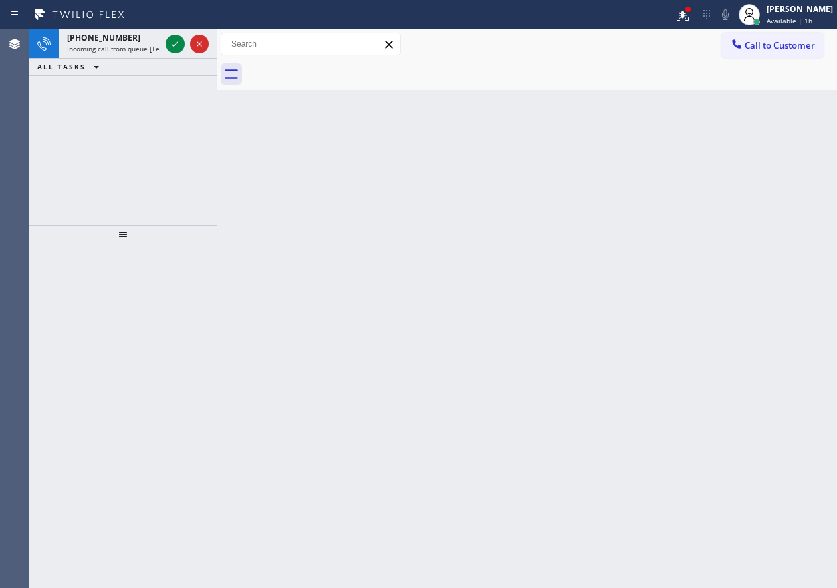
drag, startPoint x: 700, startPoint y: 227, endPoint x: 434, endPoint y: 80, distance: 304.0
click at [700, 227] on div "Back to Dashboard Change Sender ID Customers Technicians Select a contact Outbo…" at bounding box center [527, 308] width 620 height 559
click at [175, 40] on icon at bounding box center [175, 44] width 16 height 16
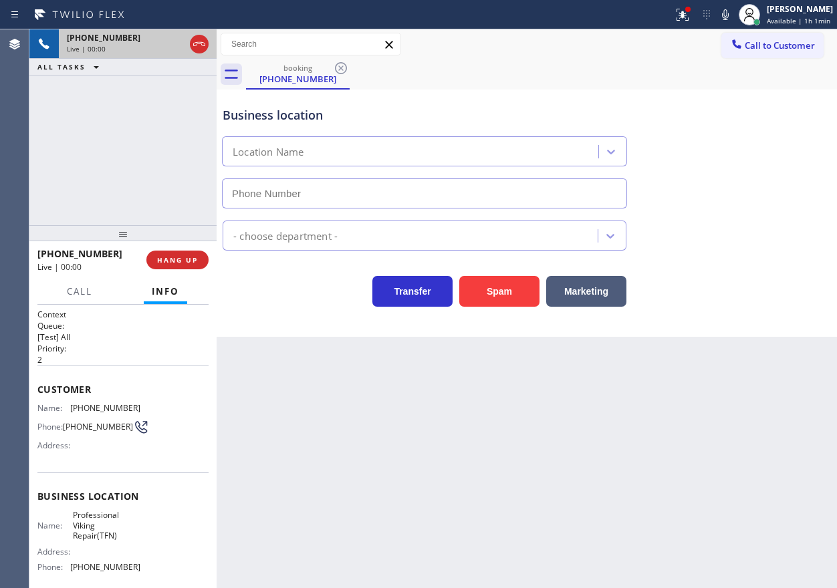
type input "(866) 661-1339"
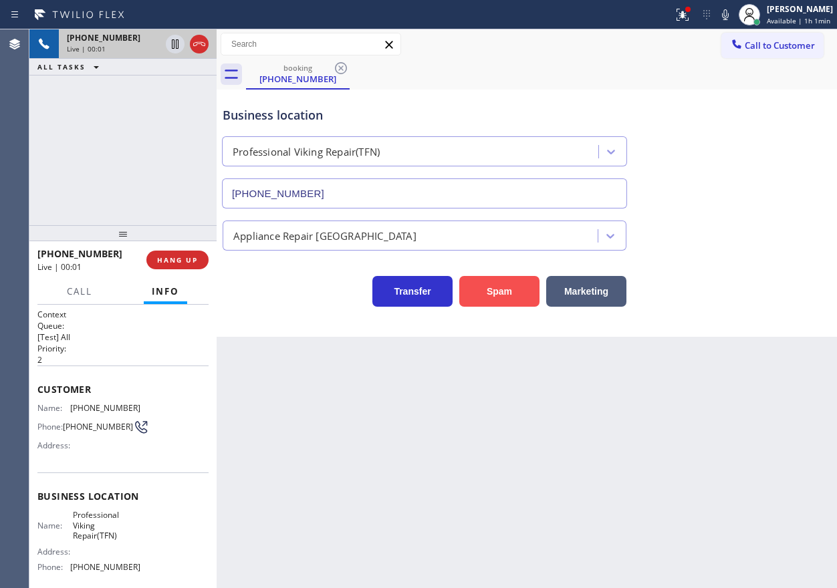
click at [516, 295] on button "Spam" at bounding box center [499, 291] width 80 height 31
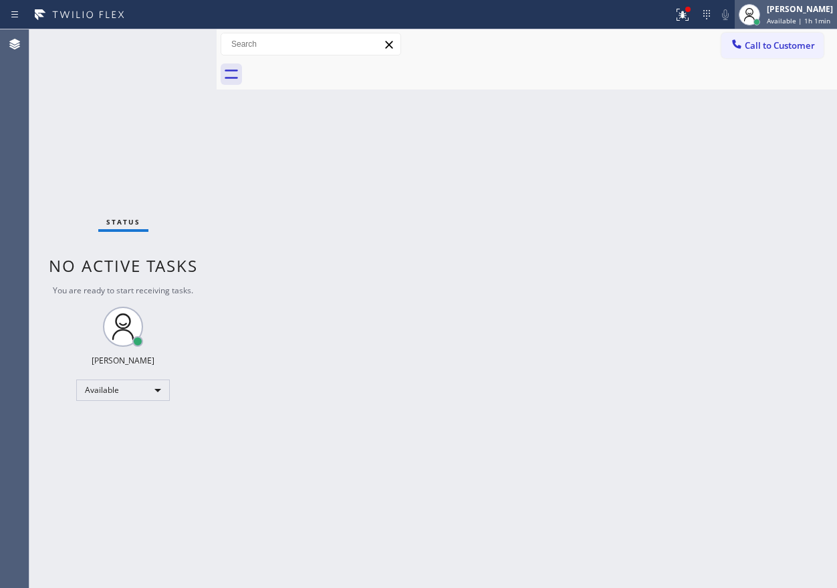
click at [785, 23] on span "Available | 1h 1min" at bounding box center [798, 20] width 63 height 9
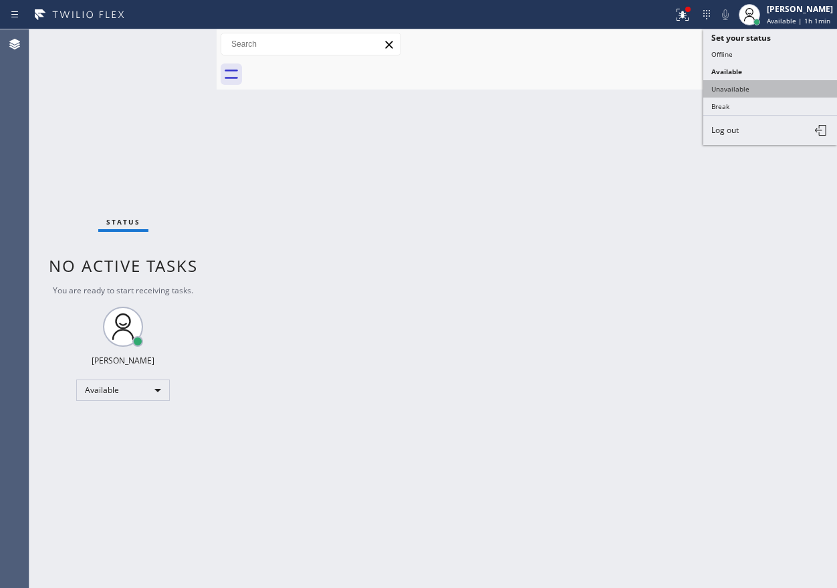
click at [739, 84] on button "Unavailable" at bounding box center [770, 88] width 134 height 17
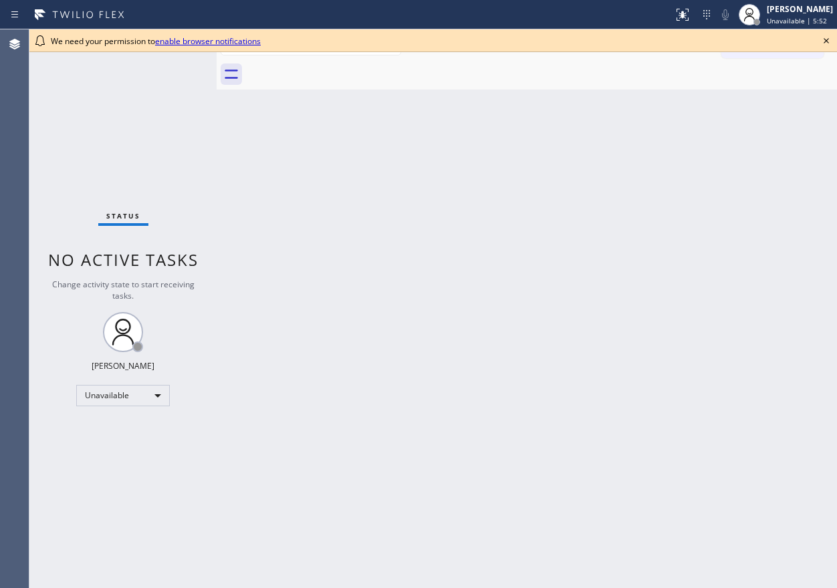
click at [829, 37] on icon at bounding box center [826, 41] width 16 height 16
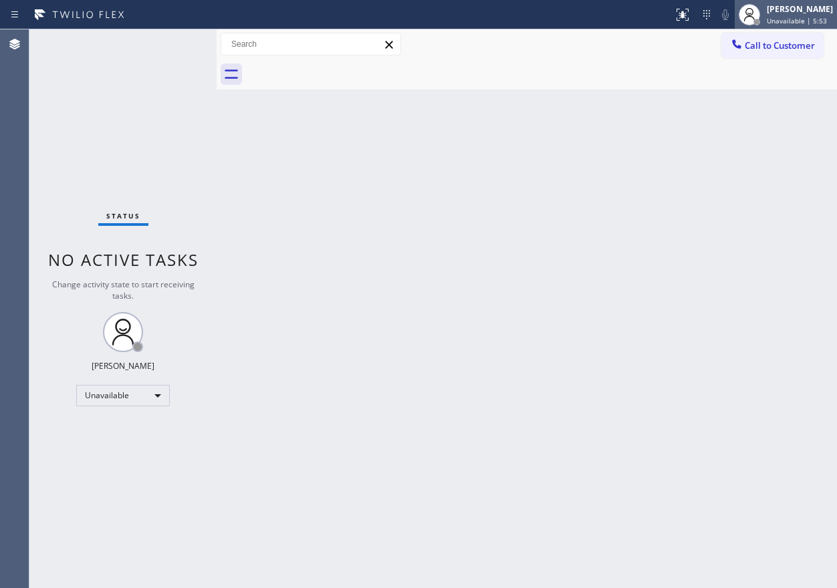
click at [824, 22] on span "Unavailable | 5:53" at bounding box center [797, 20] width 60 height 9
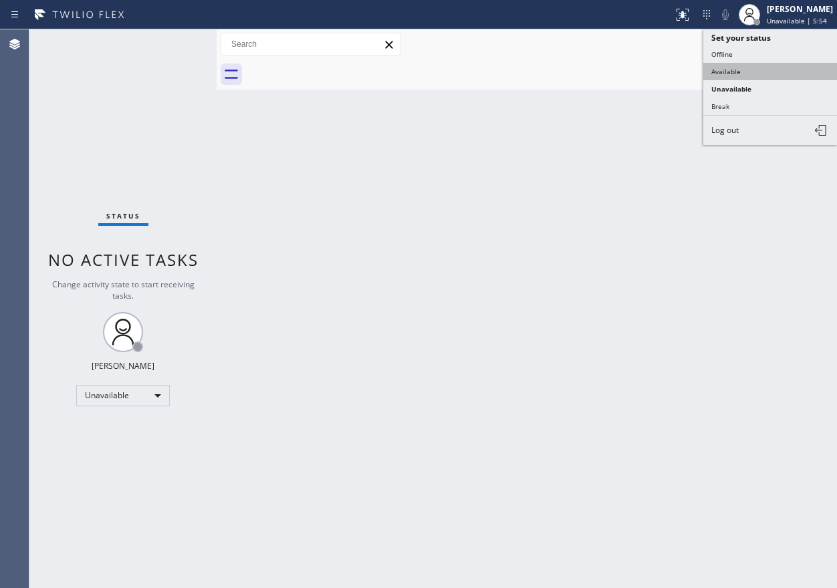
click at [741, 68] on button "Available" at bounding box center [770, 71] width 134 height 17
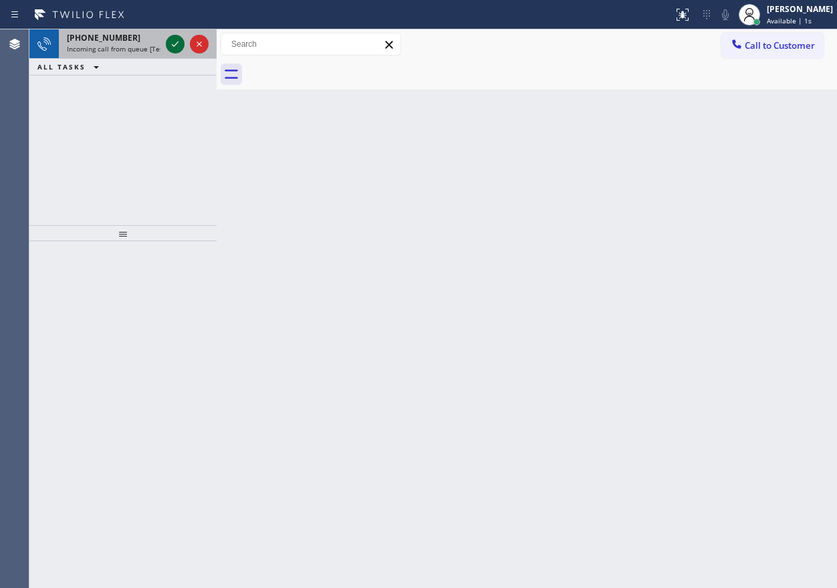
click at [172, 41] on icon at bounding box center [175, 44] width 16 height 16
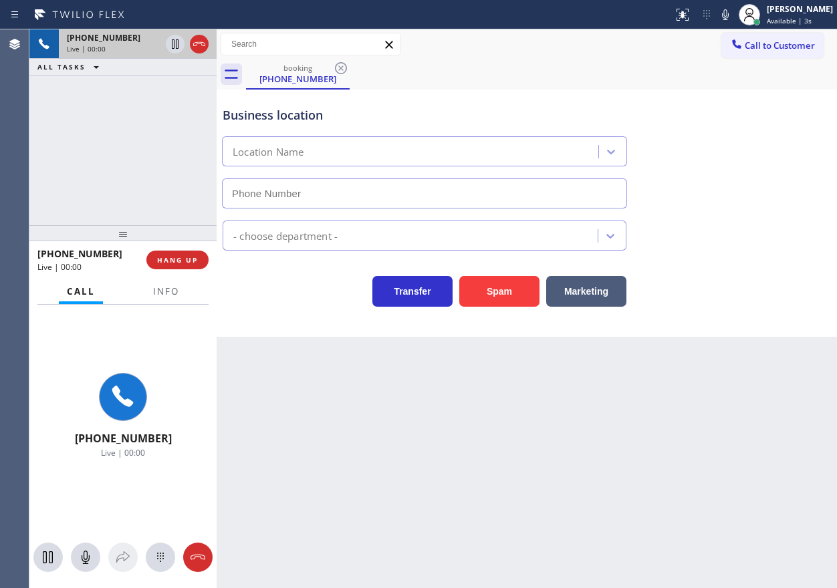
type input "(714) 360-0767"
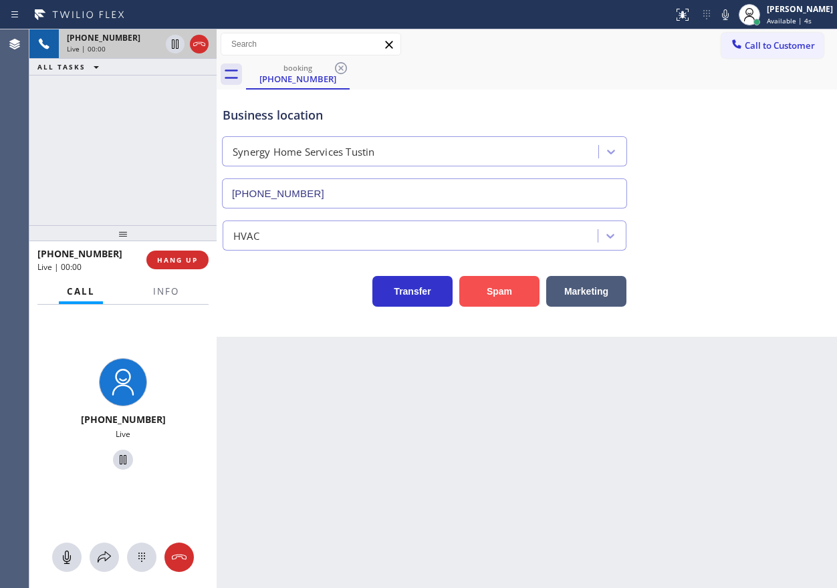
click at [522, 289] on button "Spam" at bounding box center [499, 291] width 80 height 31
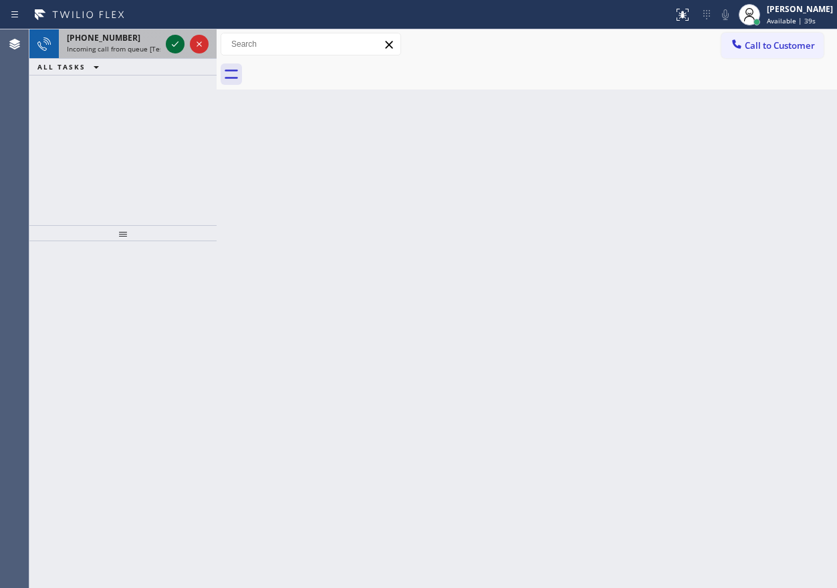
click at [175, 43] on icon at bounding box center [175, 44] width 16 height 16
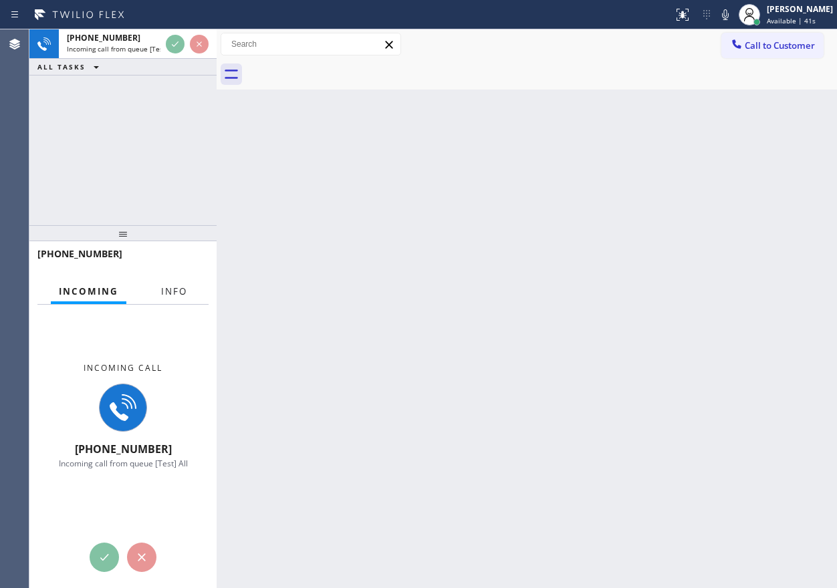
click at [170, 291] on span "Info" at bounding box center [174, 291] width 26 height 12
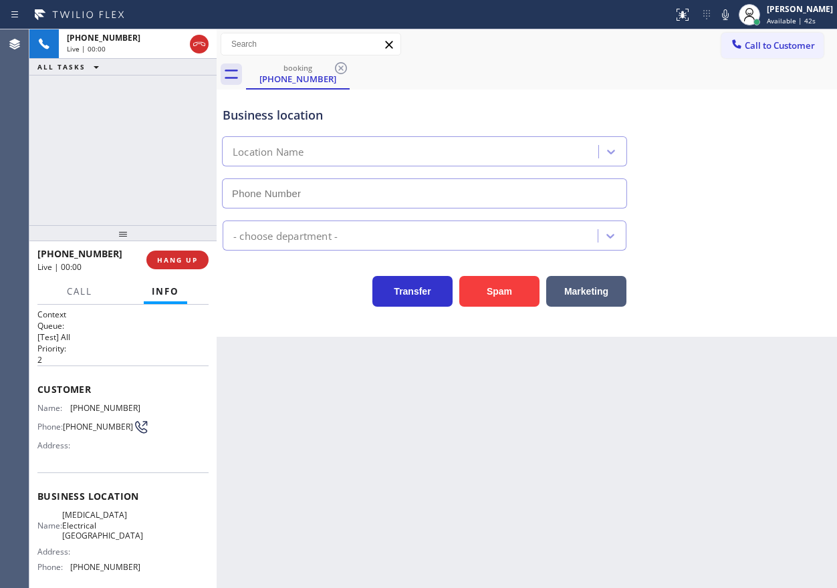
type input "(310) 388-3749"
click at [172, 257] on span "HANG UP" at bounding box center [177, 259] width 41 height 9
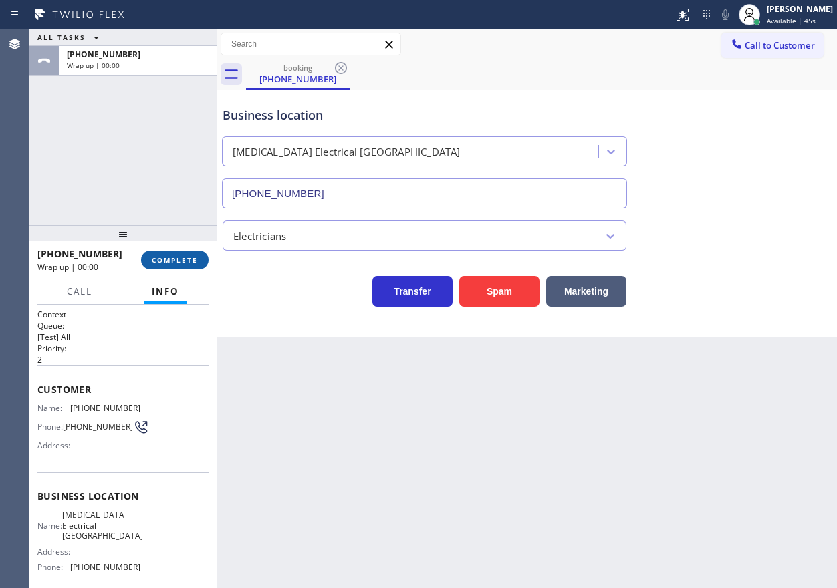
click at [172, 257] on span "COMPLETE" at bounding box center [175, 259] width 46 height 9
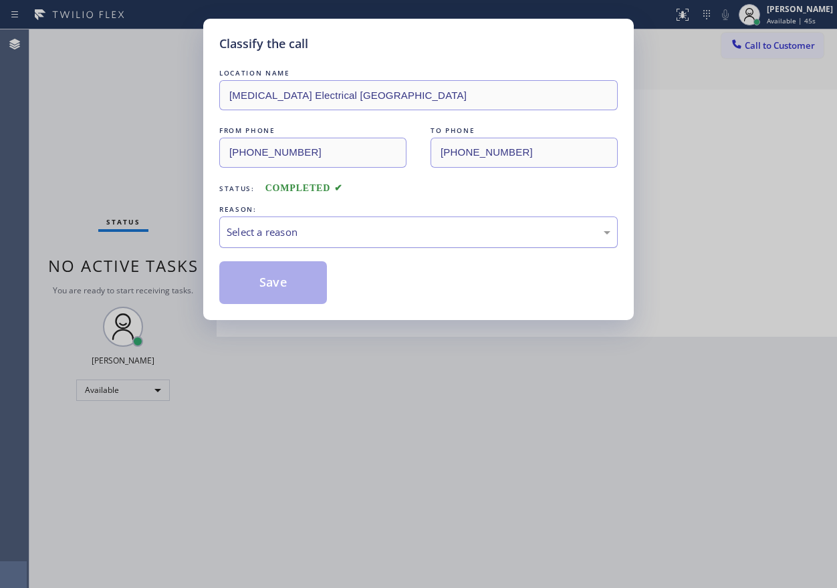
click at [339, 230] on div "Select a reason" at bounding box center [419, 232] width 384 height 15
click at [262, 283] on button "Save" at bounding box center [273, 282] width 108 height 43
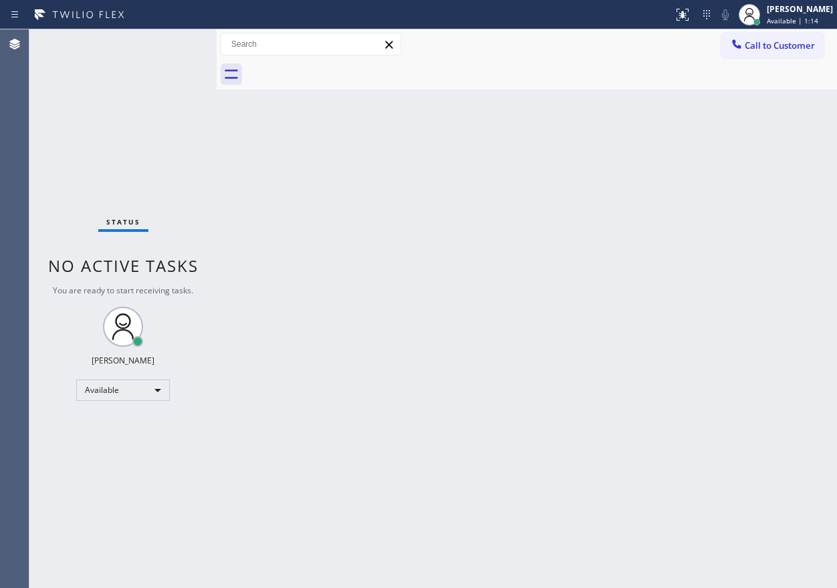
click at [399, 399] on div "Back to Dashboard Change Sender ID Customers Technicians Select a contact Outbo…" at bounding box center [527, 308] width 620 height 559
click at [672, 426] on div "Back to Dashboard Change Sender ID Customers Technicians Select a contact Outbo…" at bounding box center [527, 308] width 620 height 559
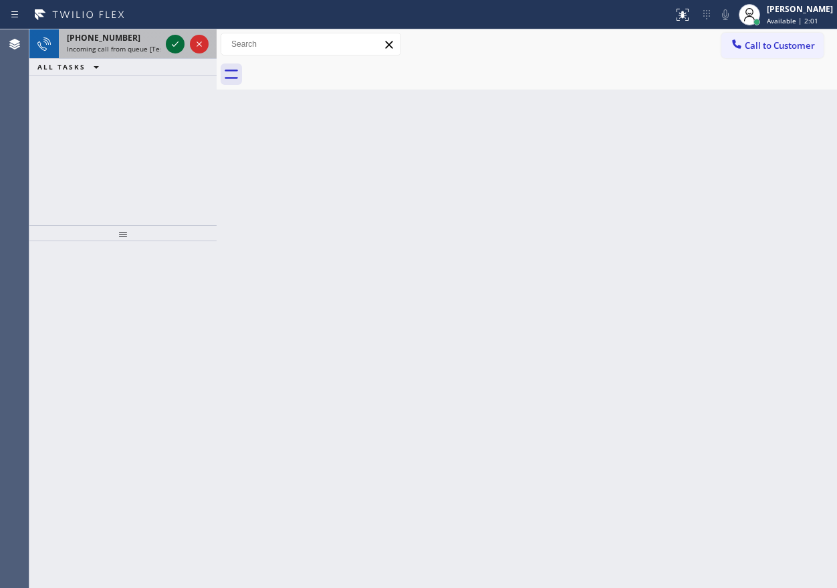
click at [171, 45] on icon at bounding box center [175, 44] width 16 height 16
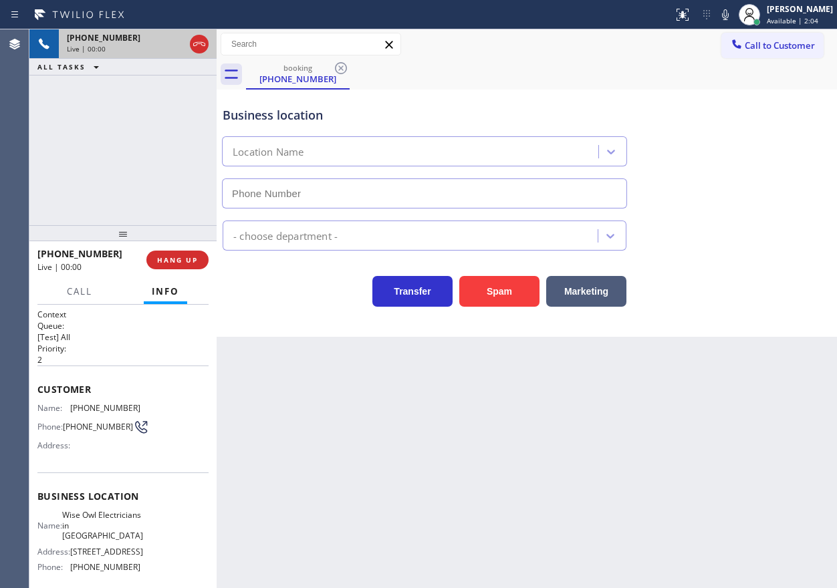
type input "[PHONE_NUMBER]"
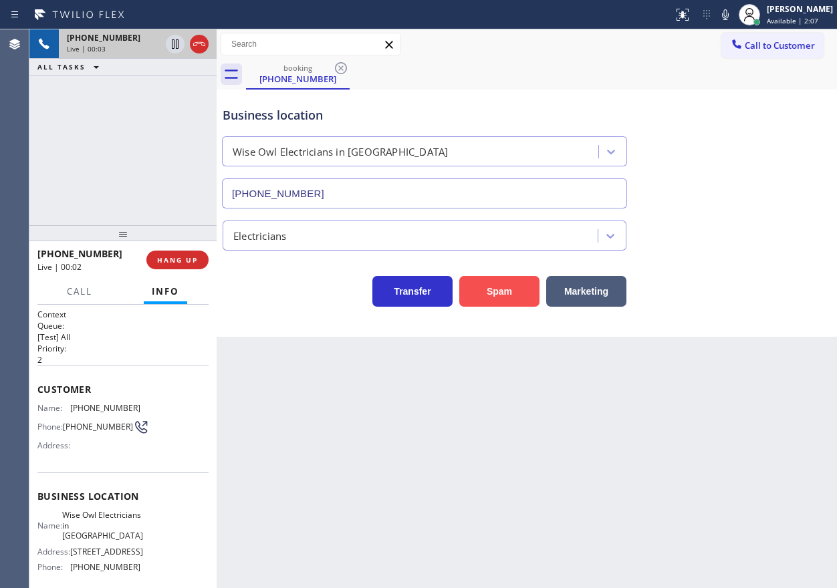
click at [499, 292] on button "Spam" at bounding box center [499, 291] width 80 height 31
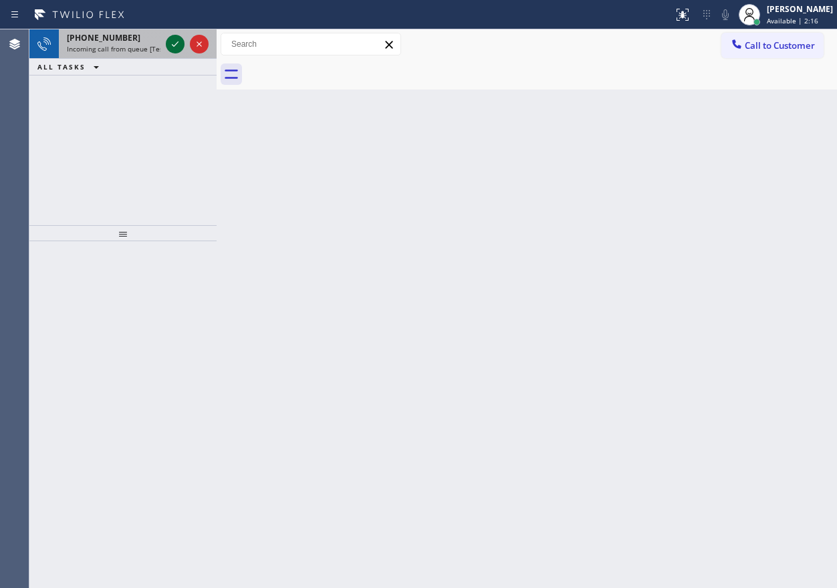
click at [169, 43] on icon at bounding box center [175, 44] width 16 height 16
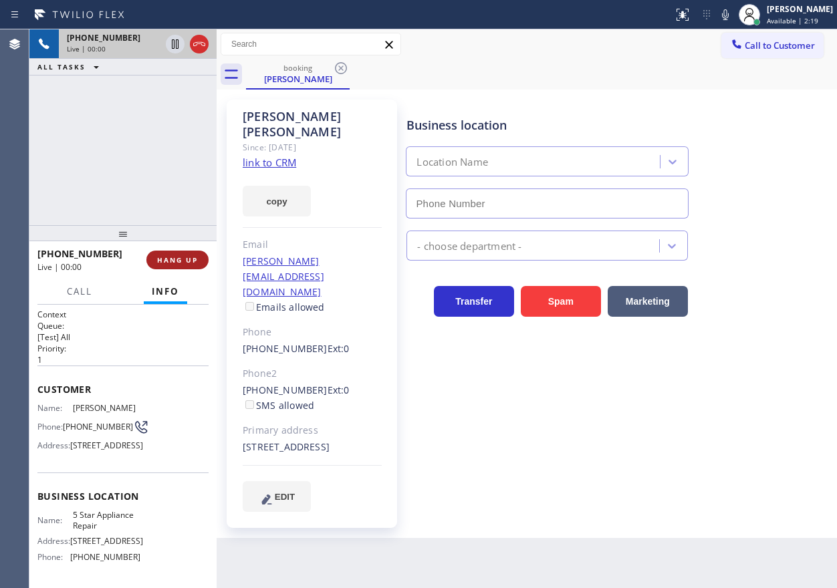
click at [186, 256] on span "HANG UP" at bounding box center [177, 259] width 41 height 9
type input "[PHONE_NUMBER]"
click at [186, 256] on span "HANG UP" at bounding box center [177, 259] width 41 height 9
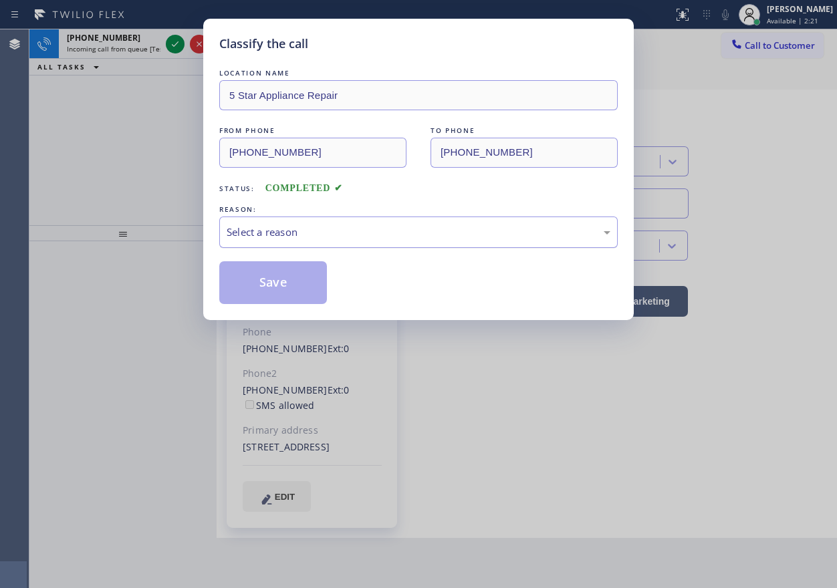
click at [365, 233] on div "Select a reason" at bounding box center [419, 232] width 384 height 15
click at [296, 275] on button "Save" at bounding box center [273, 282] width 108 height 43
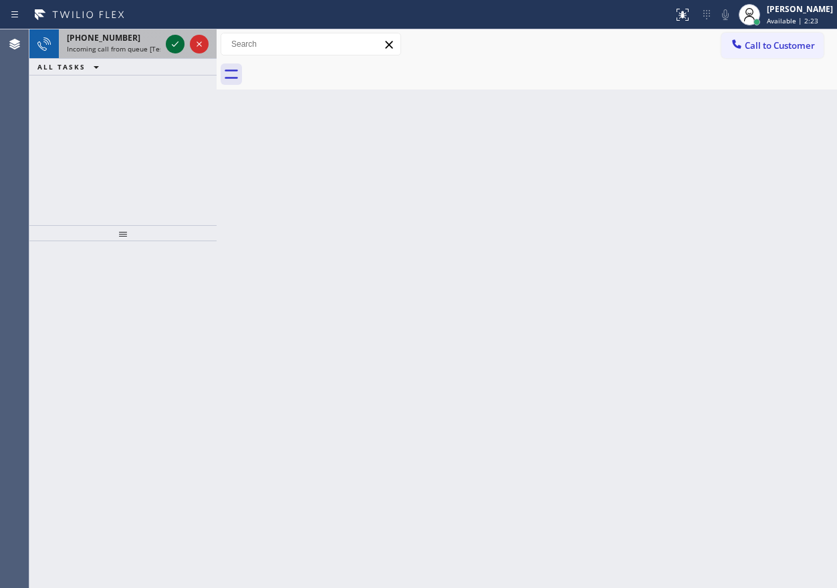
click at [170, 47] on icon at bounding box center [175, 44] width 16 height 16
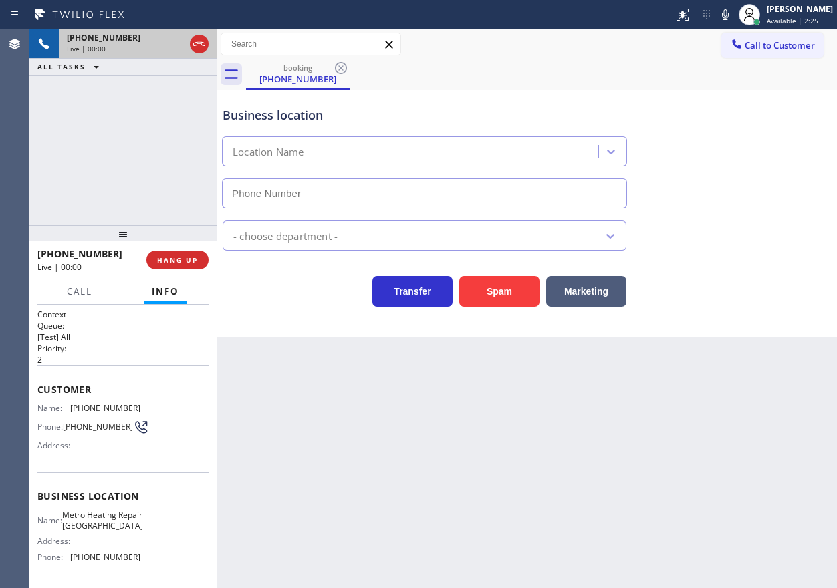
type input "(510) 737-7769"
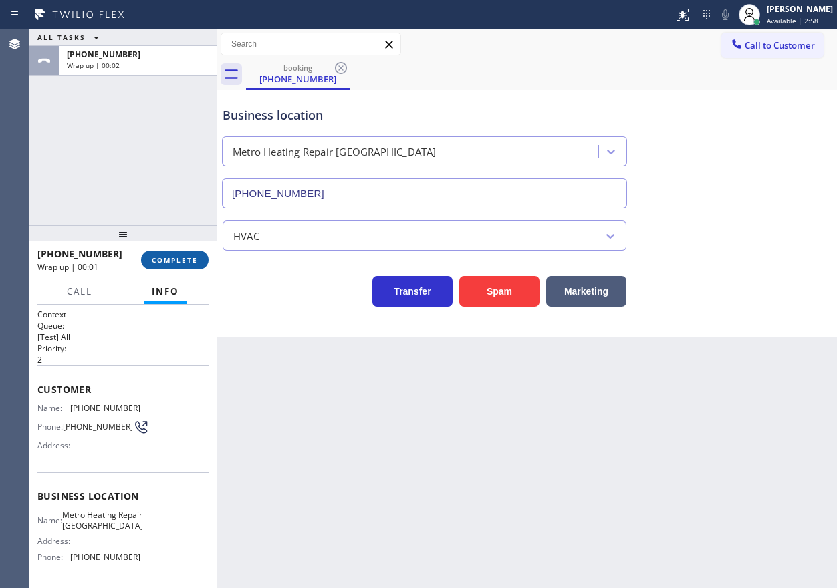
click at [178, 252] on button "COMPLETE" at bounding box center [175, 260] width 68 height 19
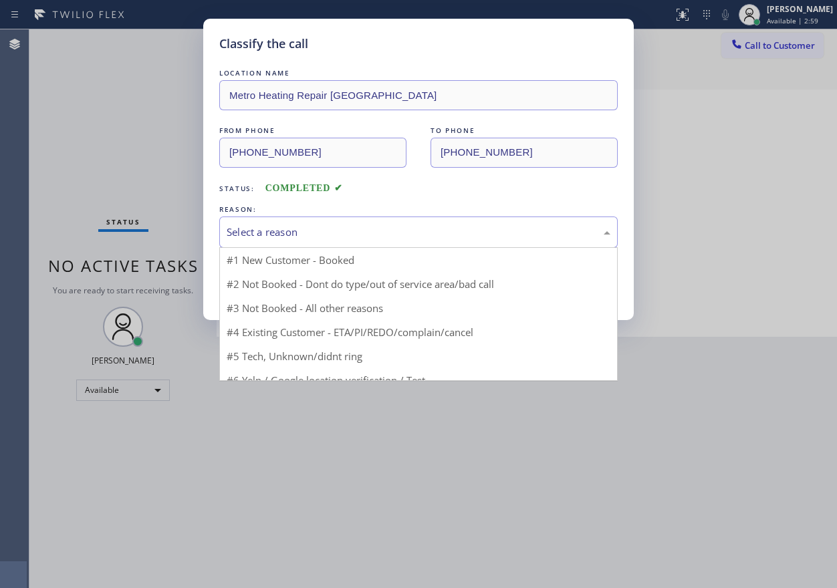
click at [358, 227] on div "Select a reason" at bounding box center [419, 232] width 384 height 15
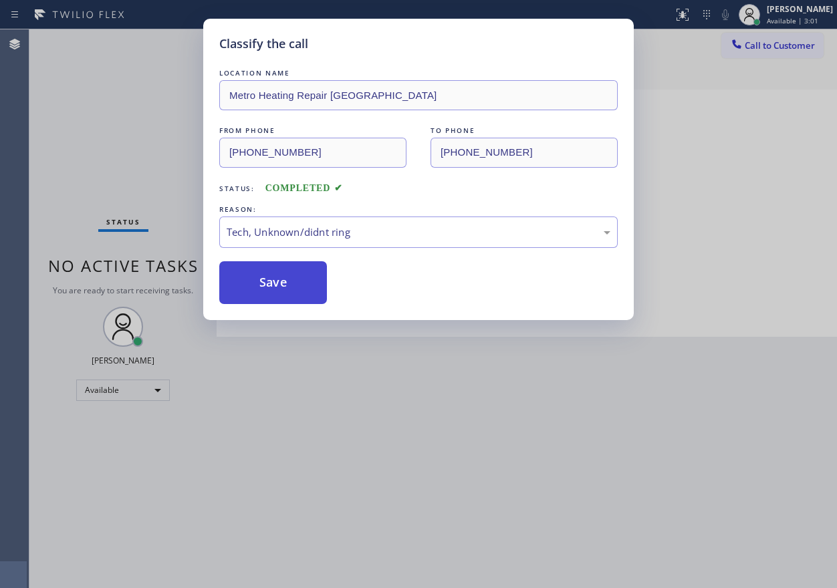
click at [287, 295] on button "Save" at bounding box center [273, 282] width 108 height 43
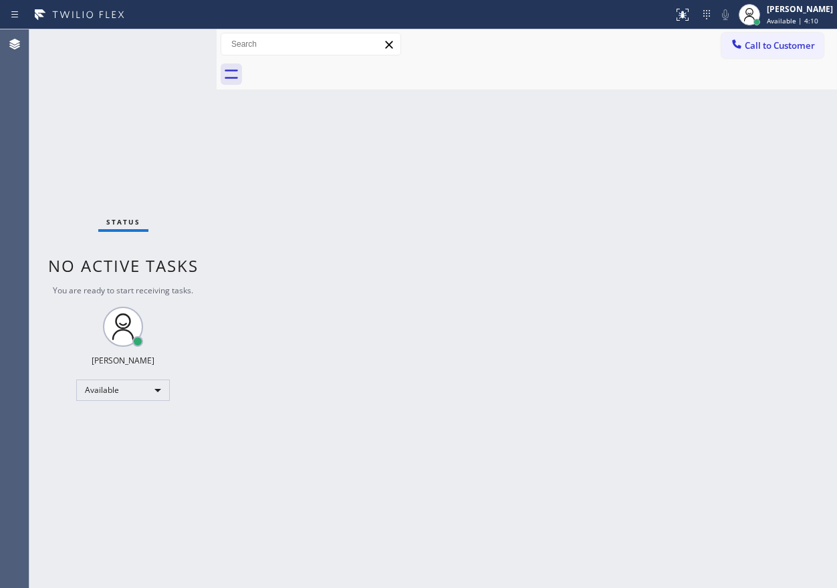
click at [172, 42] on div "Status No active tasks You are ready to start receiving tasks. [PERSON_NAME] Av…" at bounding box center [122, 308] width 187 height 559
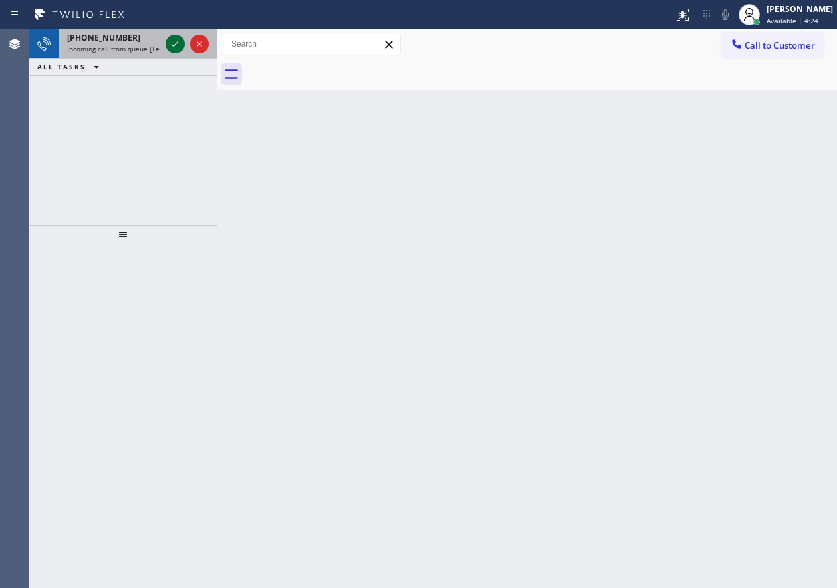
click at [172, 42] on icon at bounding box center [175, 44] width 16 height 16
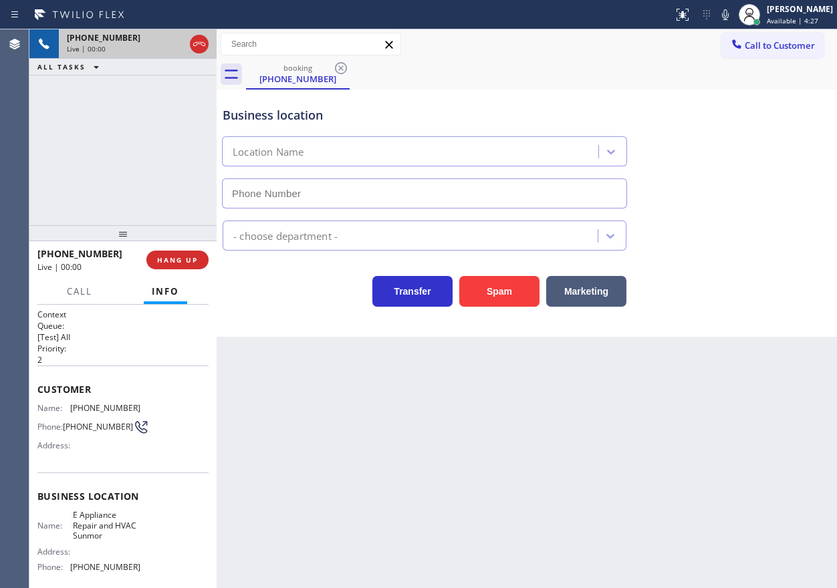
type input "(760) 309-6848"
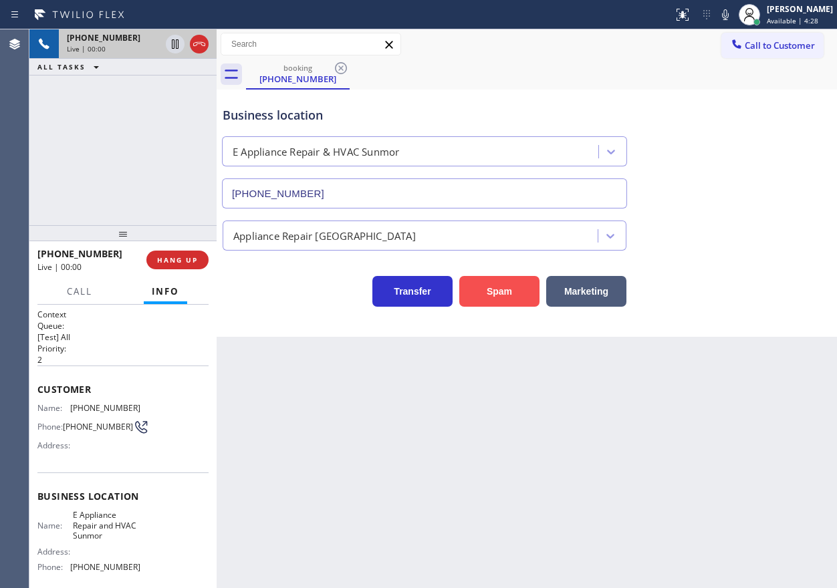
click at [502, 283] on button "Spam" at bounding box center [499, 291] width 80 height 31
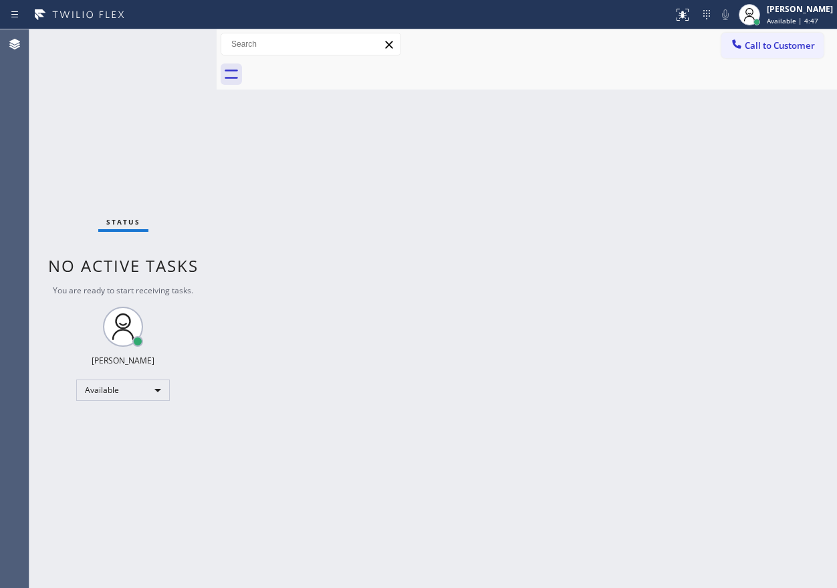
click at [174, 39] on div "Status No active tasks You are ready to start receiving tasks. [PERSON_NAME] Av…" at bounding box center [122, 308] width 187 height 559
click at [174, 43] on div "Status No active tasks You are ready to start receiving tasks. [PERSON_NAME] Av…" at bounding box center [122, 308] width 187 height 559
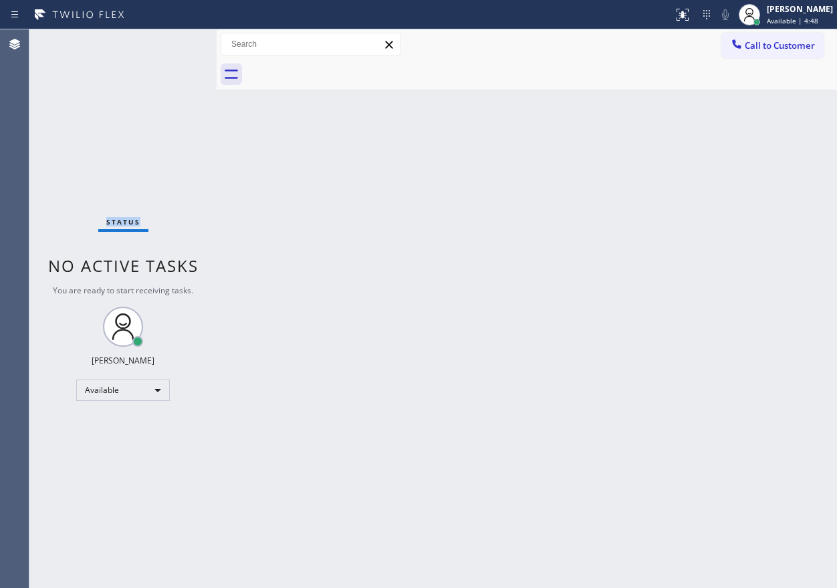
click at [174, 43] on div "Status No active tasks You are ready to start receiving tasks. [PERSON_NAME] Av…" at bounding box center [122, 308] width 187 height 559
click at [467, 406] on div "Back to Dashboard Change Sender ID Customers Technicians Select a contact Outbo…" at bounding box center [527, 308] width 620 height 559
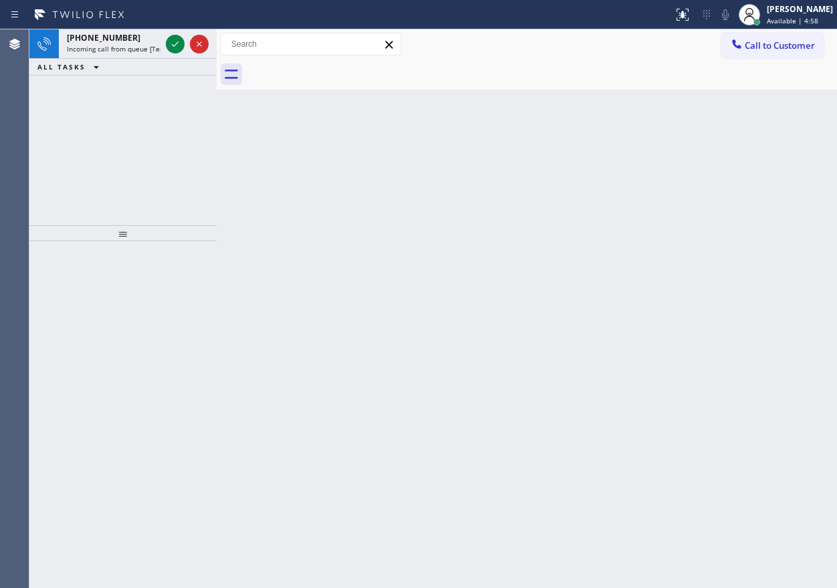
drag, startPoint x: 620, startPoint y: 131, endPoint x: 588, endPoint y: 132, distance: 32.1
click at [620, 131] on div "Back to Dashboard Change Sender ID Customers Technicians Select a contact Outbo…" at bounding box center [527, 308] width 620 height 559
click at [174, 41] on icon at bounding box center [175, 44] width 16 height 16
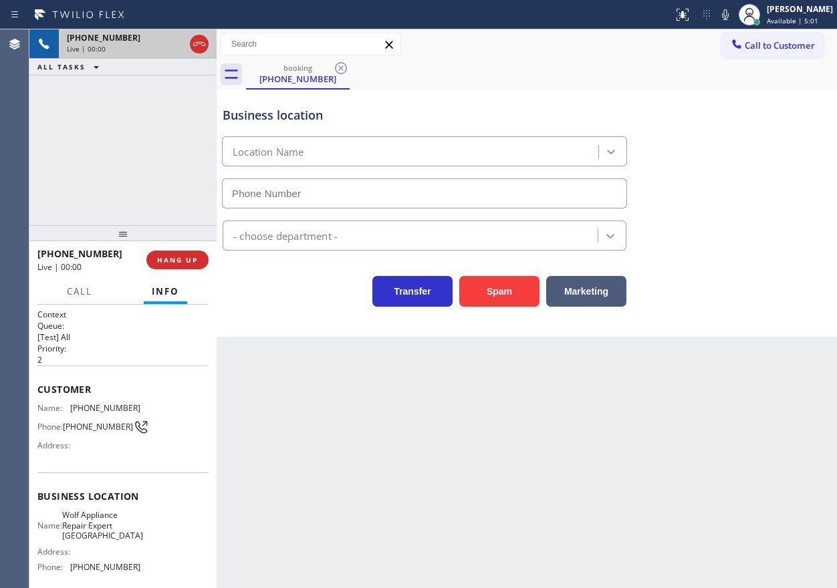
type input "(415) 548-5612"
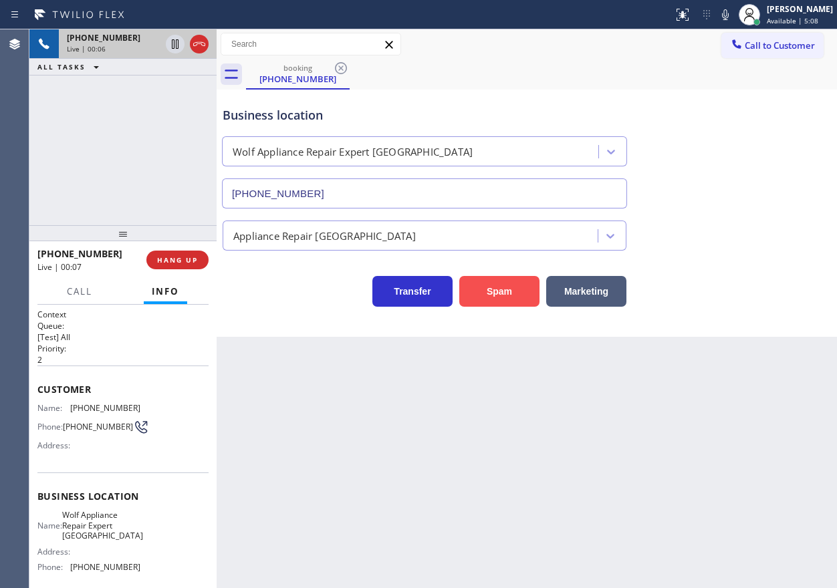
click at [511, 298] on button "Spam" at bounding box center [499, 291] width 80 height 31
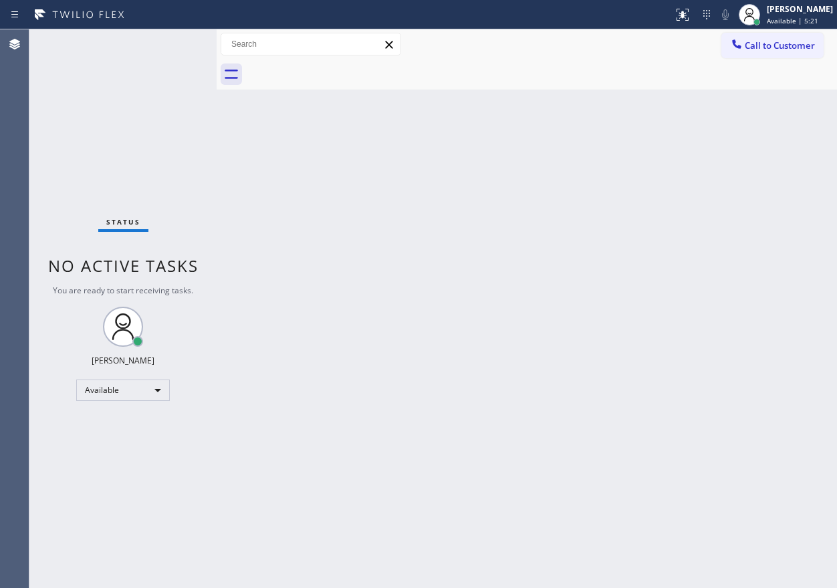
click at [170, 44] on div "Status No active tasks You are ready to start receiving tasks. [PERSON_NAME] Av…" at bounding box center [122, 308] width 187 height 559
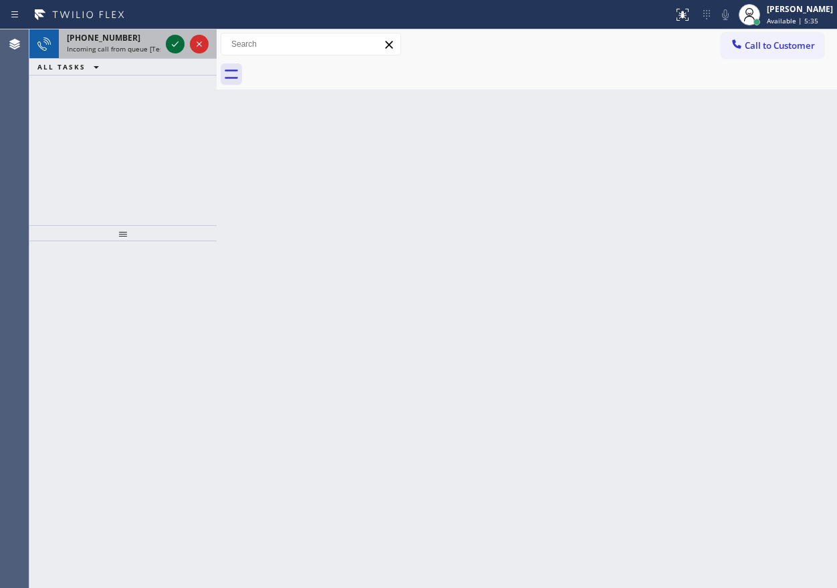
click at [174, 45] on icon at bounding box center [175, 43] width 7 height 5
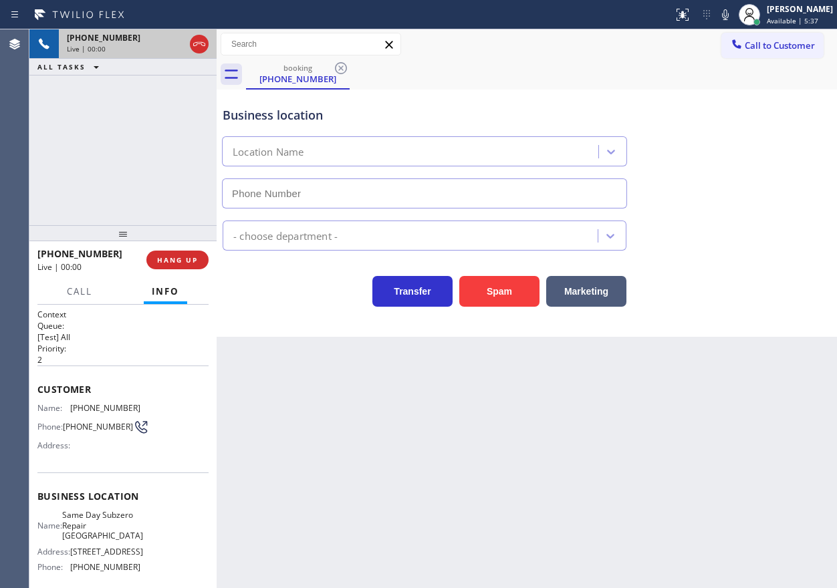
type input "(602) 932-2328"
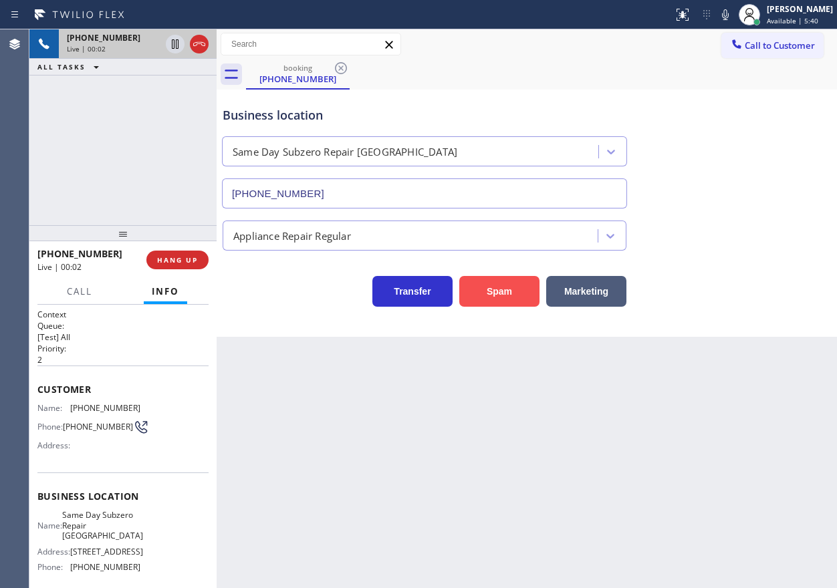
click at [501, 285] on button "Spam" at bounding box center [499, 291] width 80 height 31
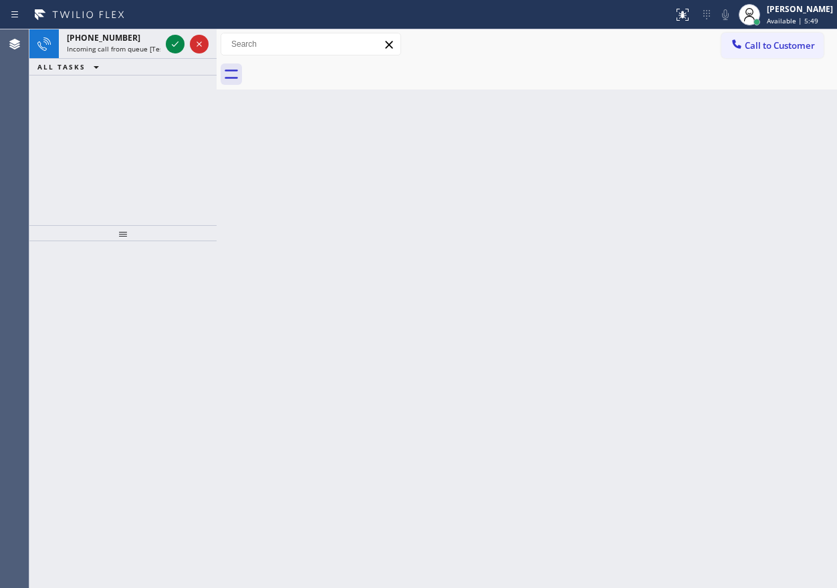
click at [709, 221] on div "Back to Dashboard Change Sender ID Customers Technicians Select a contact Outbo…" at bounding box center [527, 308] width 620 height 559
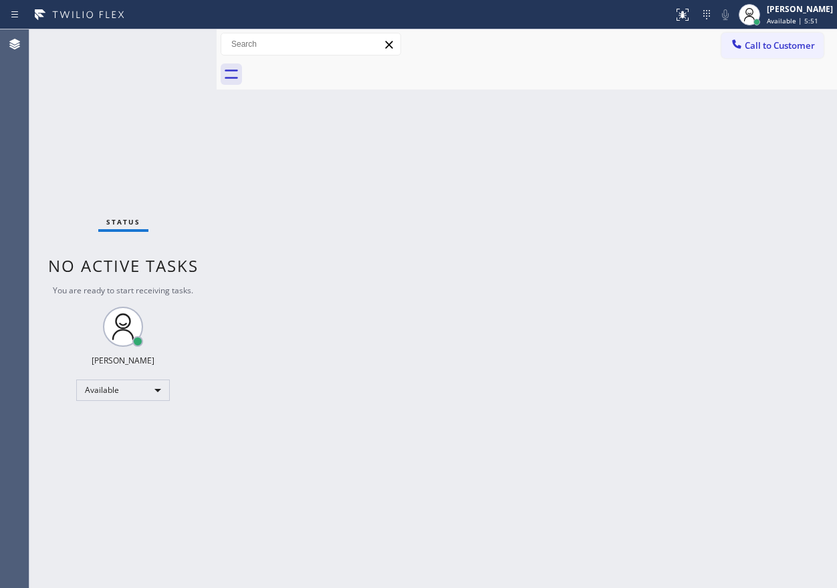
click at [177, 42] on div "Status No active tasks You are ready to start receiving tasks. [PERSON_NAME] Av…" at bounding box center [122, 308] width 187 height 559
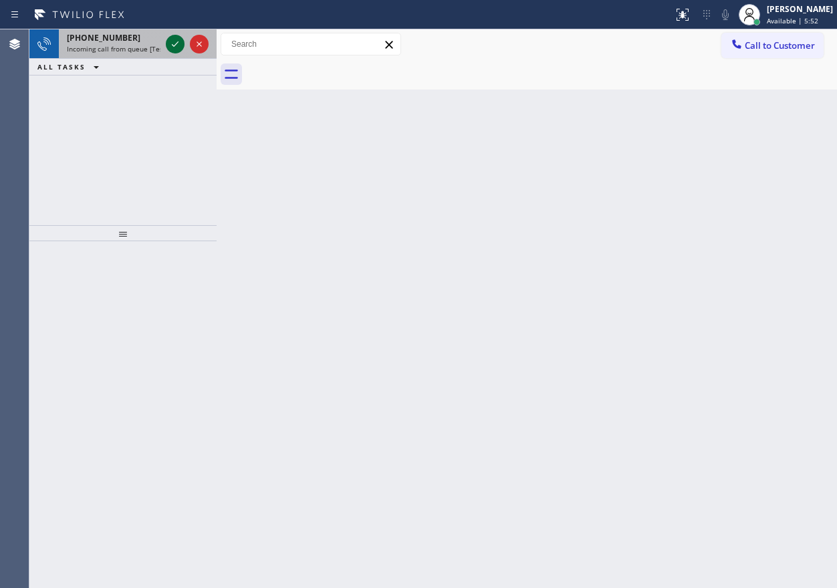
click at [175, 42] on icon at bounding box center [175, 44] width 16 height 16
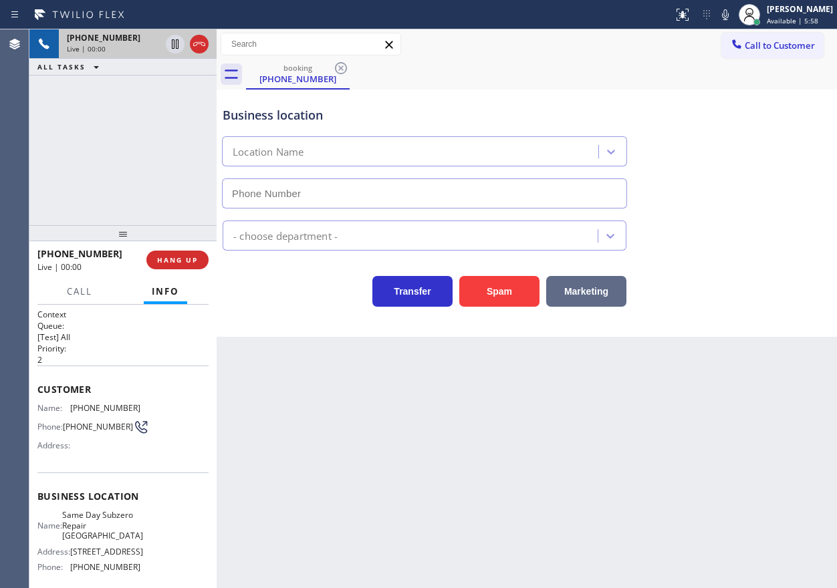
type input "(818) 862-3836"
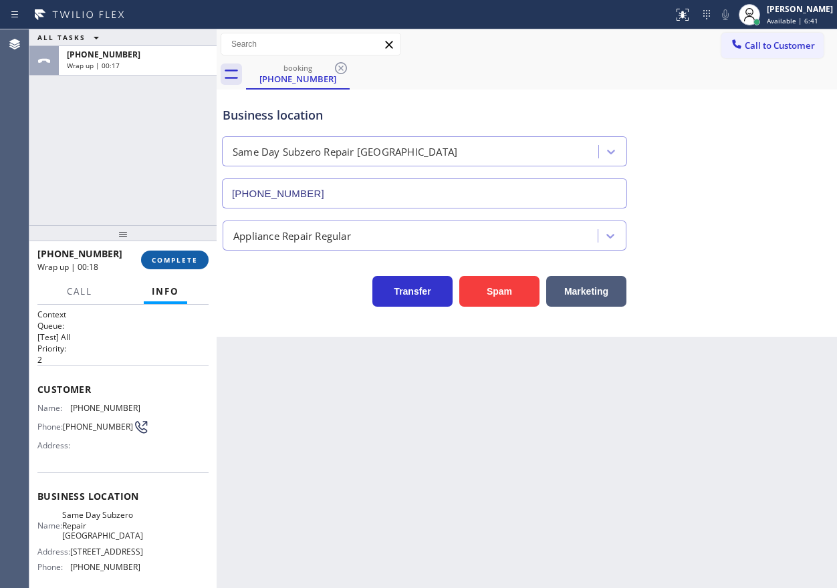
click at [188, 256] on span "COMPLETE" at bounding box center [175, 259] width 46 height 9
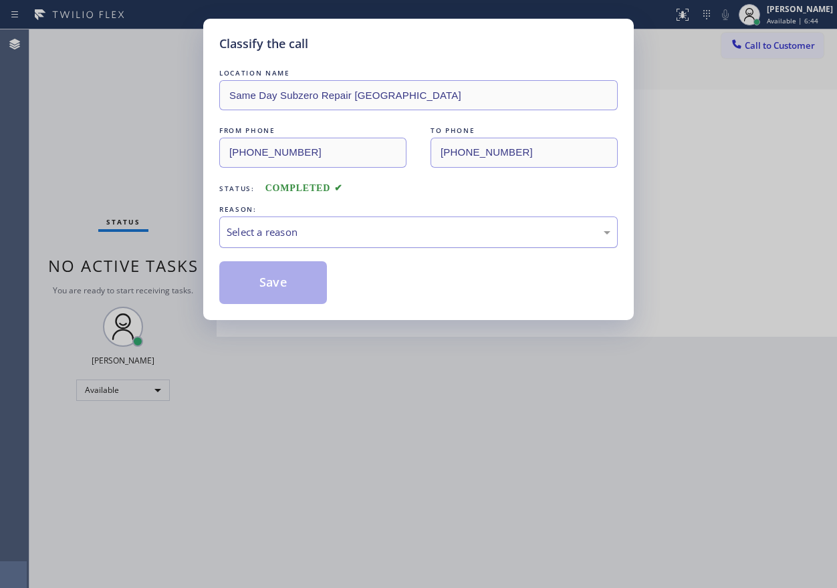
click at [351, 245] on div "Select a reason" at bounding box center [418, 232] width 398 height 31
click at [286, 293] on button "Save" at bounding box center [273, 282] width 108 height 43
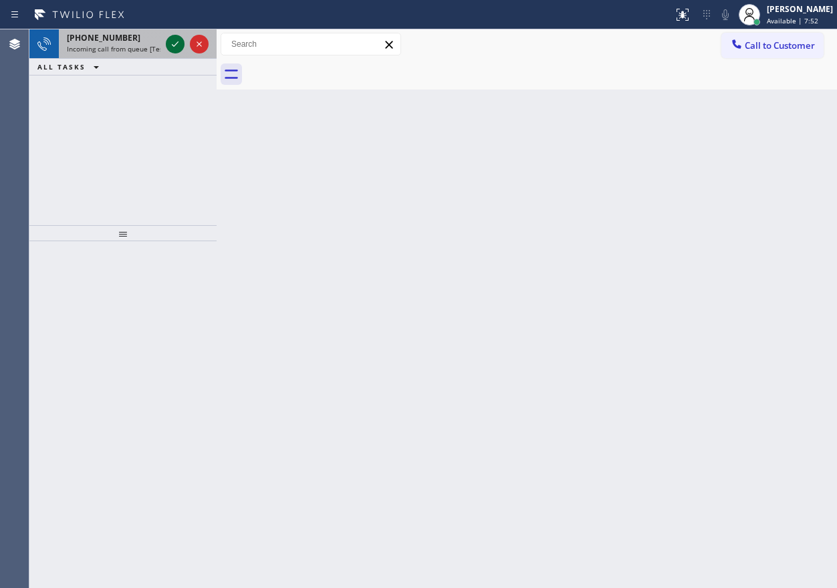
click at [176, 48] on icon at bounding box center [175, 44] width 16 height 16
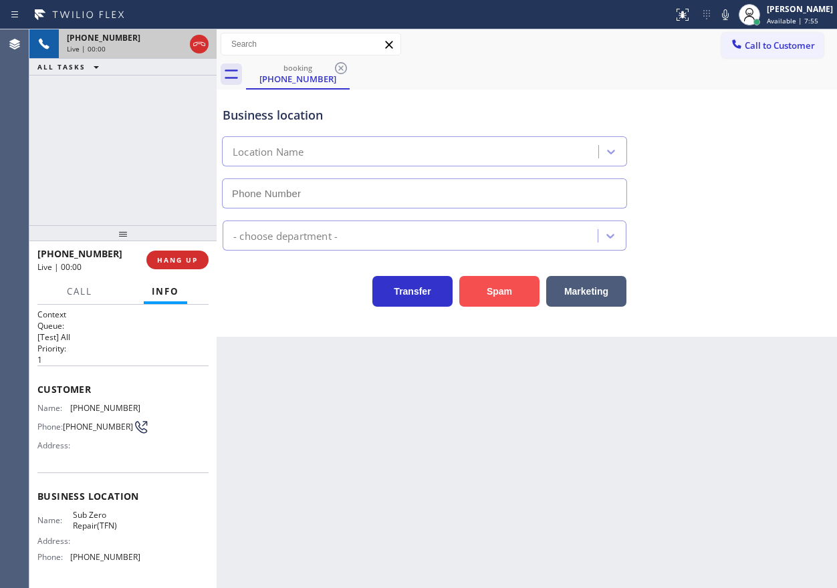
type input "(888) 902-4338"
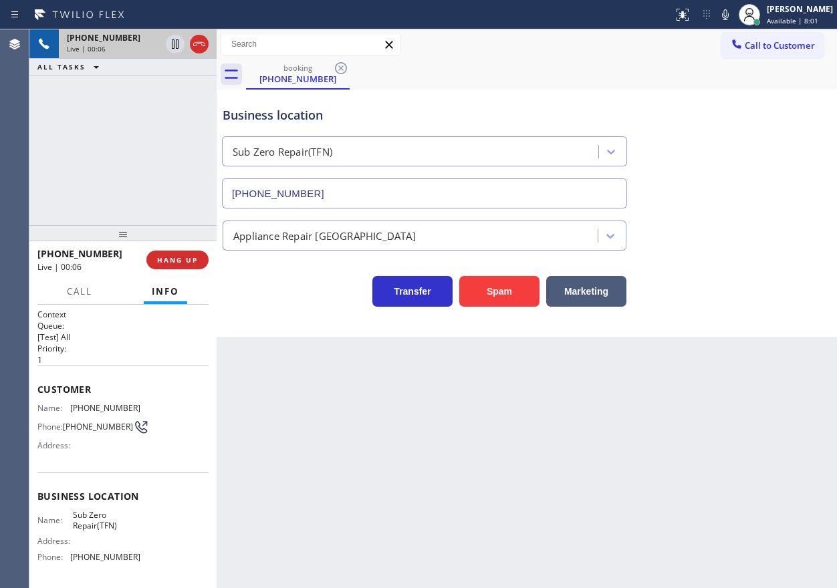
click at [91, 531] on span "Sub Zero Repair(TFN)" at bounding box center [106, 520] width 67 height 21
copy span "Sub Zero Repair(TFN)"
click at [368, 176] on div "(888) 902-4338" at bounding box center [424, 190] width 410 height 35
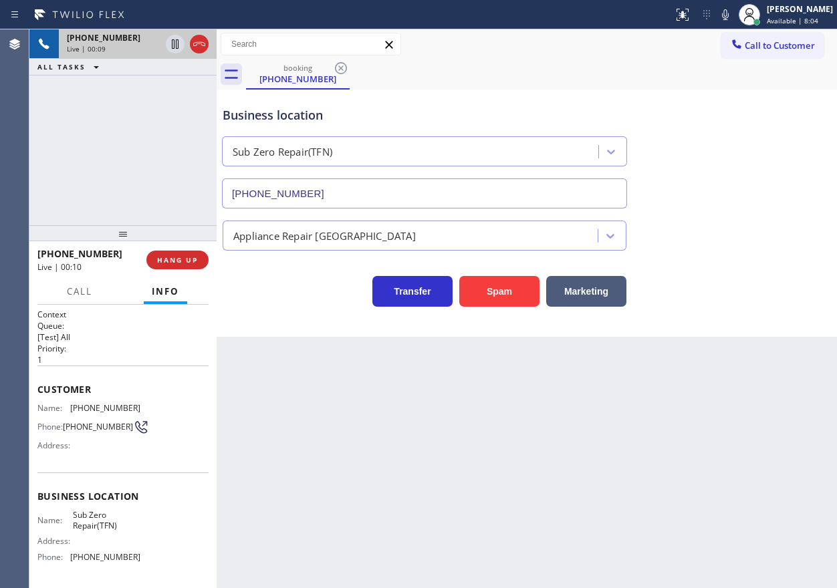
click at [369, 183] on input "(888) 902-4338" at bounding box center [424, 193] width 405 height 30
click at [96, 399] on div "Customer Name: (817) 946-0150 Phone: (817) 946-0150 Address:" at bounding box center [122, 419] width 171 height 107
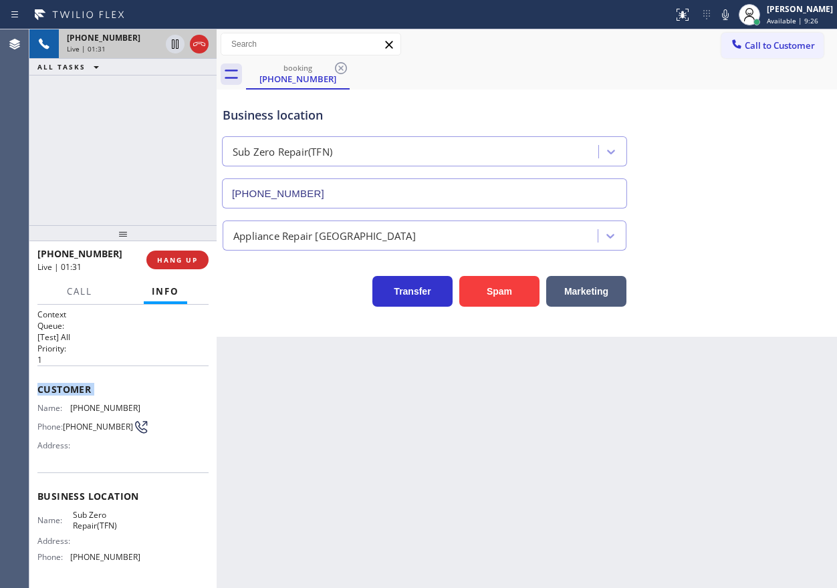
click at [96, 399] on div "Customer Name: (817) 946-0150 Phone: (817) 946-0150 Address:" at bounding box center [122, 419] width 171 height 107
click at [96, 411] on span "(817) 946-0150" at bounding box center [105, 408] width 70 height 10
copy span "(817) 946-0150"
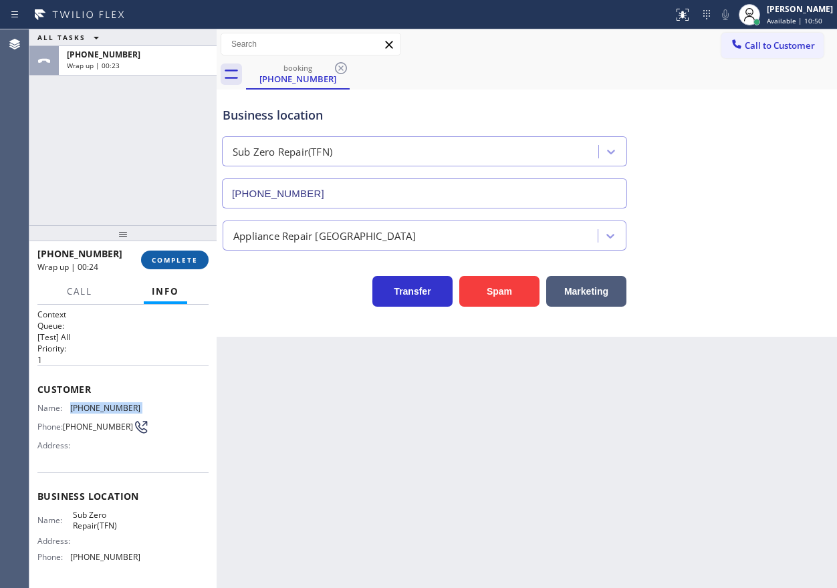
click at [192, 257] on span "COMPLETE" at bounding box center [175, 259] width 46 height 9
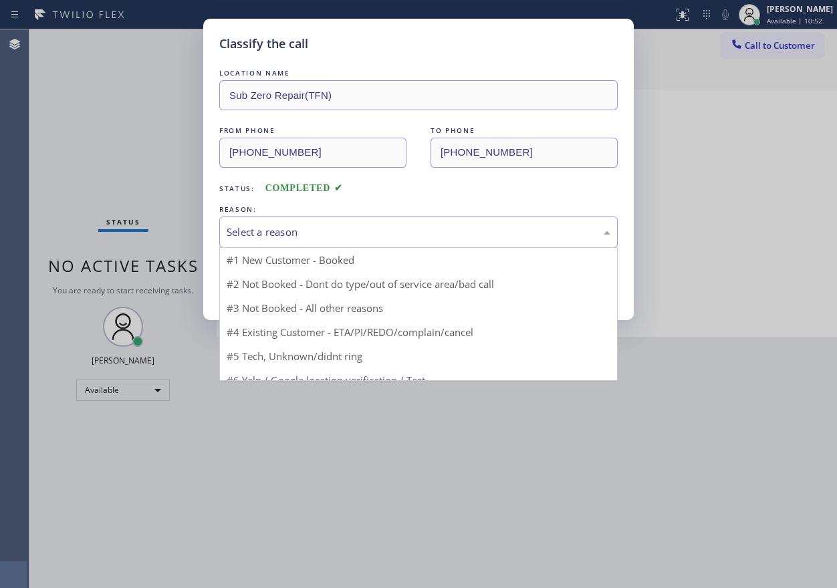
click at [303, 226] on div "Select a reason" at bounding box center [419, 232] width 384 height 15
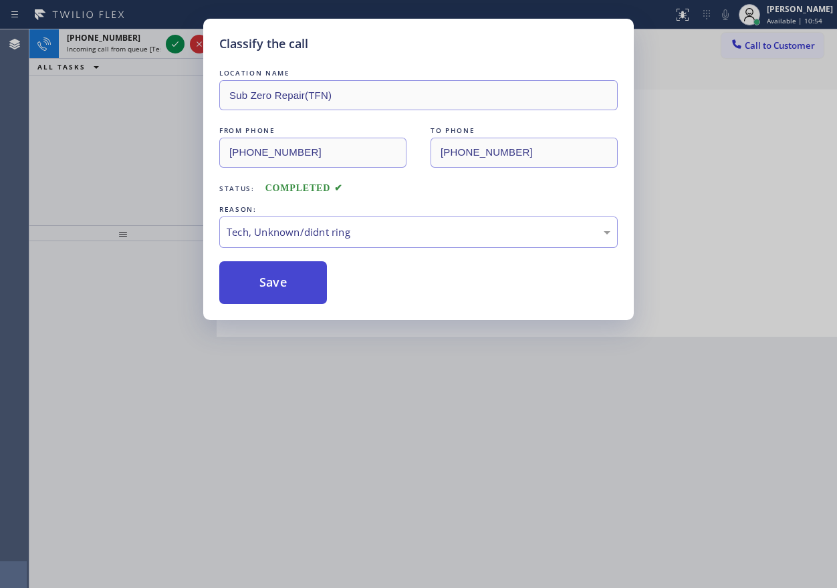
click at [294, 291] on button "Save" at bounding box center [273, 282] width 108 height 43
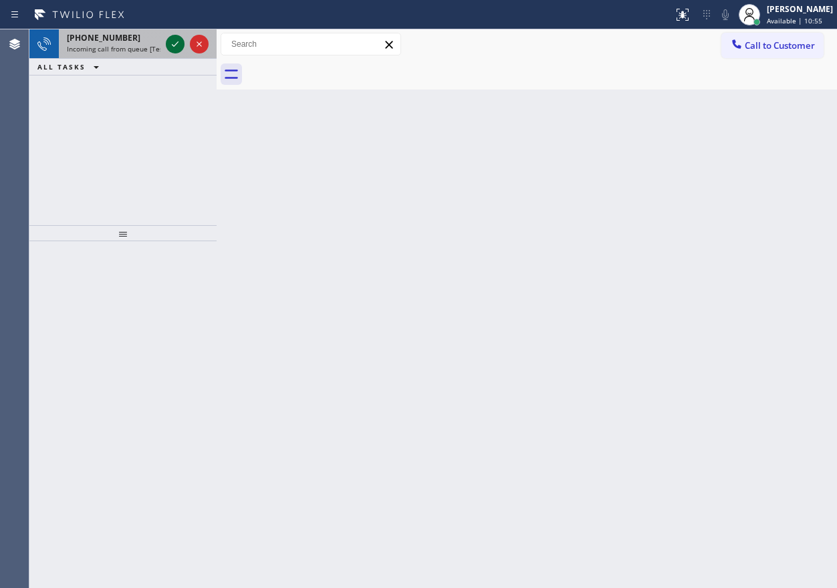
click at [174, 43] on icon at bounding box center [175, 44] width 16 height 16
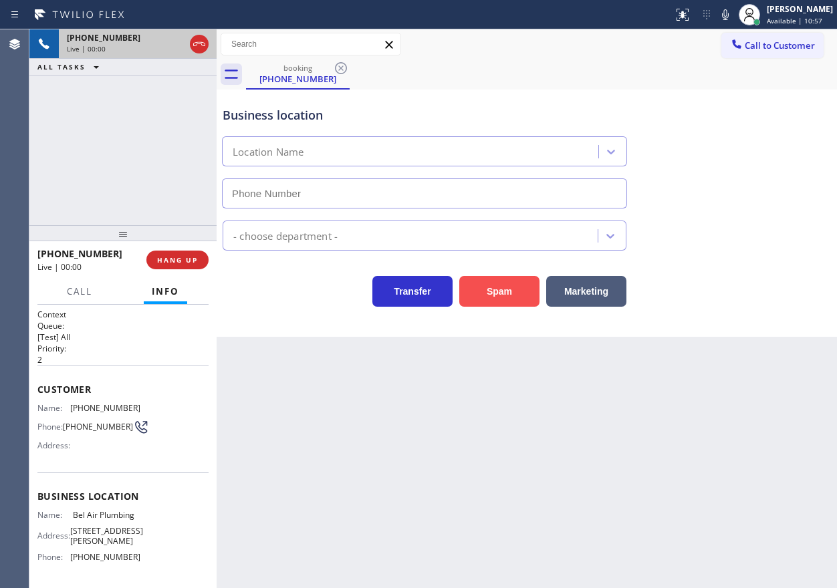
type input "(323) 283-8369"
click at [179, 261] on span "HANG UP" at bounding box center [177, 259] width 41 height 9
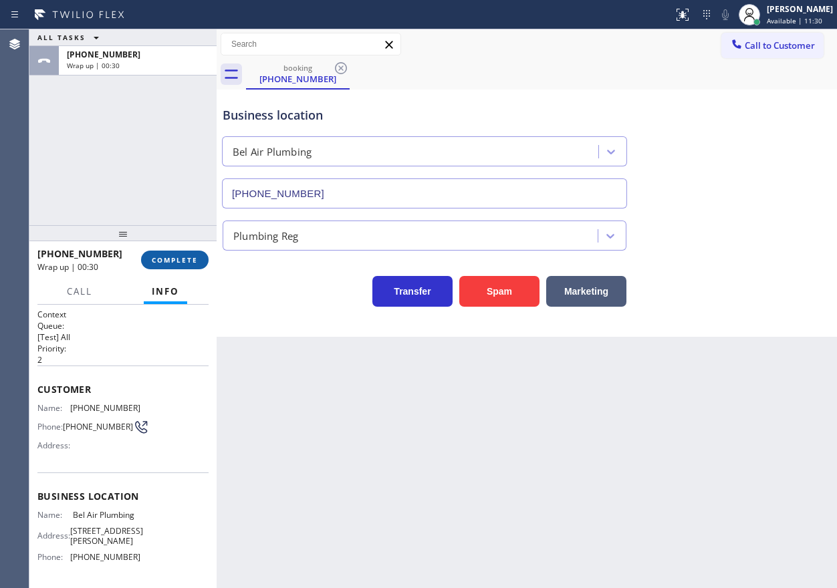
click at [157, 267] on div "+13236743324 Wrap up | 00:30 COMPLETE" at bounding box center [122, 260] width 171 height 35
click at [194, 263] on span "COMPLETE" at bounding box center [175, 259] width 46 height 9
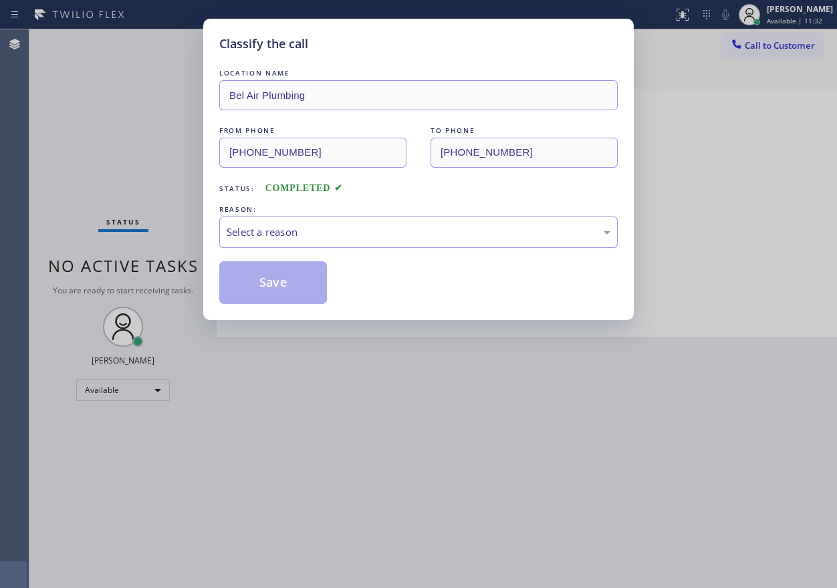
click at [387, 237] on div "Select a reason" at bounding box center [419, 232] width 384 height 15
drag, startPoint x: 287, startPoint y: 286, endPoint x: 427, endPoint y: 146, distance: 198.5
click at [287, 285] on button "Save" at bounding box center [273, 282] width 108 height 43
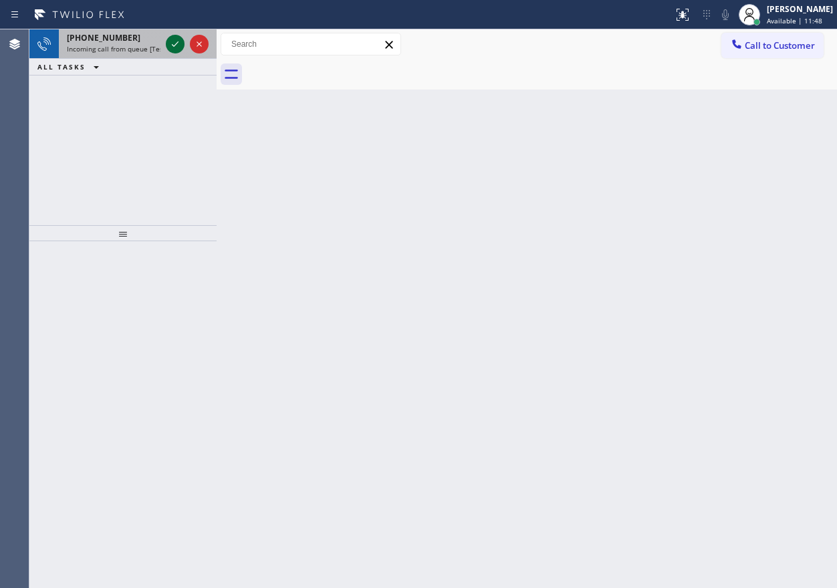
click at [171, 43] on icon at bounding box center [175, 44] width 16 height 16
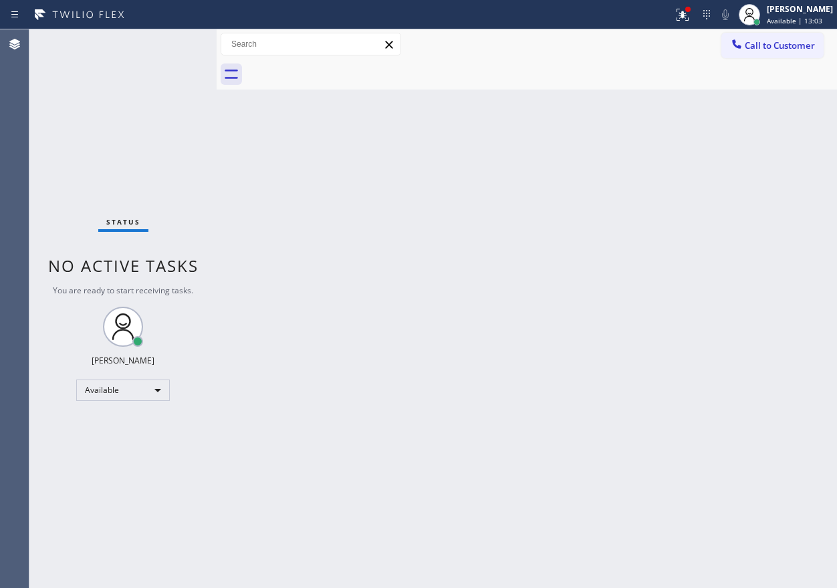
click at [168, 40] on div "Status No active tasks You are ready to start receiving tasks. [PERSON_NAME] Av…" at bounding box center [122, 308] width 187 height 559
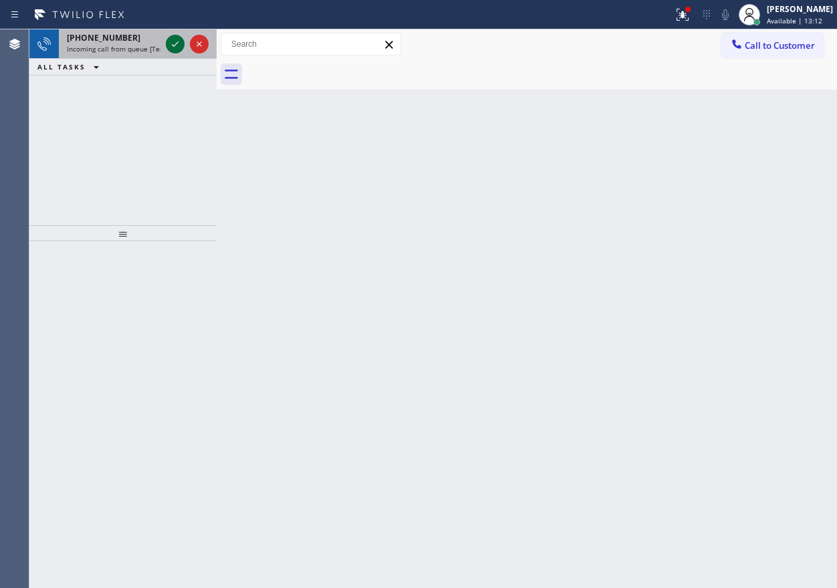
click at [178, 44] on icon at bounding box center [175, 44] width 16 height 16
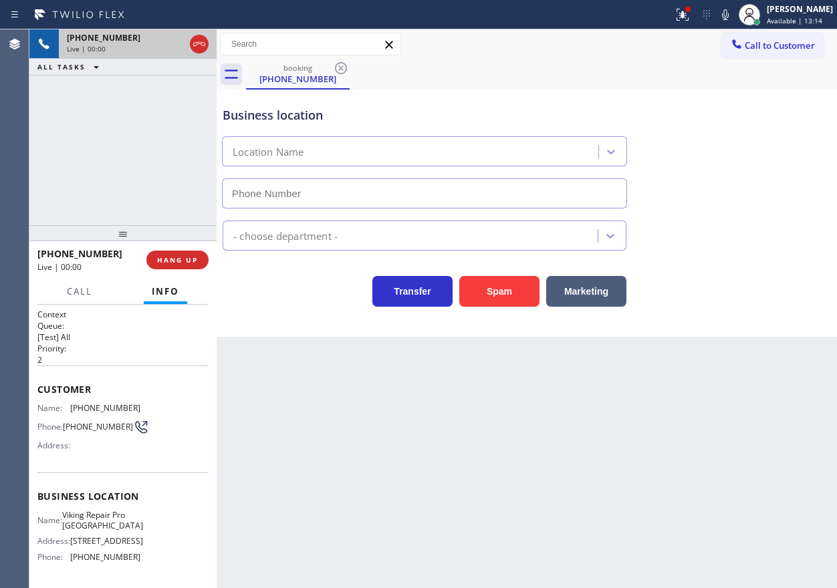
type input "(650) 677-1577"
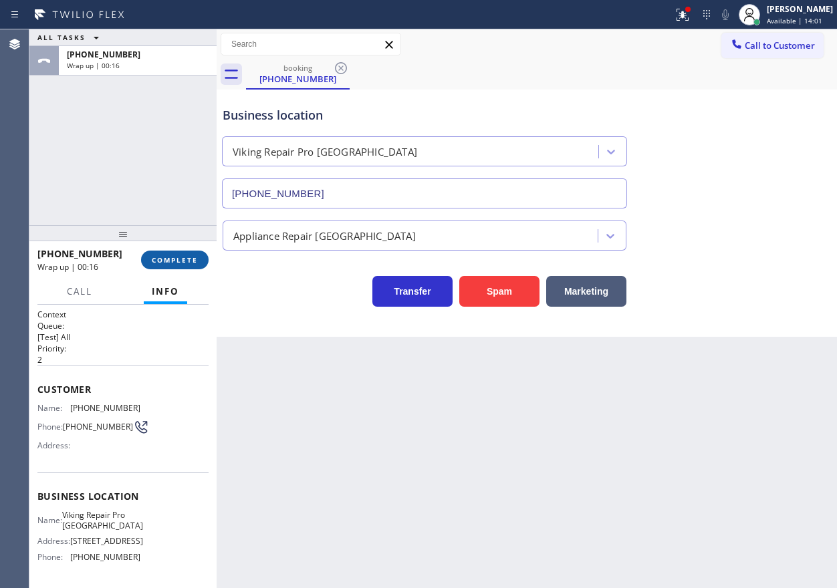
click at [188, 256] on span "COMPLETE" at bounding box center [175, 259] width 46 height 9
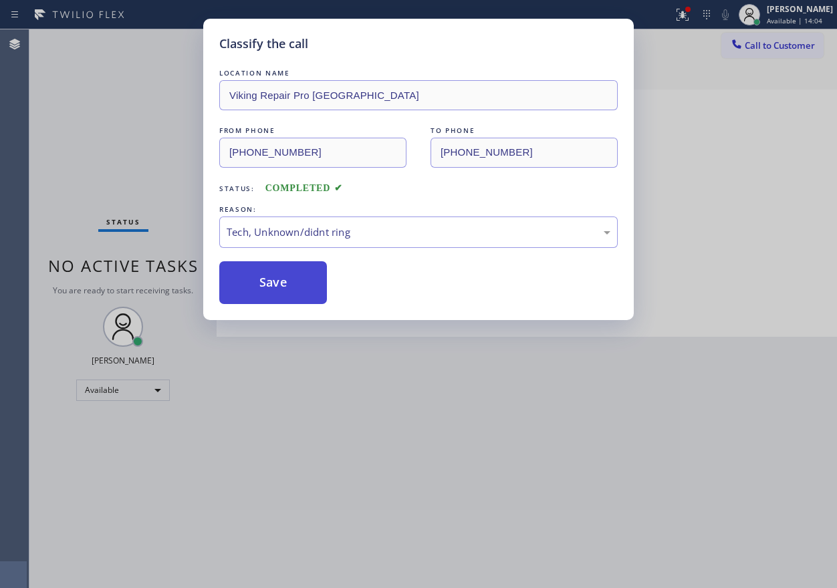
click at [289, 293] on button "Save" at bounding box center [273, 282] width 108 height 43
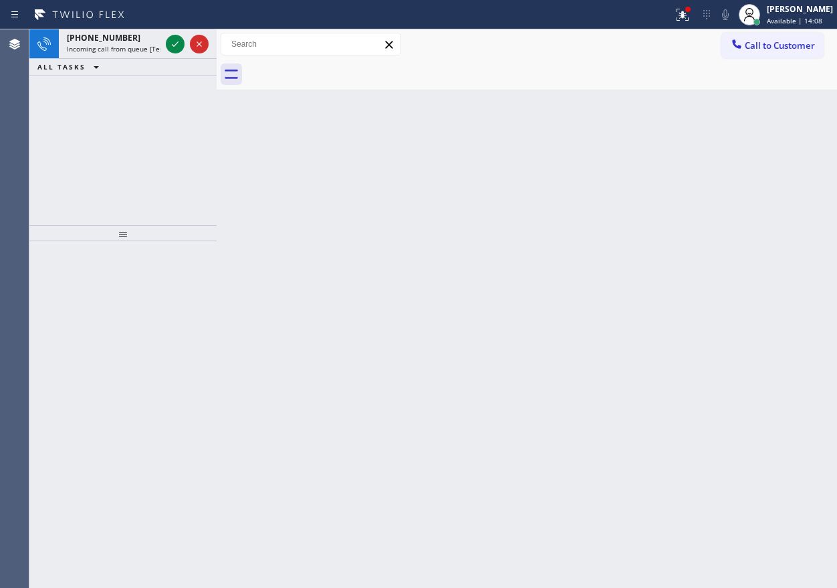
click at [642, 193] on div "Back to Dashboard Change Sender ID Customers Technicians Select a contact Outbo…" at bounding box center [527, 308] width 620 height 559
click at [170, 41] on icon at bounding box center [175, 44] width 16 height 16
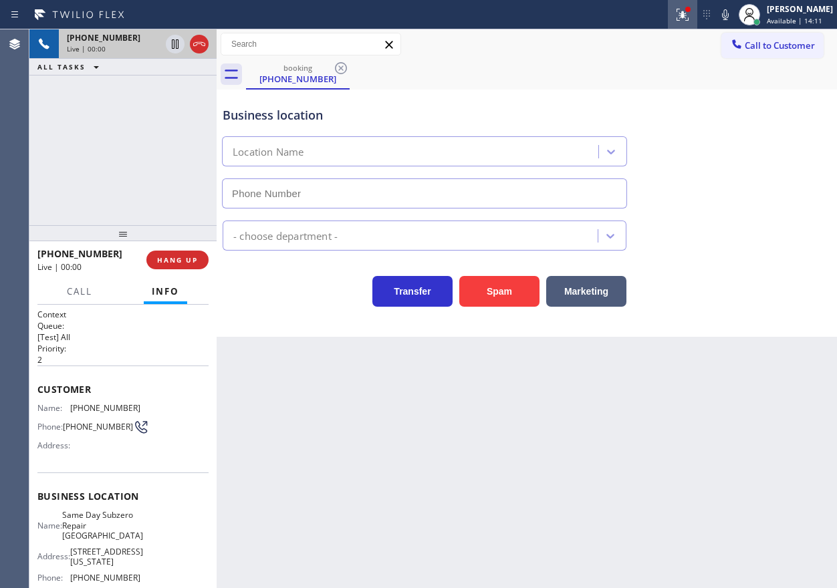
type input "(602) 932-2344"
click at [688, 13] on icon at bounding box center [682, 15] width 12 height 12
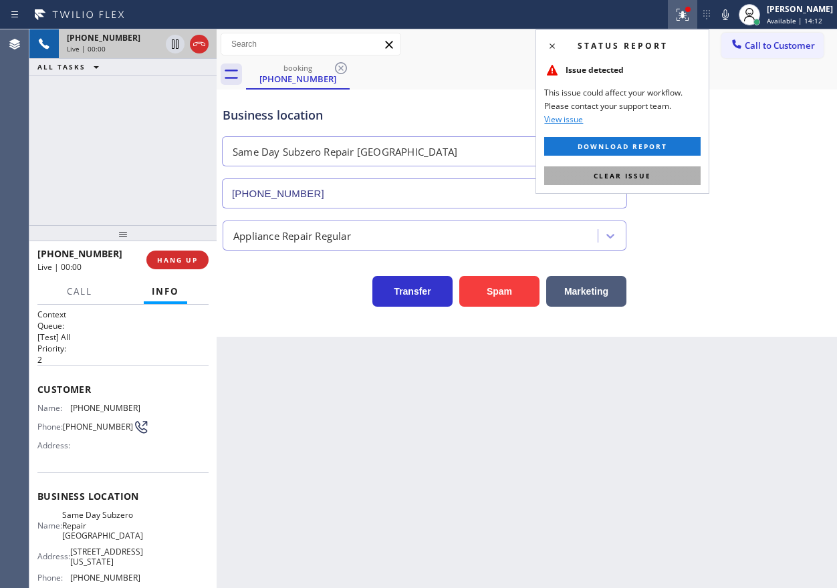
click at [686, 172] on button "Clear issue" at bounding box center [622, 175] width 156 height 19
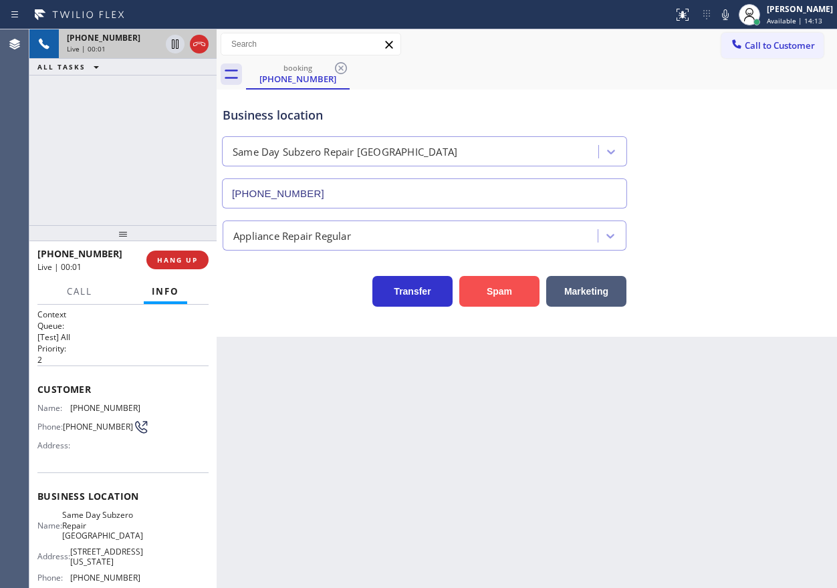
click at [510, 291] on button "Spam" at bounding box center [499, 291] width 80 height 31
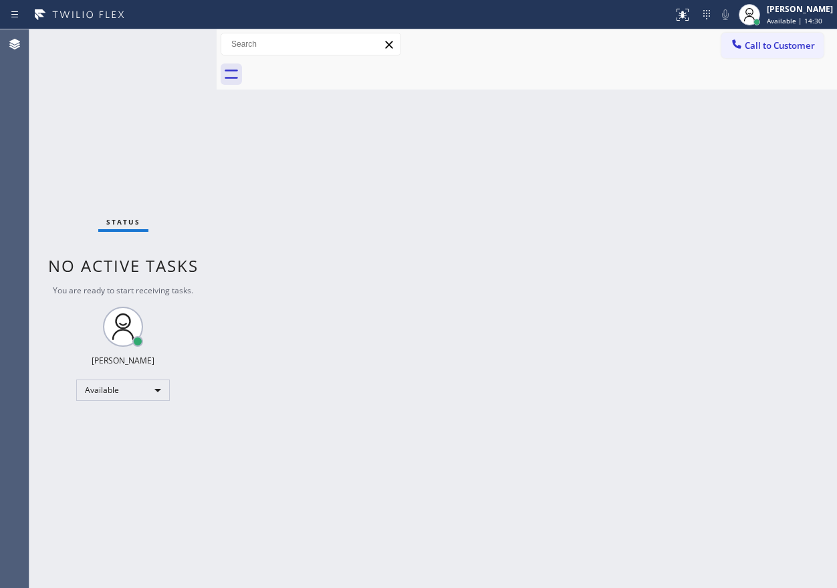
click at [708, 386] on div "Back to Dashboard Change Sender ID Customers Technicians Select a contact Outbo…" at bounding box center [527, 308] width 620 height 559
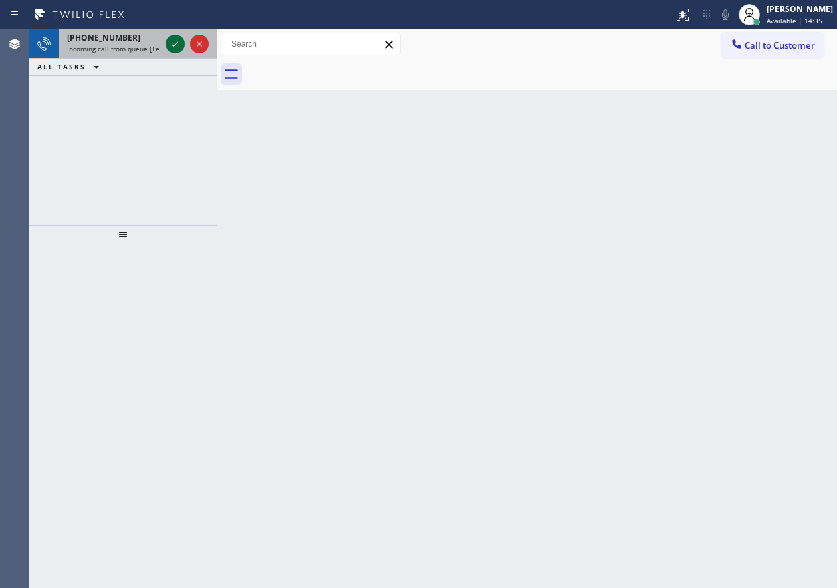
click at [172, 44] on icon at bounding box center [175, 44] width 16 height 16
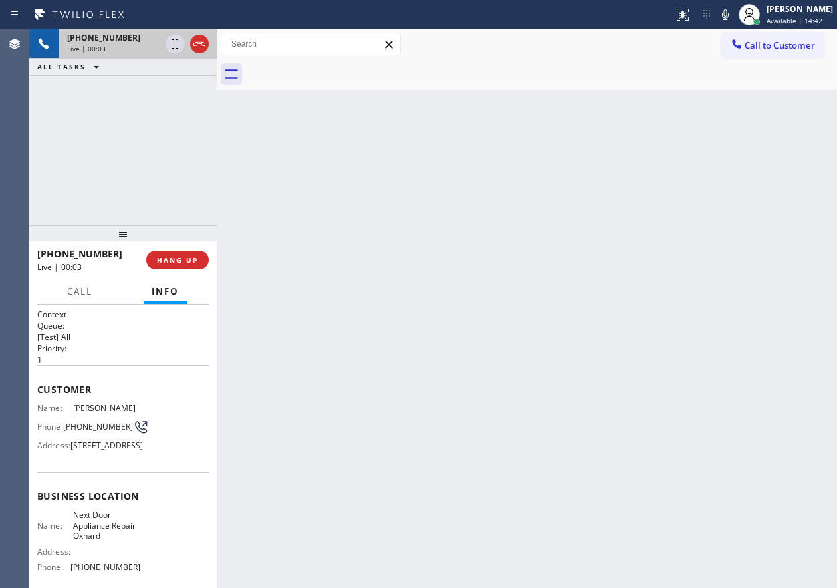
click at [96, 534] on div "Business location Name: Next Door Appliance Repair Oxnard Address: Phone: (619)…" at bounding box center [122, 534] width 171 height 122
copy span "Next Door Appliance Repair Oxnard"
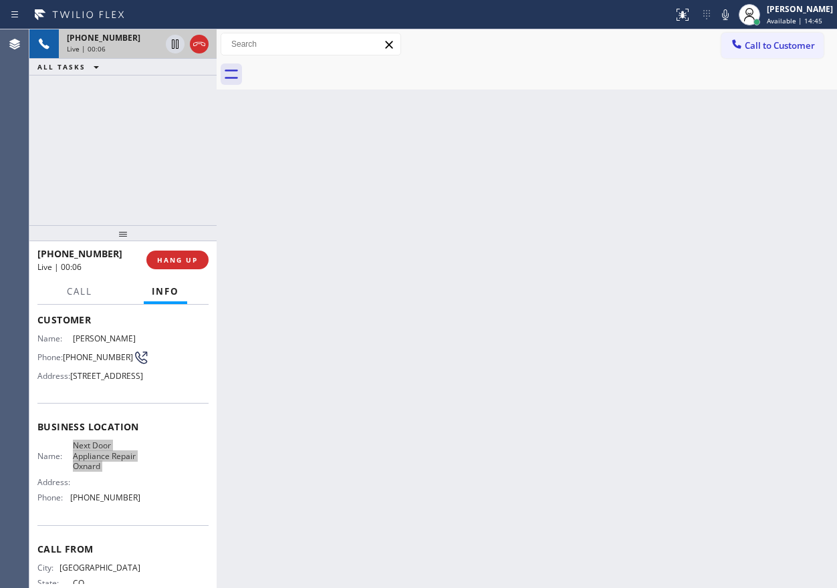
scroll to position [134, 0]
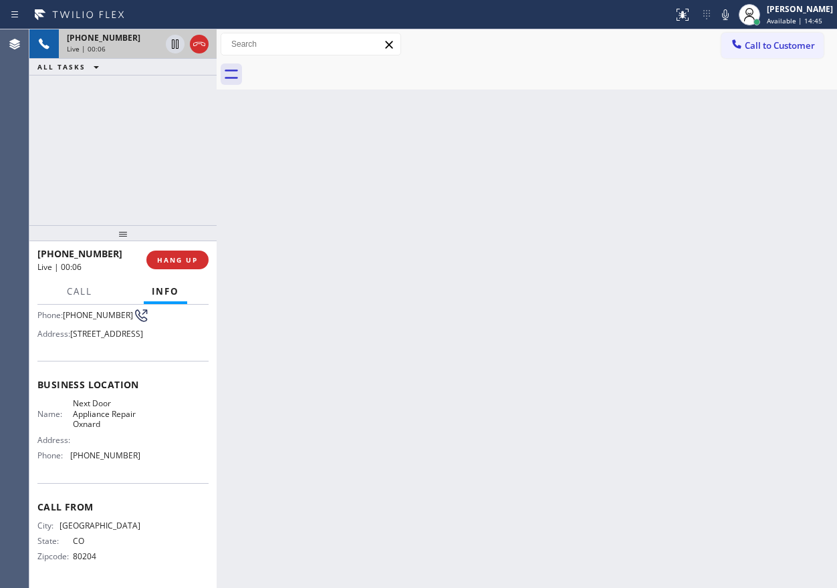
click at [102, 455] on span "(619) 773-0893" at bounding box center [105, 456] width 70 height 10
copy span "(619) 773-0893"
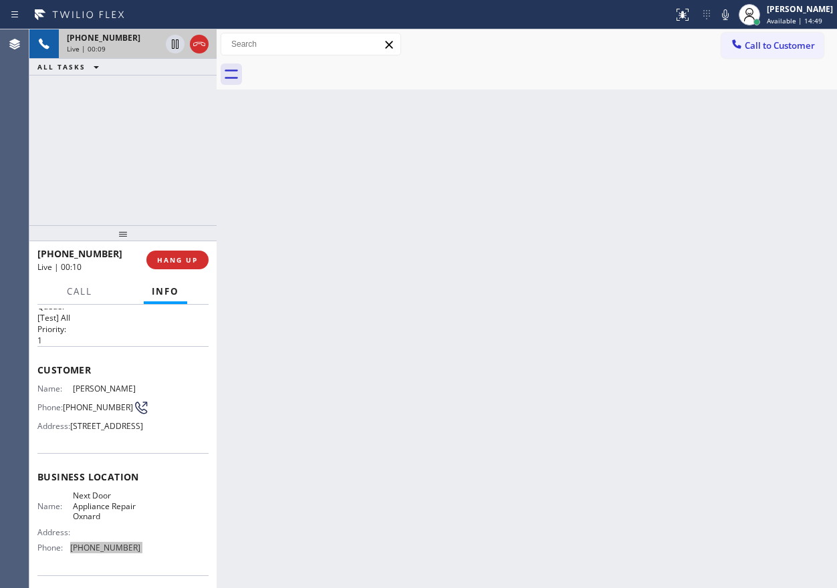
scroll to position [0, 0]
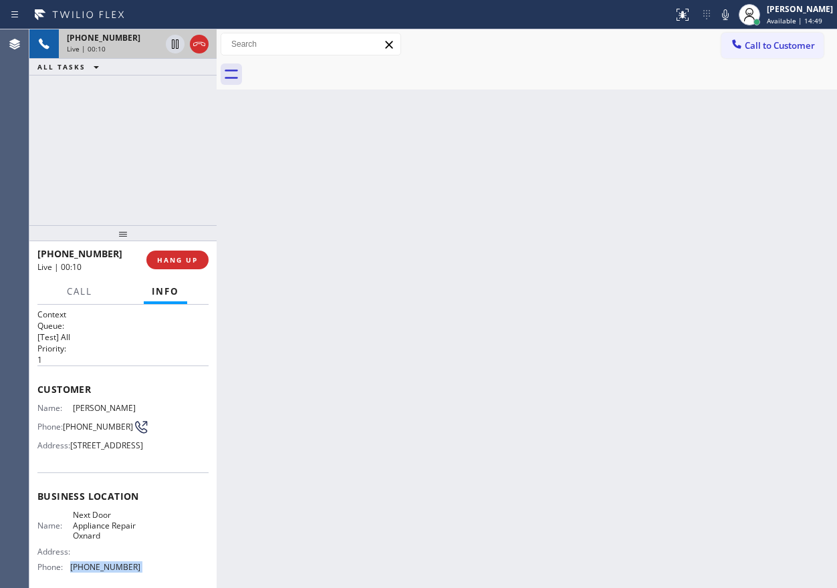
click at [78, 432] on span "(720) 312-2187" at bounding box center [98, 427] width 70 height 10
copy div "(720) 312-2187"
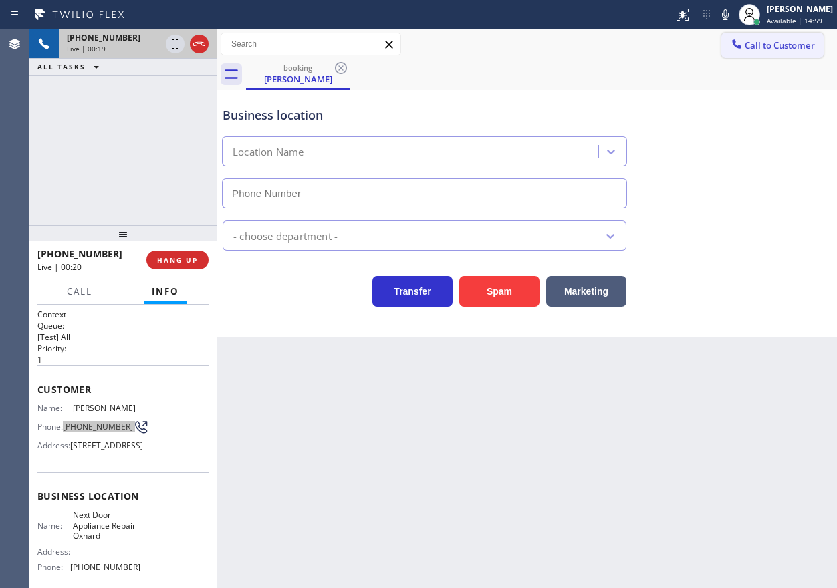
type input "(619) 773-0893"
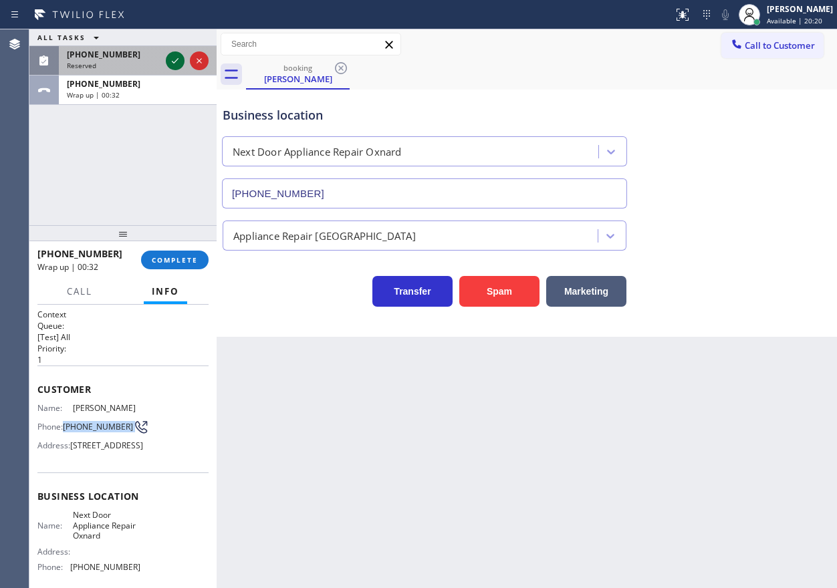
click at [173, 57] on icon at bounding box center [175, 61] width 16 height 16
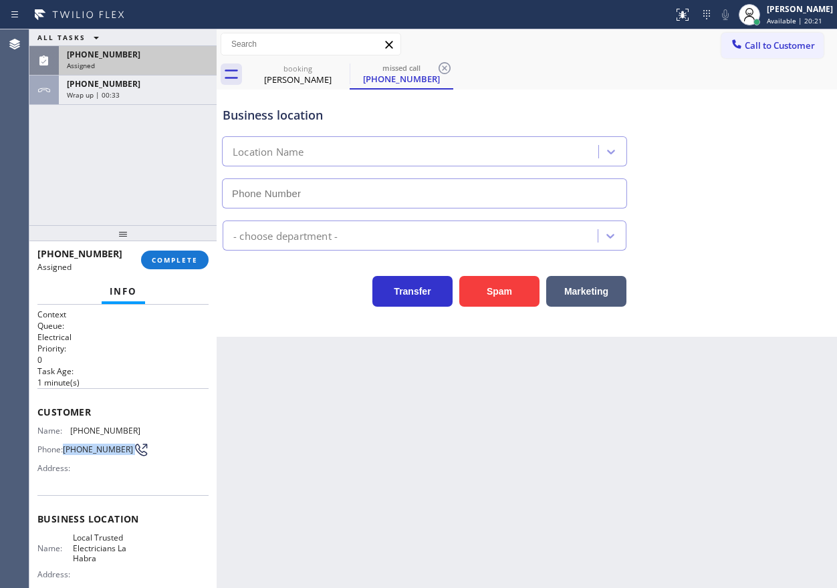
click at [161, 262] on span "COMPLETE" at bounding box center [175, 259] width 46 height 9
type input "(562) 456-3053"
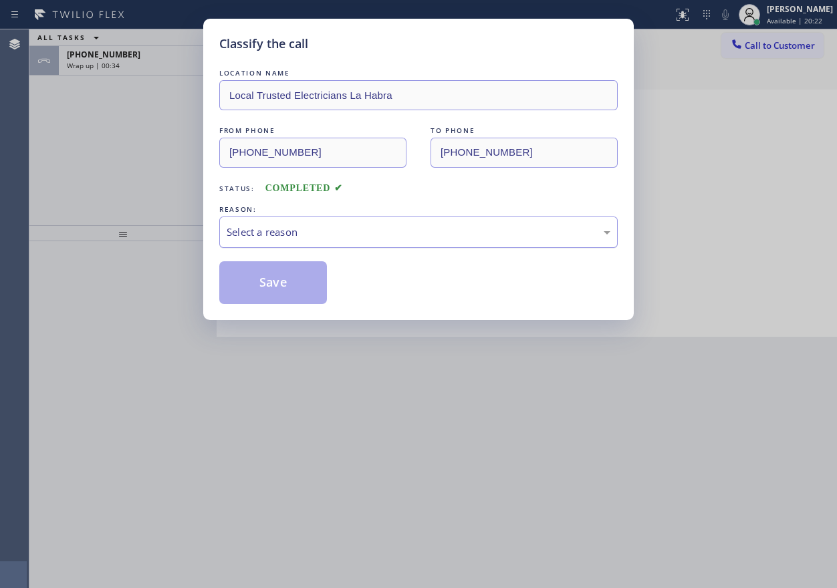
drag, startPoint x: 324, startPoint y: 223, endPoint x: 318, endPoint y: 246, distance: 23.5
click at [324, 227] on div "Select a reason" at bounding box center [418, 232] width 398 height 31
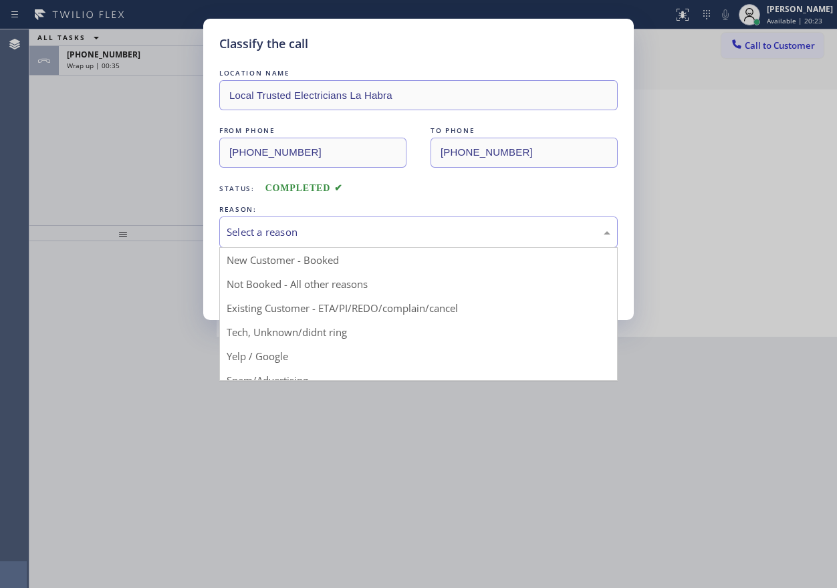
drag, startPoint x: 301, startPoint y: 330, endPoint x: 280, endPoint y: 301, distance: 35.4
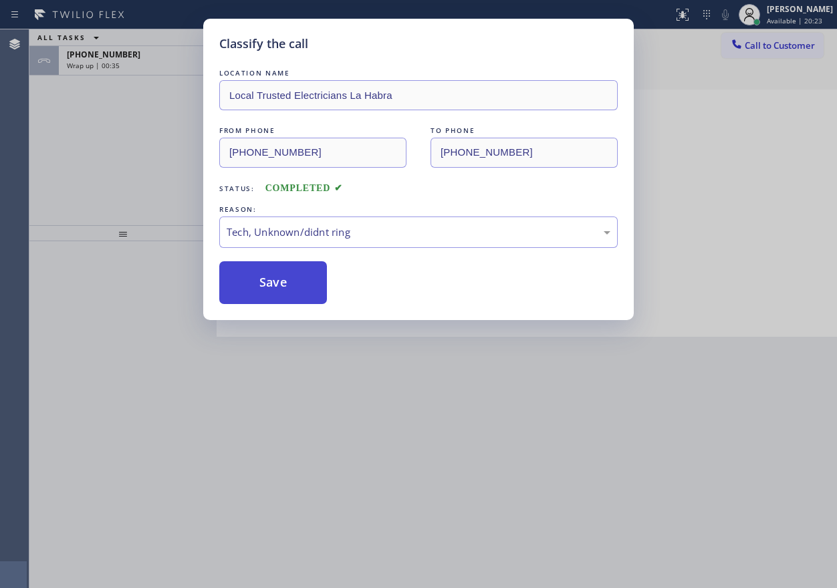
click at [280, 301] on button "Save" at bounding box center [273, 282] width 108 height 43
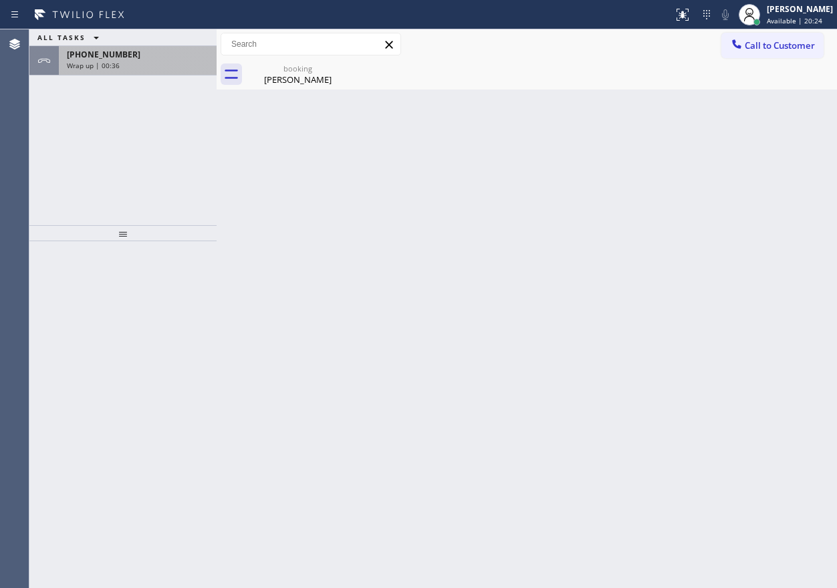
click at [109, 57] on span "[PHONE_NUMBER]" at bounding box center [104, 54] width 74 height 11
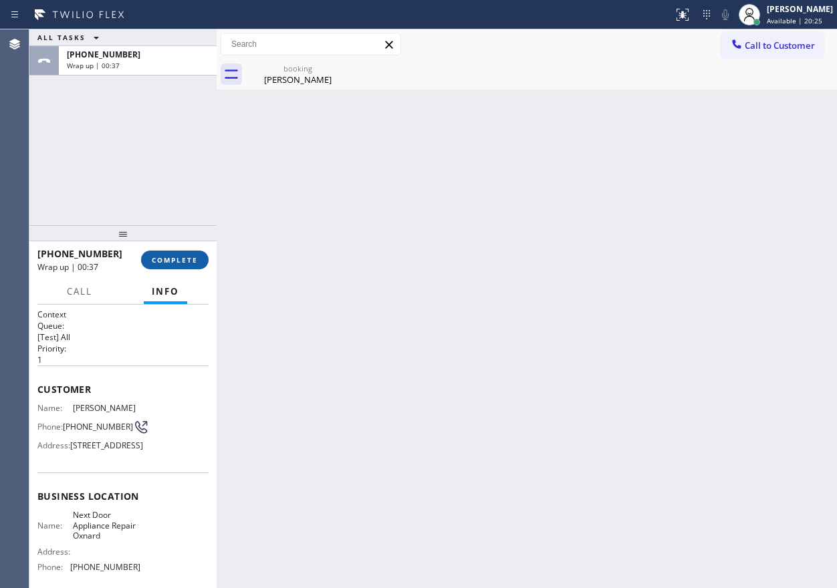
click at [182, 260] on span "COMPLETE" at bounding box center [175, 259] width 46 height 9
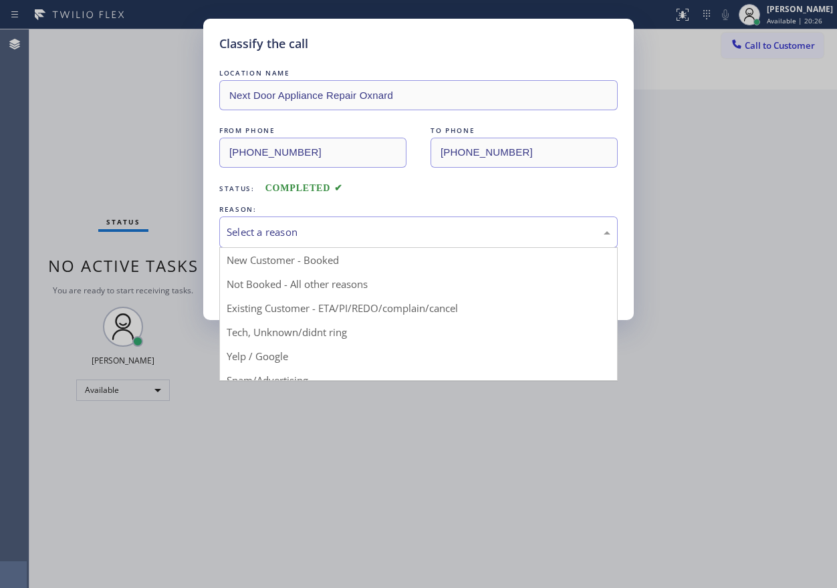
click at [305, 241] on div "Select a reason" at bounding box center [418, 232] width 398 height 31
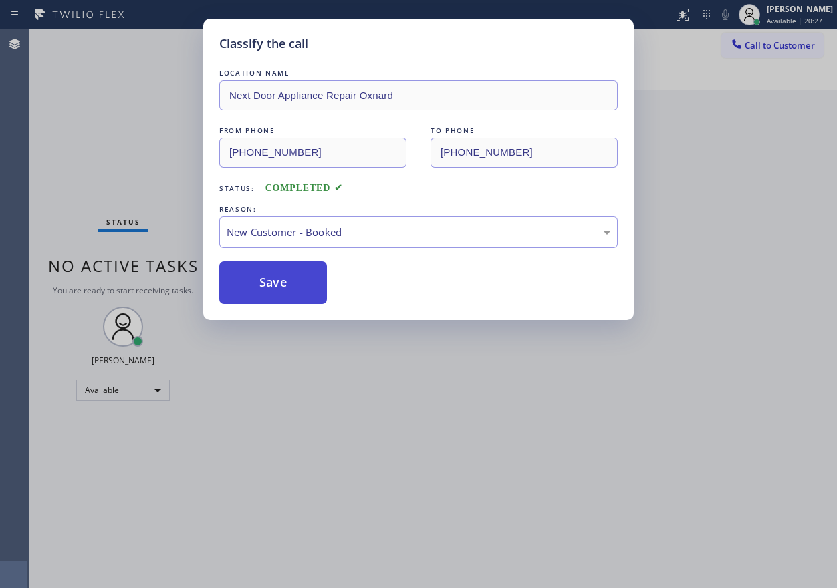
click at [273, 281] on button "Save" at bounding box center [273, 282] width 108 height 43
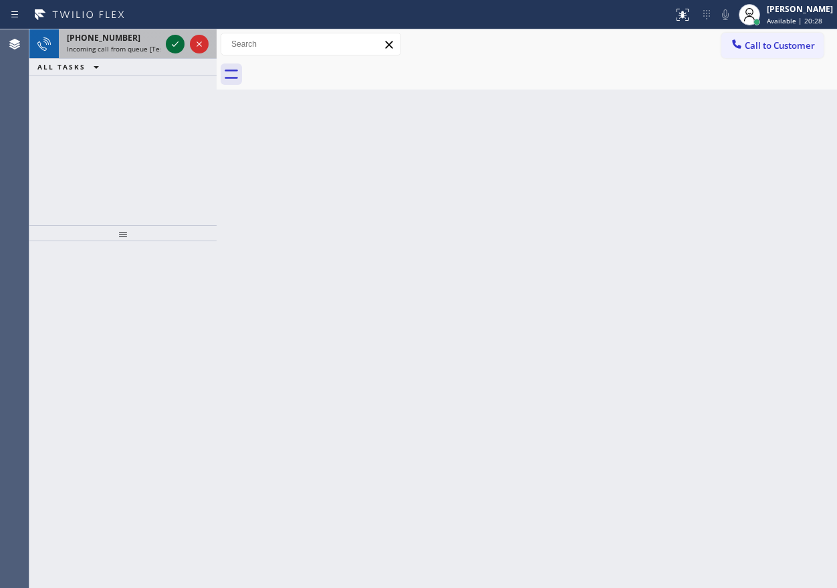
click at [169, 45] on icon at bounding box center [175, 44] width 16 height 16
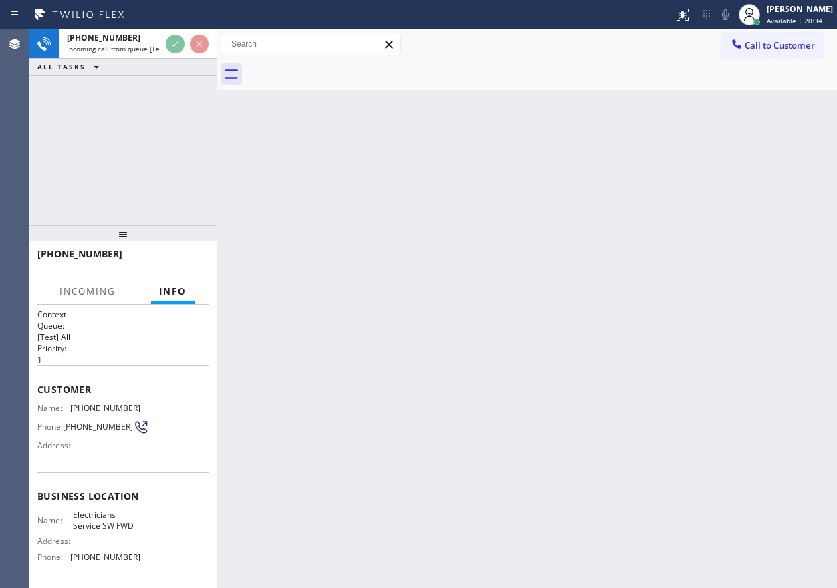
click at [289, 305] on div "Back to Dashboard Change Sender ID Customers Technicians Select a contact Outbo…" at bounding box center [527, 308] width 620 height 559
drag, startPoint x: 174, startPoint y: 47, endPoint x: 517, endPoint y: 284, distance: 416.4
click at [517, 284] on div "Back to Dashboard Change Sender ID Customers Technicians Select a contact Outbo…" at bounding box center [527, 308] width 620 height 559
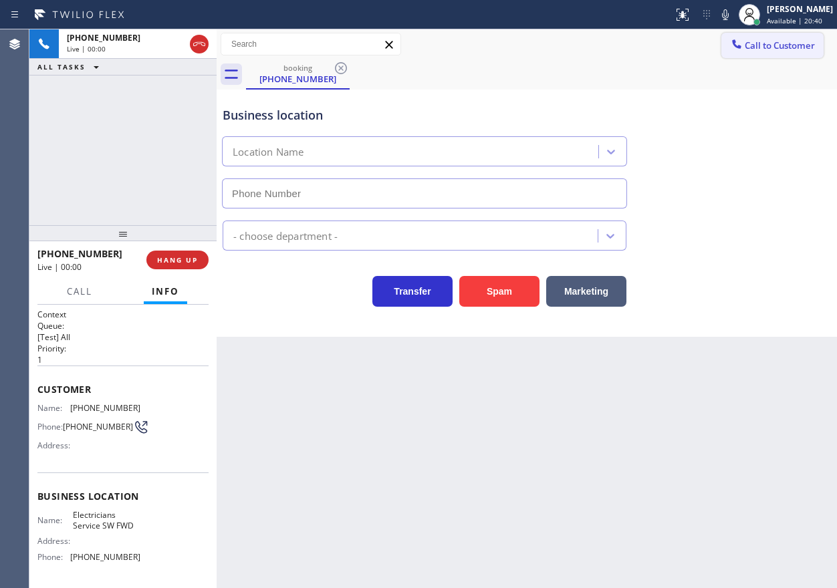
type input "[PHONE_NUMBER]"
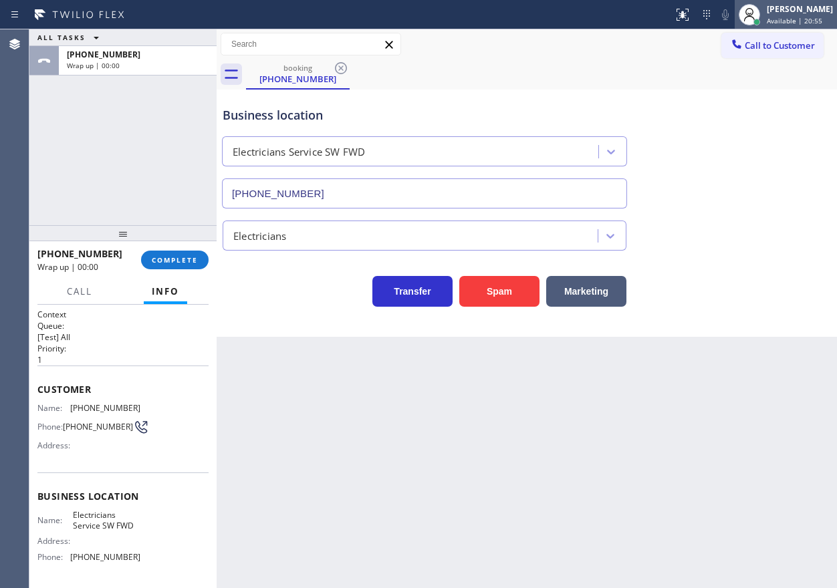
click at [796, 19] on span "Available | 20:55" at bounding box center [794, 20] width 55 height 9
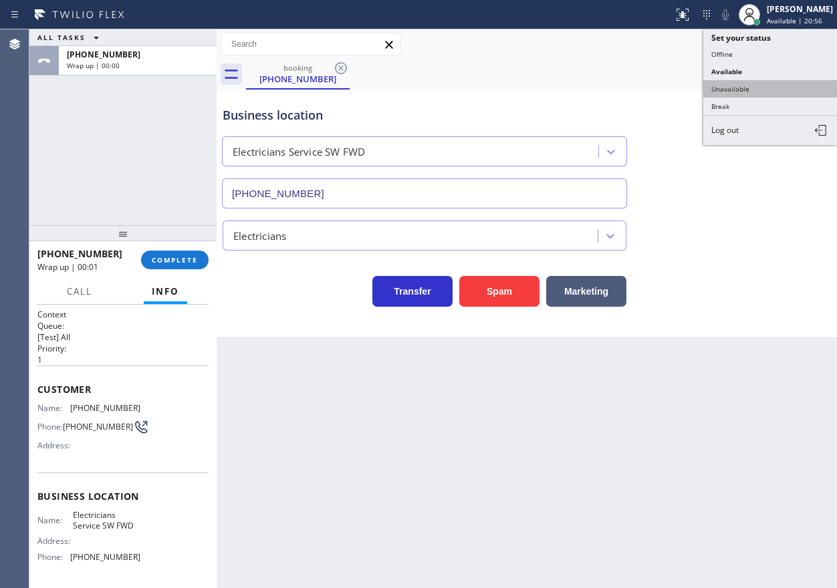
click at [759, 96] on button "Unavailable" at bounding box center [770, 88] width 134 height 17
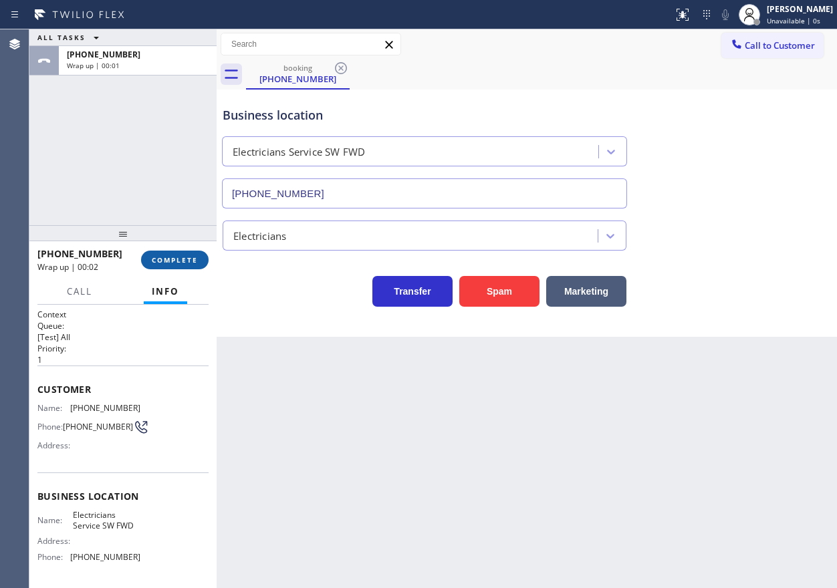
click at [182, 267] on button "COMPLETE" at bounding box center [175, 260] width 68 height 19
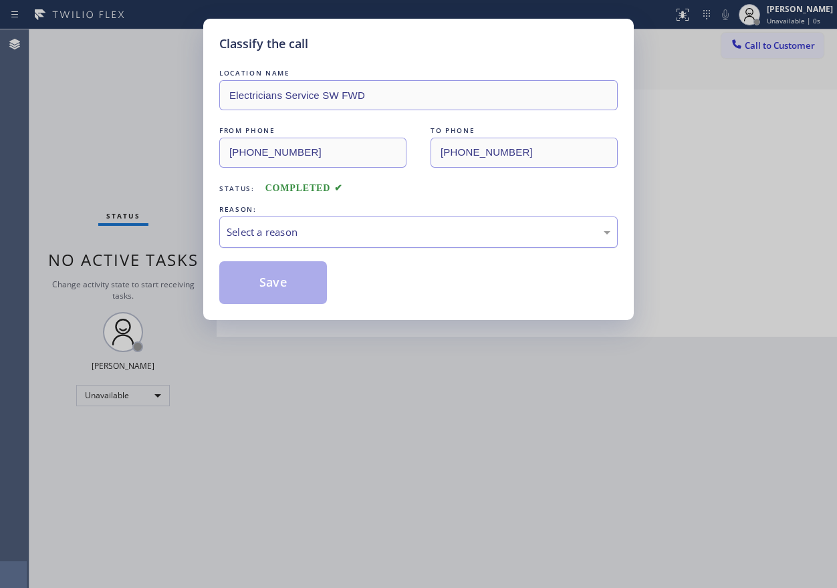
click at [298, 243] on div "Select a reason" at bounding box center [418, 232] width 398 height 31
drag, startPoint x: 289, startPoint y: 295, endPoint x: 298, endPoint y: 238, distance: 58.1
click at [289, 295] on button "Save" at bounding box center [273, 282] width 108 height 43
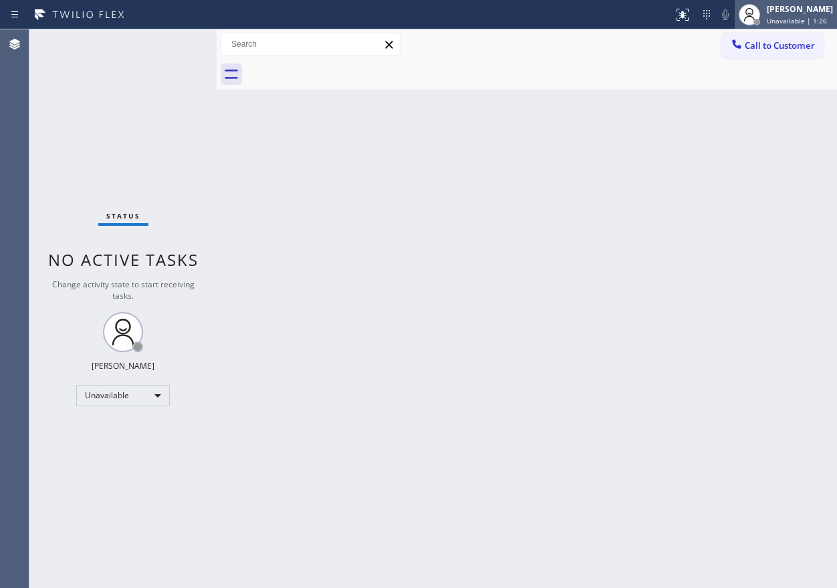
click at [806, 18] on span "Unavailable | 1:26" at bounding box center [797, 20] width 60 height 9
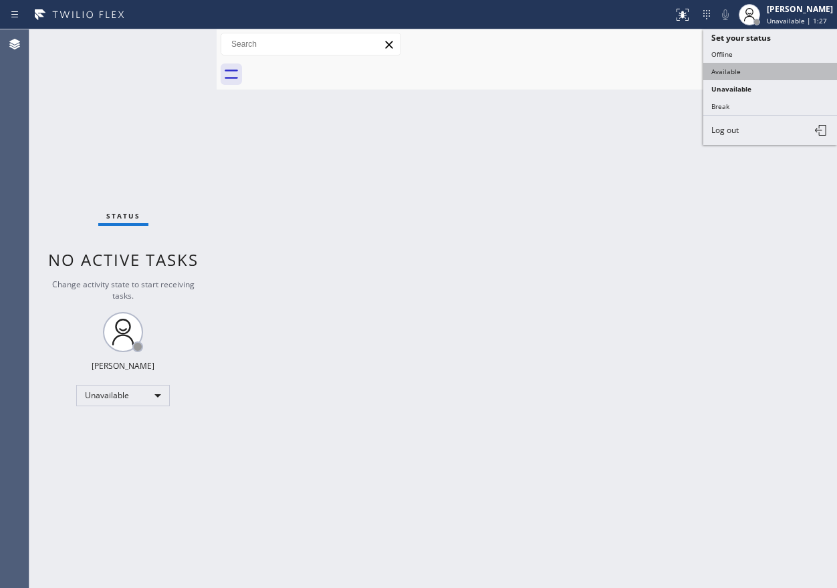
click at [737, 72] on button "Available" at bounding box center [770, 71] width 134 height 17
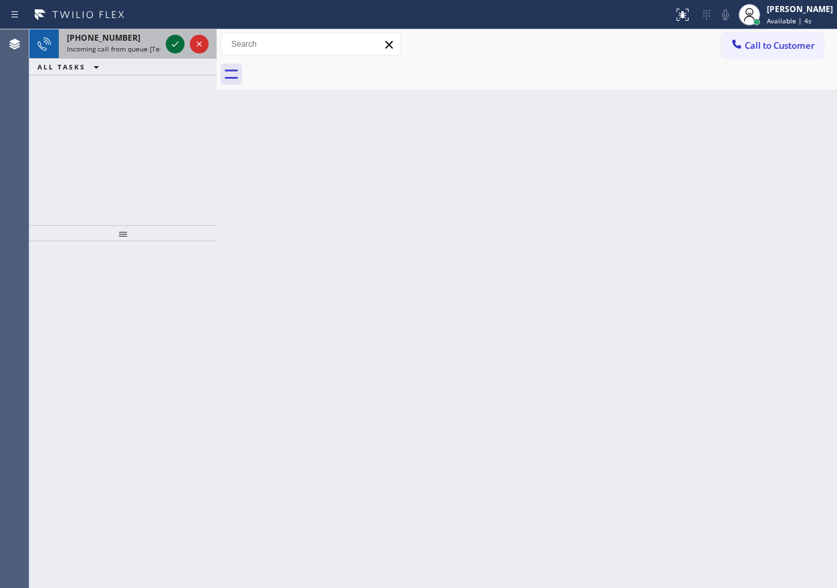
click at [171, 37] on icon at bounding box center [175, 44] width 16 height 16
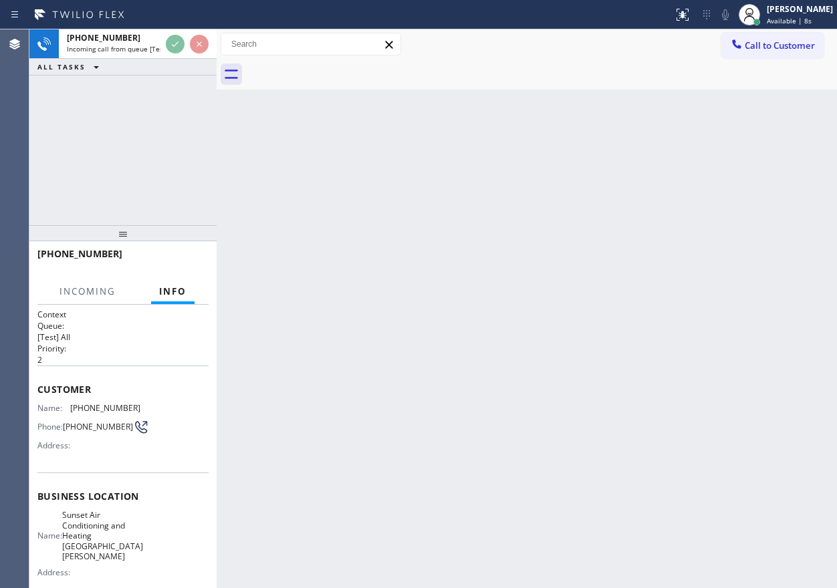
click at [625, 219] on div "Back to Dashboard Change Sender ID Customers Technicians Select a contact Outbo…" at bounding box center [527, 308] width 620 height 559
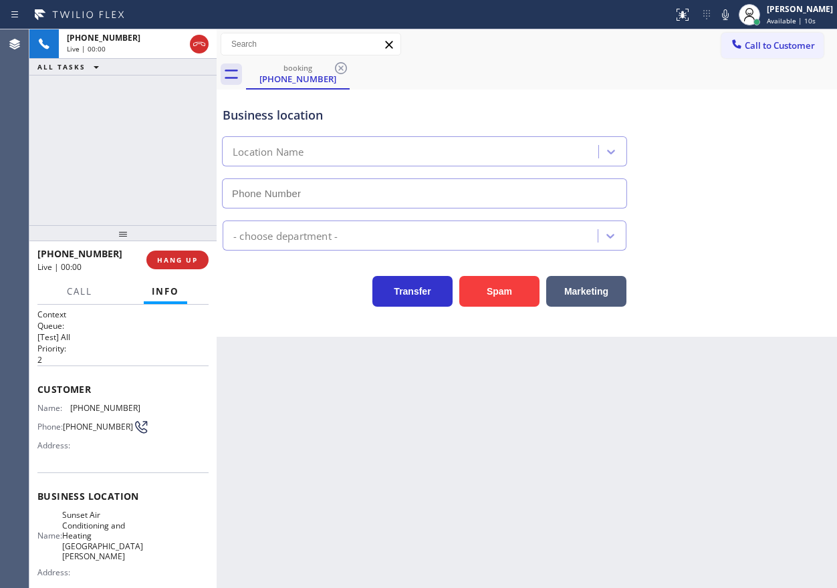
type input "(310) 361-0858"
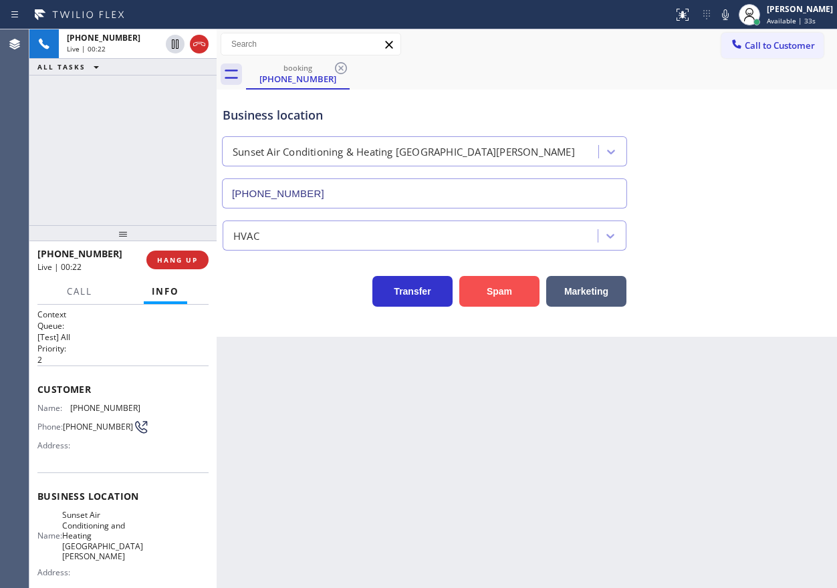
click at [492, 289] on button "Spam" at bounding box center [499, 291] width 80 height 31
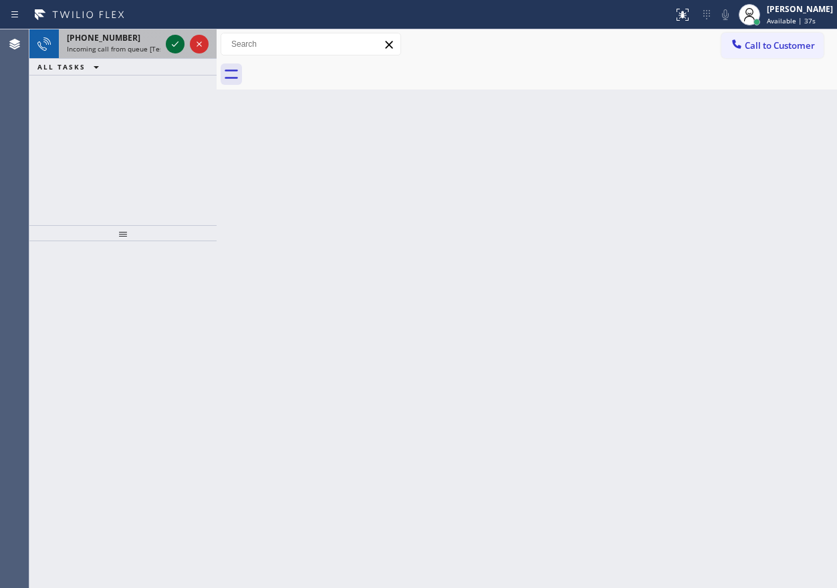
click at [166, 46] on div at bounding box center [175, 44] width 19 height 16
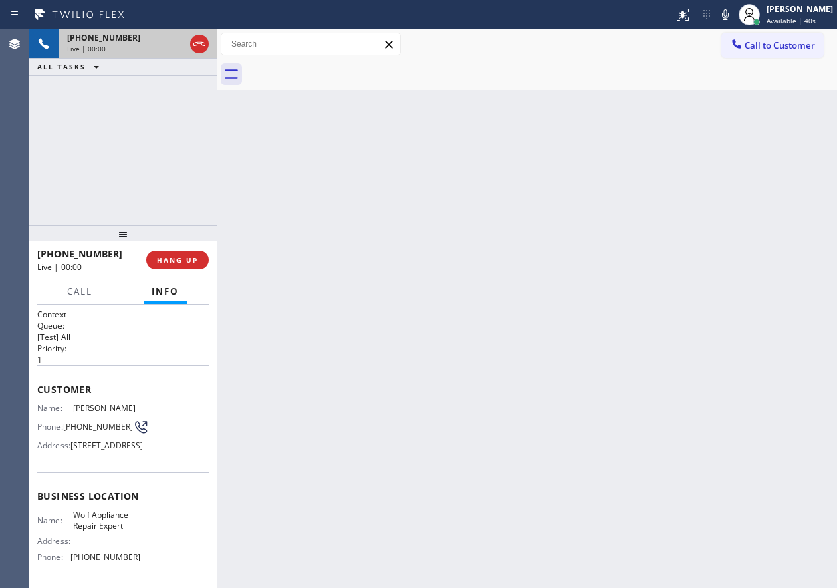
drag, startPoint x: 197, startPoint y: 257, endPoint x: 530, endPoint y: 1, distance: 419.9
click at [196, 259] on span "HANG UP" at bounding box center [177, 259] width 41 height 9
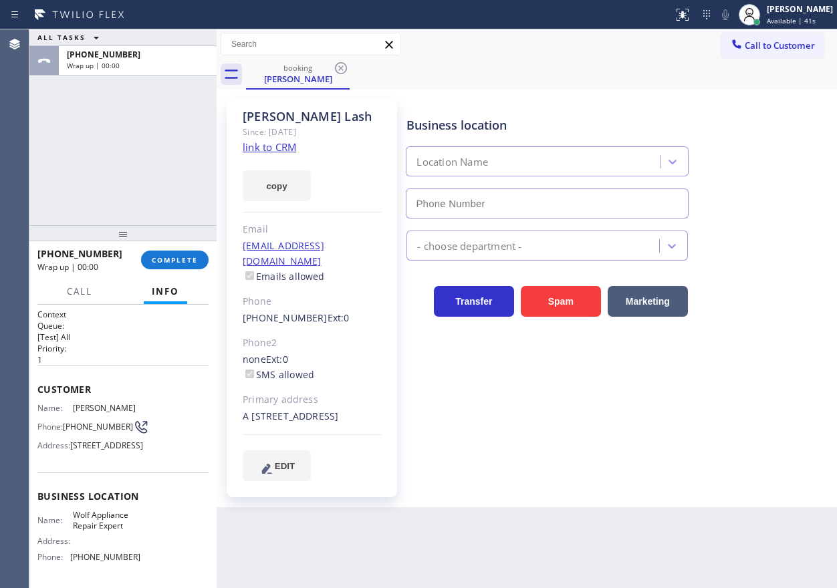
type input "(206) 309-4625"
click at [172, 261] on span "COMPLETE" at bounding box center [175, 259] width 46 height 9
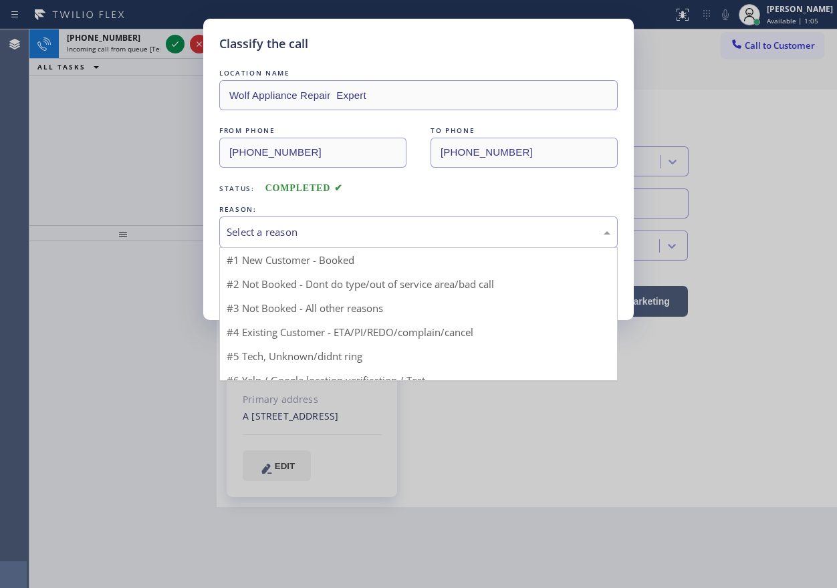
click at [319, 223] on div "Select a reason" at bounding box center [418, 232] width 398 height 31
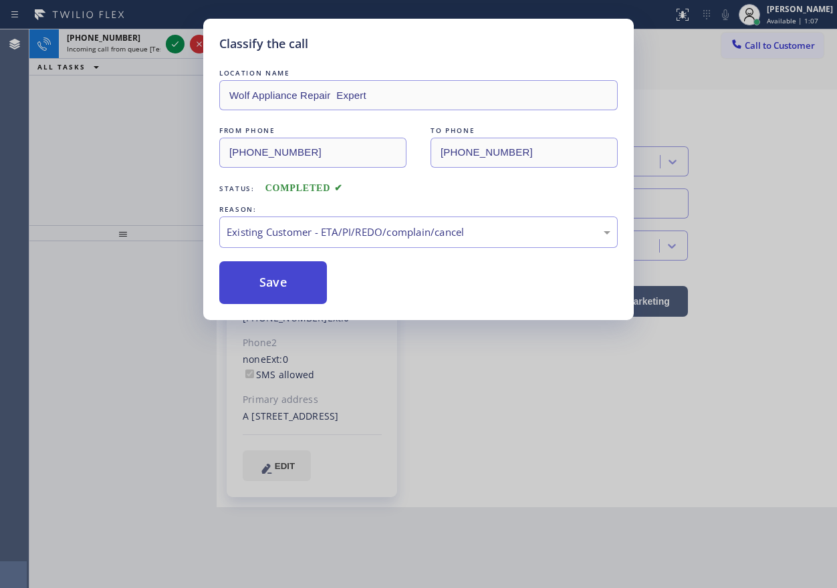
click at [283, 295] on button "Save" at bounding box center [273, 282] width 108 height 43
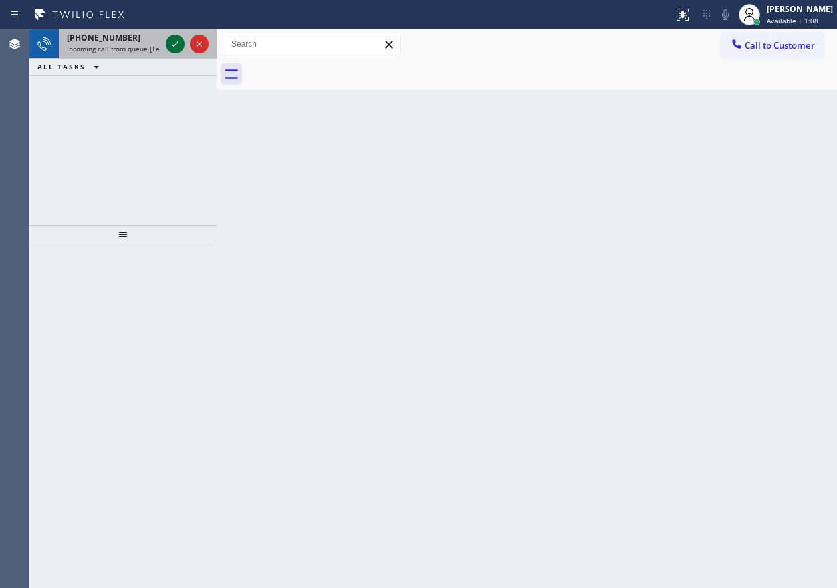
click at [168, 38] on icon at bounding box center [175, 44] width 16 height 16
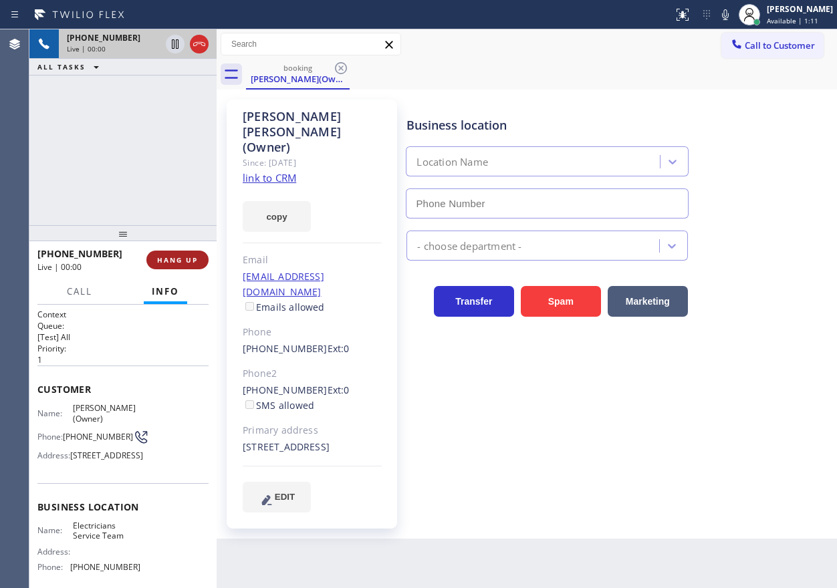
click at [179, 257] on span "HANG UP" at bounding box center [177, 259] width 41 height 9
type input "(888) 553-8605"
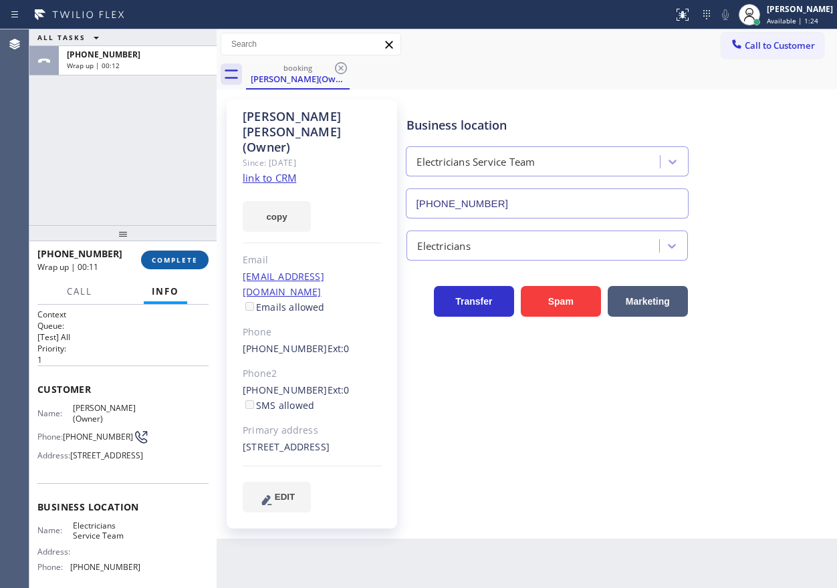
click at [174, 260] on span "COMPLETE" at bounding box center [175, 259] width 46 height 9
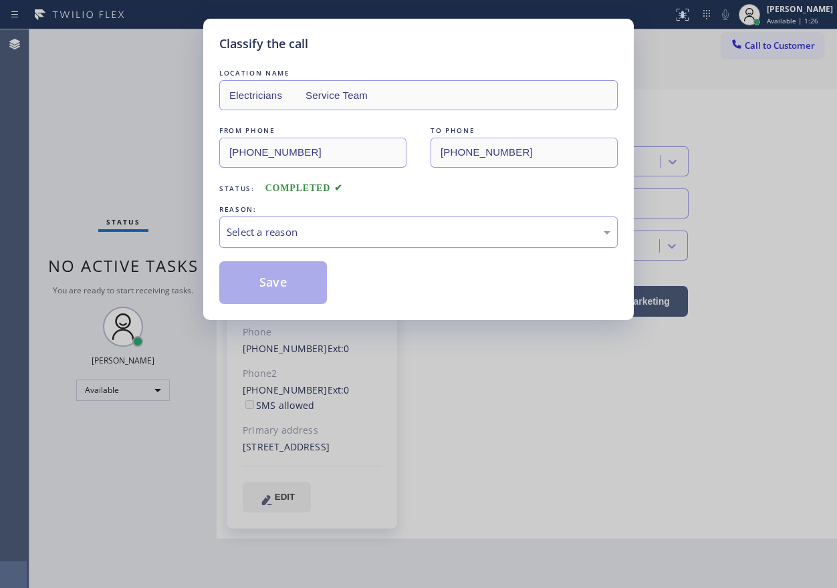
click at [316, 231] on div "Select a reason" at bounding box center [419, 232] width 384 height 15
click at [251, 261] on button "Save" at bounding box center [273, 282] width 108 height 43
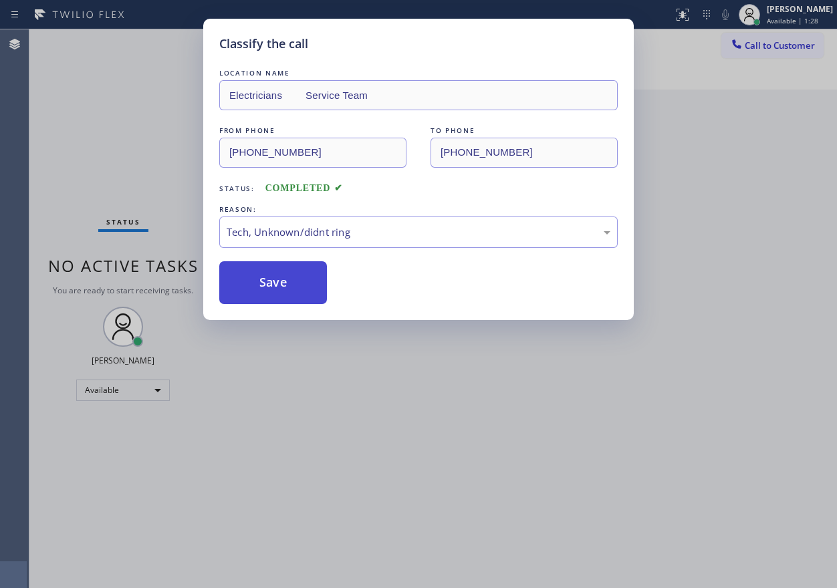
click at [252, 292] on button "Save" at bounding box center [273, 282] width 108 height 43
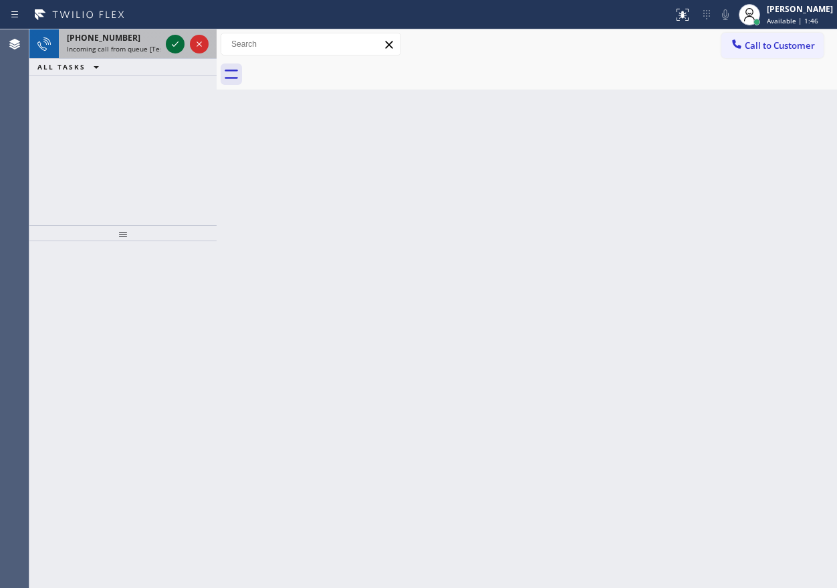
click at [178, 41] on icon at bounding box center [175, 44] width 16 height 16
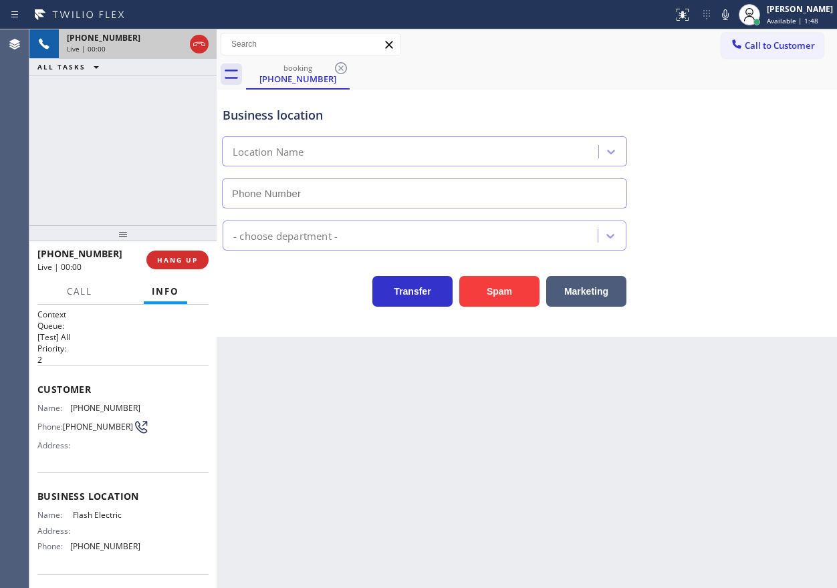
type input "(747) 588-7655"
click at [507, 289] on button "Spam" at bounding box center [499, 291] width 80 height 31
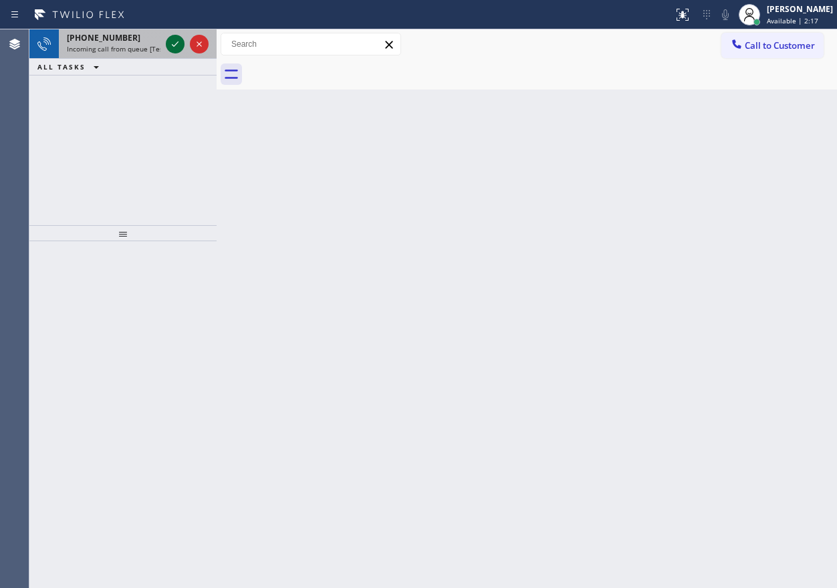
click at [171, 48] on icon at bounding box center [175, 44] width 16 height 16
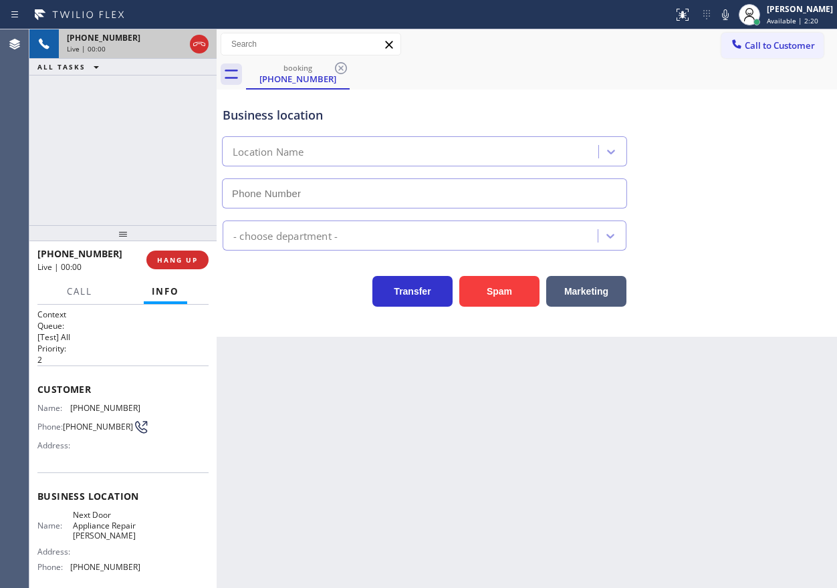
type input "(510) 296-3919"
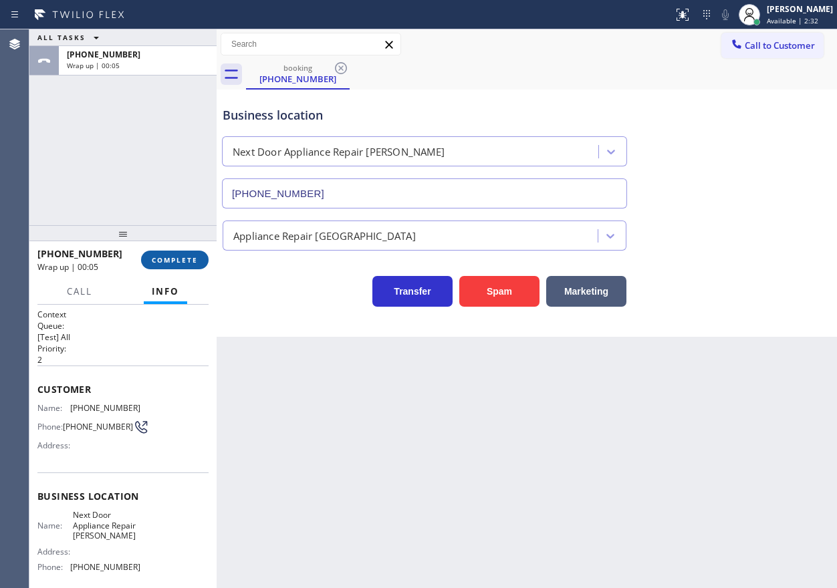
click at [158, 258] on span "COMPLETE" at bounding box center [175, 259] width 46 height 9
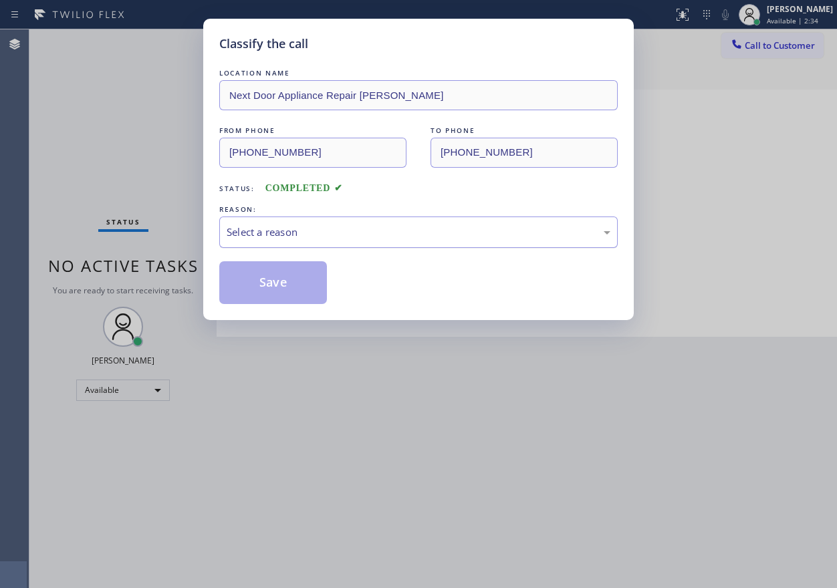
drag, startPoint x: 319, startPoint y: 219, endPoint x: 319, endPoint y: 241, distance: 22.7
click at [319, 219] on div "Select a reason" at bounding box center [418, 232] width 398 height 31
click at [283, 288] on button "Save" at bounding box center [273, 282] width 108 height 43
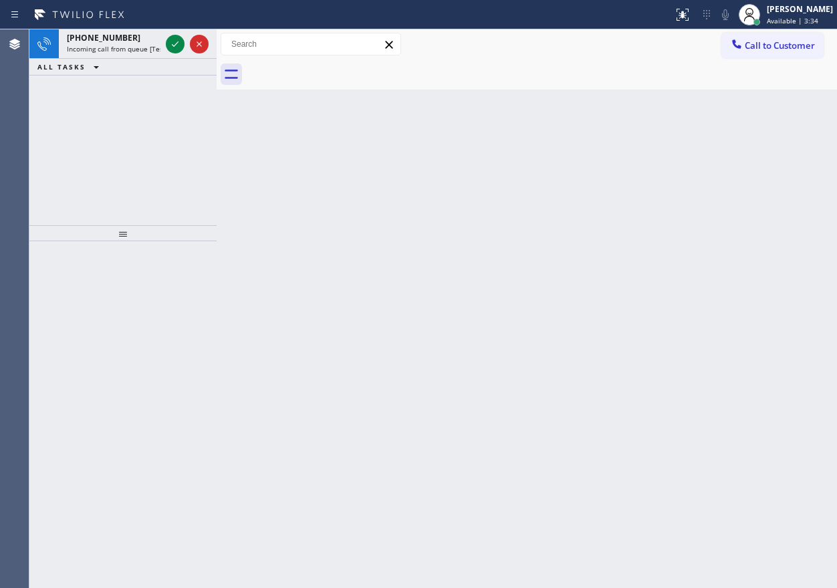
click at [719, 272] on div "Back to Dashboard Change Sender ID Customers Technicians Select a contact Outbo…" at bounding box center [527, 308] width 620 height 559
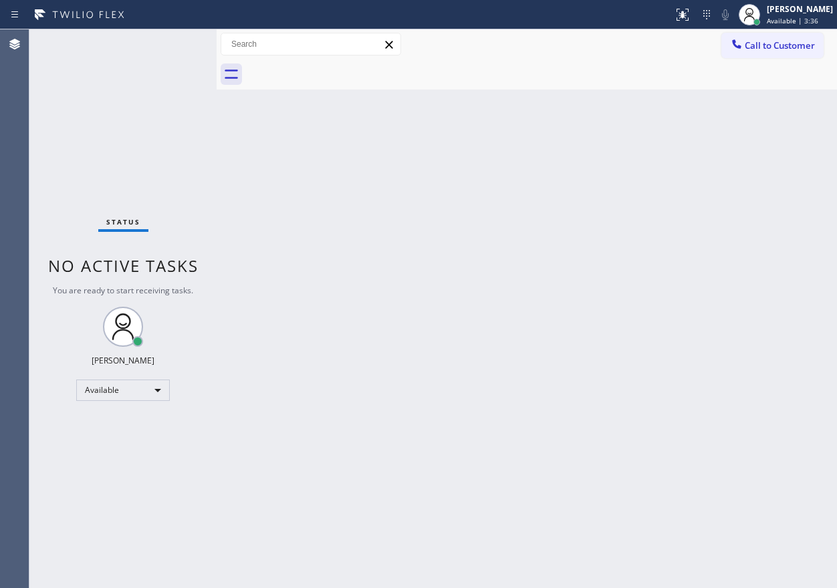
click at [172, 46] on div "Status No active tasks You are ready to start receiving tasks. [PERSON_NAME] Av…" at bounding box center [122, 308] width 187 height 559
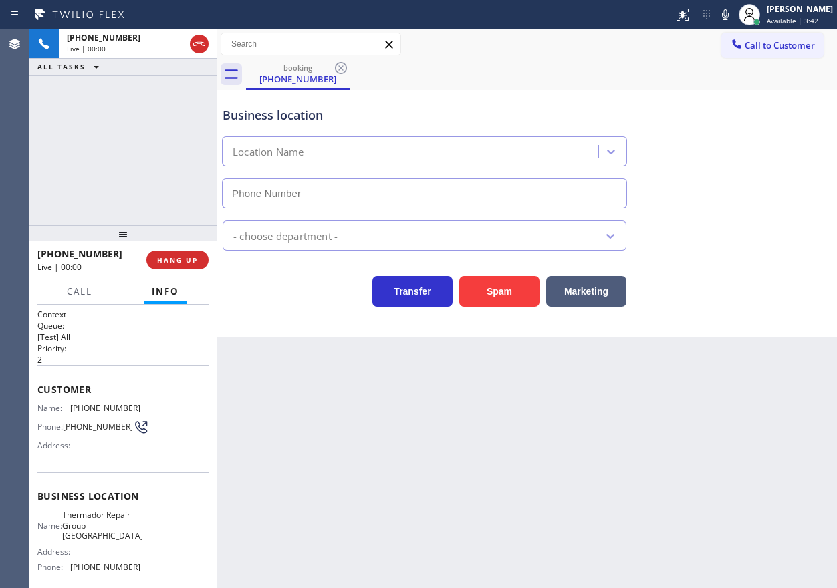
type input "(817) 383-9233"
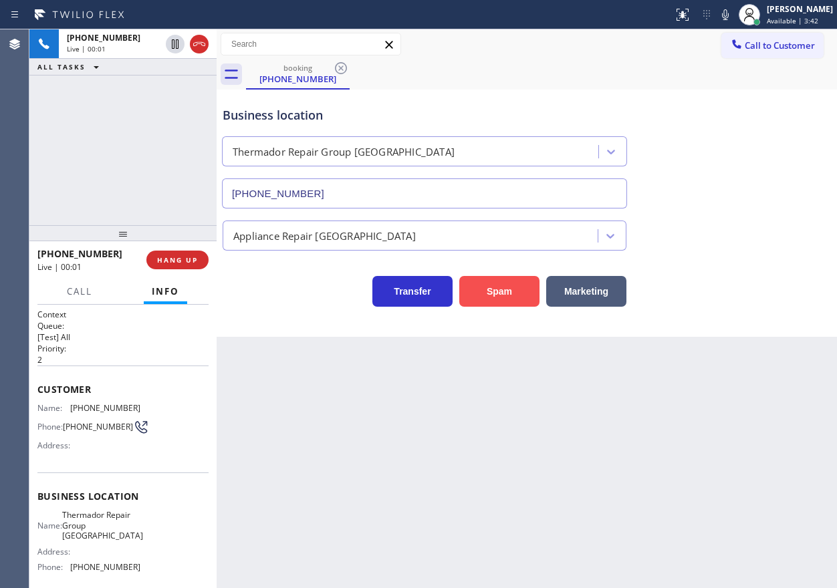
click at [481, 305] on button "Spam" at bounding box center [499, 291] width 80 height 31
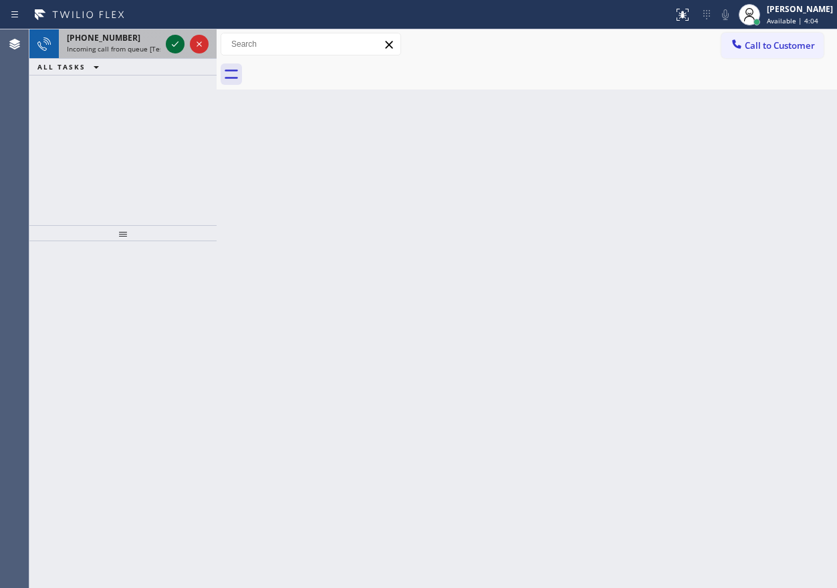
click at [174, 43] on icon at bounding box center [175, 44] width 16 height 16
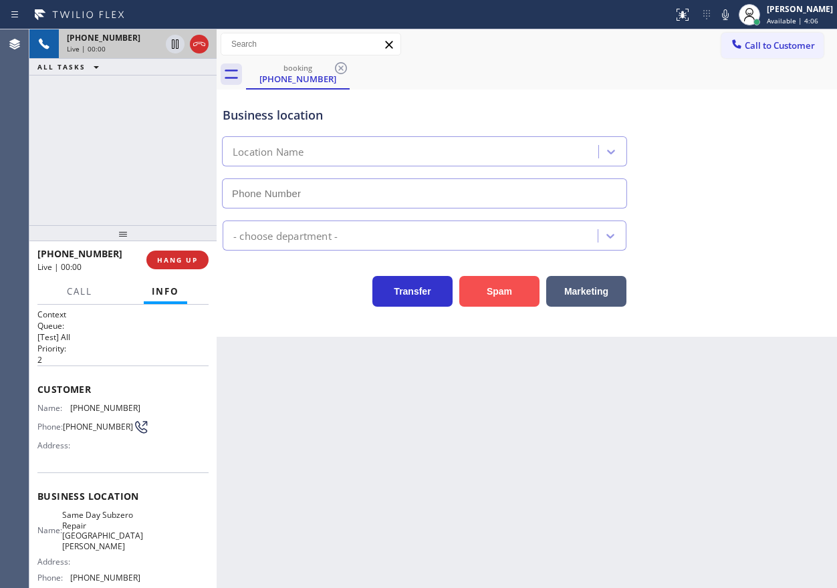
type input "(914) 677-1788"
click at [505, 291] on button "Spam" at bounding box center [499, 291] width 80 height 31
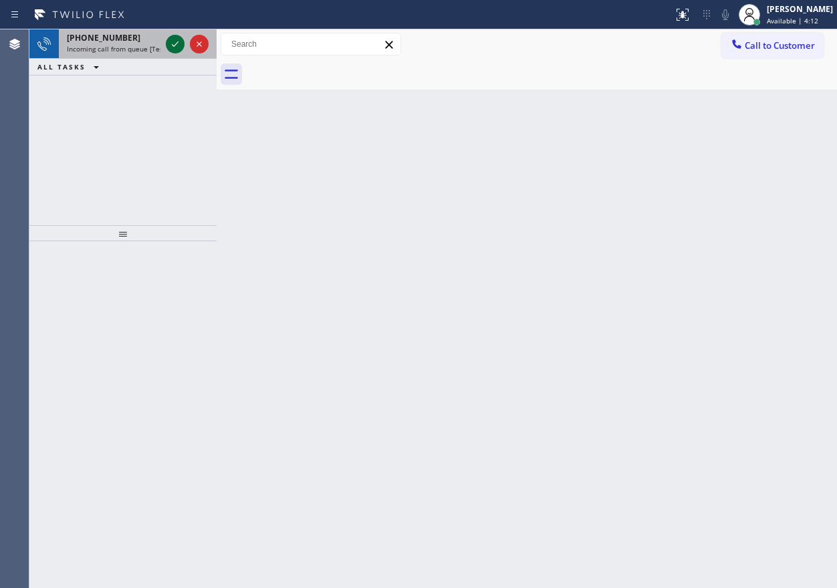
click at [177, 46] on icon at bounding box center [175, 44] width 16 height 16
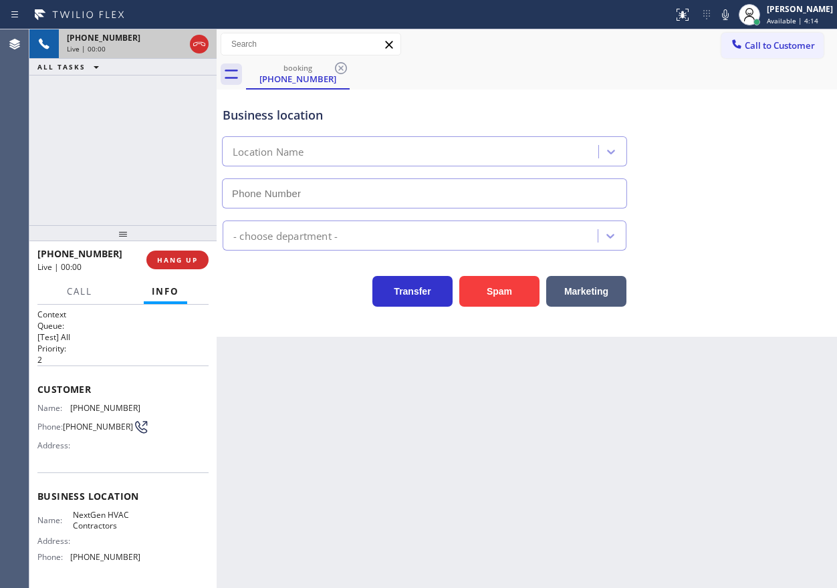
type input "(628) 345-8937"
click at [509, 289] on button "Spam" at bounding box center [499, 291] width 80 height 31
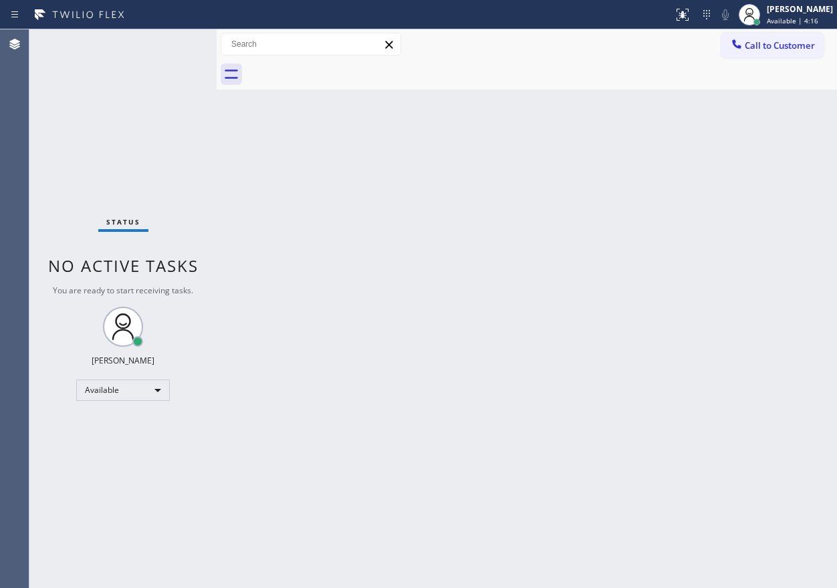
drag, startPoint x: 681, startPoint y: 319, endPoint x: 640, endPoint y: 297, distance: 46.9
click at [681, 319] on div "Back to Dashboard Change Sender ID Customers Technicians Select a contact Outbo…" at bounding box center [527, 308] width 620 height 559
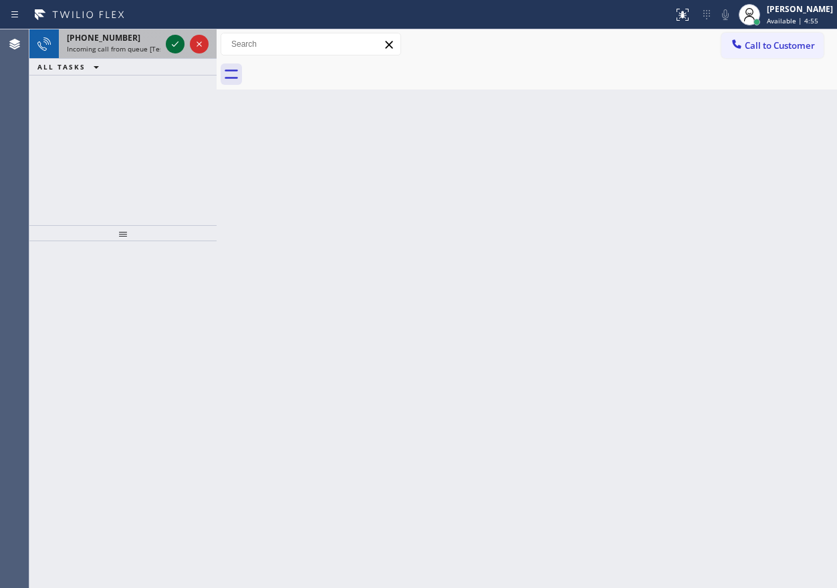
click at [172, 39] on icon at bounding box center [175, 44] width 16 height 16
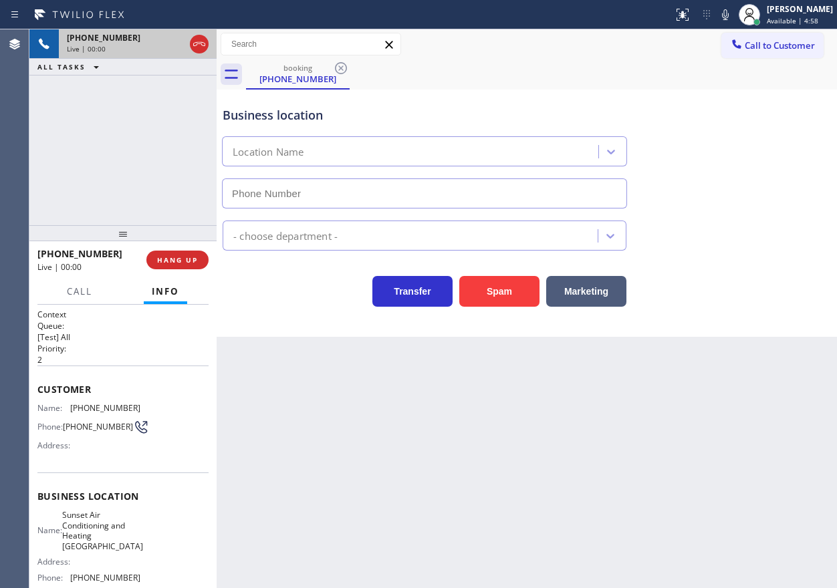
type input "(925) 281-4400"
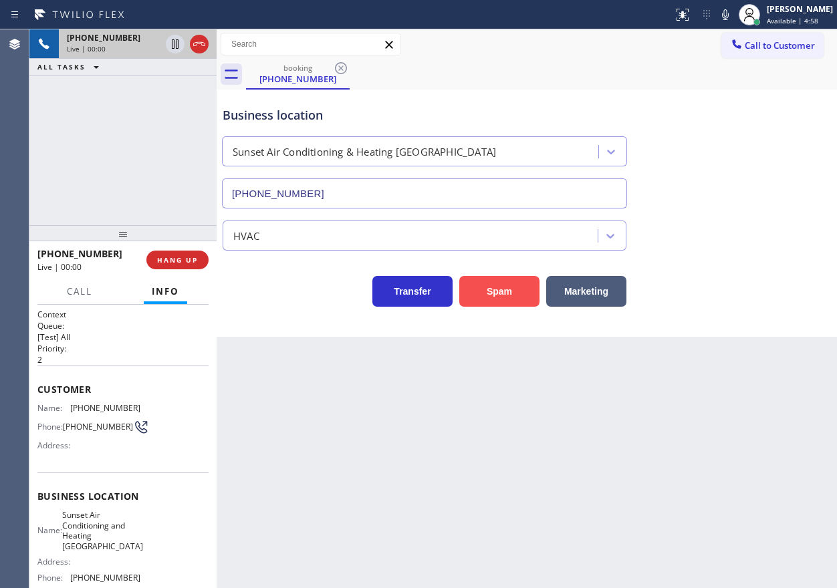
click at [501, 285] on button "Spam" at bounding box center [499, 291] width 80 height 31
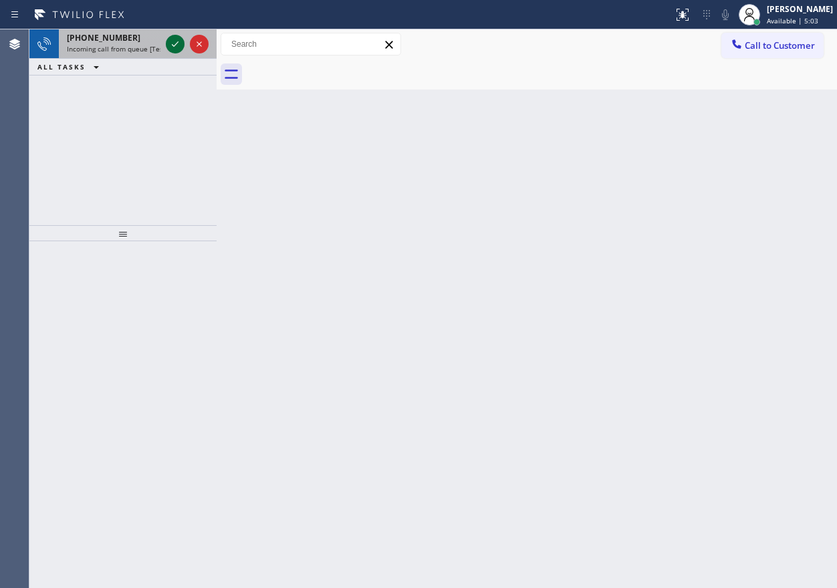
click at [180, 51] on icon at bounding box center [175, 44] width 16 height 16
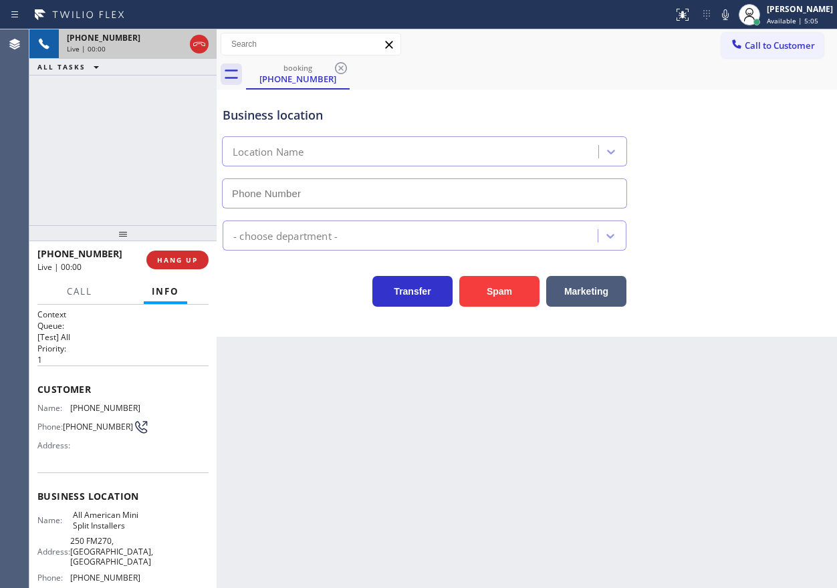
type input "(346) 273-2894"
click at [504, 291] on button "Spam" at bounding box center [499, 291] width 80 height 31
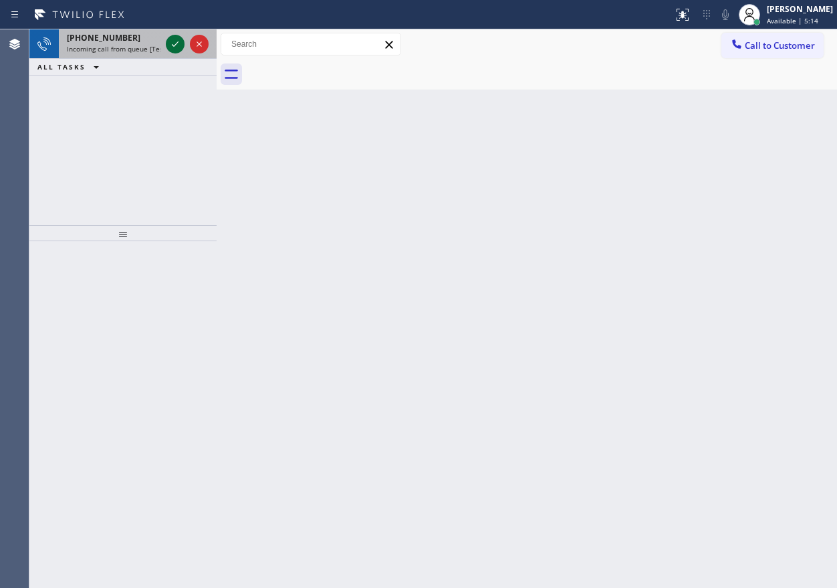
click at [172, 45] on icon at bounding box center [175, 43] width 7 height 5
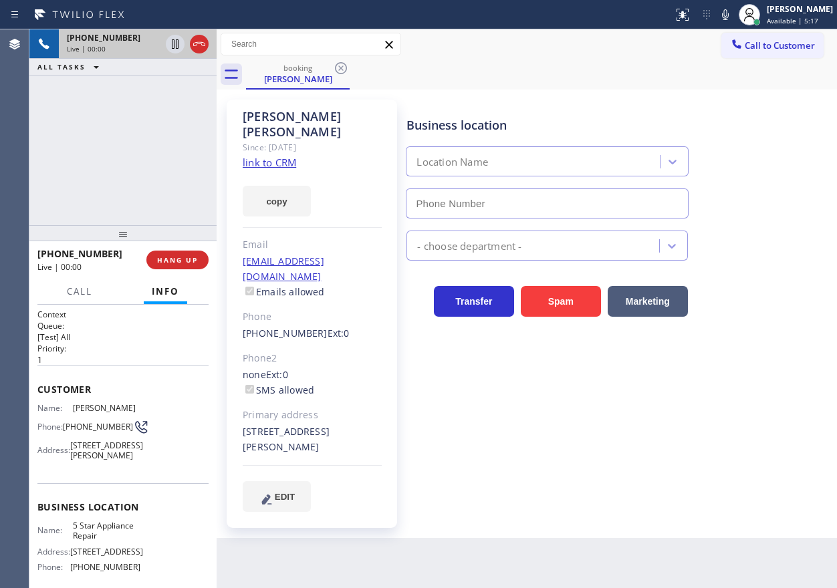
type input "[PHONE_NUMBER]"
click at [270, 156] on link "link to CRM" at bounding box center [269, 162] width 53 height 13
click at [80, 557] on span "[STREET_ADDRESS]" at bounding box center [106, 552] width 73 height 10
click at [108, 541] on span "5 Star Appliance Repair" at bounding box center [106, 531] width 67 height 21
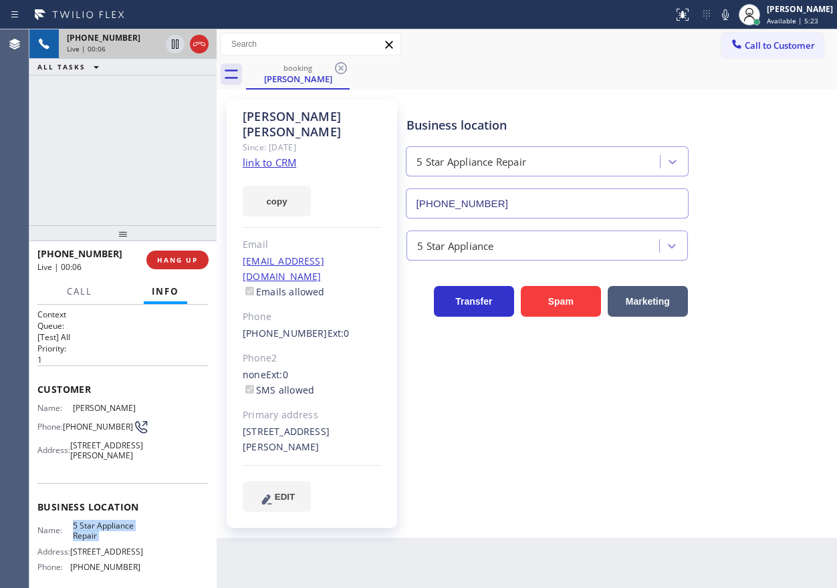
click at [108, 541] on span "5 Star Appliance Repair" at bounding box center [106, 531] width 67 height 21
copy span "5 Star Appliance Repair"
click at [595, 207] on input "[PHONE_NUMBER]" at bounding box center [547, 203] width 282 height 30
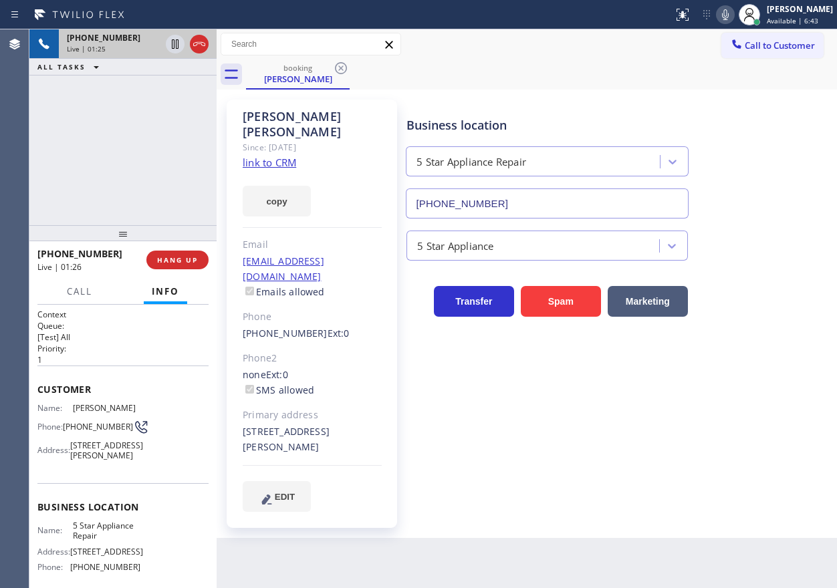
click at [733, 16] on icon at bounding box center [725, 15] width 16 height 16
click at [733, 13] on icon at bounding box center [725, 15] width 16 height 16
click at [173, 38] on icon at bounding box center [175, 44] width 16 height 16
drag, startPoint x: 745, startPoint y: 124, endPoint x: 734, endPoint y: 53, distance: 71.7
click at [745, 123] on div "Business location 5 Star Appliance Repair [PHONE_NUMBER]" at bounding box center [619, 158] width 430 height 121
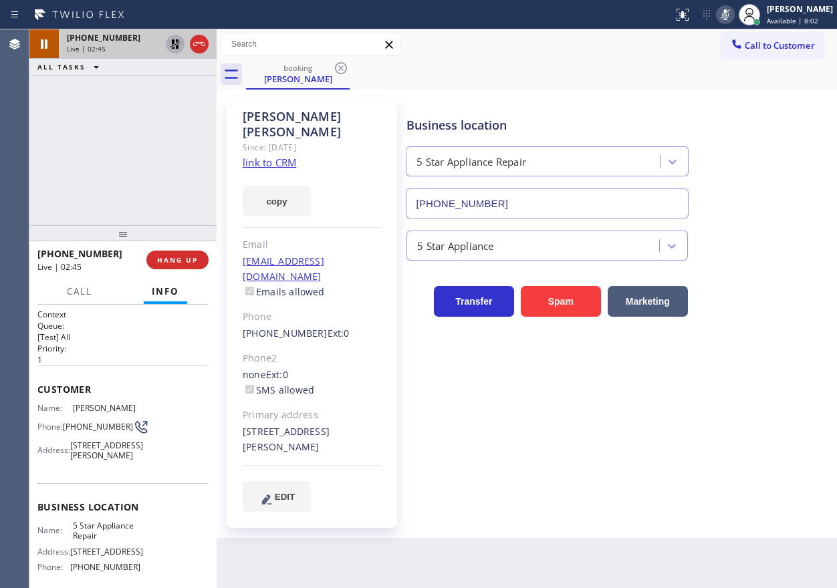
click at [733, 15] on icon at bounding box center [725, 15] width 16 height 16
click at [170, 45] on icon at bounding box center [175, 44] width 16 height 16
drag, startPoint x: 748, startPoint y: 430, endPoint x: 519, endPoint y: 241, distance: 296.7
click at [747, 430] on div "Business location 5 Star Appliance Repair (855) 731-4952 5 Star Appliance Trans…" at bounding box center [619, 305] width 430 height 405
click at [47, 314] on h1 "Context" at bounding box center [122, 314] width 171 height 11
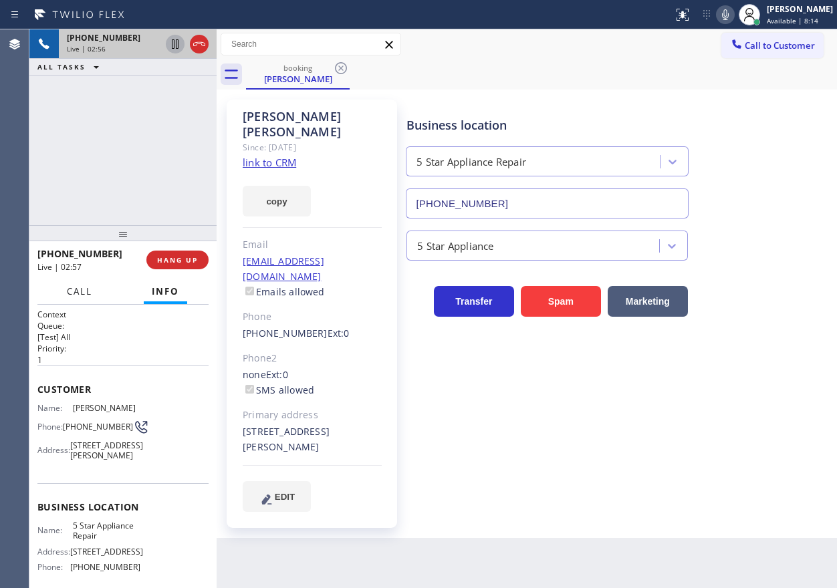
click at [82, 290] on span "Call" at bounding box center [79, 291] width 25 height 12
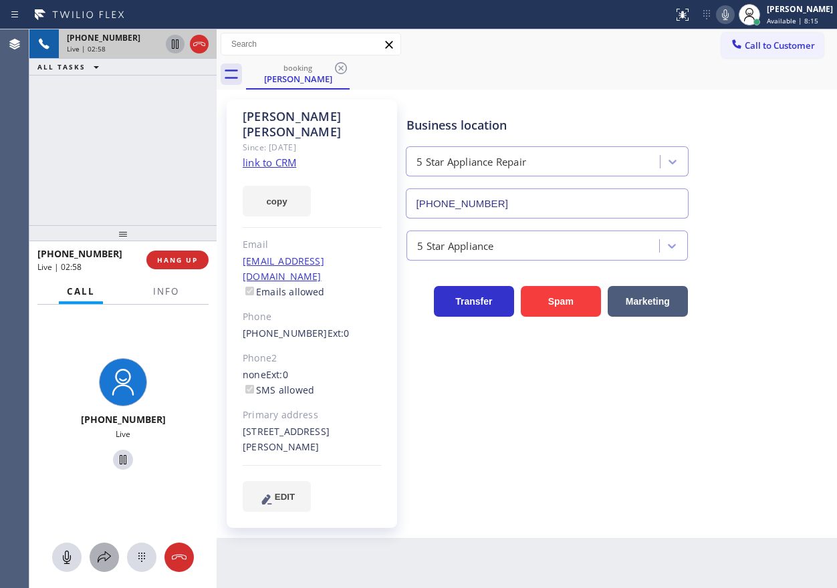
click at [109, 549] on icon at bounding box center [104, 557] width 16 height 16
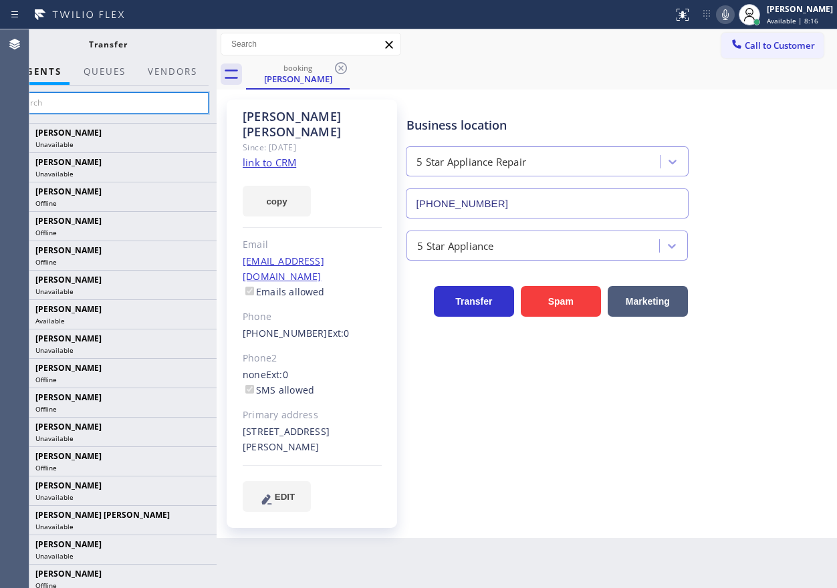
click at [112, 100] on input "text" at bounding box center [107, 102] width 201 height 21
paste input "[PERSON_NAME]"
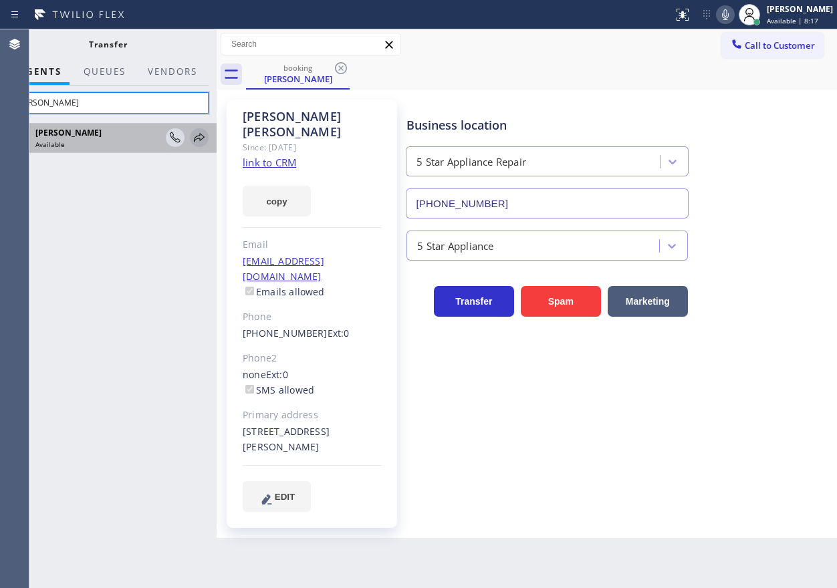
type input "[PERSON_NAME]"
click at [197, 140] on icon at bounding box center [199, 138] width 16 height 16
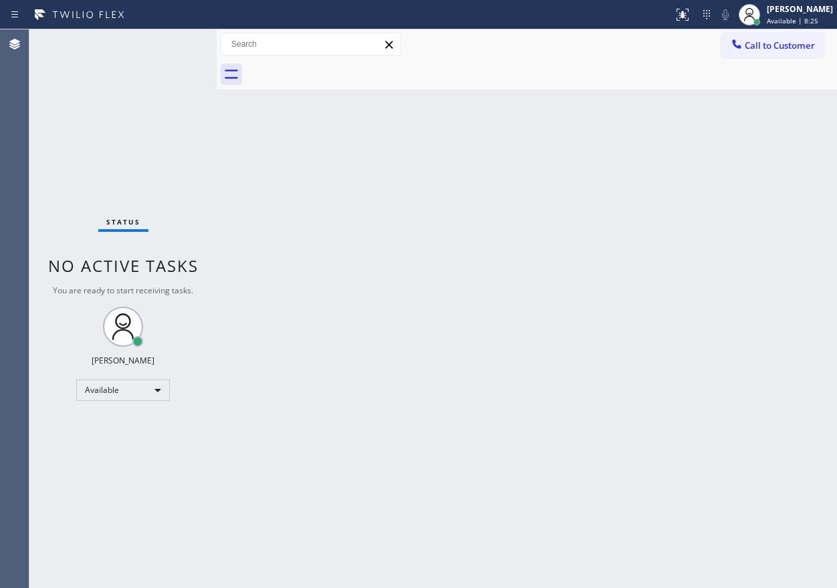
click at [673, 205] on div "Back to Dashboard Change Sender ID Customers Technicians Select a contact Outbo…" at bounding box center [527, 308] width 620 height 559
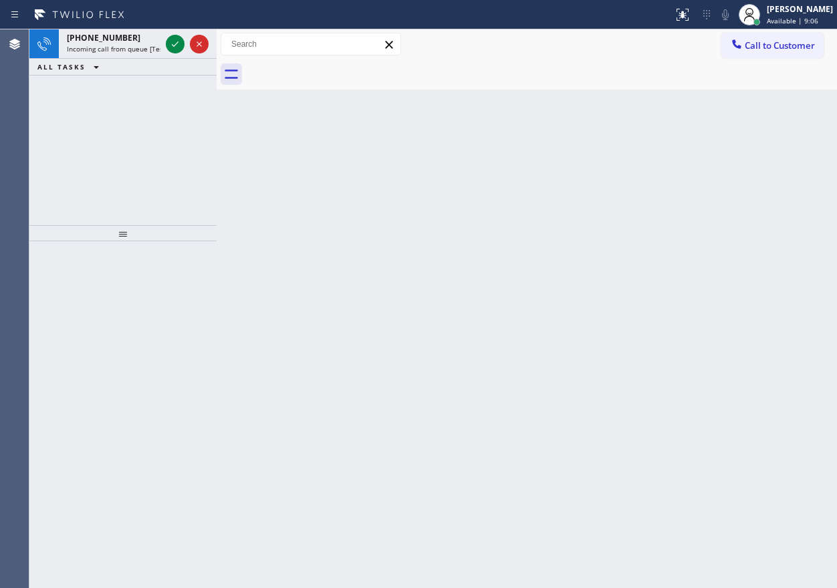
click at [685, 219] on div "Back to Dashboard Change Sender ID Customers Technicians Select a contact Outbo…" at bounding box center [527, 308] width 620 height 559
click at [172, 46] on icon at bounding box center [175, 44] width 16 height 16
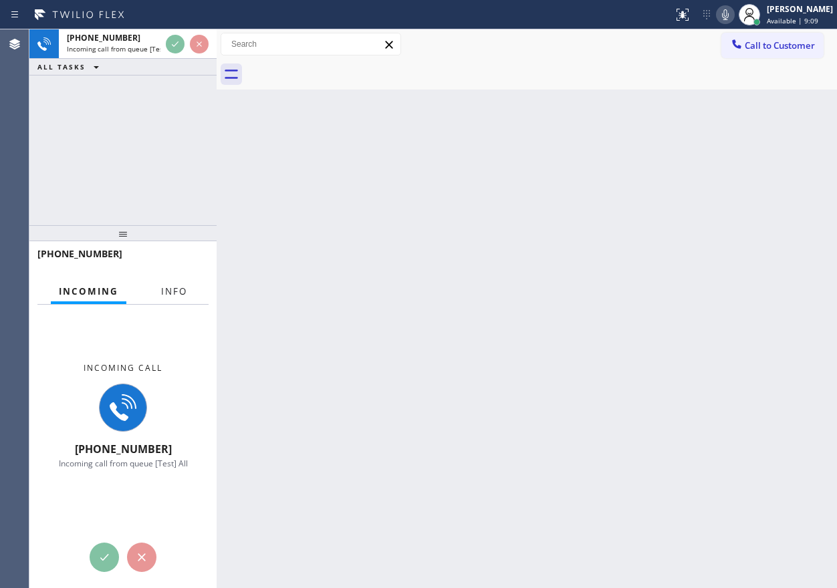
click at [164, 290] on span "Info" at bounding box center [174, 291] width 26 height 12
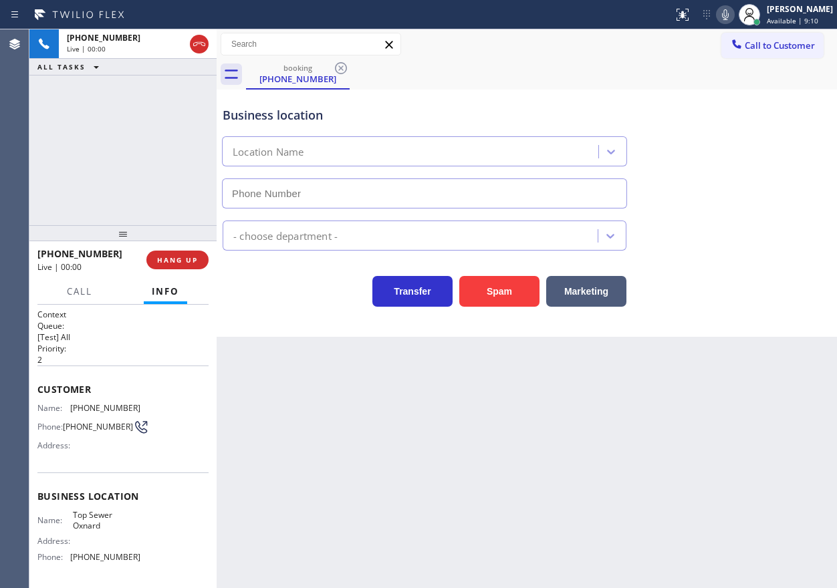
type input "(805) 519-8010"
click at [497, 282] on button "Spam" at bounding box center [499, 291] width 80 height 31
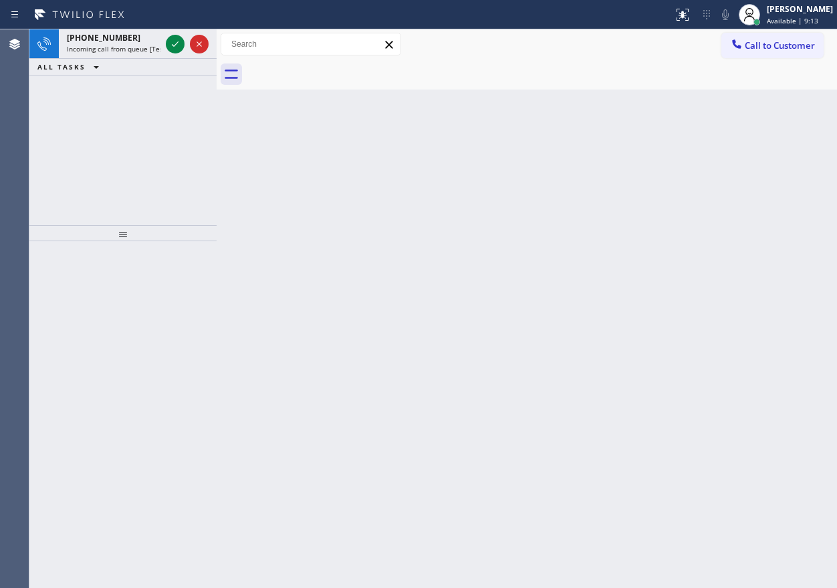
click at [690, 205] on div "Back to Dashboard Change Sender ID Customers Technicians Select a contact Outbo…" at bounding box center [527, 308] width 620 height 559
click at [172, 44] on icon at bounding box center [175, 44] width 16 height 16
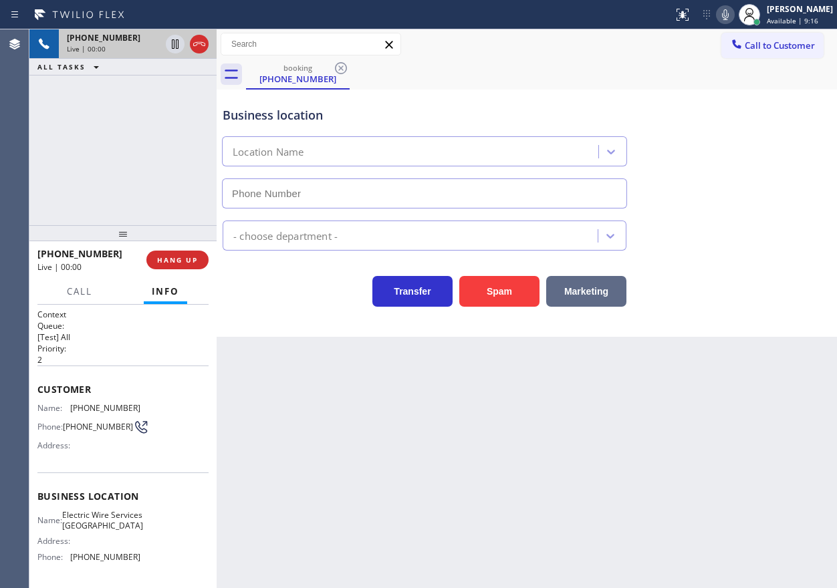
type input "(805) 222-7573"
click at [674, 386] on div "Back to Dashboard Change Sender ID Customers Technicians Select a contact Outbo…" at bounding box center [527, 308] width 620 height 559
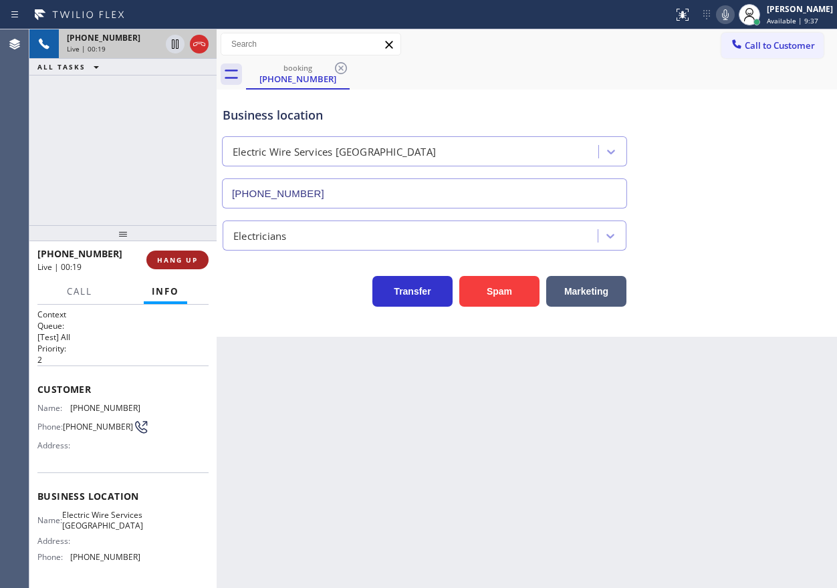
click at [161, 260] on span "HANG UP" at bounding box center [177, 259] width 41 height 9
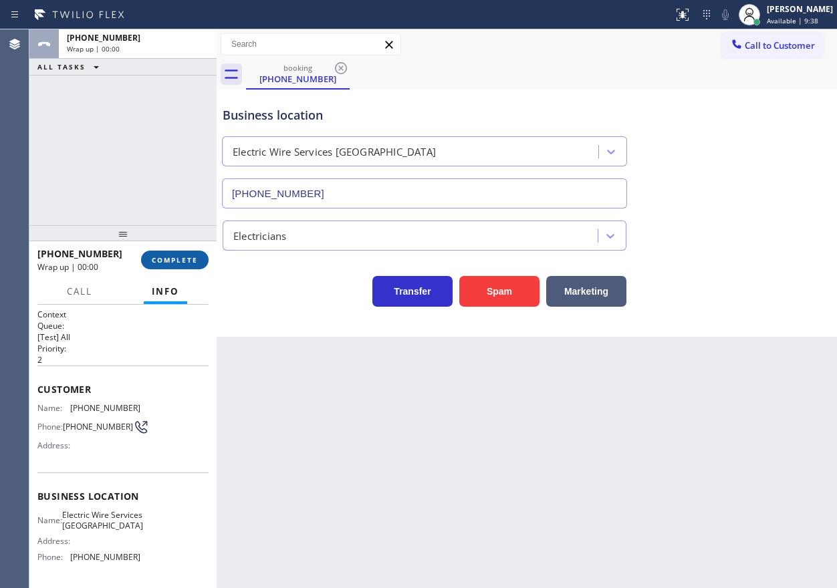
click at [176, 261] on span "COMPLETE" at bounding box center [175, 259] width 46 height 9
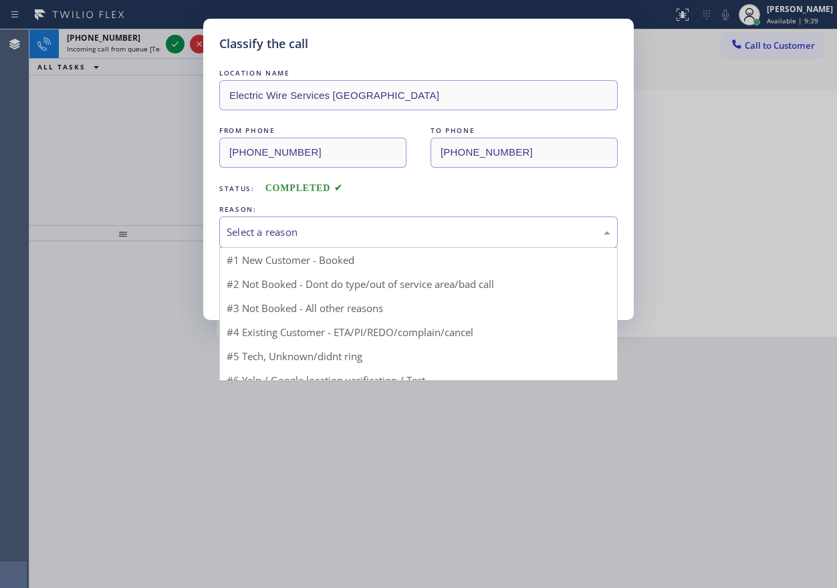
click at [382, 236] on div "Select a reason" at bounding box center [419, 232] width 384 height 15
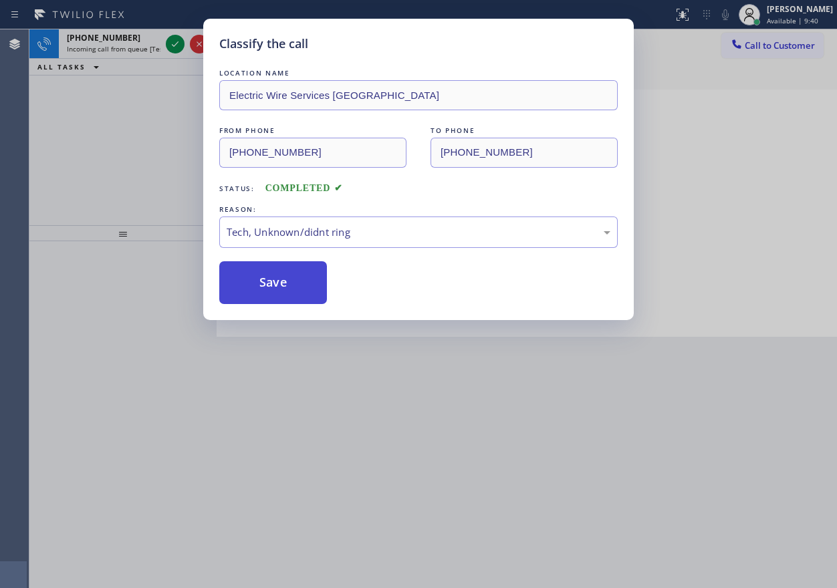
click at [261, 273] on button "Save" at bounding box center [273, 282] width 108 height 43
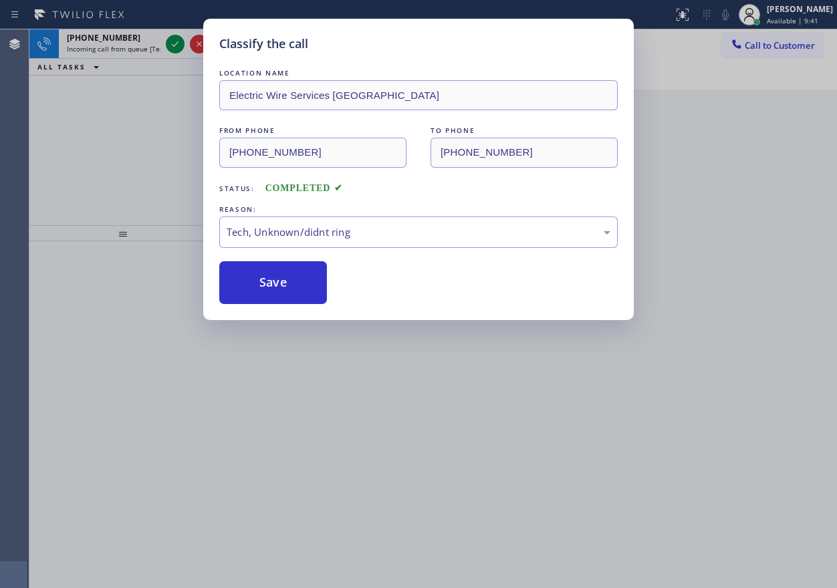
click at [139, 134] on div "Classify the call LOCATION NAME Electric Wire Services Goleta FROM PHONE (805) …" at bounding box center [418, 294] width 837 height 588
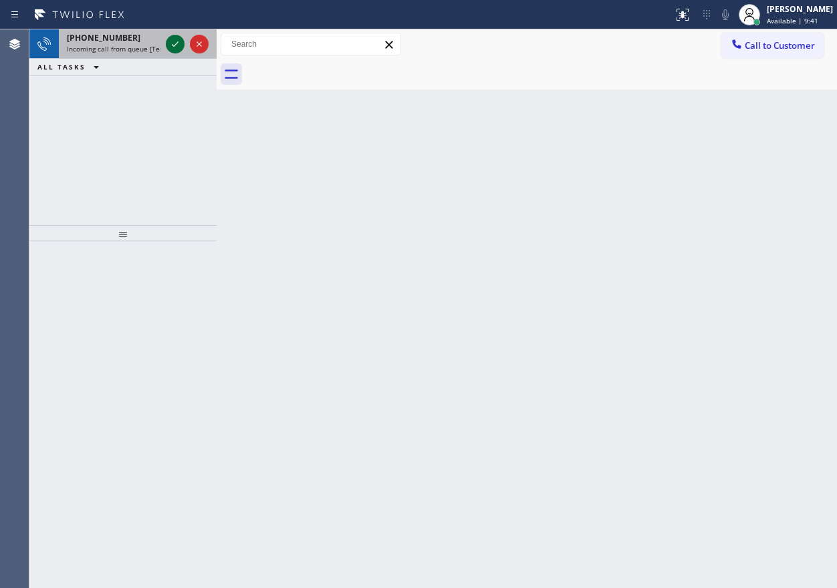
click at [172, 41] on icon at bounding box center [175, 44] width 16 height 16
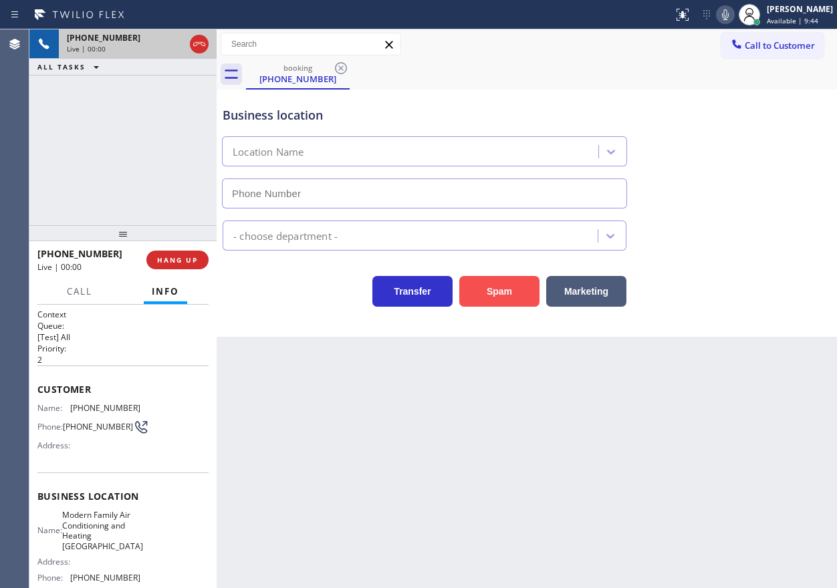
type input "(510) 781-9711"
click at [527, 296] on button "Spam" at bounding box center [499, 291] width 80 height 31
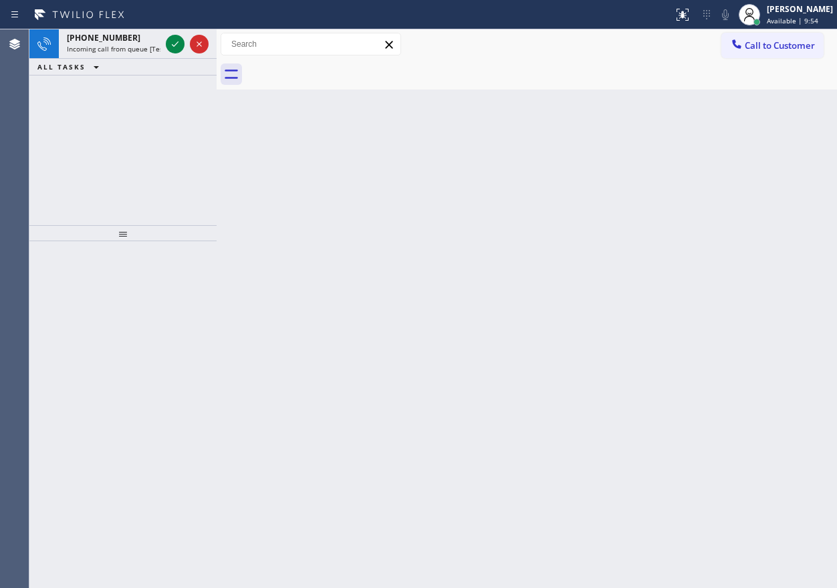
drag, startPoint x: 658, startPoint y: 317, endPoint x: 600, endPoint y: 281, distance: 68.4
click at [658, 317] on div "Back to Dashboard Change Sender ID Customers Technicians Select a contact Outbo…" at bounding box center [527, 308] width 620 height 559
click at [168, 47] on icon at bounding box center [175, 44] width 16 height 16
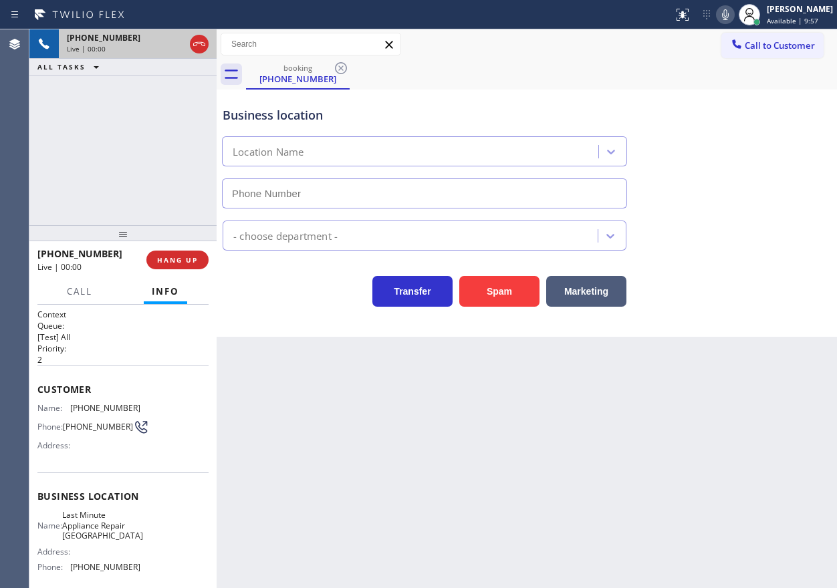
type input "(510) 781-9303"
click at [696, 323] on div "Business location Last Minute Appliance Repair Union City (510) 781-9303 Applia…" at bounding box center [527, 213] width 620 height 247
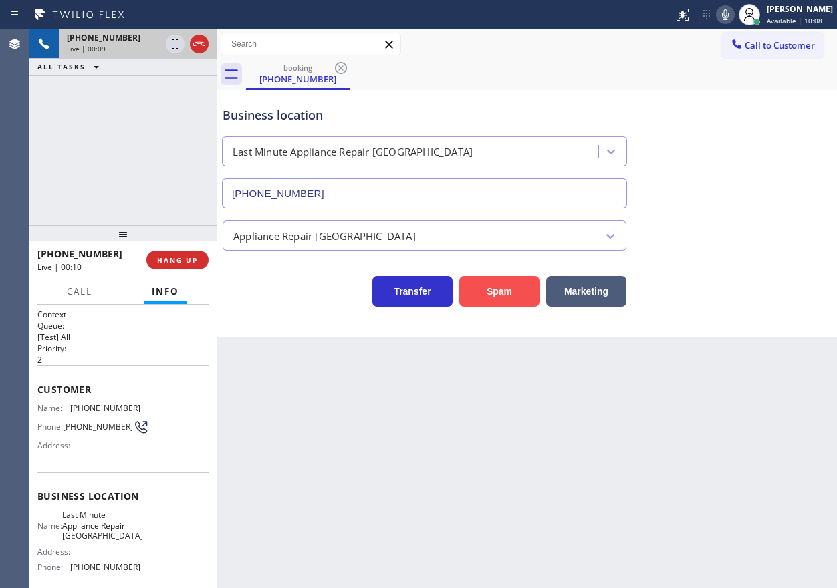
click at [500, 299] on button "Spam" at bounding box center [499, 291] width 80 height 31
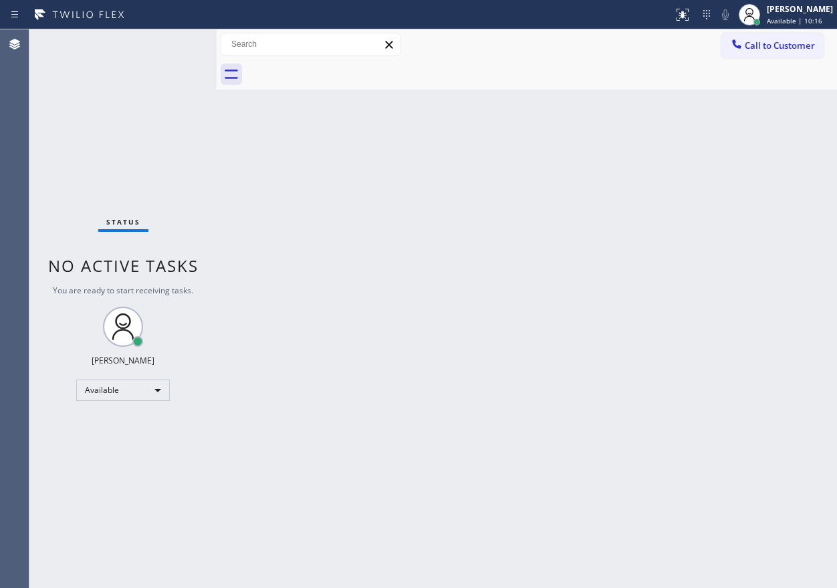
click at [713, 400] on div "Back to Dashboard Change Sender ID Customers Technicians Select a contact Outbo…" at bounding box center [527, 308] width 620 height 559
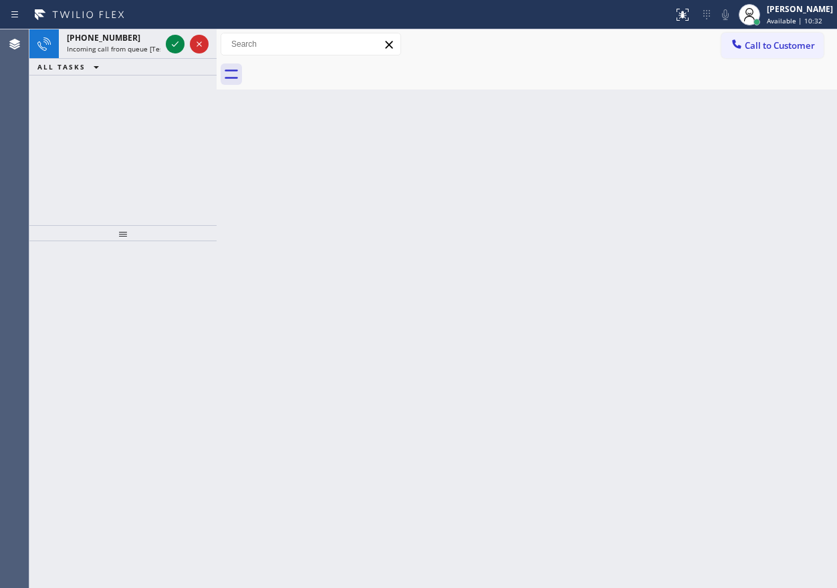
click at [712, 162] on div "Back to Dashboard Change Sender ID Customers Technicians Select a contact Outbo…" at bounding box center [527, 308] width 620 height 559
click at [174, 44] on icon at bounding box center [175, 44] width 16 height 16
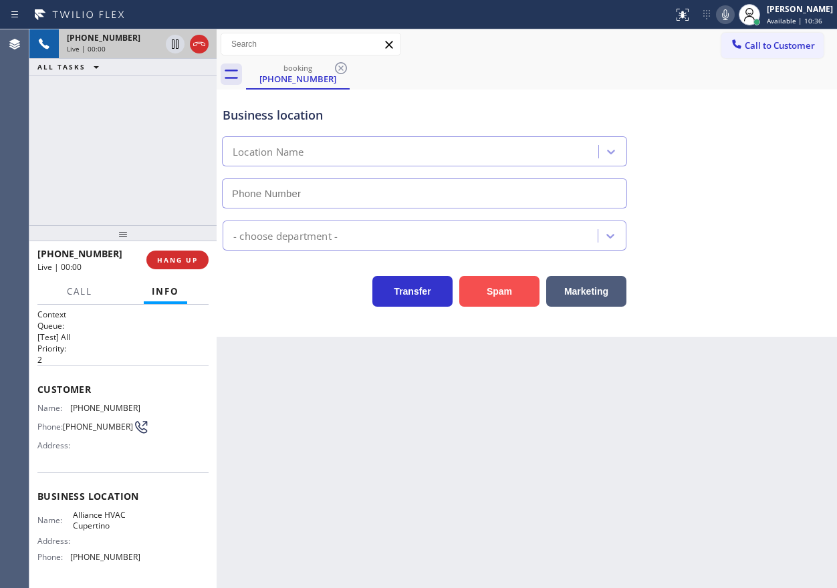
type input "(408) 692-9424"
click at [481, 291] on button "Spam" at bounding box center [499, 291] width 80 height 31
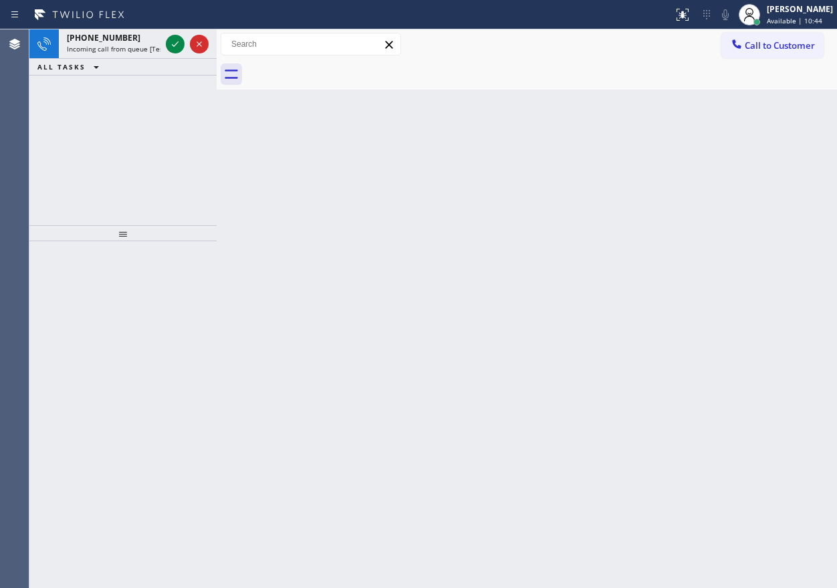
click at [753, 235] on div "Back to Dashboard Change Sender ID Customers Technicians Select a contact Outbo…" at bounding box center [527, 308] width 620 height 559
click at [173, 41] on icon at bounding box center [175, 44] width 16 height 16
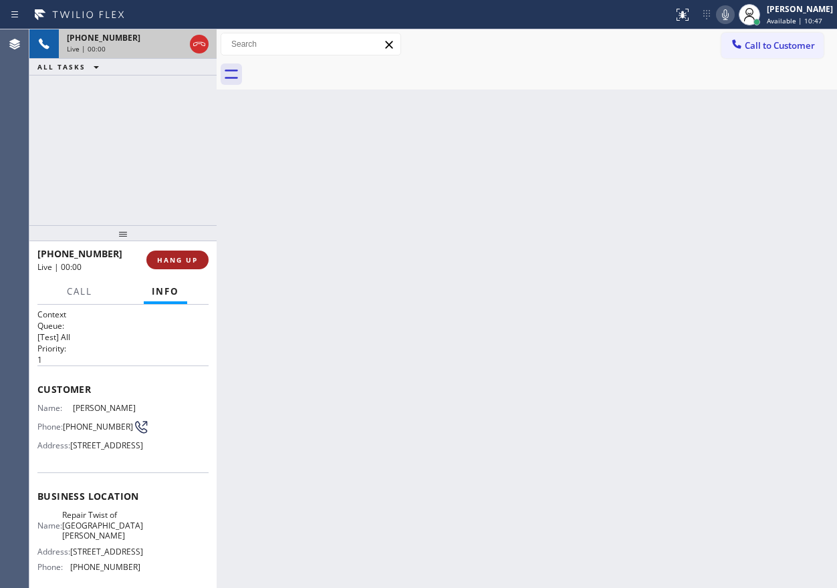
click at [173, 254] on button "HANG UP" at bounding box center [177, 260] width 62 height 19
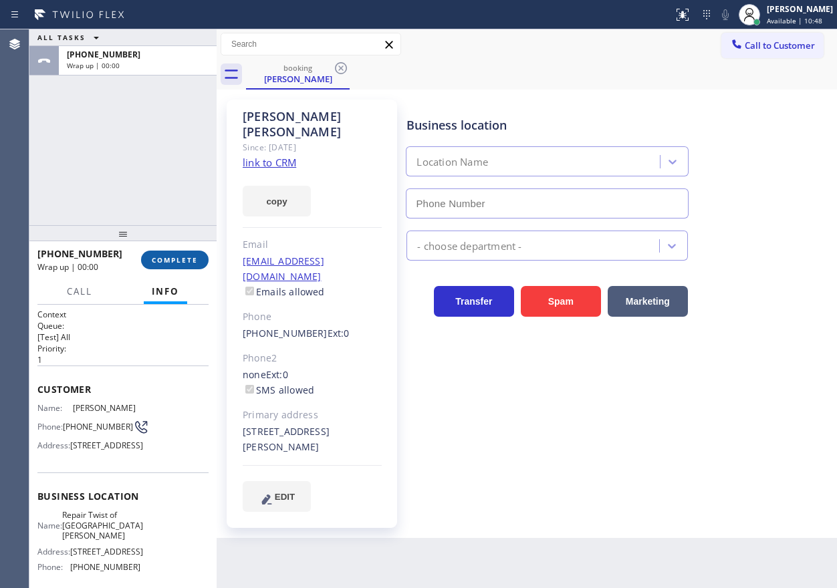
click at [173, 254] on button "COMPLETE" at bounding box center [175, 260] width 68 height 19
type input "(408) 684-8855"
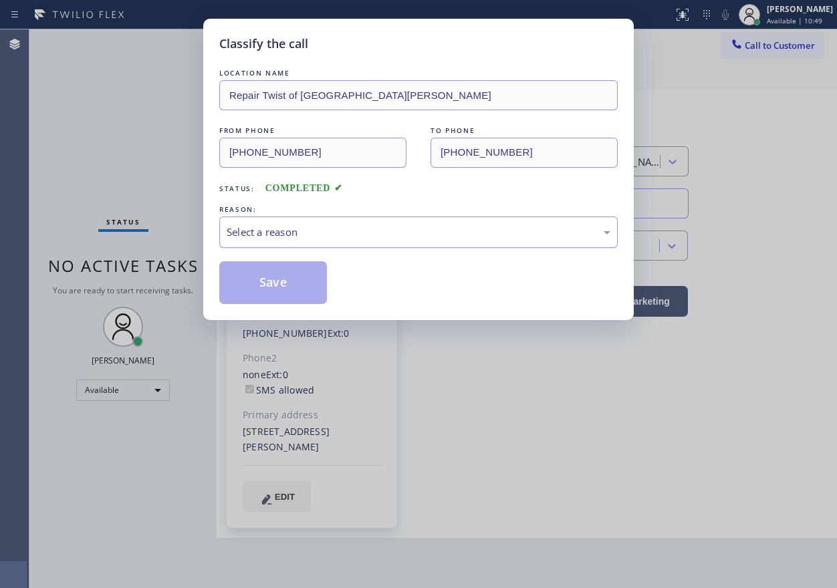
click at [313, 239] on div "Select a reason" at bounding box center [419, 232] width 384 height 15
click at [285, 297] on button "Save" at bounding box center [273, 282] width 108 height 43
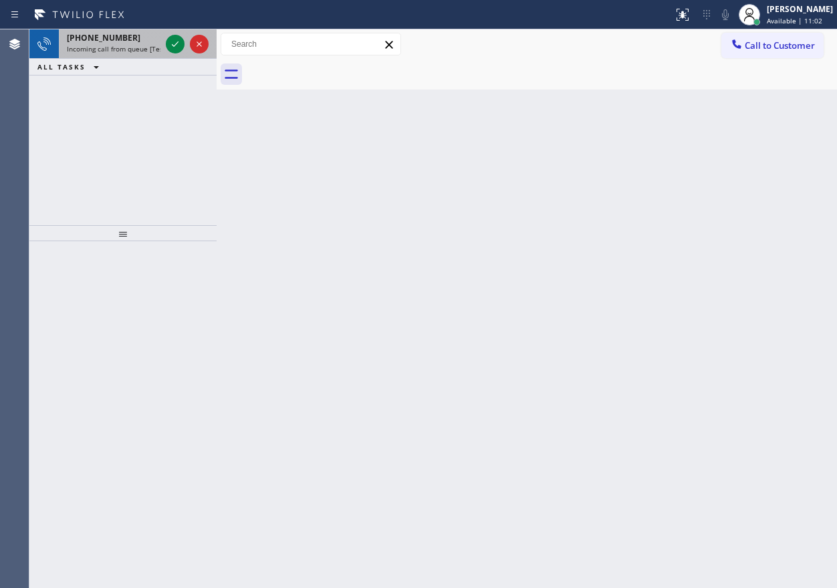
click at [114, 49] on span "Incoming call from queue [Test] All" at bounding box center [122, 48] width 111 height 9
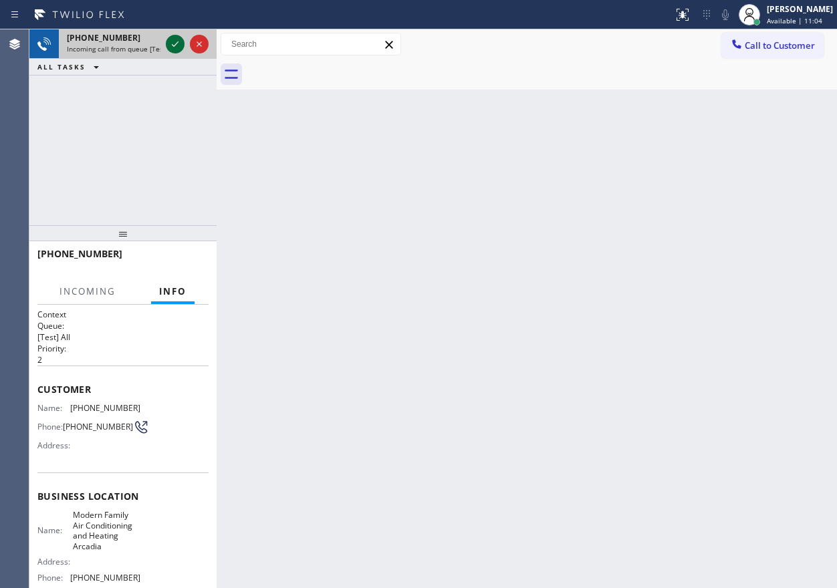
click at [172, 49] on icon at bounding box center [175, 44] width 16 height 16
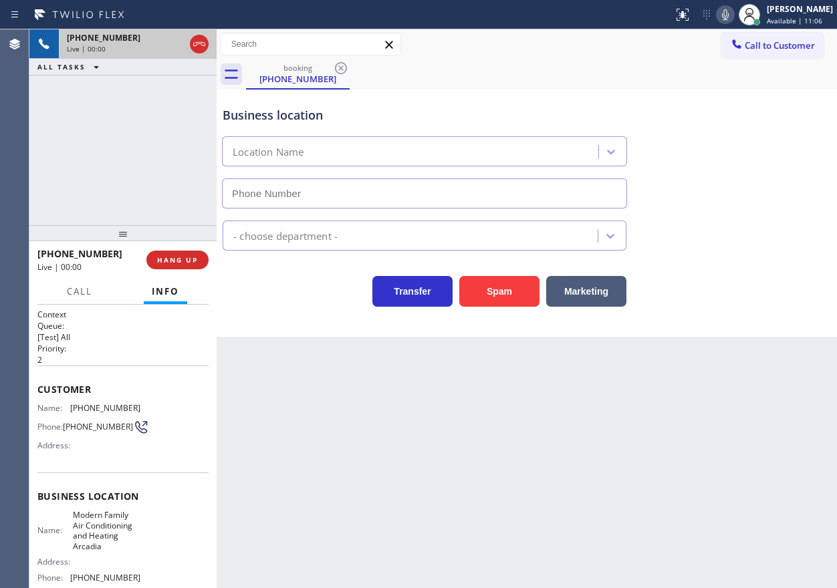
type input "(626) 240-5022"
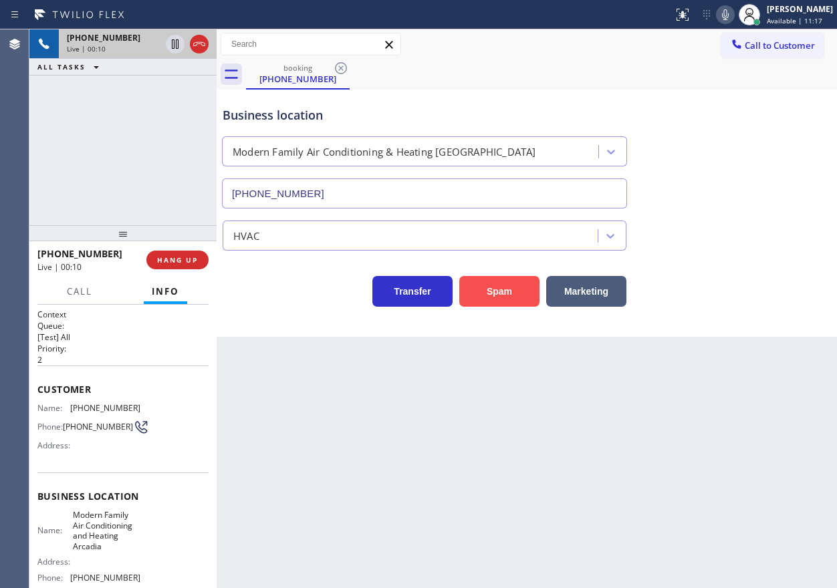
click at [510, 287] on button "Spam" at bounding box center [499, 291] width 80 height 31
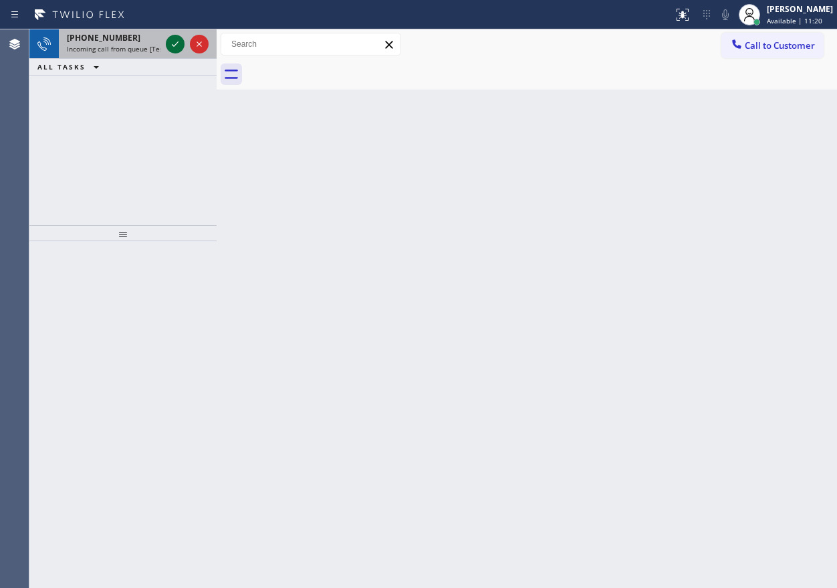
drag, startPoint x: 166, startPoint y: 53, endPoint x: 166, endPoint y: 47, distance: 6.7
click at [166, 53] on div at bounding box center [187, 43] width 48 height 29
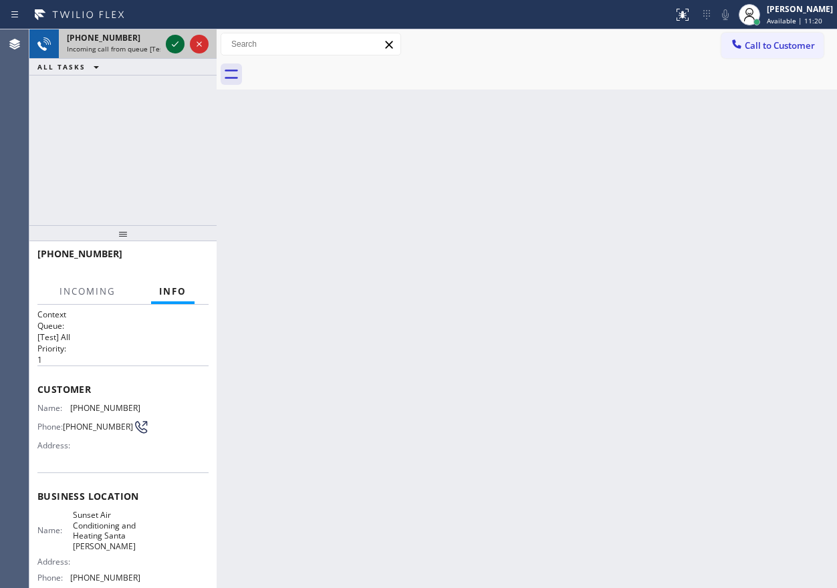
click at [168, 46] on icon at bounding box center [175, 44] width 16 height 16
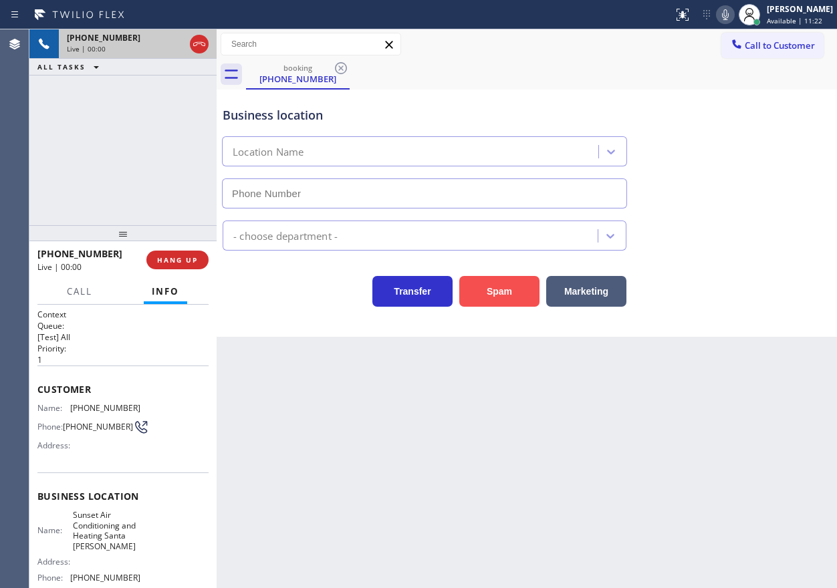
type input "(805) 659-8596"
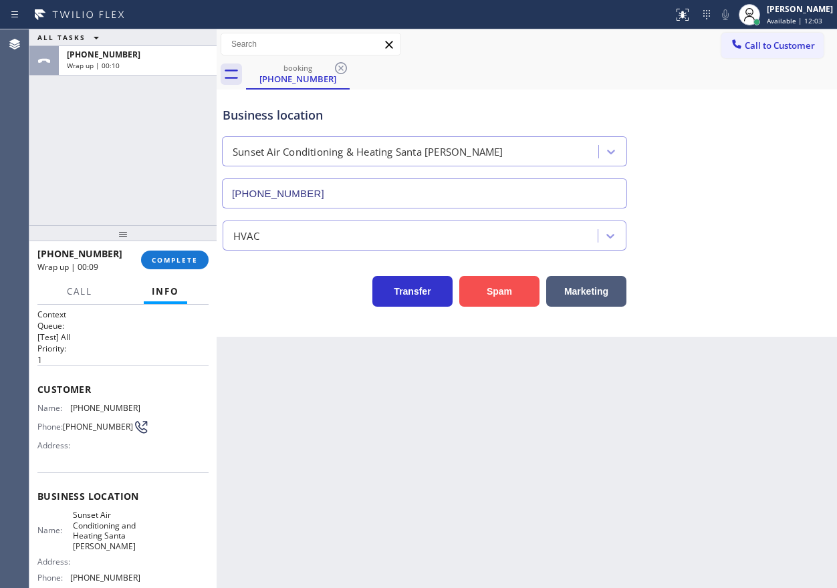
click at [508, 288] on button "Spam" at bounding box center [499, 291] width 80 height 31
click at [193, 259] on span "COMPLETE" at bounding box center [175, 259] width 46 height 9
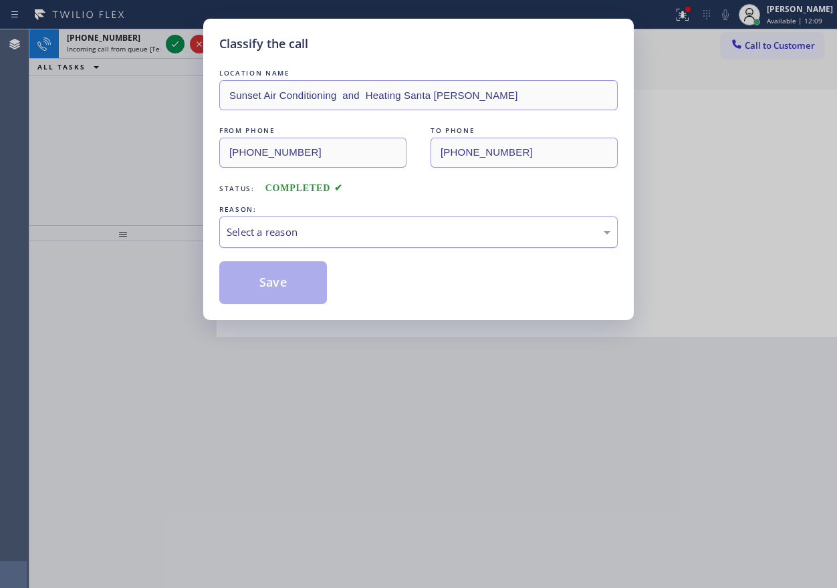
click at [273, 234] on div "Select a reason" at bounding box center [419, 232] width 384 height 15
click at [269, 294] on button "Save" at bounding box center [273, 282] width 108 height 43
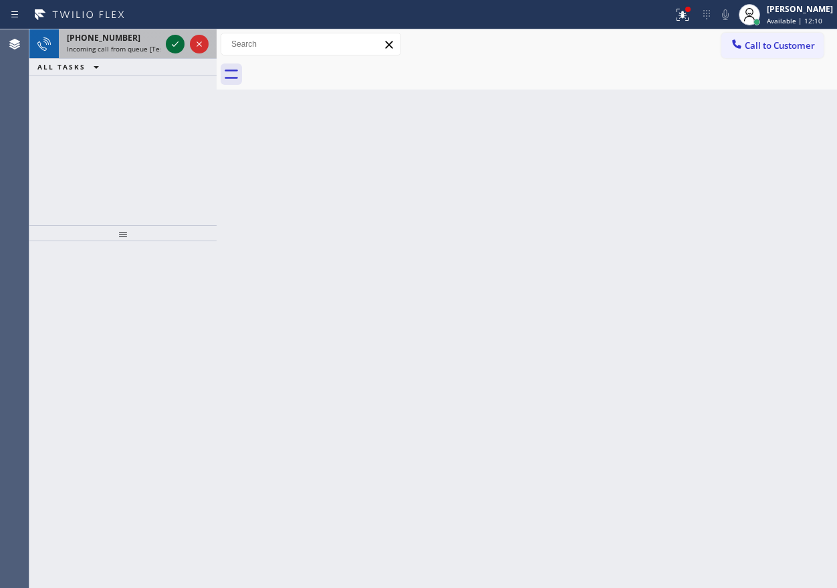
click at [169, 43] on icon at bounding box center [175, 44] width 16 height 16
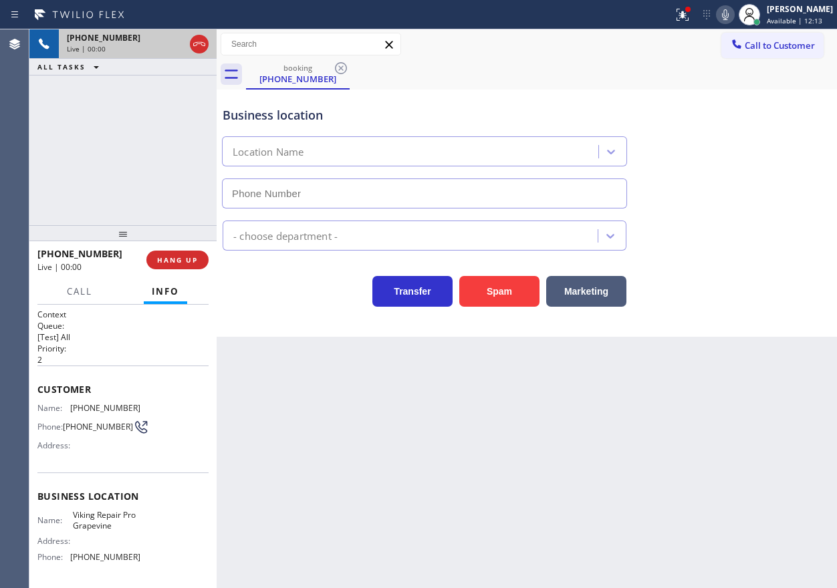
type input "(817) 383-9030"
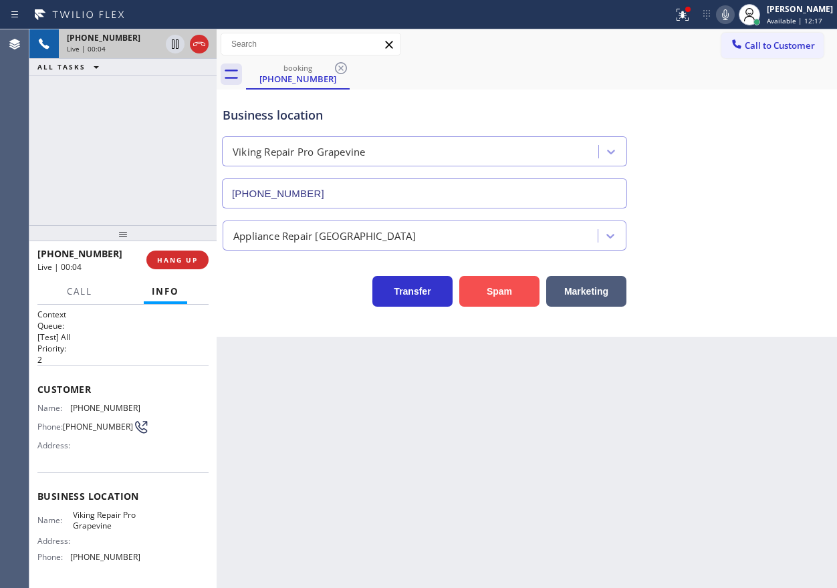
click at [497, 295] on button "Spam" at bounding box center [499, 291] width 80 height 31
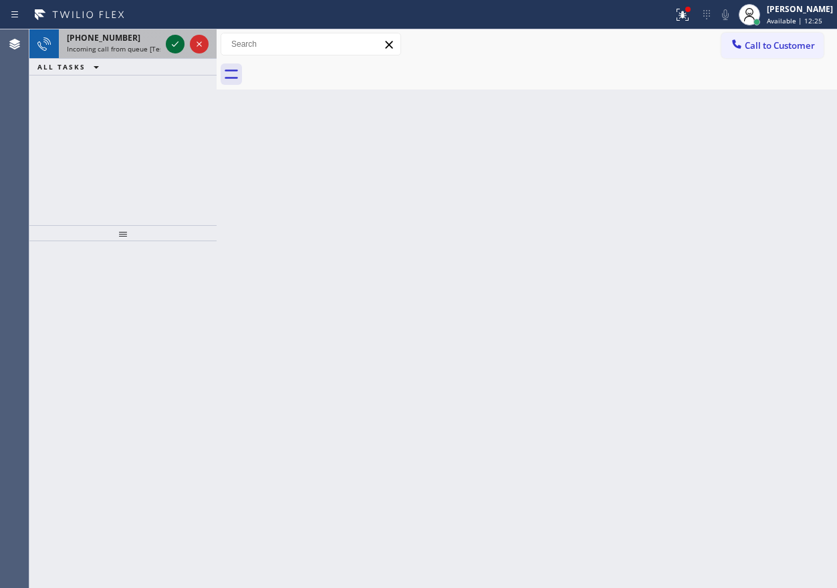
click at [169, 47] on icon at bounding box center [175, 44] width 16 height 16
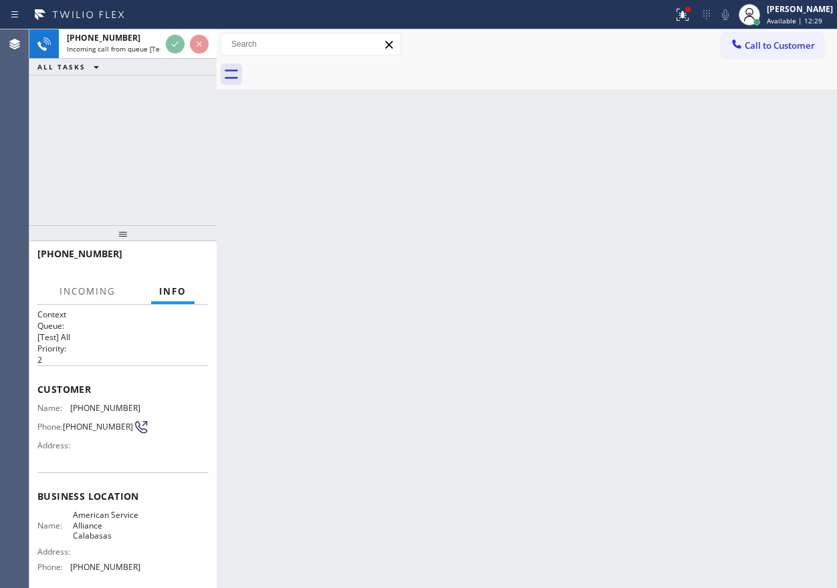
click at [609, 402] on div "Back to Dashboard Change Sender ID Customers Technicians Select a contact Outbo…" at bounding box center [527, 308] width 620 height 559
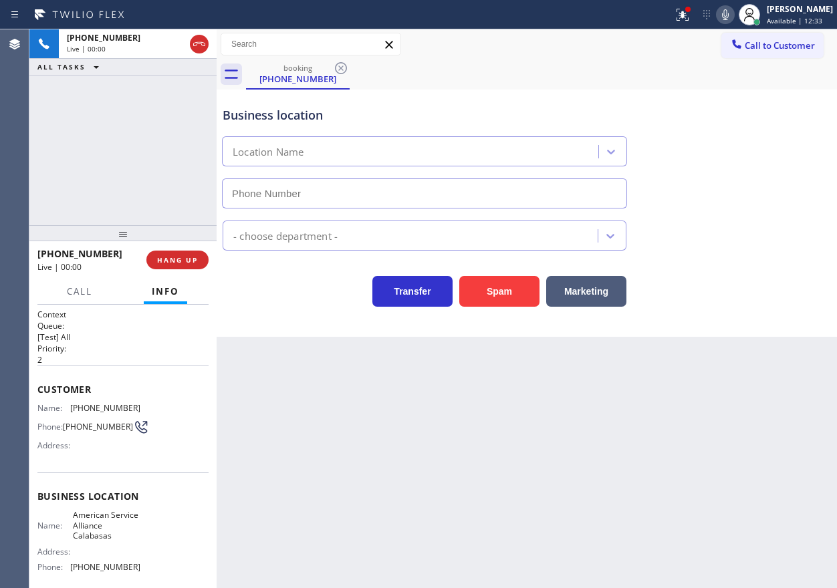
type input "(747) 529-9026"
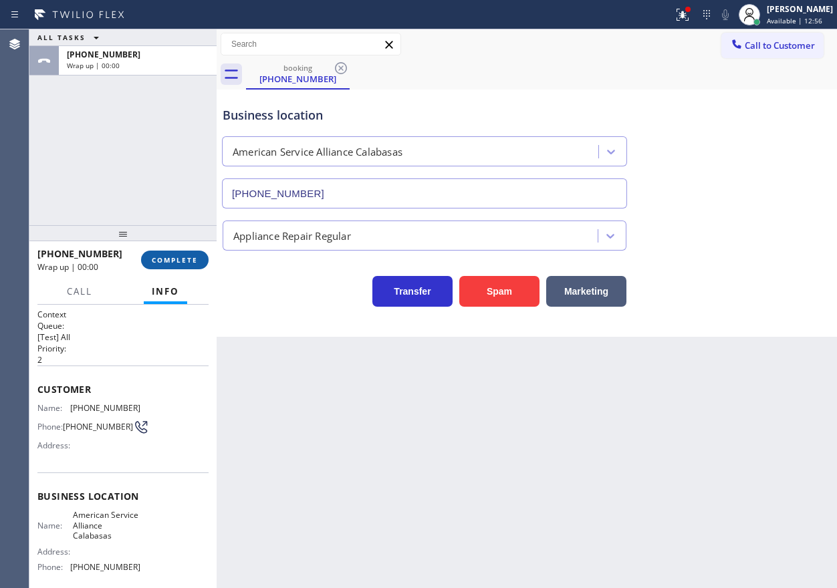
click at [176, 257] on span "COMPLETE" at bounding box center [175, 259] width 46 height 9
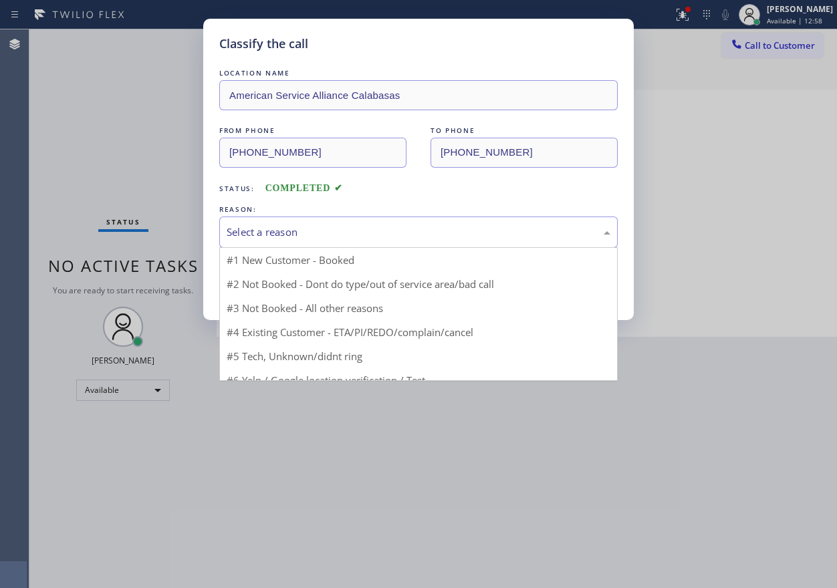
click at [338, 236] on div "Select a reason" at bounding box center [419, 232] width 384 height 15
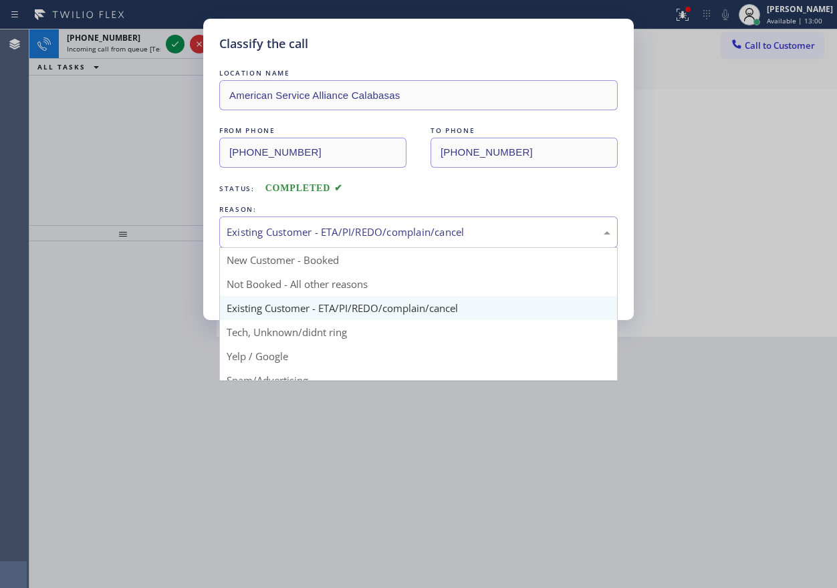
click at [296, 230] on div "Existing Customer - ETA/PI/REDO/complain/cancel" at bounding box center [419, 232] width 384 height 15
drag, startPoint x: 300, startPoint y: 331, endPoint x: 297, endPoint y: 297, distance: 34.3
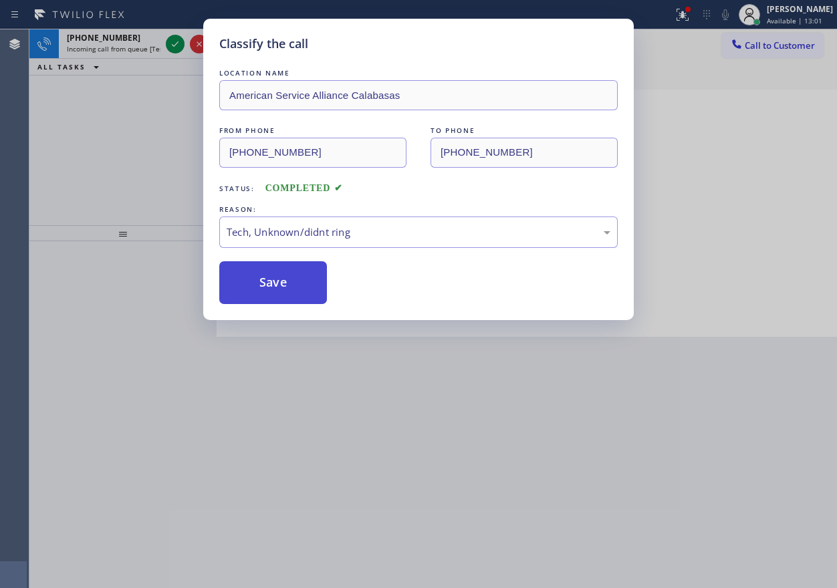
click at [297, 297] on button "Save" at bounding box center [273, 282] width 108 height 43
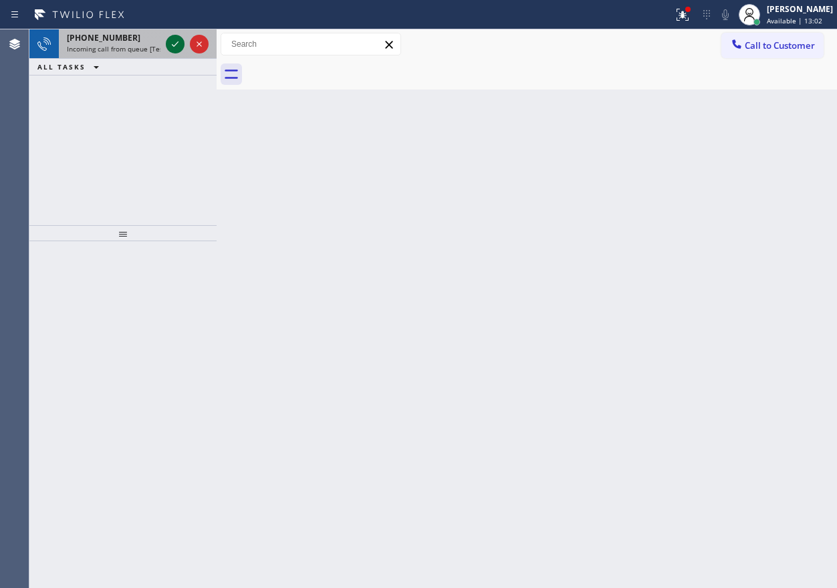
click at [170, 41] on icon at bounding box center [175, 44] width 16 height 16
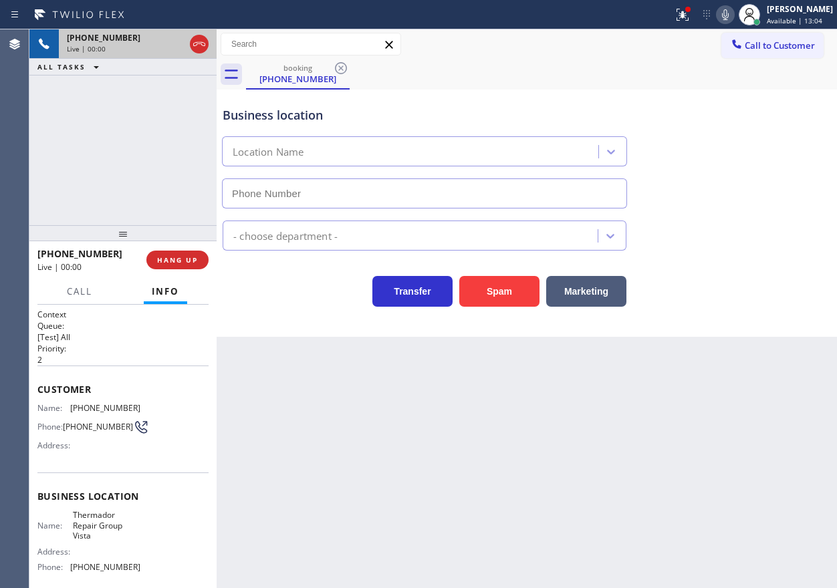
type input "(760) 389-7717"
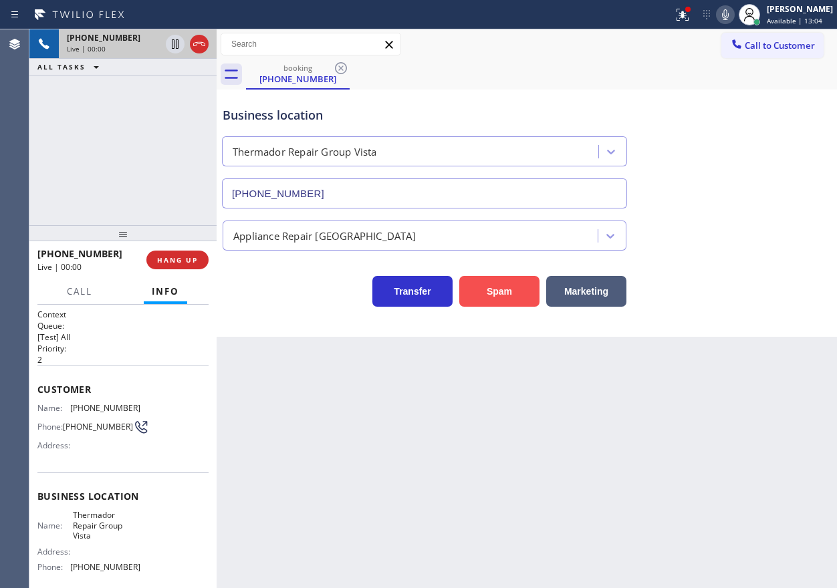
click at [506, 289] on button "Spam" at bounding box center [499, 291] width 80 height 31
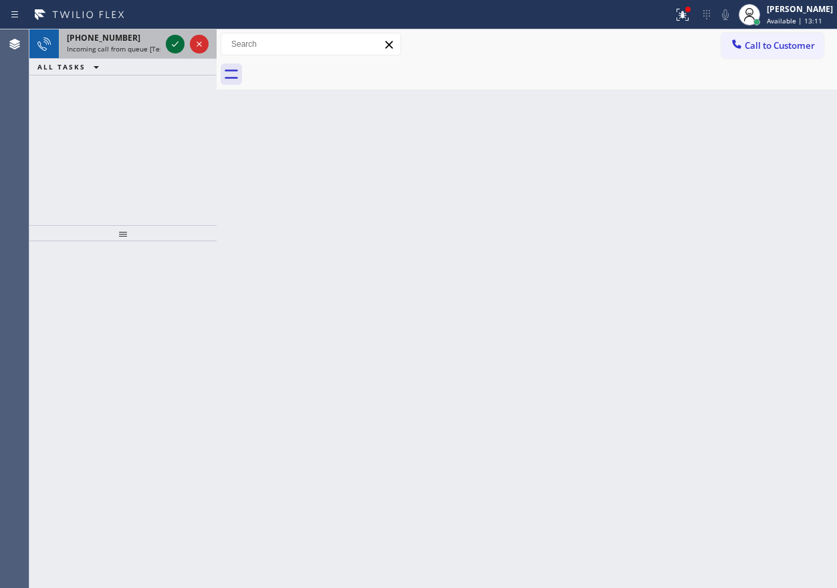
click at [174, 43] on icon at bounding box center [175, 44] width 16 height 16
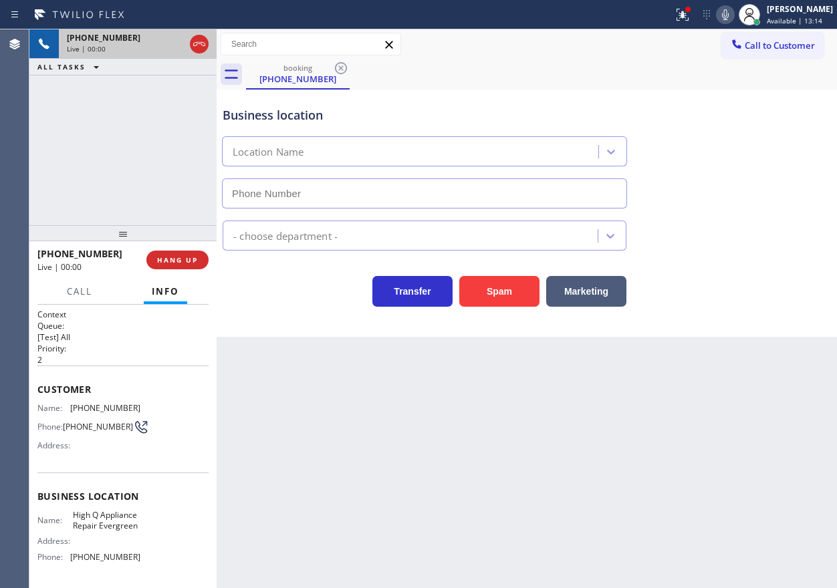
type input "(408) 351-0906"
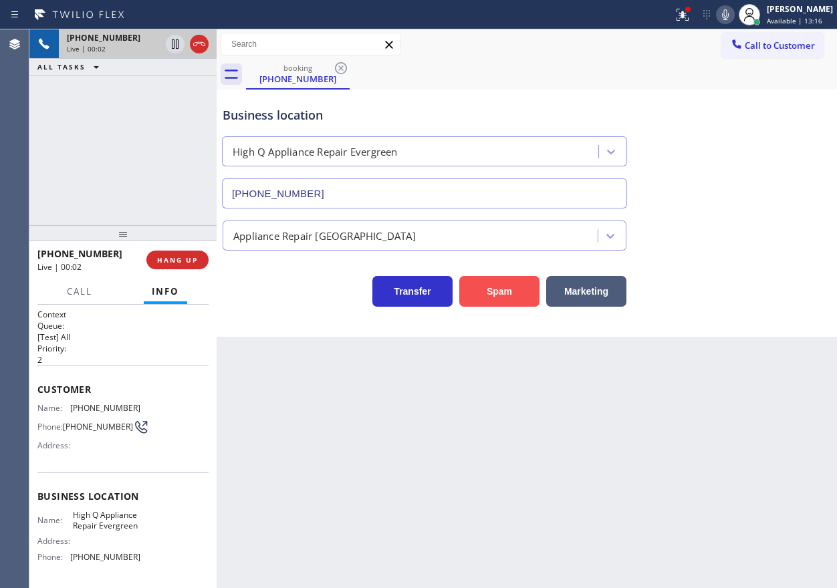
click at [511, 281] on button "Spam" at bounding box center [499, 291] width 80 height 31
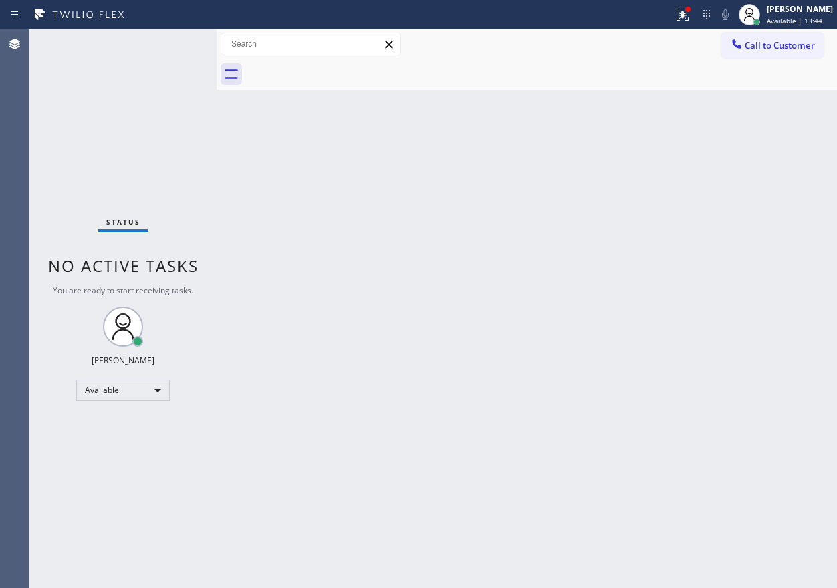
click at [333, 387] on div "Back to Dashboard Change Sender ID Customers Technicians Select a contact Outbo…" at bounding box center [527, 308] width 620 height 559
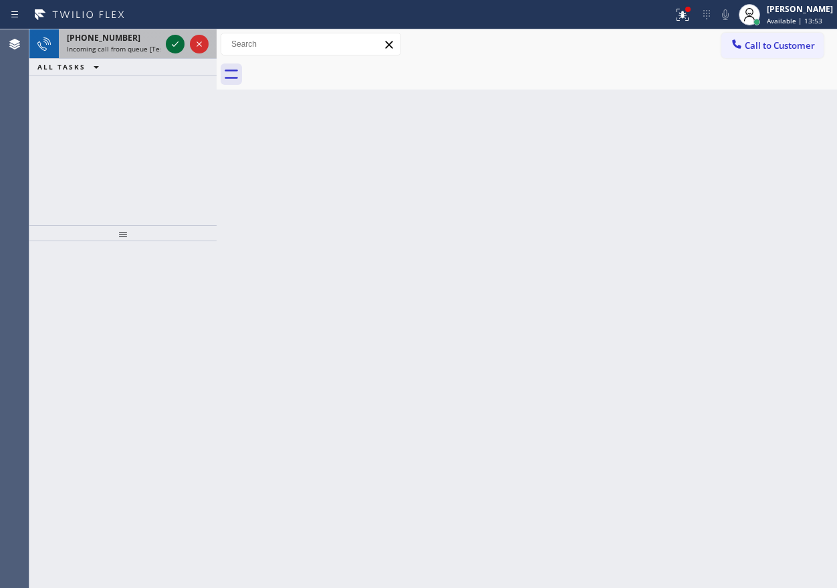
click at [174, 46] on icon at bounding box center [175, 43] width 7 height 5
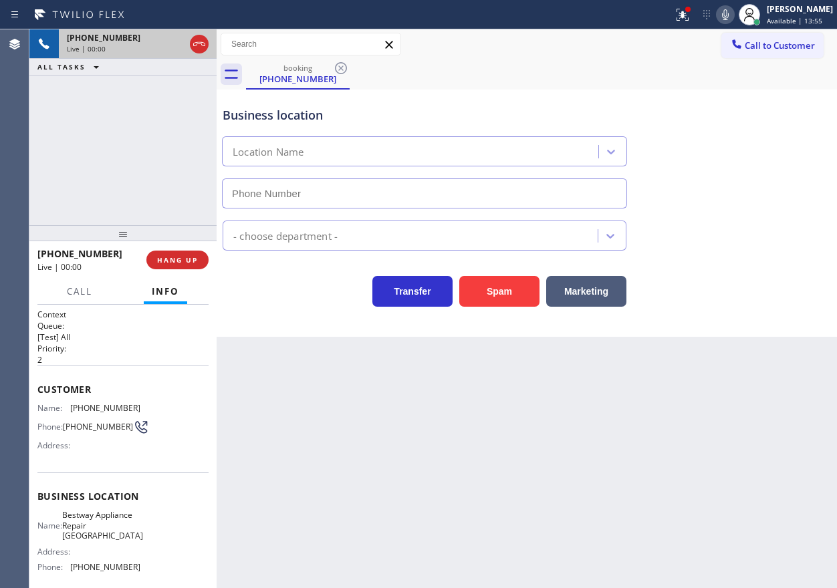
type input "(714) 410-5111"
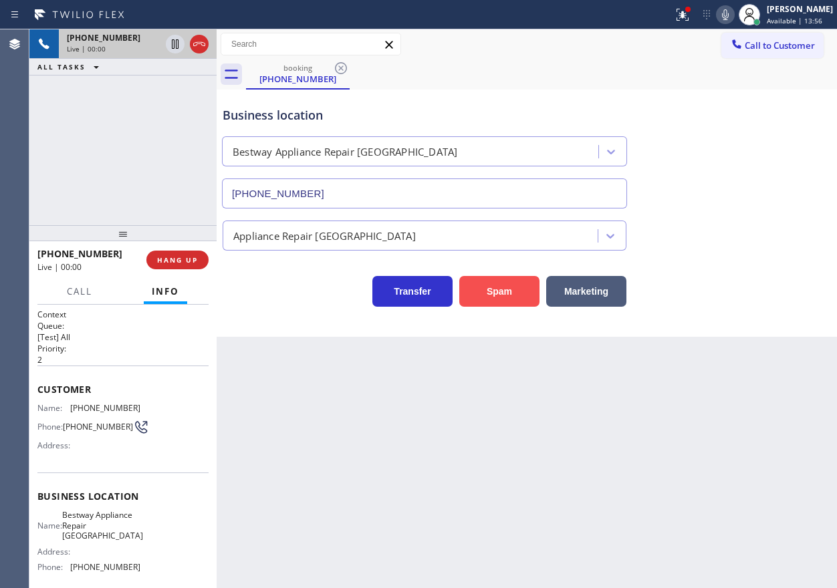
click at [493, 281] on button "Spam" at bounding box center [499, 291] width 80 height 31
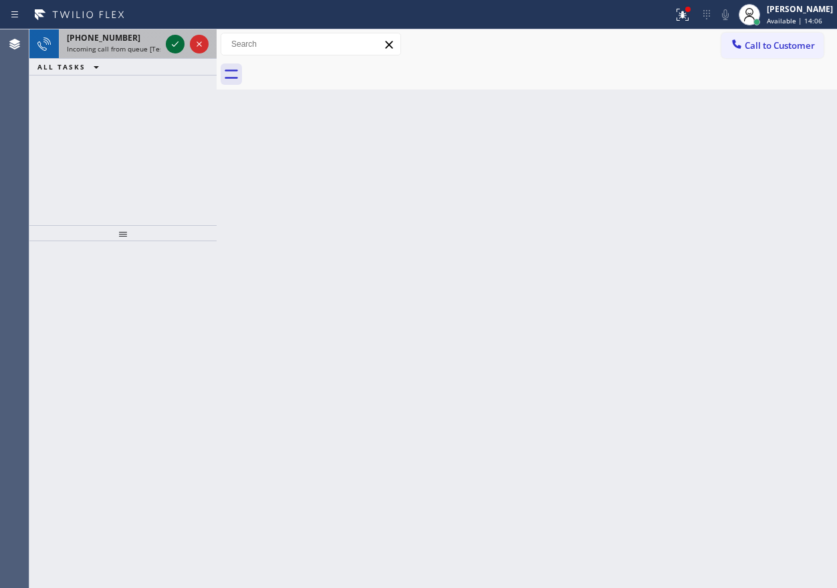
click at [176, 47] on icon at bounding box center [175, 44] width 16 height 16
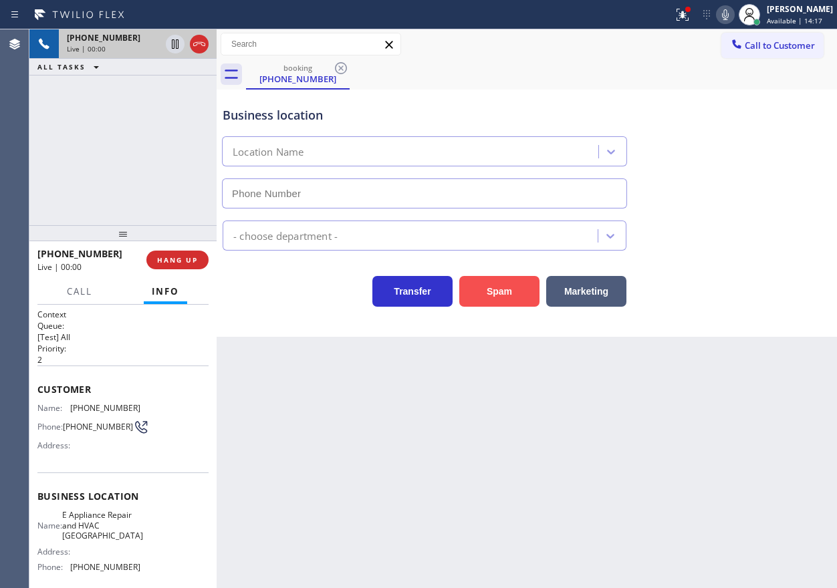
type input "(510) 439-9979"
click at [500, 283] on button "Spam" at bounding box center [499, 291] width 80 height 31
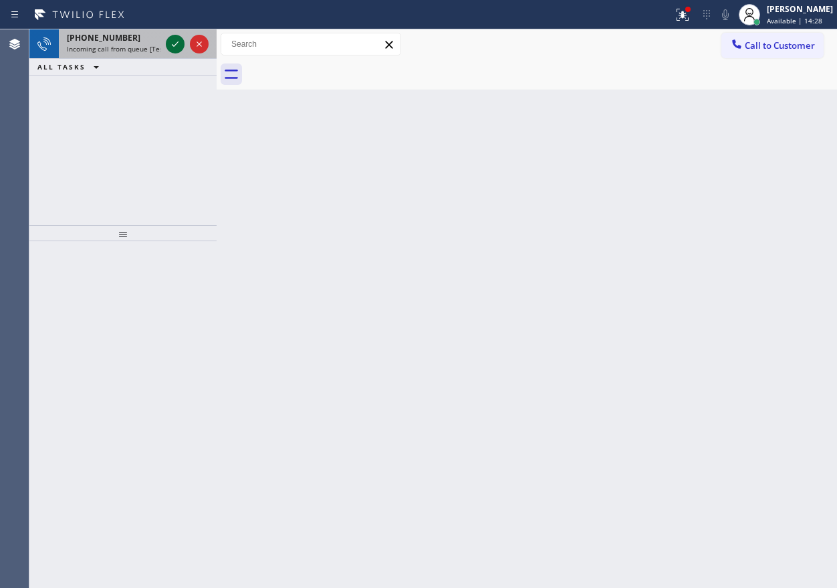
click at [174, 47] on icon at bounding box center [175, 44] width 16 height 16
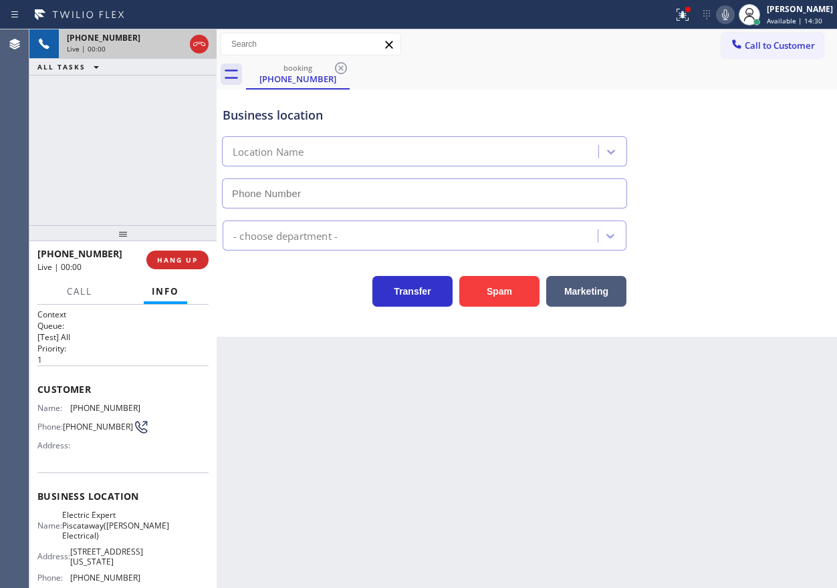
type input "(908) 734-9262"
click at [178, 259] on span "HANG UP" at bounding box center [177, 259] width 41 height 9
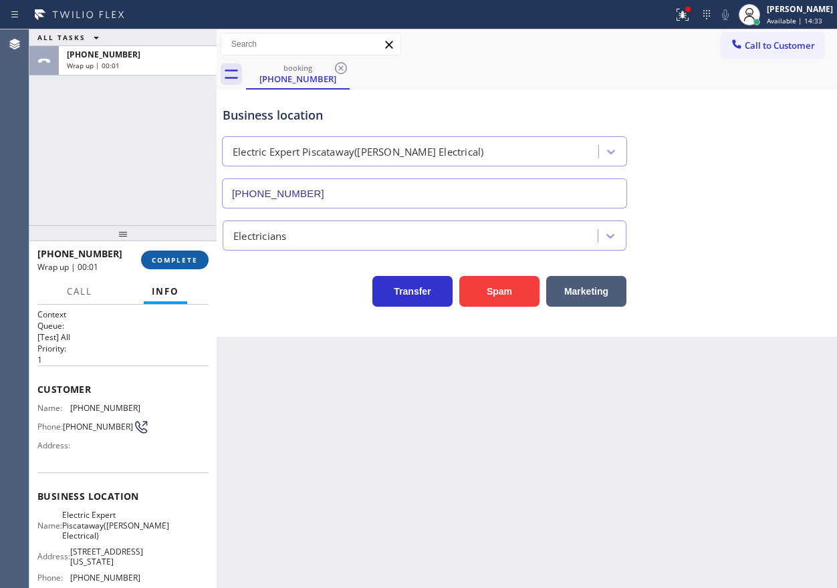
click at [186, 253] on button "COMPLETE" at bounding box center [175, 260] width 68 height 19
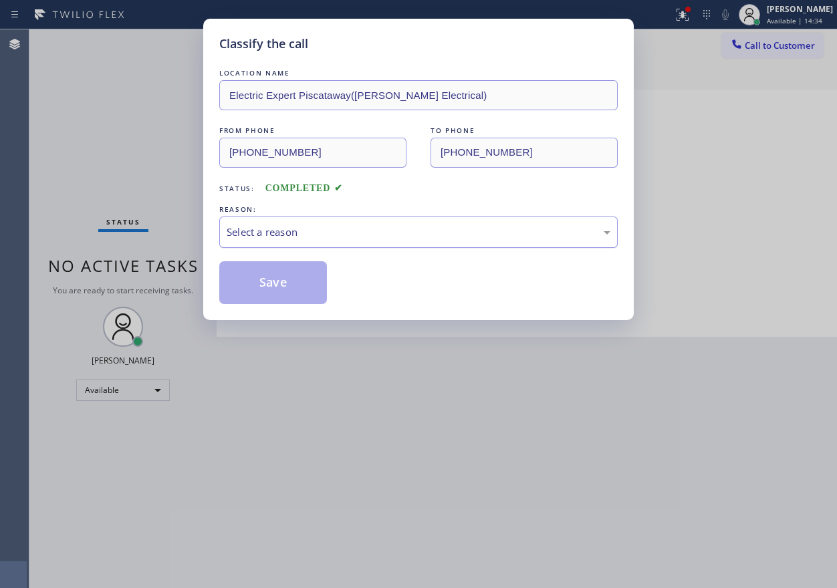
click at [332, 235] on div "Select a reason" at bounding box center [419, 232] width 384 height 15
click at [283, 297] on button "Save" at bounding box center [273, 282] width 108 height 43
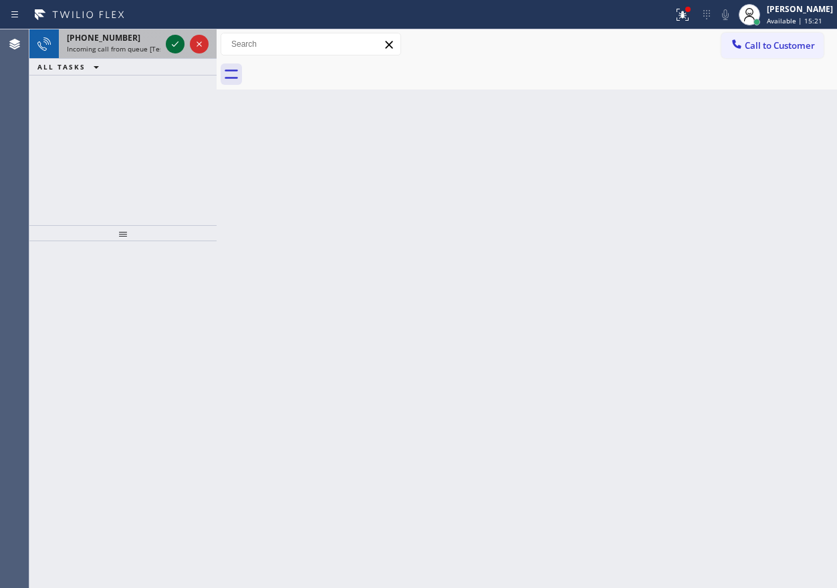
click at [173, 47] on icon at bounding box center [175, 44] width 16 height 16
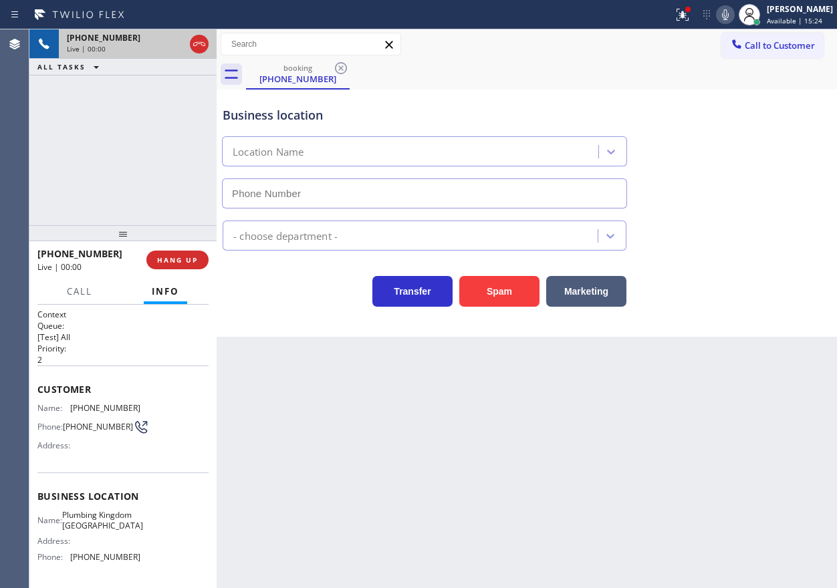
type input "(949) 674-3799"
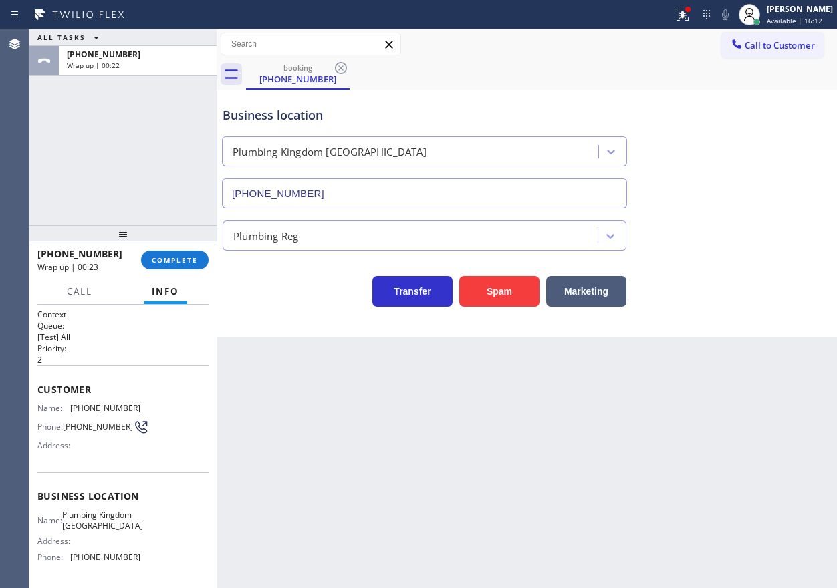
click at [803, 29] on div "Status report Issue detected This issue could affect your workflow. Please cont…" at bounding box center [418, 14] width 837 height 29
click at [799, 19] on span "Available | 16:12" at bounding box center [794, 20] width 55 height 9
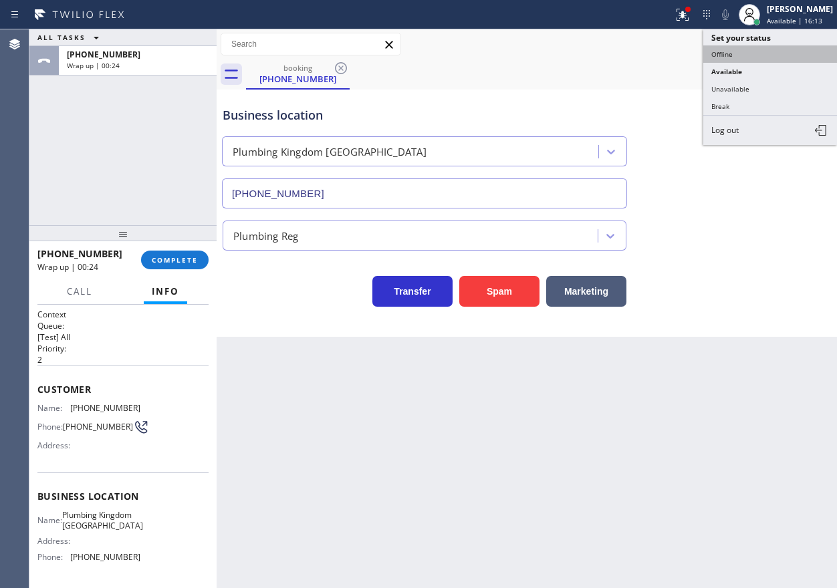
click at [783, 48] on button "Offline" at bounding box center [770, 53] width 134 height 17
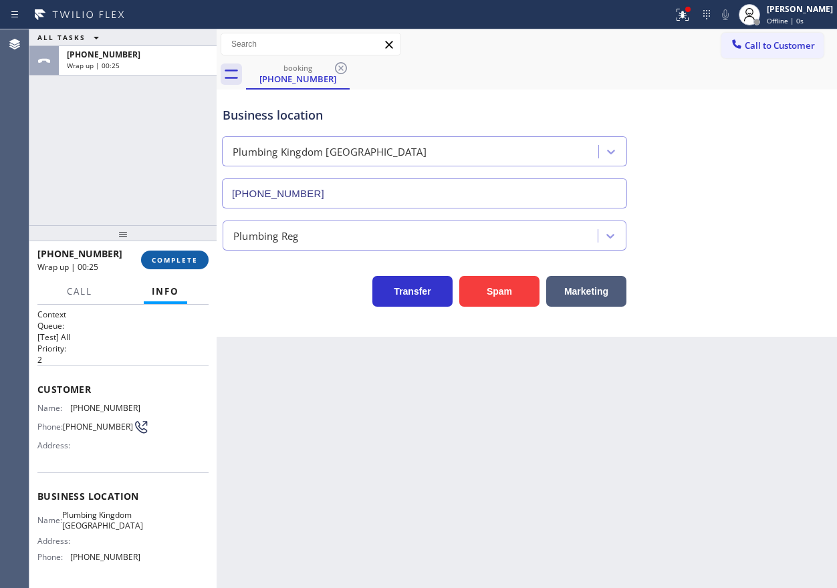
click at [180, 254] on button "COMPLETE" at bounding box center [175, 260] width 68 height 19
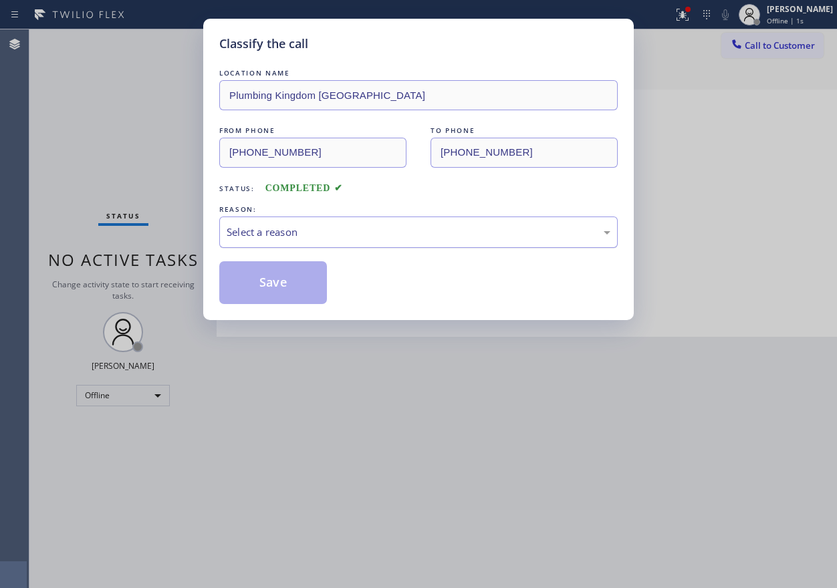
click at [306, 222] on div "Select a reason" at bounding box center [418, 232] width 398 height 31
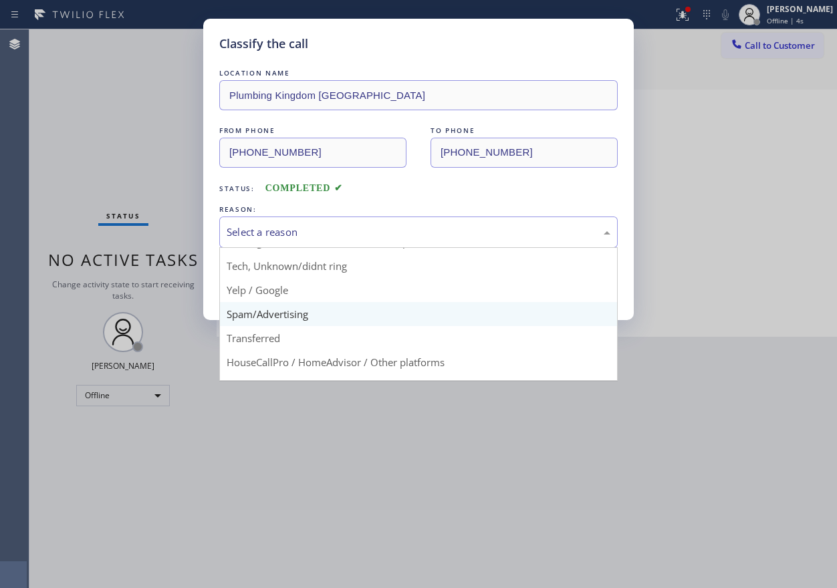
scroll to position [67, 0]
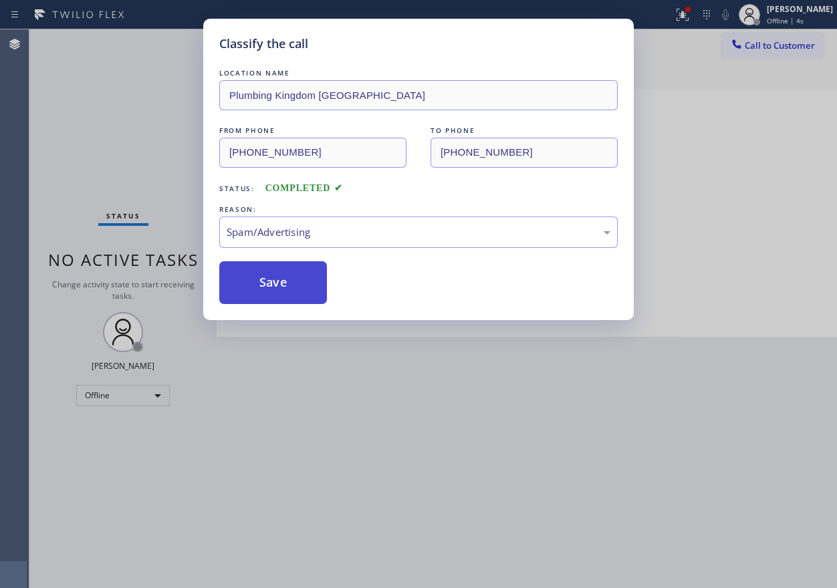
click at [253, 293] on button "Save" at bounding box center [273, 282] width 108 height 43
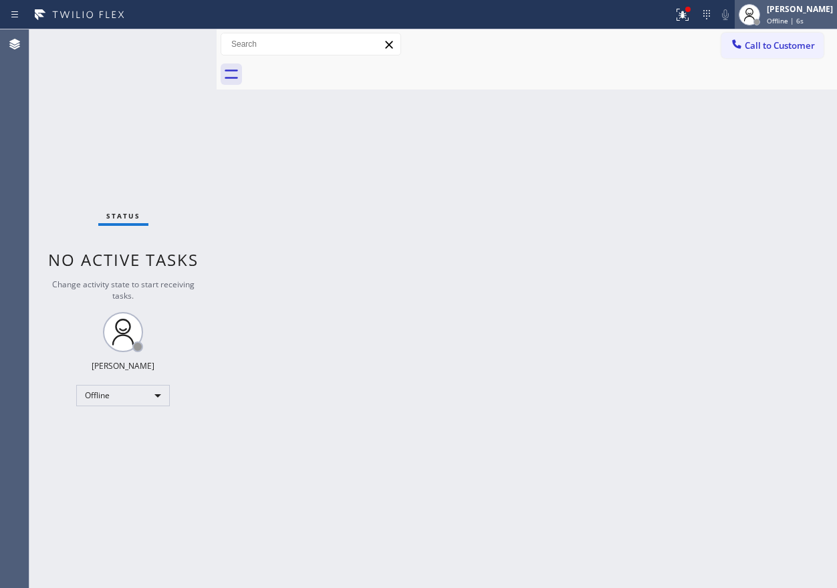
click at [807, 15] on div "Paula Arnado Offline | 6s" at bounding box center [800, 14] width 73 height 23
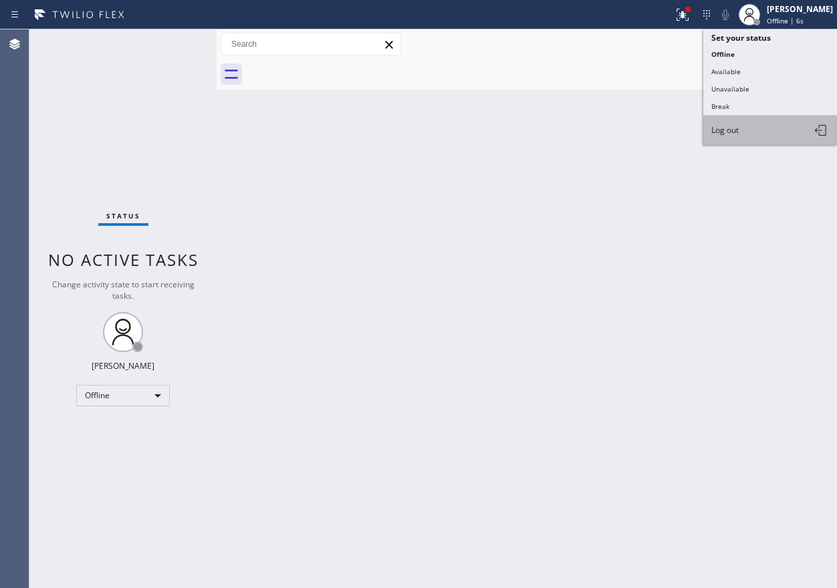
click at [723, 134] on span "Log out" at bounding box center [724, 129] width 27 height 11
